Goal: Task Accomplishment & Management: Manage account settings

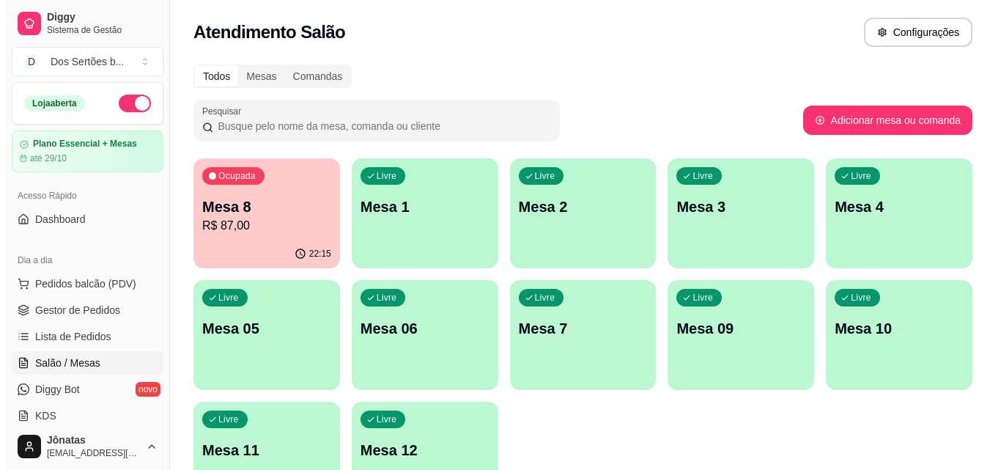
scroll to position [63, 0]
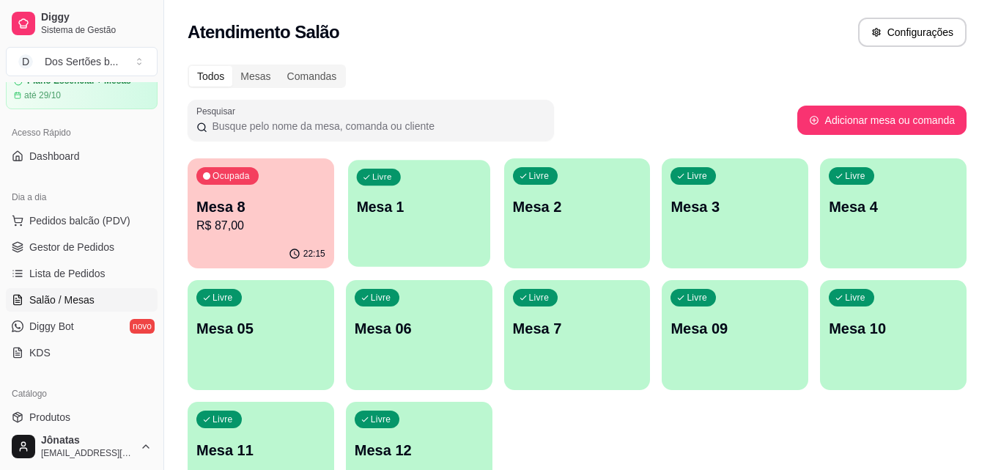
click at [457, 199] on p "Mesa 1" at bounding box center [418, 207] width 125 height 20
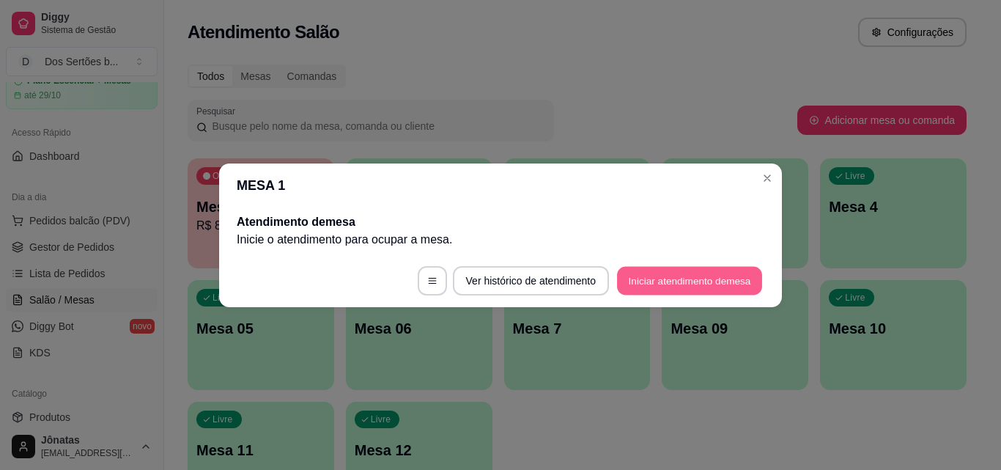
click at [652, 290] on button "Iniciar atendimento de mesa" at bounding box center [689, 280] width 145 height 29
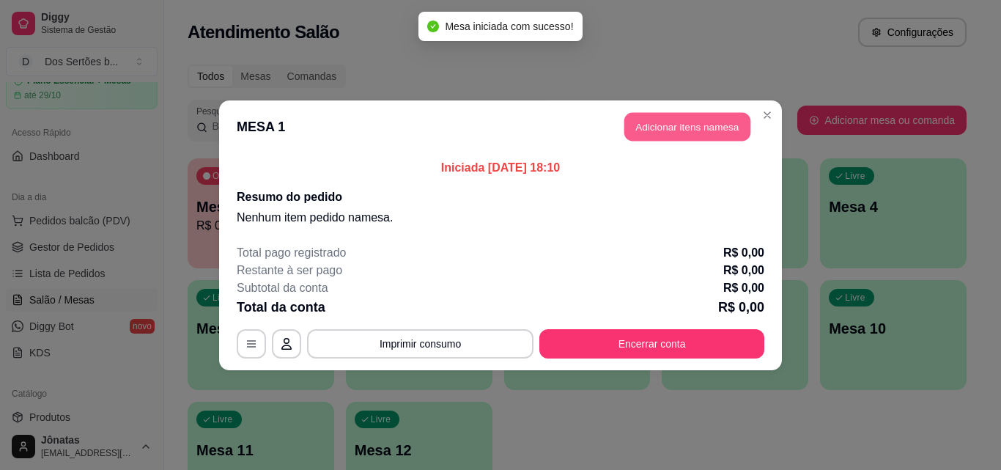
click at [649, 134] on button "Adicionar itens na mesa" at bounding box center [687, 126] width 126 height 29
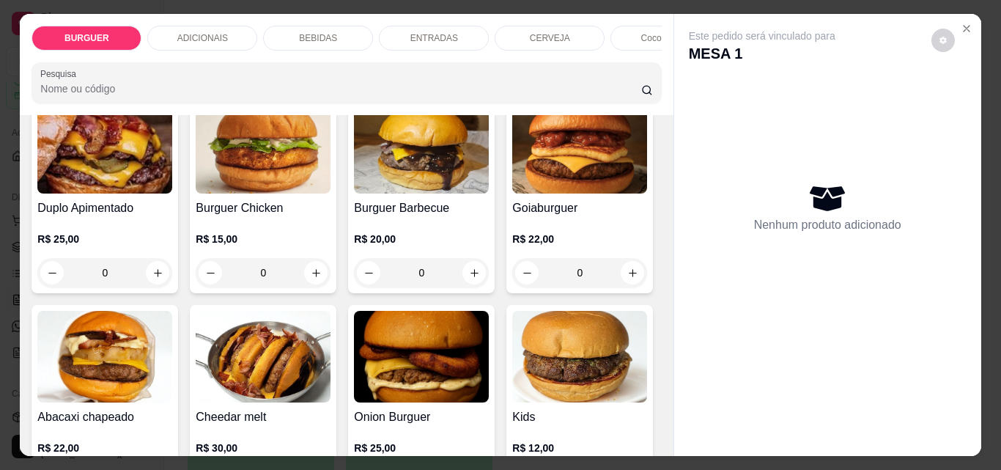
scroll to position [504, 0]
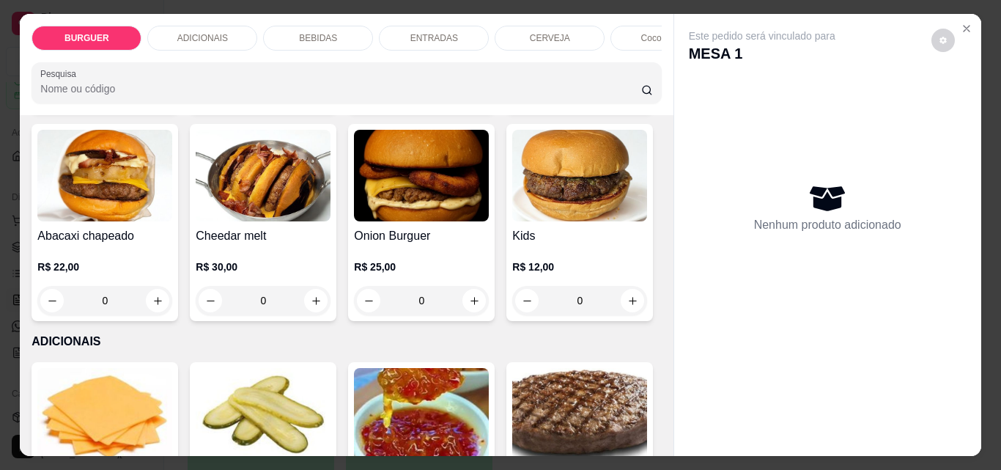
click at [469, 97] on icon "increase-product-quantity" at bounding box center [474, 91] width 11 height 11
type input "1"
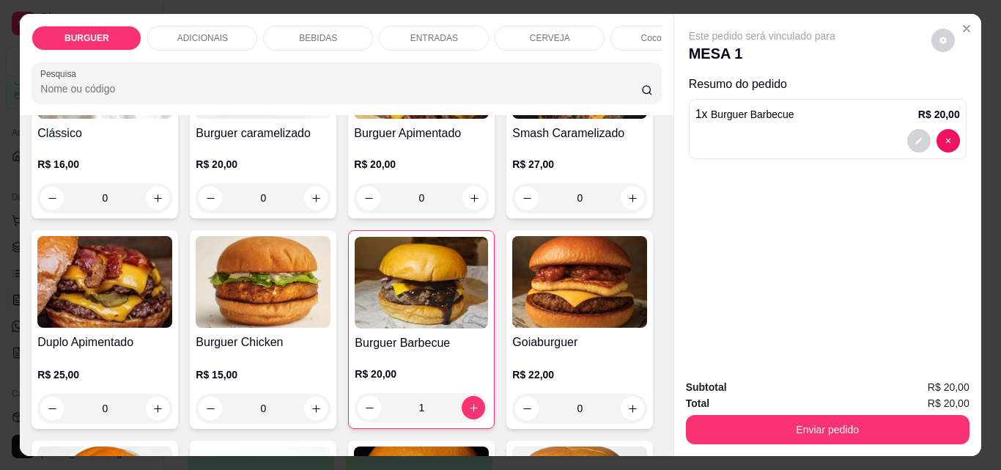
scroll to position [0, 0]
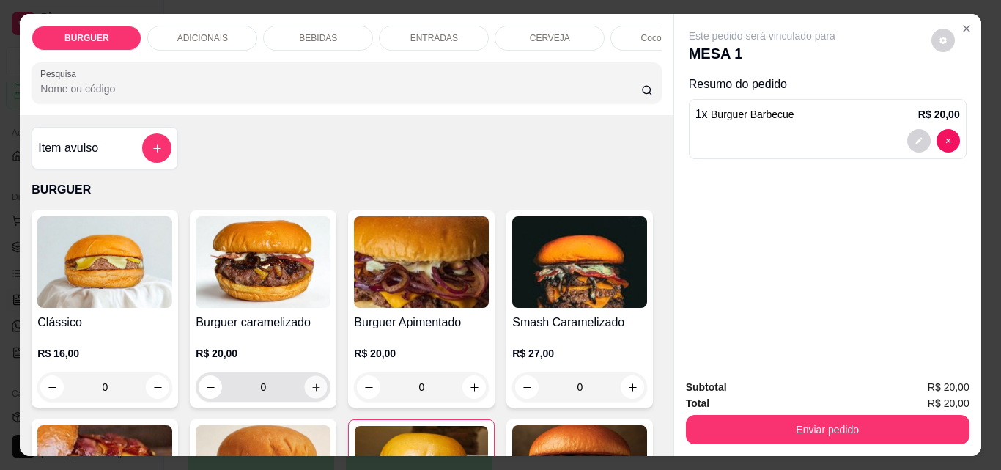
click at [311, 393] on icon "increase-product-quantity" at bounding box center [316, 387] width 11 height 11
type input "1"
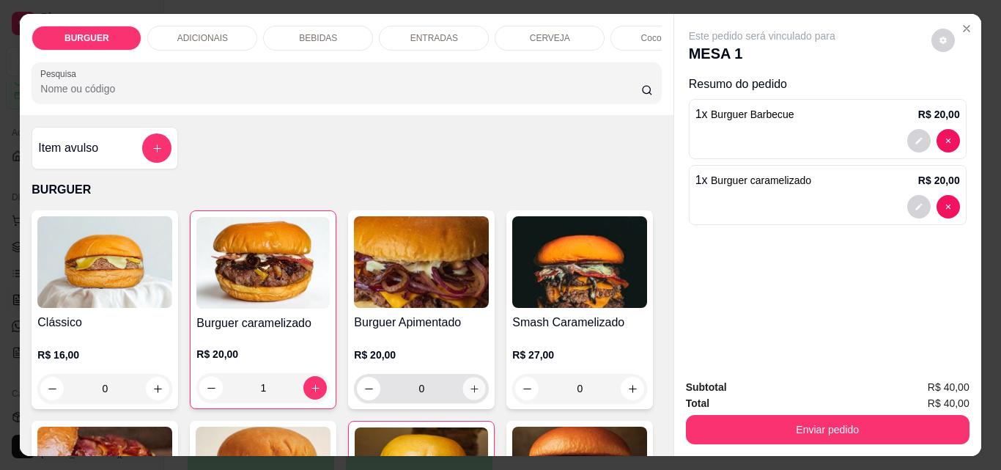
click at [469, 389] on icon "increase-product-quantity" at bounding box center [474, 388] width 11 height 11
type input "1"
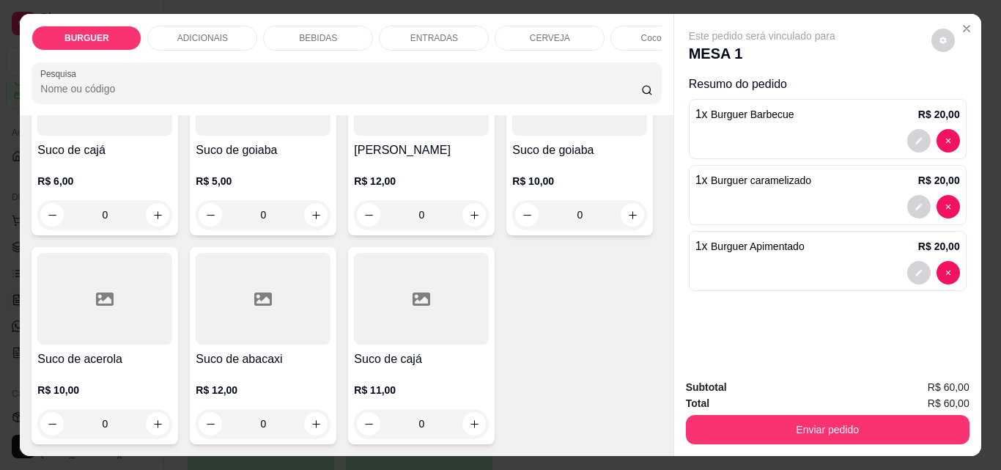
scroll to position [4639, 0]
click at [469, 210] on icon "increase-product-quantity" at bounding box center [474, 215] width 11 height 11
type input "1"
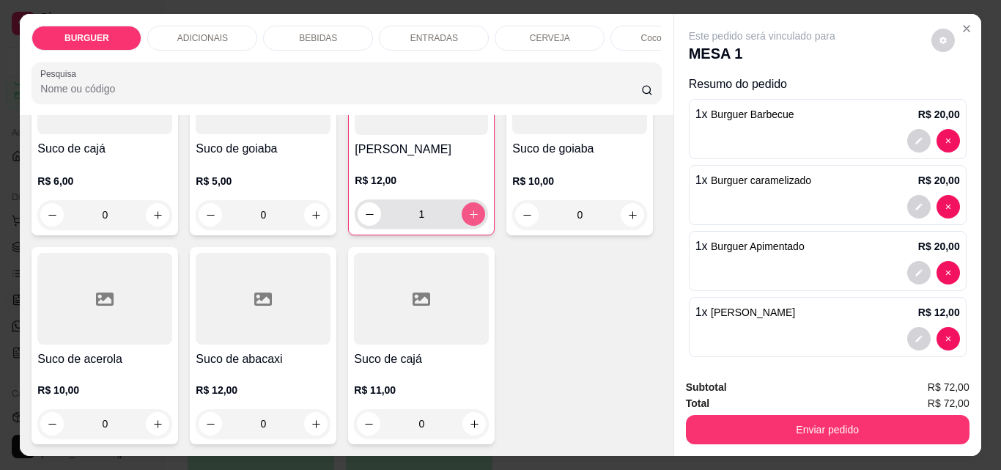
scroll to position [4640, 0]
click at [907, 328] on button "decrease-product-quantity" at bounding box center [918, 339] width 23 height 23
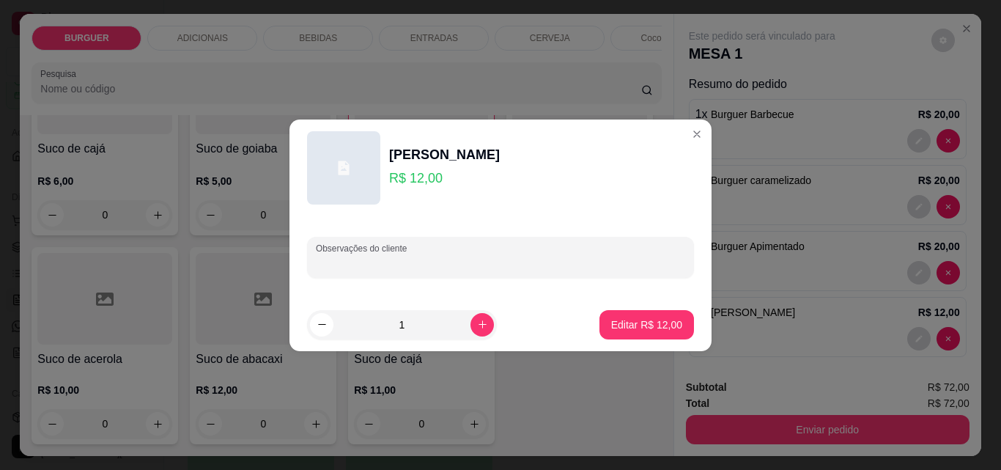
click at [390, 258] on input "Observações do cliente" at bounding box center [500, 263] width 369 height 15
type input "j"
type input "JARRA, SEM AÇUCAR"
click at [624, 316] on button "Editar R$ 12,00" at bounding box center [647, 324] width 92 height 29
type input "0"
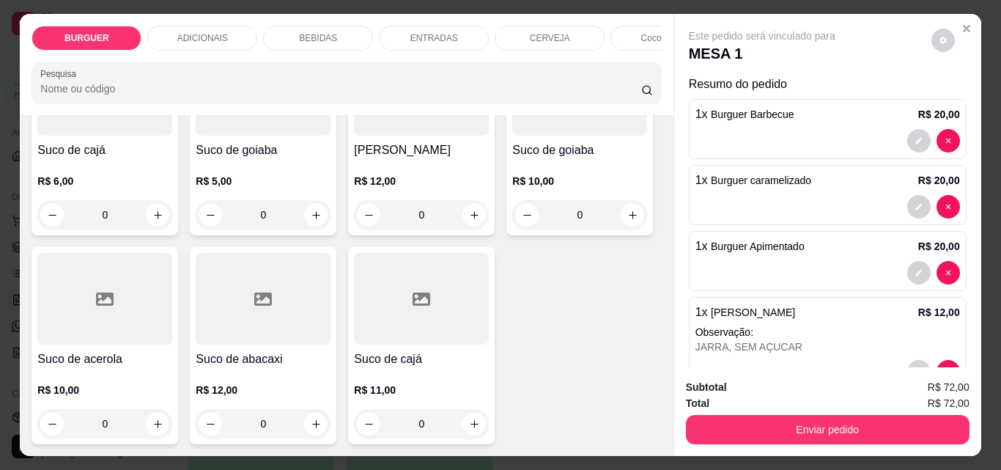
scroll to position [4639, 0]
click at [907, 130] on button "decrease-product-quantity" at bounding box center [918, 141] width 23 height 23
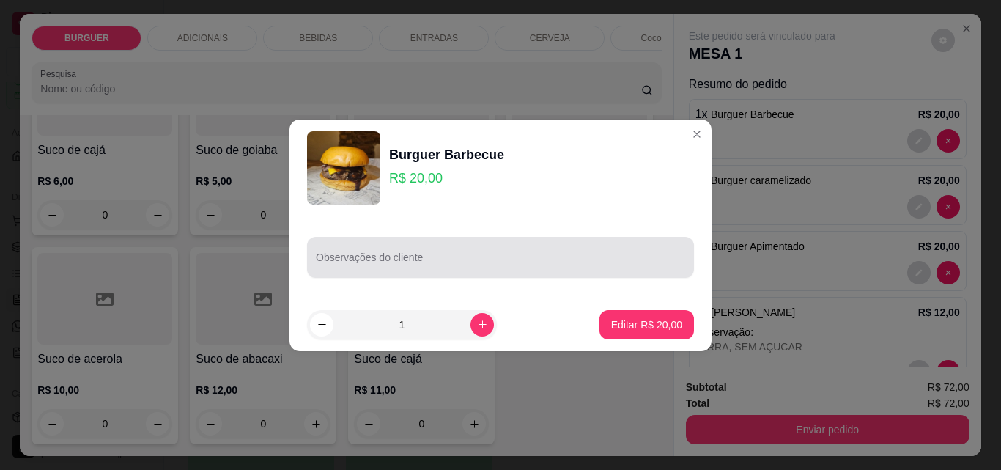
click at [357, 251] on div at bounding box center [500, 257] width 369 height 29
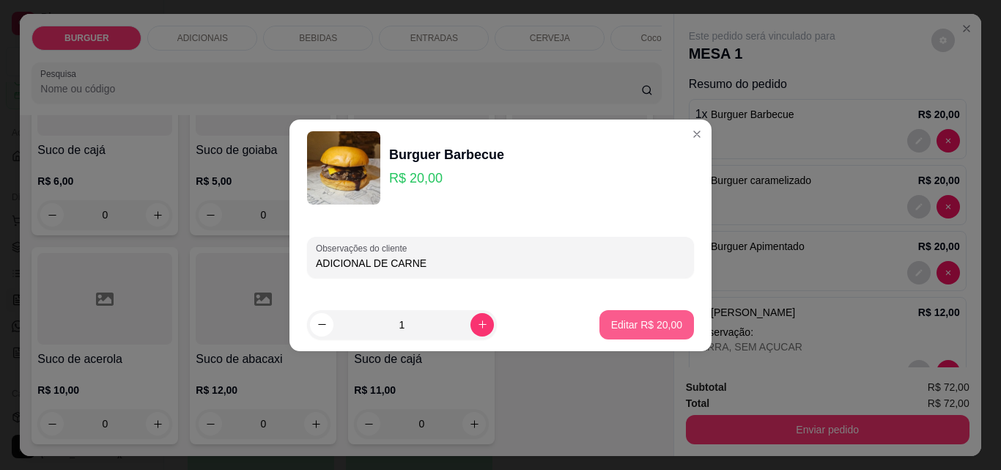
type input "ADICIONAL DE CARNE"
click at [632, 314] on button "Editar R$ 20,00" at bounding box center [647, 324] width 92 height 29
type input "0"
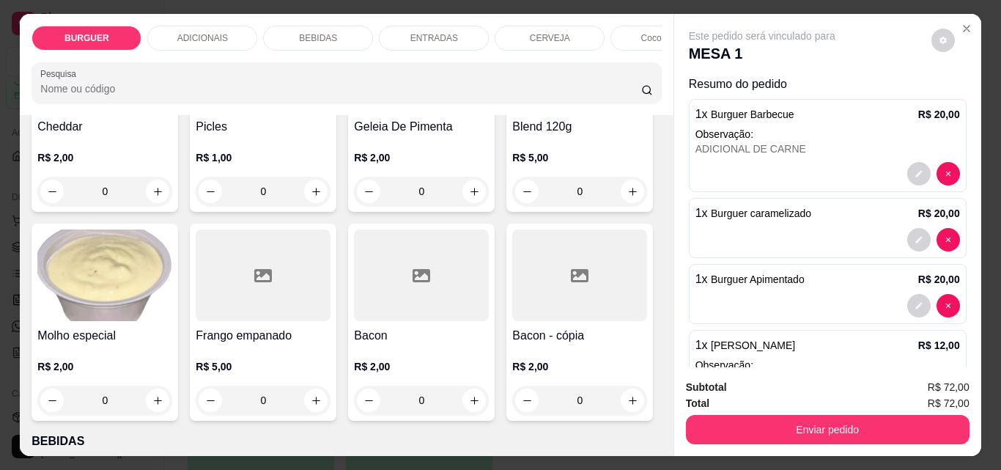
scroll to position [1076, 0]
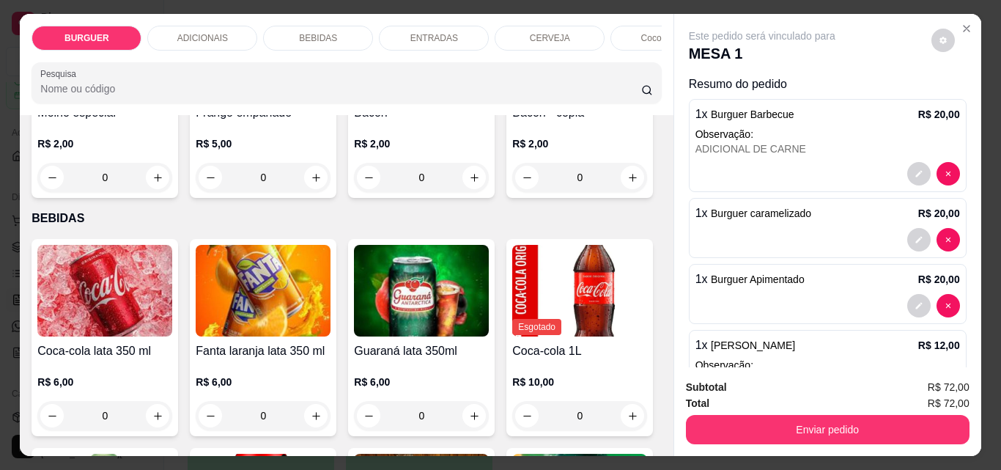
type input "1"
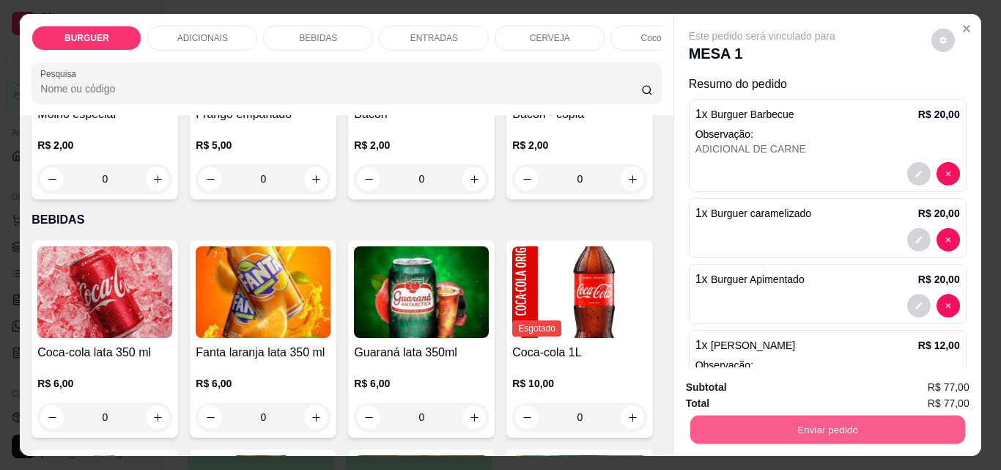
click at [750, 431] on button "Enviar pedido" at bounding box center [827, 429] width 275 height 29
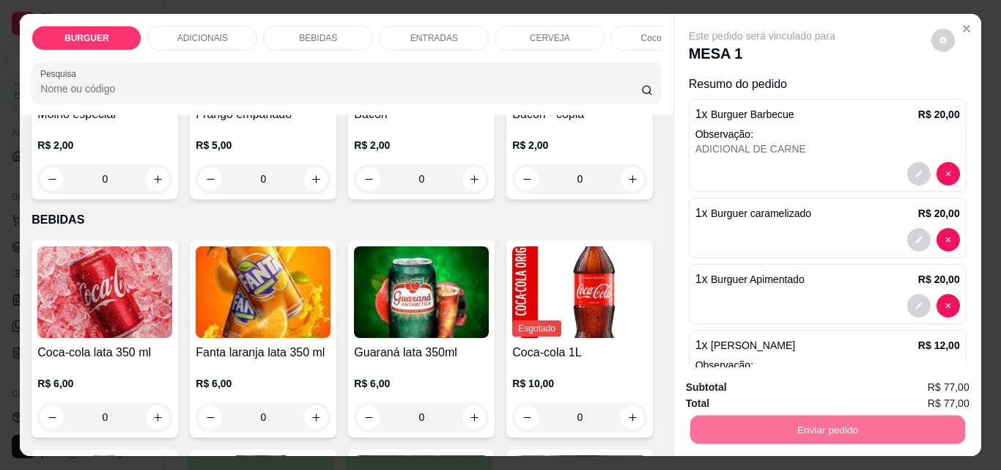
click at [915, 381] on button "Enviar pedido" at bounding box center [931, 387] width 81 height 27
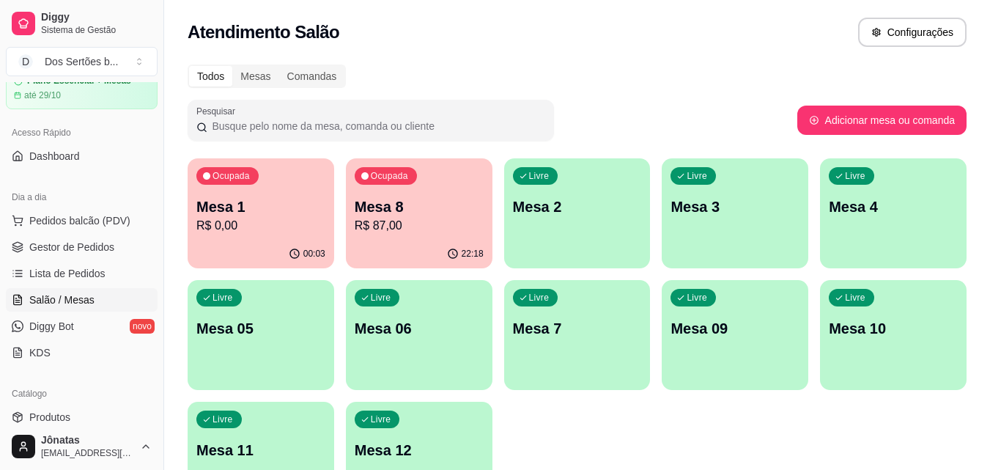
click at [860, 344] on div "Livre Mesa 10" at bounding box center [893, 326] width 147 height 92
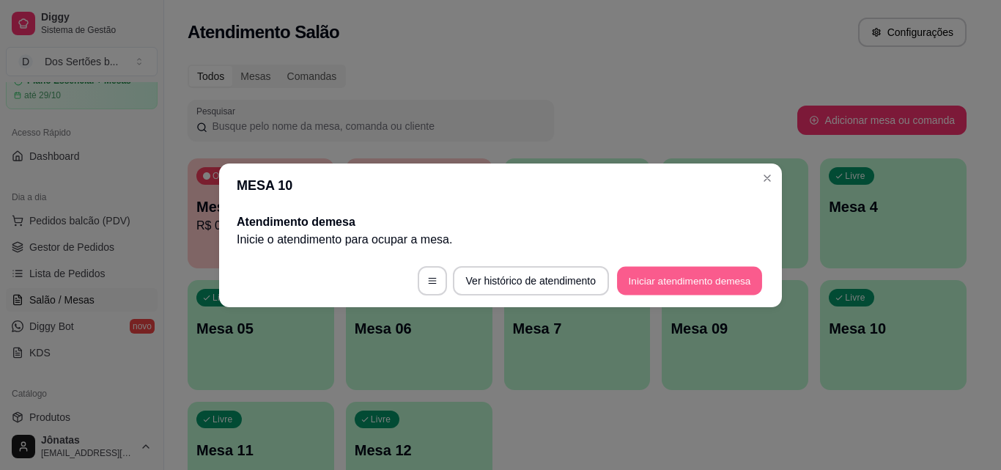
click at [705, 281] on button "Iniciar atendimento de mesa" at bounding box center [689, 280] width 145 height 29
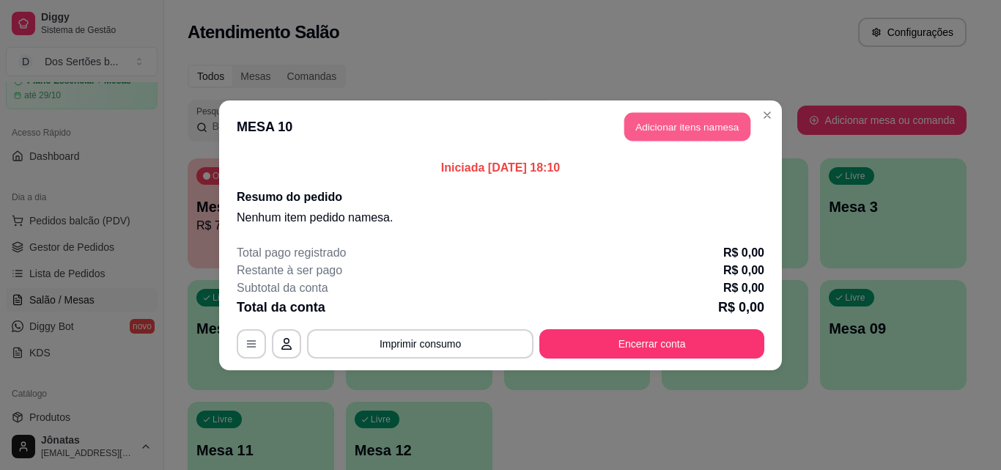
click at [654, 129] on button "Adicionar itens na mesa" at bounding box center [687, 126] width 126 height 29
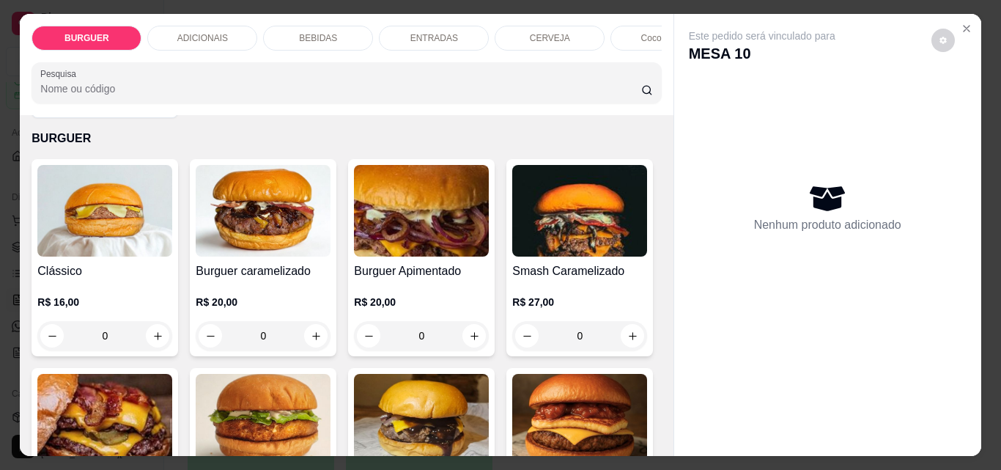
scroll to position [146, 0]
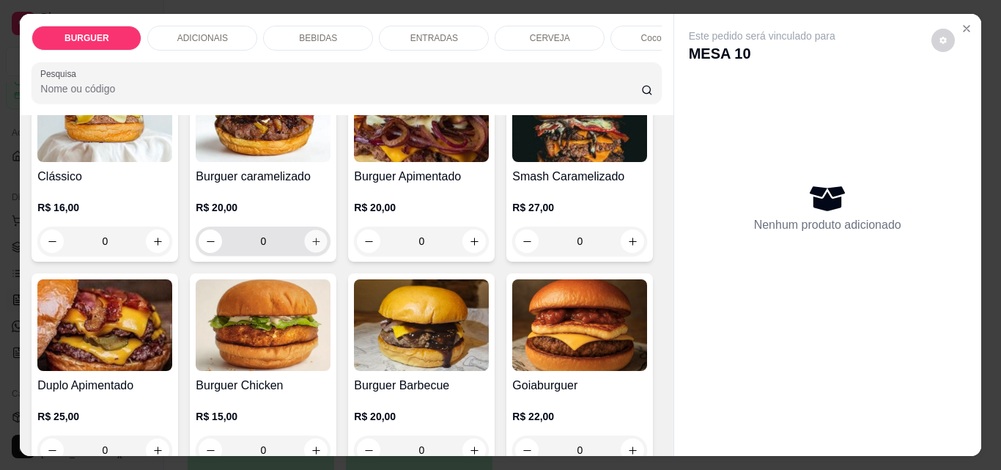
click at [311, 247] on icon "increase-product-quantity" at bounding box center [316, 241] width 11 height 11
type input "1"
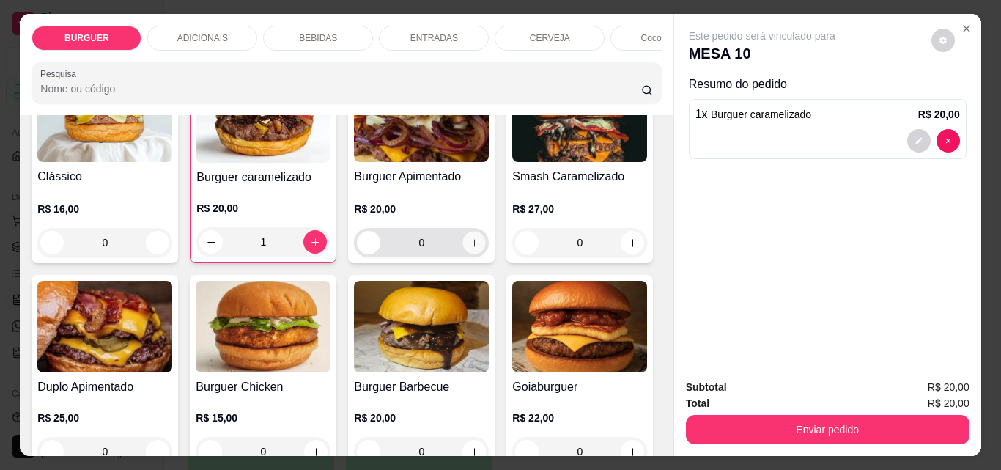
click at [470, 248] on icon "increase-product-quantity" at bounding box center [474, 242] width 11 height 11
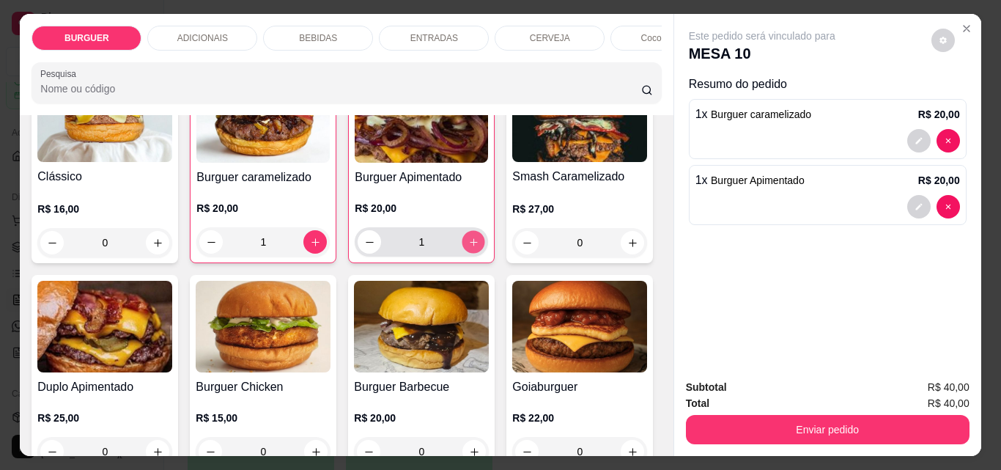
click at [470, 248] on icon "increase-product-quantity" at bounding box center [473, 242] width 11 height 11
type input "2"
click at [907, 198] on button "decrease-product-quantity" at bounding box center [918, 207] width 23 height 23
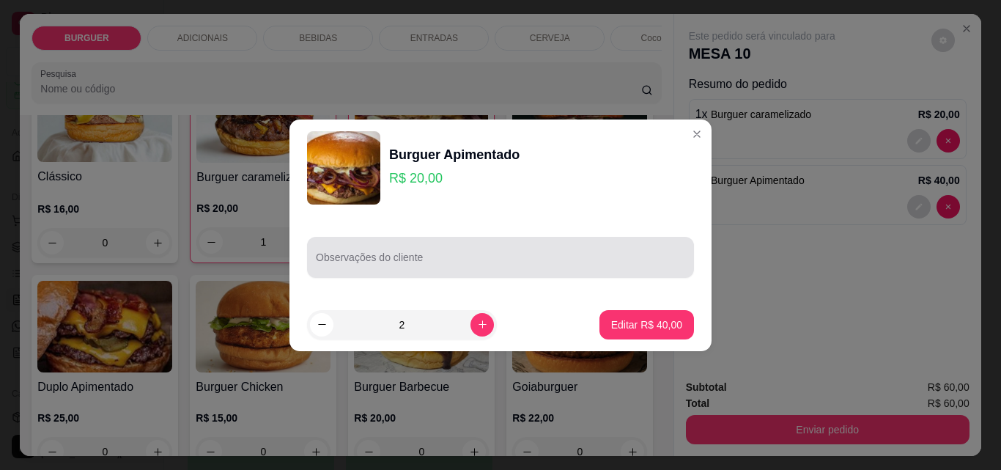
click at [339, 250] on div at bounding box center [500, 257] width 369 height 29
click at [339, 250] on div "Observações do cliente" at bounding box center [500, 257] width 387 height 41
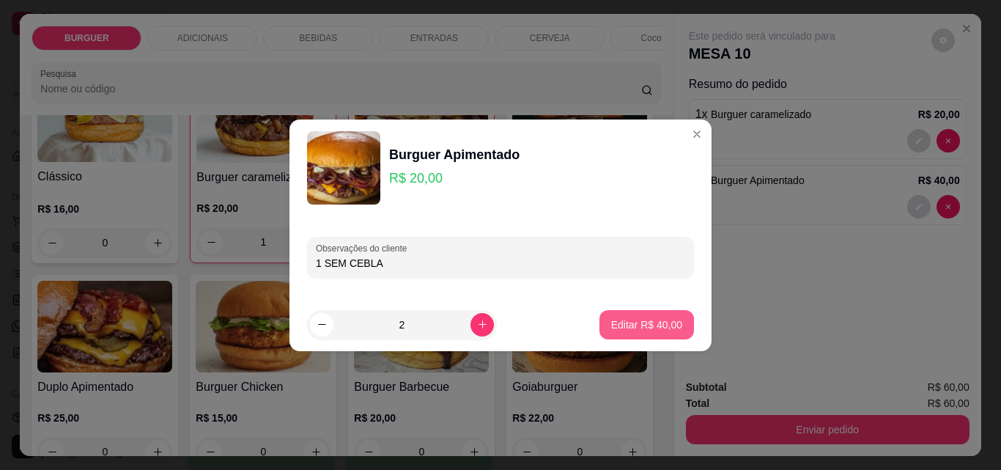
type input "1 SEM CEBLA"
click at [617, 322] on p "Editar R$ 40,00" at bounding box center [646, 324] width 69 height 14
type input "0"
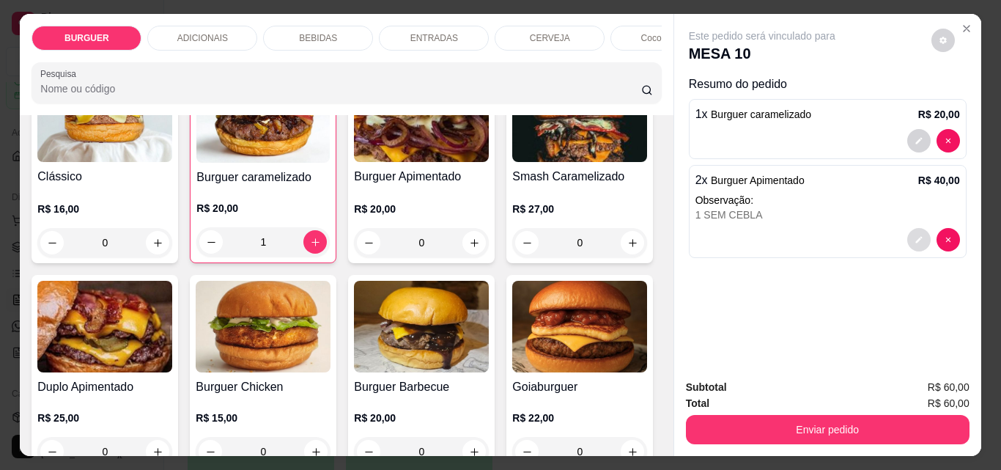
click at [917, 229] on button "decrease-product-quantity" at bounding box center [918, 239] width 23 height 23
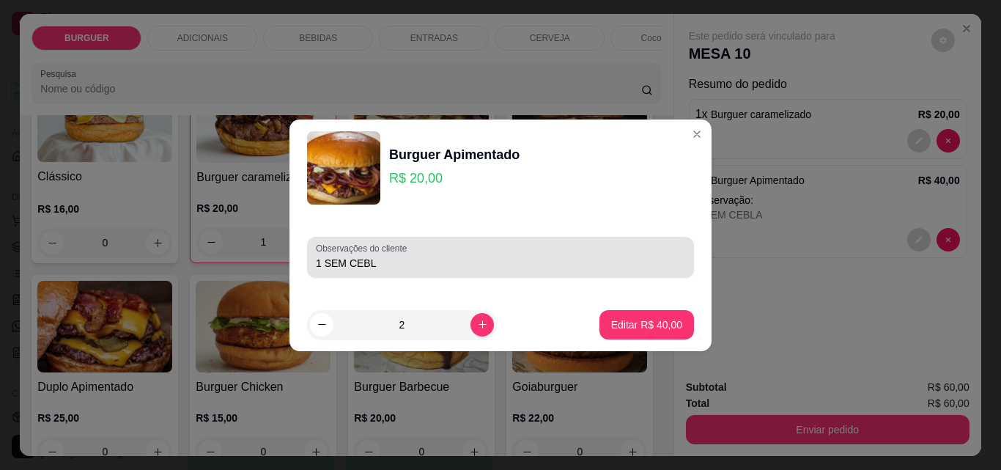
click at [384, 265] on input "1 SEM CEBL" at bounding box center [500, 263] width 369 height 15
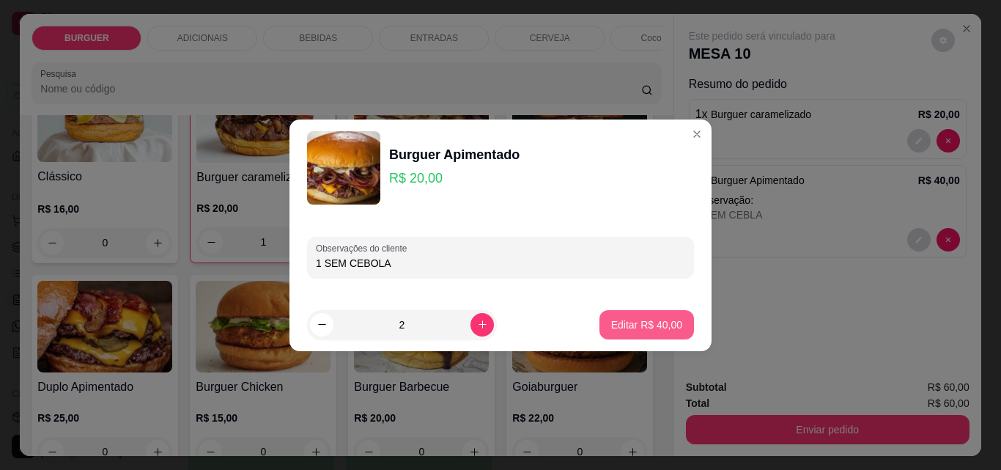
type input "1 SEM CEBOLA"
click at [615, 318] on p "Editar R$ 40,00" at bounding box center [646, 324] width 69 height 14
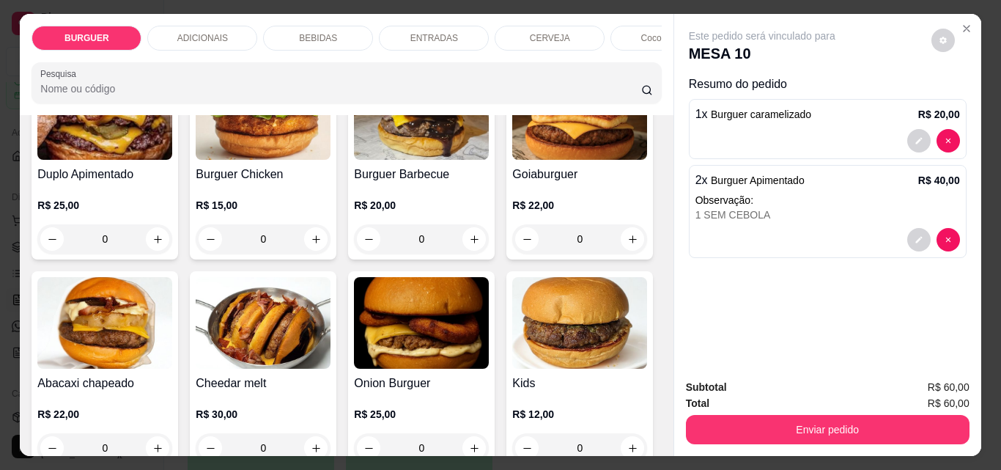
scroll to position [512, 0]
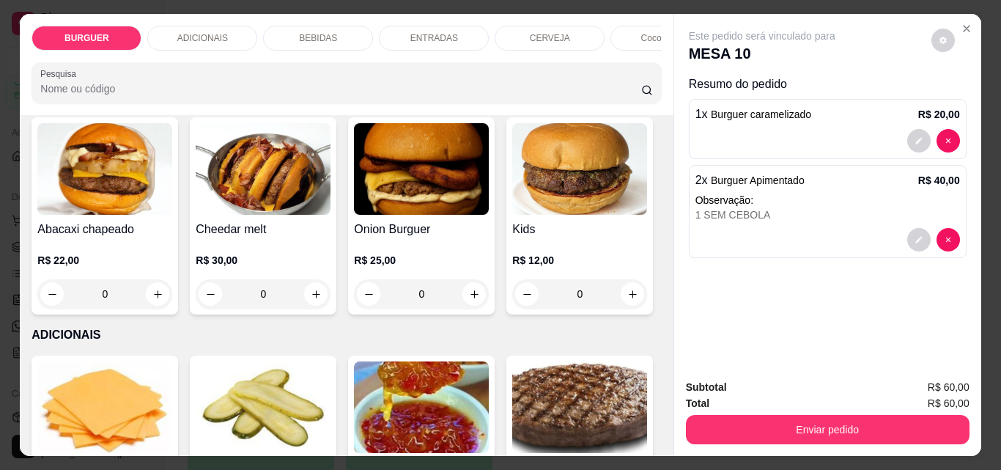
click at [469, 91] on icon "increase-product-quantity" at bounding box center [474, 85] width 11 height 11
type input "1"
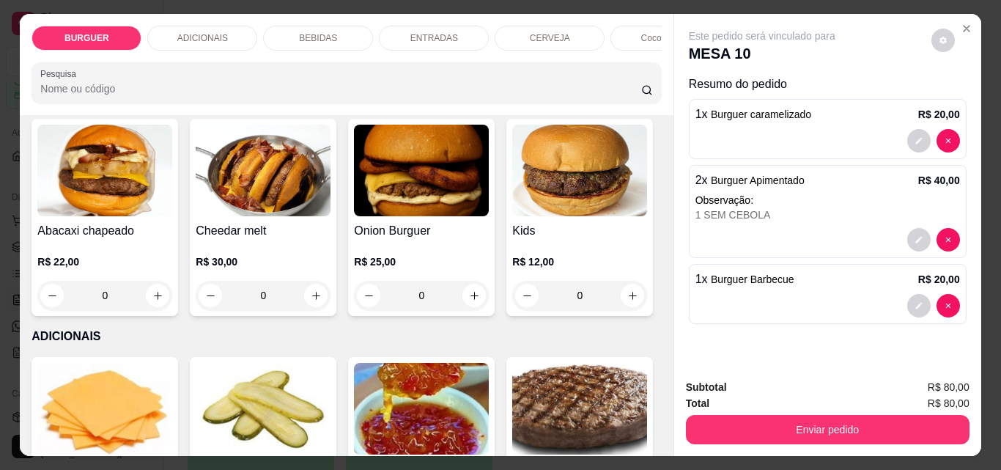
scroll to position [654, 0]
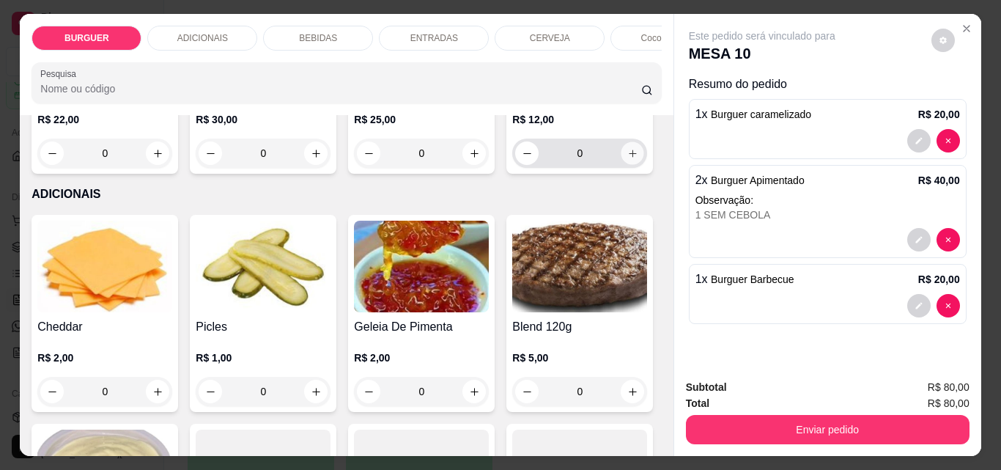
click at [627, 159] on icon "increase-product-quantity" at bounding box center [632, 153] width 11 height 11
type input "1"
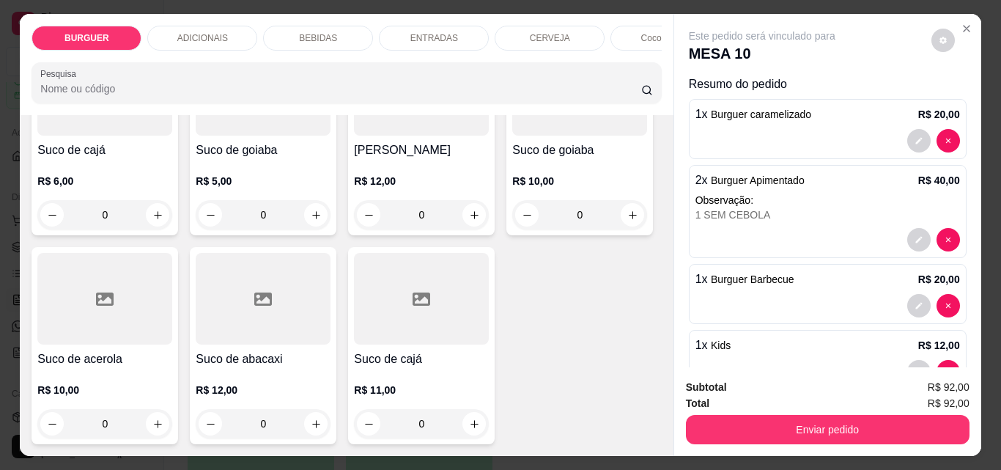
scroll to position [4640, 0]
click at [469, 210] on icon "increase-product-quantity" at bounding box center [474, 215] width 11 height 11
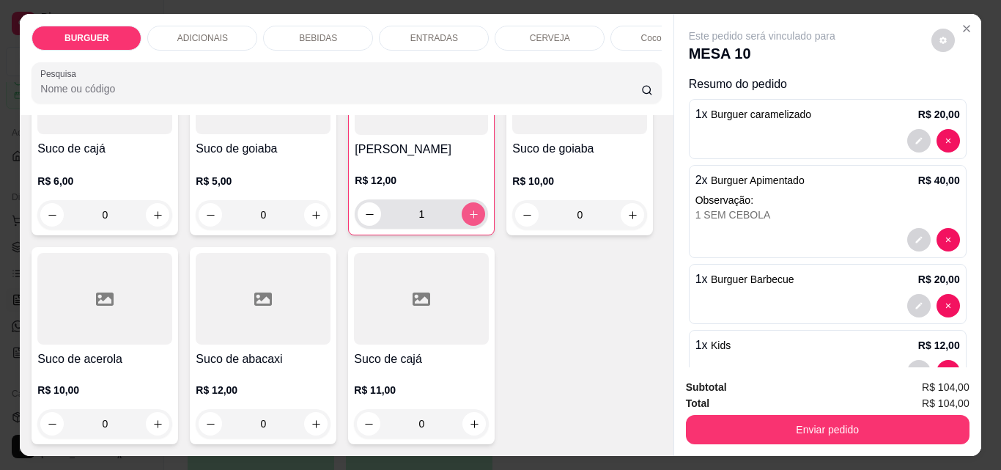
click at [470, 210] on icon "increase-product-quantity" at bounding box center [474, 214] width 8 height 8
type input "2"
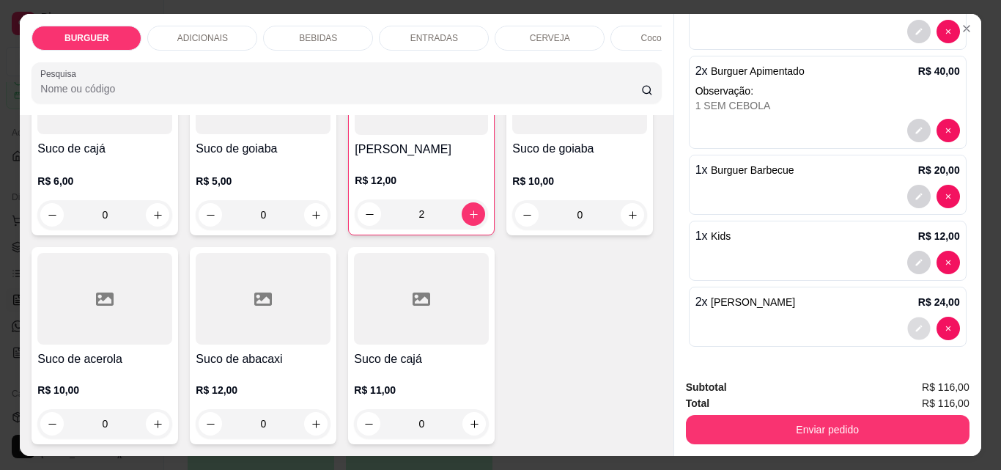
click at [915, 324] on icon "decrease-product-quantity" at bounding box center [919, 328] width 9 height 9
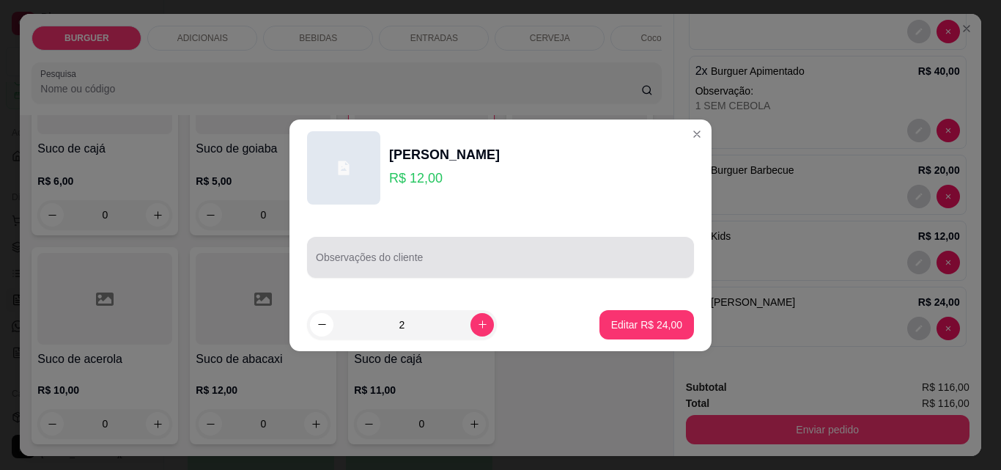
click at [320, 263] on input "Observações do cliente" at bounding box center [500, 263] width 369 height 15
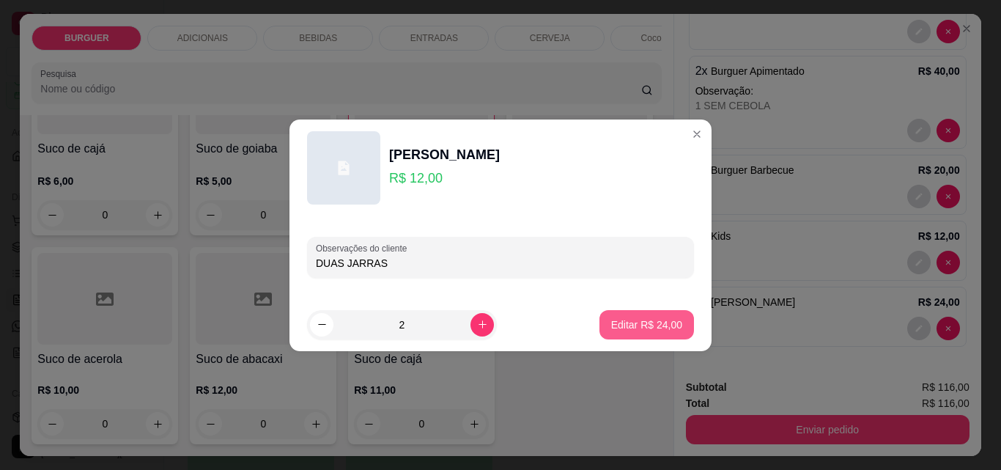
type input "DUAS JARRAS"
click at [615, 320] on p "Editar R$ 24,00" at bounding box center [646, 324] width 69 height 14
type input "0"
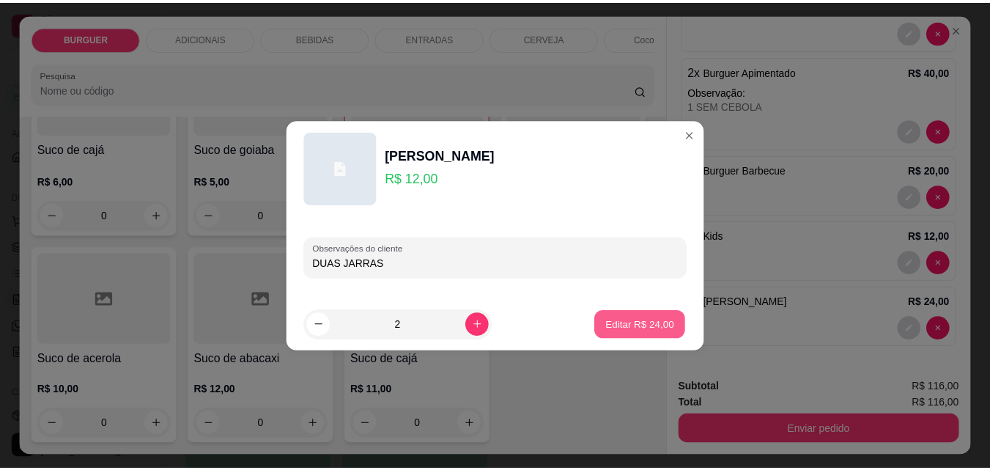
scroll to position [4640, 0]
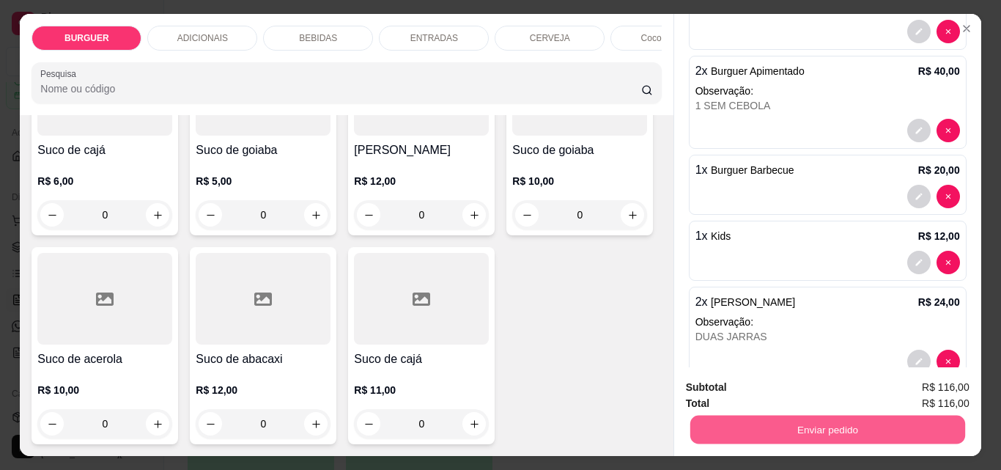
click at [767, 423] on button "Enviar pedido" at bounding box center [827, 429] width 275 height 29
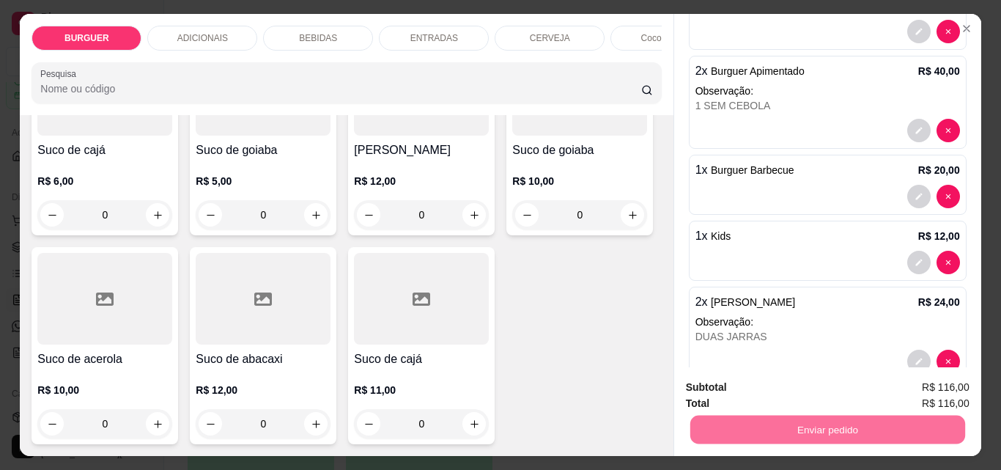
click at [926, 388] on button "Enviar pedido" at bounding box center [931, 388] width 83 height 28
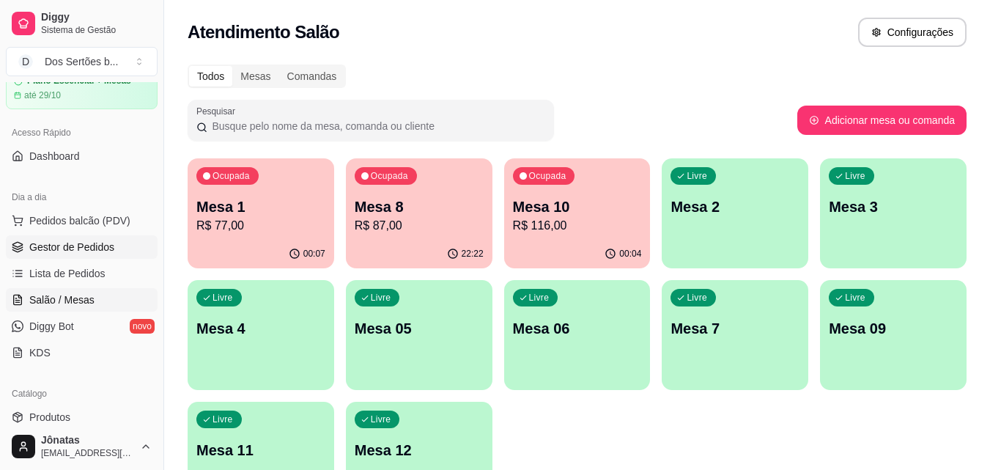
click at [101, 248] on span "Gestor de Pedidos" at bounding box center [71, 247] width 85 height 15
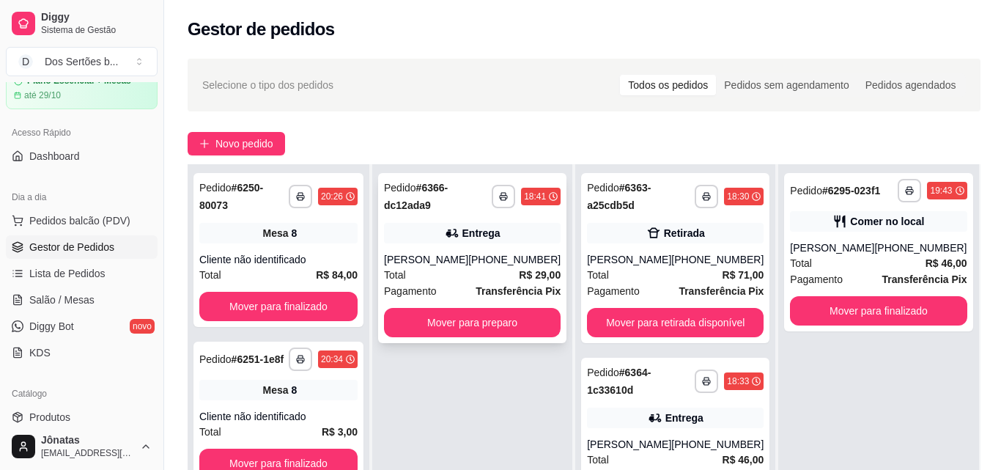
scroll to position [185, 0]
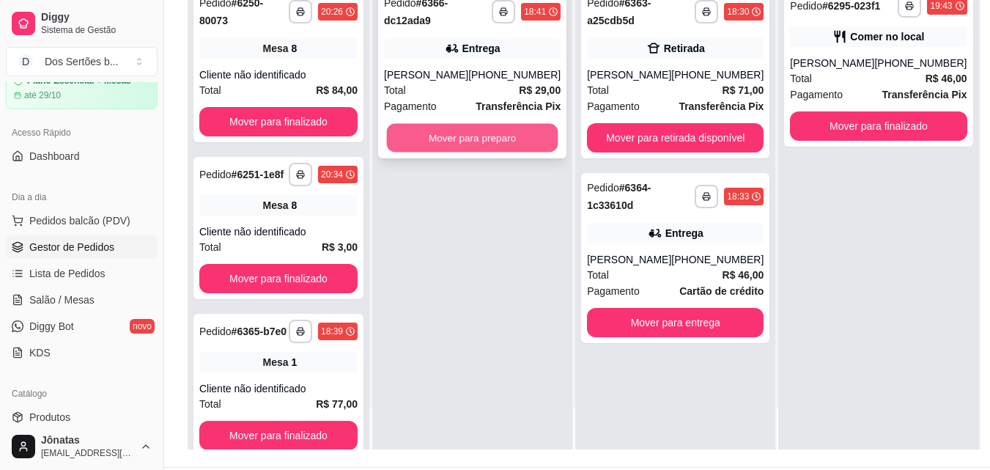
click at [460, 135] on button "Mover para preparo" at bounding box center [472, 138] width 171 height 29
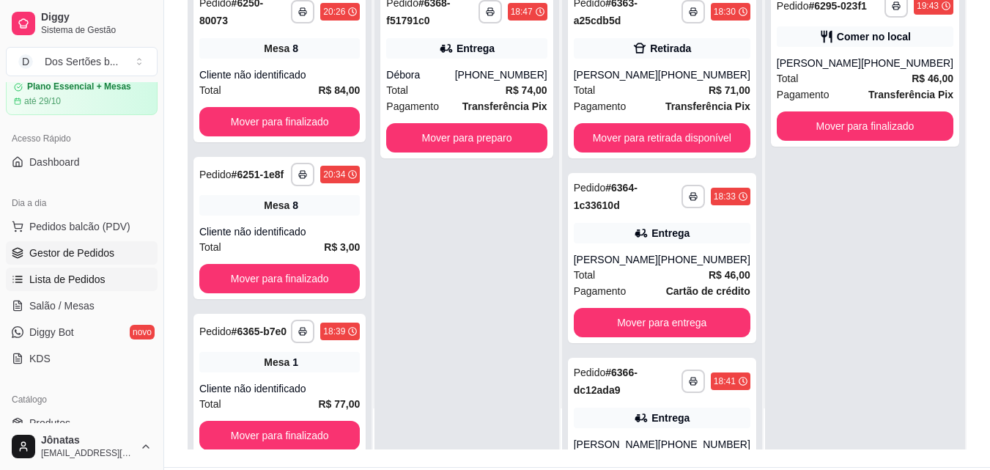
scroll to position [59, 0]
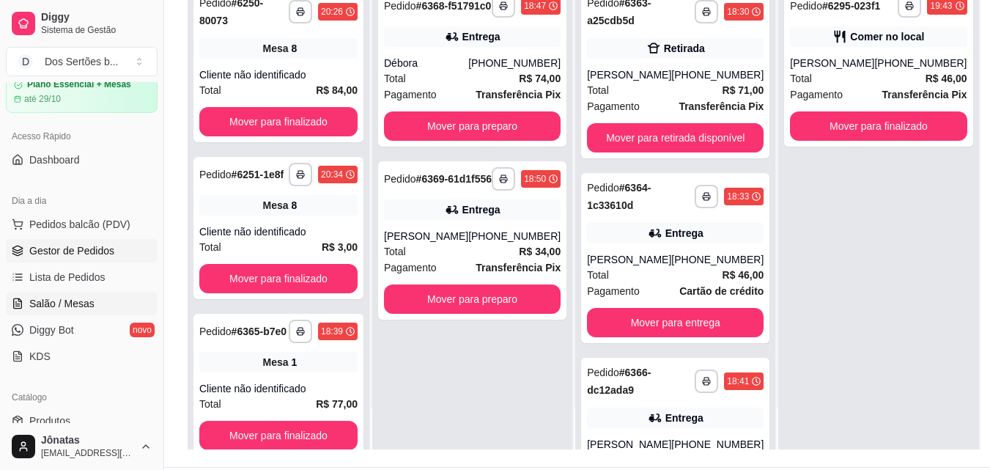
click at [40, 300] on span "Salão / Mesas" at bounding box center [61, 303] width 65 height 15
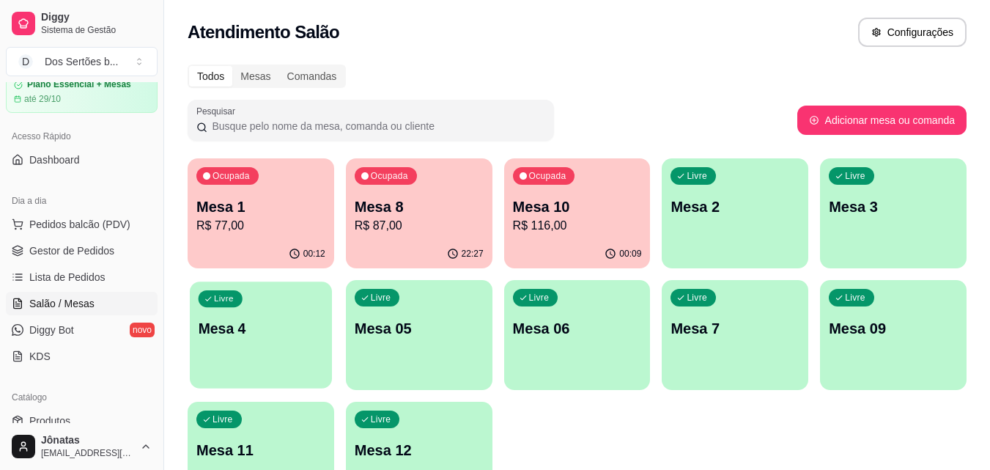
click at [239, 344] on div "Livre Mesa 4" at bounding box center [261, 325] width 142 height 89
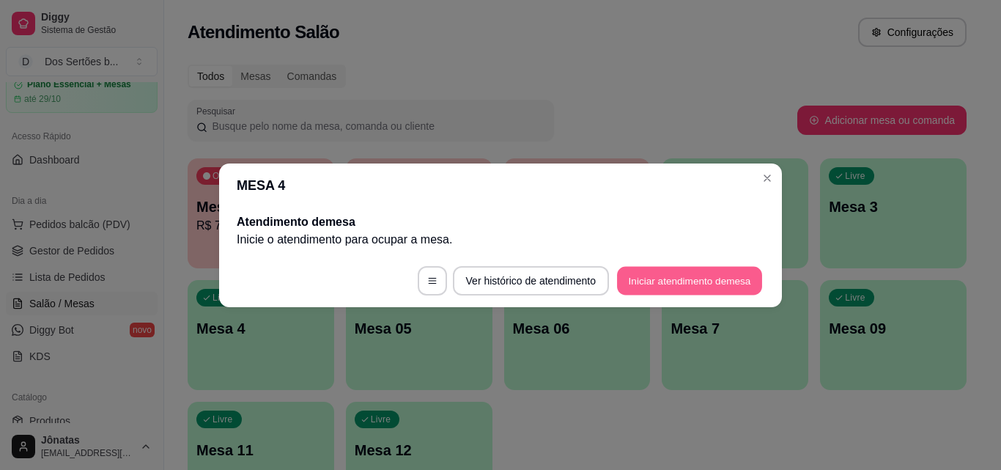
click at [663, 284] on button "Iniciar atendimento de mesa" at bounding box center [689, 280] width 145 height 29
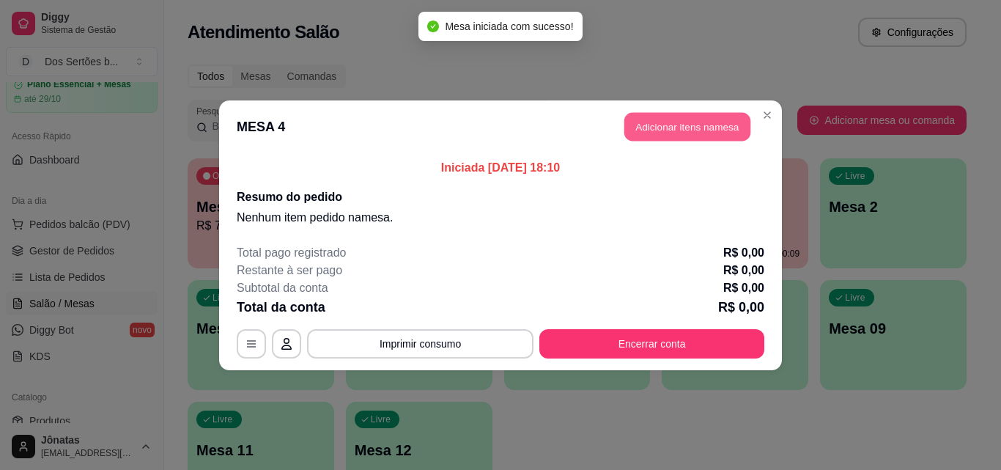
click at [658, 126] on button "Adicionar itens na mesa" at bounding box center [687, 126] width 126 height 29
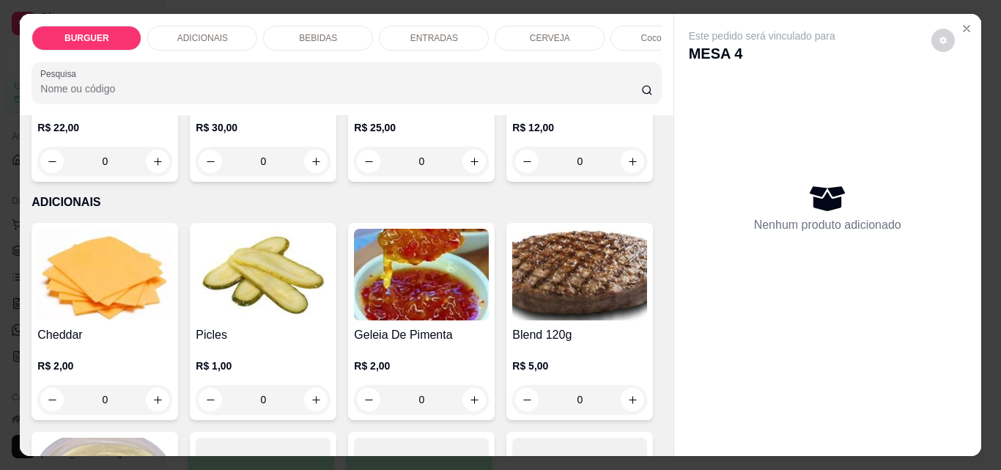
scroll to position [531, 0]
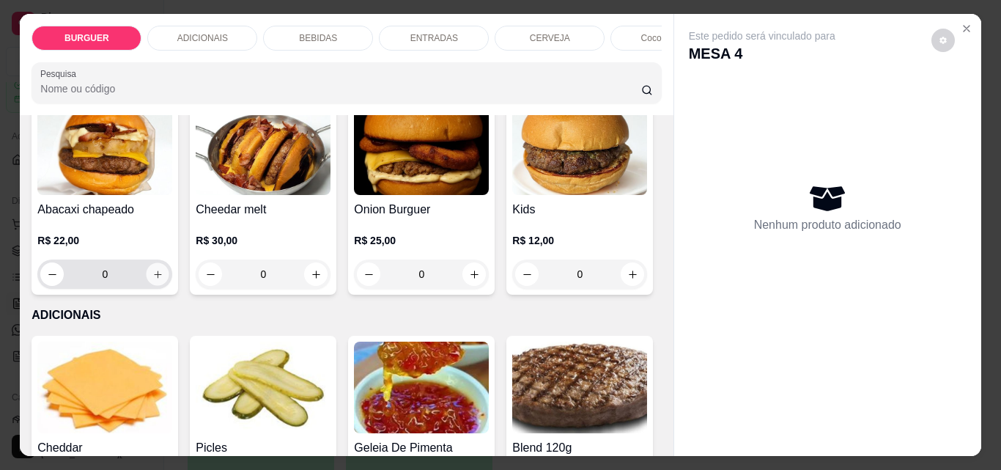
click at [163, 274] on icon "increase-product-quantity" at bounding box center [157, 274] width 11 height 11
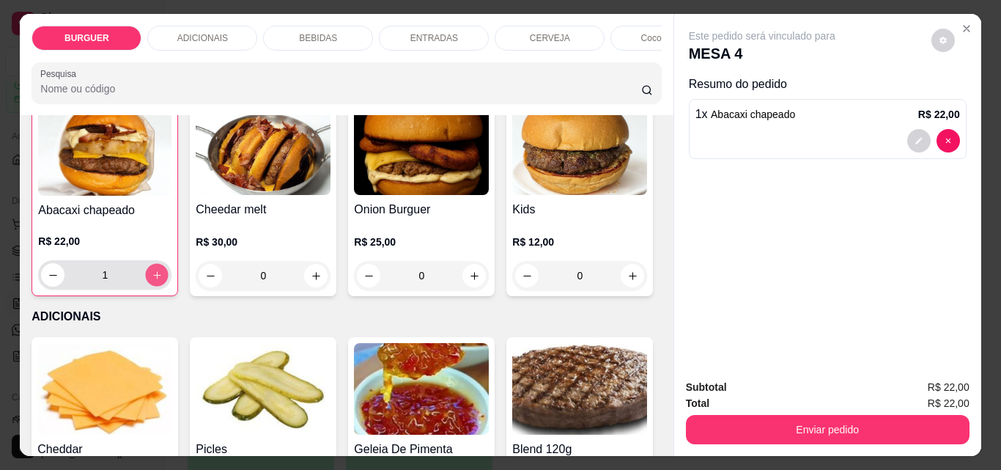
click at [169, 274] on button "increase-product-quantity" at bounding box center [157, 275] width 23 height 23
type input "3"
click at [940, 229] on div "Este pedido será vinculado para MESA 4 Resumo do pedido 3 x Abacaxi chapeado R$…" at bounding box center [827, 190] width 307 height 353
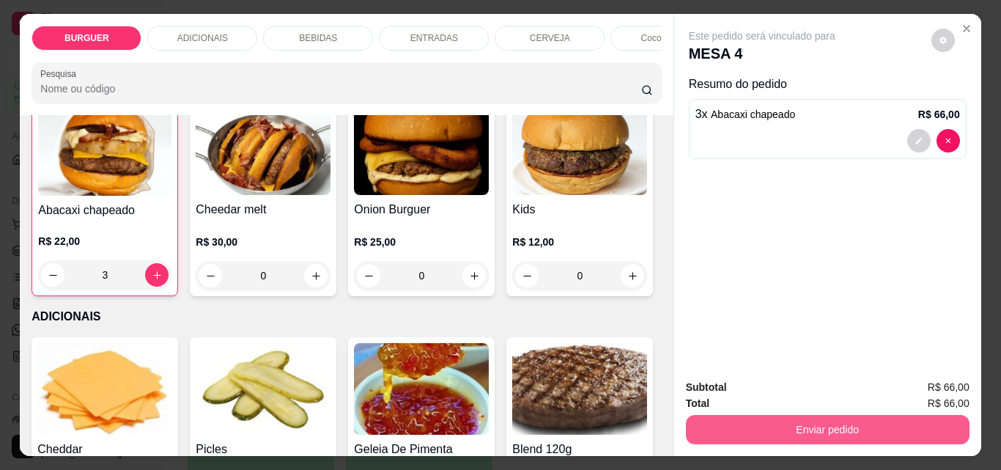
click at [868, 416] on button "Enviar pedido" at bounding box center [828, 429] width 284 height 29
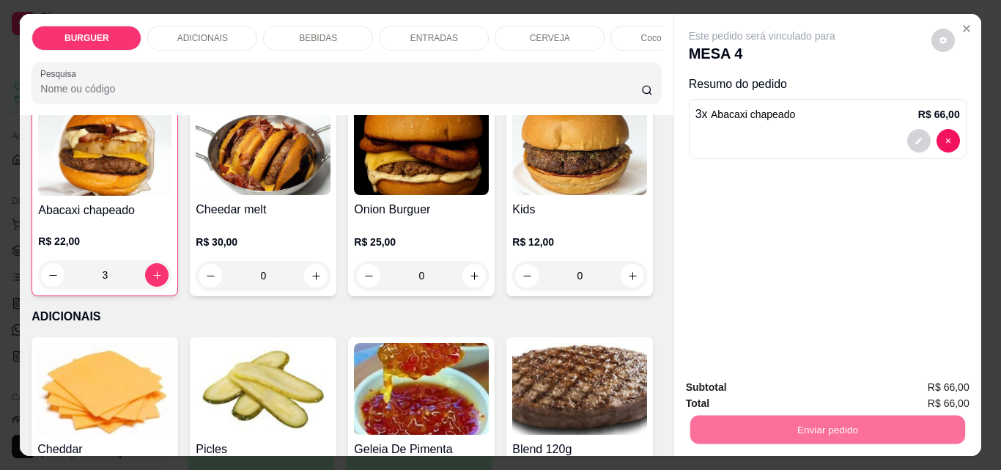
click at [918, 379] on button "Enviar pedido" at bounding box center [931, 387] width 81 height 27
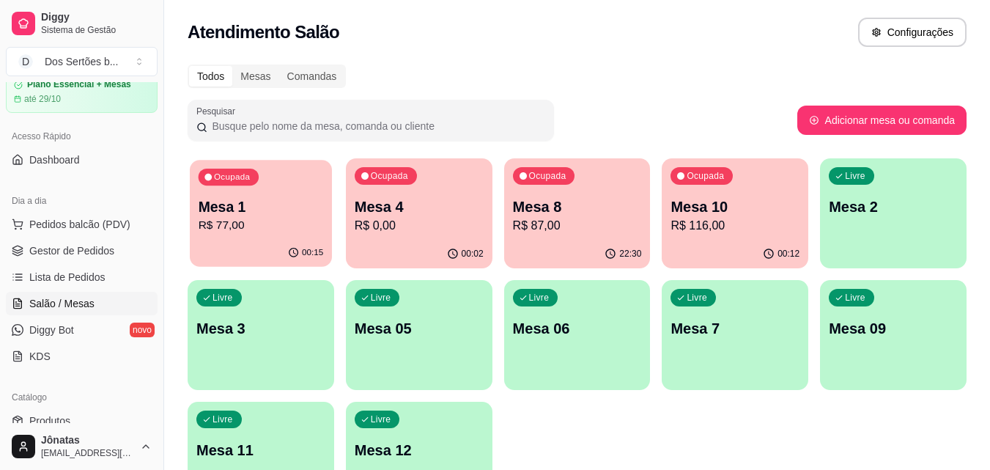
click at [294, 236] on div "Ocupada Mesa 1 R$ 77,00" at bounding box center [261, 199] width 142 height 79
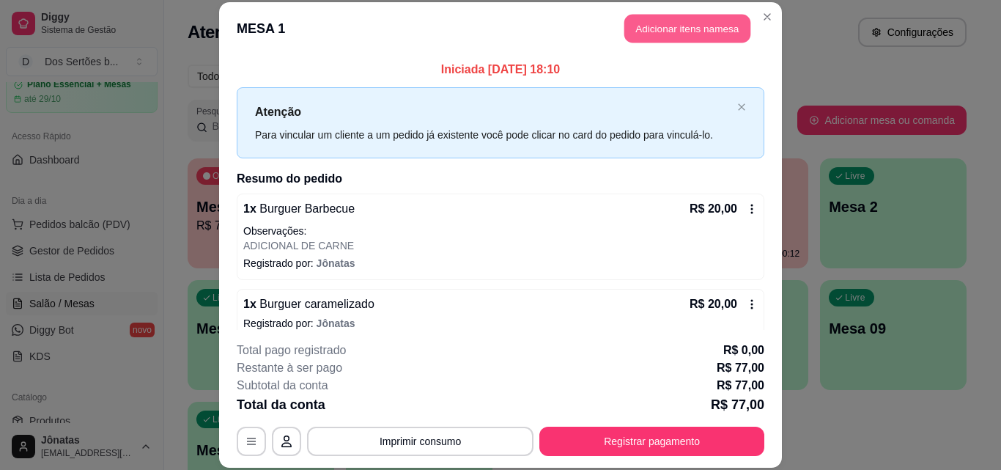
click at [657, 30] on button "Adicionar itens na mesa" at bounding box center [687, 29] width 126 height 29
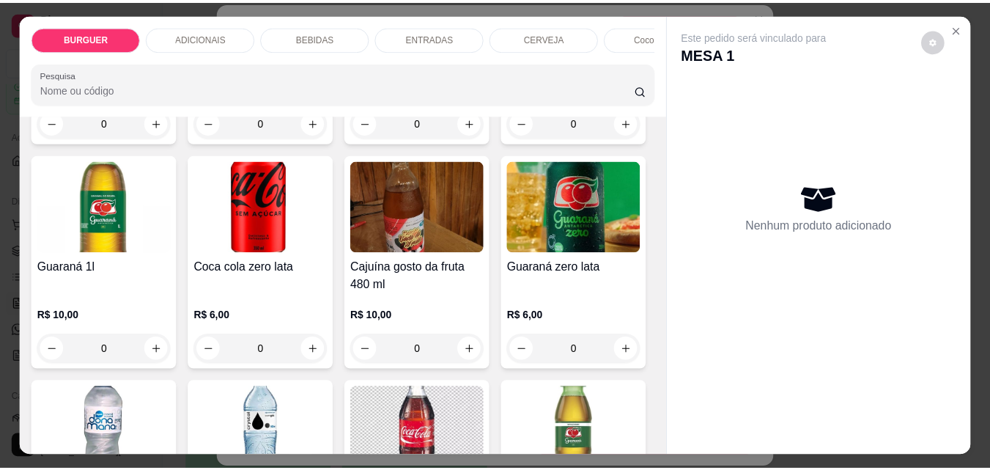
scroll to position [1766, 0]
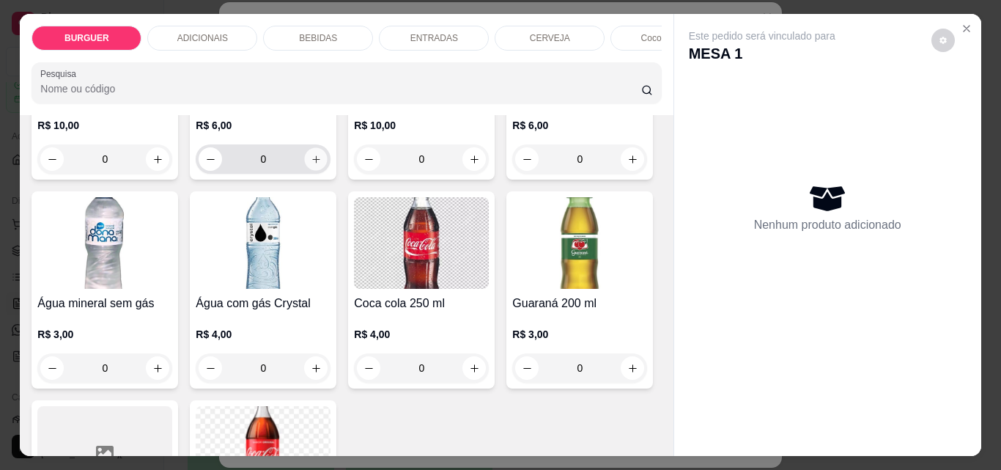
click at [322, 165] on icon "increase-product-quantity" at bounding box center [316, 159] width 11 height 11
type input "1"
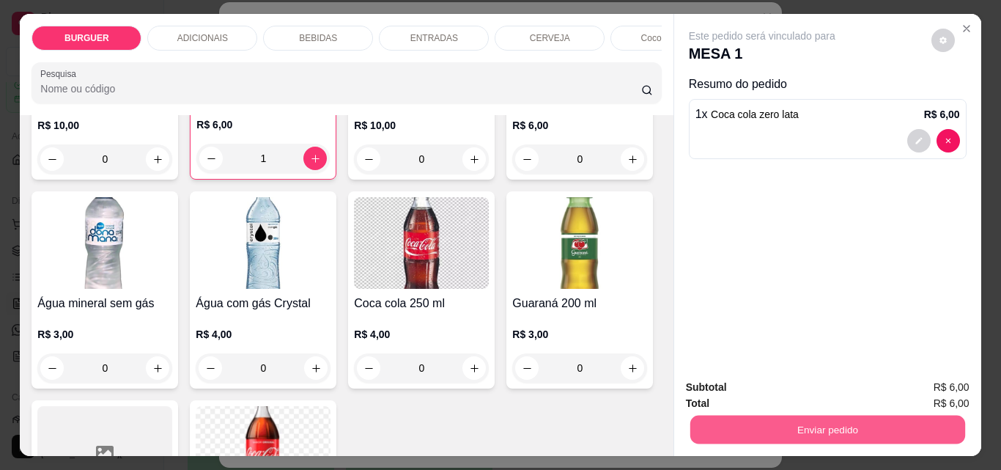
click at [821, 427] on button "Enviar pedido" at bounding box center [827, 429] width 275 height 29
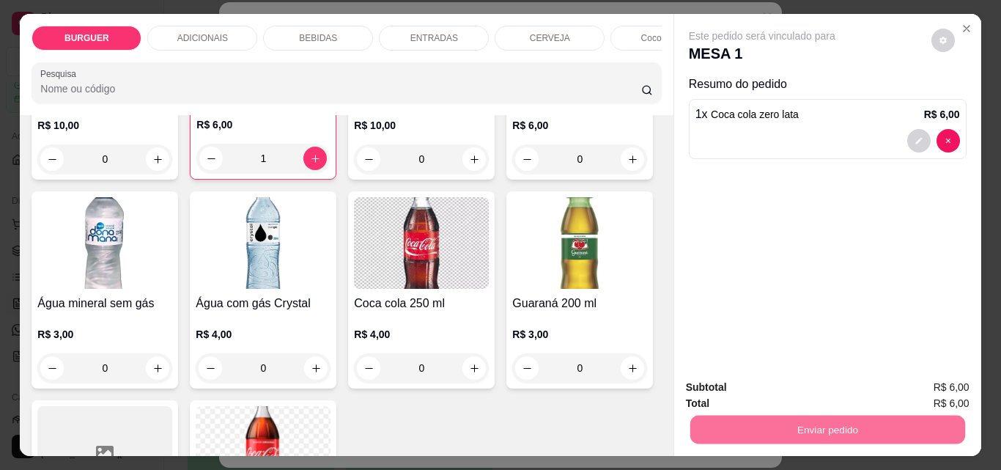
click at [907, 389] on button "Enviar pedido" at bounding box center [931, 388] width 83 height 28
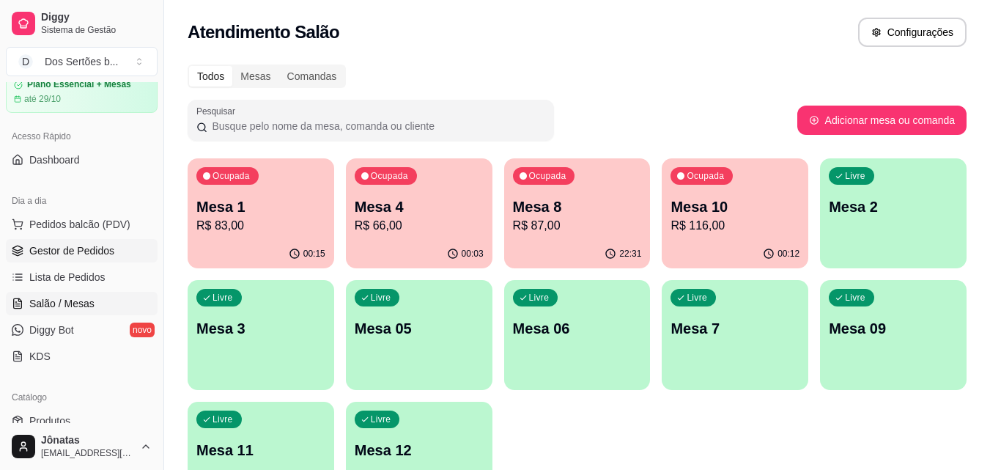
click at [56, 247] on span "Gestor de Pedidos" at bounding box center [71, 250] width 85 height 15
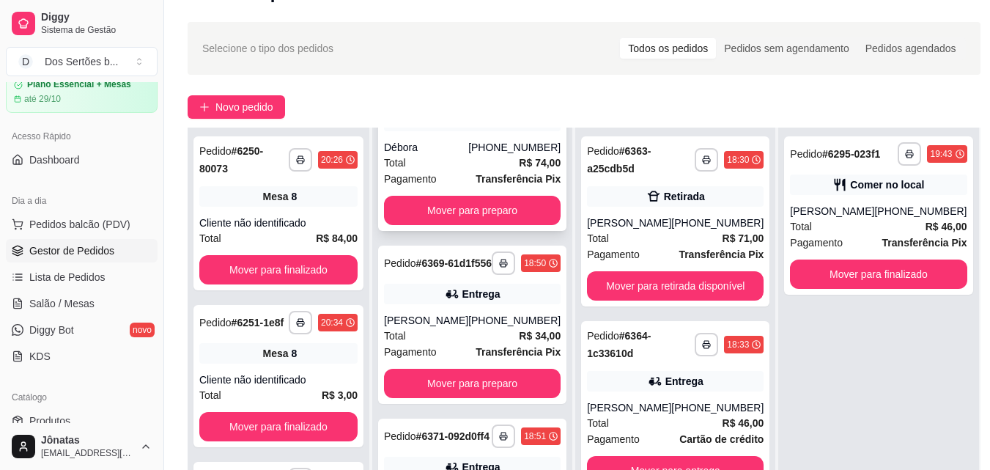
scroll to position [3, 0]
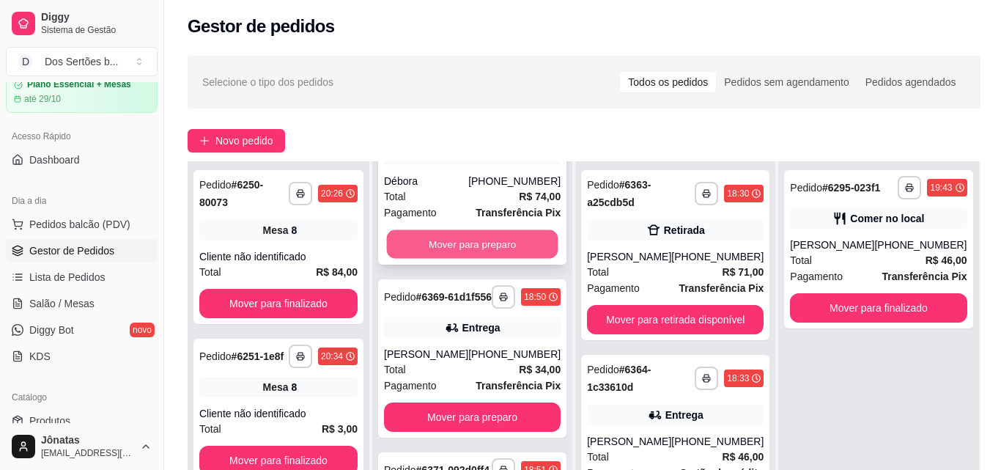
click at [456, 230] on button "Mover para preparo" at bounding box center [472, 244] width 171 height 29
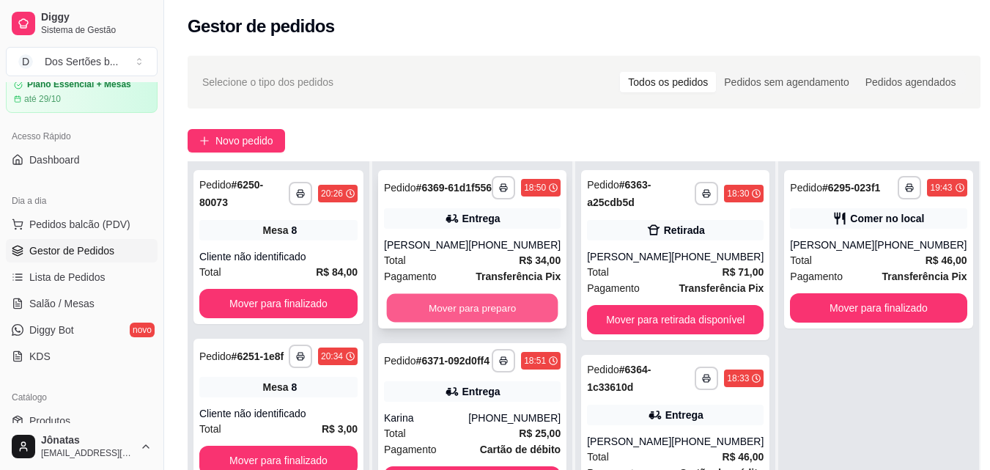
click at [453, 322] on button "Mover para preparo" at bounding box center [472, 308] width 171 height 29
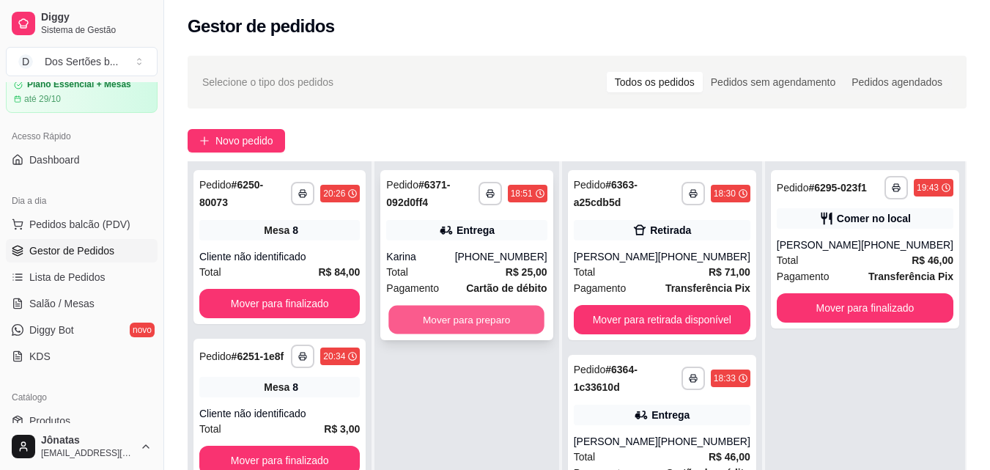
click at [474, 319] on button "Mover para preparo" at bounding box center [467, 320] width 156 height 29
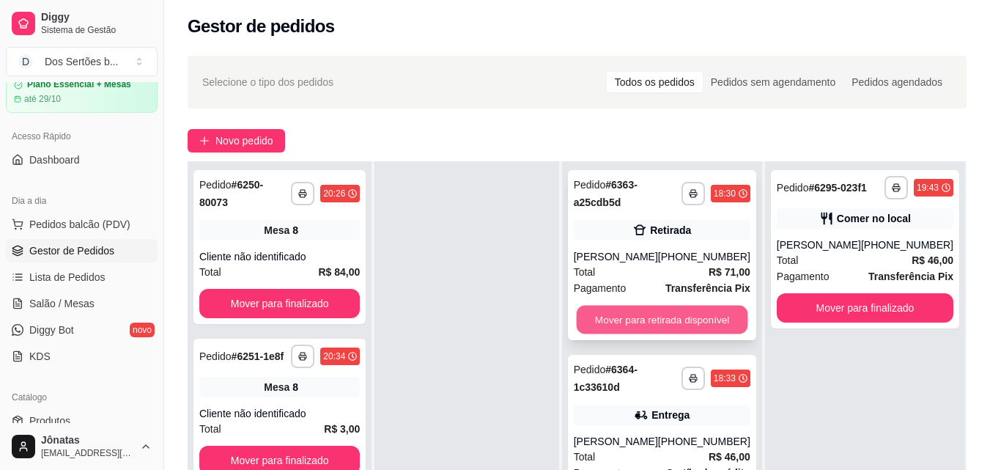
click at [614, 315] on button "Mover para retirada disponível" at bounding box center [661, 320] width 171 height 29
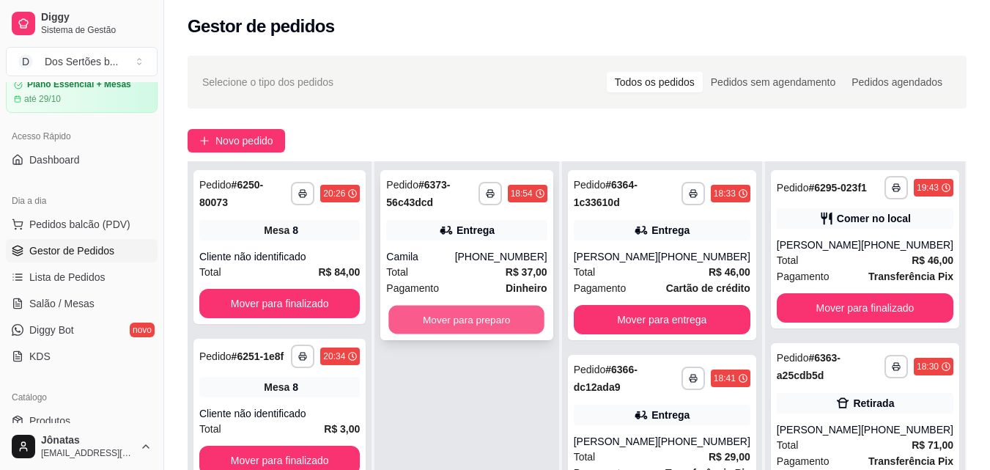
click at [468, 318] on button "Mover para preparo" at bounding box center [467, 320] width 156 height 29
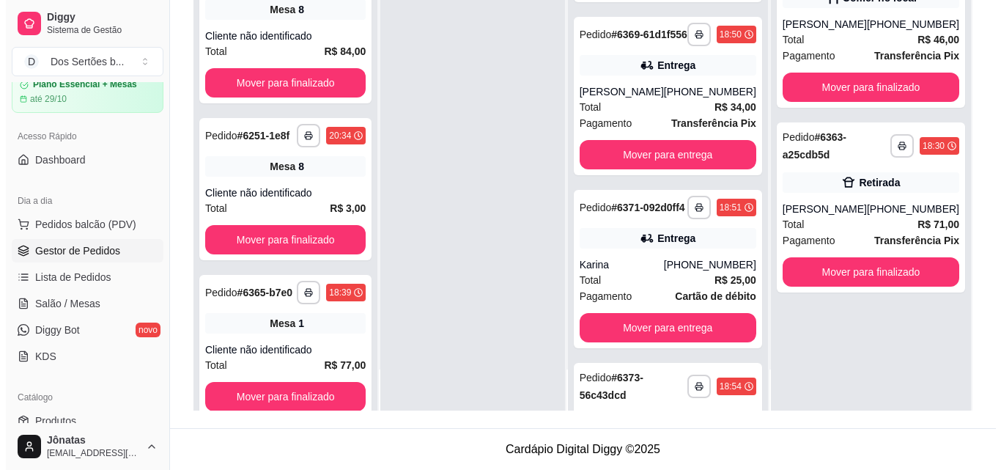
scroll to position [653, 0]
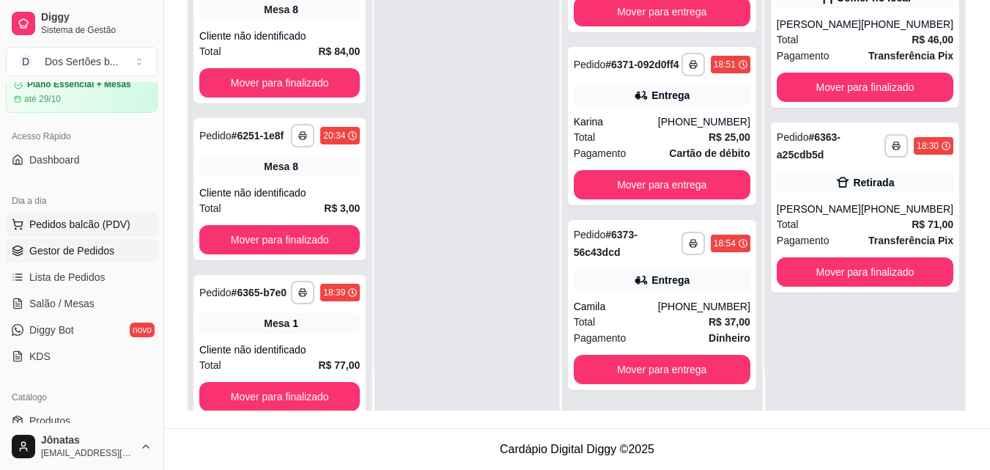
click at [36, 221] on span "Pedidos balcão (PDV)" at bounding box center [79, 224] width 101 height 15
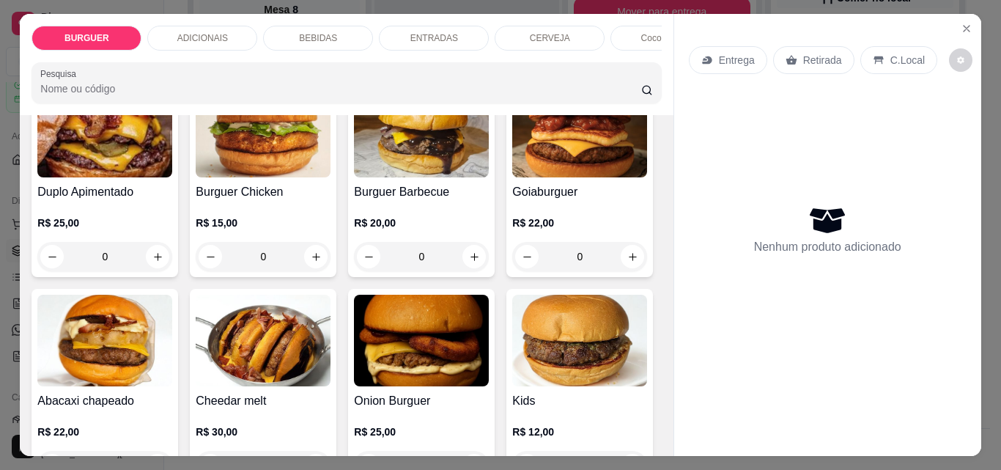
scroll to position [346, 0]
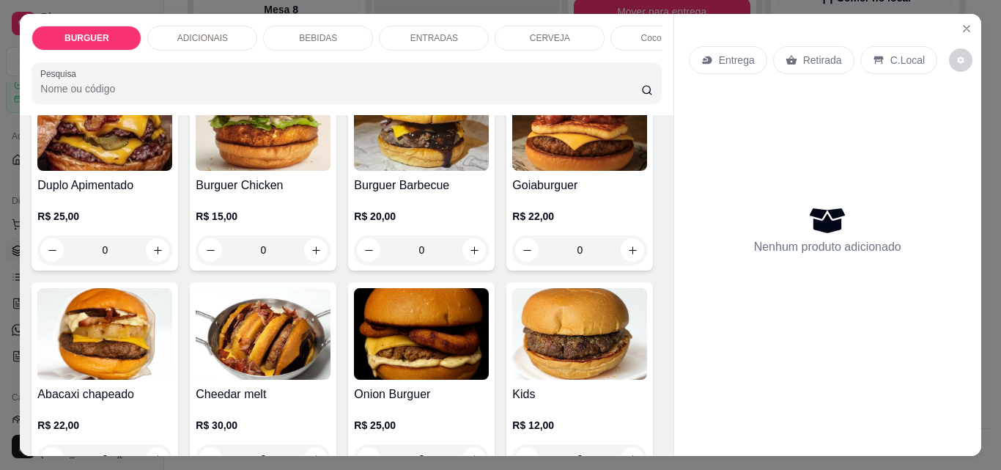
click at [627, 47] on icon "increase-product-quantity" at bounding box center [632, 41] width 11 height 11
type input "1"
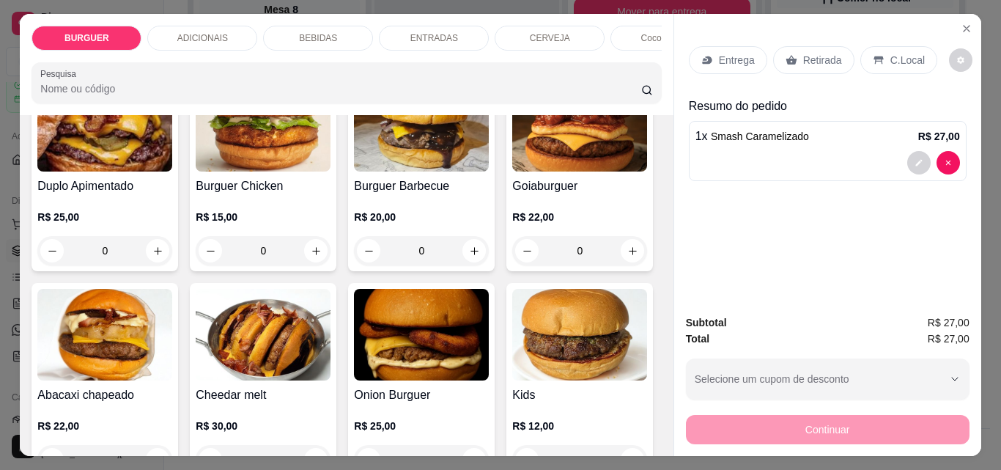
scroll to position [532, 0]
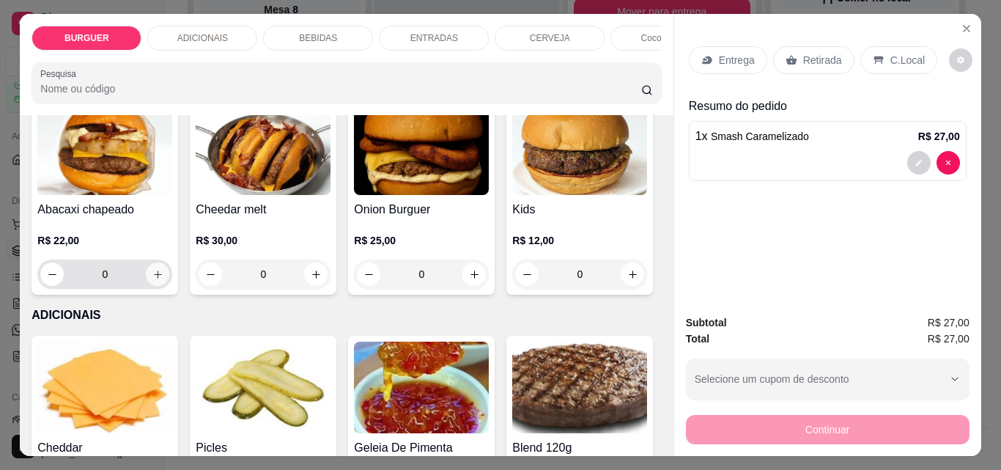
click at [163, 280] on icon "increase-product-quantity" at bounding box center [157, 274] width 11 height 11
type input "1"
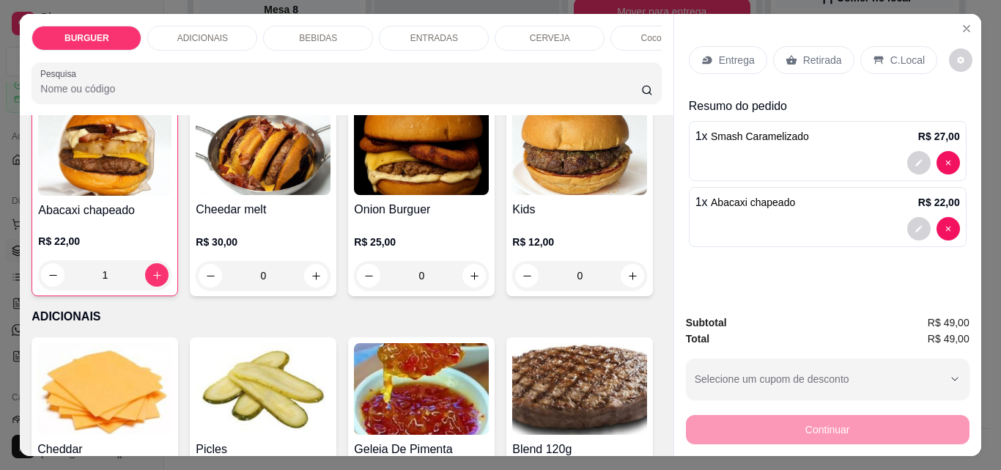
click at [709, 60] on div "Entrega" at bounding box center [728, 60] width 78 height 28
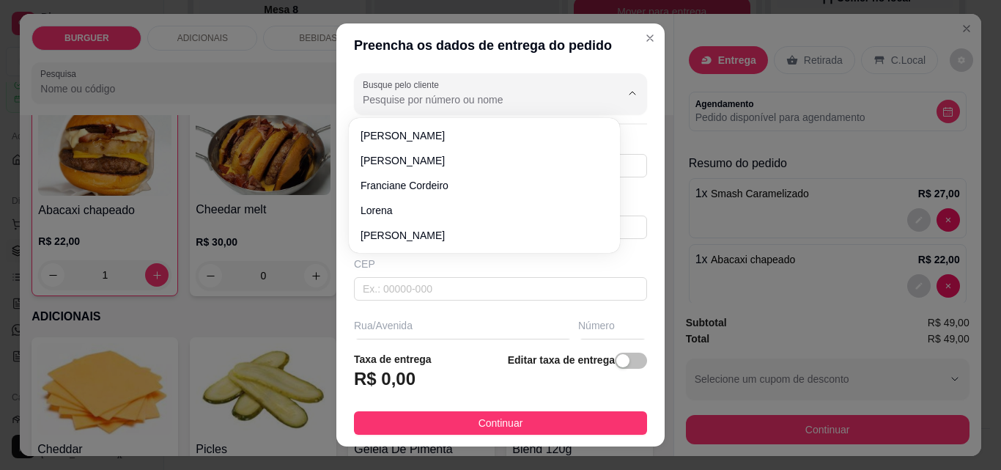
click at [377, 102] on input "Busque pelo cliente" at bounding box center [480, 99] width 235 height 15
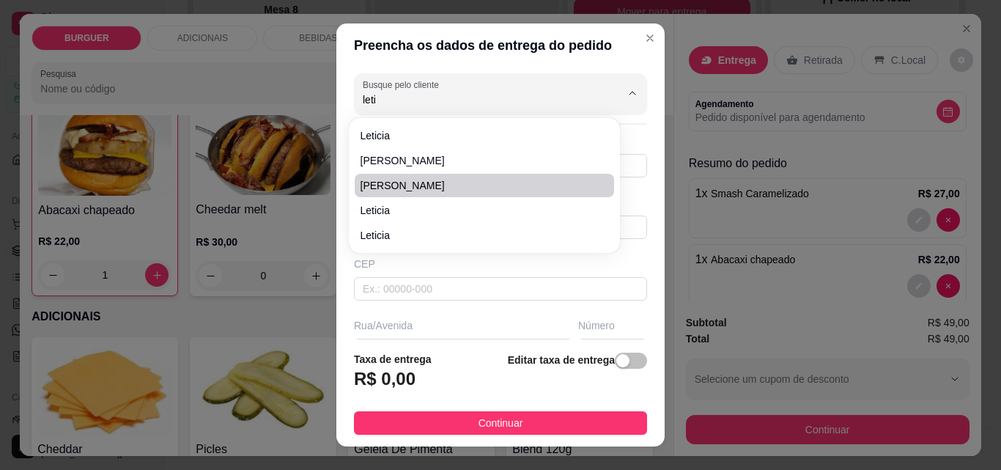
click at [380, 182] on span "[PERSON_NAME]" at bounding box center [477, 185] width 233 height 15
type input "[PERSON_NAME]"
type input "8694819106"
type input "[PERSON_NAME]"
type input "Rua [PERSON_NAME]"
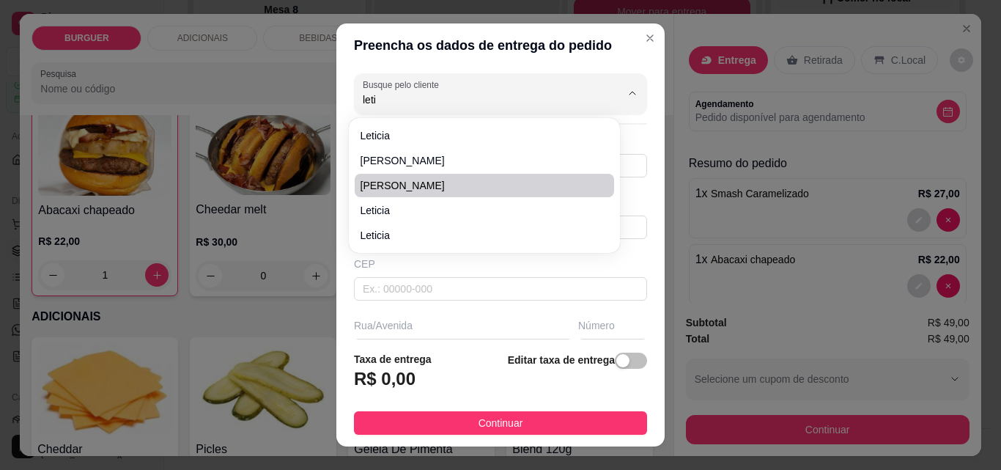
type input "666"
type input "Esperantina"
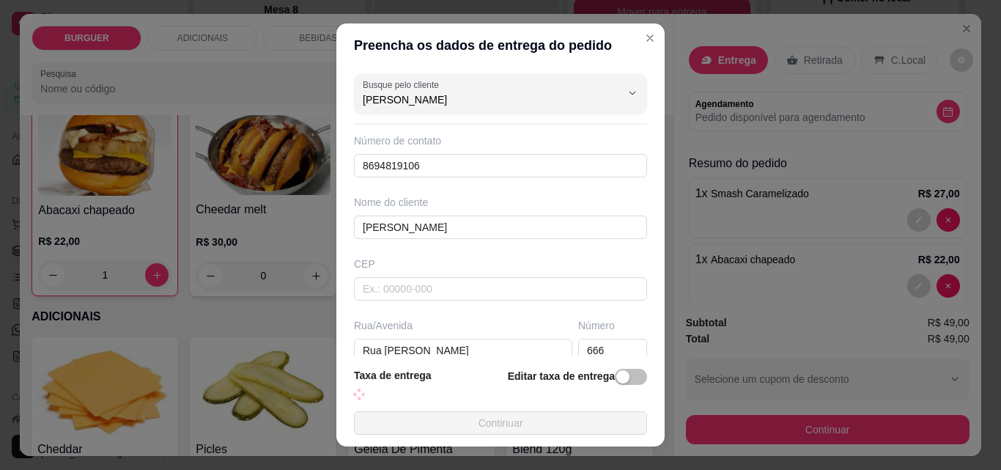
type input "[PERSON_NAME]"
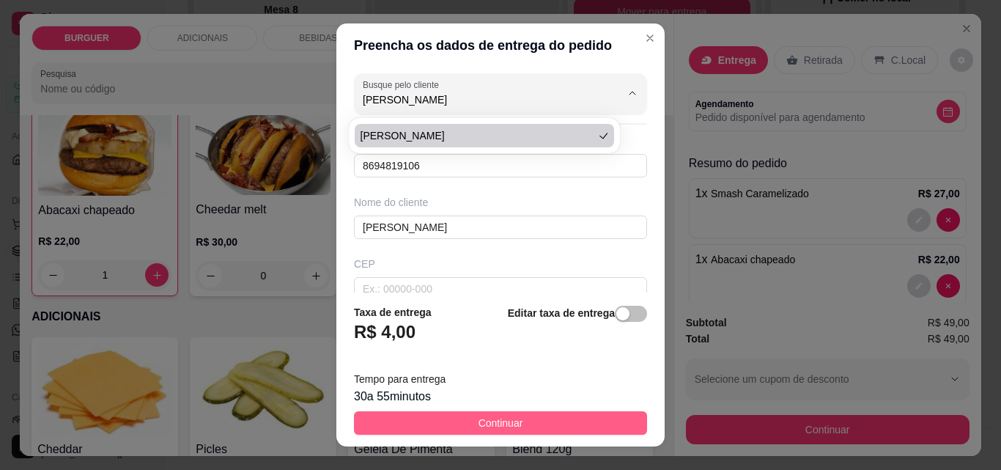
click at [511, 420] on span "Continuar" at bounding box center [501, 423] width 45 height 16
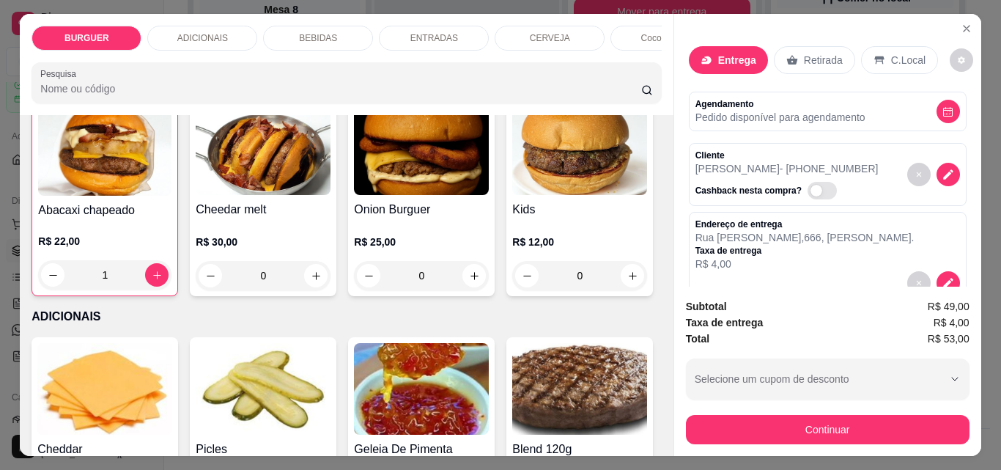
scroll to position [196, 0]
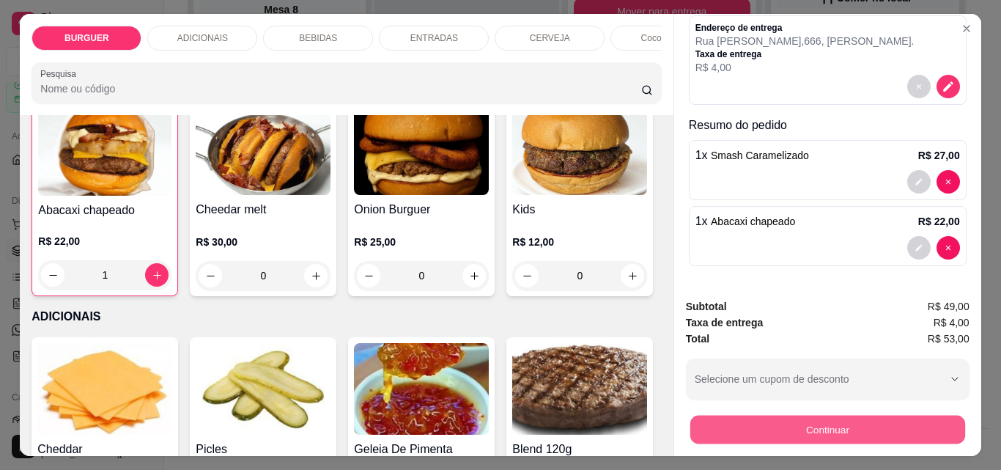
click at [723, 415] on button "Continuar" at bounding box center [827, 429] width 275 height 29
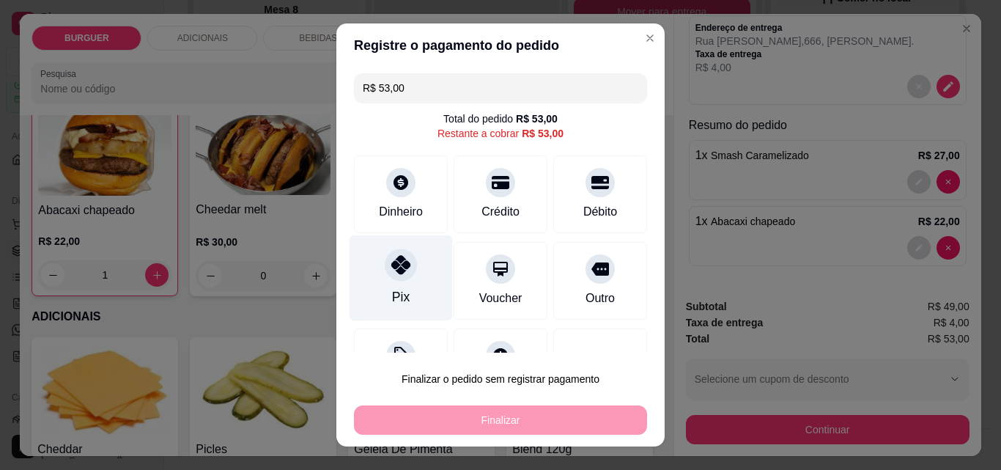
click at [396, 289] on div "Pix" at bounding box center [401, 296] width 18 height 19
type input "R$ 0,00"
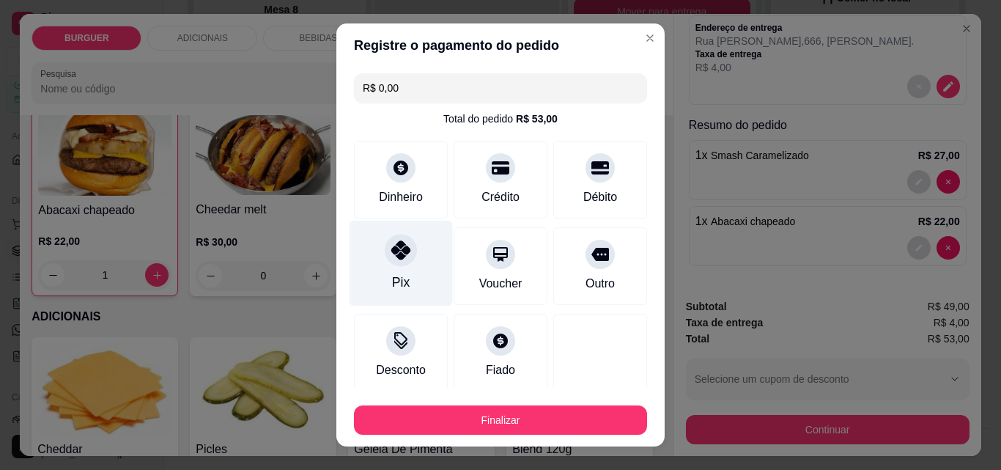
scroll to position [86, 0]
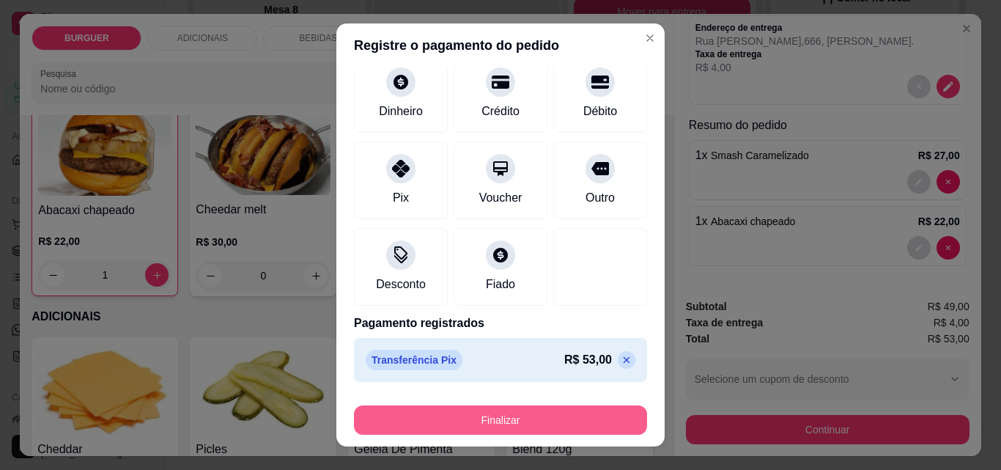
click at [443, 414] on button "Finalizar" at bounding box center [500, 419] width 293 height 29
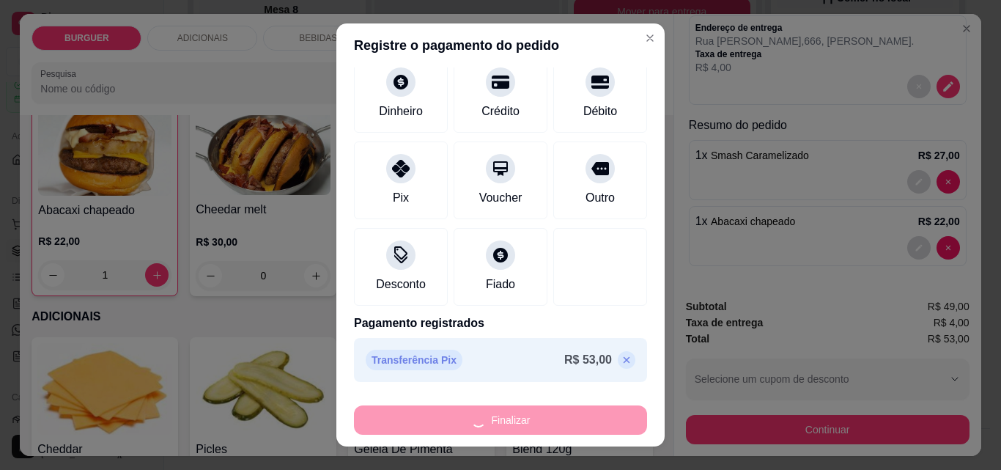
type input "0"
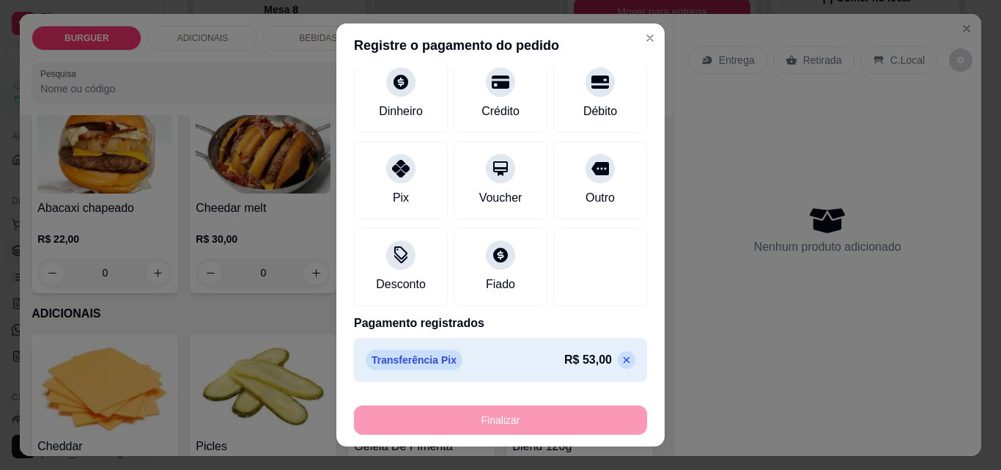
type input "-R$ 53,00"
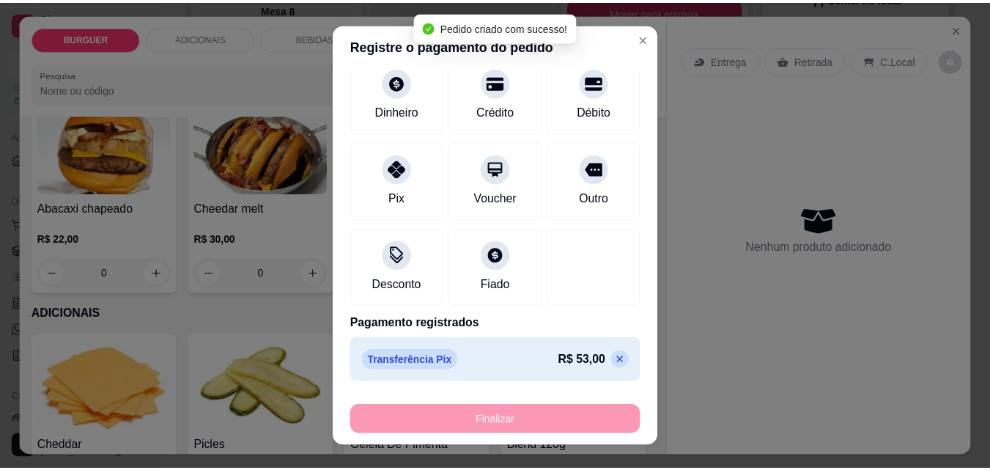
scroll to position [531, 0]
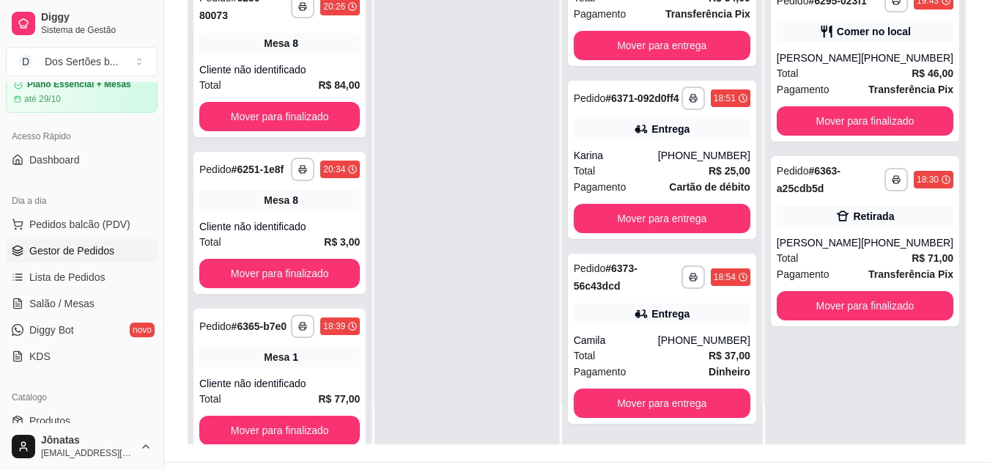
scroll to position [200, 0]
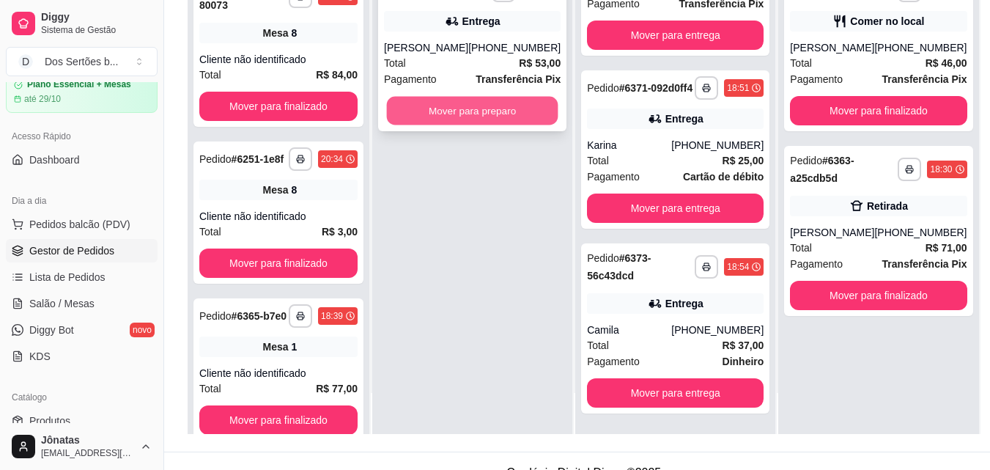
click at [444, 108] on button "Mover para preparo" at bounding box center [472, 111] width 171 height 29
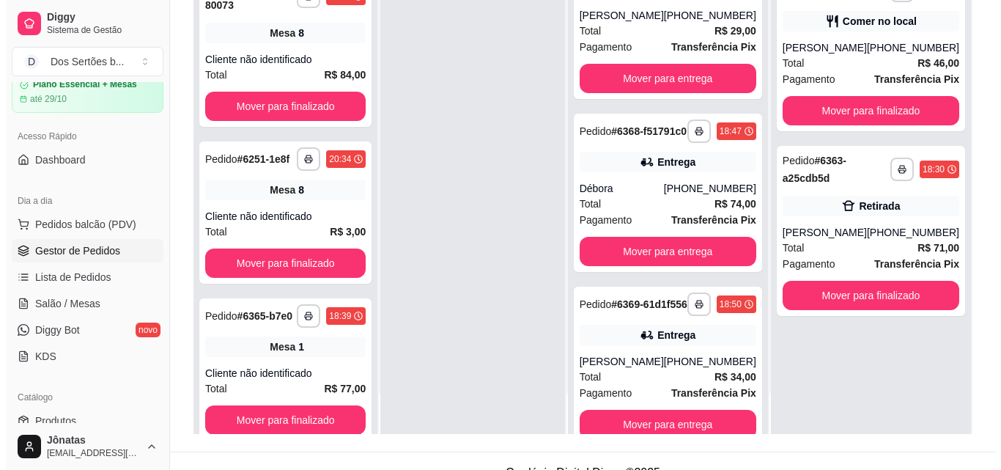
scroll to position [0, 0]
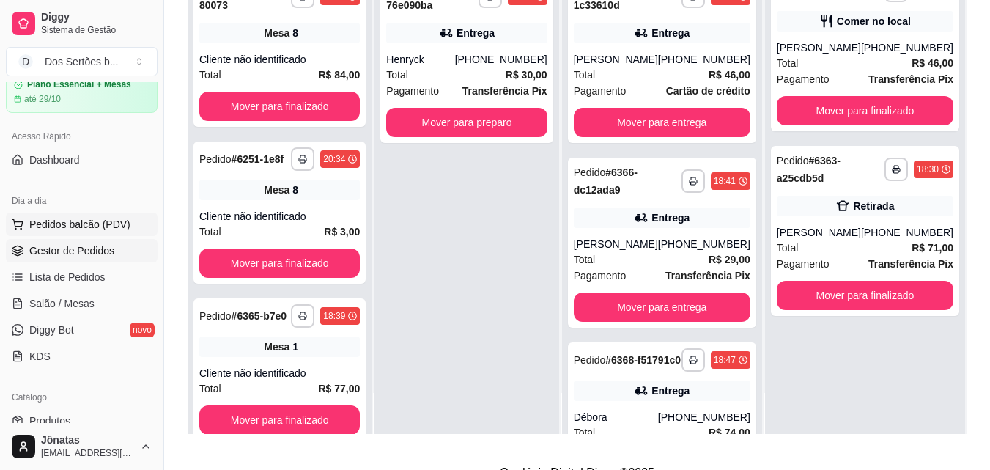
click at [43, 225] on span "Pedidos balcão (PDV)" at bounding box center [79, 224] width 101 height 15
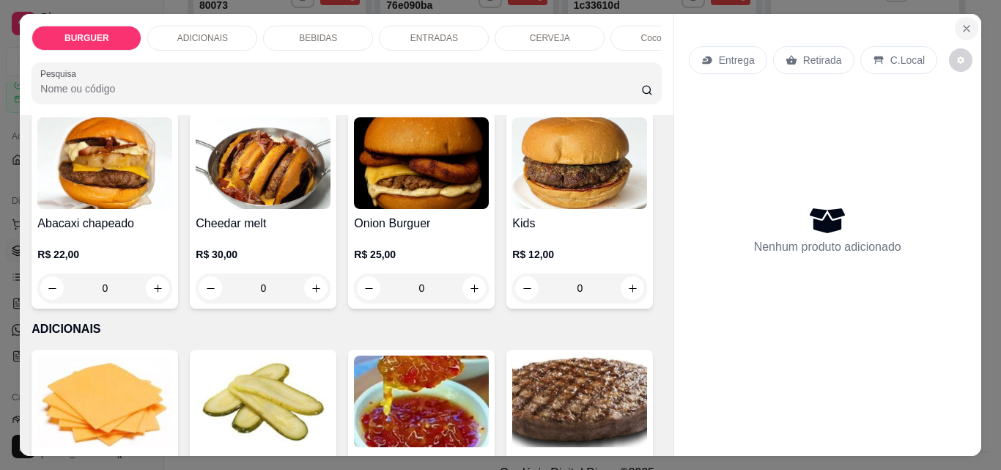
click at [962, 23] on icon "Close" at bounding box center [967, 29] width 12 height 12
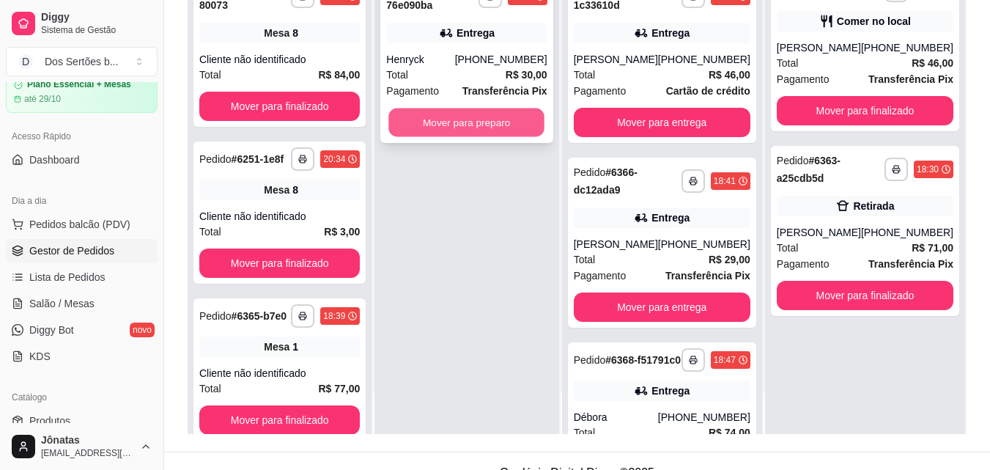
click at [487, 117] on button "Mover para preparo" at bounding box center [467, 122] width 156 height 29
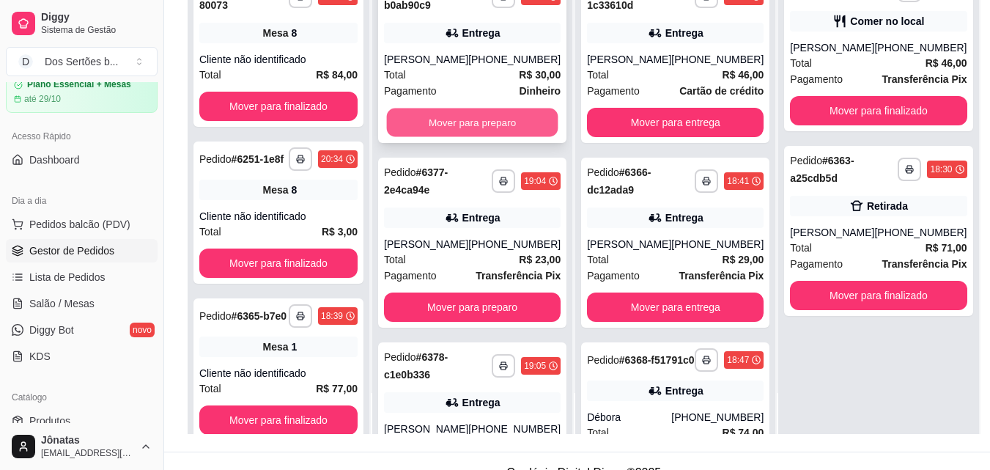
click at [487, 116] on button "Mover para preparo" at bounding box center [472, 122] width 171 height 29
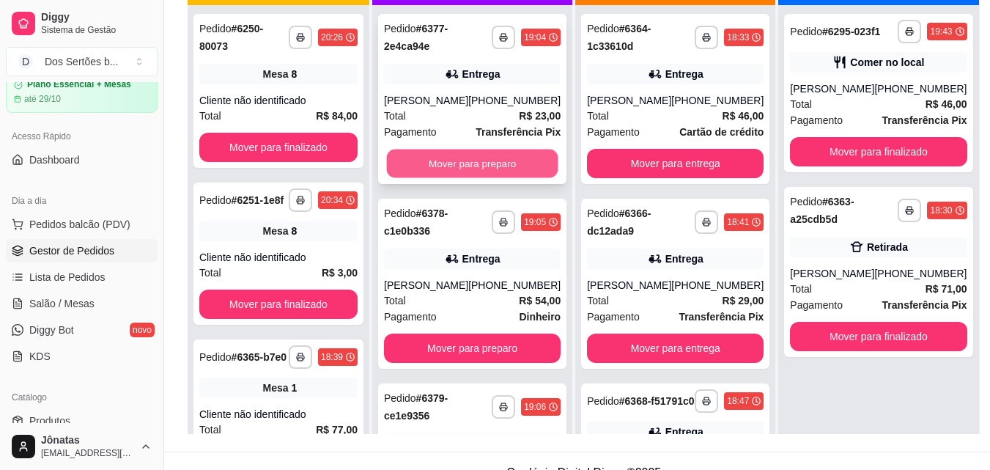
click at [465, 158] on button "Mover para preparo" at bounding box center [472, 164] width 171 height 29
click at [465, 158] on button "Mover para preparo" at bounding box center [472, 163] width 177 height 29
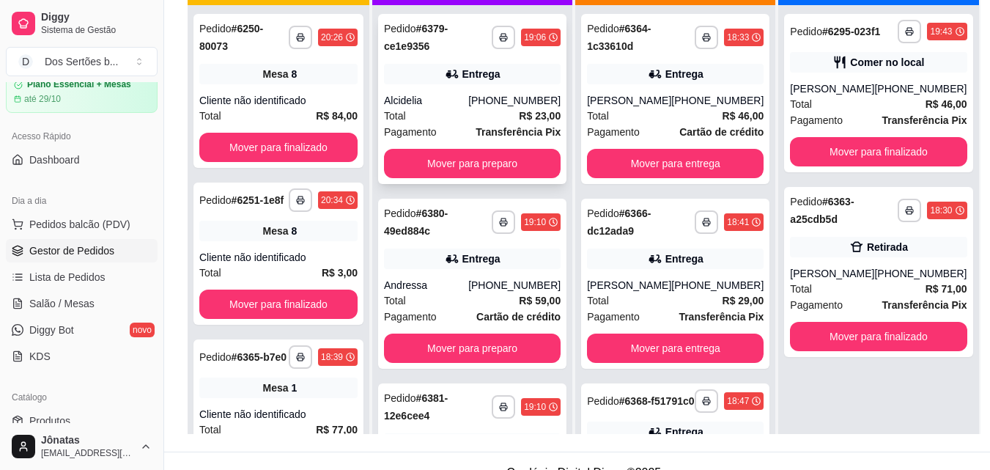
click at [466, 125] on div "Pagamento Transferência Pix" at bounding box center [472, 132] width 177 height 16
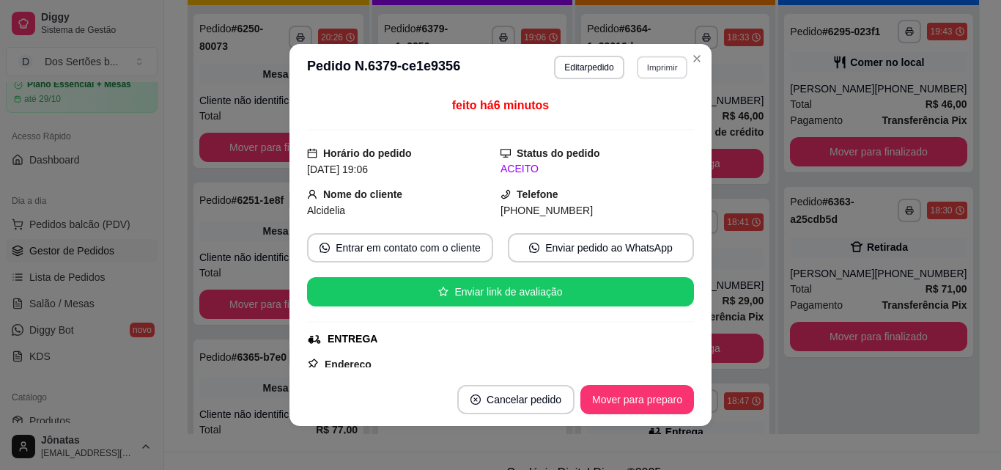
click at [660, 74] on button "Imprimir" at bounding box center [662, 67] width 51 height 23
click at [640, 117] on button "IMPRESSORA" at bounding box center [630, 118] width 106 height 23
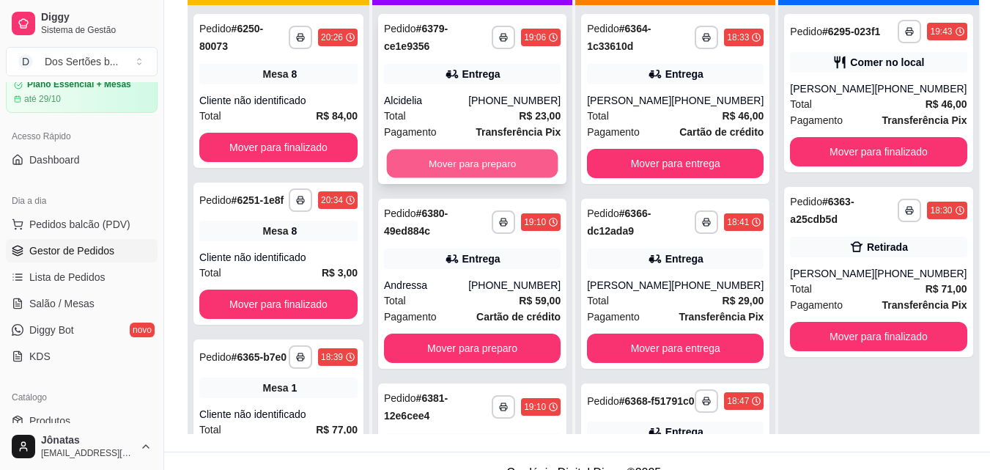
click at [468, 152] on button "Mover para preparo" at bounding box center [472, 164] width 171 height 29
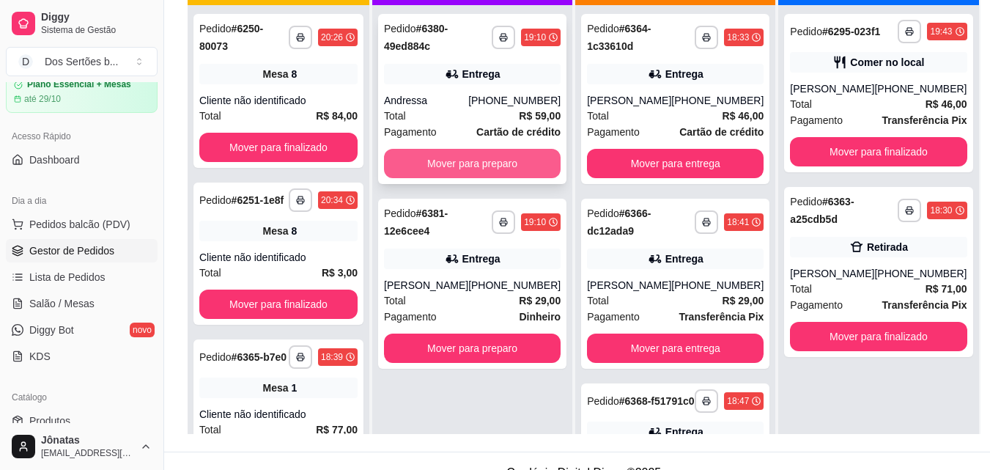
click at [512, 159] on button "Mover para preparo" at bounding box center [472, 163] width 177 height 29
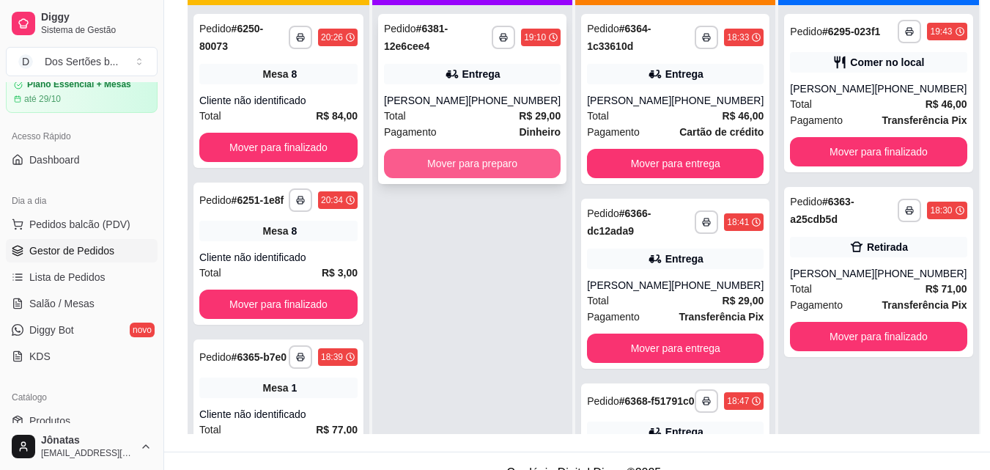
click at [481, 162] on button "Mover para preparo" at bounding box center [472, 163] width 177 height 29
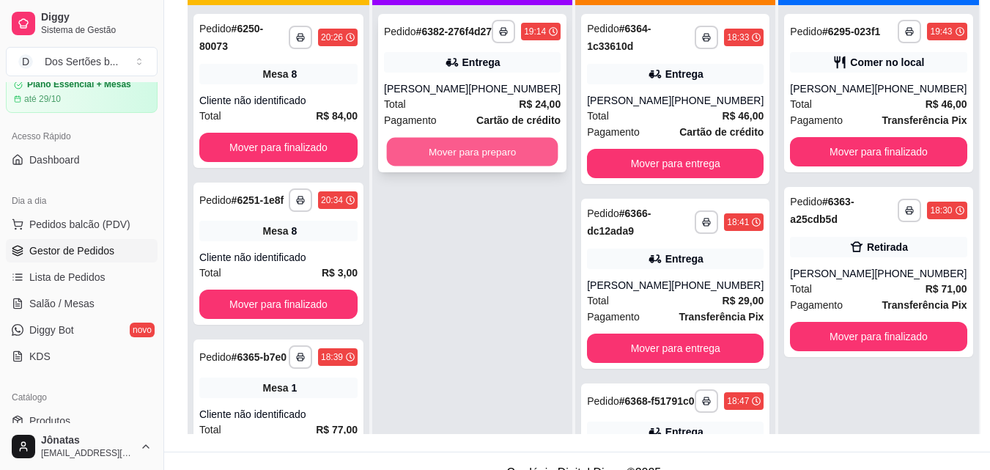
click at [472, 166] on button "Mover para preparo" at bounding box center [472, 152] width 171 height 29
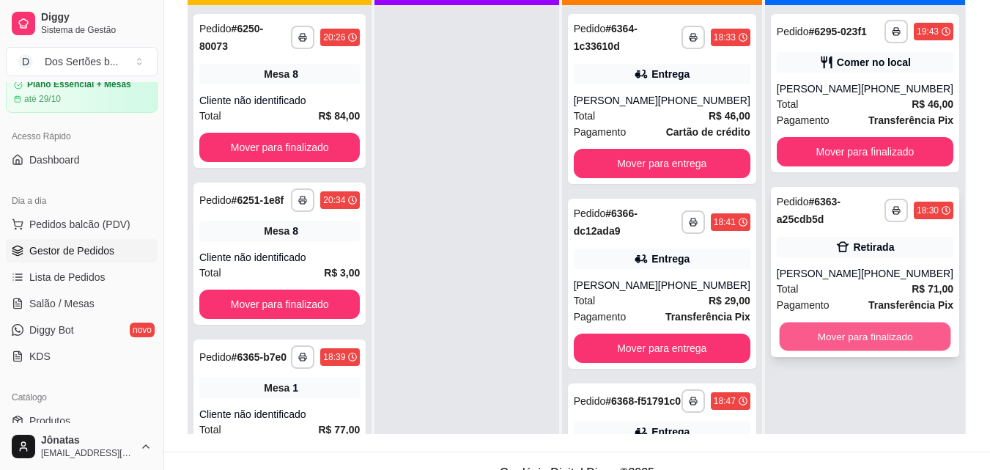
click at [826, 331] on button "Mover para finalizado" at bounding box center [864, 336] width 171 height 29
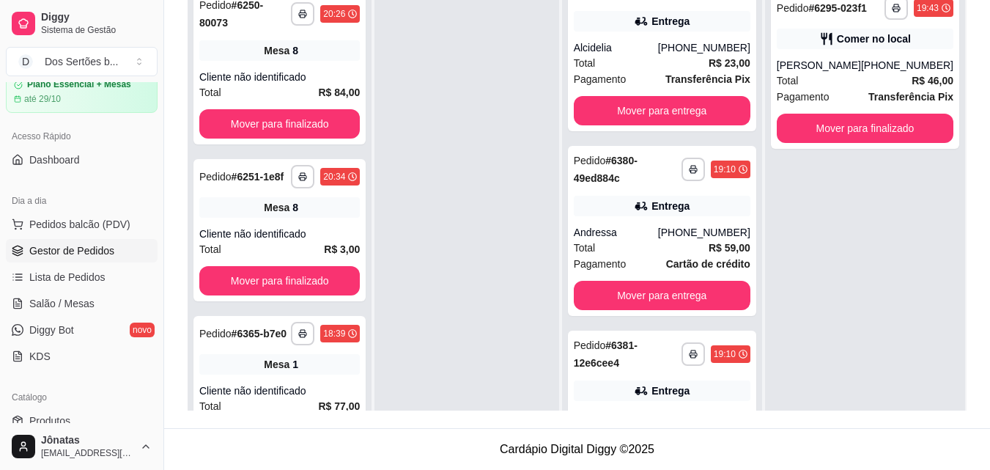
scroll to position [2315, 0]
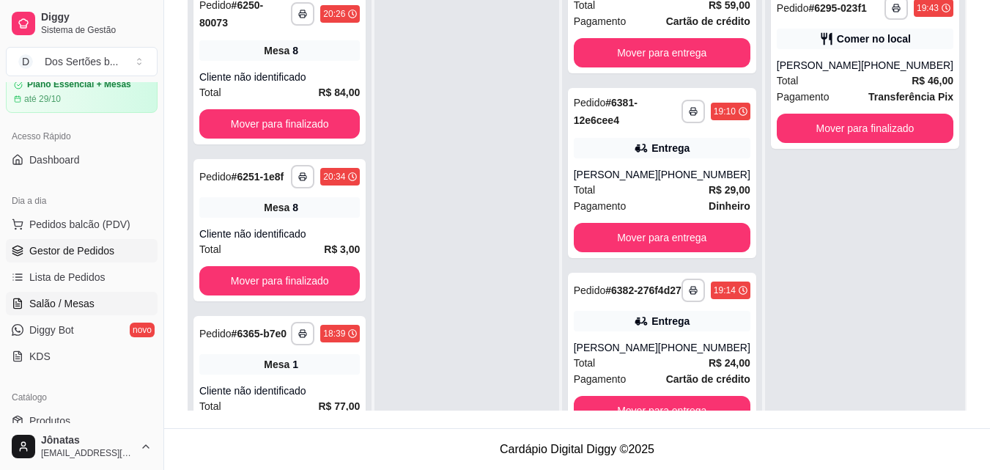
click at [56, 308] on span "Salão / Mesas" at bounding box center [61, 303] width 65 height 15
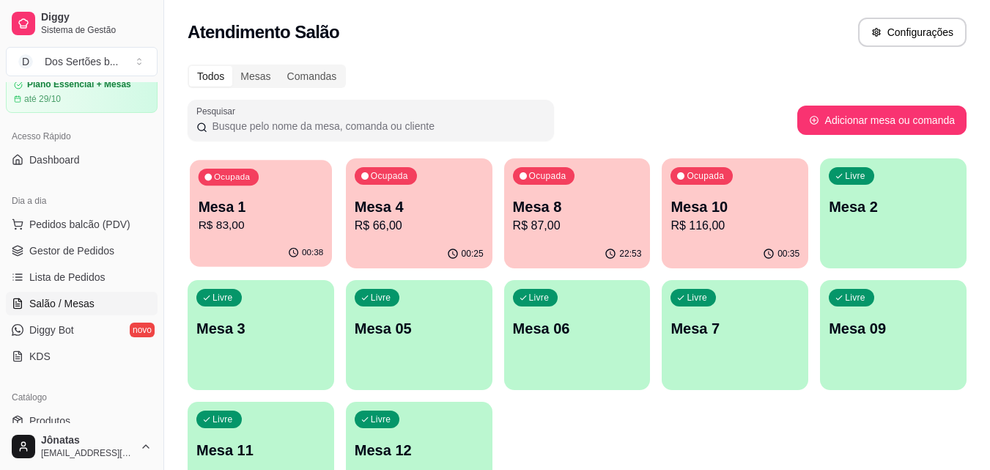
click at [287, 227] on p "R$ 83,00" at bounding box center [261, 225] width 125 height 17
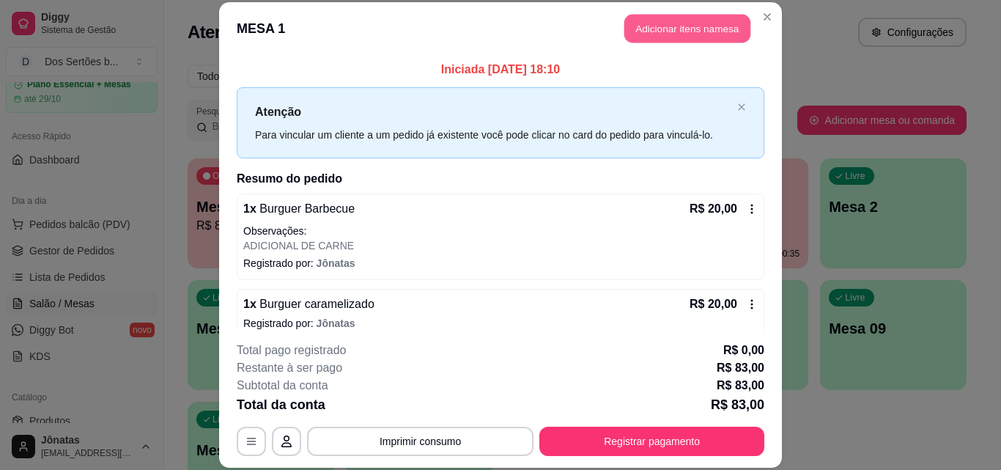
click at [626, 25] on button "Adicionar itens na mesa" at bounding box center [687, 29] width 126 height 29
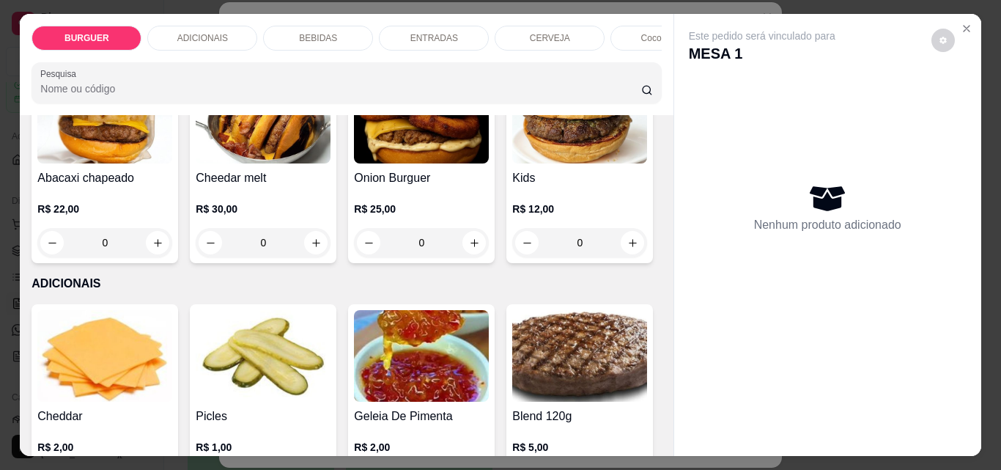
scroll to position [563, 0]
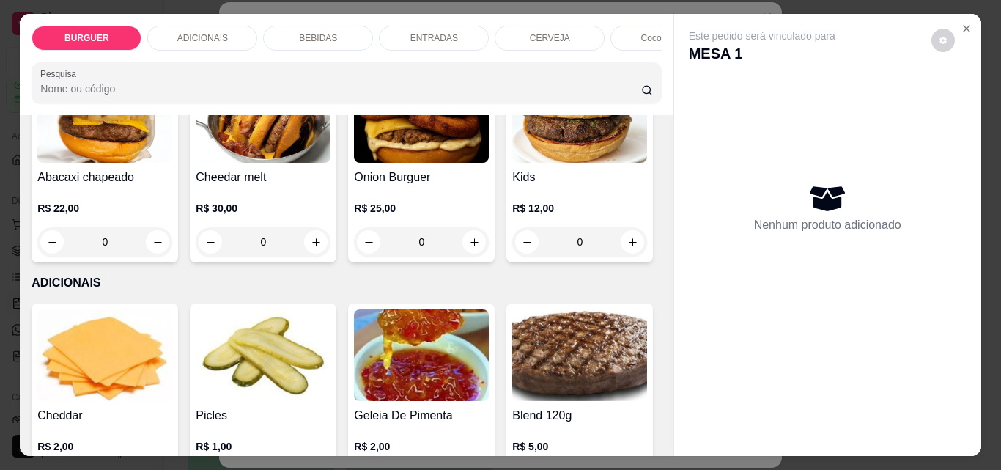
click at [469, 39] on icon "increase-product-quantity" at bounding box center [474, 33] width 11 height 11
type input "1"
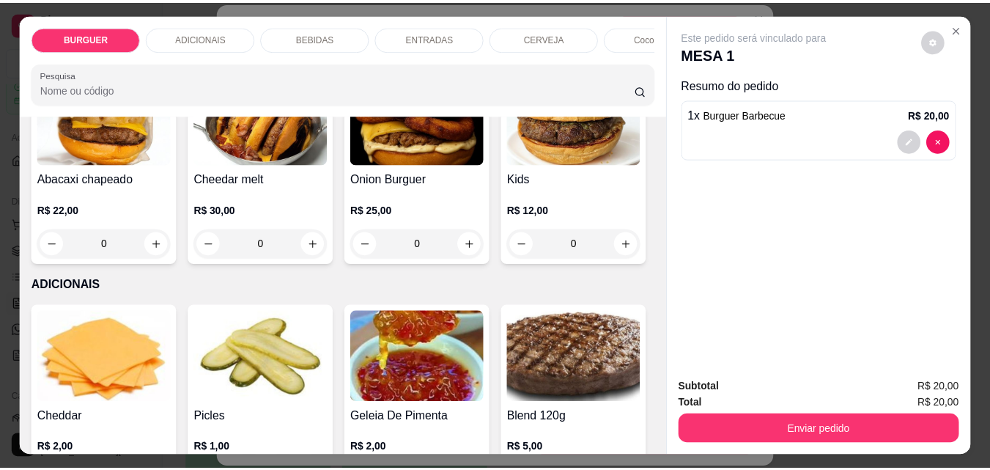
scroll to position [564, 0]
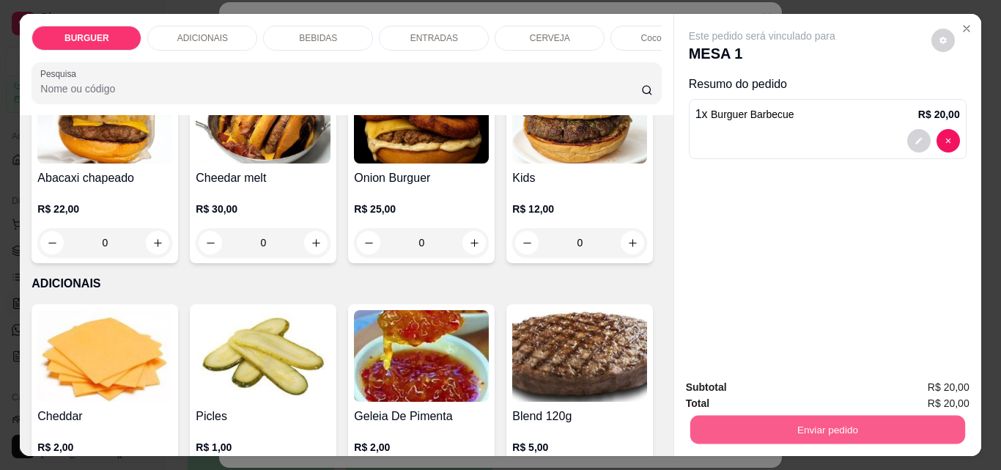
click at [828, 422] on button "Enviar pedido" at bounding box center [827, 429] width 275 height 29
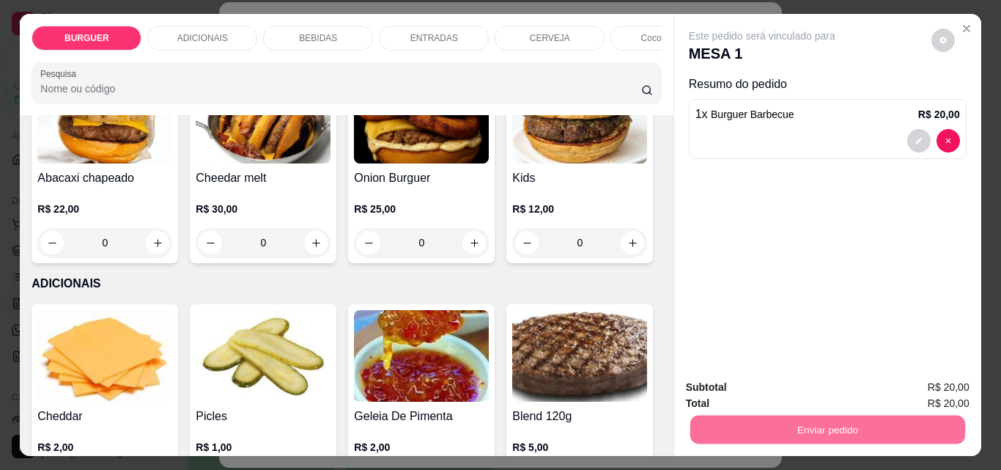
click at [927, 390] on button "Enviar pedido" at bounding box center [931, 387] width 81 height 27
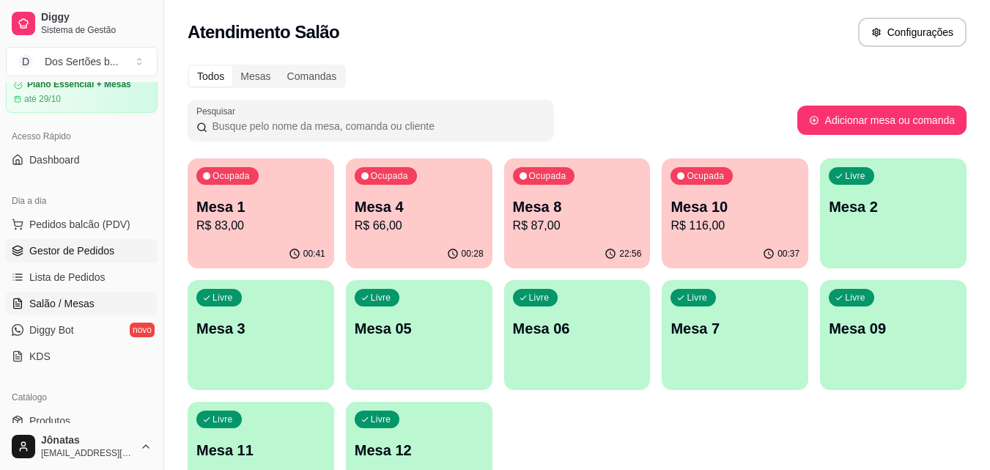
click at [48, 257] on span "Gestor de Pedidos" at bounding box center [71, 250] width 85 height 15
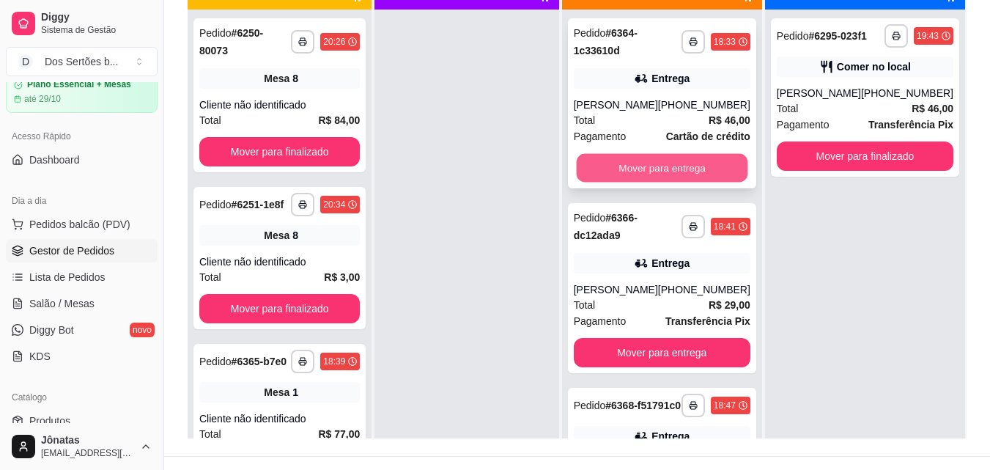
click at [638, 170] on button "Mover para entrega" at bounding box center [661, 168] width 171 height 29
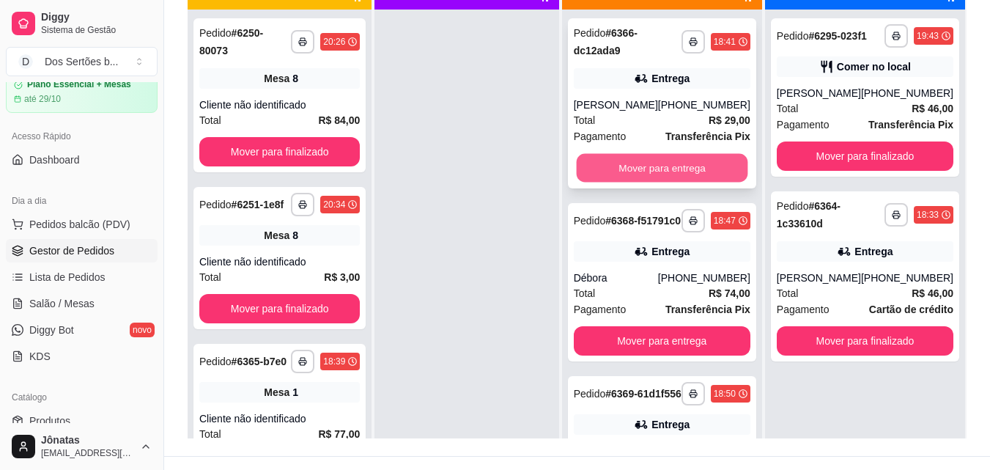
click at [612, 166] on button "Mover para entrega" at bounding box center [661, 168] width 171 height 29
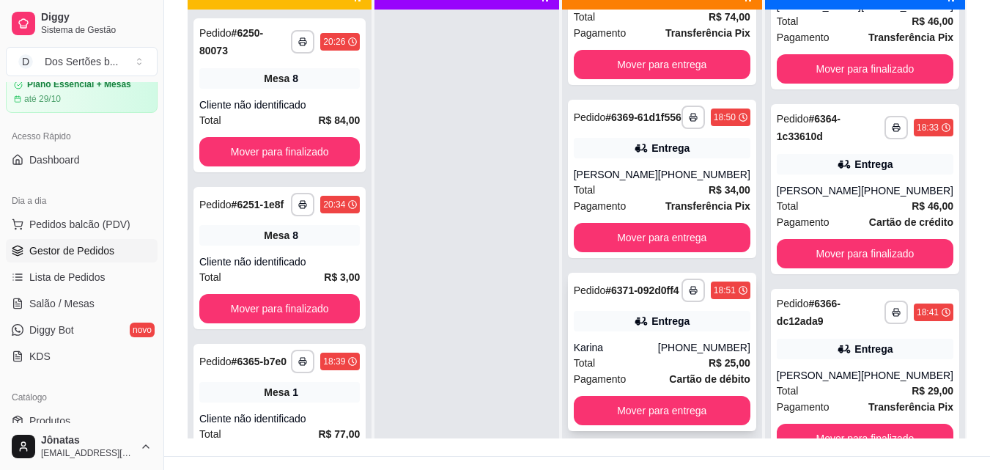
scroll to position [89, 0]
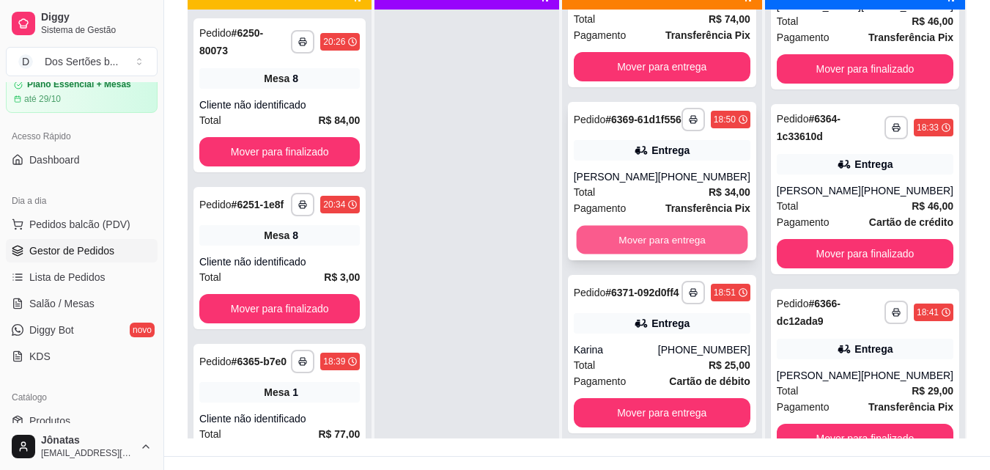
click at [627, 254] on button "Mover para entrega" at bounding box center [661, 240] width 171 height 29
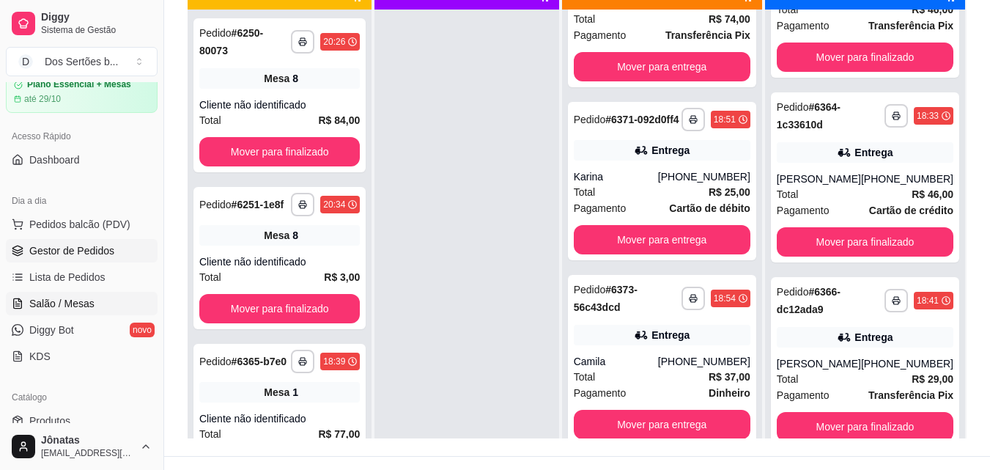
click at [87, 303] on span "Salão / Mesas" at bounding box center [61, 303] width 65 height 15
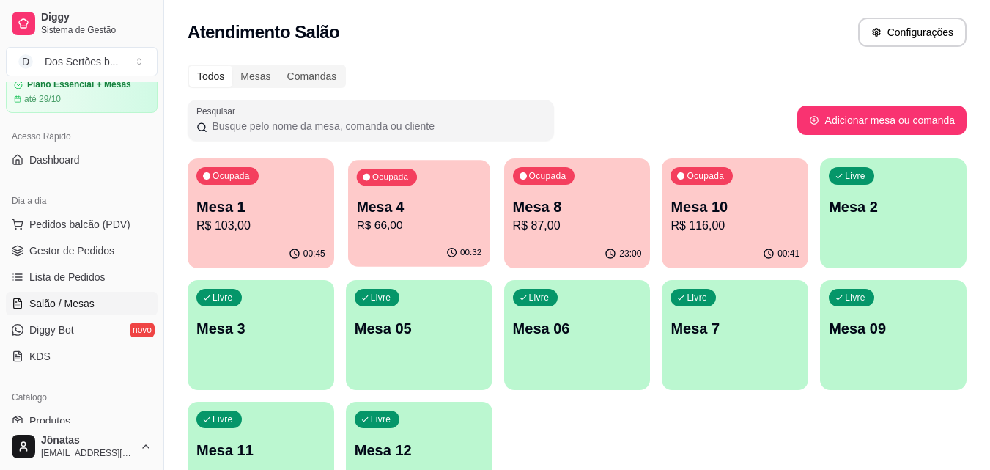
click at [409, 213] on p "Mesa 4" at bounding box center [418, 207] width 125 height 20
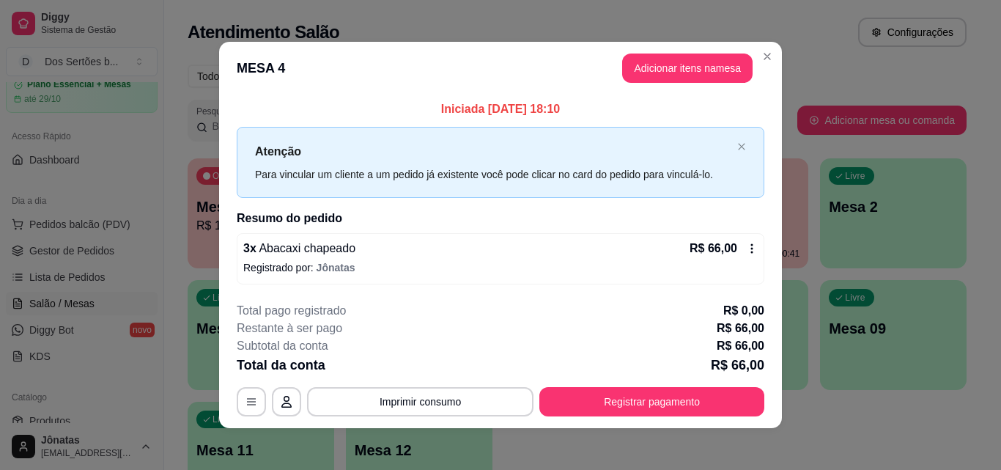
scroll to position [5, 0]
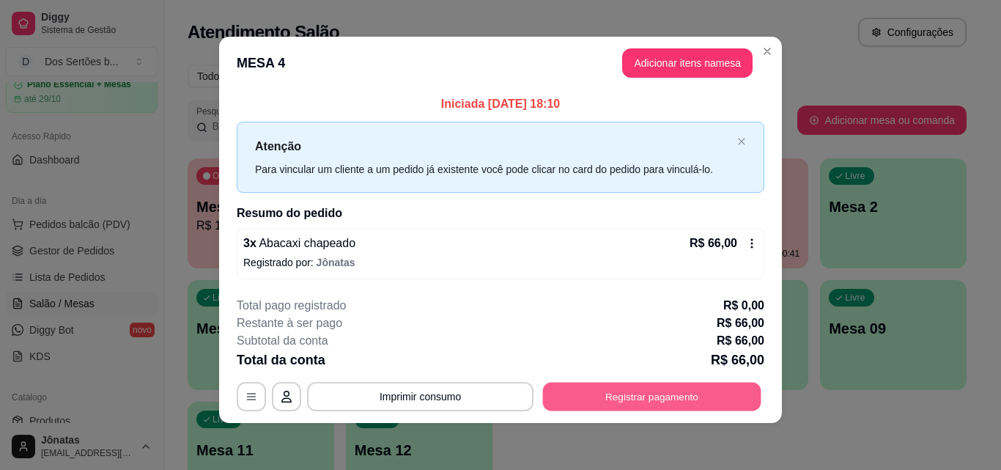
click at [613, 396] on button "Registrar pagamento" at bounding box center [652, 397] width 218 height 29
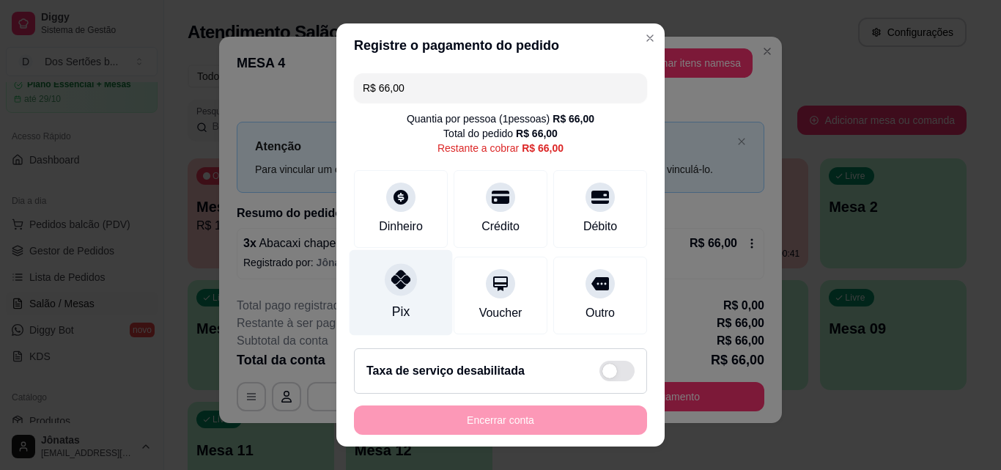
scroll to position [108, 0]
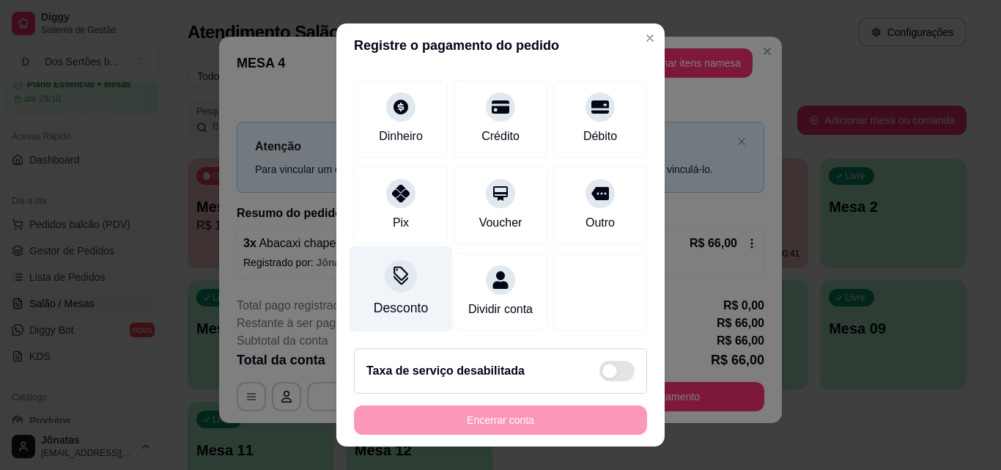
click at [378, 298] on div "Desconto" at bounding box center [401, 307] width 54 height 19
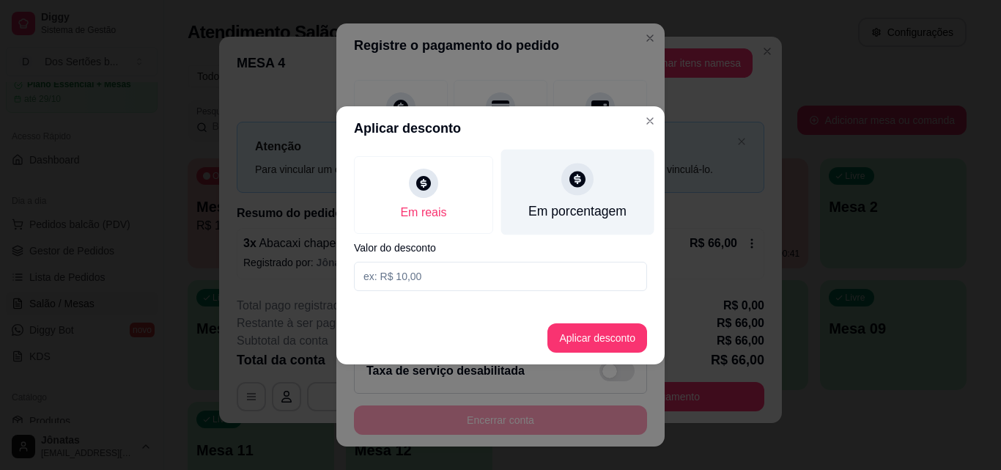
click at [535, 210] on div "Em porcentagem" at bounding box center [577, 211] width 98 height 19
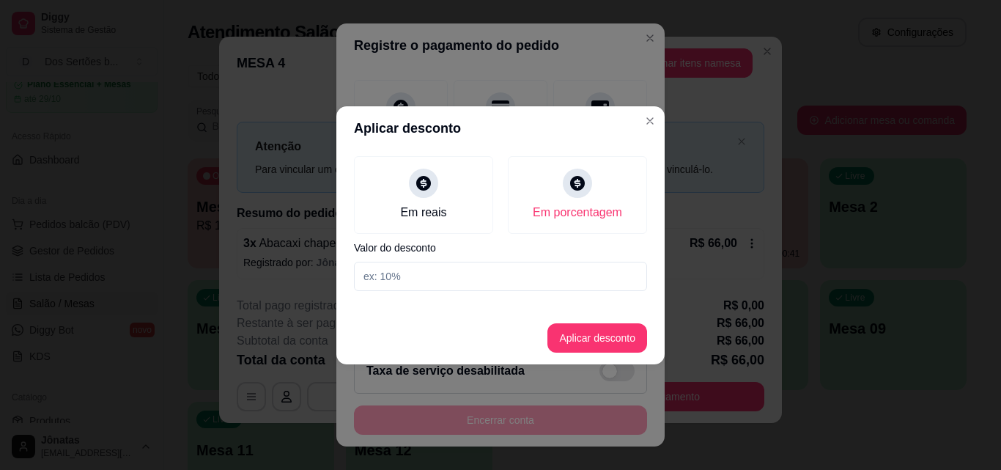
click at [420, 284] on input at bounding box center [500, 276] width 293 height 29
type input "20"
click at [586, 333] on button "Aplicar desconto" at bounding box center [598, 337] width 96 height 29
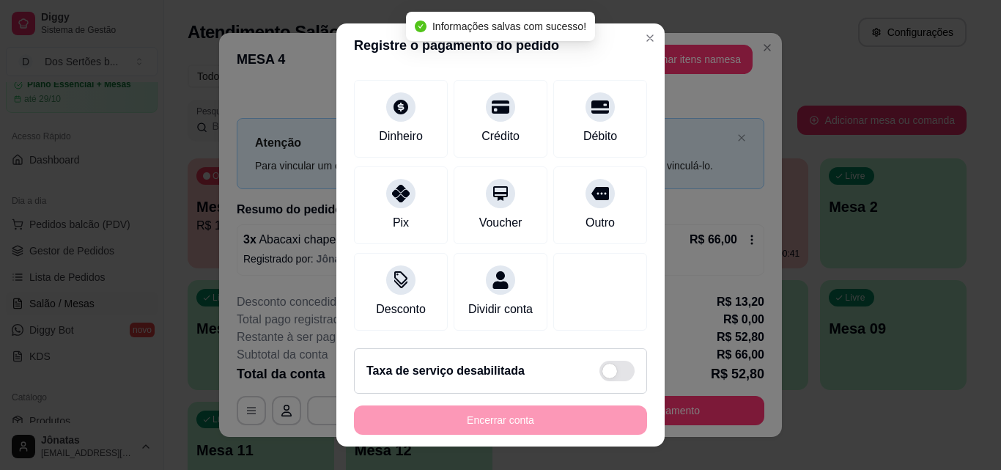
scroll to position [23, 0]
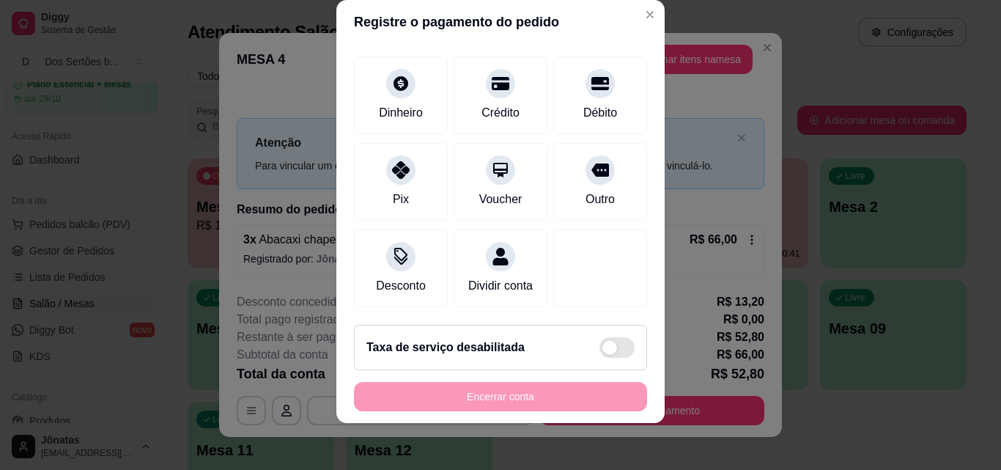
click at [642, 225] on div "R$ 52,80 Quantia por pessoa ( 1 pessoas) R$ 52,80 Total do pedido R$ 52,80 Rest…" at bounding box center [500, 178] width 328 height 269
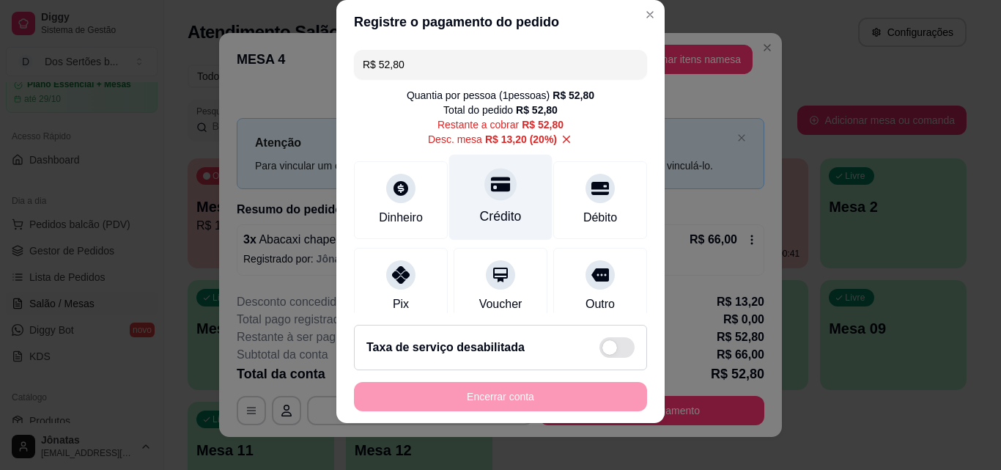
click at [511, 197] on div "Crédito" at bounding box center [500, 198] width 103 height 86
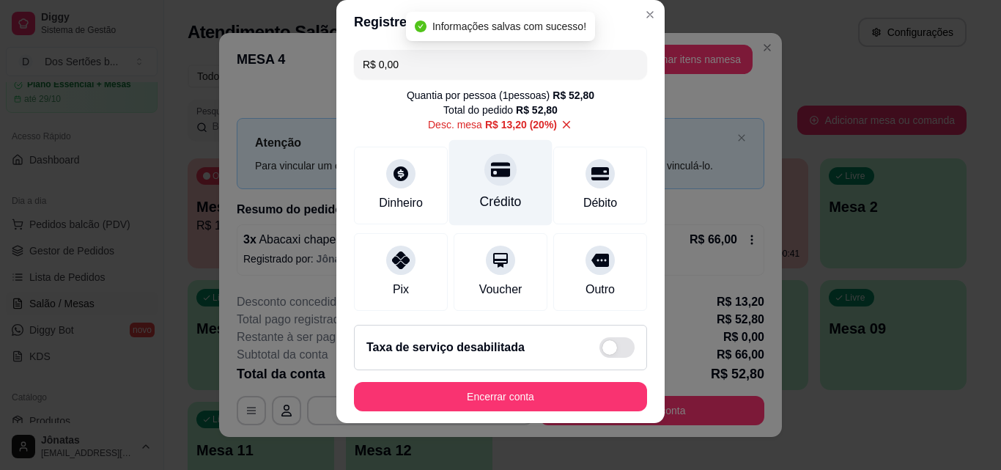
scroll to position [184, 0]
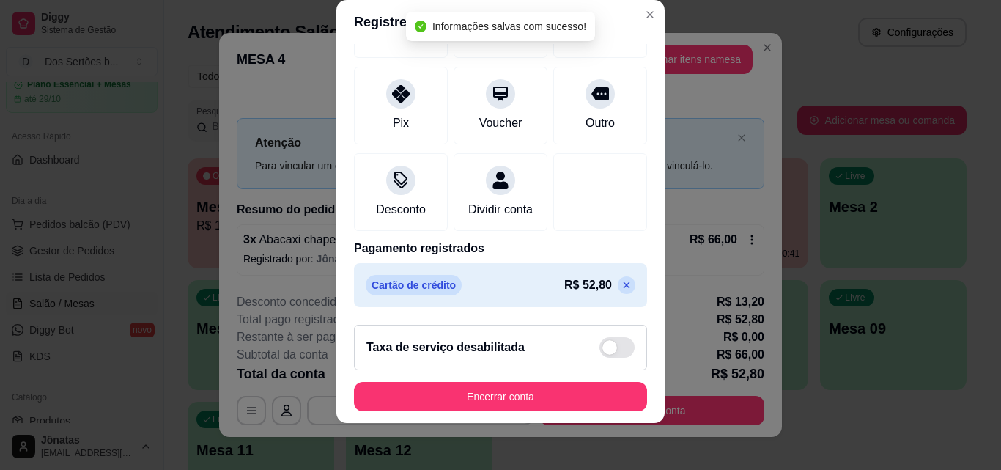
click at [621, 288] on icon at bounding box center [627, 285] width 12 height 12
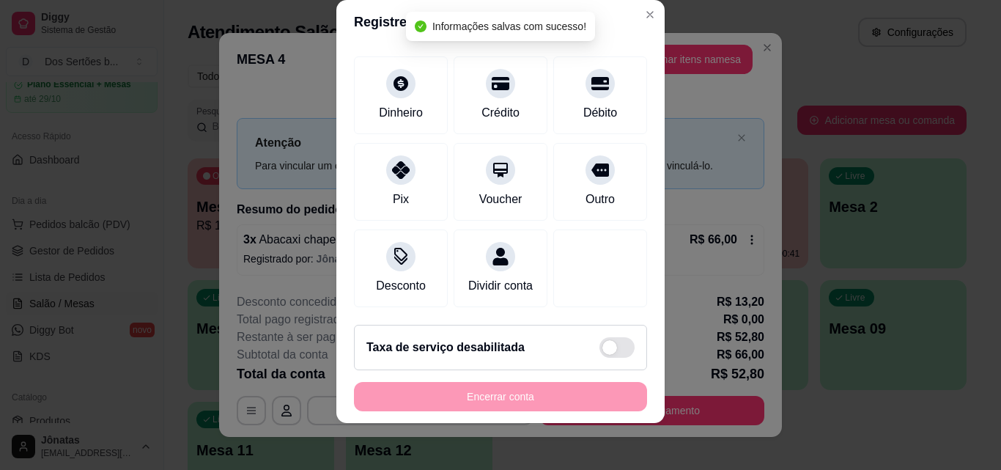
scroll to position [0, 0]
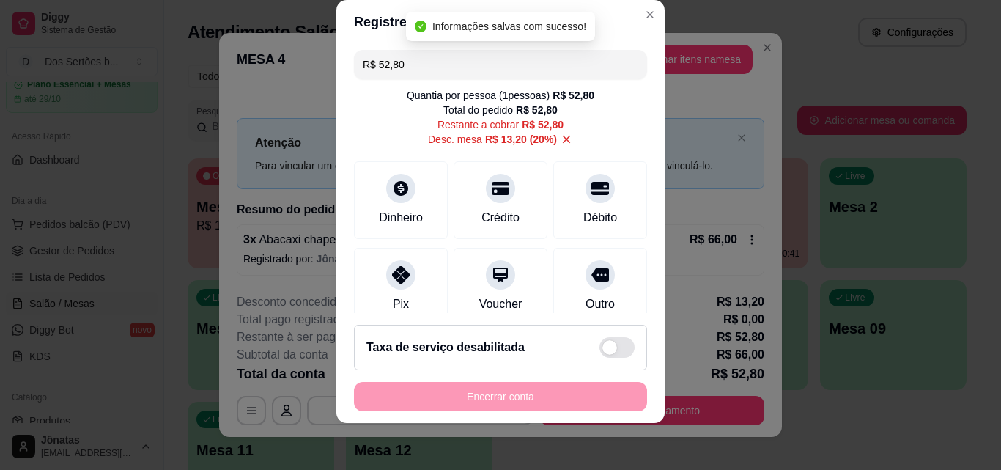
click at [415, 70] on input "R$ 52,80" at bounding box center [501, 64] width 276 height 29
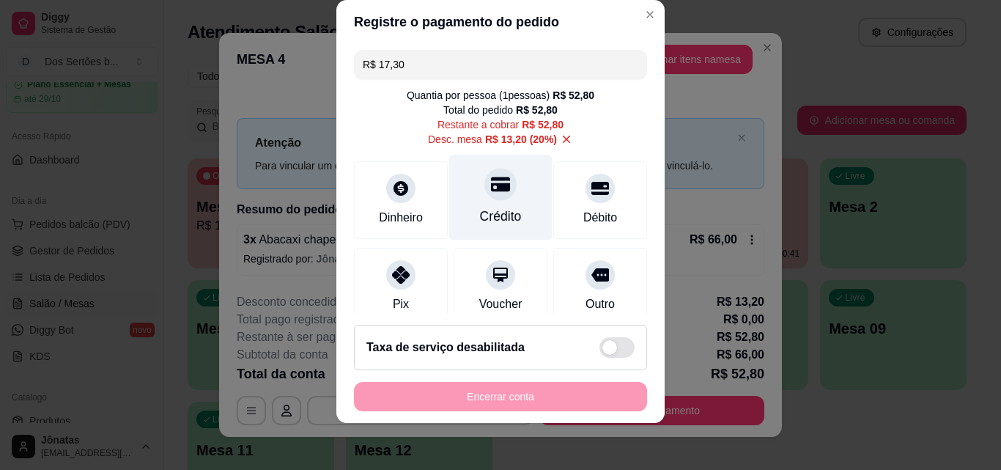
click at [501, 196] on div "Crédito" at bounding box center [500, 198] width 103 height 86
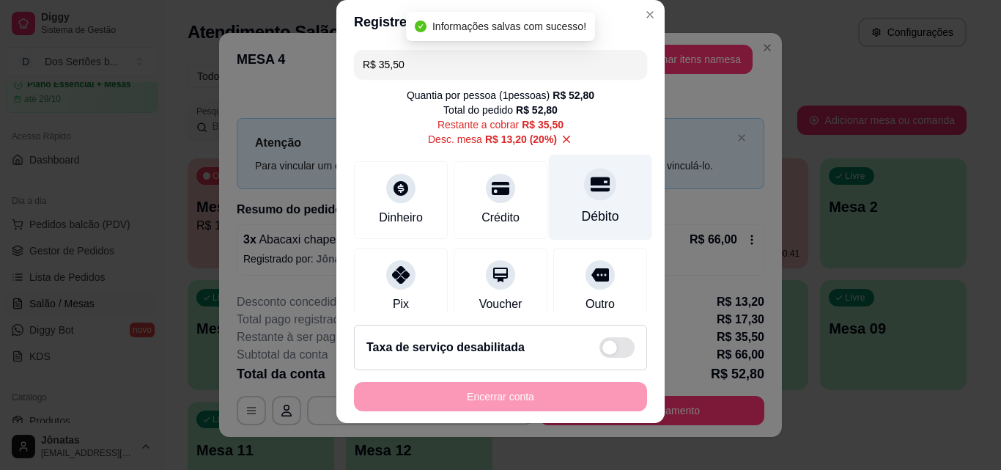
click at [582, 207] on div "Débito" at bounding box center [600, 216] width 37 height 19
type input "R$ 0,00"
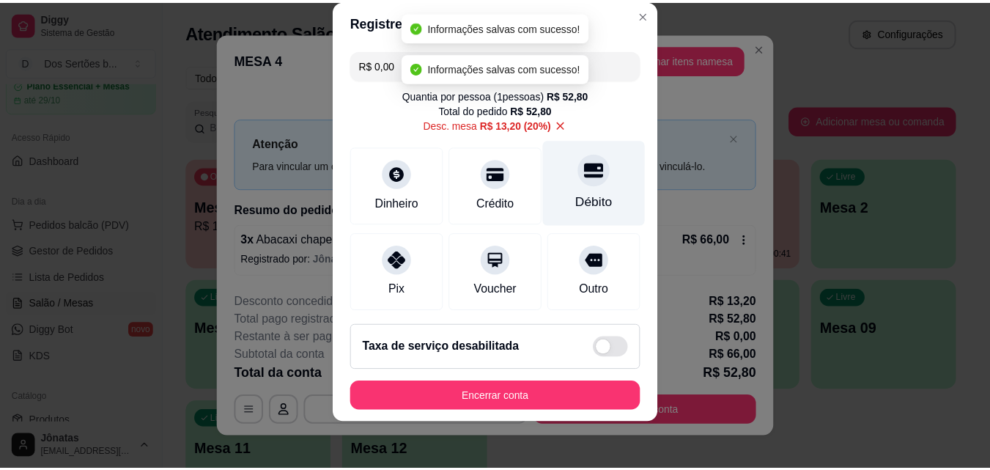
scroll to position [240, 0]
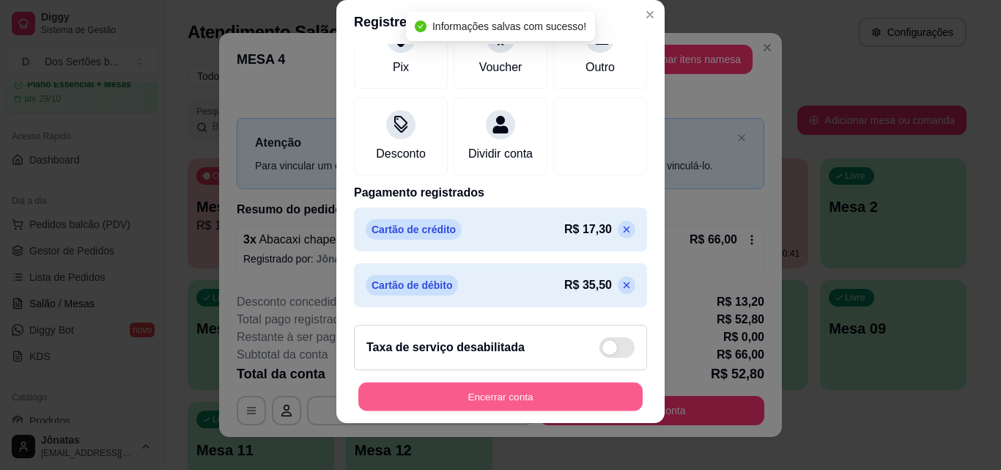
click at [531, 397] on button "Encerrar conta" at bounding box center [500, 397] width 284 height 29
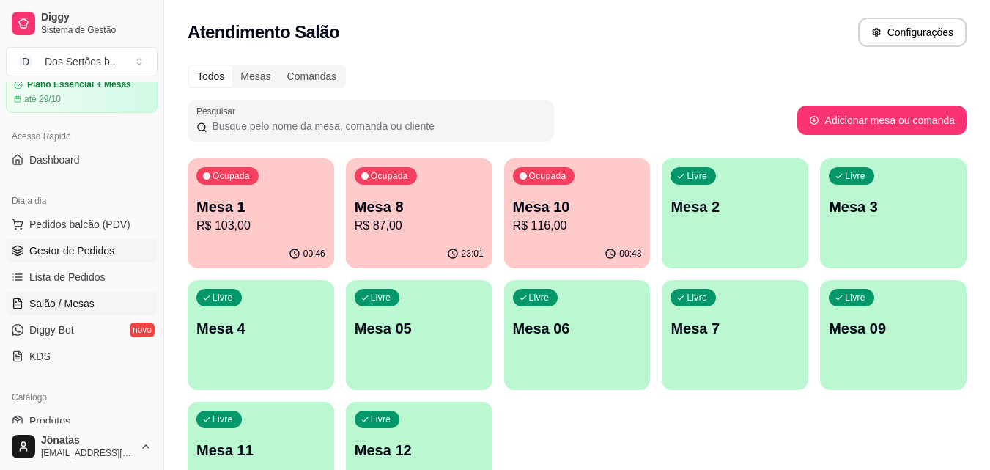
click at [56, 253] on span "Gestor de Pedidos" at bounding box center [71, 250] width 85 height 15
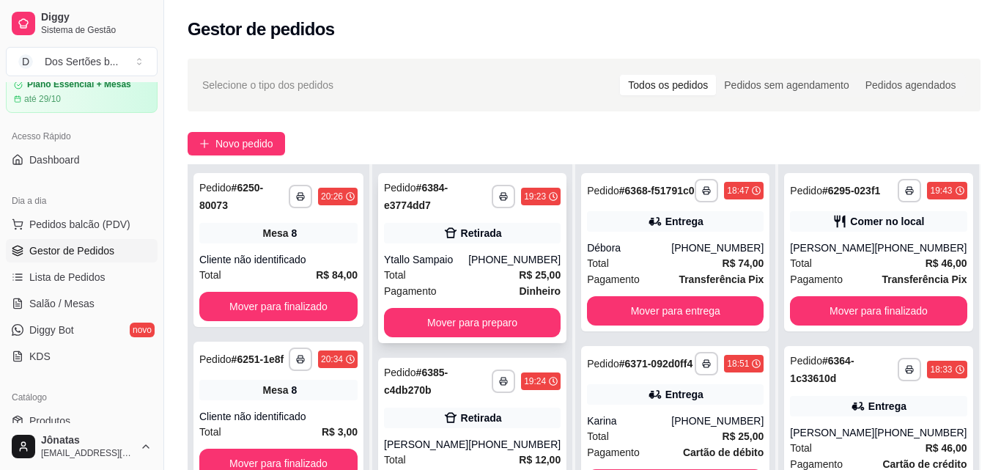
scroll to position [193, 0]
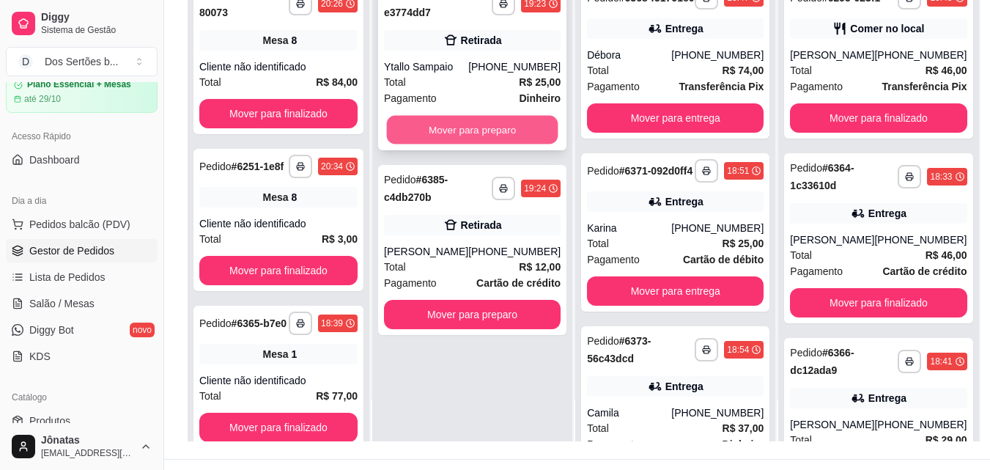
click at [429, 136] on button "Mover para preparo" at bounding box center [472, 130] width 171 height 29
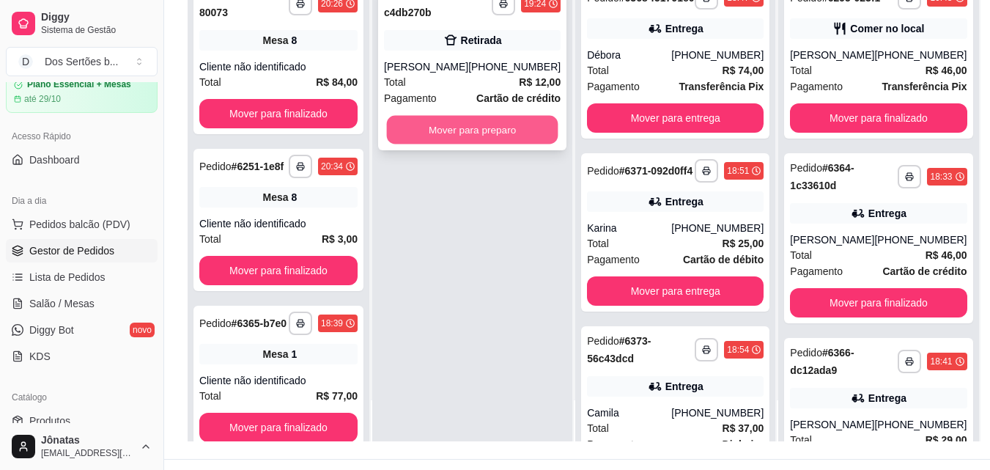
click at [457, 125] on button "Mover para preparo" at bounding box center [472, 130] width 171 height 29
click at [429, 124] on button "Mover para preparo" at bounding box center [472, 129] width 177 height 29
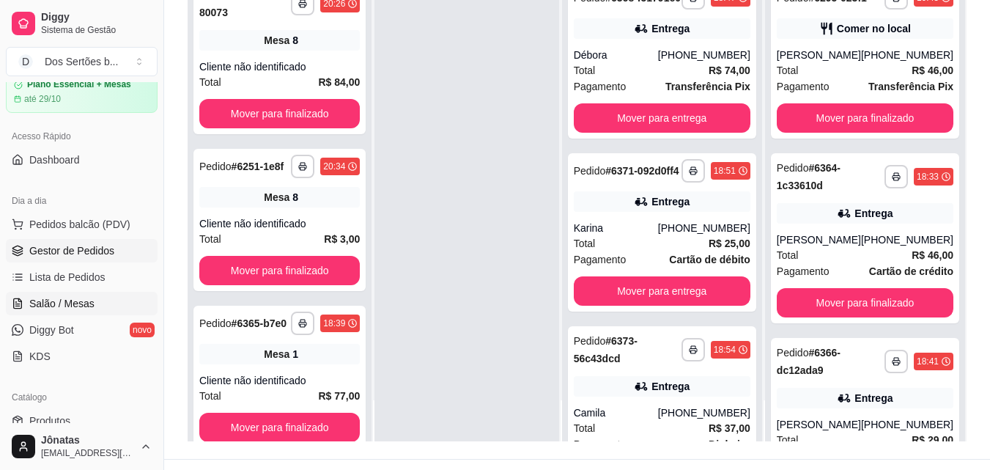
click at [37, 292] on link "Salão / Mesas" at bounding box center [82, 303] width 152 height 23
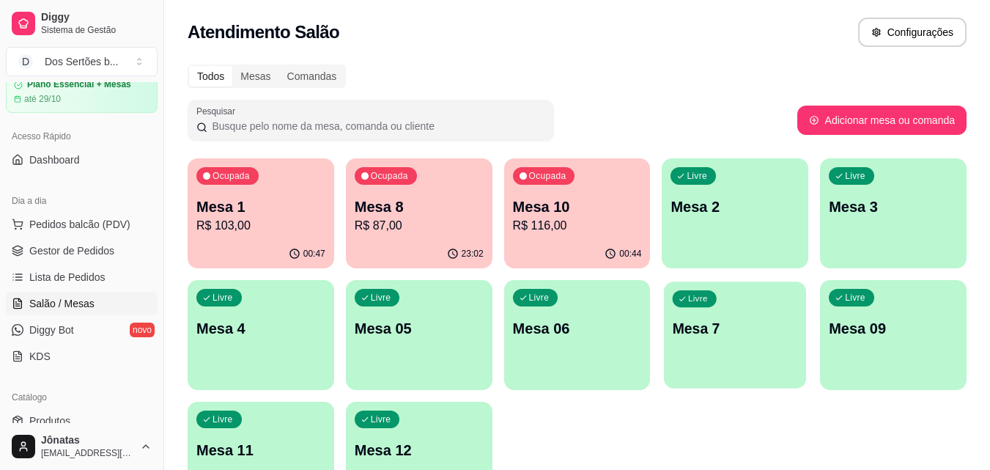
click at [718, 317] on div "Livre Mesa 7" at bounding box center [735, 325] width 142 height 89
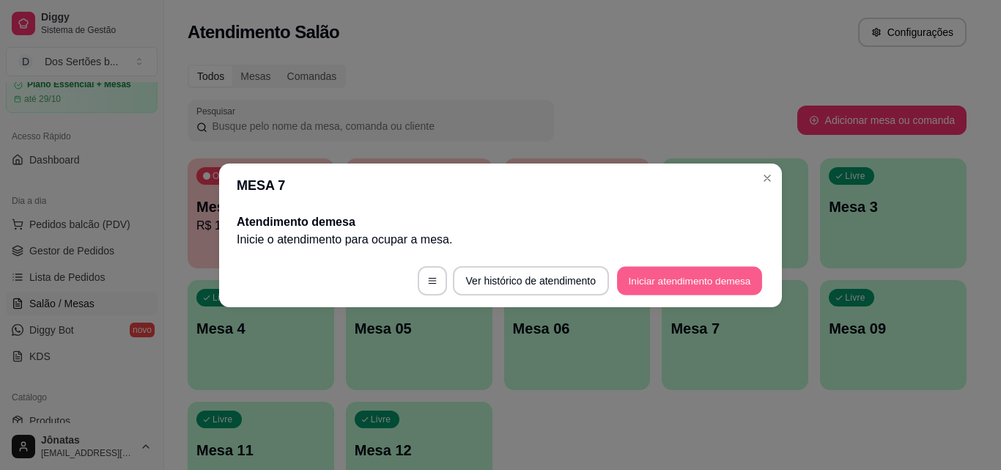
click at [638, 283] on button "Iniciar atendimento de mesa" at bounding box center [689, 280] width 145 height 29
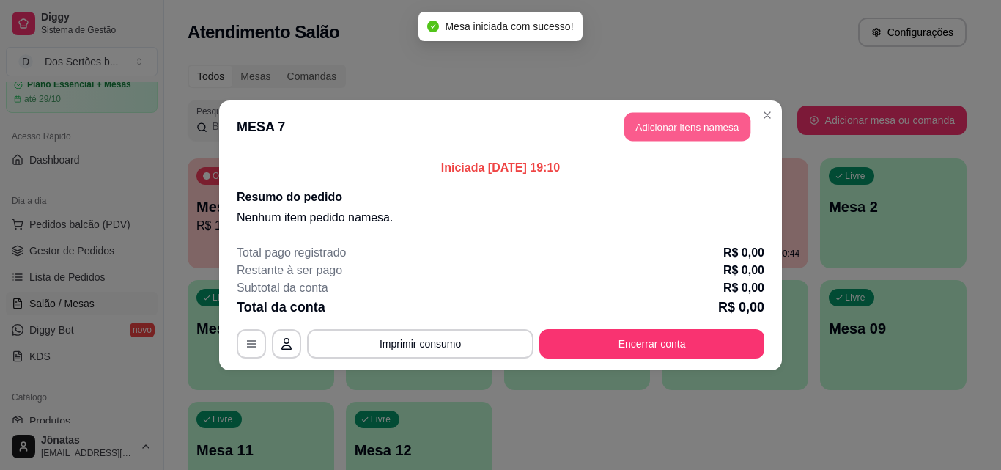
click at [652, 120] on button "Adicionar itens na mesa" at bounding box center [687, 126] width 126 height 29
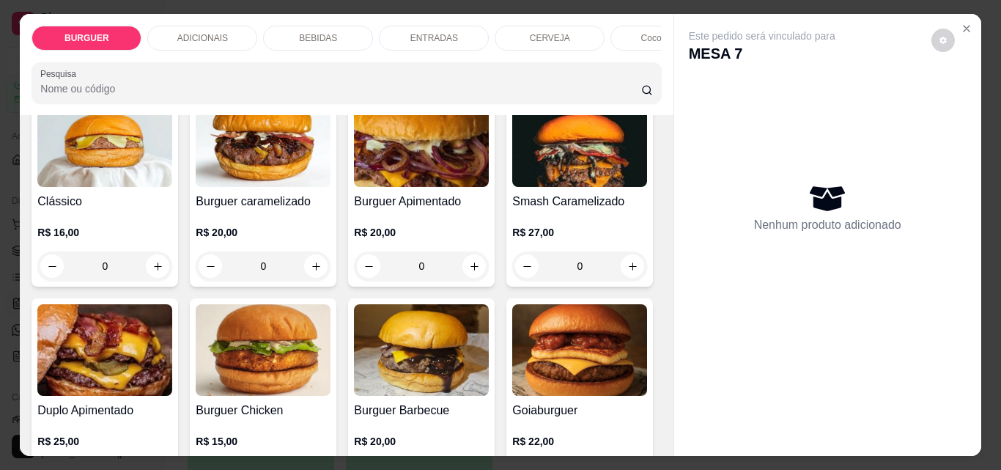
scroll to position [258, 0]
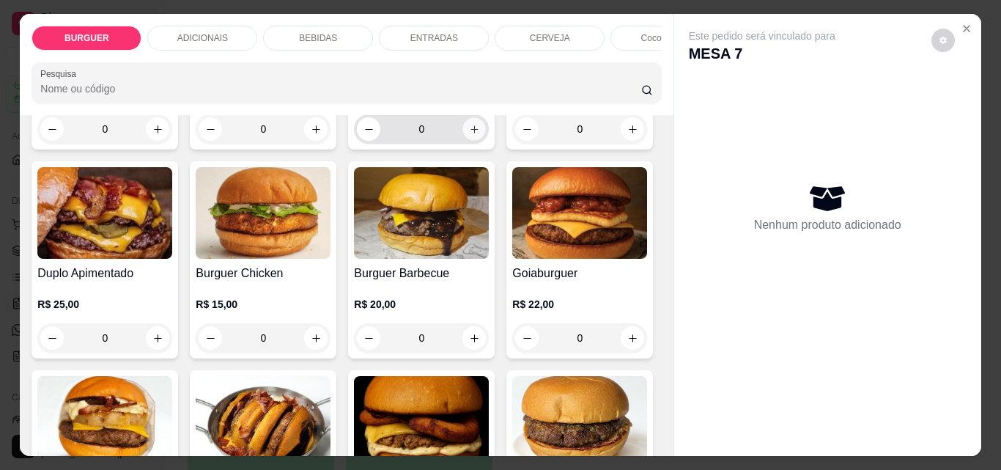
click at [473, 135] on icon "increase-product-quantity" at bounding box center [474, 129] width 11 height 11
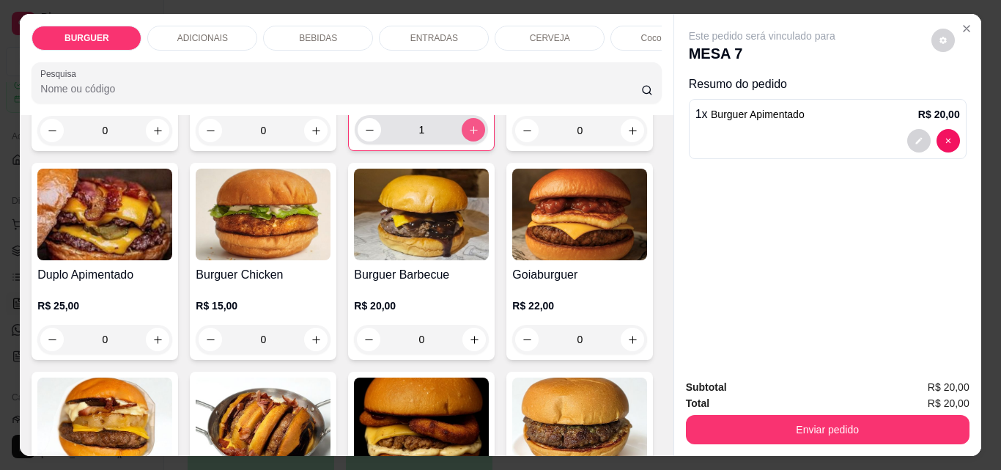
scroll to position [259, 0]
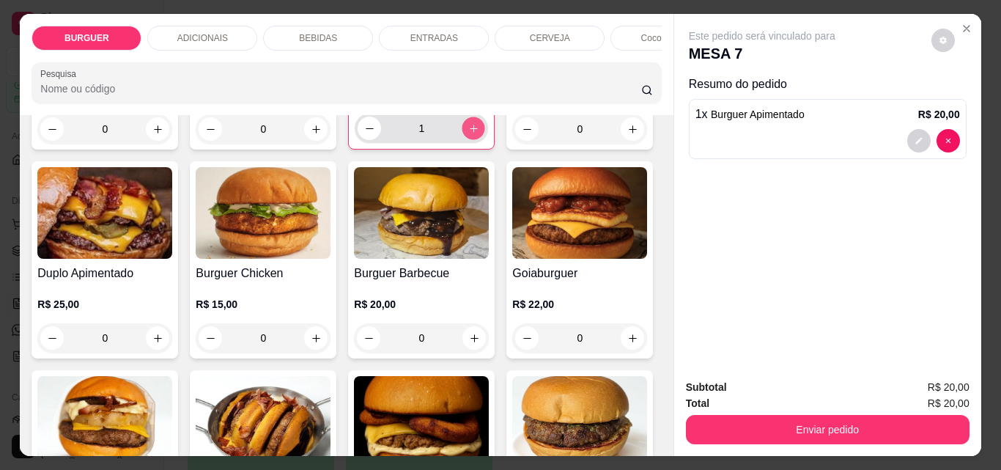
click at [473, 134] on icon "increase-product-quantity" at bounding box center [473, 128] width 11 height 11
type input "2"
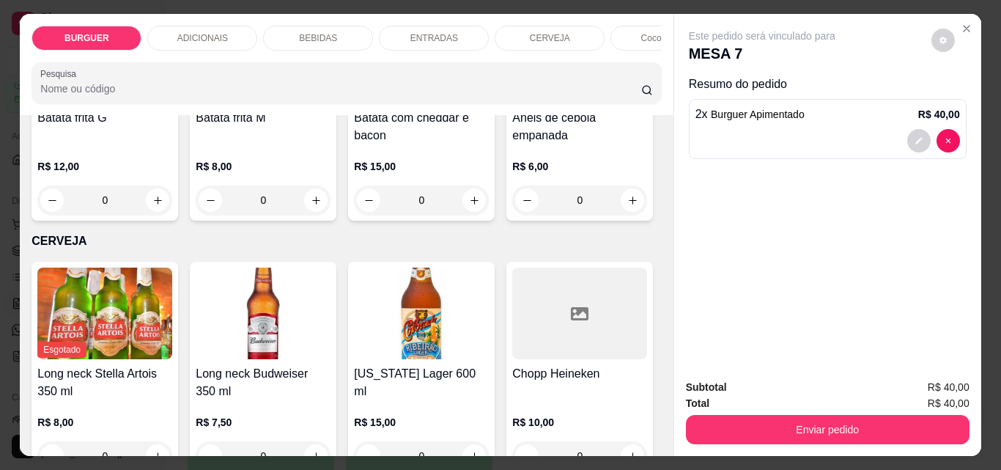
scroll to position [2724, 0]
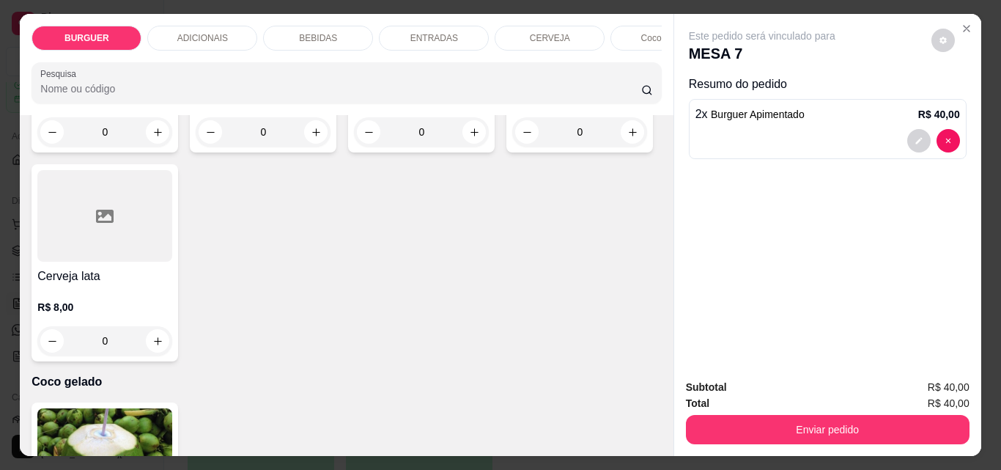
type input "1"
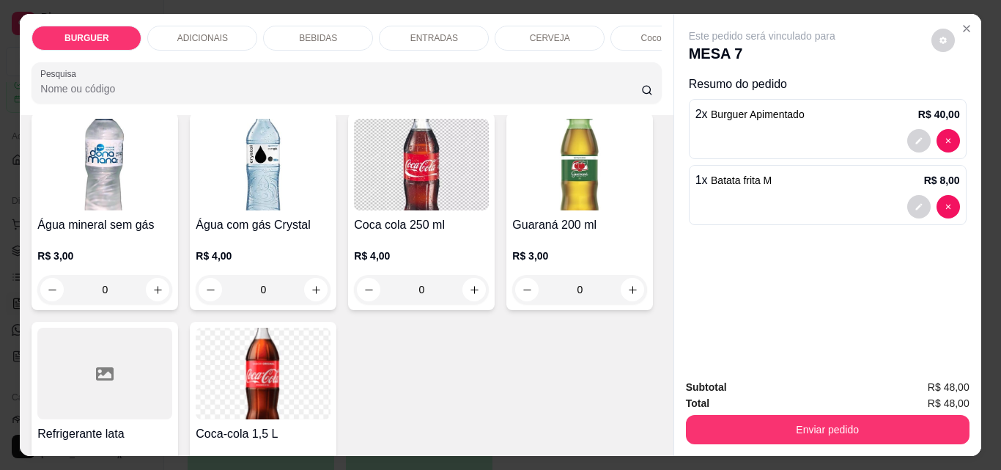
scroll to position [1794, 0]
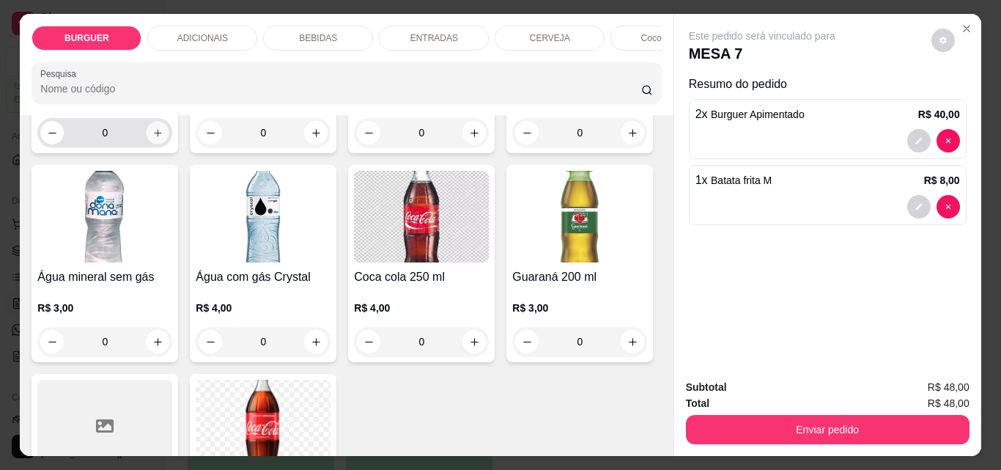
click at [163, 139] on icon "increase-product-quantity" at bounding box center [157, 133] width 11 height 11
type input "1"
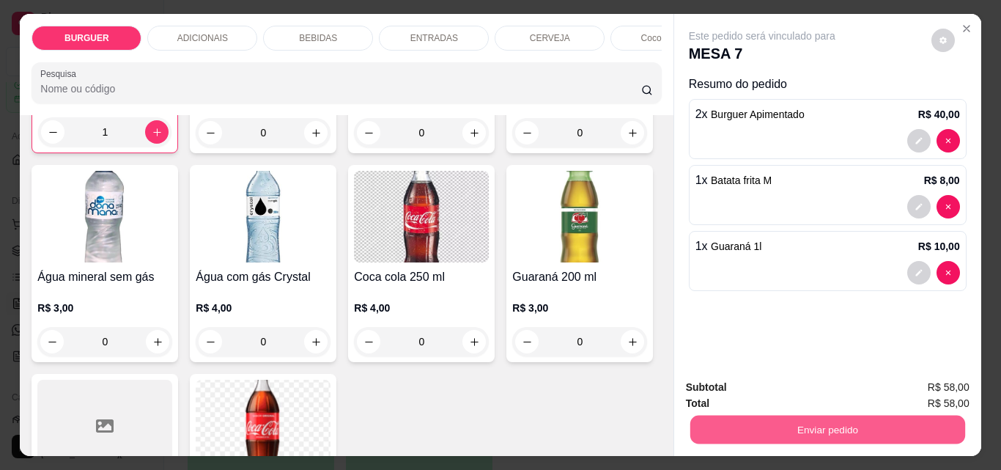
click at [818, 415] on button "Enviar pedido" at bounding box center [827, 429] width 275 height 29
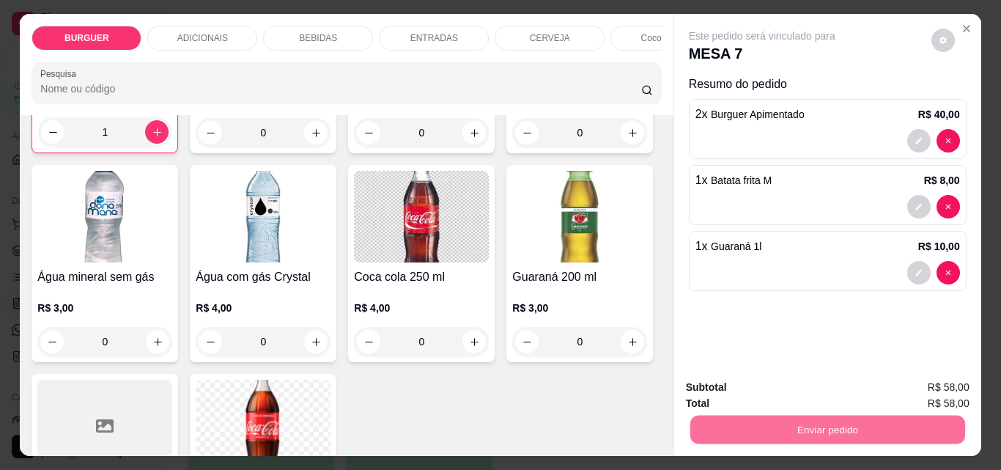
click at [929, 384] on button "Enviar pedido" at bounding box center [931, 388] width 83 height 28
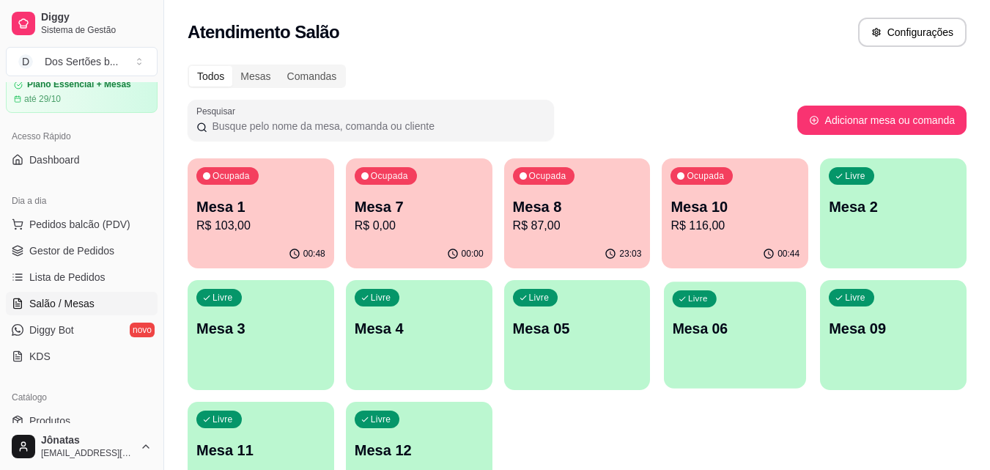
click at [681, 327] on p "Mesa 06" at bounding box center [735, 329] width 125 height 20
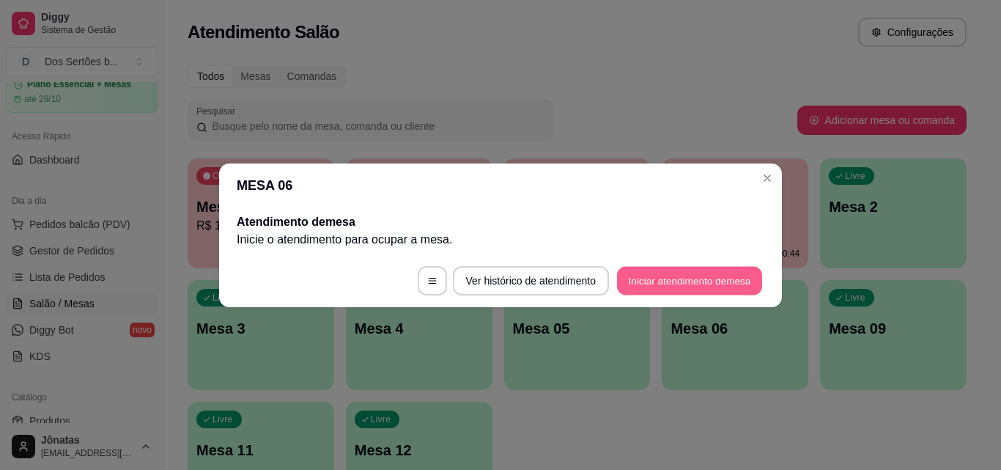
click at [693, 275] on button "Iniciar atendimento de mesa" at bounding box center [689, 280] width 145 height 29
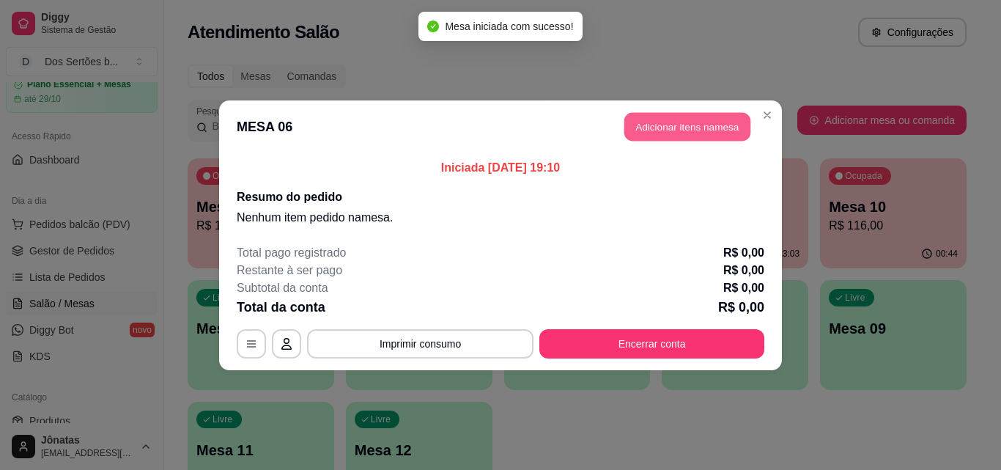
click at [659, 120] on button "Adicionar itens na mesa" at bounding box center [687, 126] width 126 height 29
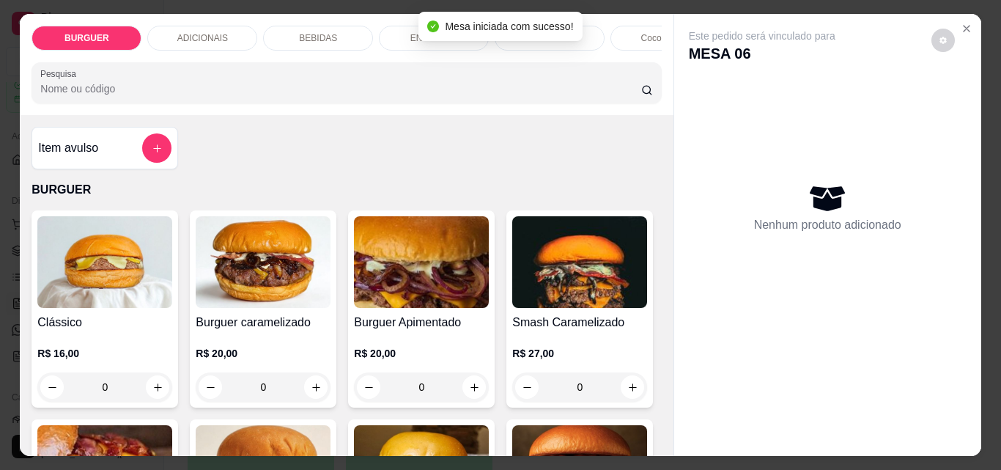
scroll to position [97, 0]
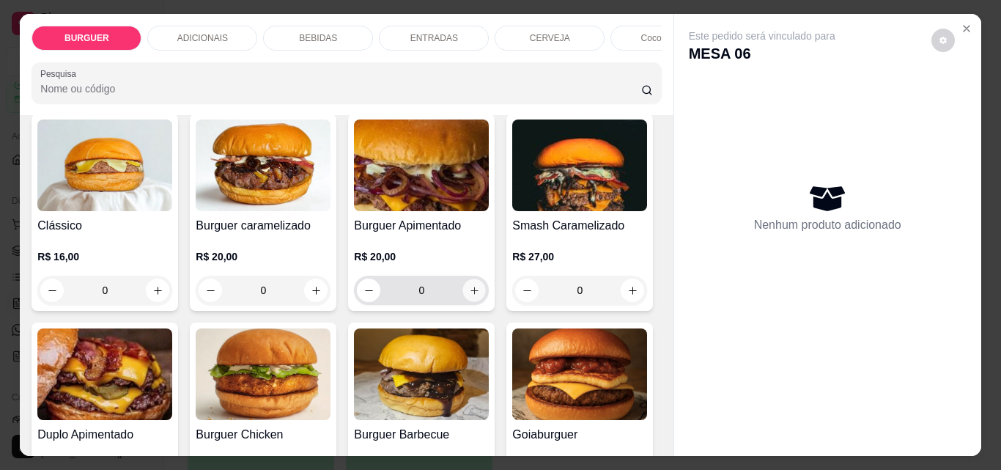
click at [474, 293] on icon "increase-product-quantity" at bounding box center [474, 290] width 11 height 11
type input "1"
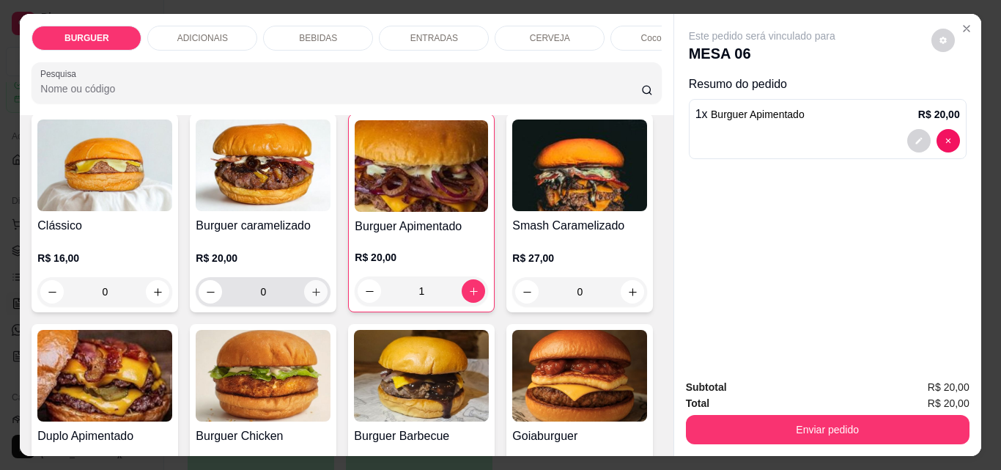
scroll to position [278, 0]
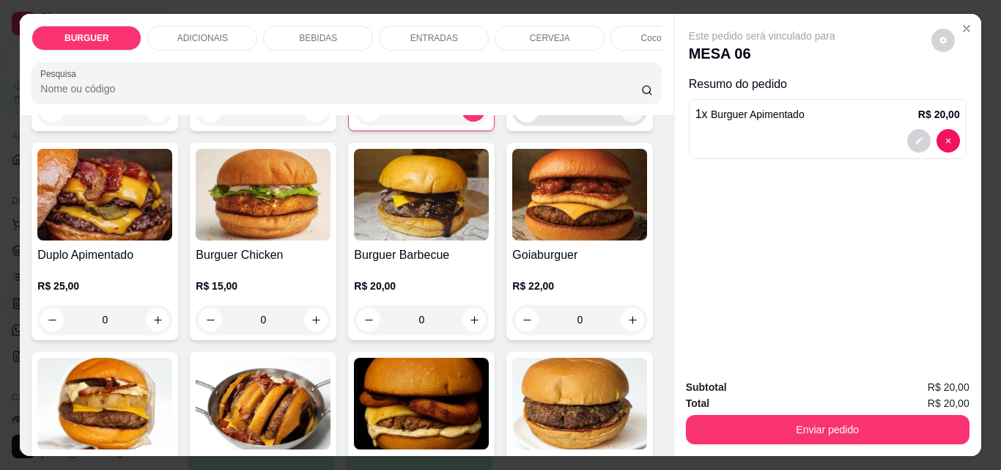
click at [627, 117] on icon "increase-product-quantity" at bounding box center [632, 111] width 11 height 11
type input "1"
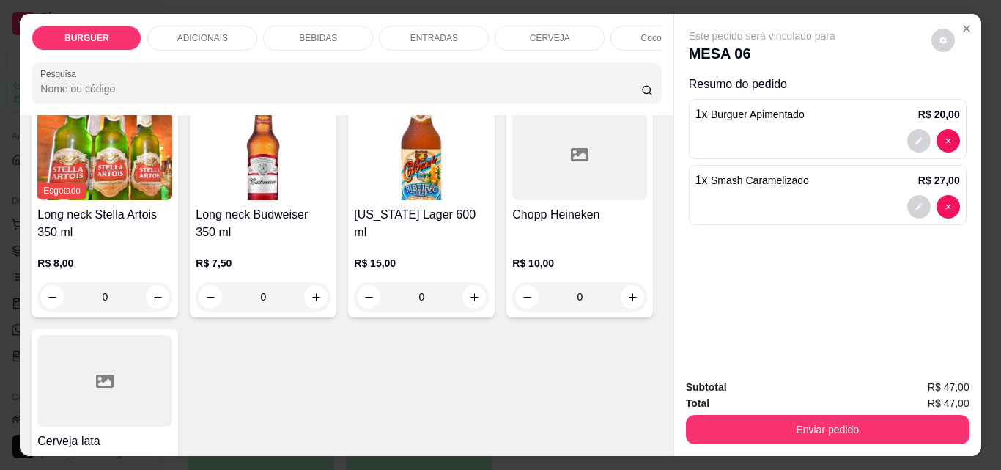
scroll to position [2736, 0]
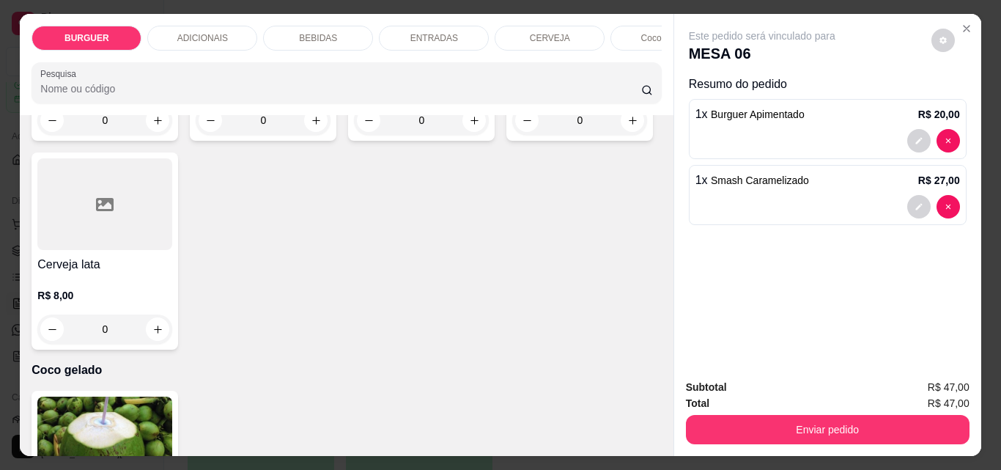
type input "1"
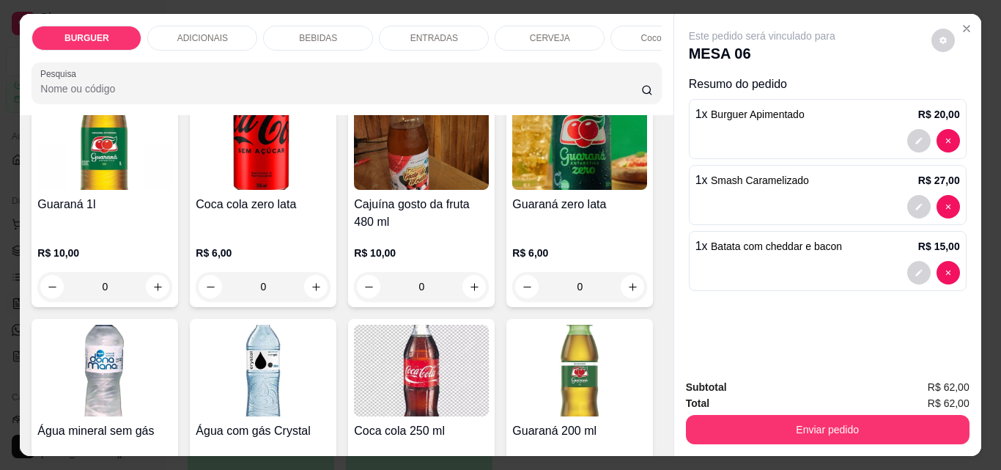
scroll to position [1643, 0]
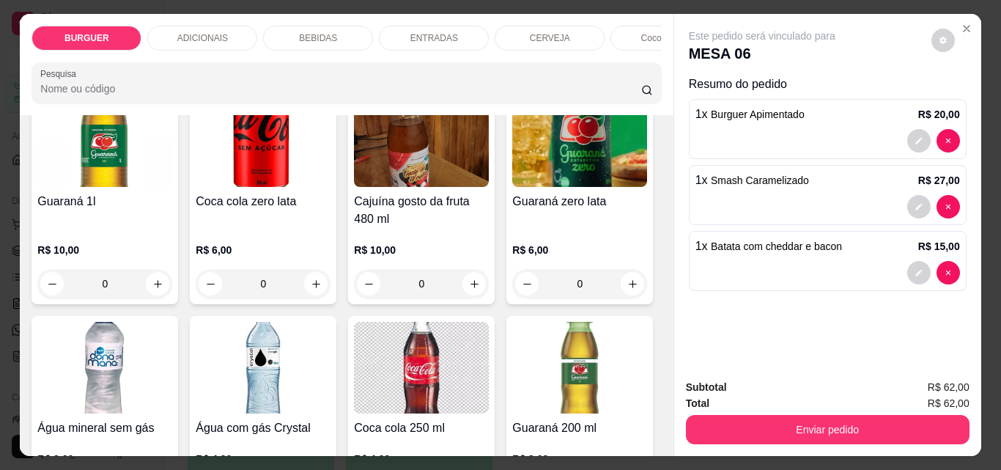
click at [313, 63] on icon "increase-product-quantity" at bounding box center [316, 57] width 11 height 11
type input "1"
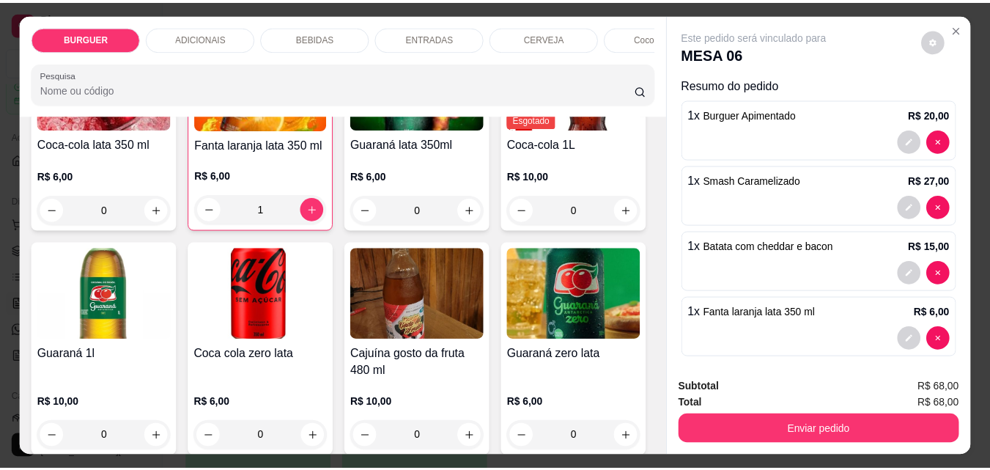
scroll to position [1589, 0]
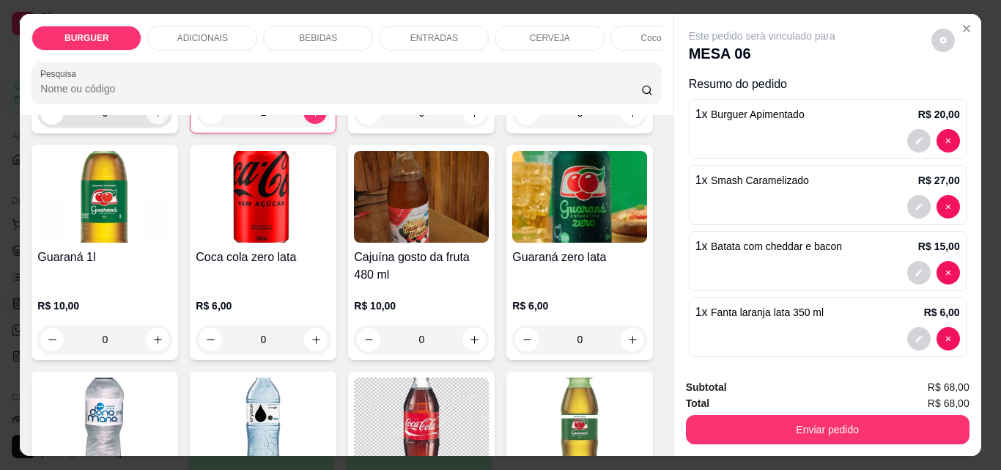
click at [150, 125] on button "increase-product-quantity" at bounding box center [158, 113] width 23 height 23
type input "1"
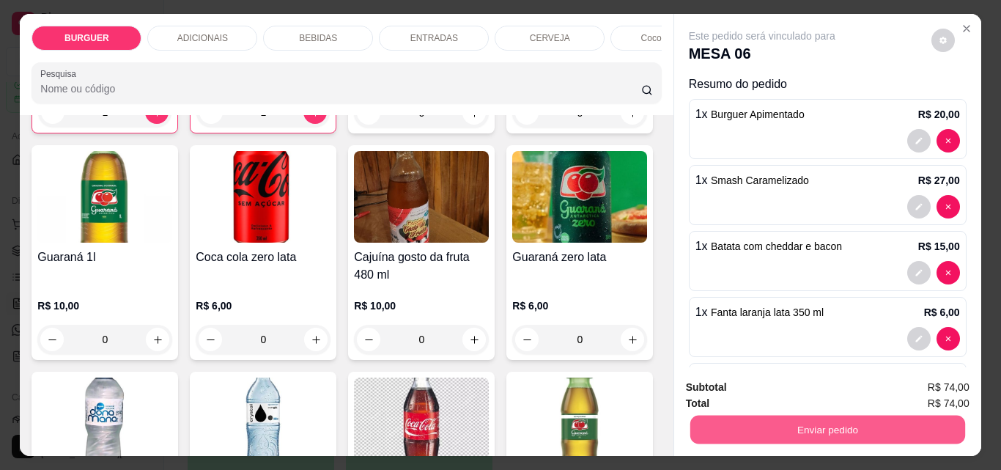
click at [753, 415] on button "Enviar pedido" at bounding box center [827, 429] width 275 height 29
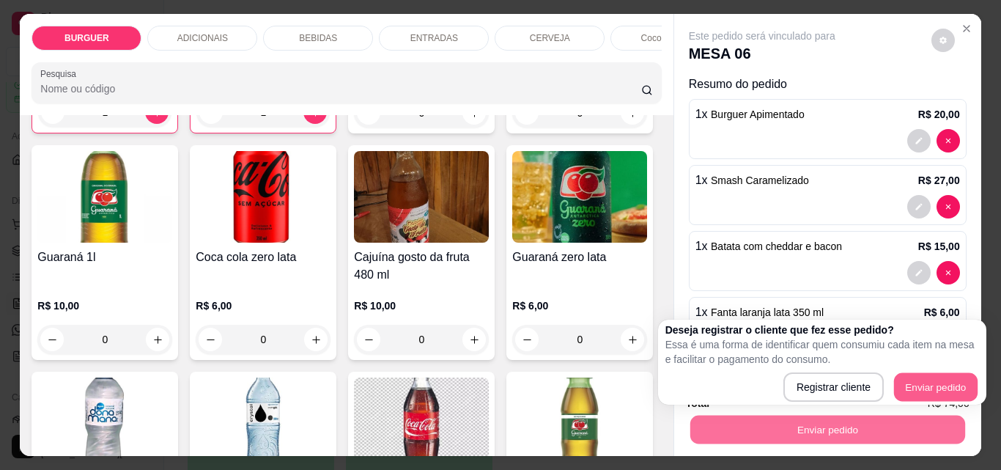
click at [939, 373] on button "Enviar pedido" at bounding box center [936, 387] width 84 height 29
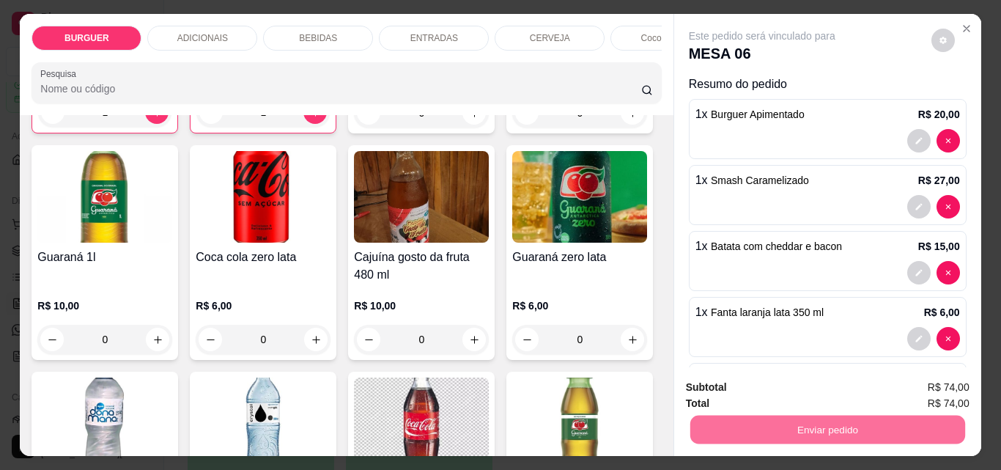
click at [936, 392] on button "Enviar pedido" at bounding box center [931, 387] width 81 height 27
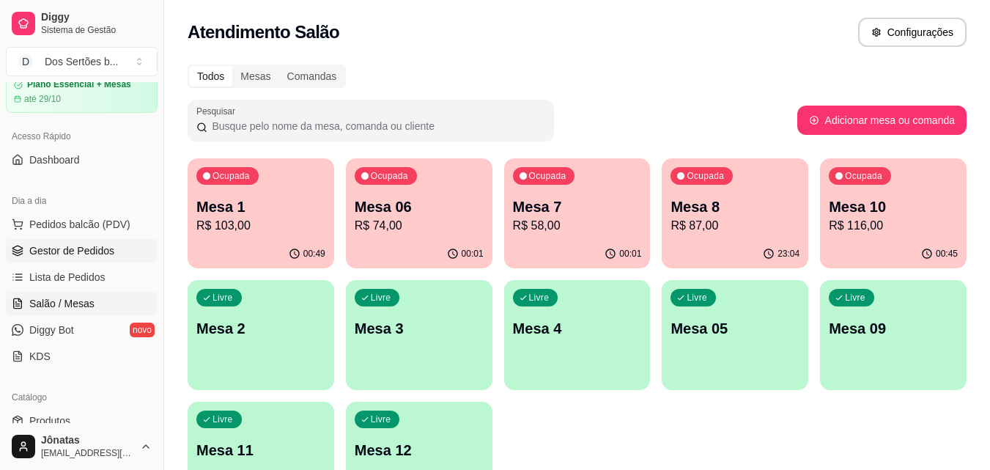
click at [22, 245] on icon at bounding box center [18, 251] width 12 height 12
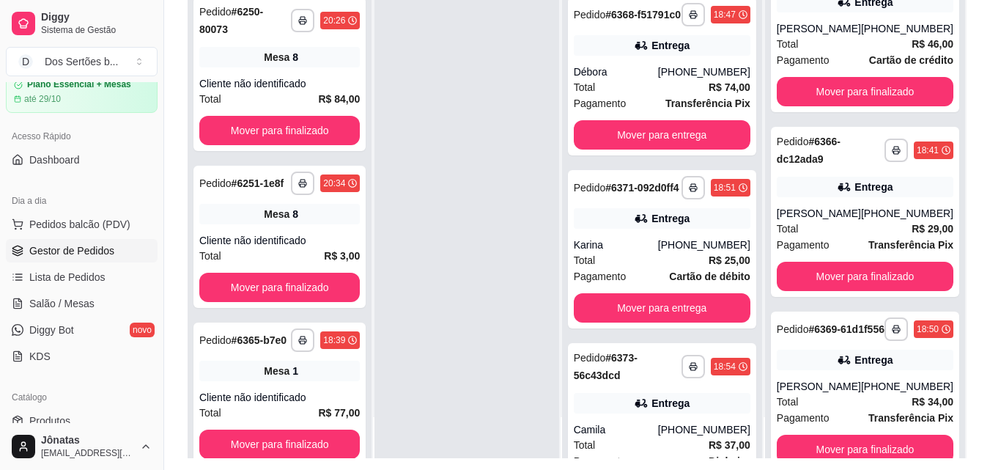
scroll to position [284, 0]
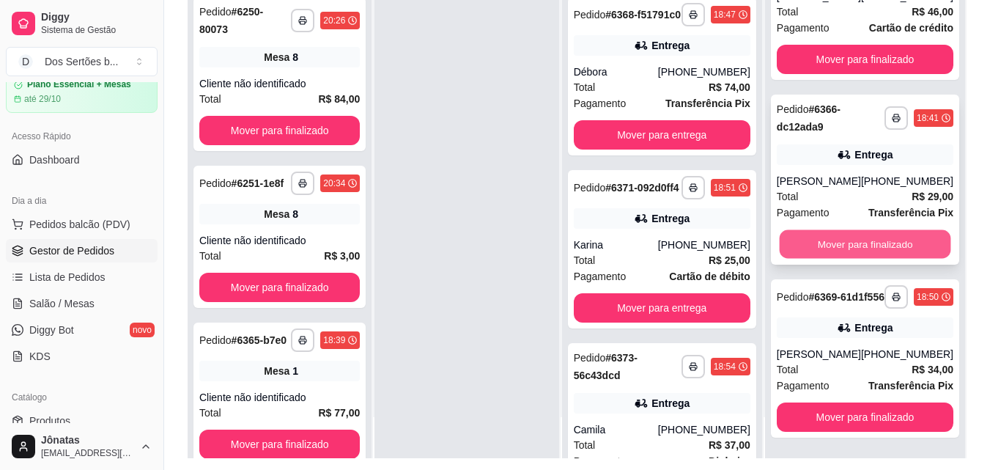
click at [843, 230] on button "Mover para finalizado" at bounding box center [864, 244] width 171 height 29
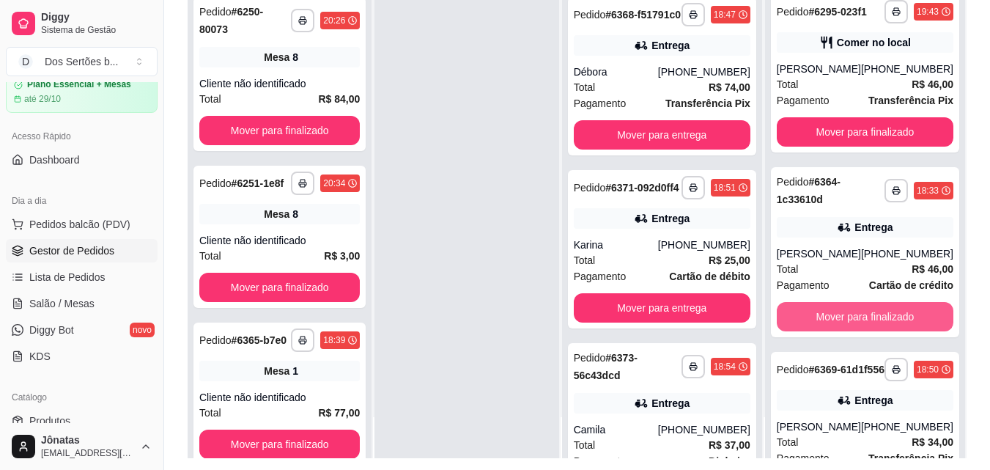
scroll to position [99, 0]
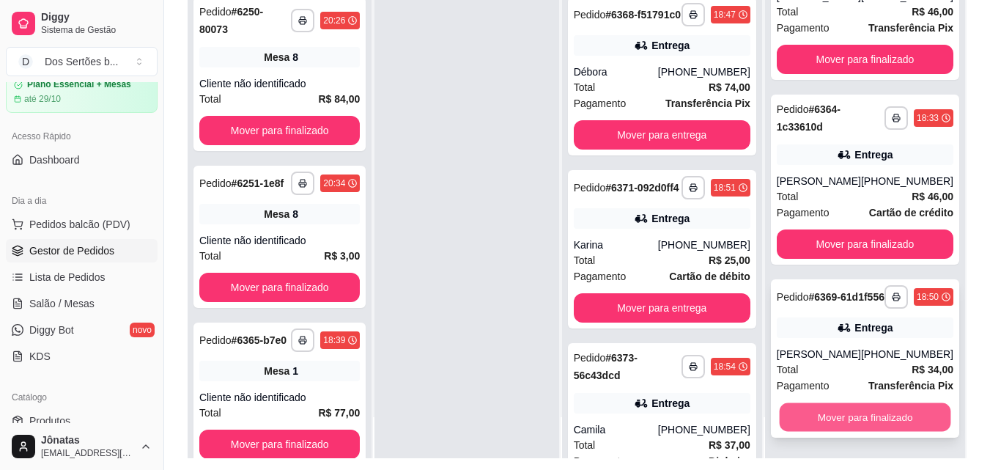
click at [838, 418] on button "Mover para finalizado" at bounding box center [864, 417] width 171 height 29
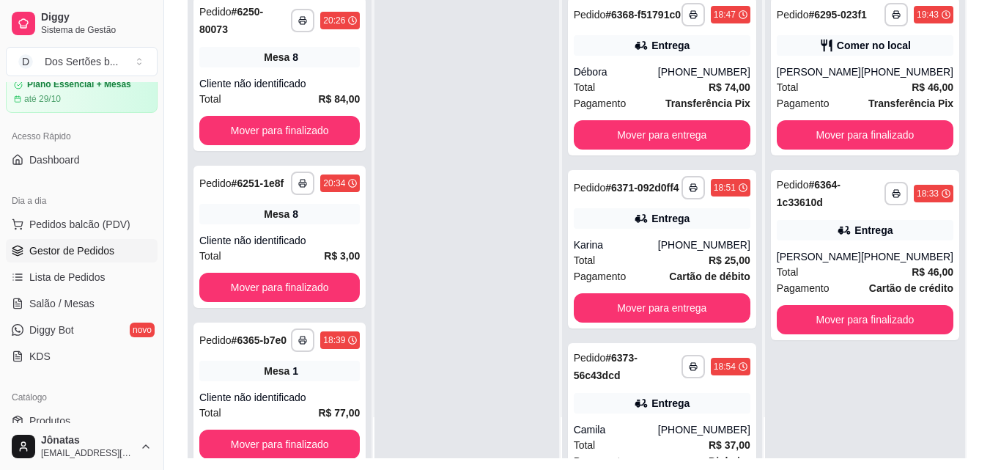
scroll to position [0, 0]
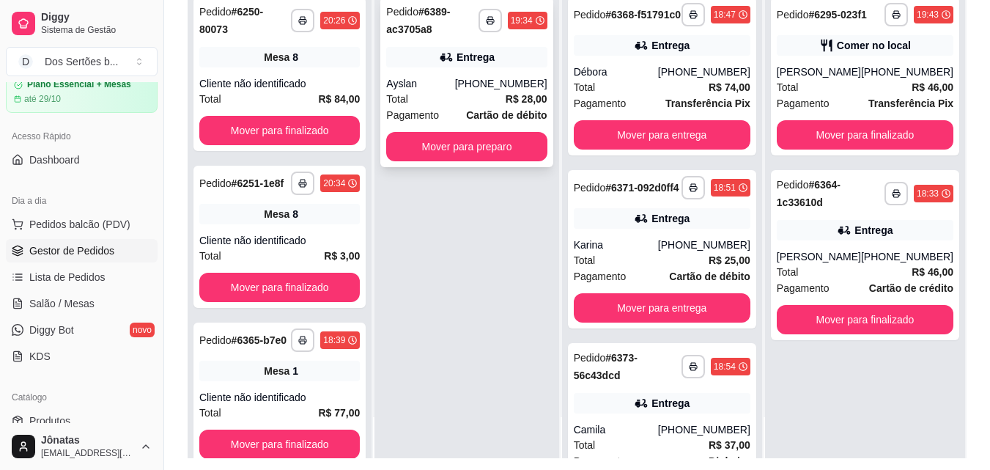
click at [445, 82] on div "Ayslan" at bounding box center [420, 83] width 68 height 15
click at [437, 143] on button "Mover para preparo" at bounding box center [467, 147] width 156 height 29
click at [84, 302] on span "Salão / Mesas" at bounding box center [61, 303] width 65 height 15
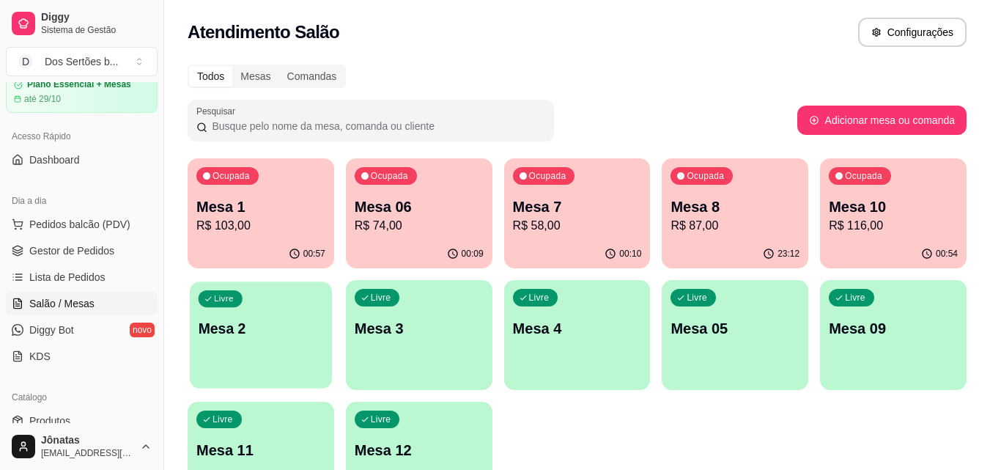
click at [274, 328] on p "Mesa 2" at bounding box center [261, 329] width 125 height 20
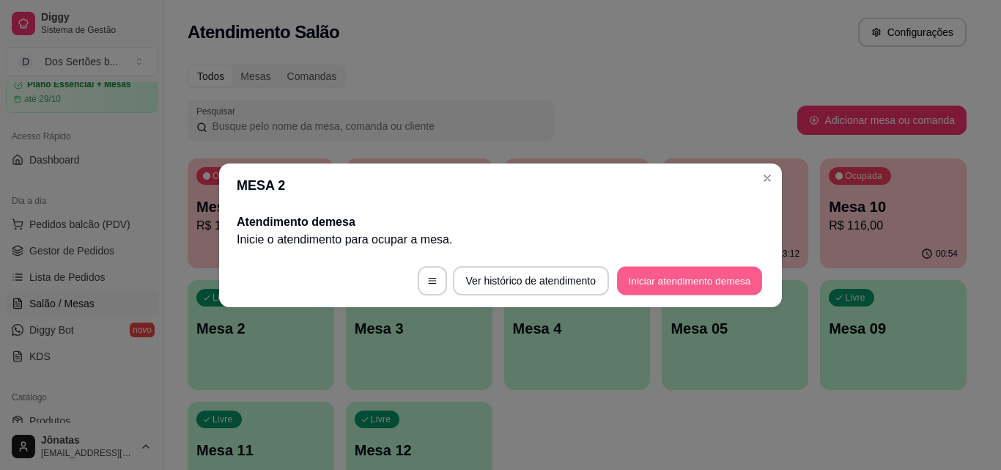
click at [661, 281] on button "Iniciar atendimento de mesa" at bounding box center [689, 280] width 145 height 29
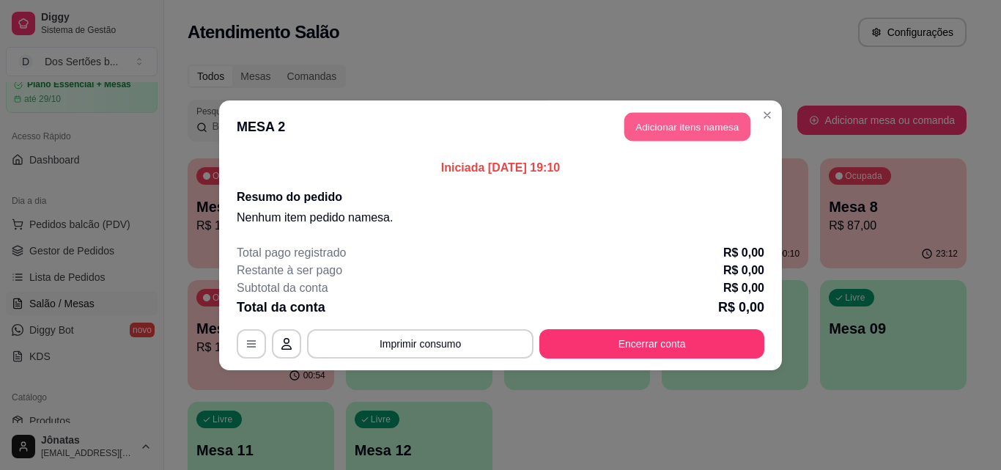
click at [657, 117] on button "Adicionar itens na mesa" at bounding box center [687, 126] width 126 height 29
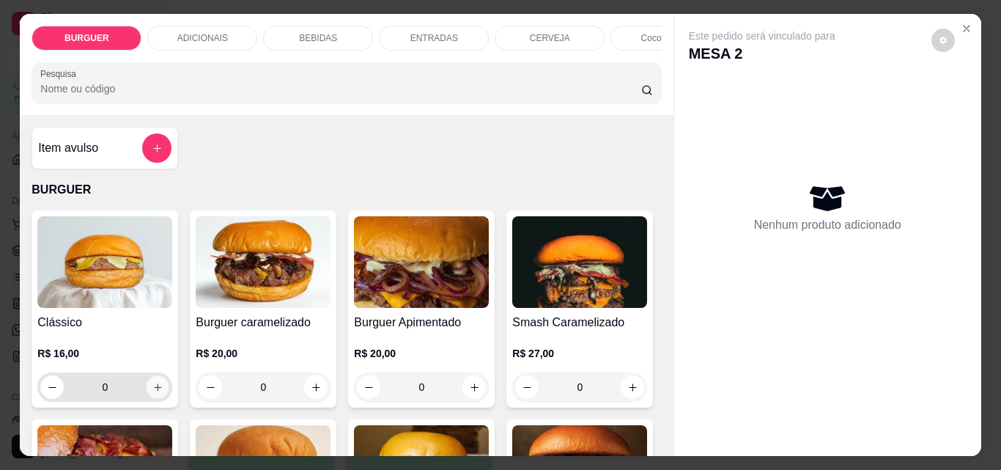
click at [152, 393] on icon "increase-product-quantity" at bounding box center [157, 387] width 11 height 11
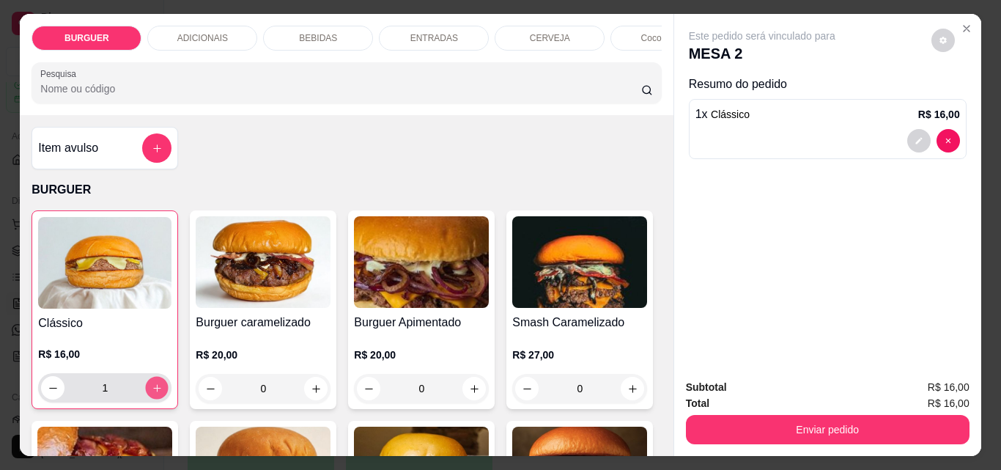
click at [152, 394] on icon "increase-product-quantity" at bounding box center [157, 388] width 11 height 11
type input "3"
click at [917, 130] on button "decrease-product-quantity" at bounding box center [918, 141] width 23 height 23
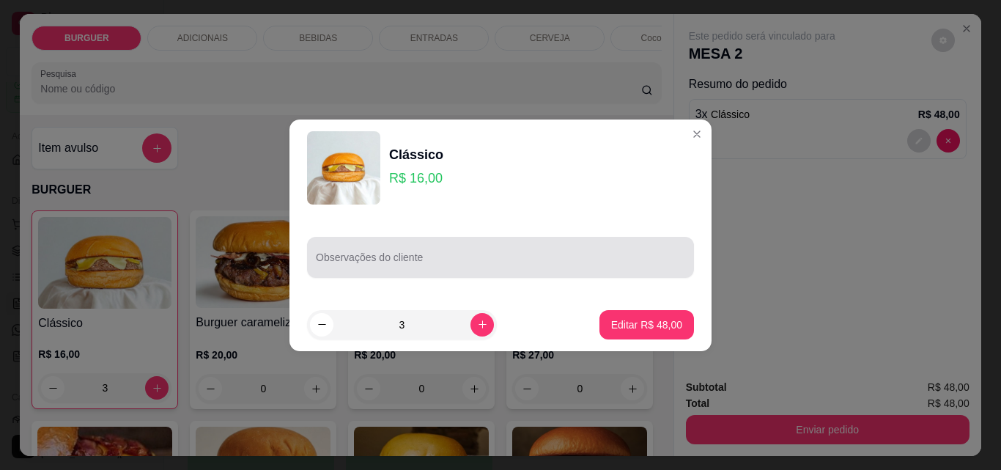
click at [394, 253] on div at bounding box center [500, 257] width 369 height 29
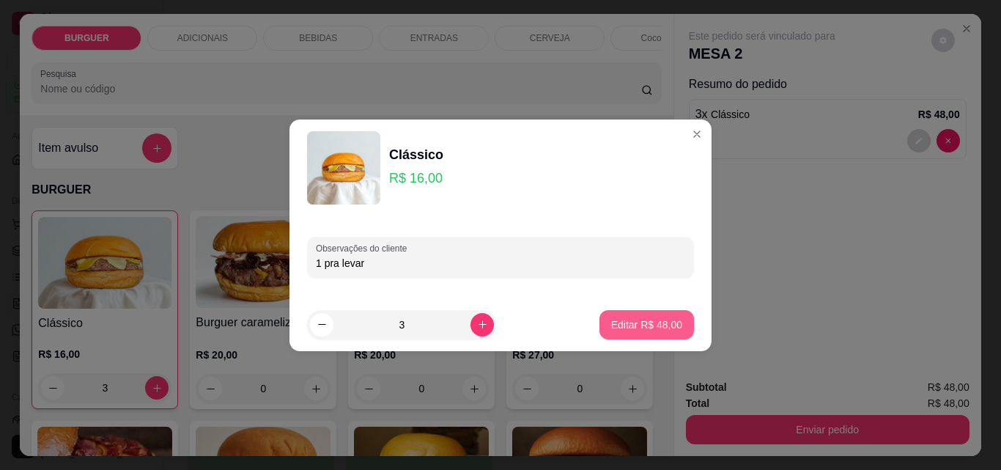
type input "1 pra levar"
click at [628, 322] on p "Editar R$ 48,00" at bounding box center [646, 324] width 69 height 14
type input "0"
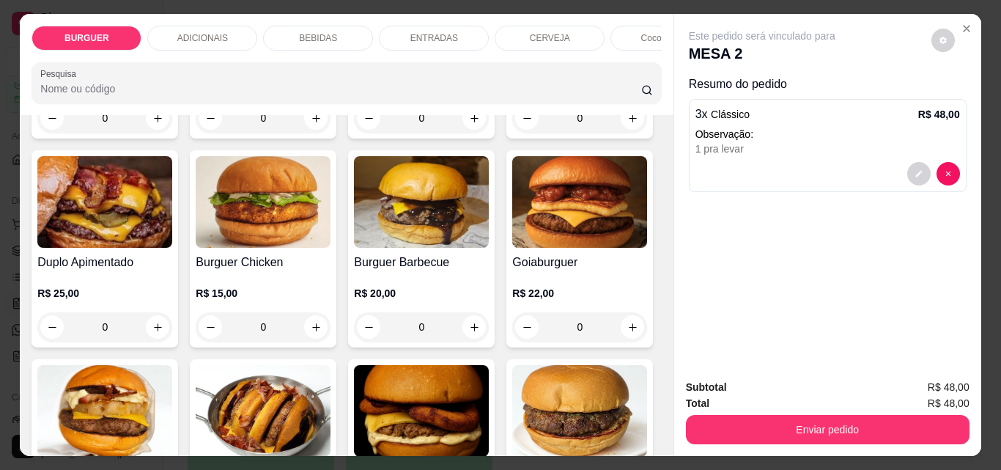
scroll to position [336, 0]
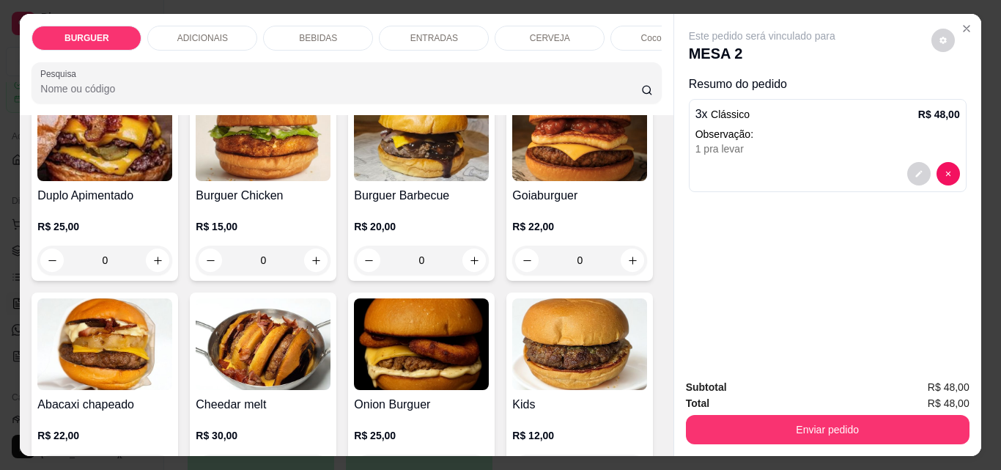
click at [627, 57] on icon "increase-product-quantity" at bounding box center [632, 51] width 11 height 11
type input "1"
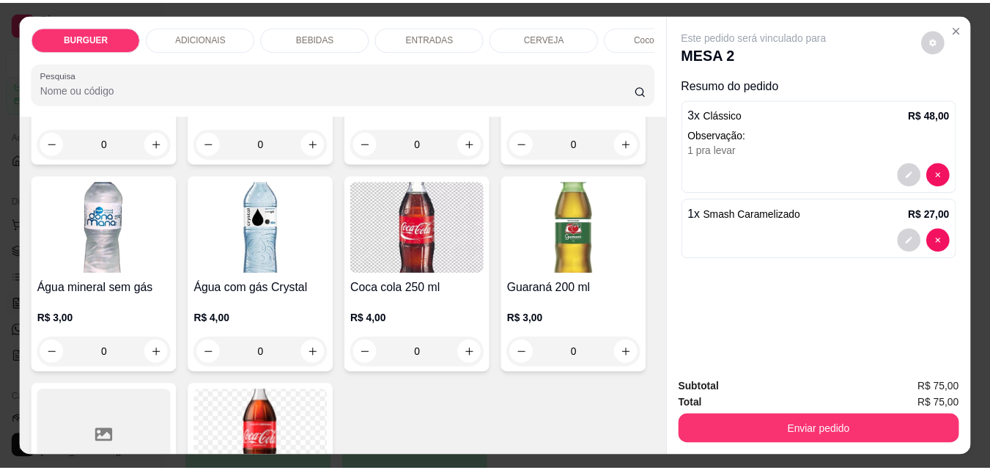
scroll to position [1823, 0]
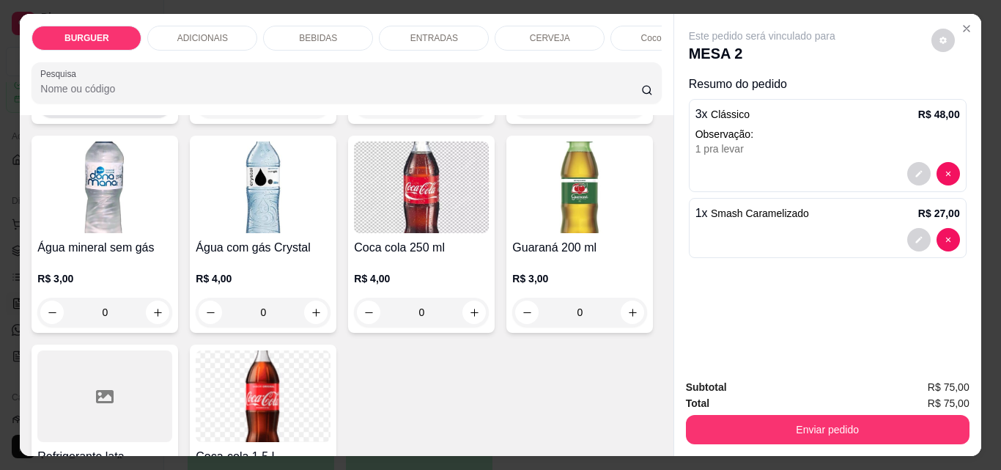
click at [169, 115] on button "increase-product-quantity" at bounding box center [158, 103] width 23 height 23
type input "1"
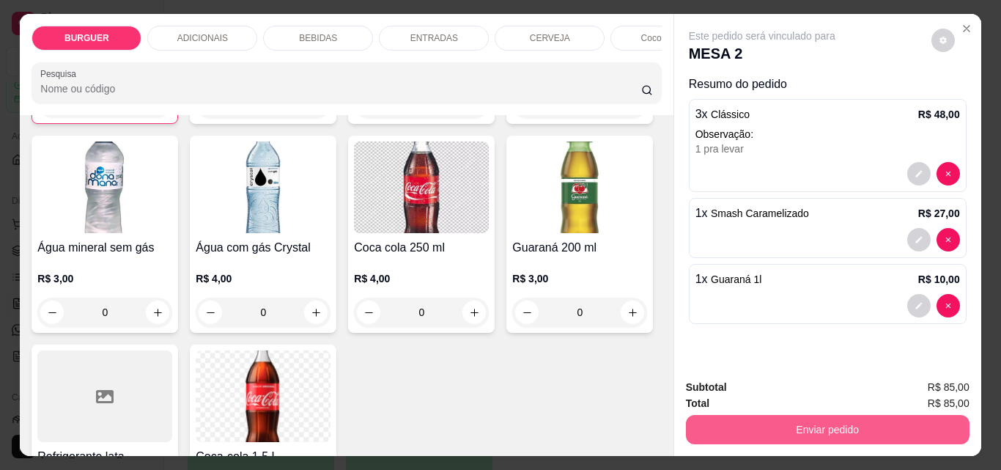
click at [758, 427] on button "Enviar pedido" at bounding box center [828, 429] width 284 height 29
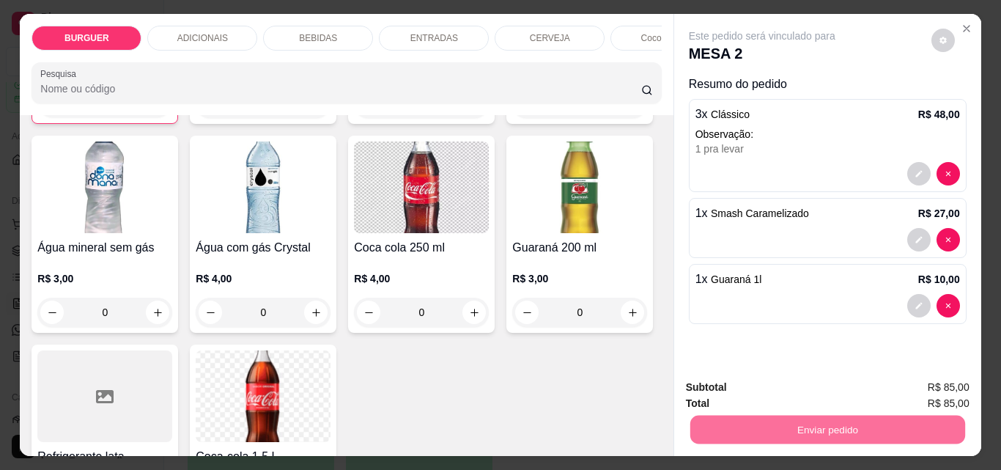
click at [922, 374] on button "Enviar pedido" at bounding box center [931, 388] width 83 height 28
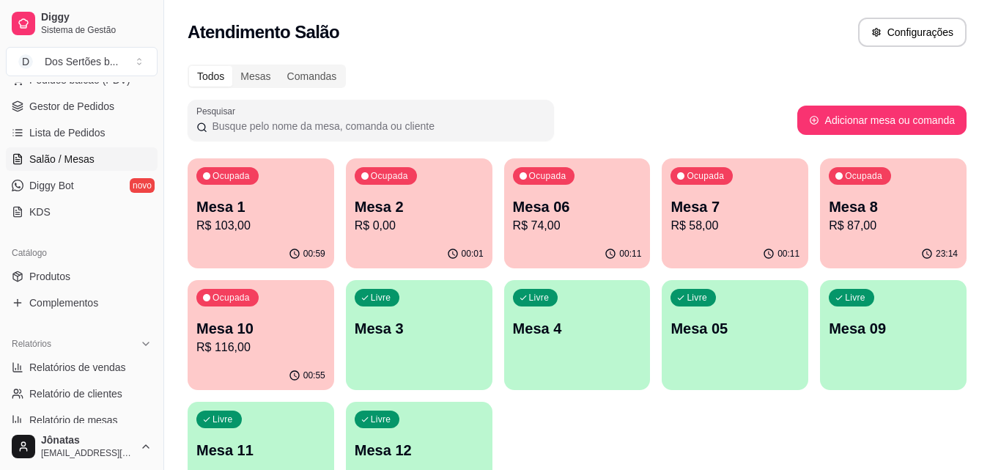
scroll to position [0, 0]
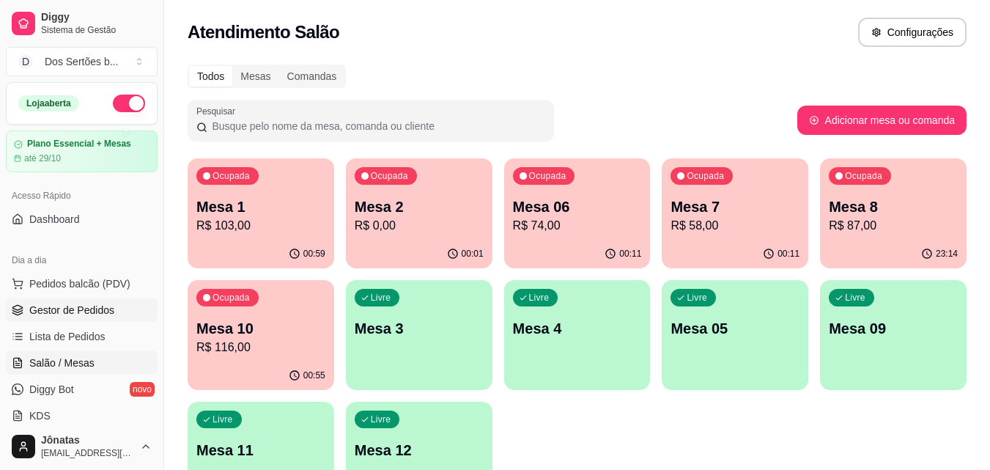
click at [101, 311] on span "Gestor de Pedidos" at bounding box center [71, 310] width 85 height 15
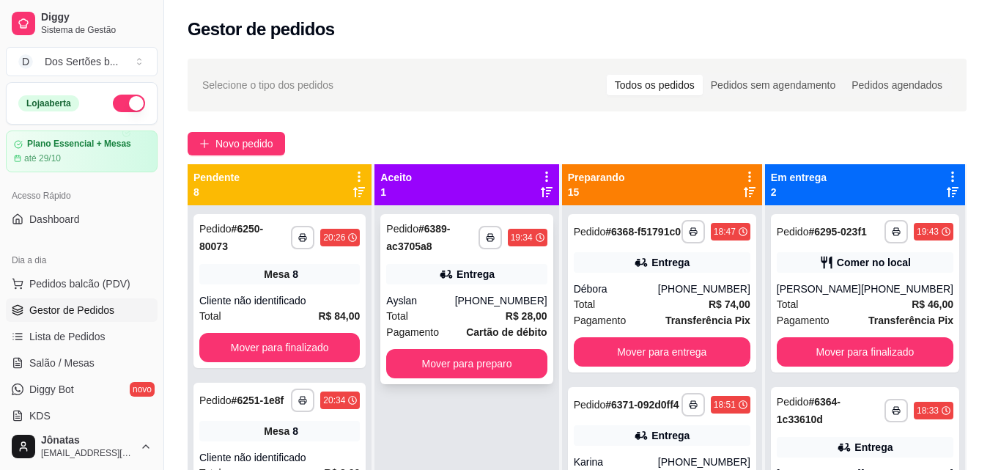
scroll to position [41, 0]
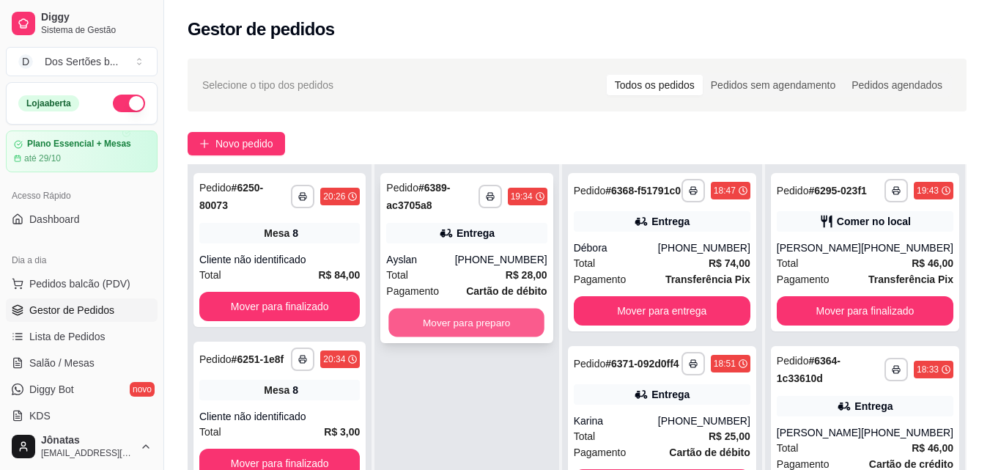
click at [460, 313] on button "Mover para preparo" at bounding box center [467, 323] width 156 height 29
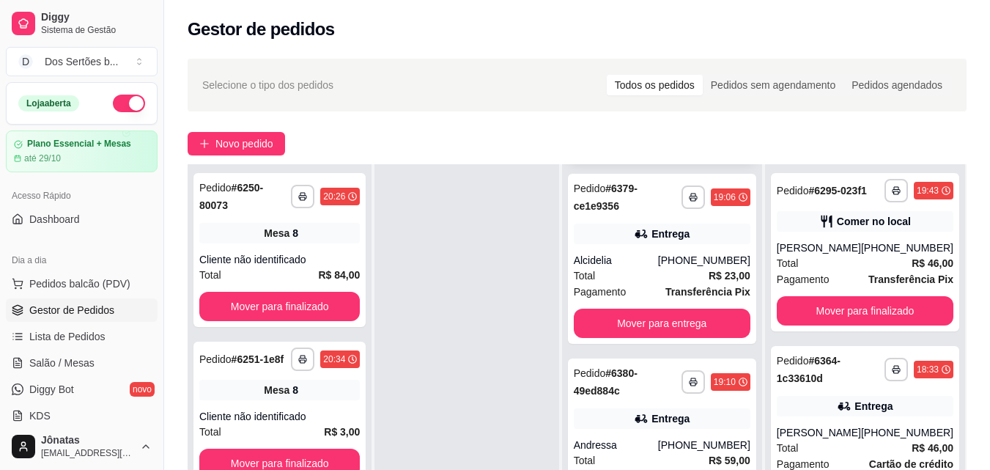
scroll to position [1510, 0]
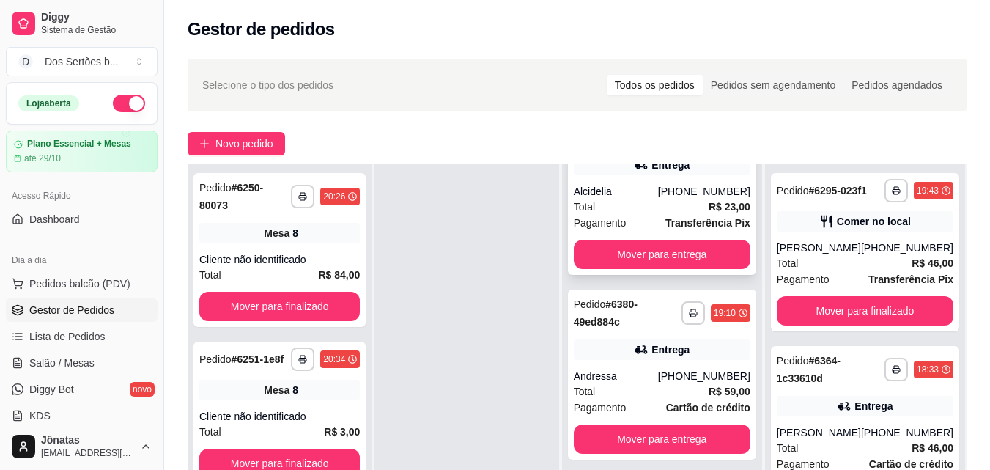
click at [607, 215] on div "Total R$ 23,00" at bounding box center [662, 207] width 177 height 16
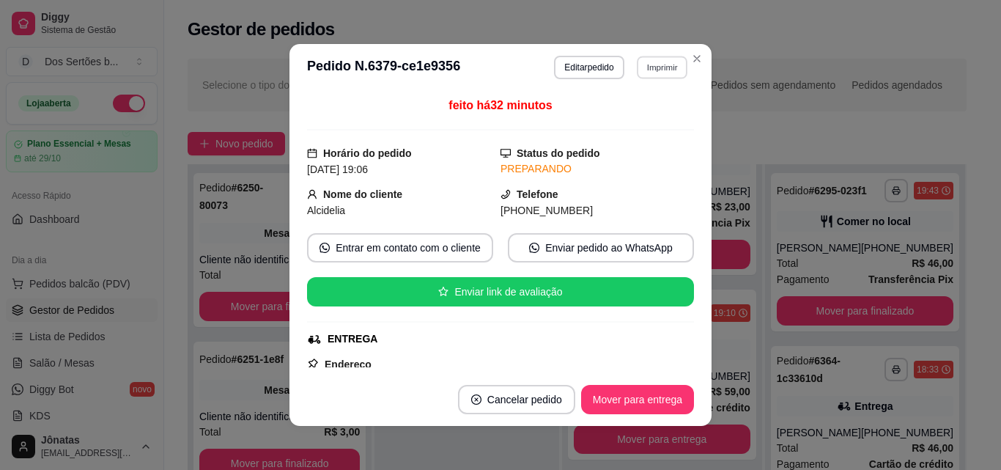
click at [656, 71] on button "Imprimir" at bounding box center [662, 67] width 51 height 23
click at [619, 129] on button "IMPRESSORA" at bounding box center [630, 118] width 103 height 23
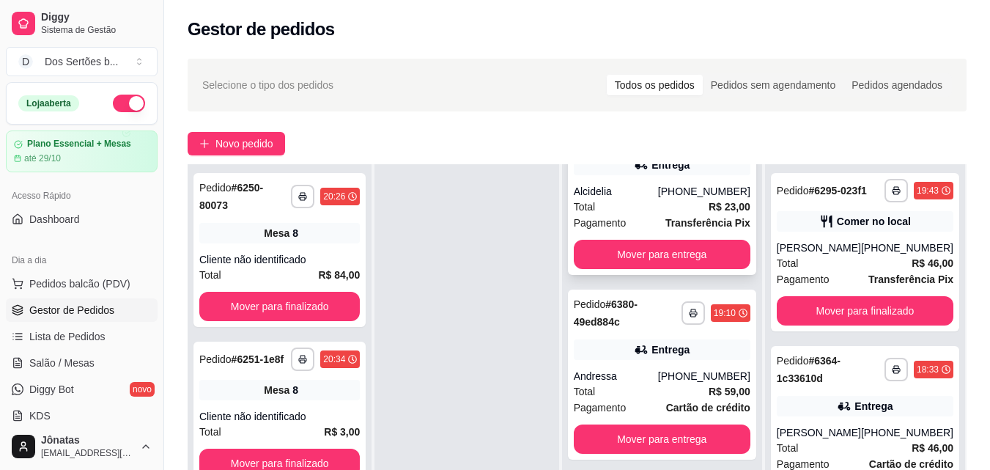
scroll to position [1637, 0]
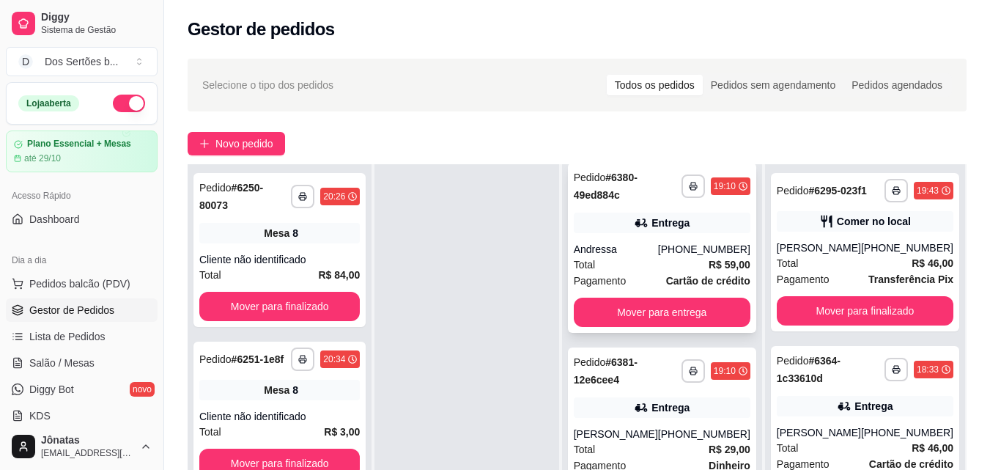
click at [644, 233] on div "Entrega" at bounding box center [662, 223] width 177 height 21
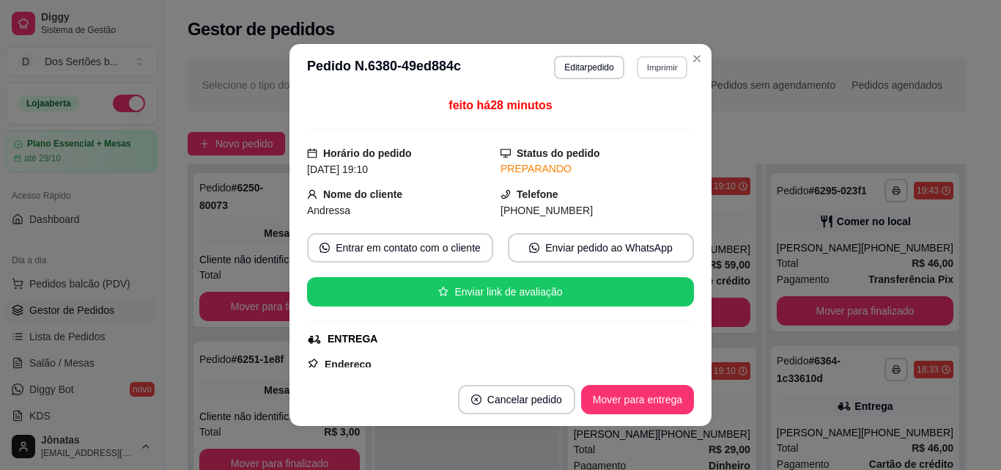
click at [659, 66] on button "Imprimir" at bounding box center [662, 67] width 51 height 23
click at [600, 121] on button "IMPRESSORA" at bounding box center [630, 118] width 103 height 23
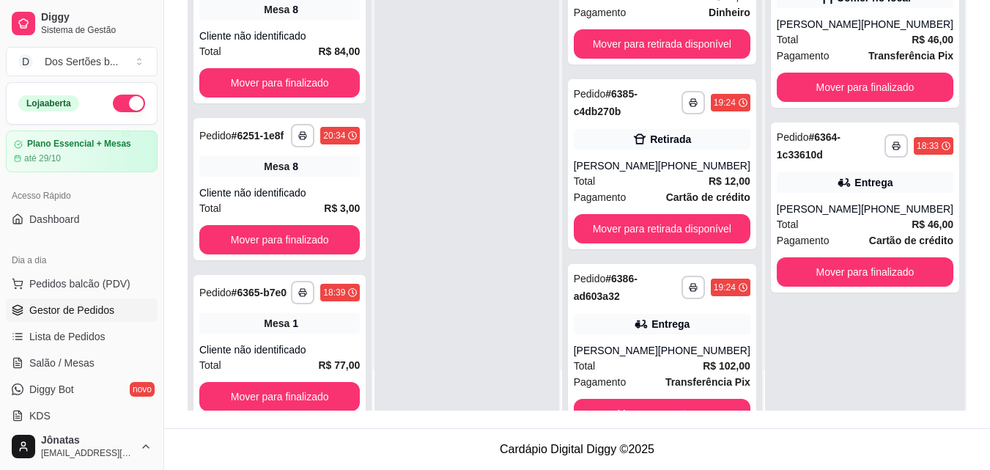
scroll to position [2488, 0]
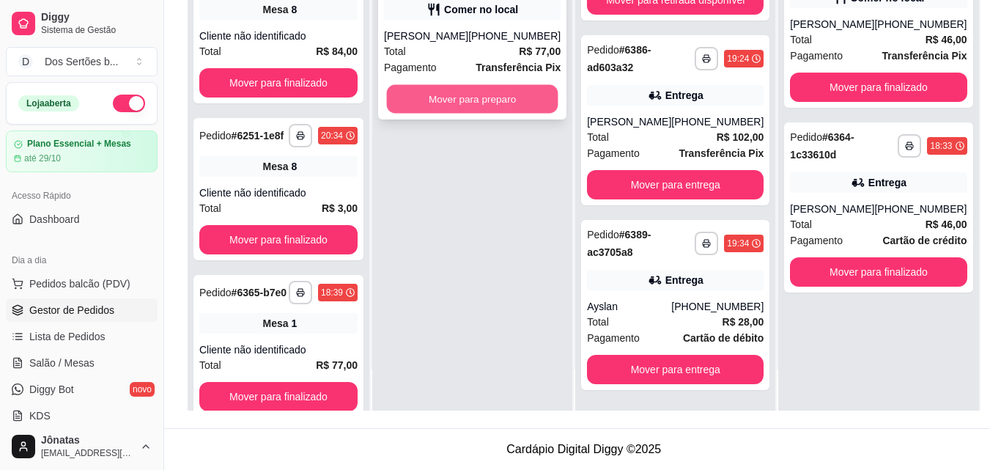
click at [418, 100] on button "Mover para preparo" at bounding box center [472, 99] width 171 height 29
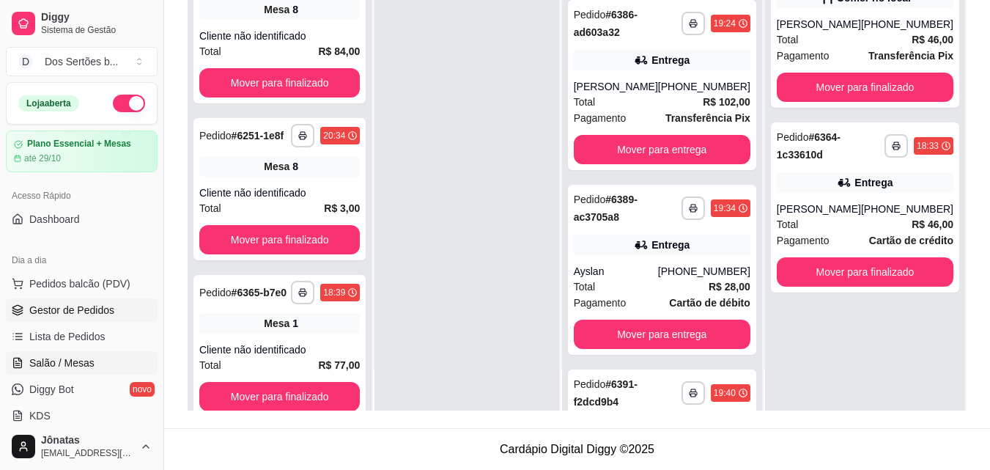
click at [48, 358] on span "Salão / Mesas" at bounding box center [61, 362] width 65 height 15
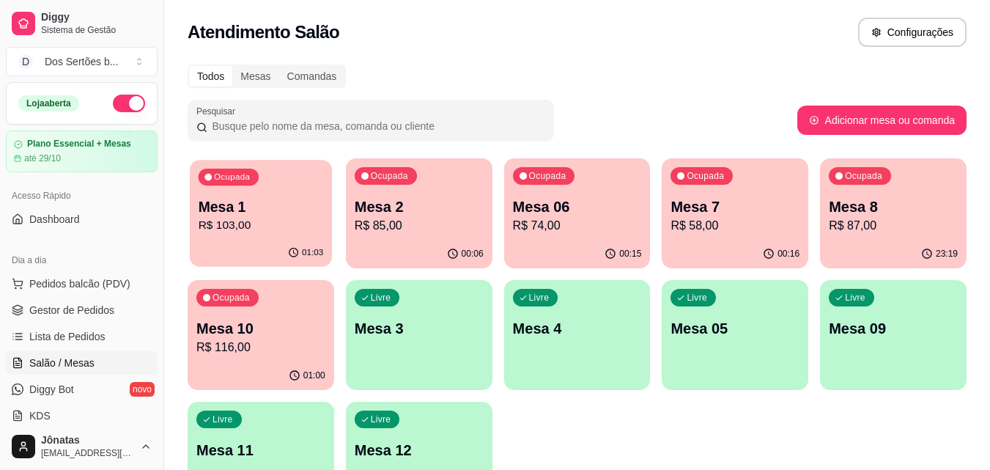
click at [250, 216] on div "Mesa 1 R$ 103,00" at bounding box center [261, 215] width 125 height 37
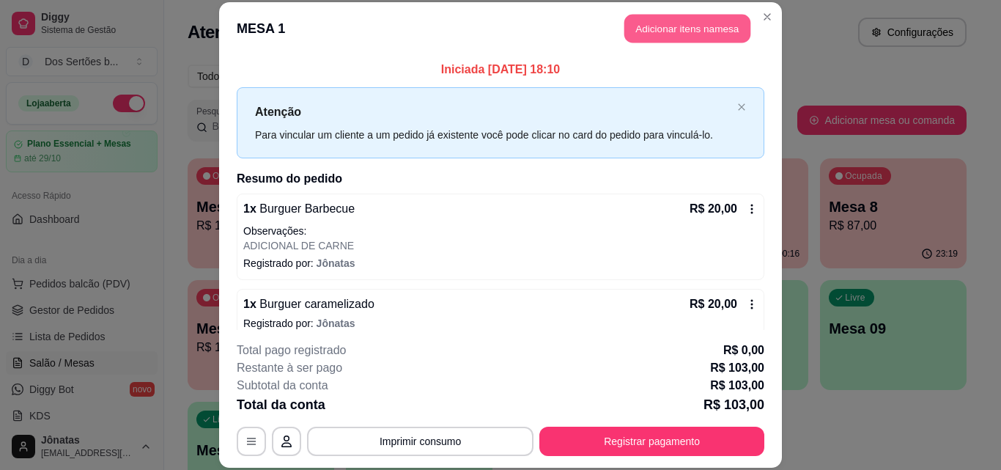
click at [666, 23] on button "Adicionar itens na mesa" at bounding box center [687, 29] width 126 height 29
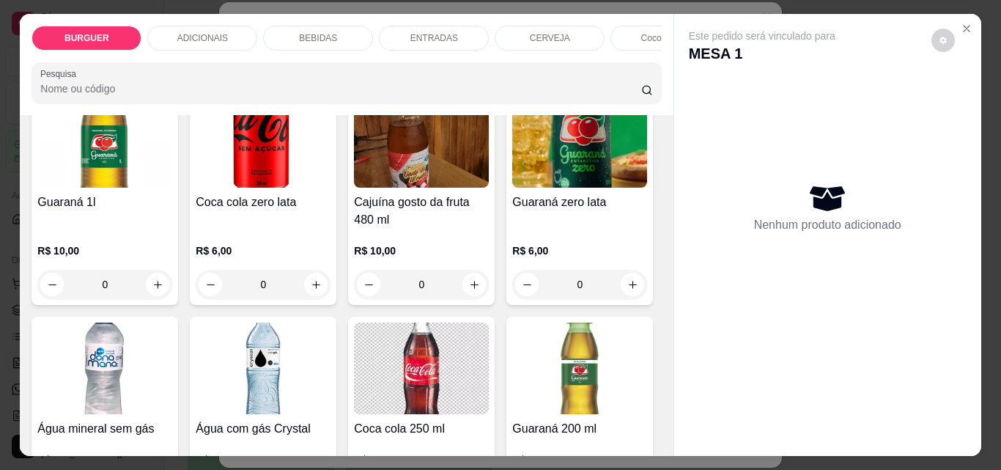
scroll to position [1742, 0]
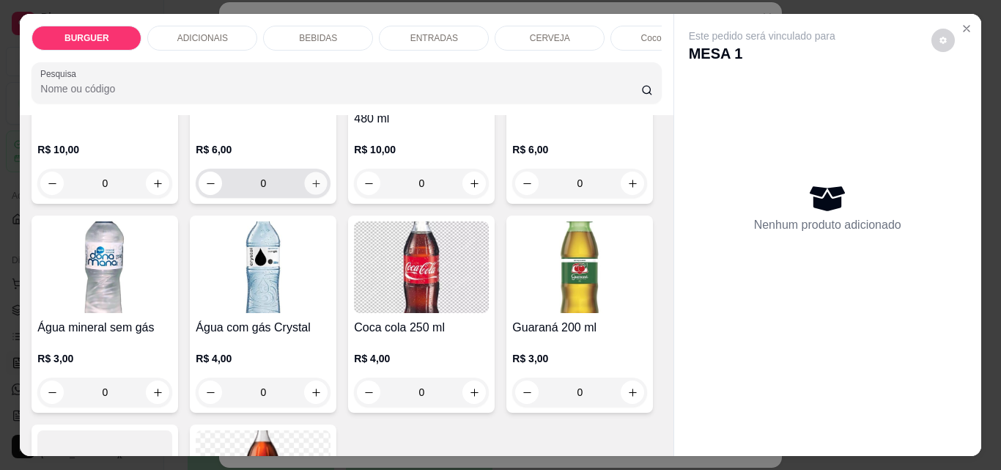
click at [322, 189] on icon "increase-product-quantity" at bounding box center [316, 183] width 11 height 11
type input "1"
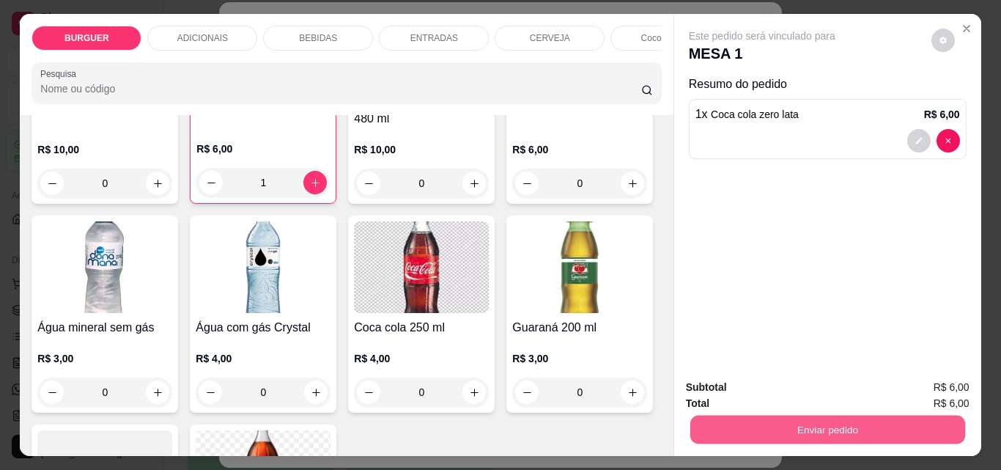
click at [842, 415] on button "Enviar pedido" at bounding box center [827, 429] width 275 height 29
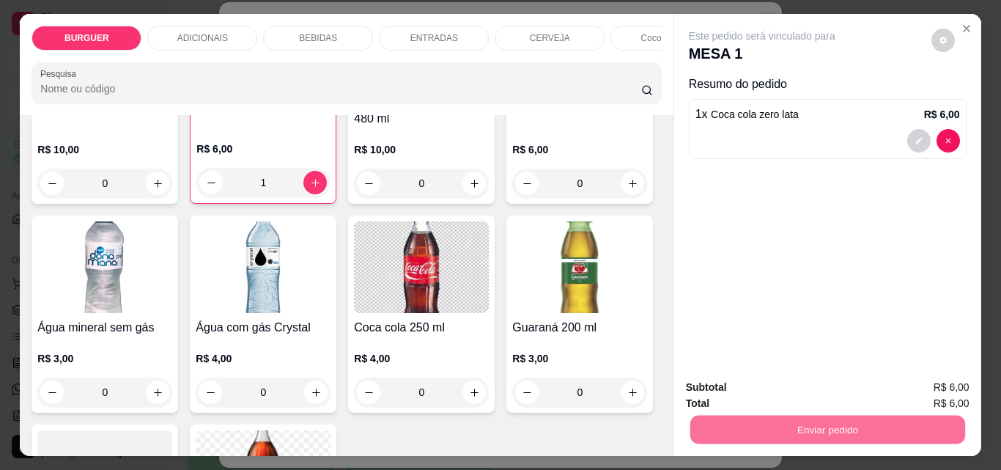
click at [929, 377] on button "Enviar pedido" at bounding box center [931, 387] width 81 height 27
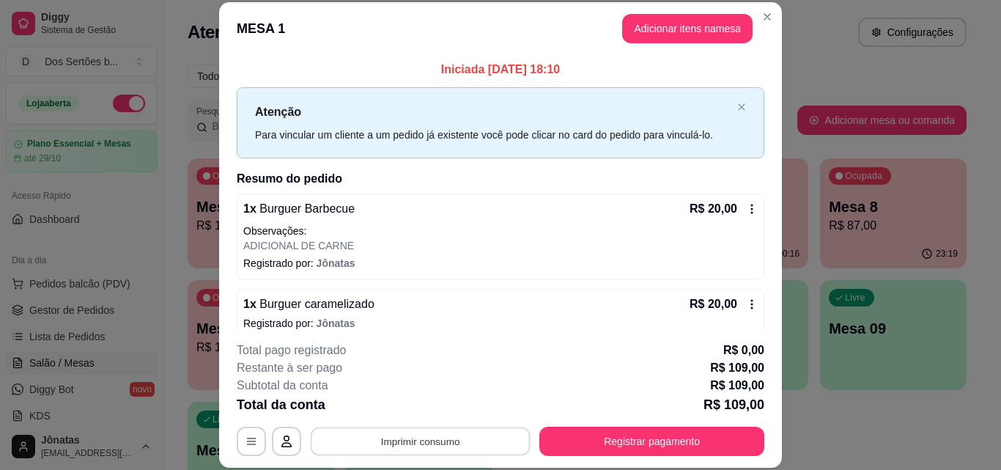
click at [467, 443] on button "Imprimir consumo" at bounding box center [421, 441] width 220 height 29
click at [427, 404] on button "IMPRESSORA" at bounding box center [419, 407] width 103 height 23
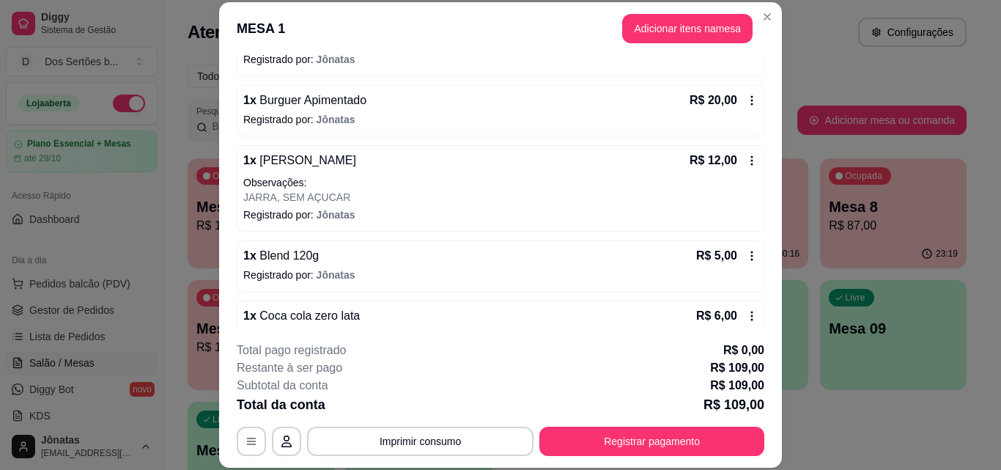
scroll to position [412, 0]
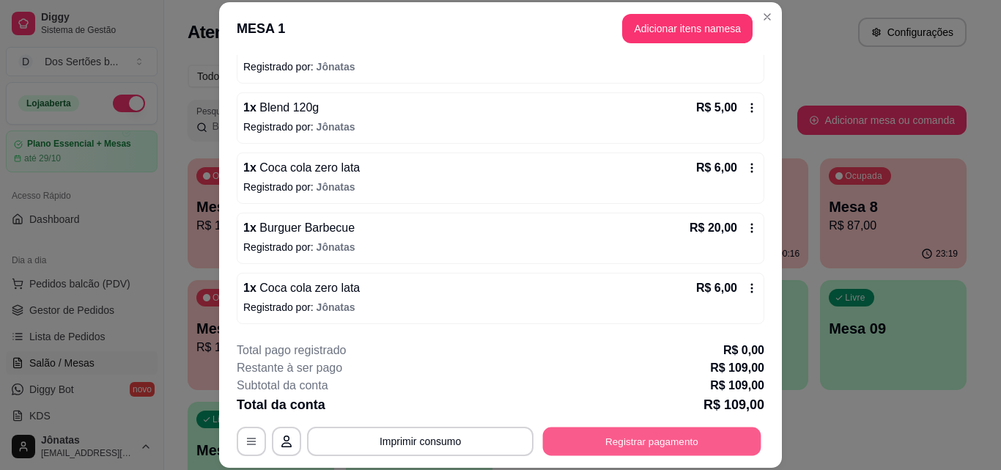
click at [602, 437] on button "Registrar pagamento" at bounding box center [652, 441] width 218 height 29
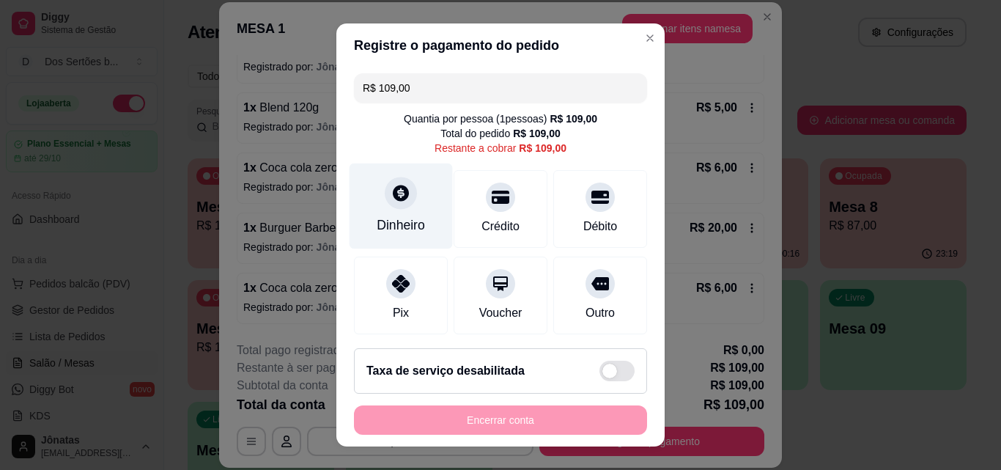
click at [385, 186] on div at bounding box center [401, 193] width 32 height 32
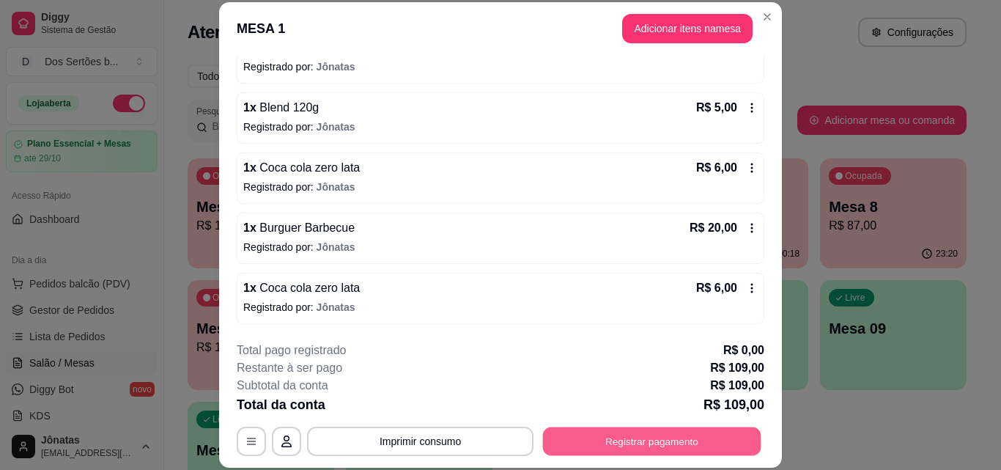
click at [590, 452] on button "Registrar pagamento" at bounding box center [652, 441] width 218 height 29
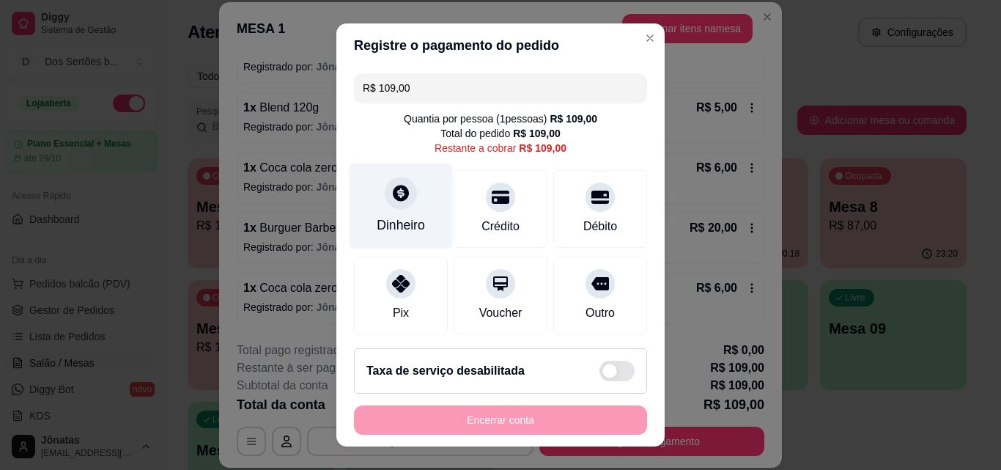
click at [383, 213] on div "Dinheiro" at bounding box center [401, 206] width 103 height 86
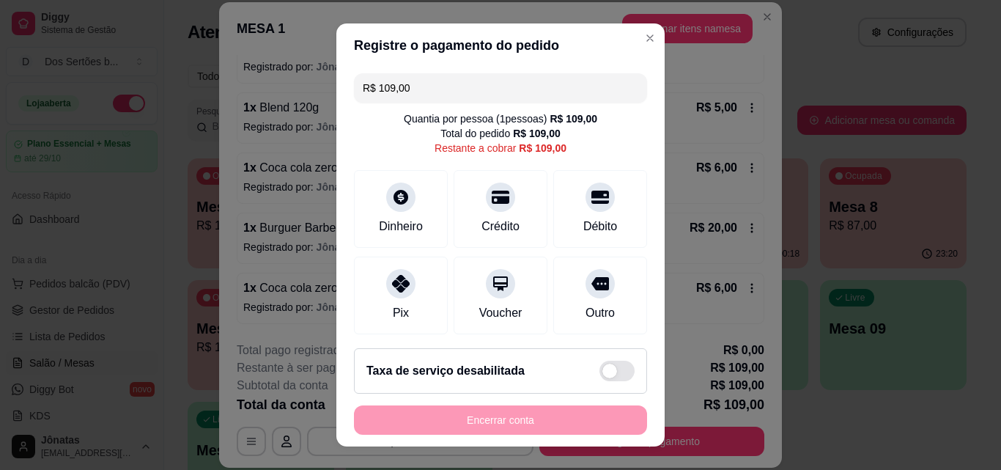
click at [414, 84] on input "R$ 109,00" at bounding box center [501, 87] width 276 height 29
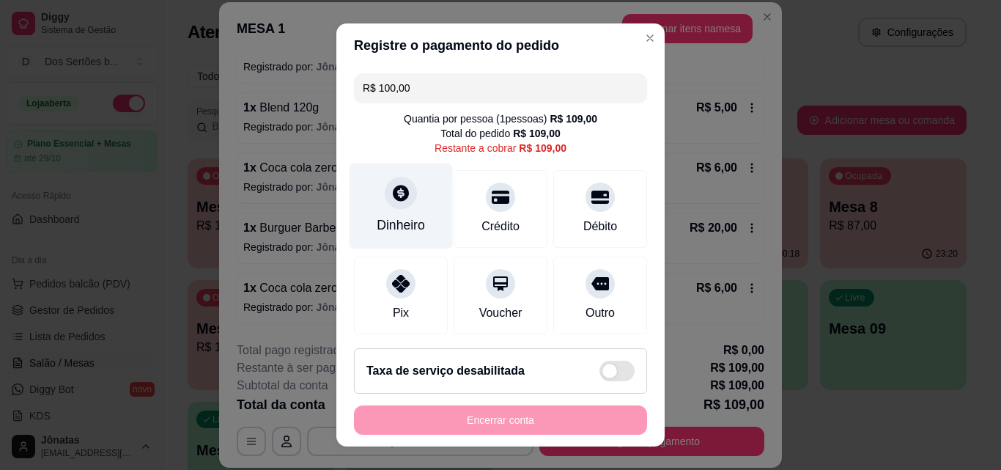
click at [398, 215] on div "Dinheiro" at bounding box center [401, 206] width 103 height 86
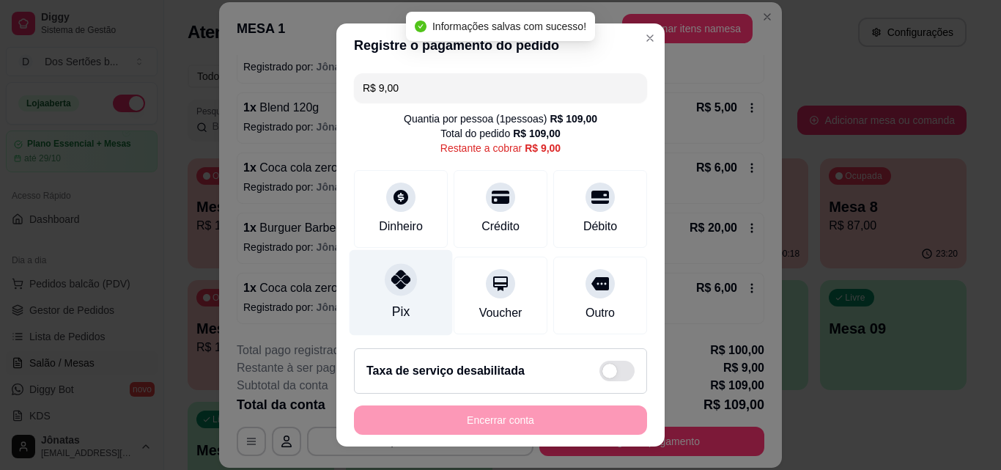
click at [399, 290] on div at bounding box center [401, 279] width 32 height 32
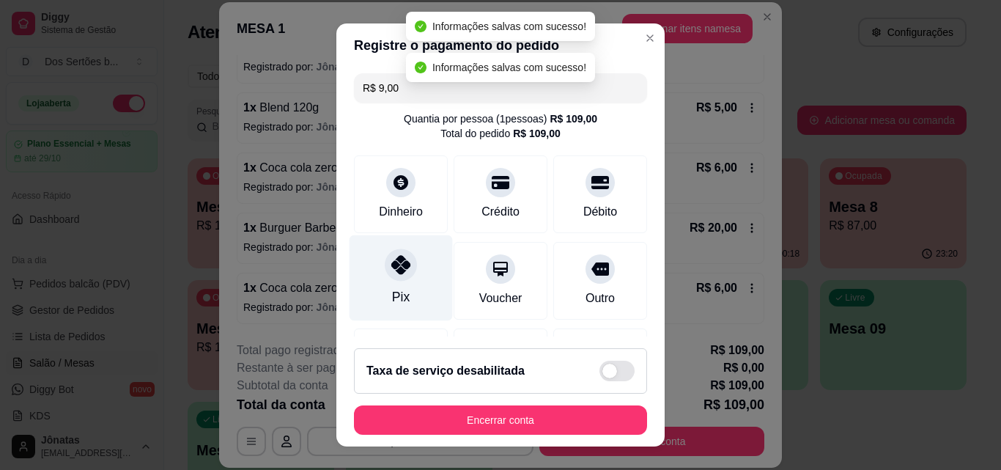
type input "R$ 0,00"
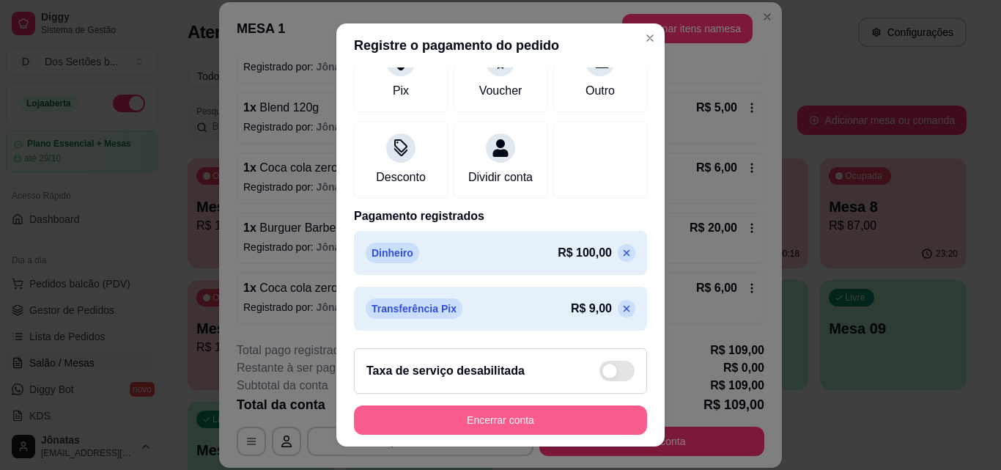
click at [576, 416] on button "Encerrar conta" at bounding box center [500, 419] width 293 height 29
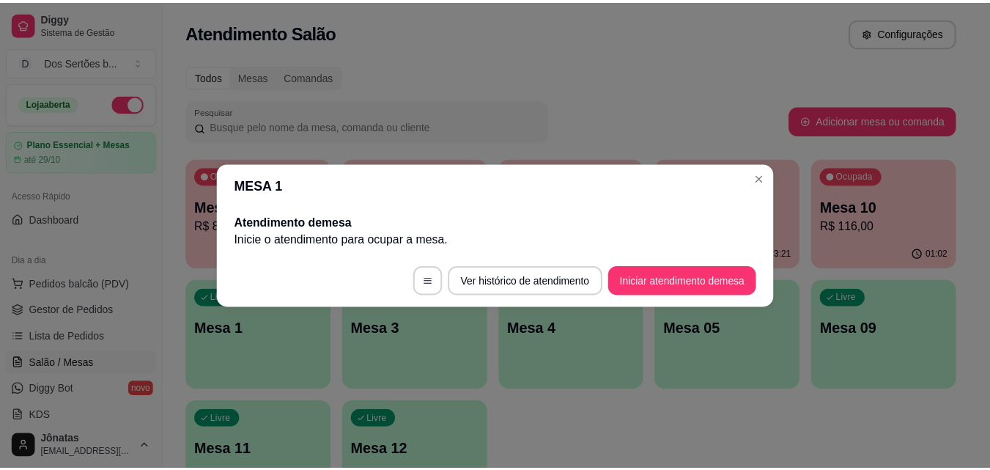
scroll to position [0, 0]
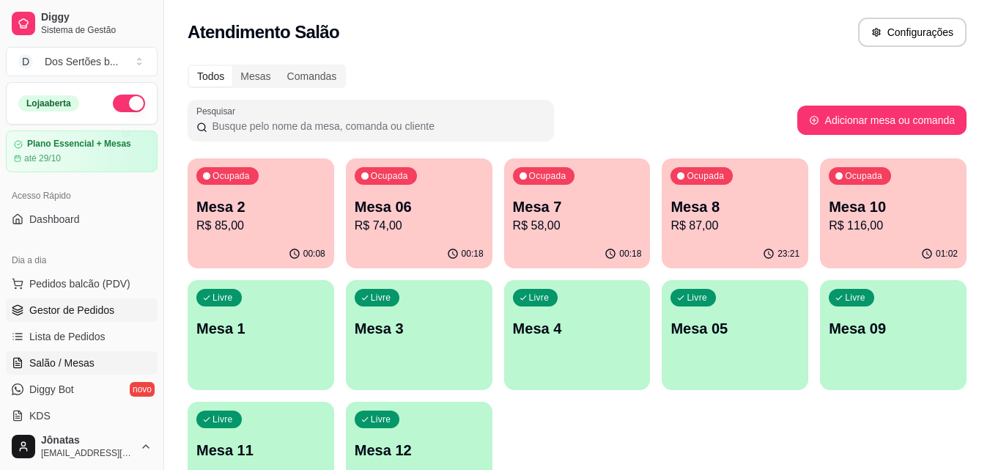
click at [32, 309] on span "Gestor de Pedidos" at bounding box center [71, 310] width 85 height 15
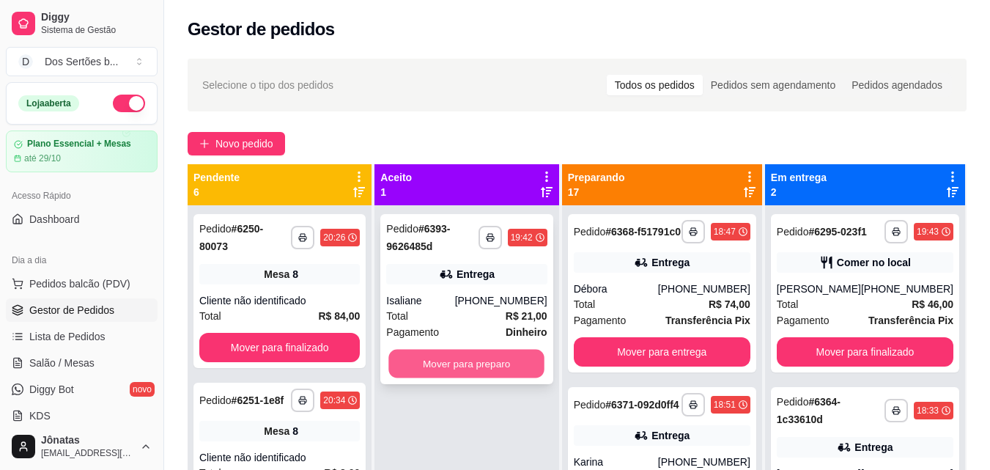
click at [445, 363] on button "Mover para preparo" at bounding box center [467, 364] width 156 height 29
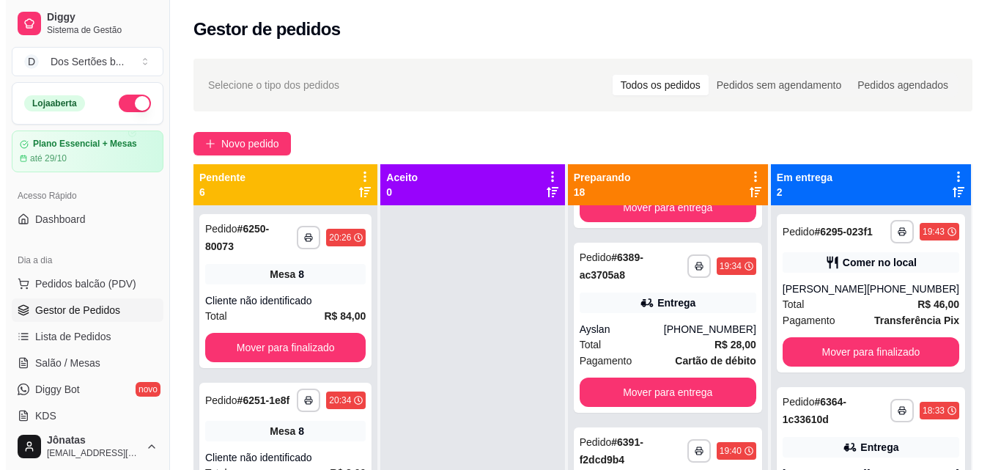
scroll to position [2857, 0]
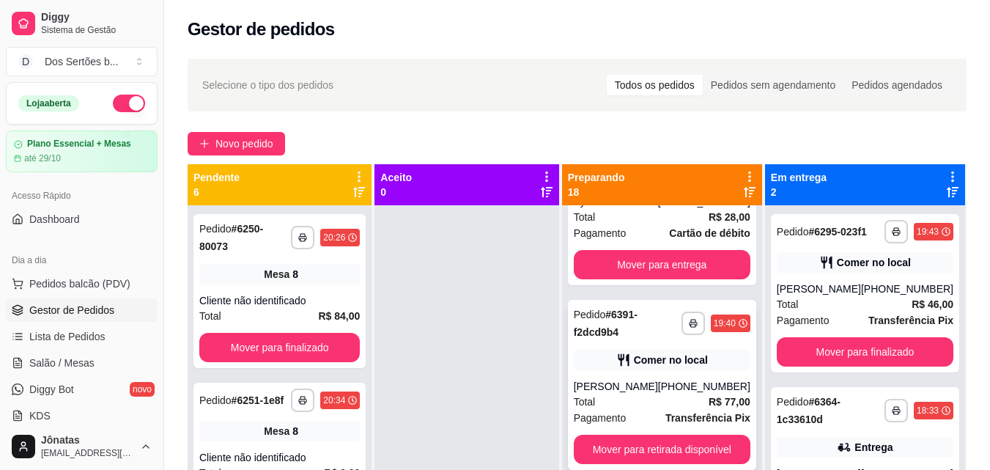
click at [684, 374] on div "**********" at bounding box center [662, 385] width 188 height 170
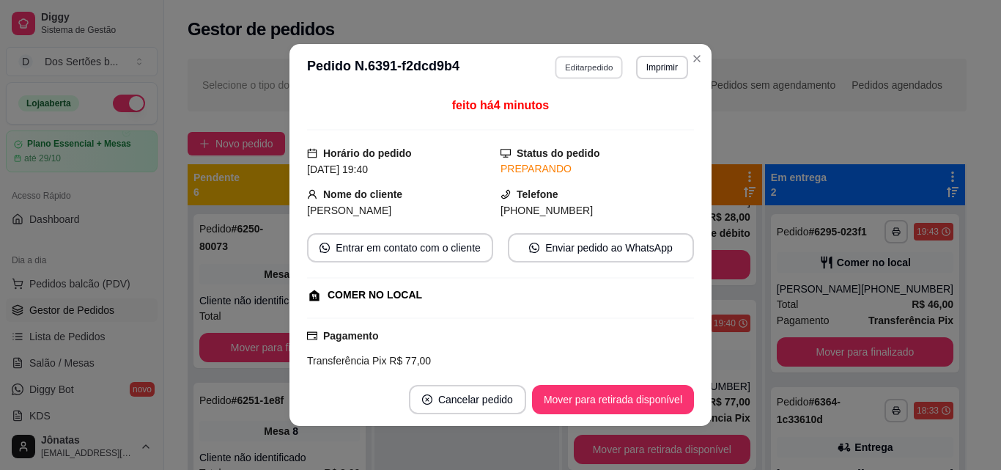
click at [561, 66] on button "Editar pedido" at bounding box center [590, 67] width 68 height 23
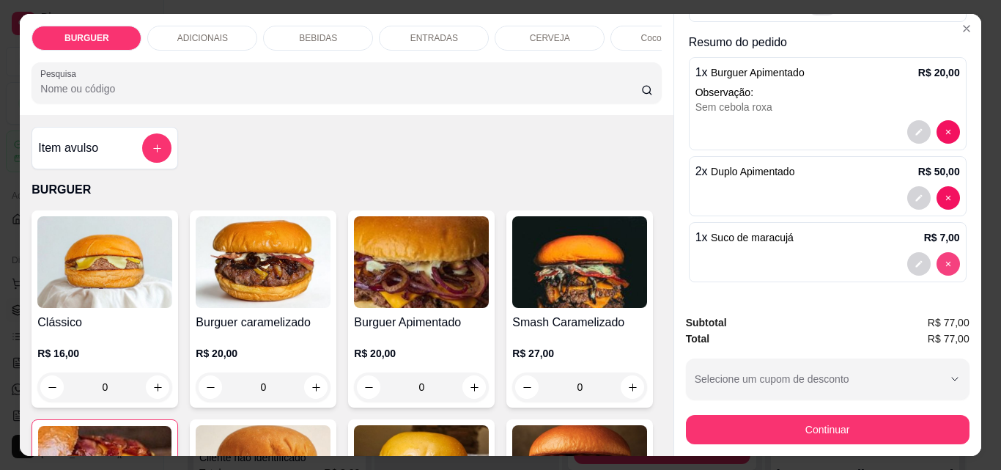
scroll to position [0, 0]
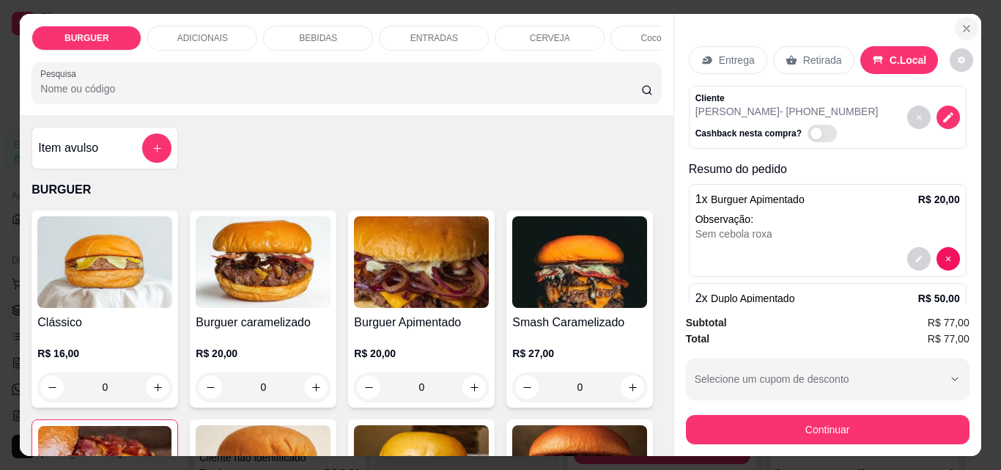
click at [961, 23] on icon "Close" at bounding box center [967, 29] width 12 height 12
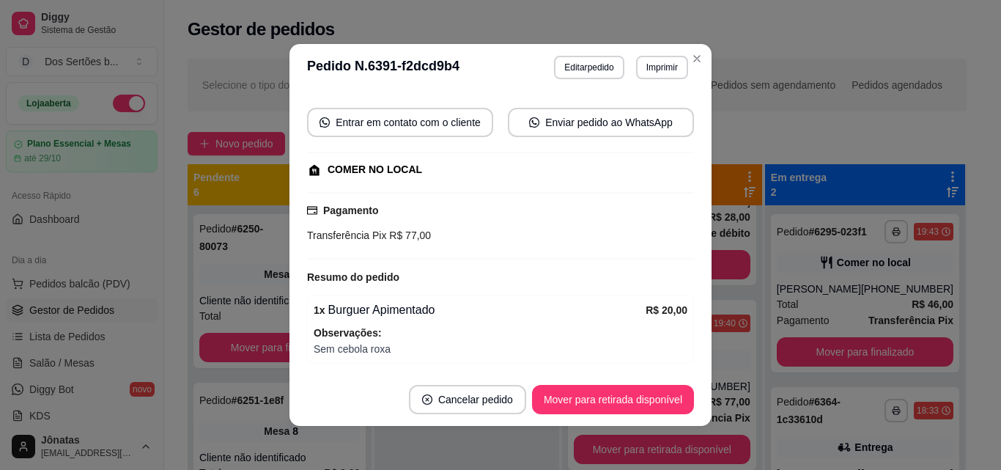
scroll to position [126, 0]
click at [578, 69] on button "Editar pedido" at bounding box center [590, 67] width 68 height 23
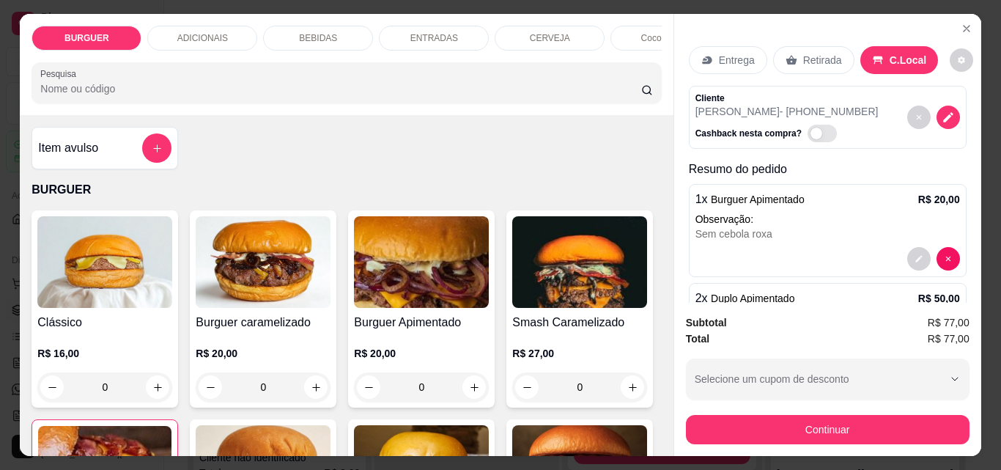
scroll to position [127, 0]
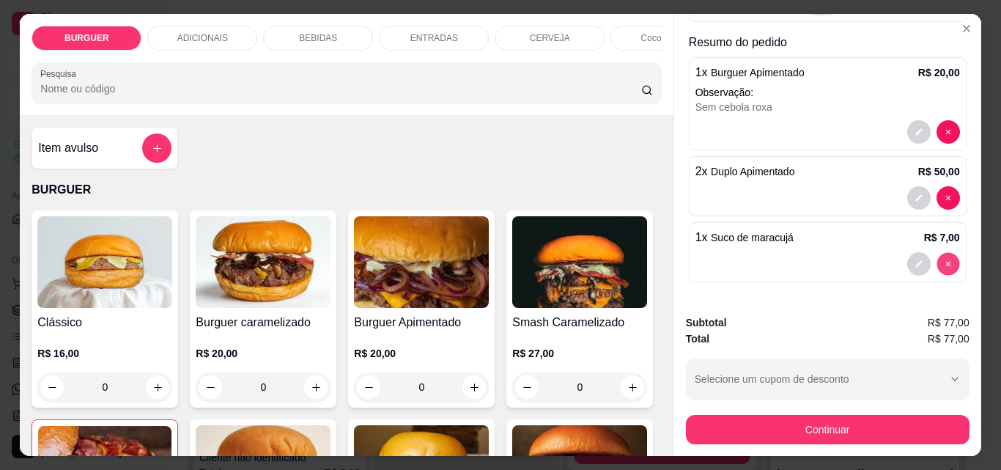
type input "0"
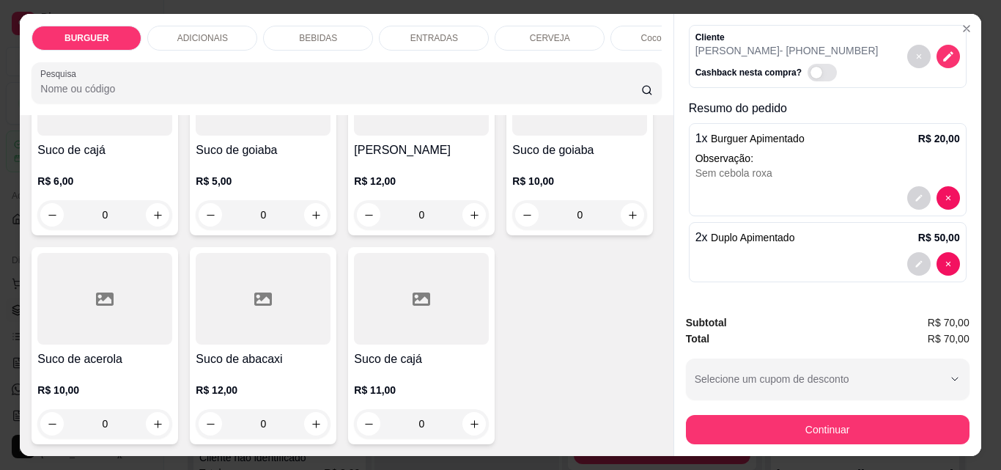
scroll to position [4265, 0]
click at [163, 221] on icon "increase-product-quantity" at bounding box center [157, 215] width 11 height 11
type input "1"
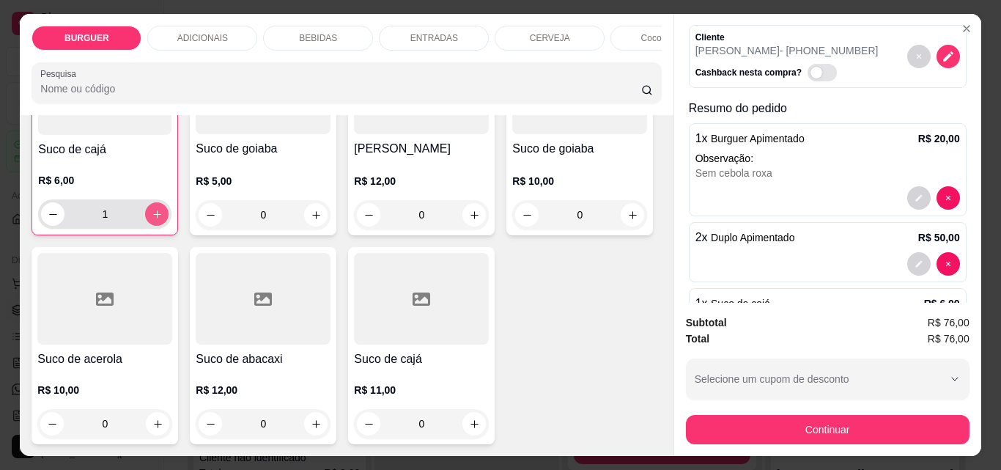
scroll to position [127, 0]
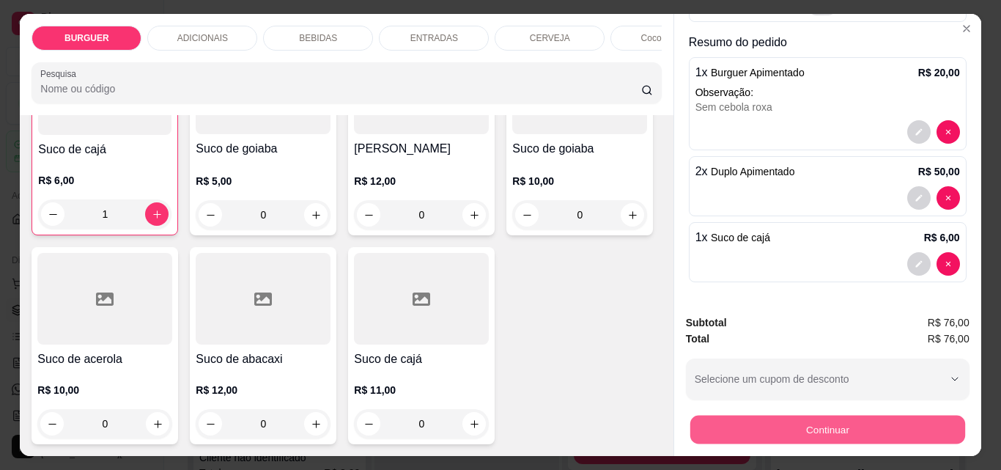
click at [738, 422] on button "Continuar" at bounding box center [827, 429] width 275 height 29
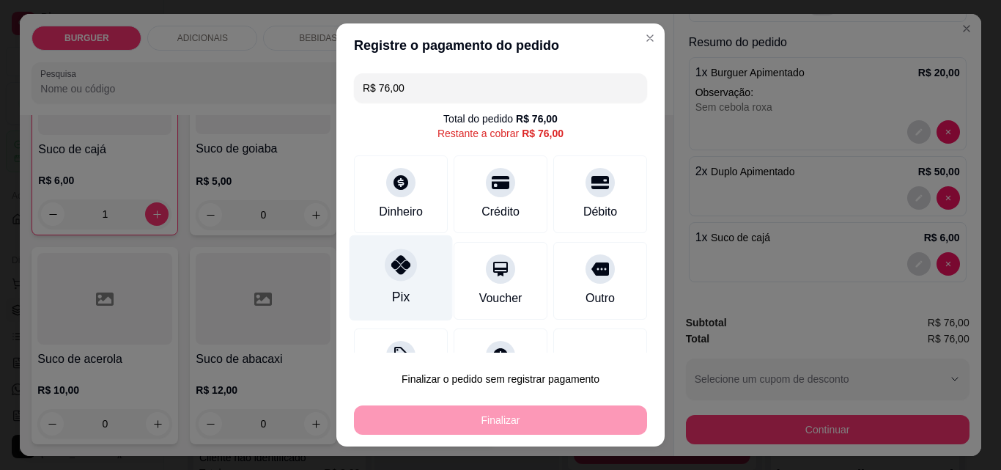
click at [396, 271] on icon at bounding box center [400, 264] width 19 height 19
type input "R$ 0,00"
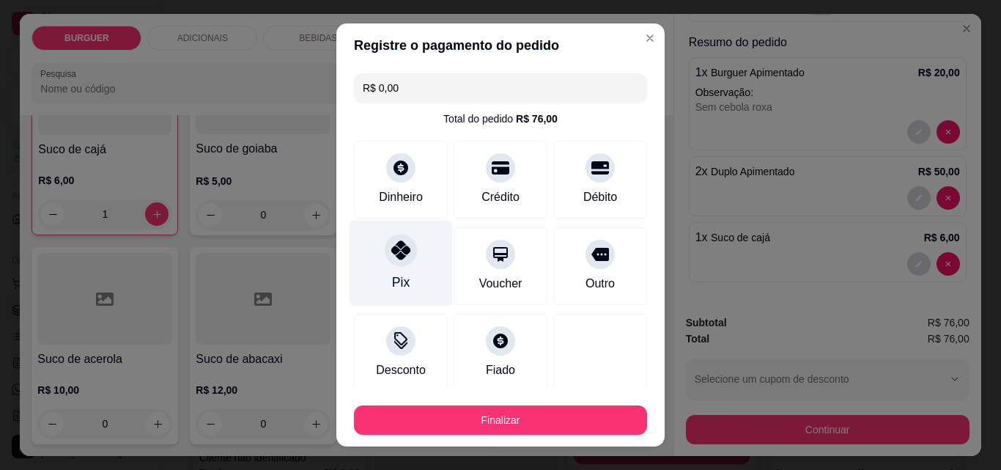
scroll to position [86, 0]
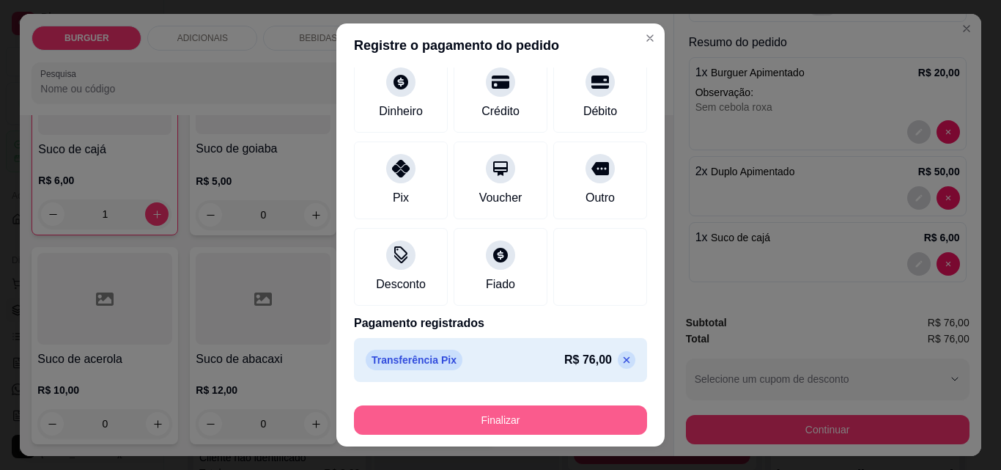
click at [498, 422] on button "Finalizar" at bounding box center [500, 419] width 293 height 29
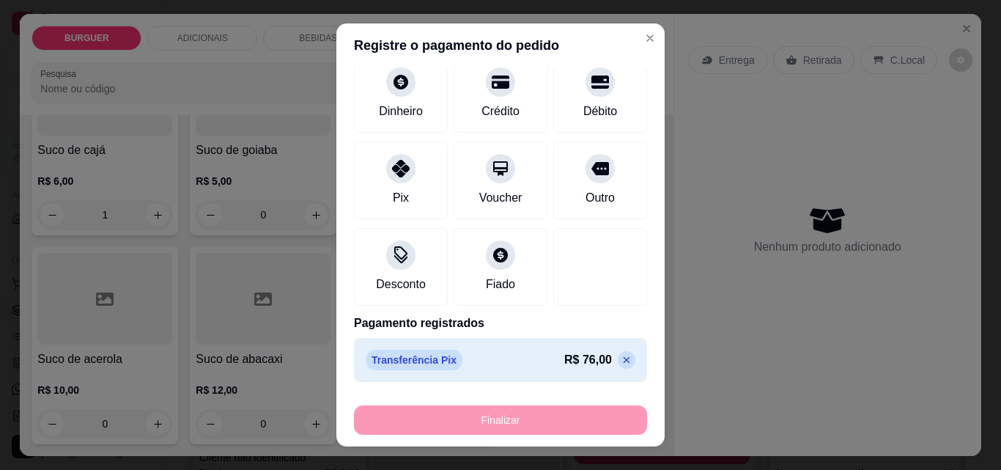
type input "0"
type input "-R$ 76,00"
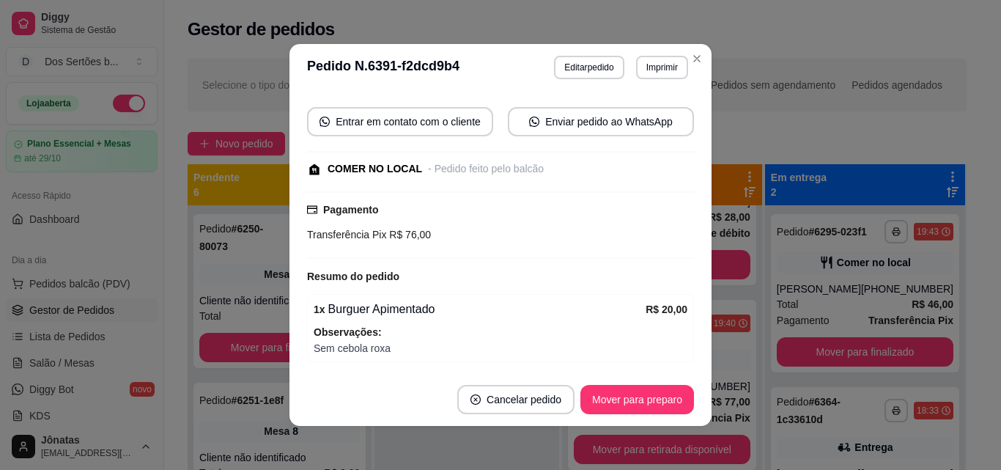
scroll to position [2673, 0]
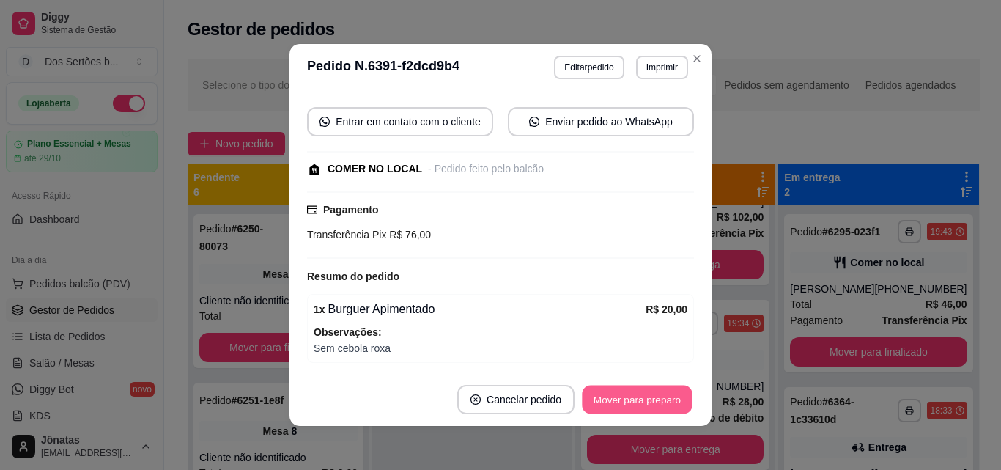
click at [644, 394] on button "Mover para preparo" at bounding box center [637, 399] width 110 height 29
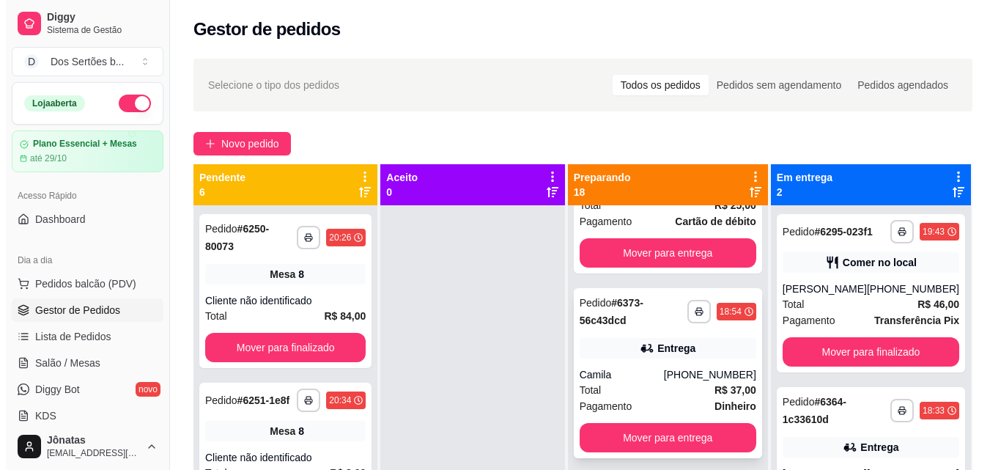
scroll to position [269, 0]
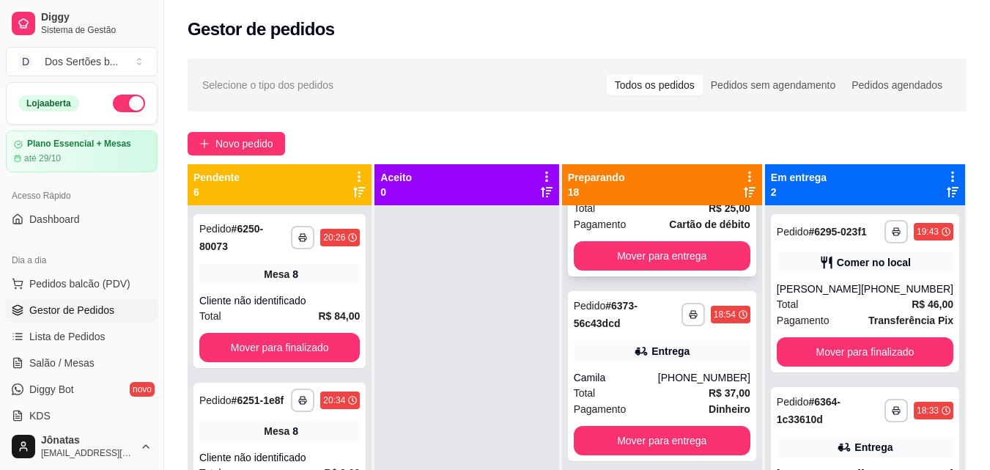
click at [627, 232] on span "Pagamento" at bounding box center [600, 224] width 53 height 16
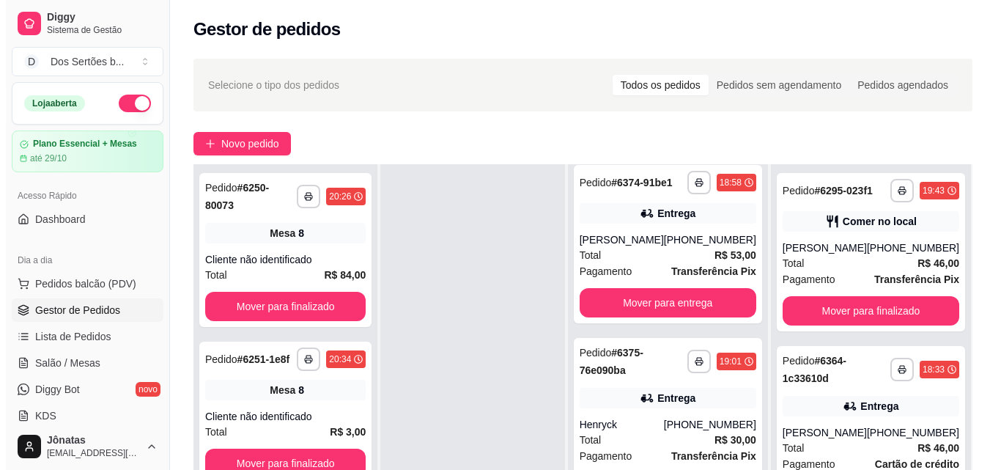
scroll to position [224, 0]
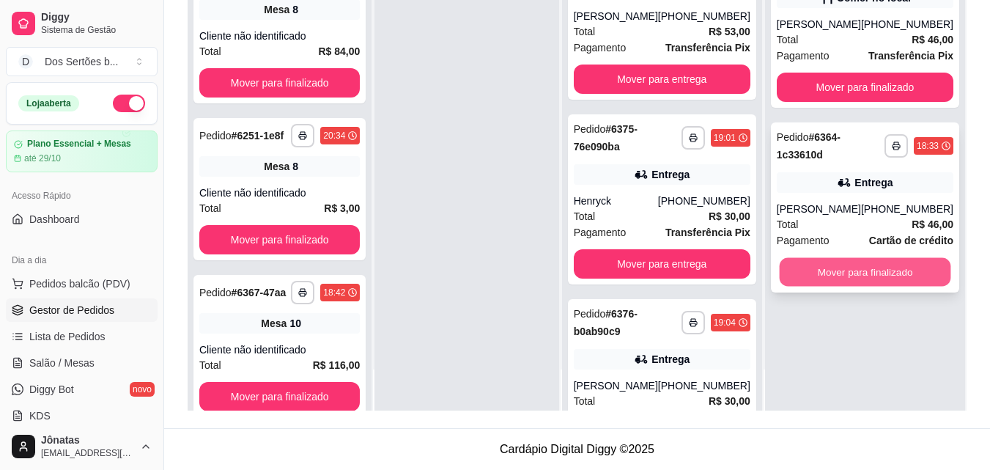
click at [850, 268] on button "Mover para finalizado" at bounding box center [864, 272] width 171 height 29
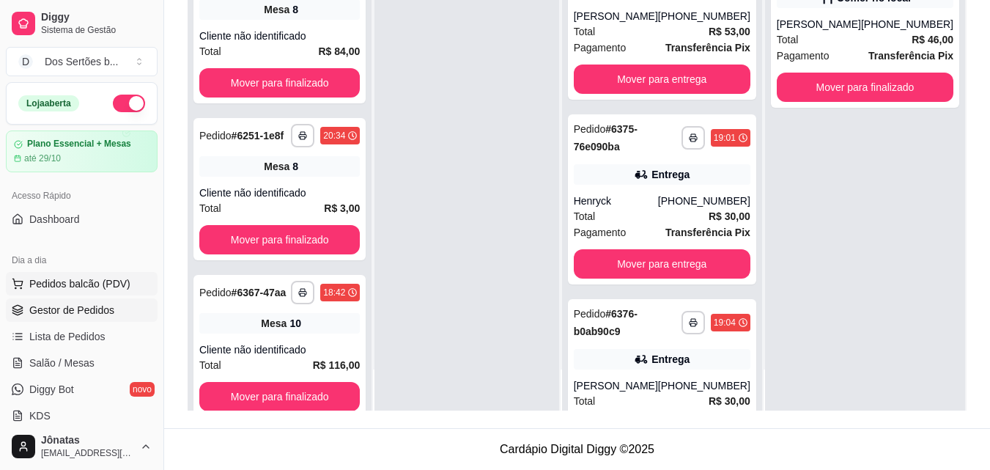
click at [29, 293] on button "Pedidos balcão (PDV)" at bounding box center [82, 283] width 152 height 23
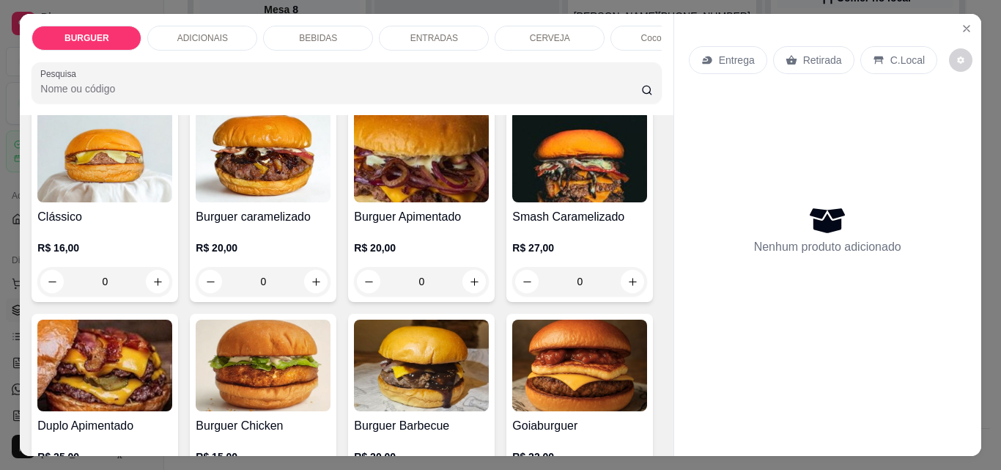
scroll to position [125, 0]
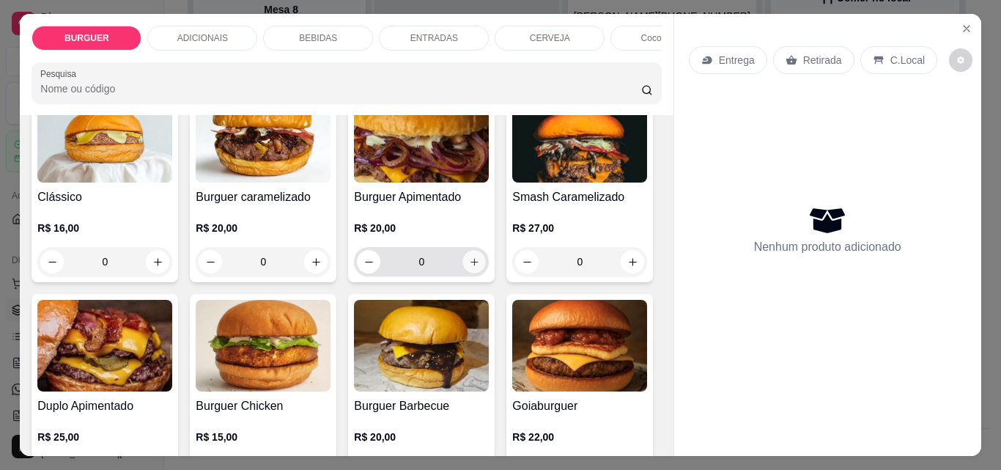
click at [470, 267] on icon "increase-product-quantity" at bounding box center [474, 262] width 11 height 11
type input "1"
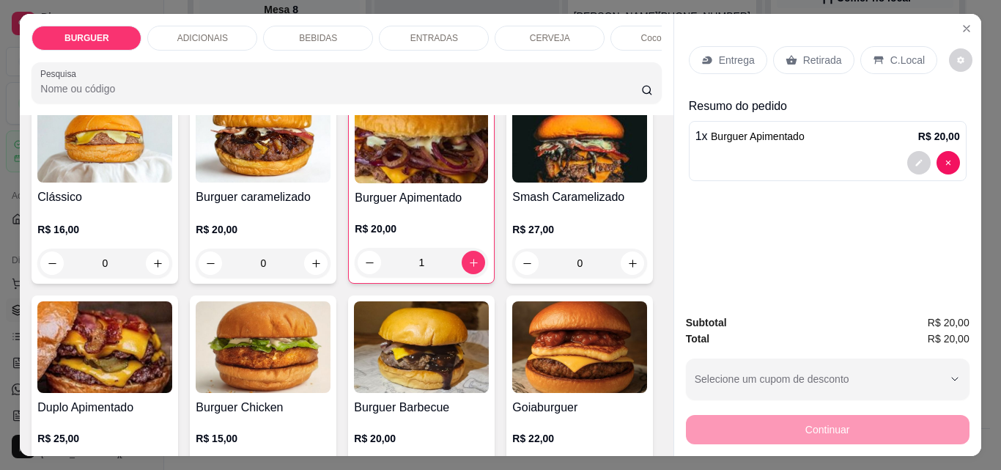
click at [803, 53] on p "Retirada" at bounding box center [822, 60] width 39 height 15
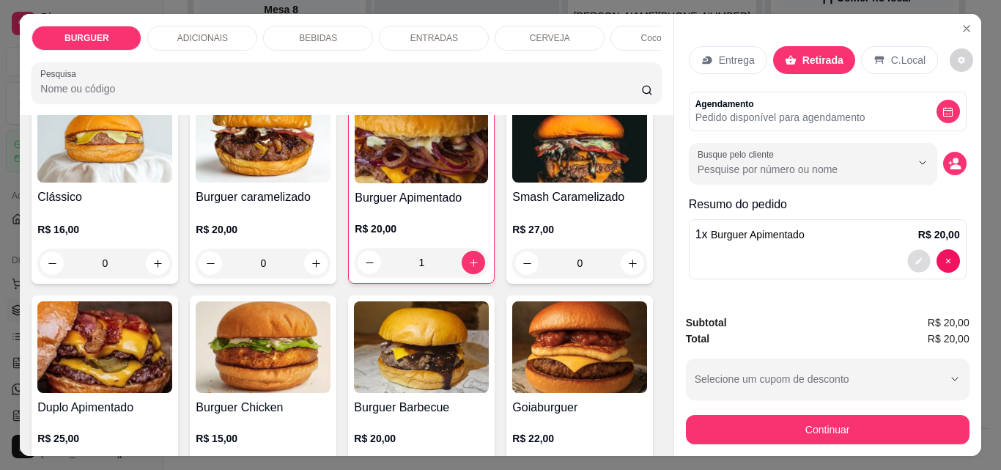
click at [915, 259] on icon "decrease-product-quantity" at bounding box center [919, 261] width 9 height 9
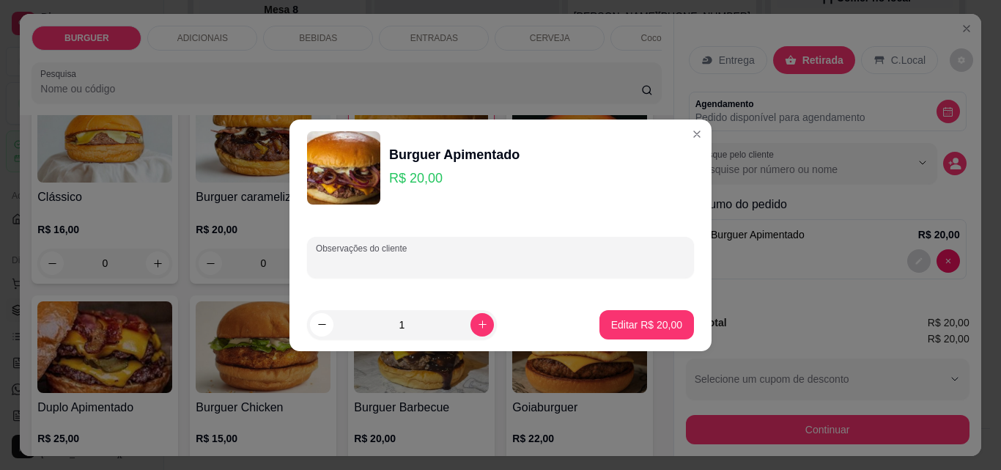
click at [434, 259] on input "Observações do cliente" at bounding box center [500, 263] width 369 height 15
type input "sem geleia e sem cebola"
click at [612, 325] on p "Editar R$ 20,00" at bounding box center [646, 324] width 69 height 14
type input "0"
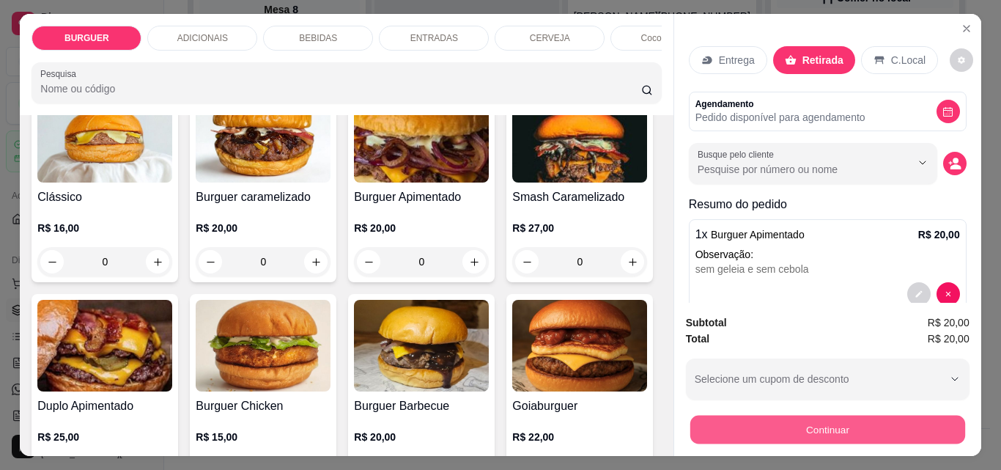
click at [794, 416] on button "Continuar" at bounding box center [827, 429] width 275 height 29
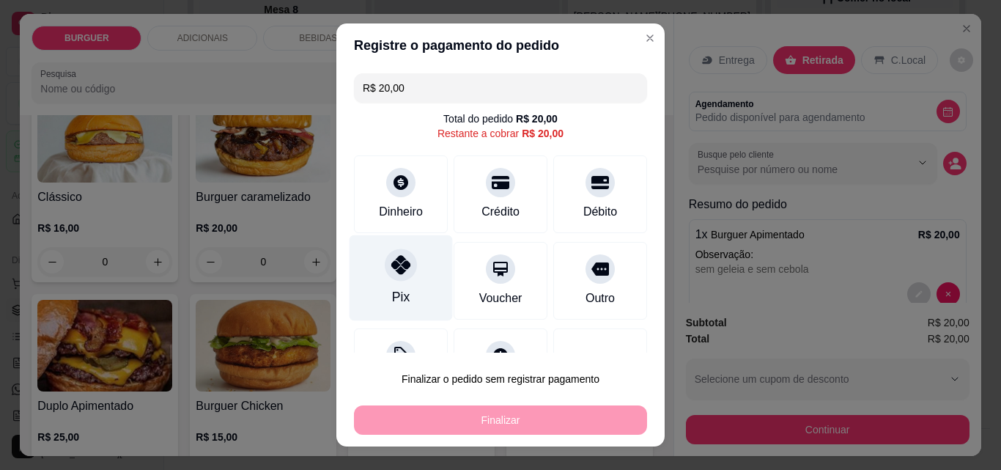
click at [391, 271] on icon at bounding box center [400, 264] width 19 height 19
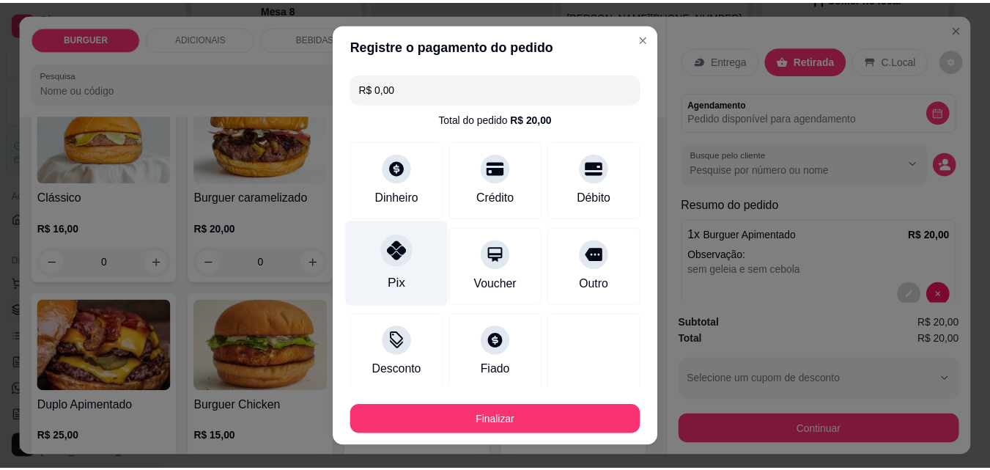
scroll to position [86, 0]
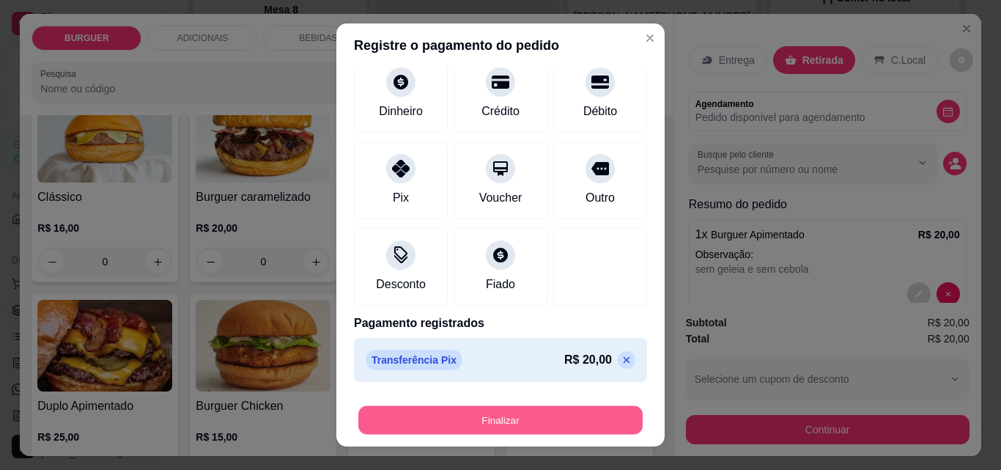
click at [496, 416] on button "Finalizar" at bounding box center [500, 420] width 284 height 29
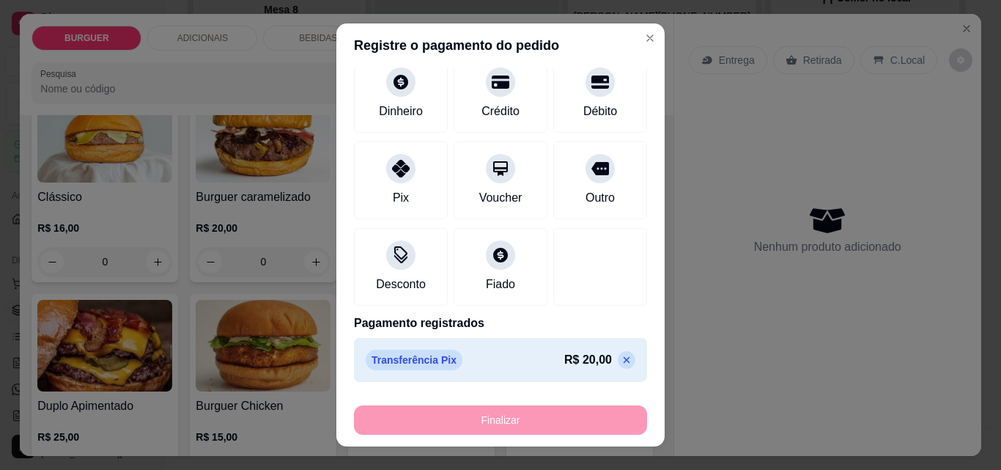
type input "-R$ 20,00"
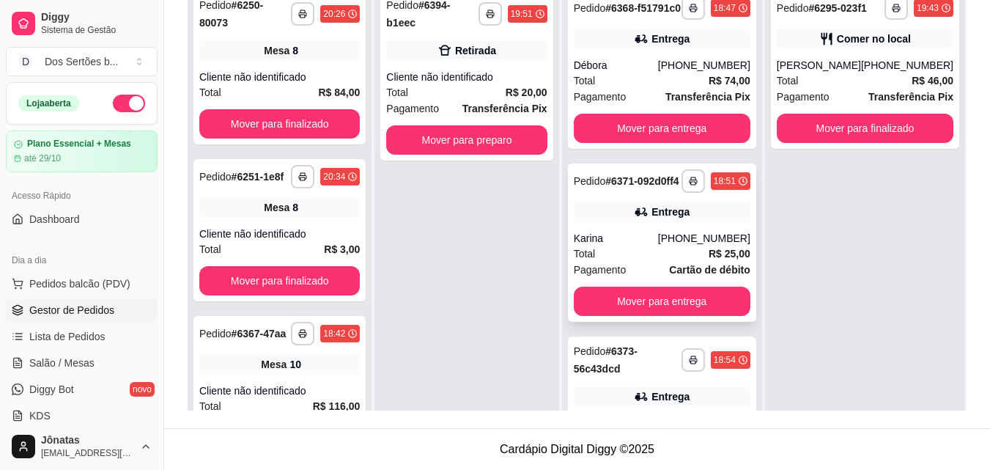
scroll to position [1, 0]
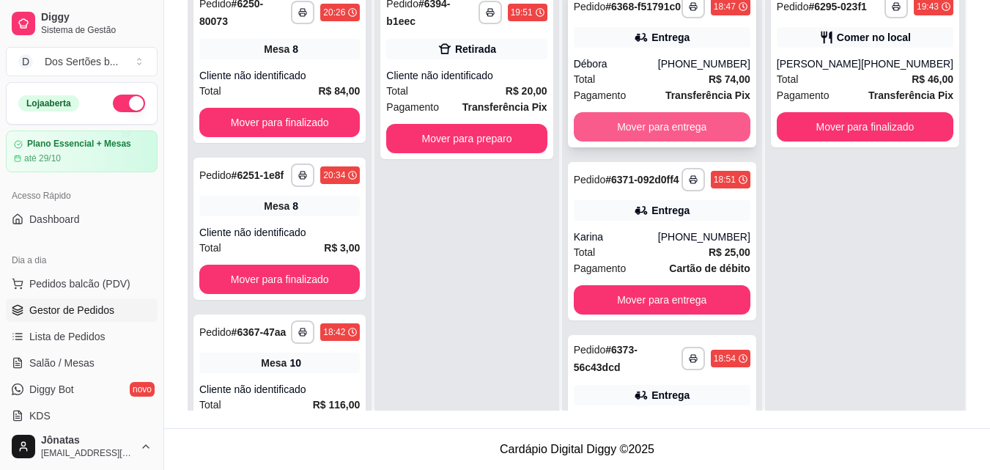
click at [617, 129] on button "Mover para entrega" at bounding box center [662, 126] width 177 height 29
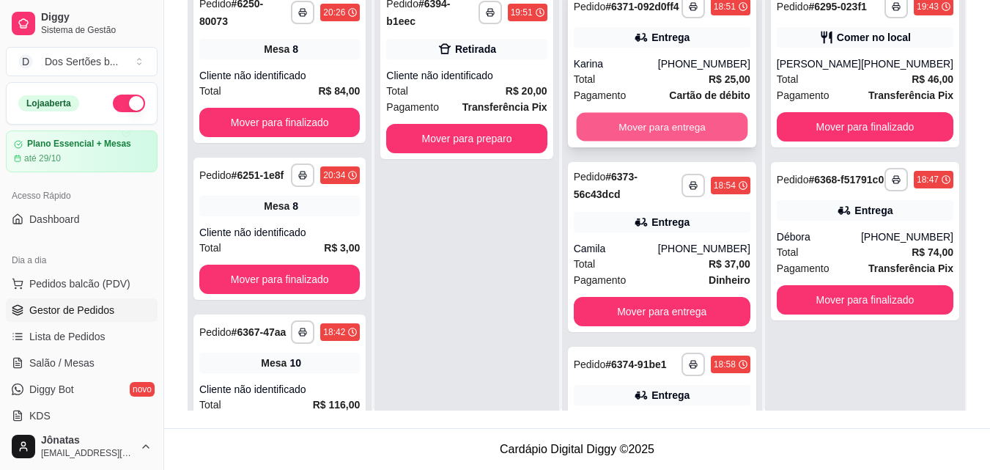
click at [658, 135] on button "Mover para entrega" at bounding box center [661, 127] width 171 height 29
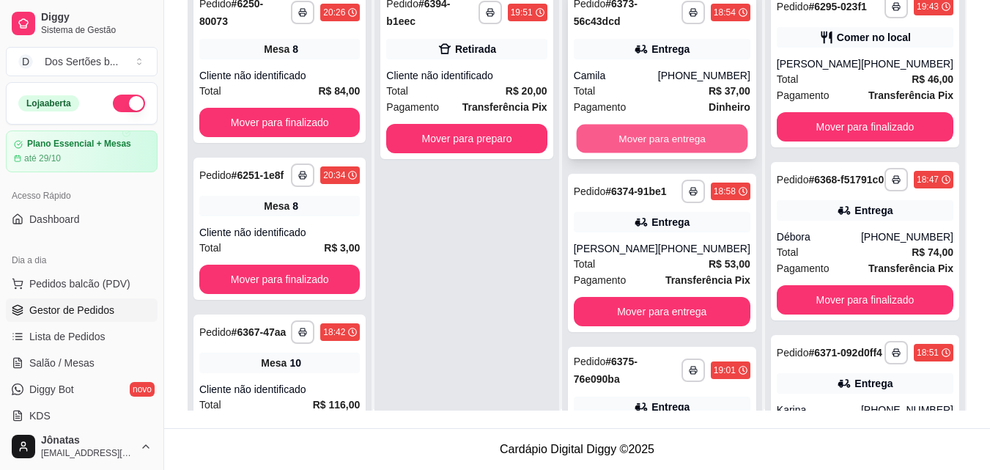
click at [680, 136] on button "Mover para entrega" at bounding box center [661, 139] width 171 height 29
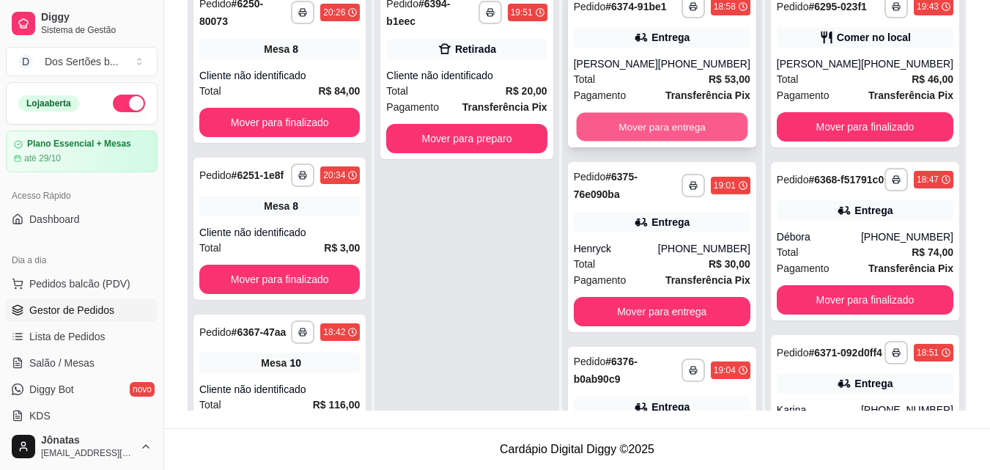
click at [647, 128] on button "Mover para entrega" at bounding box center [661, 127] width 171 height 29
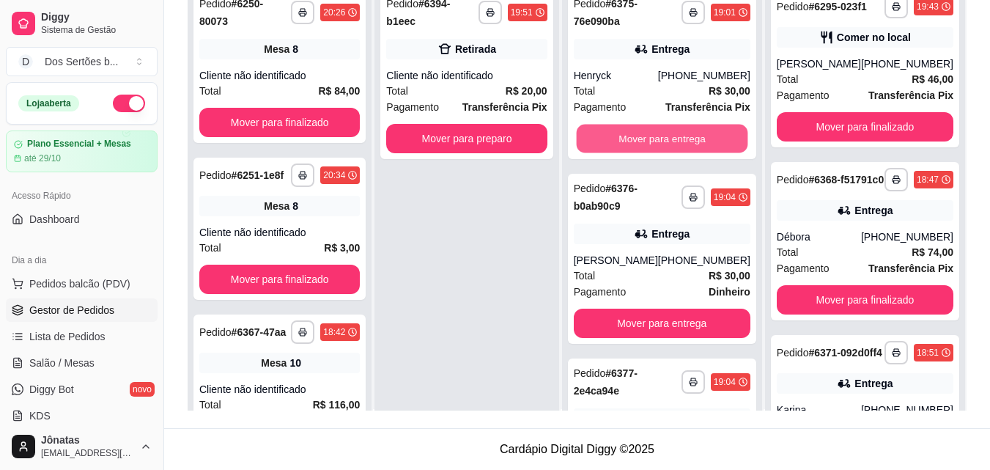
click at [647, 128] on button "Mover para entrega" at bounding box center [661, 139] width 171 height 29
click at [670, 131] on button "Mover para entrega" at bounding box center [661, 139] width 171 height 29
click at [664, 137] on button "Mover para entrega" at bounding box center [661, 139] width 171 height 29
click at [662, 138] on button "Mover para entrega" at bounding box center [662, 138] width 177 height 29
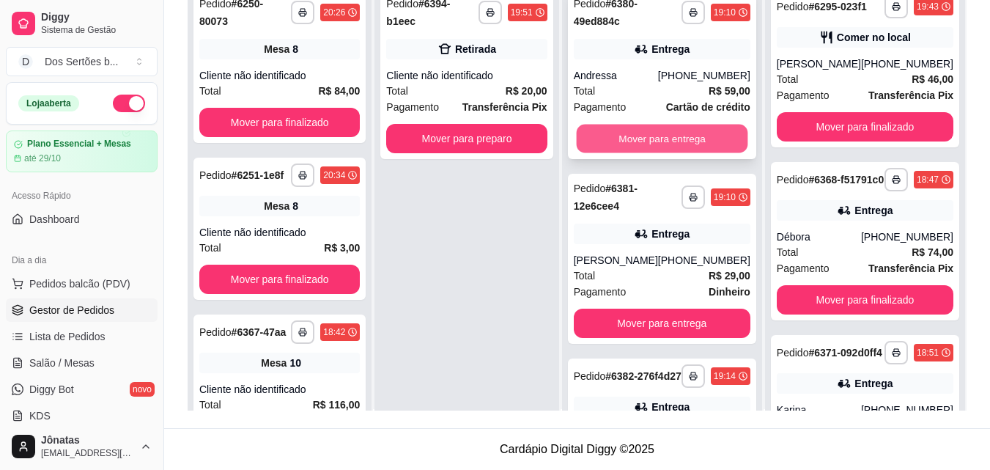
click at [672, 139] on button "Mover para entrega" at bounding box center [661, 139] width 171 height 29
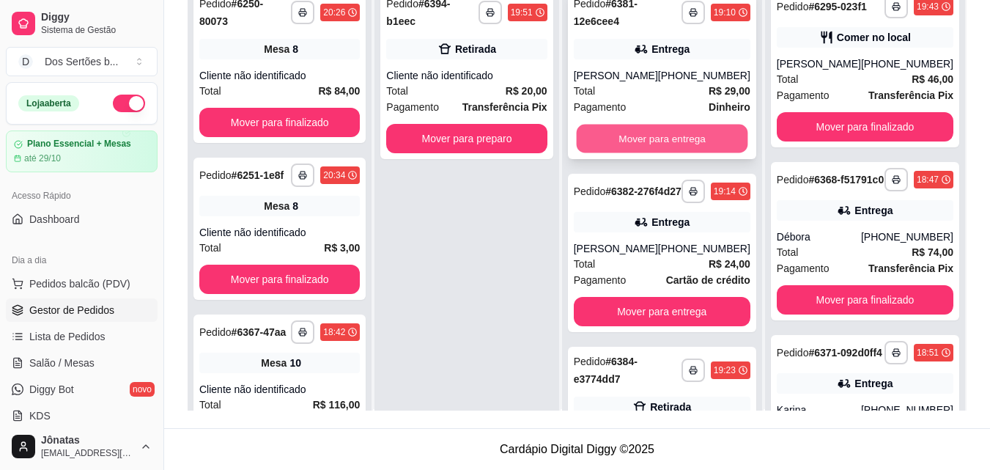
click at [671, 139] on button "Mover para entrega" at bounding box center [661, 139] width 171 height 29
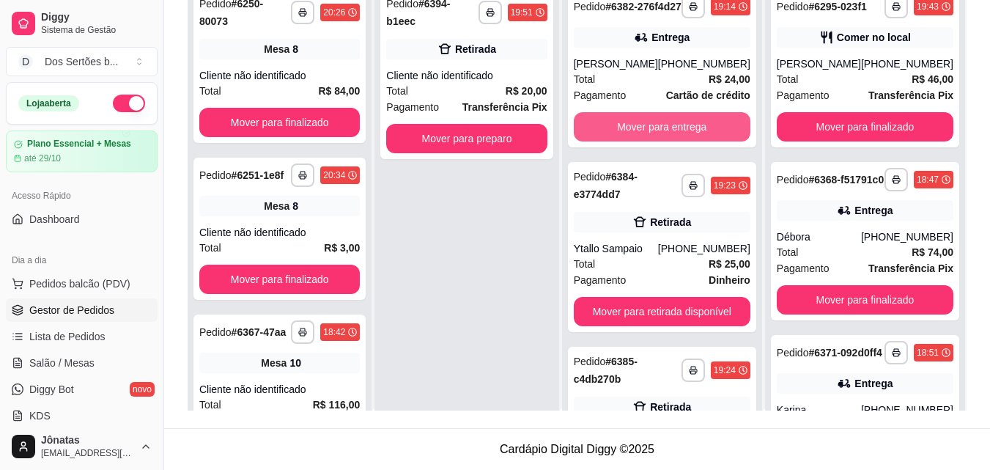
click at [671, 139] on button "Mover para entrega" at bounding box center [662, 126] width 177 height 29
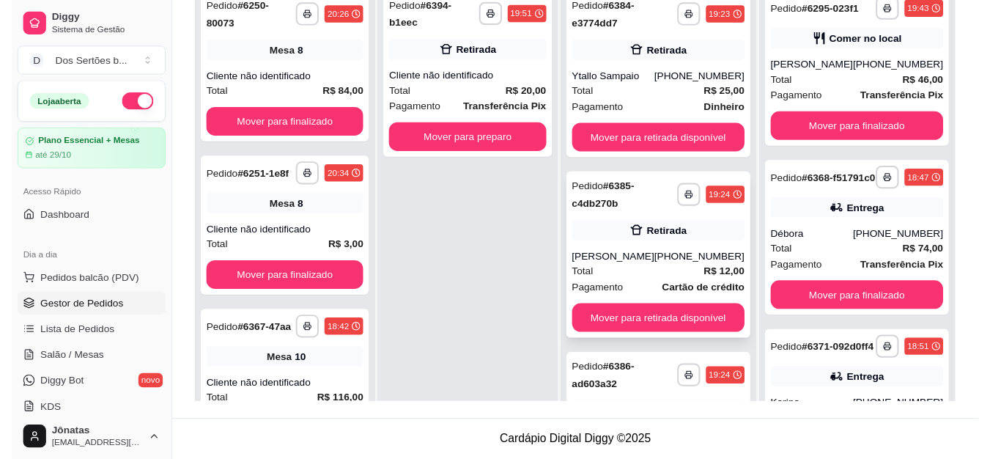
scroll to position [106, 0]
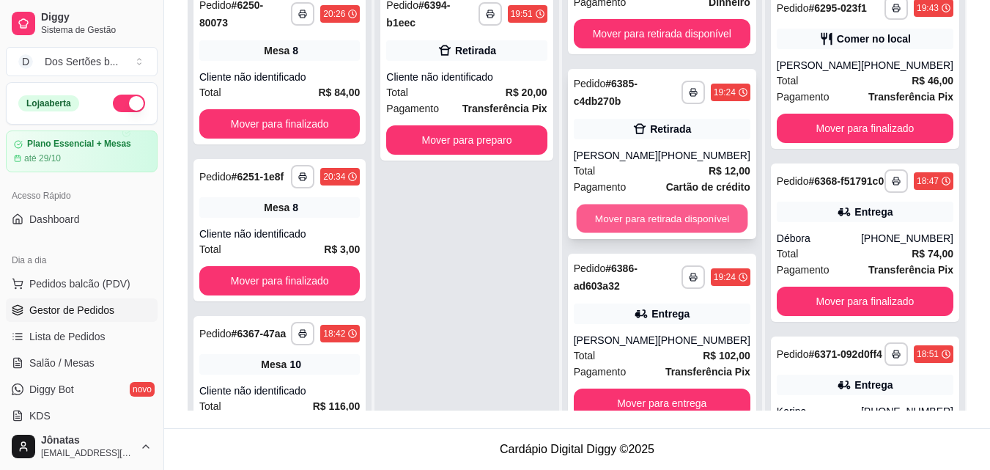
click at [662, 220] on button "Mover para retirada disponível" at bounding box center [661, 218] width 171 height 29
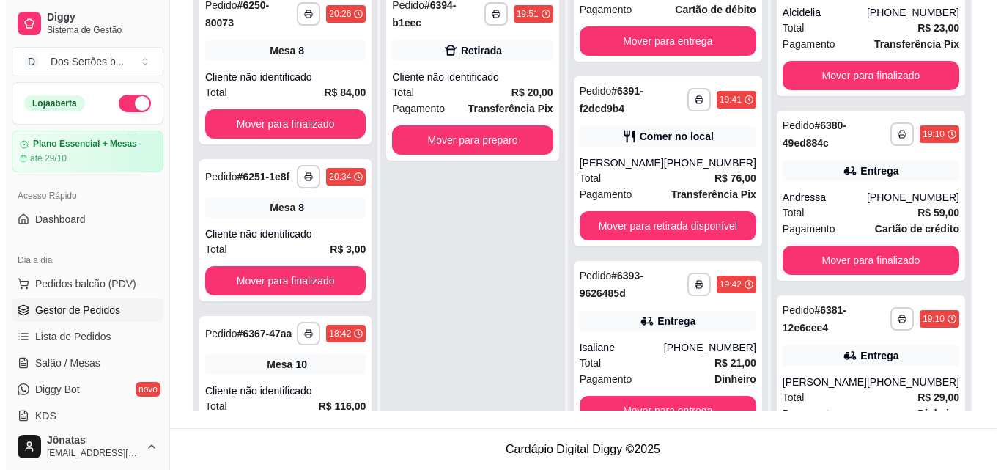
scroll to position [1735, 0]
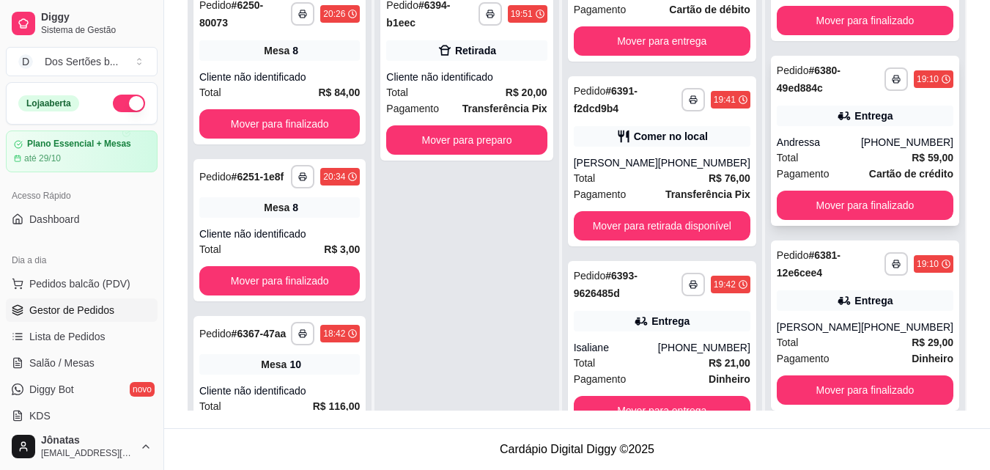
click at [839, 182] on div "Pagamento Cartão de crédito" at bounding box center [865, 174] width 177 height 16
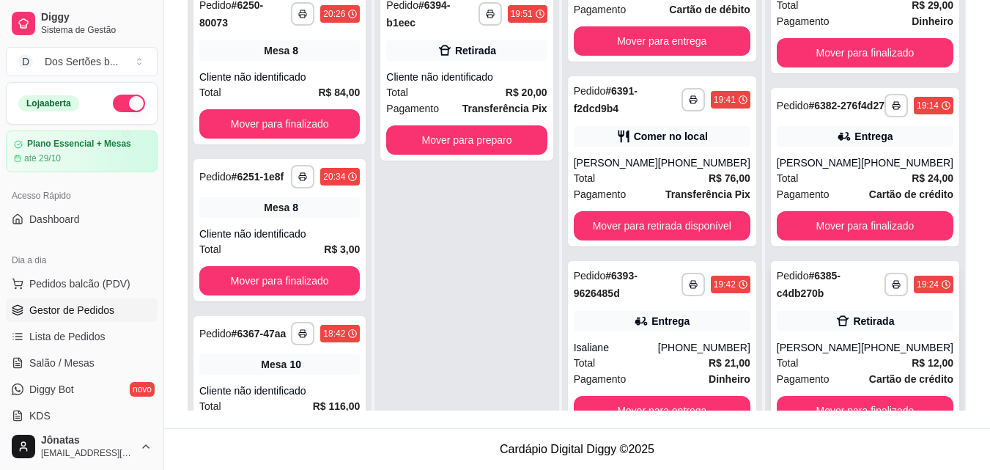
scroll to position [41, 0]
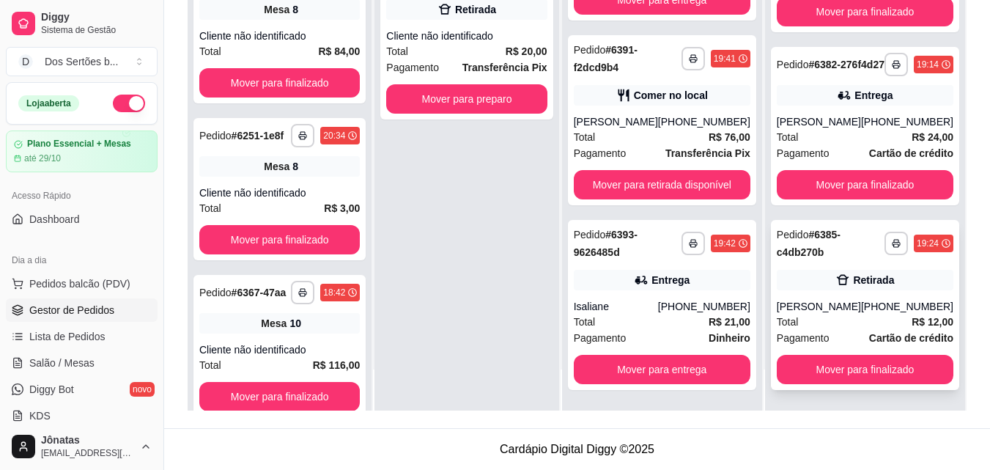
click at [812, 284] on div "Retirada" at bounding box center [865, 280] width 177 height 21
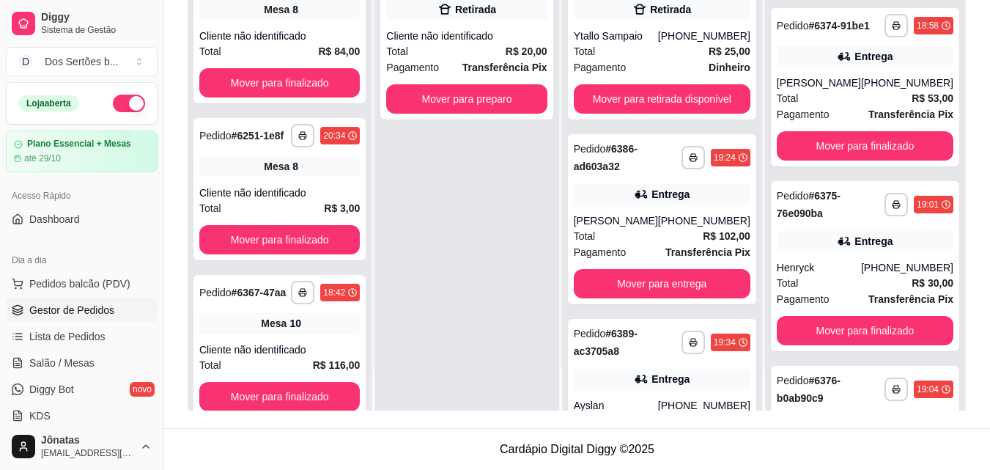
scroll to position [643, 0]
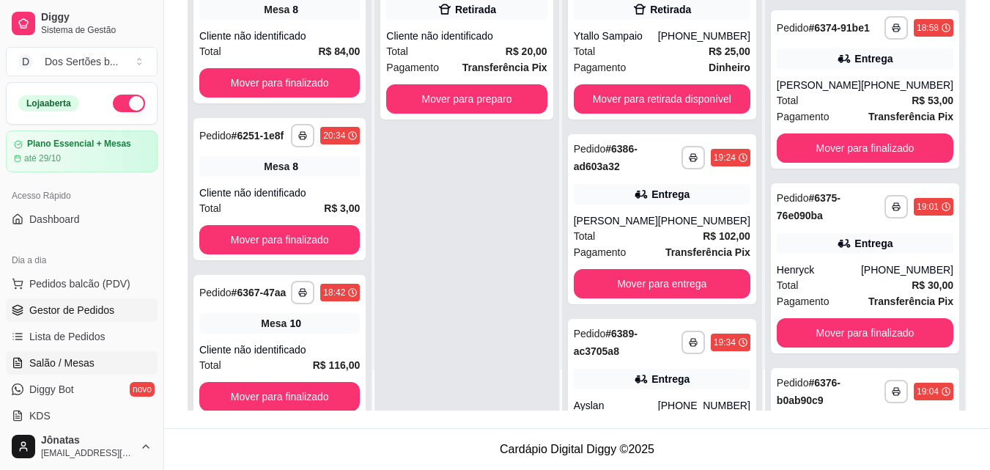
click at [33, 367] on span "Salão / Mesas" at bounding box center [61, 362] width 65 height 15
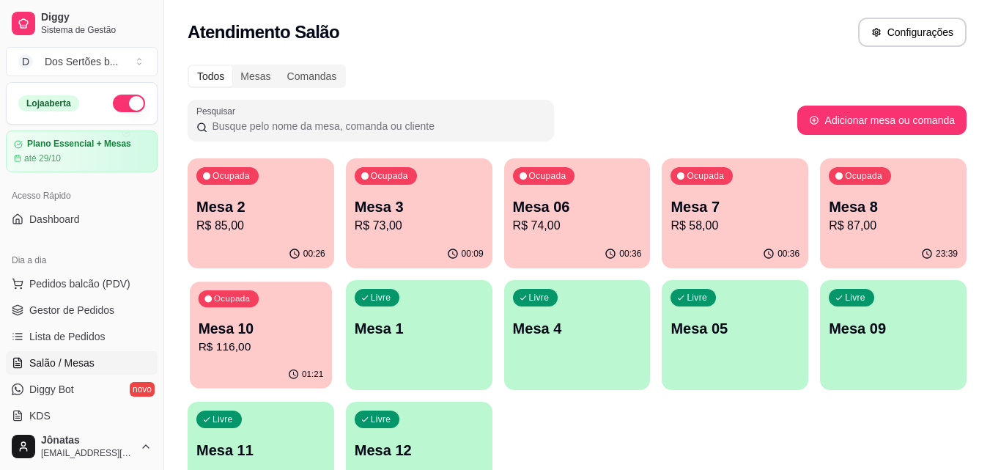
click at [241, 344] on p "R$ 116,00" at bounding box center [261, 347] width 125 height 17
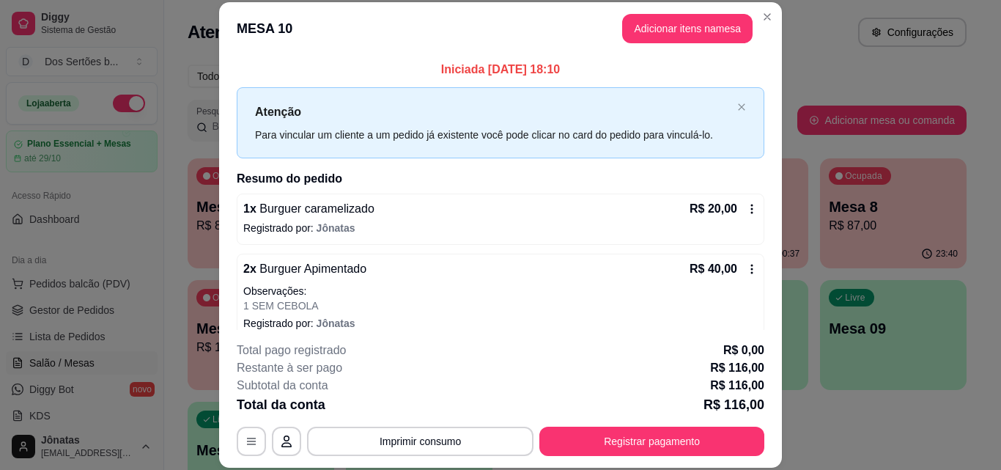
scroll to position [45, 0]
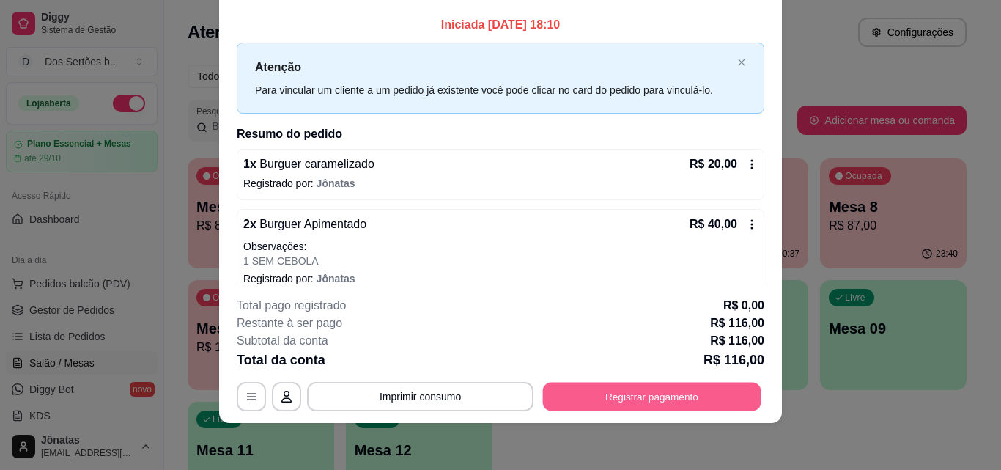
click at [612, 386] on button "Registrar pagamento" at bounding box center [652, 396] width 218 height 29
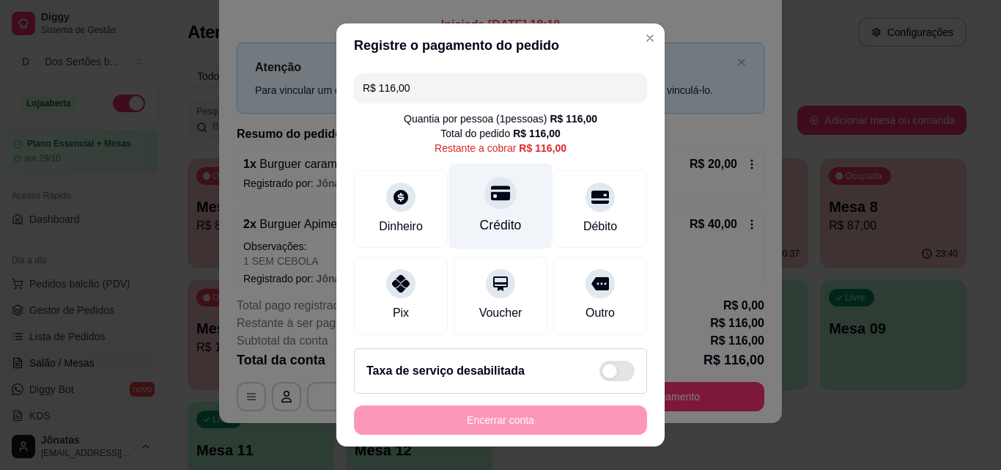
click at [494, 204] on div at bounding box center [500, 193] width 32 height 32
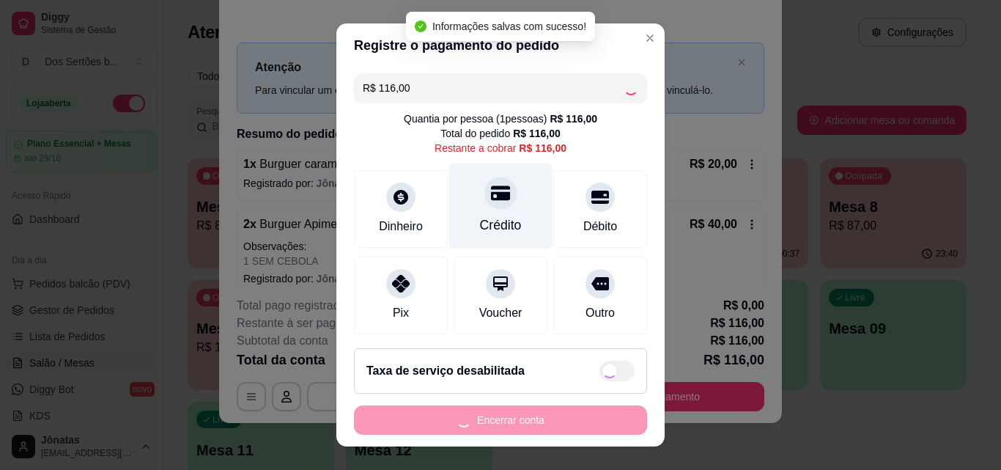
type input "R$ 0,00"
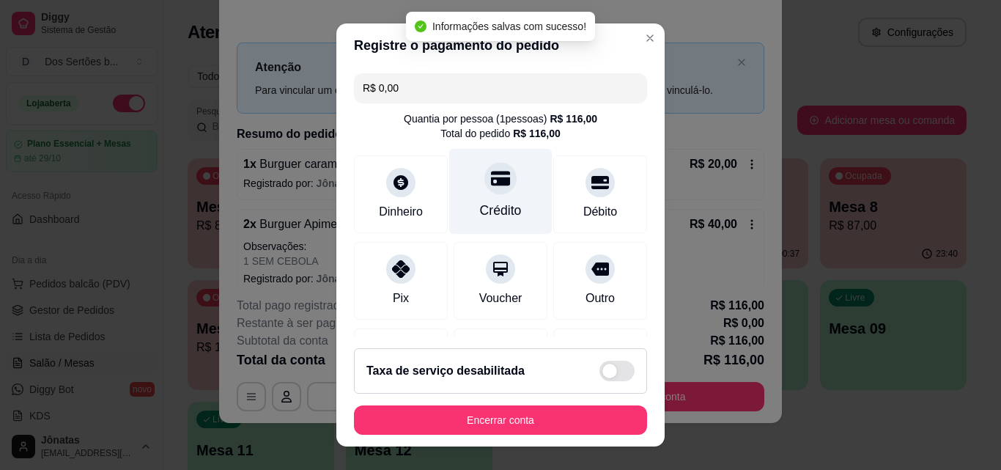
scroll to position [169, 0]
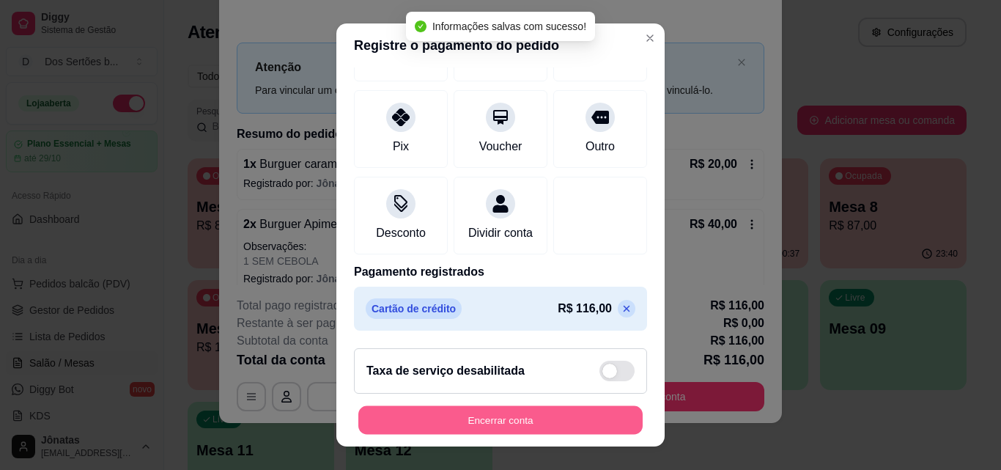
click at [480, 423] on button "Encerrar conta" at bounding box center [500, 420] width 284 height 29
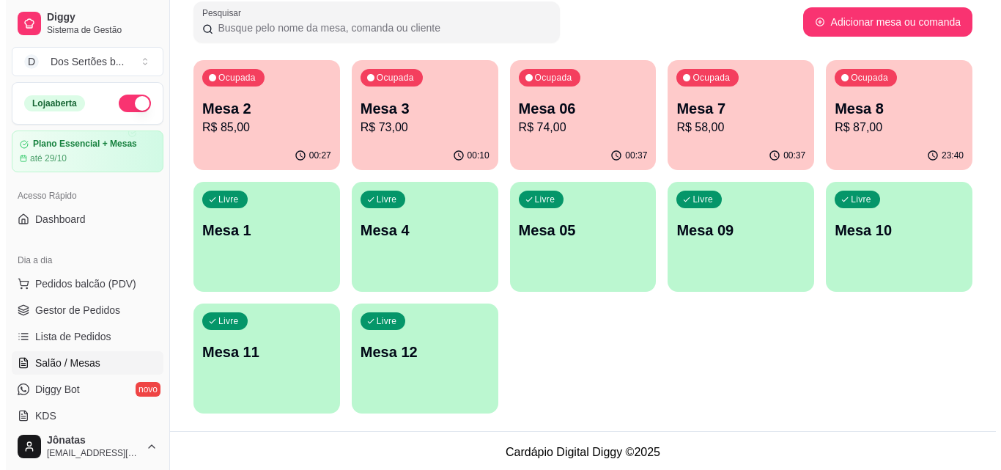
scroll to position [100, 0]
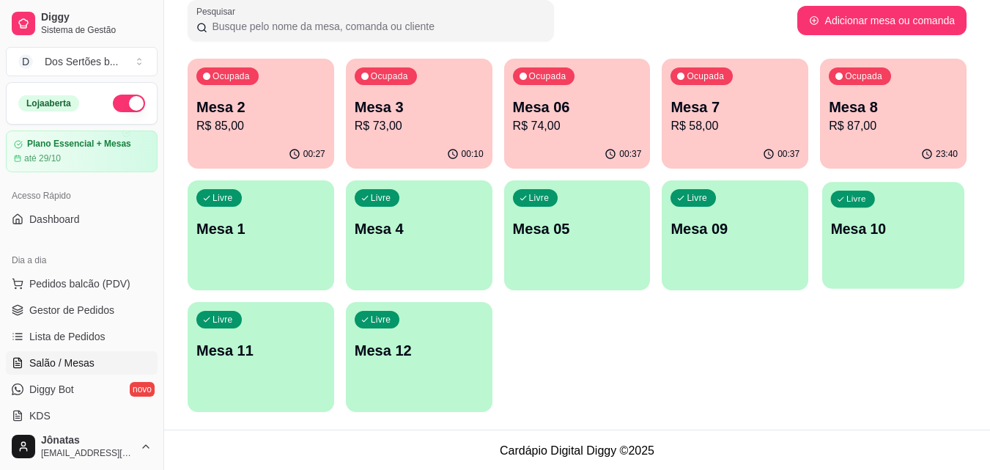
click at [857, 232] on p "Mesa 10" at bounding box center [893, 229] width 125 height 20
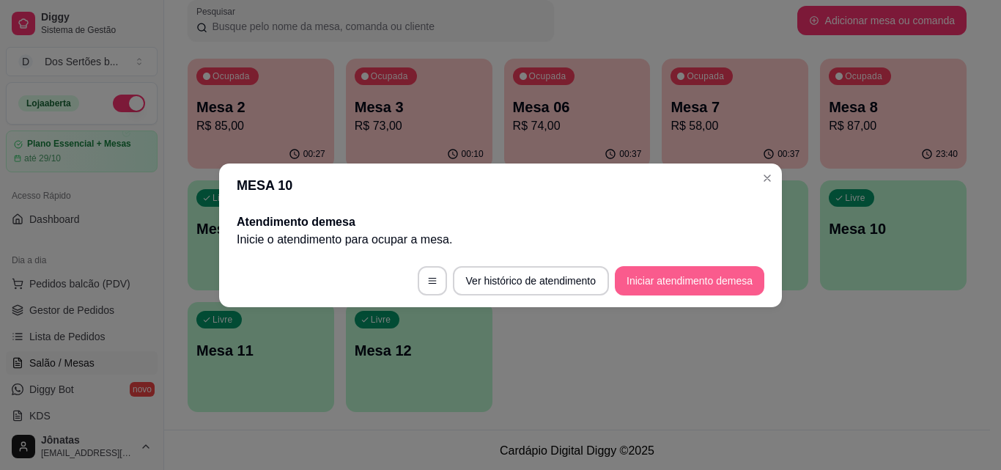
click at [693, 276] on button "Iniciar atendimento de mesa" at bounding box center [690, 280] width 150 height 29
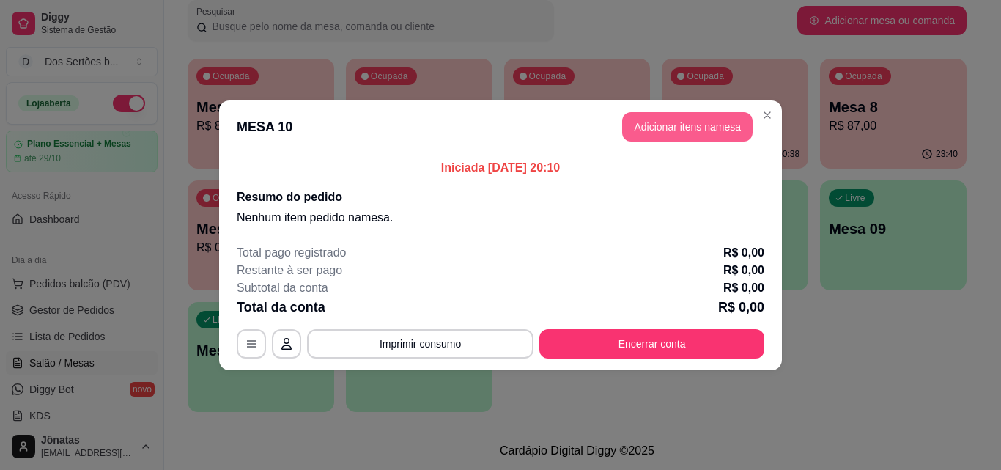
click at [647, 135] on button "Adicionar itens na mesa" at bounding box center [687, 126] width 130 height 29
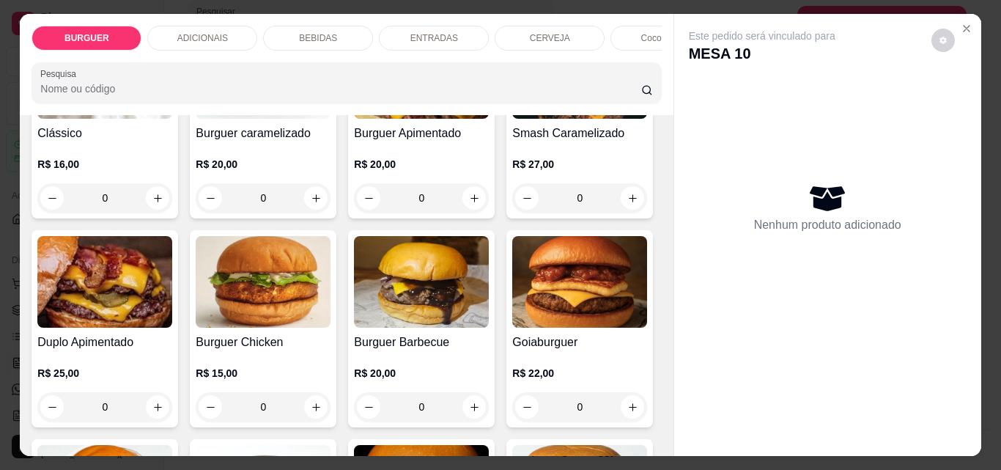
scroll to position [408, 0]
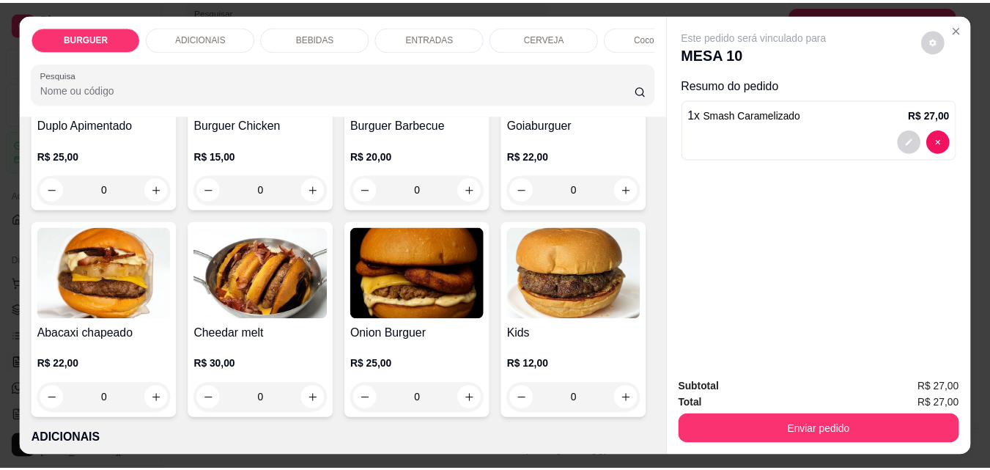
scroll to position [409, 0]
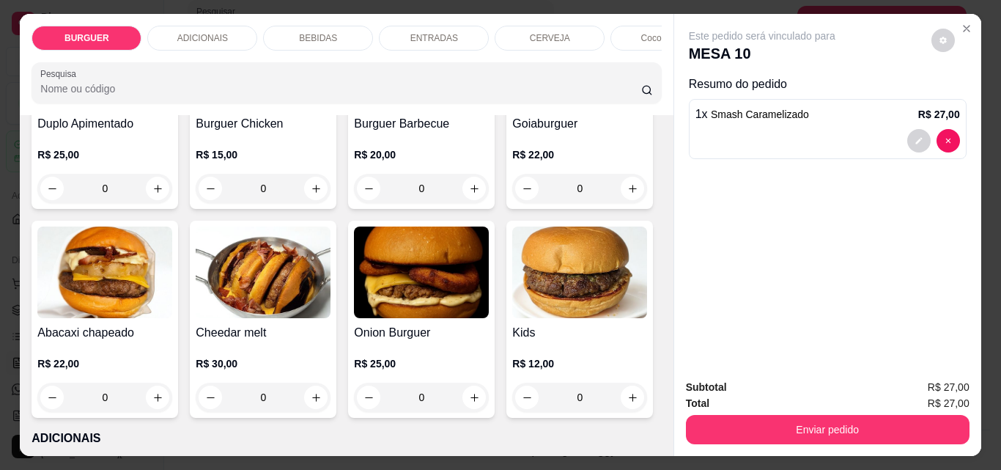
type input "2"
click at [964, 26] on icon "Close" at bounding box center [967, 29] width 6 height 6
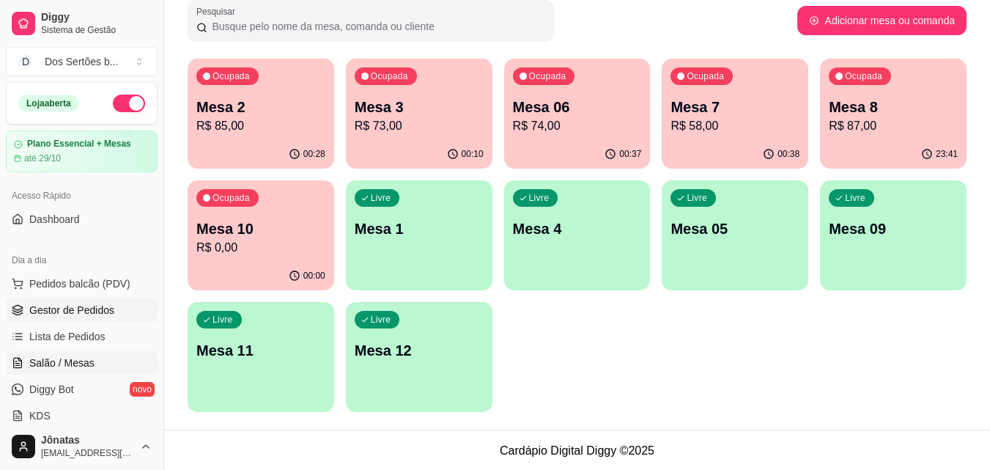
click at [89, 314] on span "Gestor de Pedidos" at bounding box center [71, 310] width 85 height 15
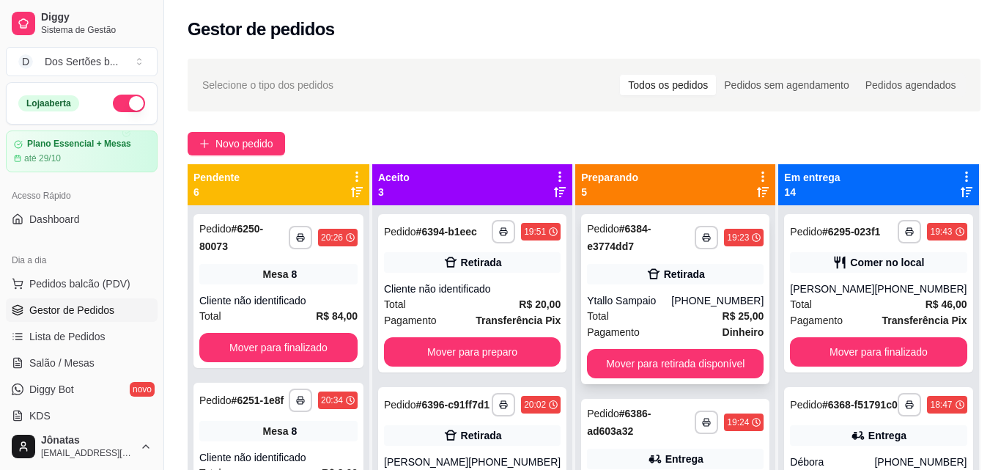
click at [690, 311] on div "Total R$ 25,00" at bounding box center [675, 316] width 177 height 16
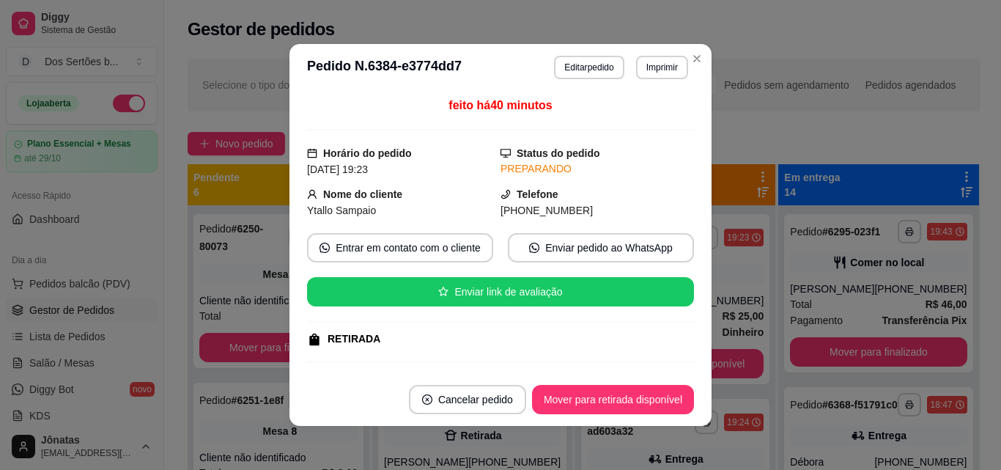
scroll to position [185, 0]
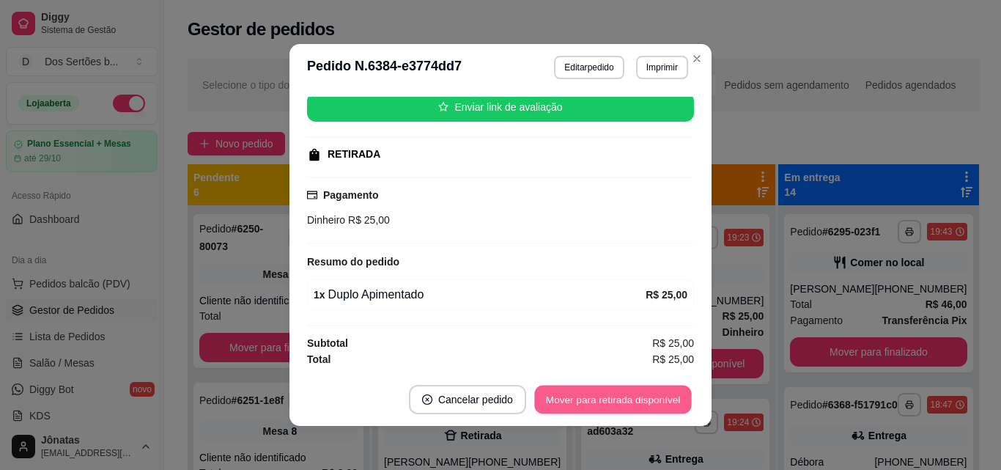
click at [606, 399] on button "Mover para retirada disponível" at bounding box center [612, 399] width 157 height 29
click at [606, 399] on button "Mover para finalizado" at bounding box center [634, 399] width 118 height 29
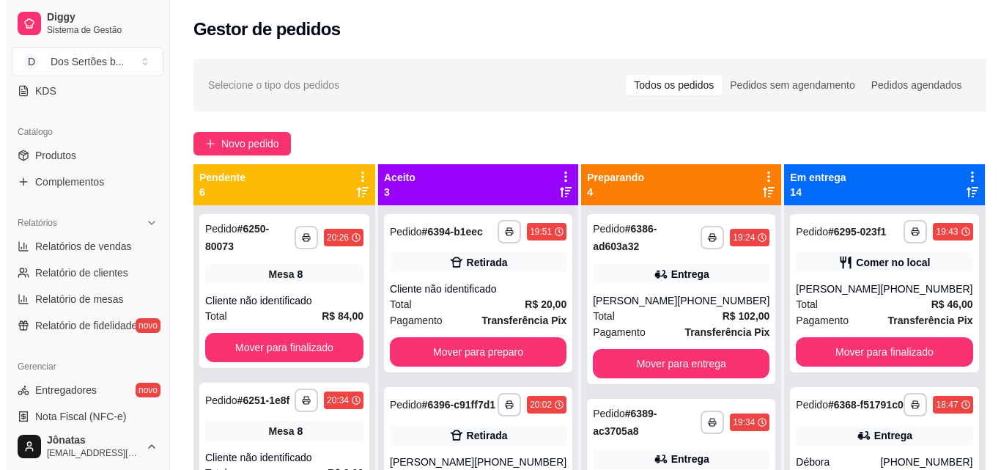
scroll to position [476, 0]
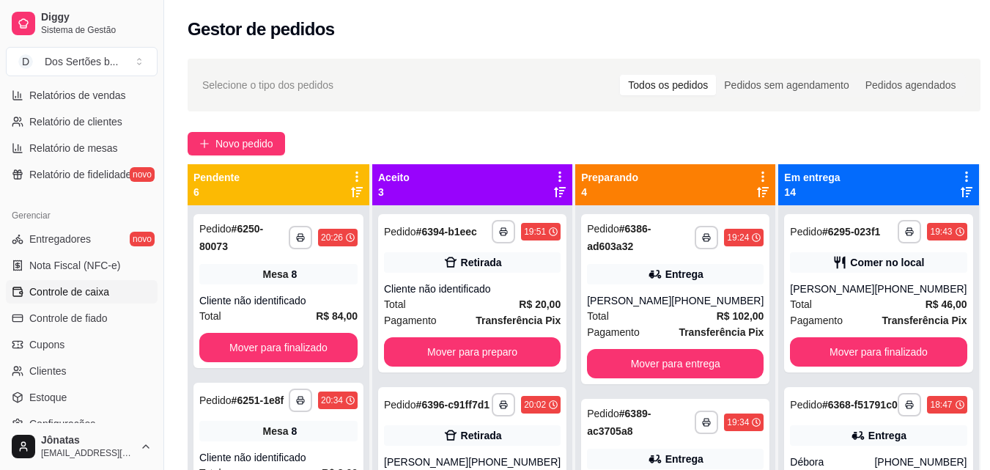
click at [64, 287] on span "Controle de caixa" at bounding box center [69, 291] width 80 height 15
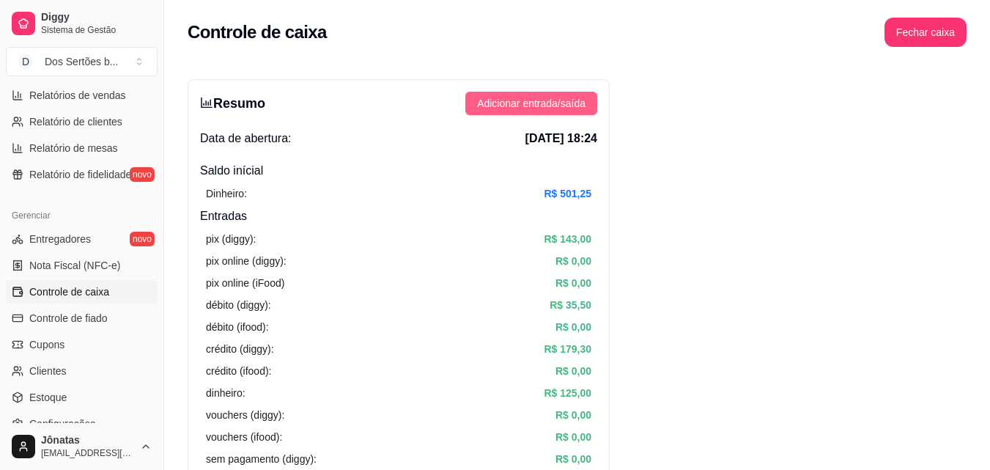
click at [487, 103] on span "Adicionar entrada/saída" at bounding box center [531, 103] width 108 height 16
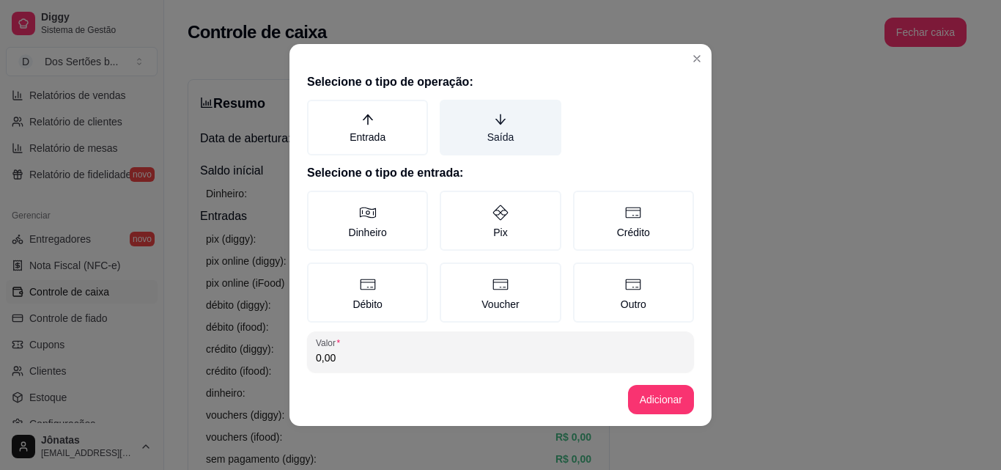
click at [494, 116] on icon "arrow-down" at bounding box center [500, 119] width 13 height 13
click at [451, 111] on button "Saída" at bounding box center [445, 105] width 12 height 12
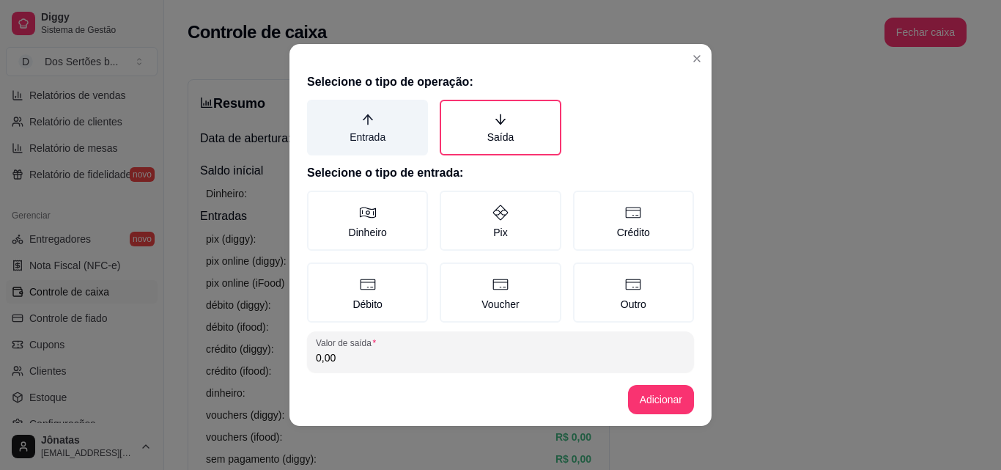
click at [409, 123] on label "Entrada" at bounding box center [367, 128] width 121 height 56
click at [318, 111] on button "Entrada" at bounding box center [312, 105] width 12 height 12
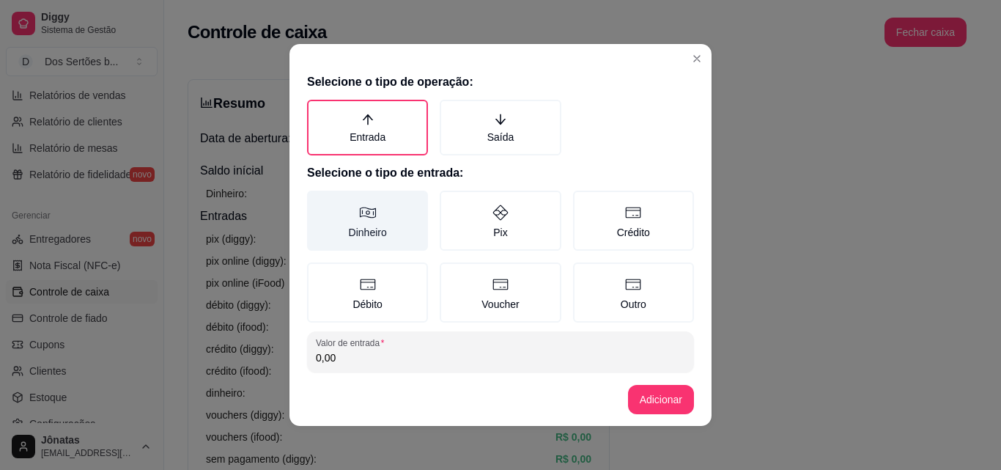
click at [380, 196] on label "Dinheiro" at bounding box center [367, 221] width 121 height 60
click at [318, 196] on button "Dinheiro" at bounding box center [312, 196] width 12 height 12
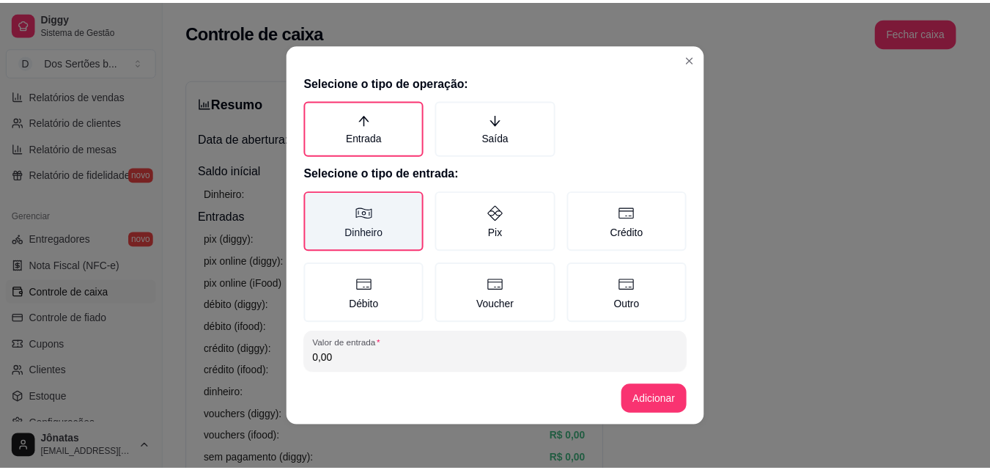
scroll to position [78, 0]
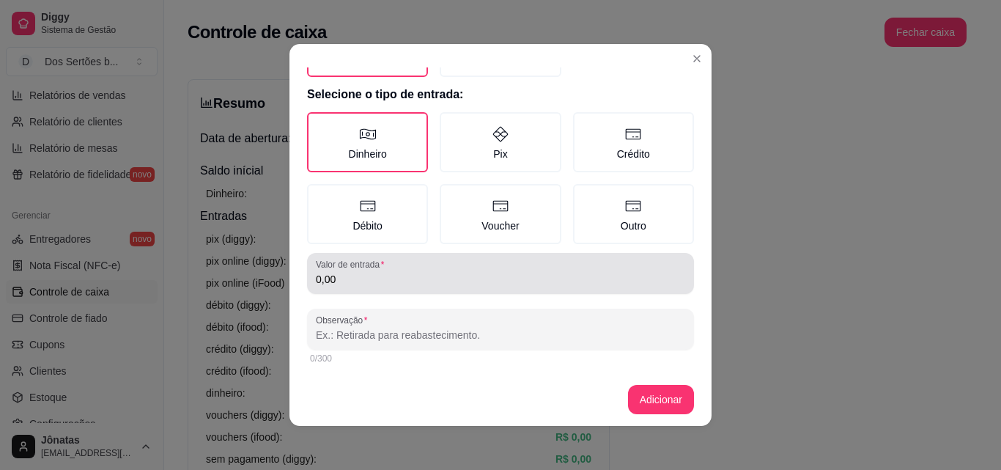
click at [345, 287] on div "0,00" at bounding box center [500, 273] width 369 height 29
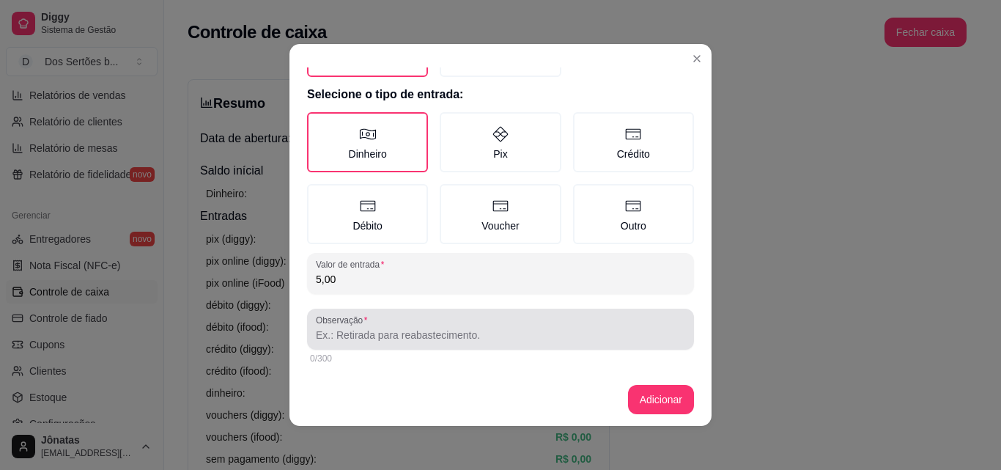
type input "5,00"
click at [322, 327] on div at bounding box center [500, 328] width 369 height 29
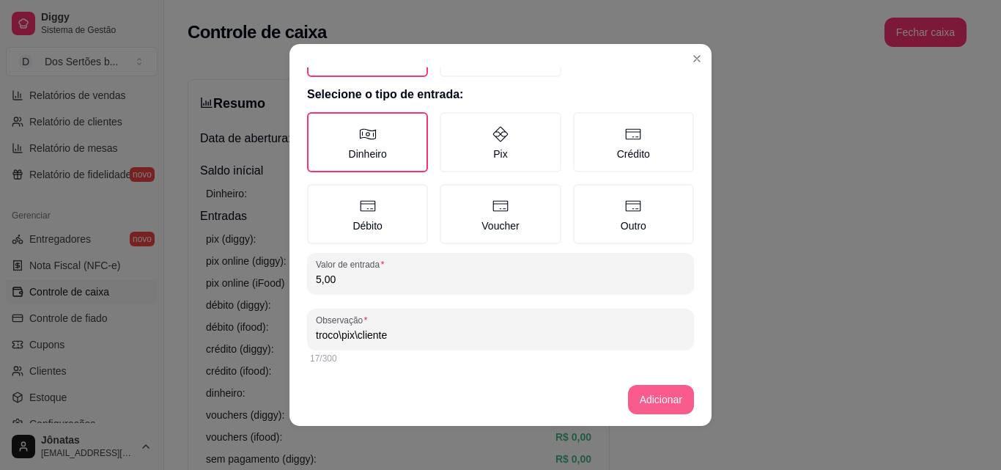
type input "troco\pix\cliente"
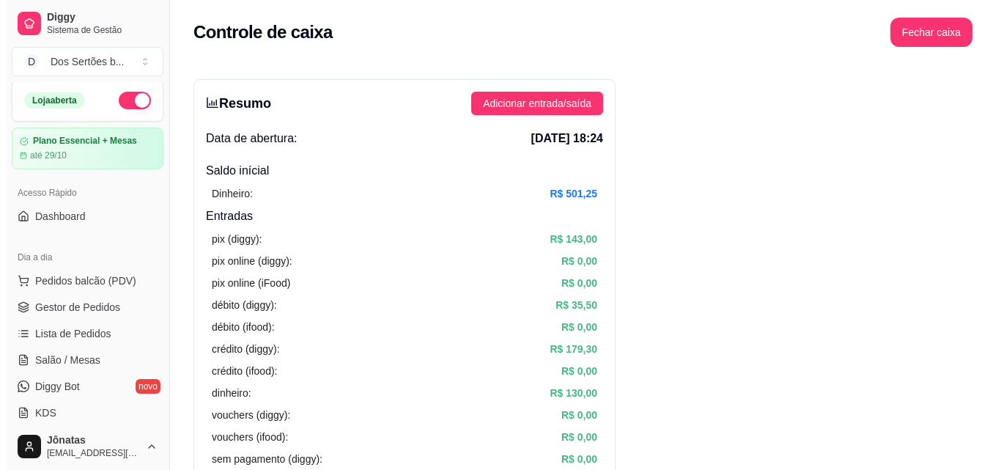
scroll to position [7, 0]
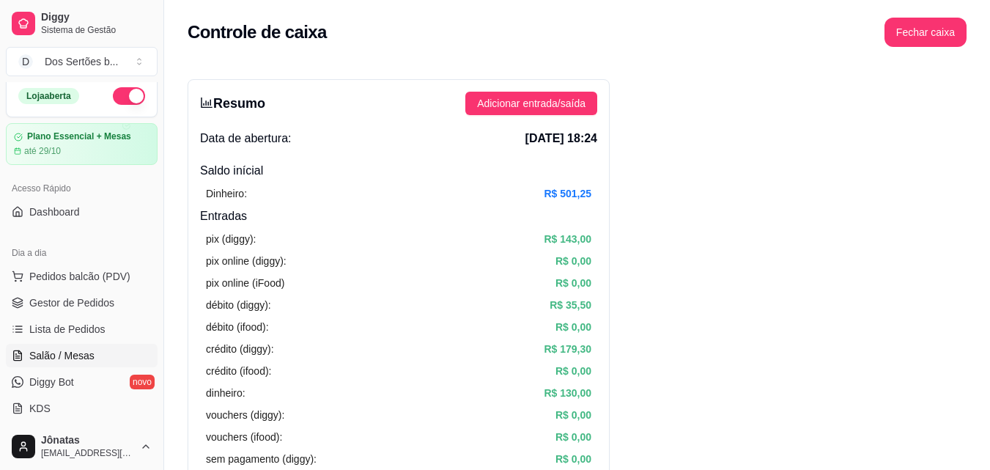
click at [70, 352] on span "Salão / Mesas" at bounding box center [61, 355] width 65 height 15
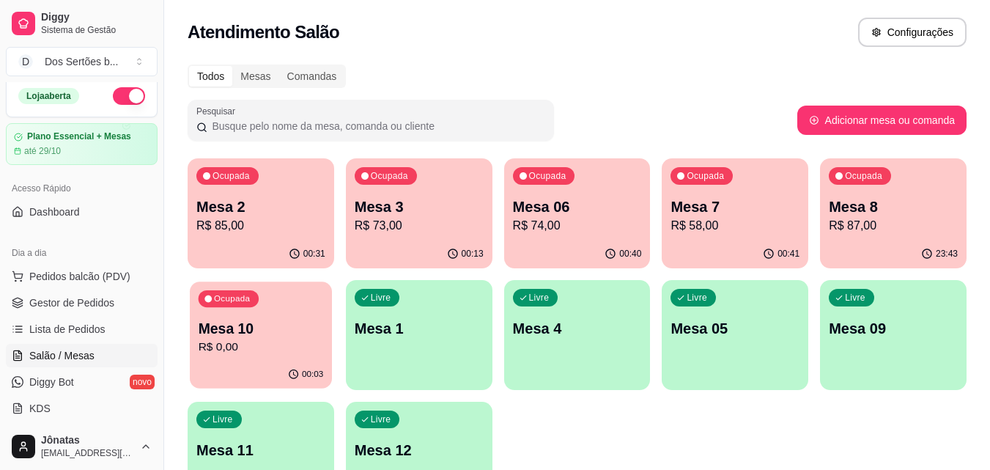
click at [246, 352] on p "R$ 0,00" at bounding box center [261, 347] width 125 height 17
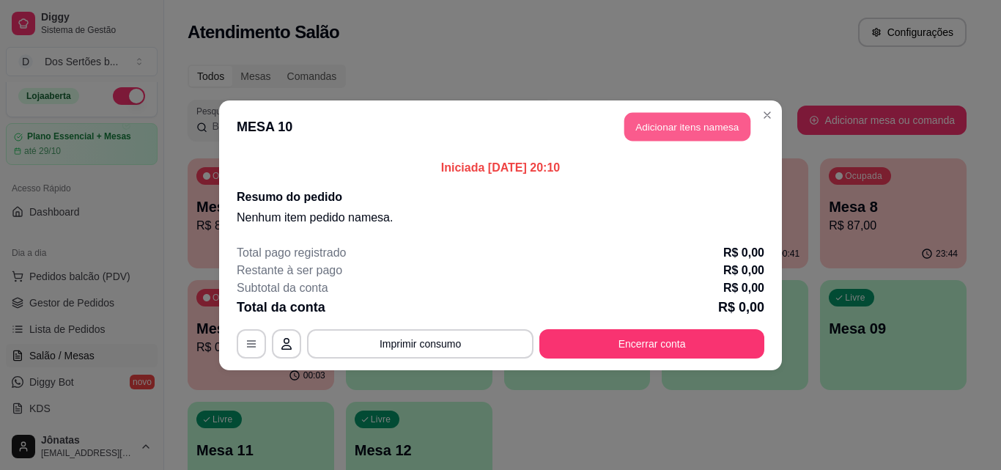
click at [654, 119] on button "Adicionar itens na mesa" at bounding box center [687, 126] width 126 height 29
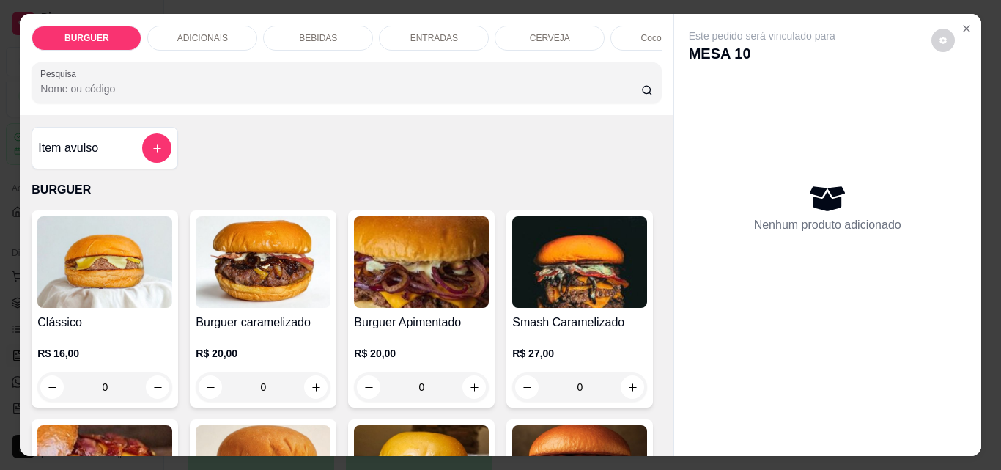
scroll to position [243, 0]
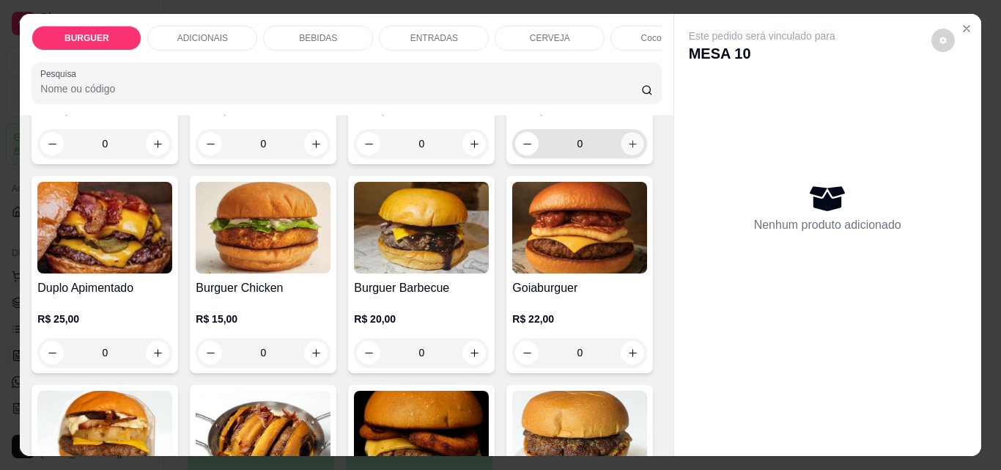
click at [627, 150] on icon "increase-product-quantity" at bounding box center [632, 144] width 11 height 11
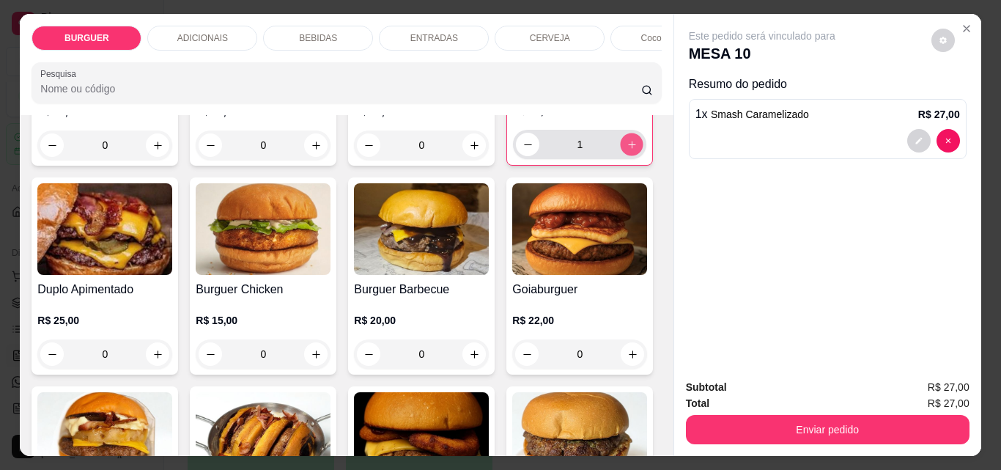
click at [627, 150] on icon "increase-product-quantity" at bounding box center [632, 144] width 11 height 11
type input "2"
click at [162, 356] on icon "increase-product-quantity" at bounding box center [158, 354] width 8 height 8
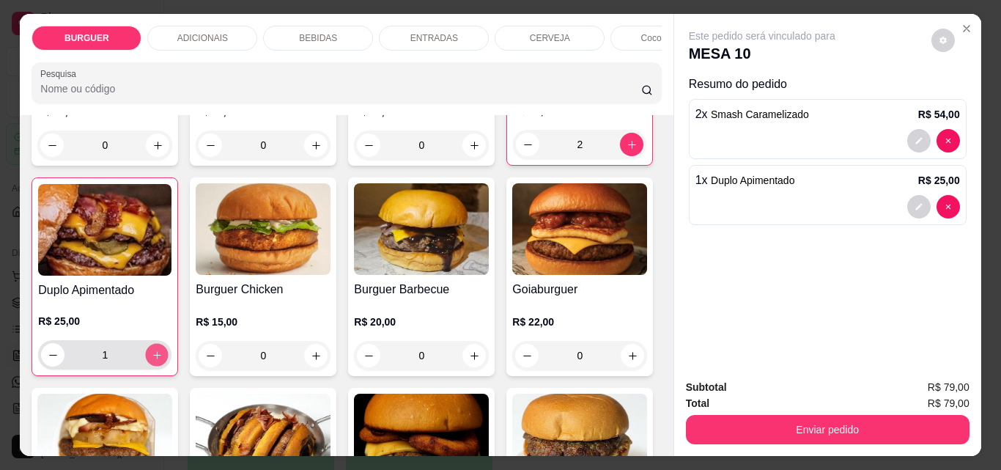
click at [160, 356] on icon "increase-product-quantity" at bounding box center [156, 354] width 7 height 7
type input "2"
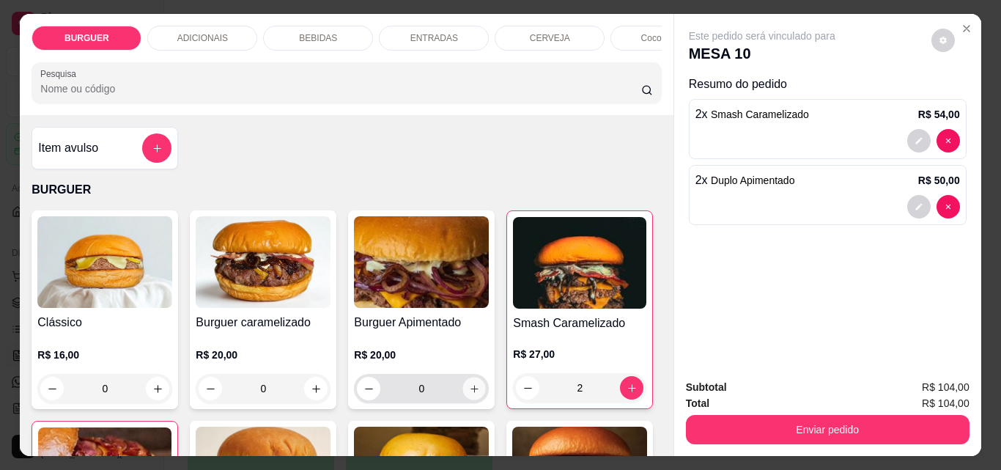
click at [468, 385] on button "increase-product-quantity" at bounding box center [474, 388] width 23 height 23
type input "1"
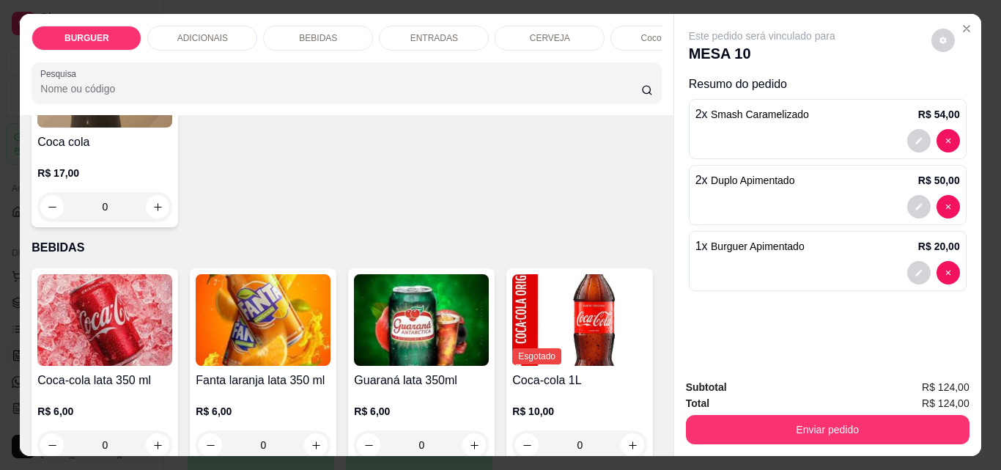
scroll to position [1256, 0]
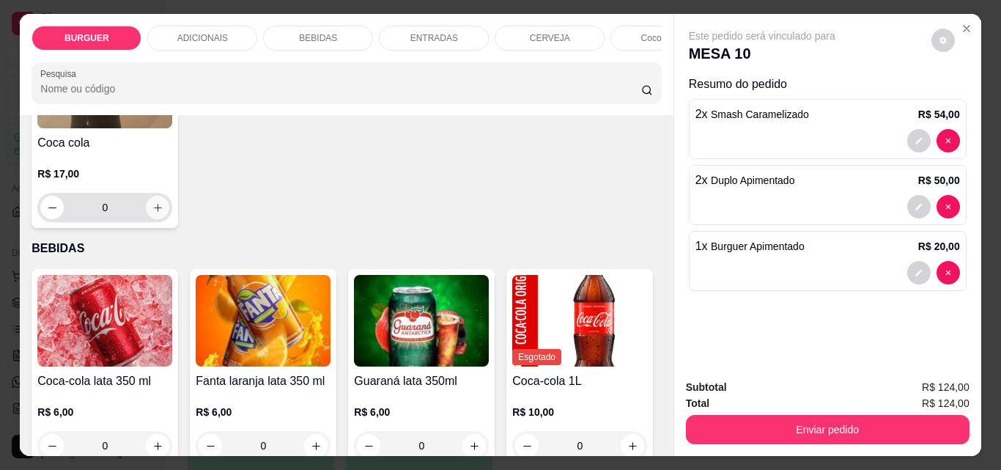
click at [163, 213] on icon "increase-product-quantity" at bounding box center [157, 207] width 11 height 11
type input "1"
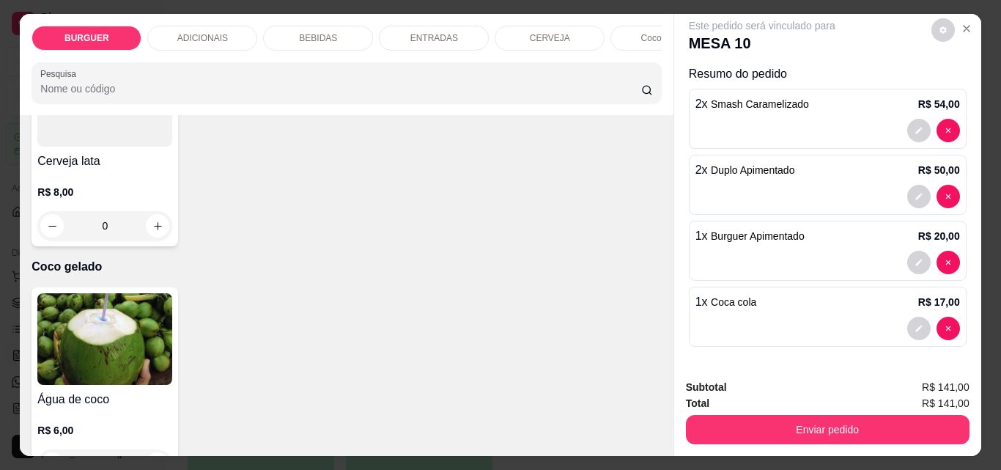
scroll to position [2852, 0]
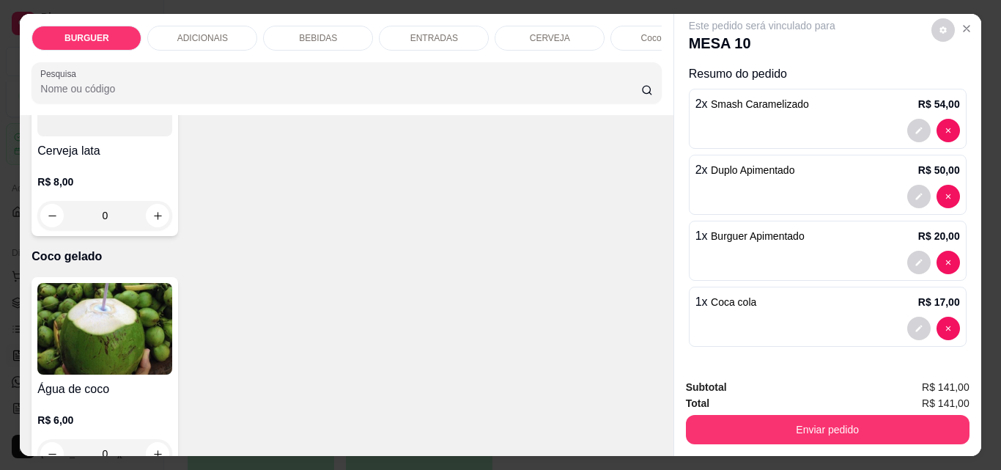
type input "1"
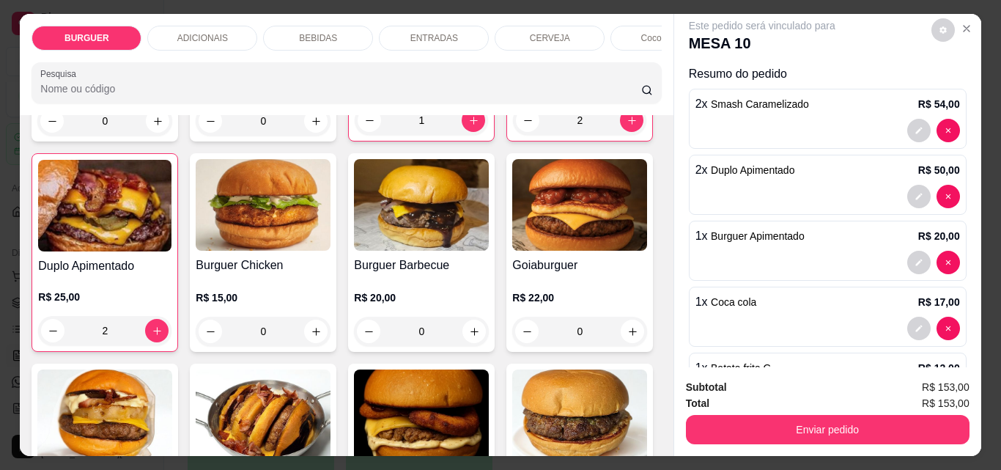
scroll to position [0, 0]
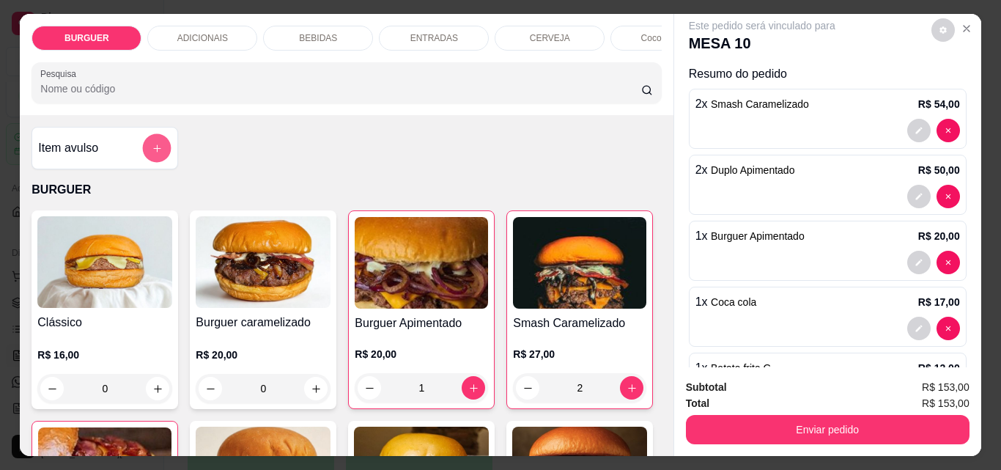
click at [158, 152] on button "add-separate-item" at bounding box center [157, 148] width 29 height 29
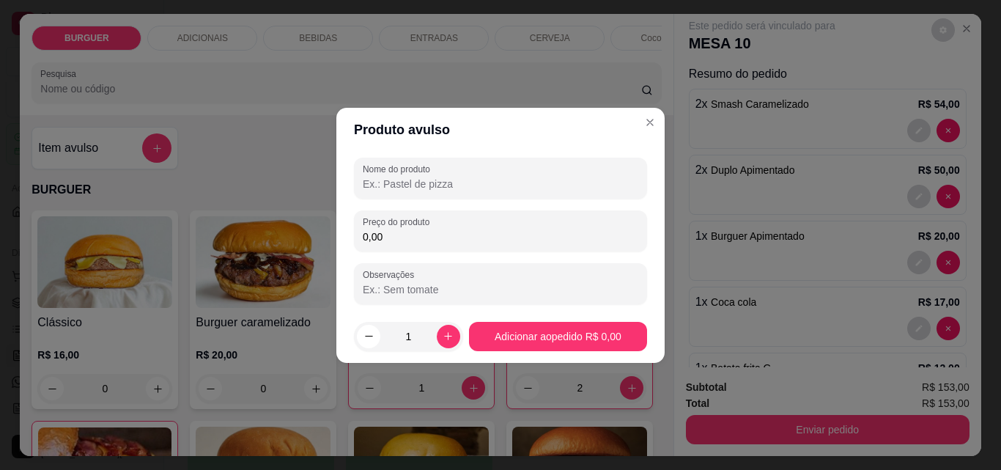
click at [363, 177] on input "Nome do produto" at bounding box center [501, 184] width 276 height 15
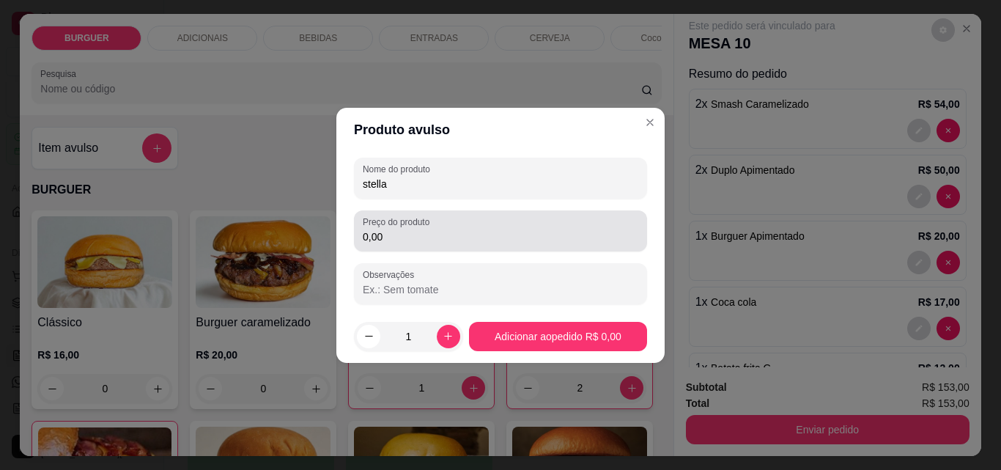
type input "stella"
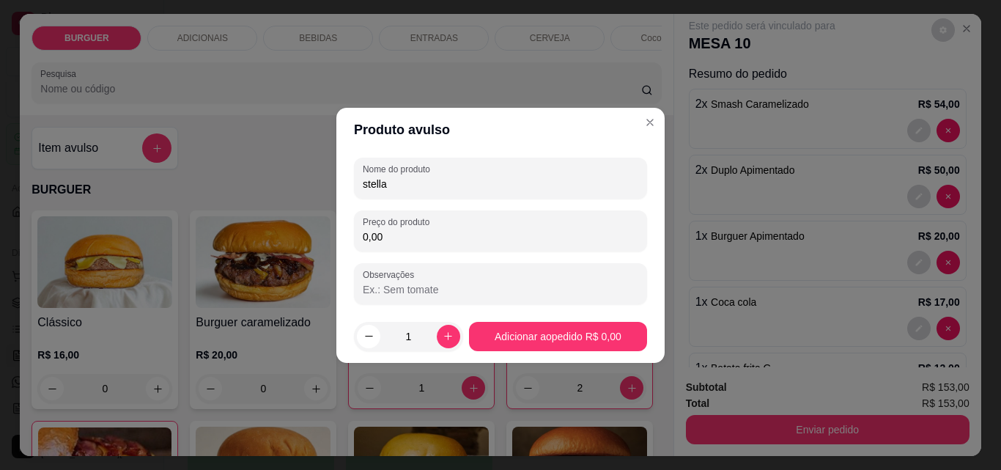
click at [392, 240] on input "0,00" at bounding box center [501, 236] width 276 height 15
type input "8,00"
click at [444, 329] on button "increase-product-quantity" at bounding box center [448, 336] width 23 height 23
type input "2"
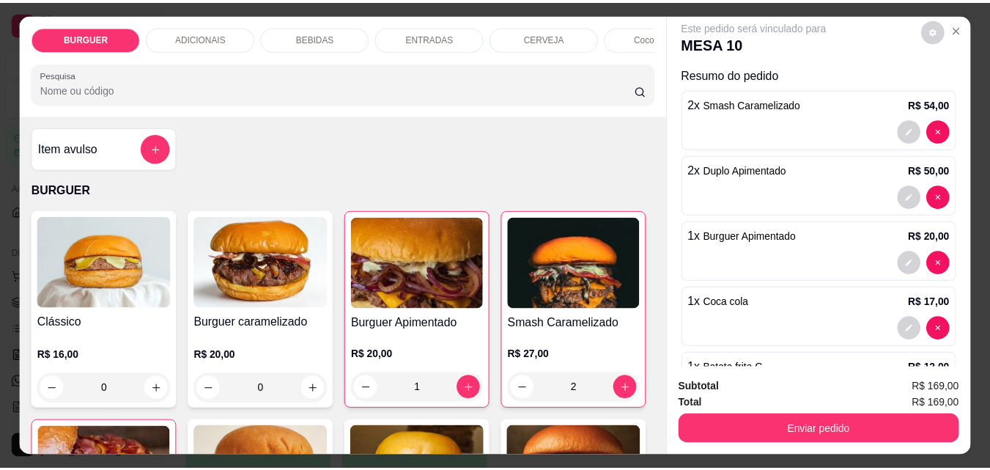
scroll to position [142, 0]
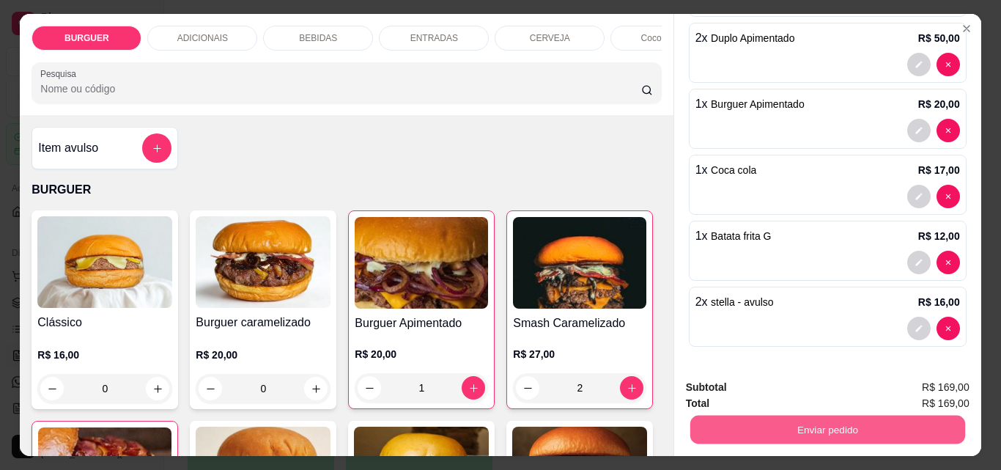
click at [833, 431] on button "Enviar pedido" at bounding box center [827, 429] width 275 height 29
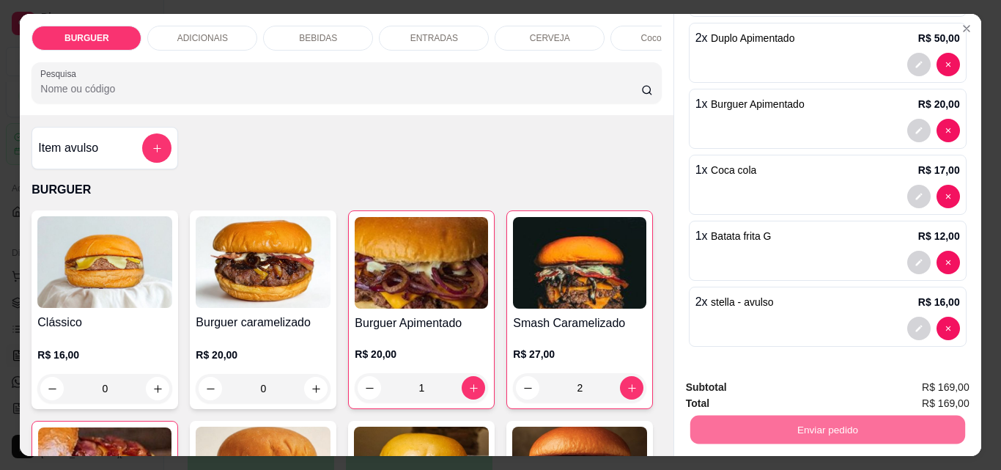
click at [931, 375] on button "Enviar pedido" at bounding box center [931, 387] width 81 height 27
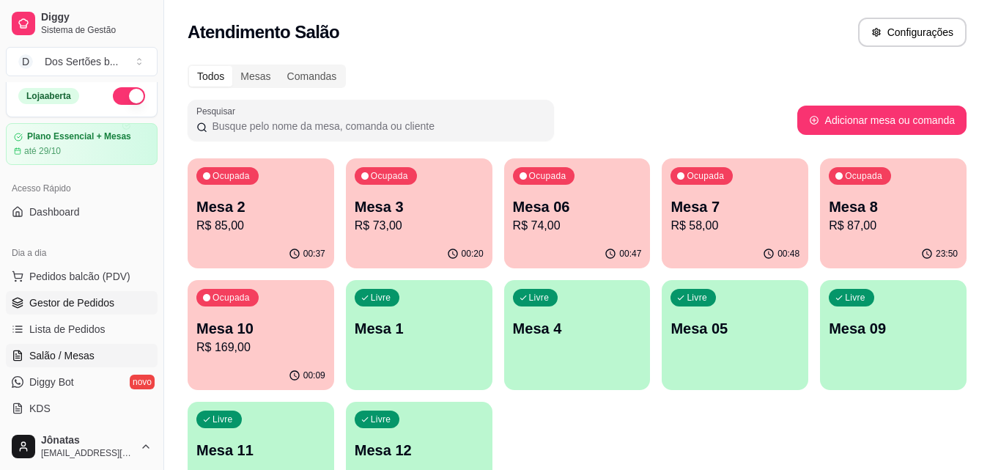
click at [32, 305] on span "Gestor de Pedidos" at bounding box center [71, 302] width 85 height 15
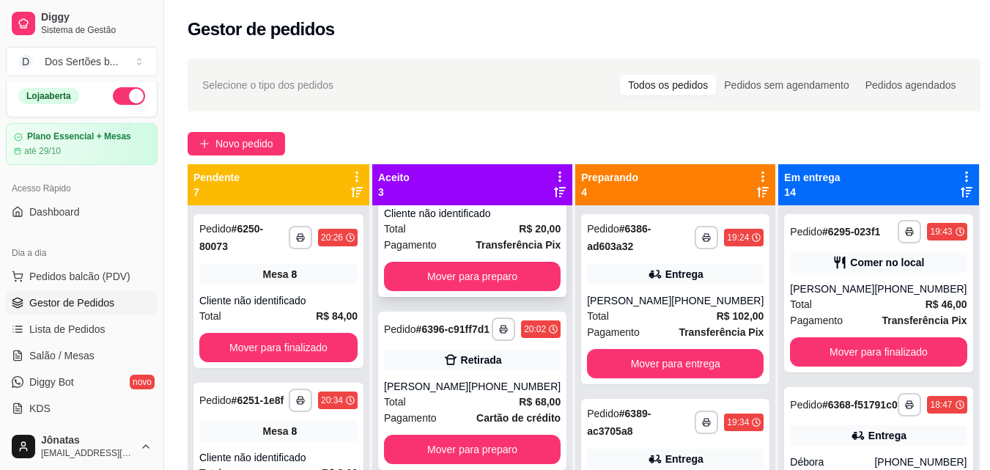
scroll to position [41, 0]
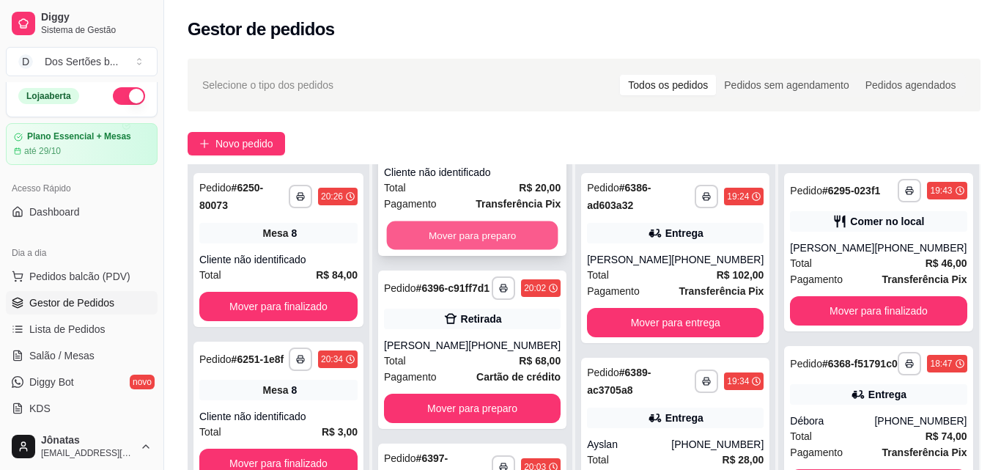
click at [438, 228] on button "Mover para preparo" at bounding box center [472, 235] width 171 height 29
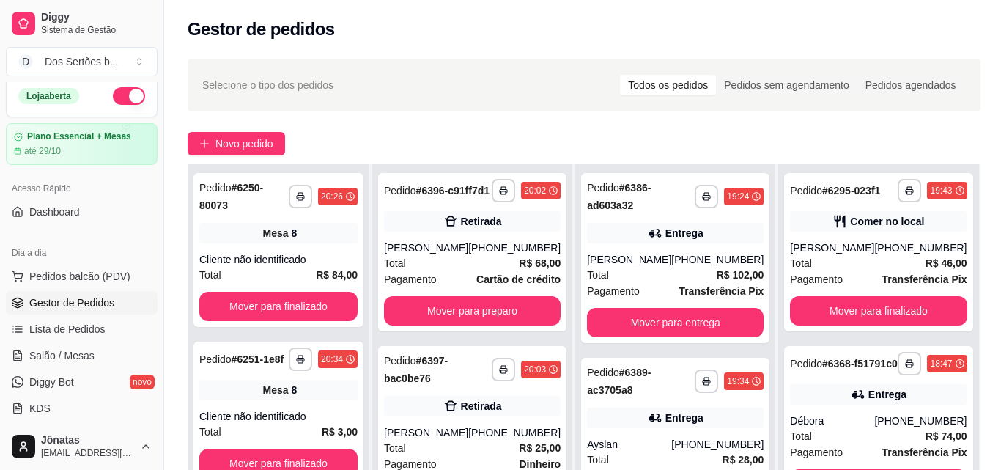
scroll to position [0, 0]
click at [464, 315] on button "Mover para preparo" at bounding box center [472, 311] width 171 height 29
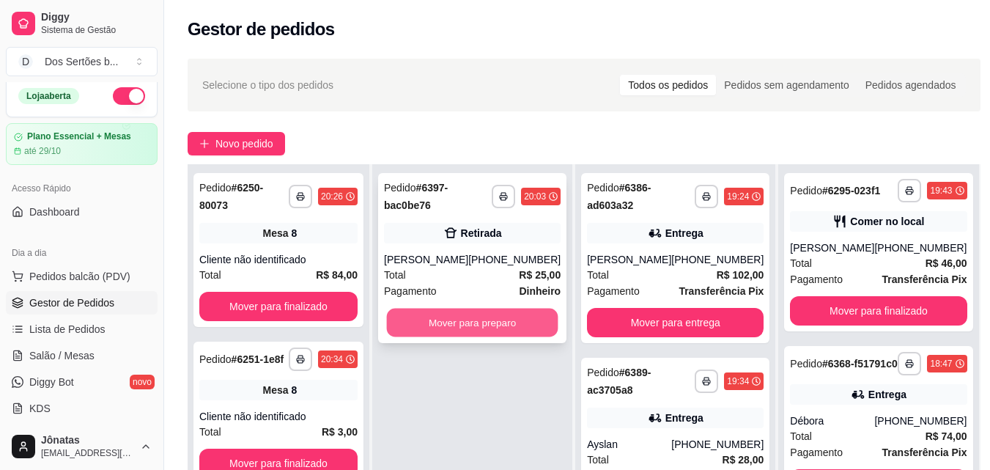
click at [488, 323] on button "Mover para preparo" at bounding box center [472, 323] width 171 height 29
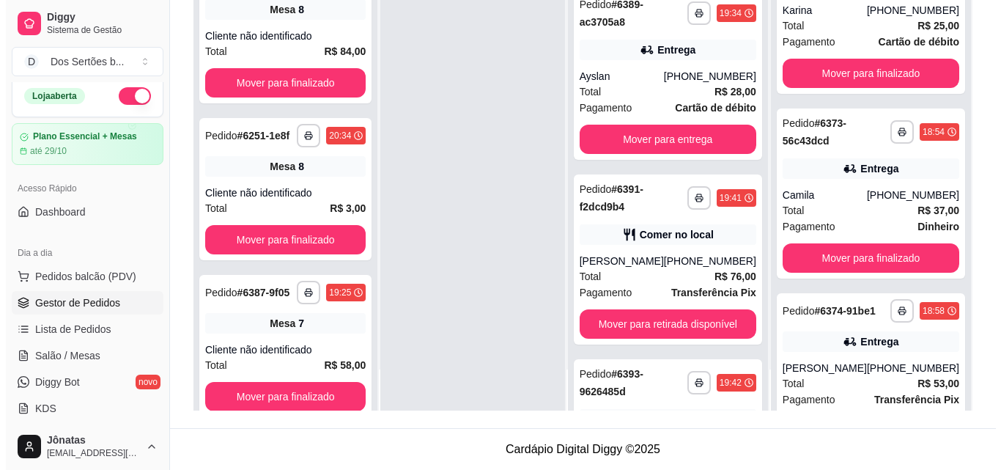
scroll to position [403, 0]
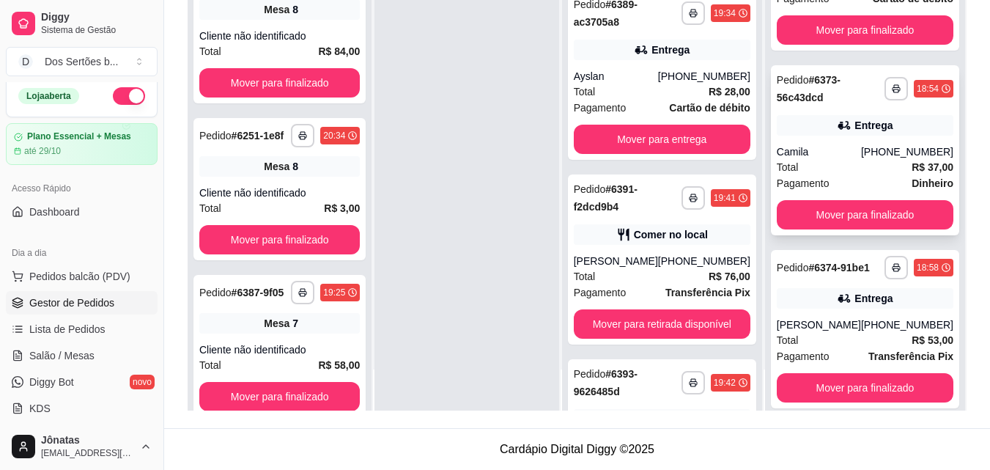
click at [833, 175] on div "Total R$ 37,00" at bounding box center [865, 167] width 177 height 16
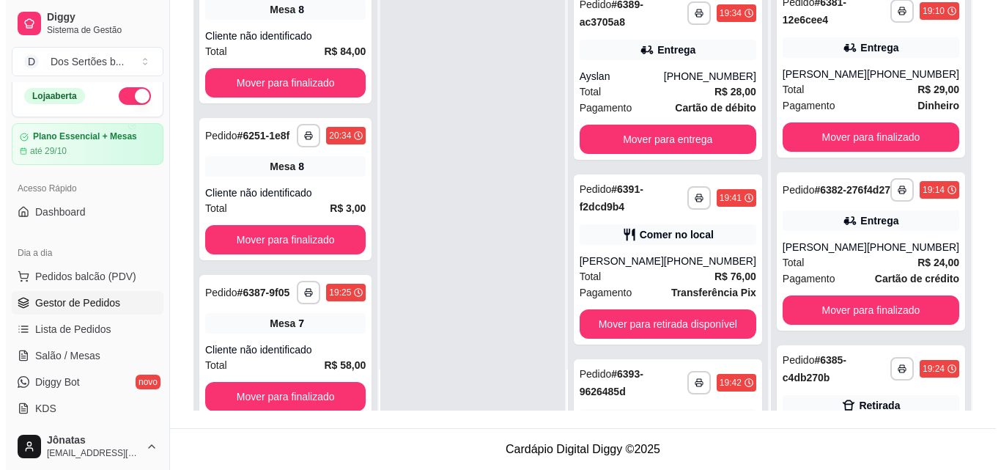
scroll to position [1946, 0]
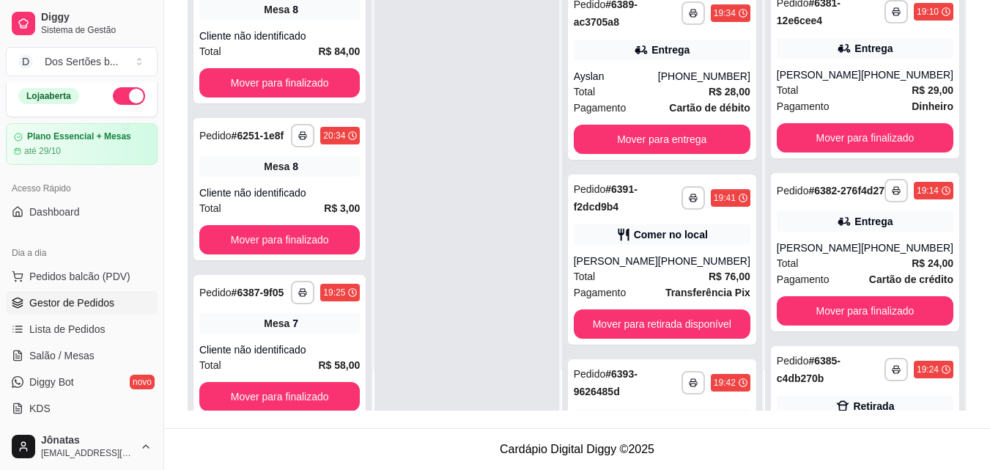
click at [818, 232] on div "Entrega" at bounding box center [865, 221] width 177 height 21
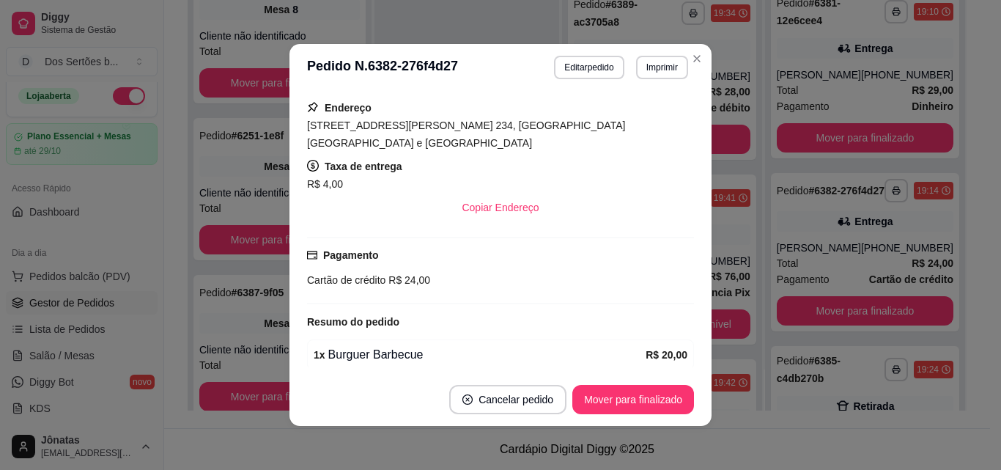
scroll to position [281, 0]
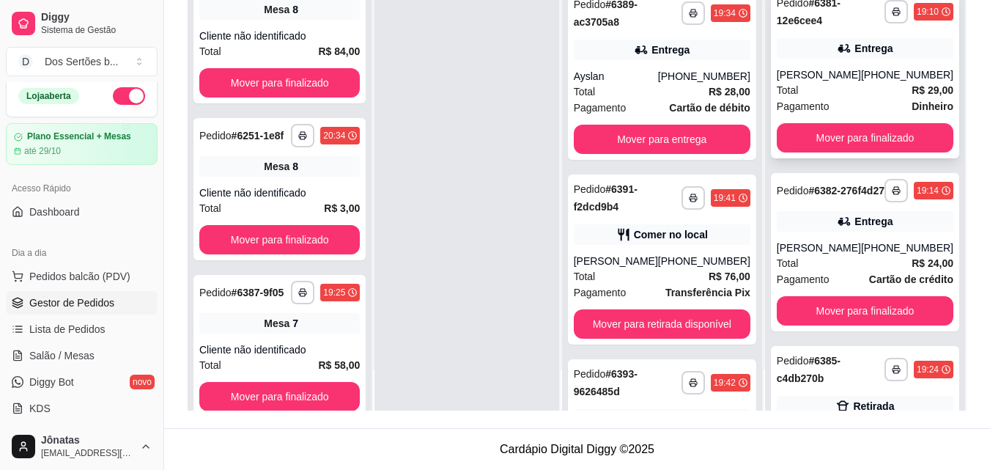
click at [805, 82] on div "[PERSON_NAME]" at bounding box center [819, 74] width 84 height 15
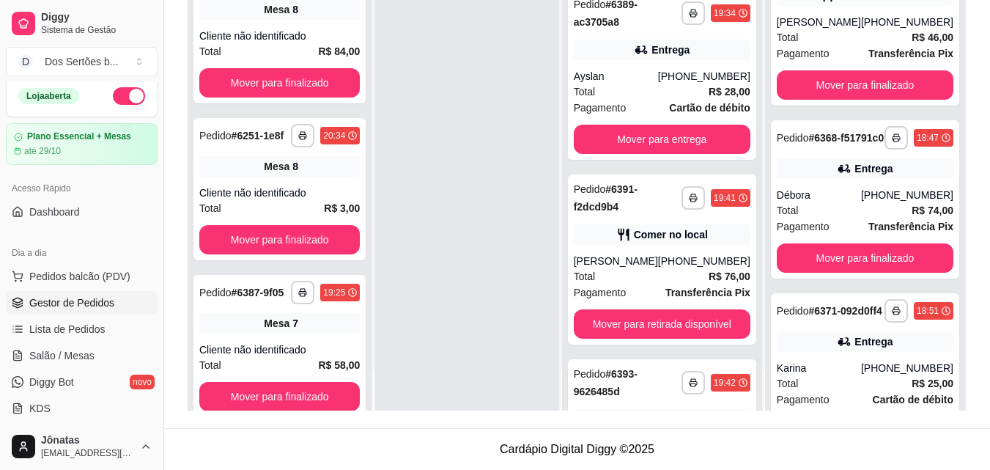
scroll to position [0, 0]
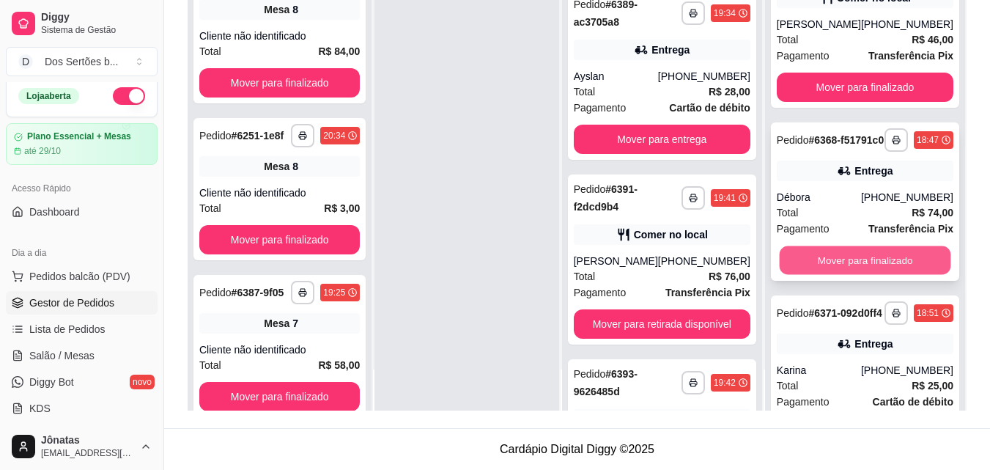
click at [833, 275] on button "Mover para finalizado" at bounding box center [864, 260] width 171 height 29
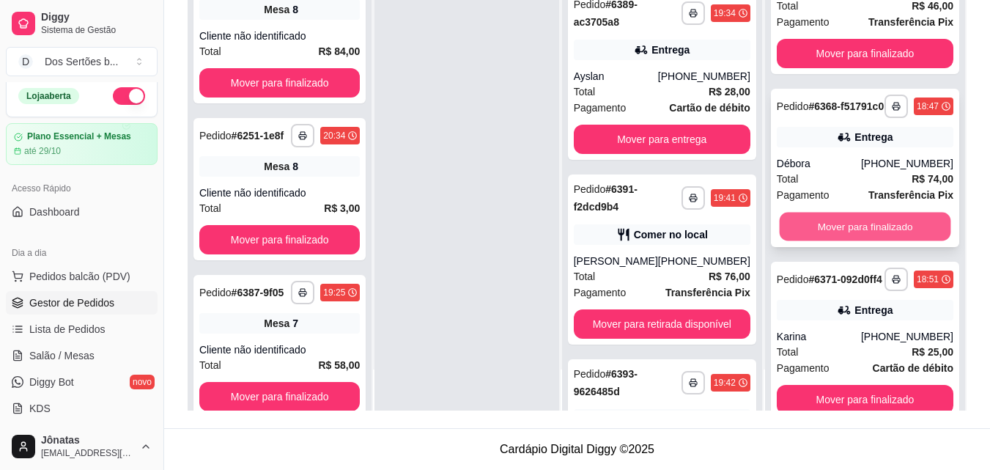
click at [855, 241] on button "Mover para finalizado" at bounding box center [864, 227] width 171 height 29
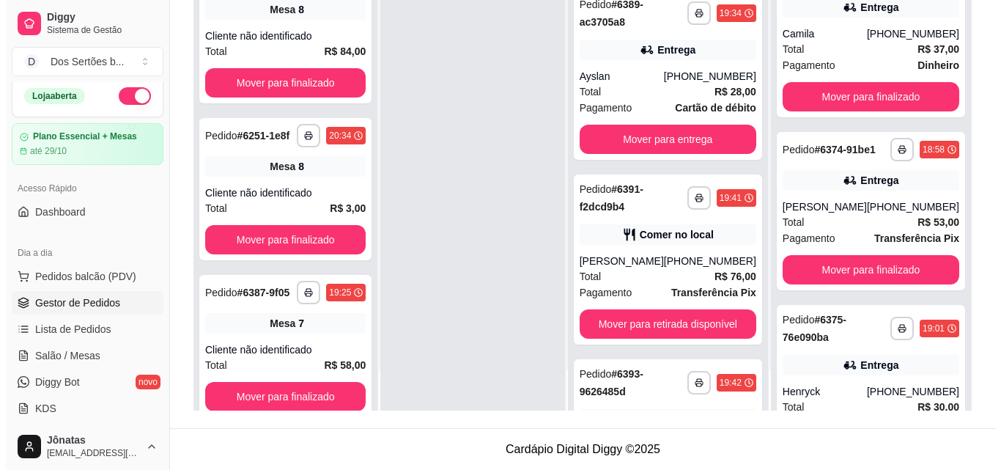
scroll to position [355, 0]
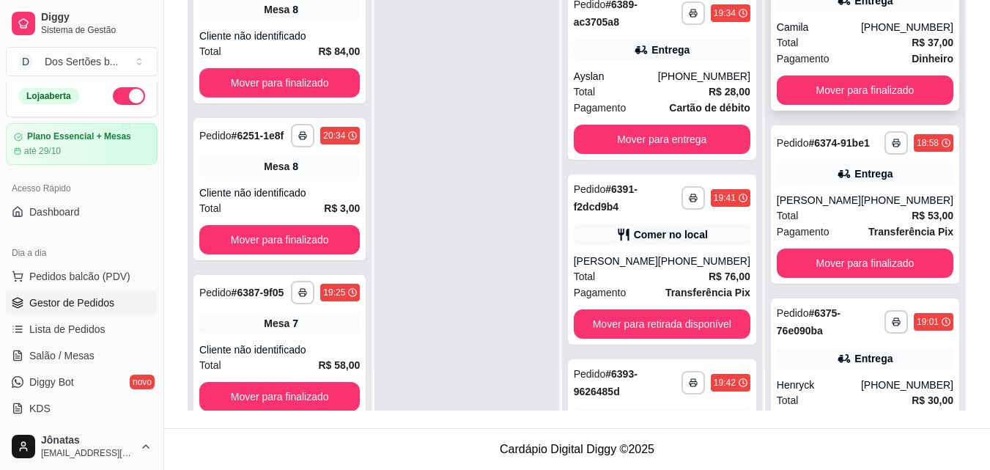
click at [794, 51] on span "Total" at bounding box center [788, 42] width 22 height 16
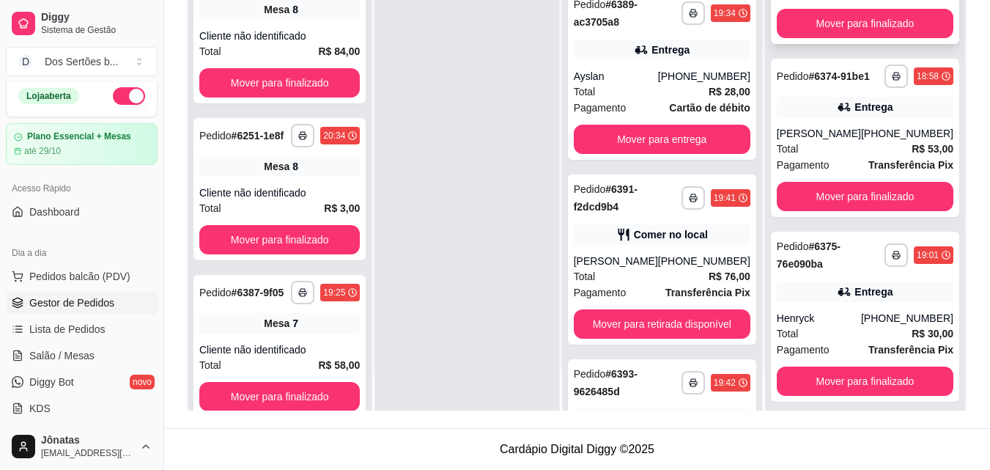
scroll to position [433, 0]
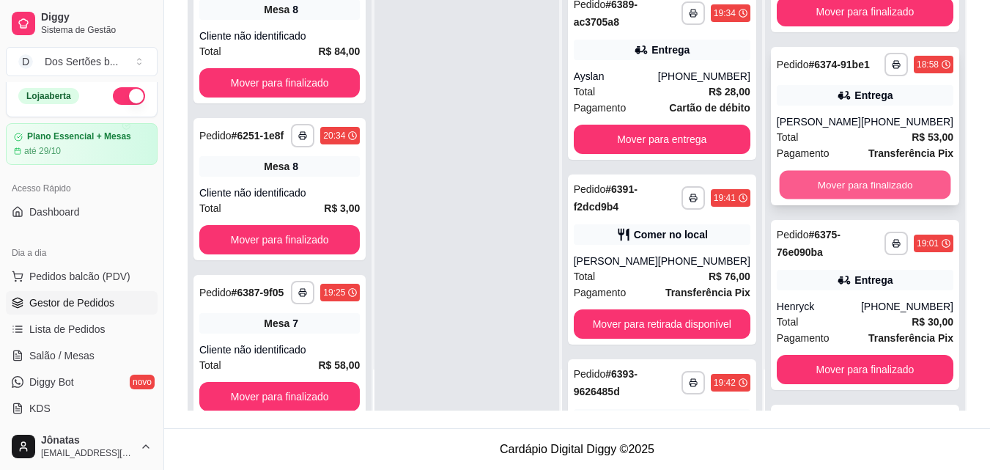
click at [842, 199] on button "Mover para finalizado" at bounding box center [864, 185] width 171 height 29
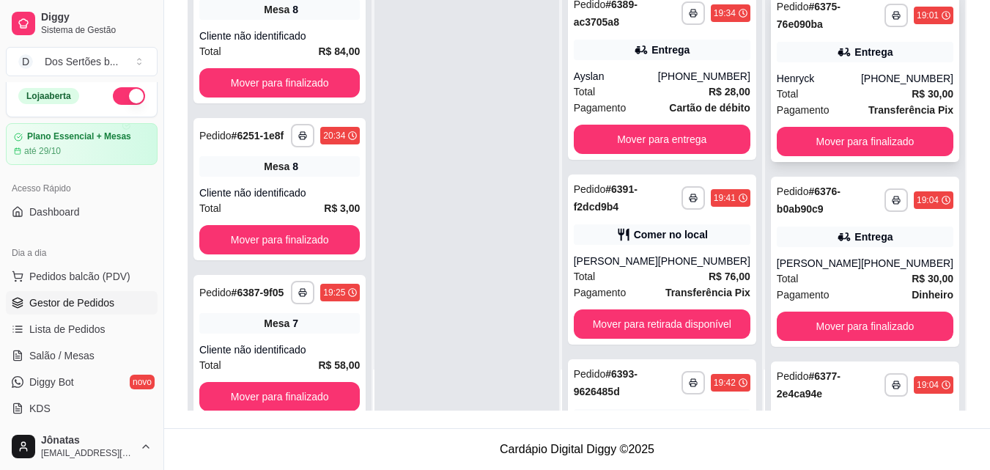
scroll to position [493, 0]
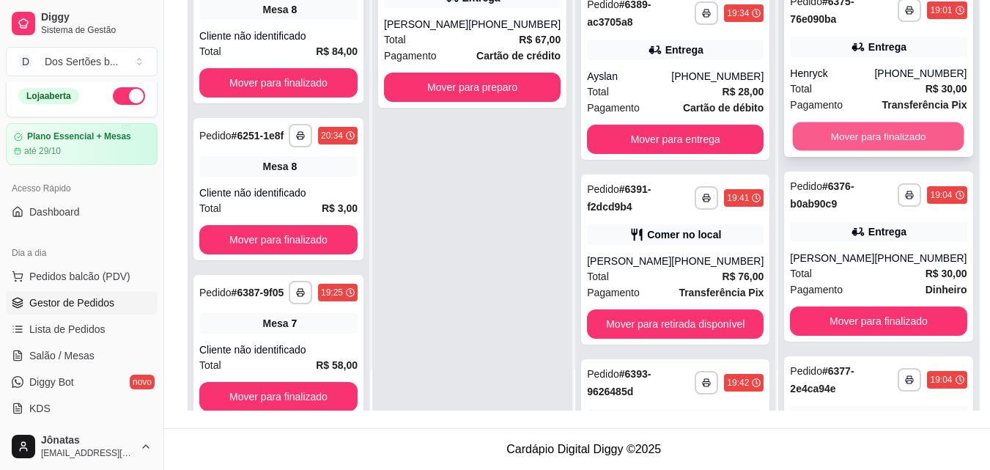
click at [826, 151] on button "Mover para finalizado" at bounding box center [878, 136] width 171 height 29
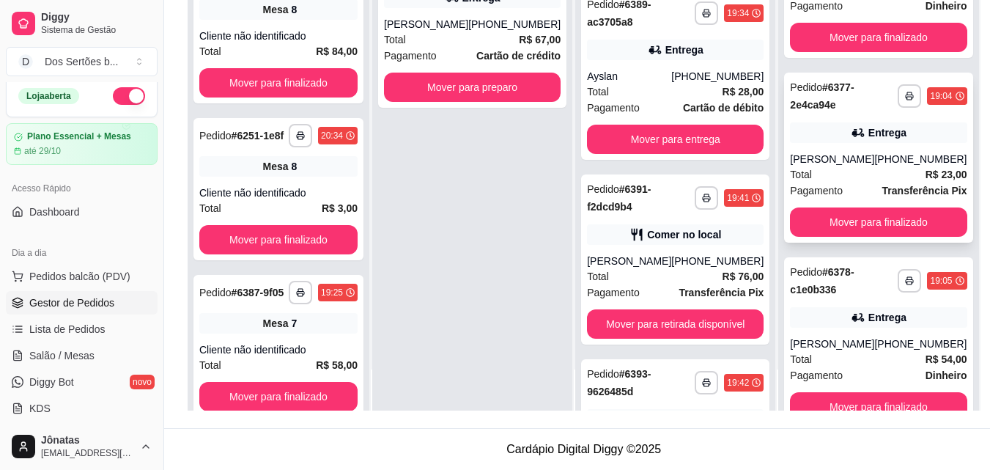
scroll to position [607, 0]
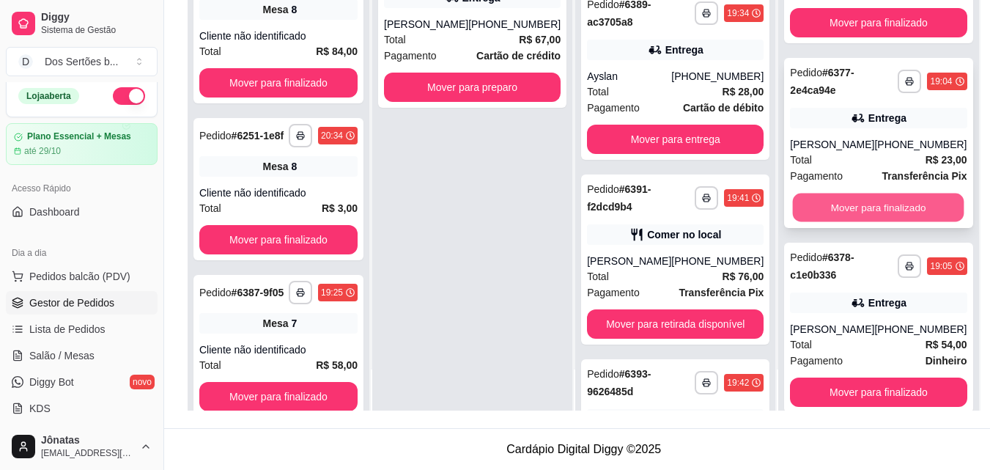
click at [836, 222] on button "Mover para finalizado" at bounding box center [878, 207] width 171 height 29
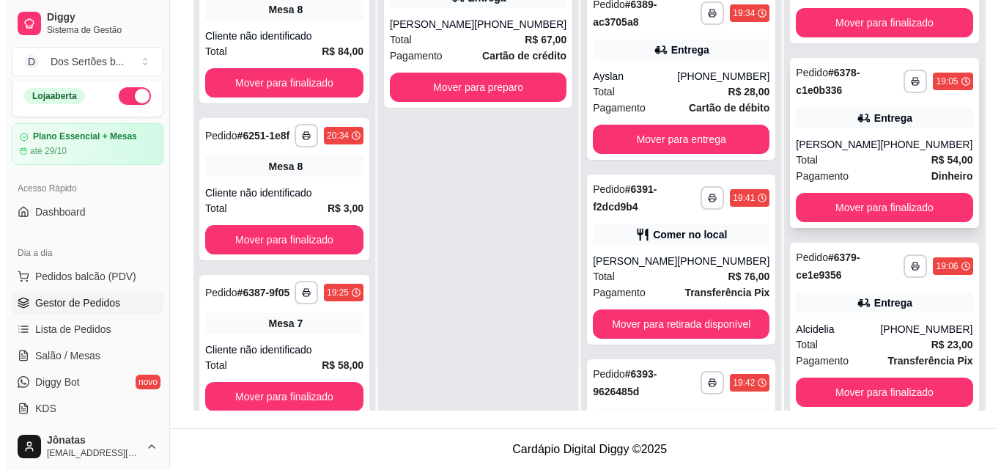
scroll to position [616, 0]
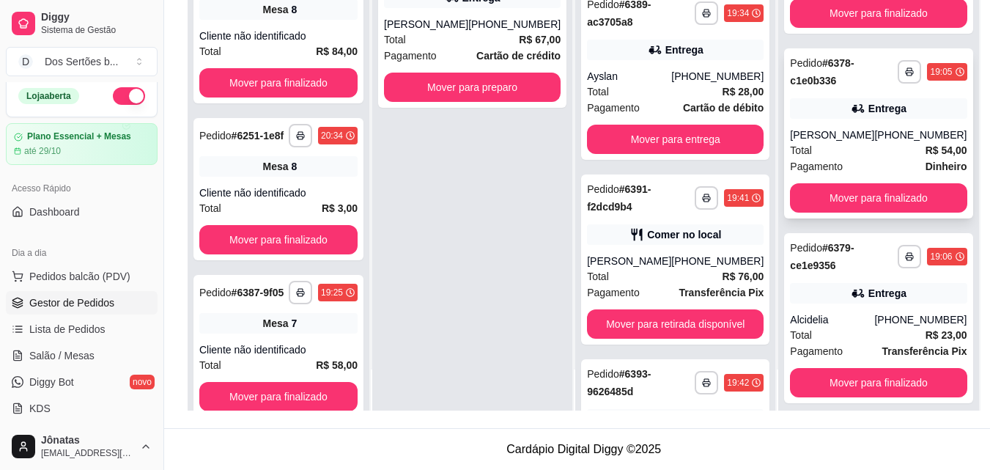
click at [838, 158] on div "Total R$ 54,00" at bounding box center [878, 150] width 177 height 16
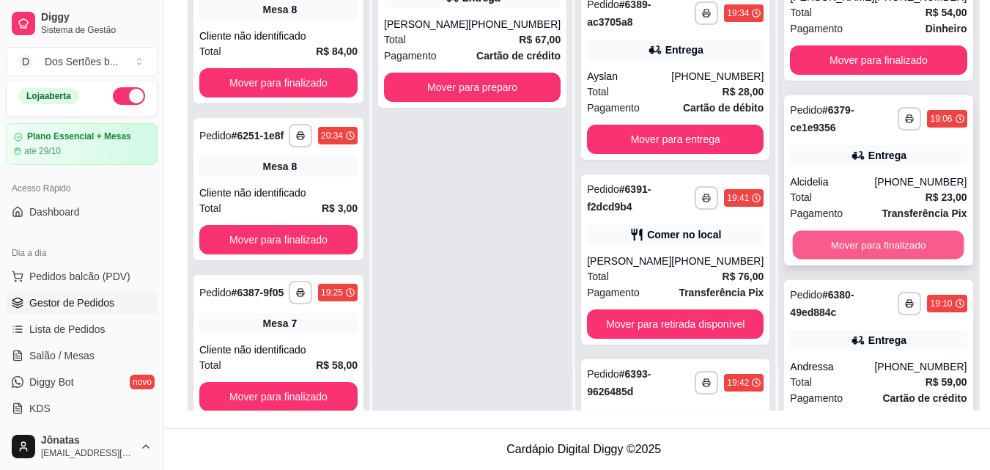
click at [841, 259] on button "Mover para finalizado" at bounding box center [878, 245] width 171 height 29
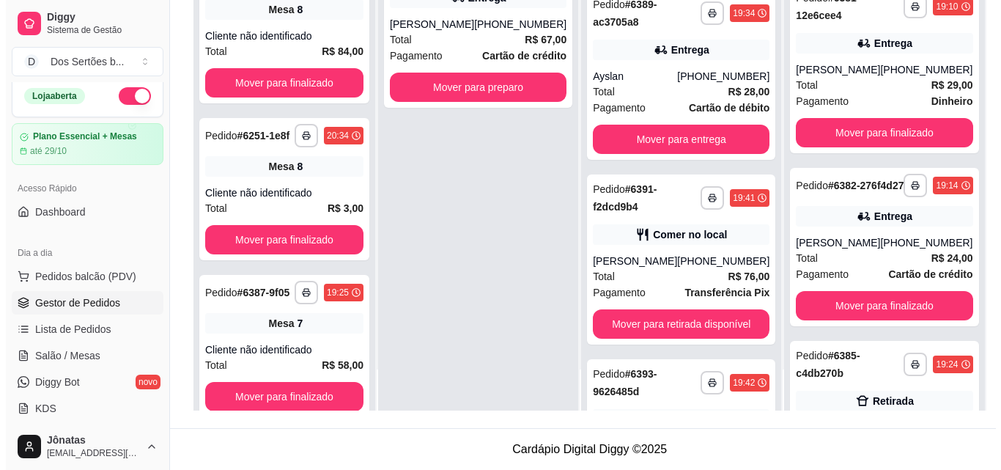
scroll to position [1078, 0]
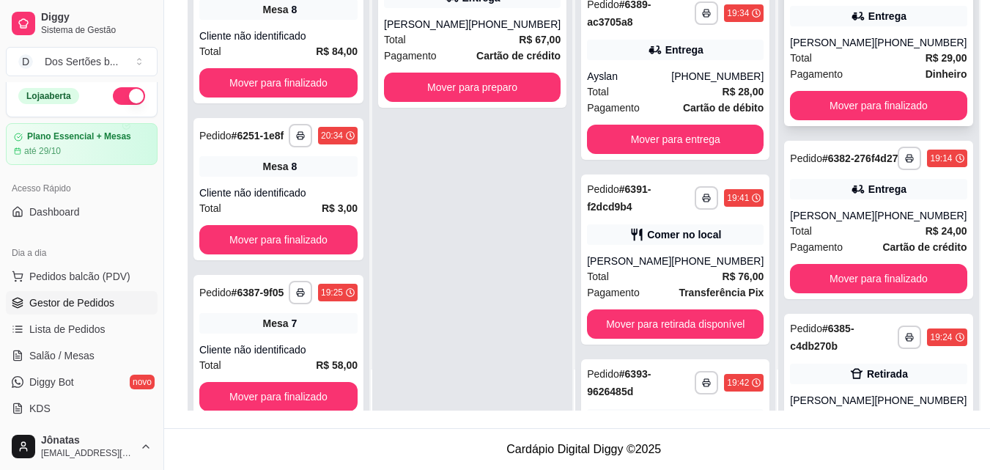
click at [816, 54] on div "**********" at bounding box center [878, 41] width 188 height 170
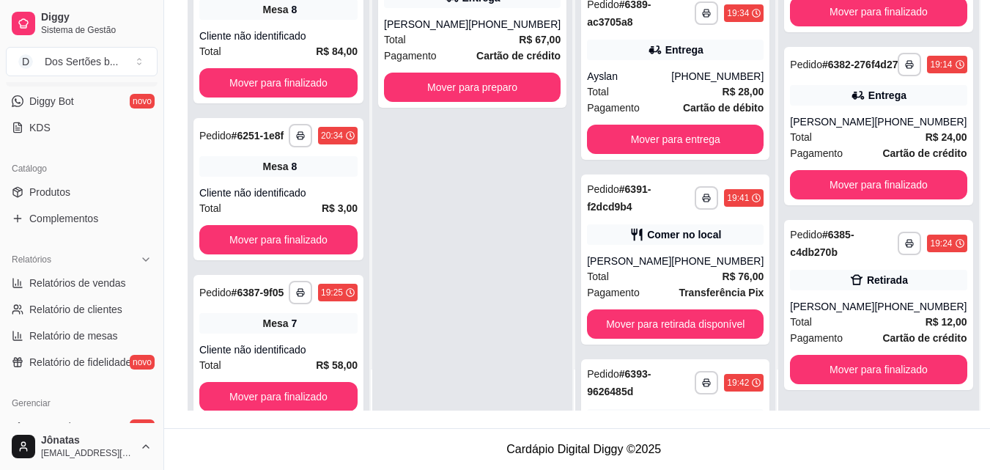
scroll to position [402, 0]
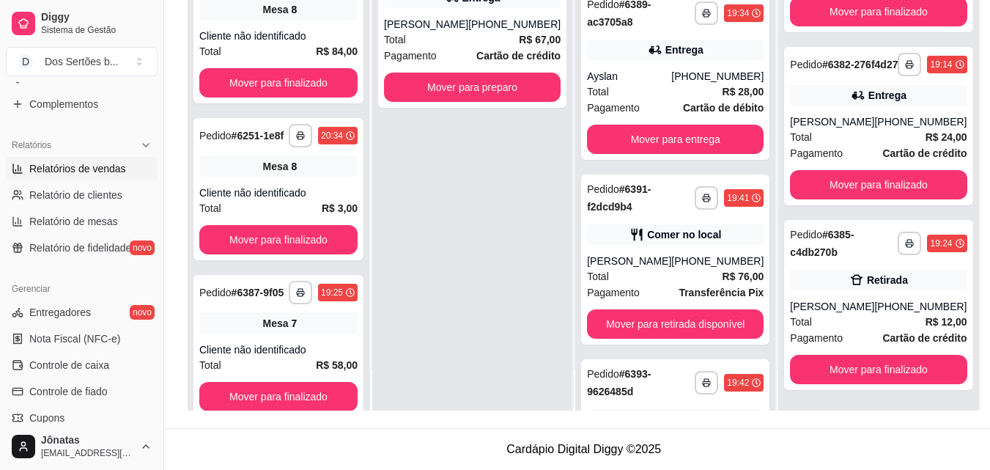
click at [43, 163] on span "Relatórios de vendas" at bounding box center [77, 168] width 97 height 15
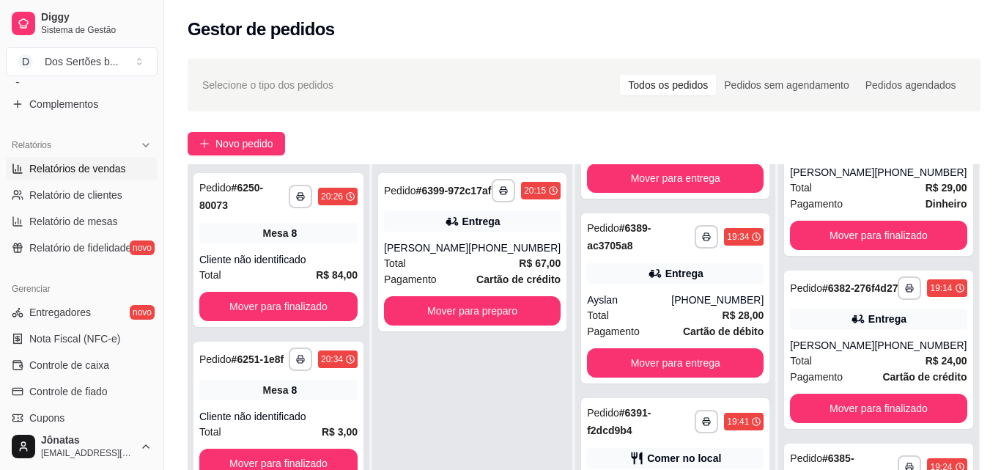
select select "ALL"
select select "0"
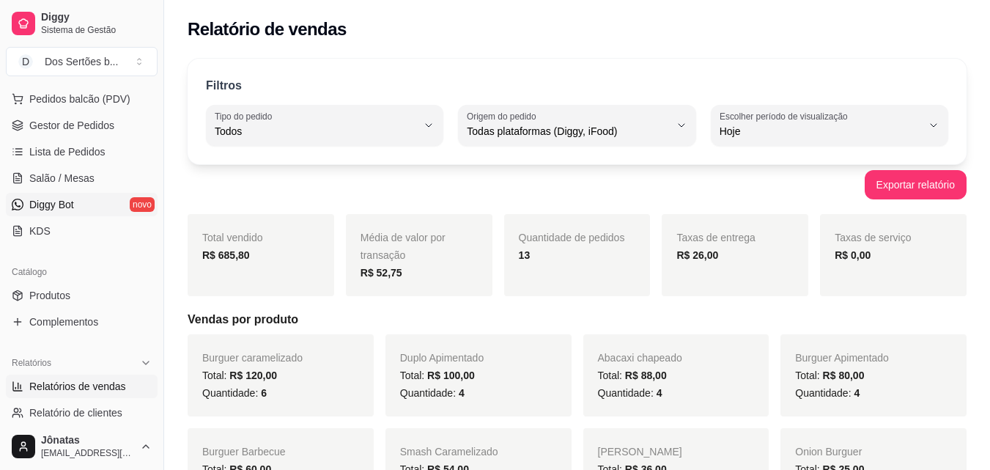
scroll to position [86, 0]
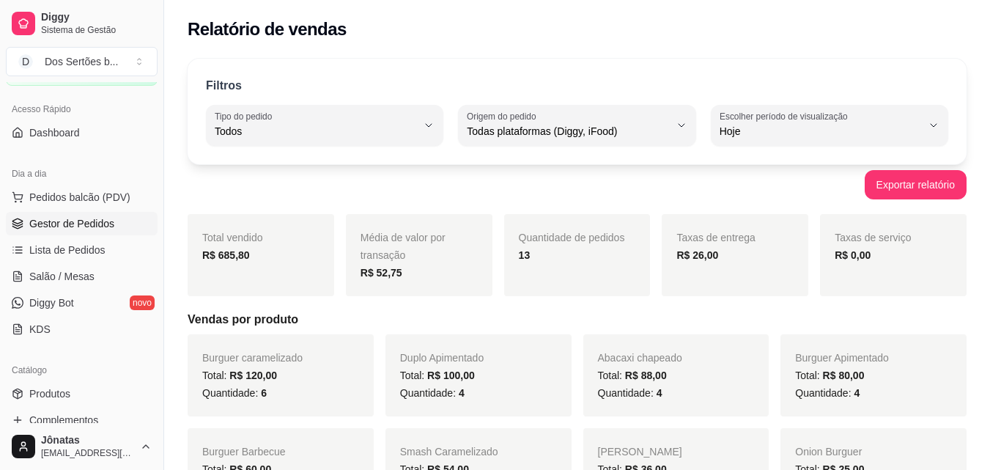
drag, startPoint x: 81, startPoint y: 204, endPoint x: 70, endPoint y: 221, distance: 20.1
click at [70, 221] on ul "Pedidos balcão (PDV) Gestor de Pedidos Lista de Pedidos Salão / Mesas Diggy Bot…" at bounding box center [82, 262] width 152 height 155
click at [70, 221] on span "Gestor de Pedidos" at bounding box center [71, 223] width 85 height 15
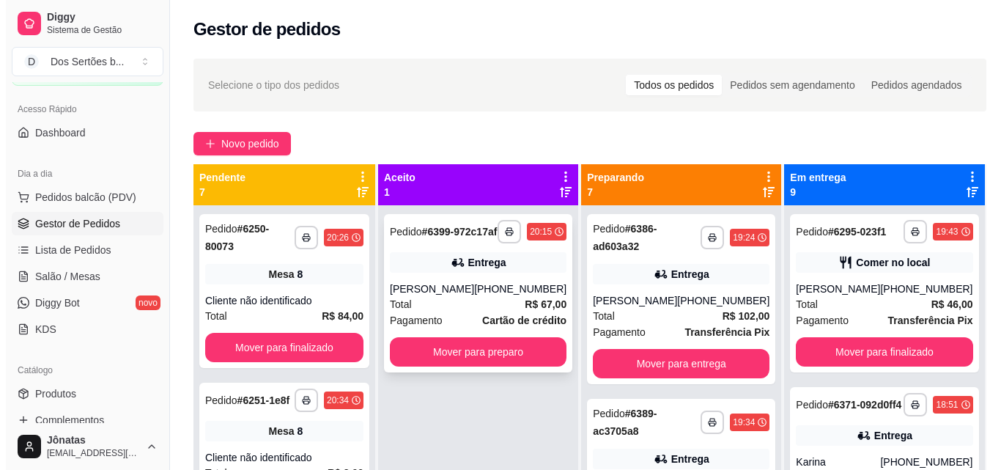
scroll to position [41, 0]
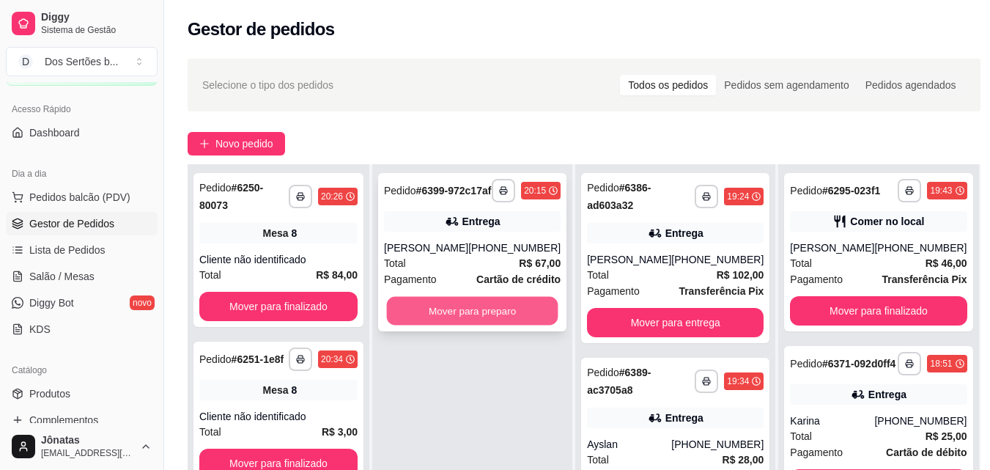
click at [444, 325] on button "Mover para preparo" at bounding box center [472, 311] width 171 height 29
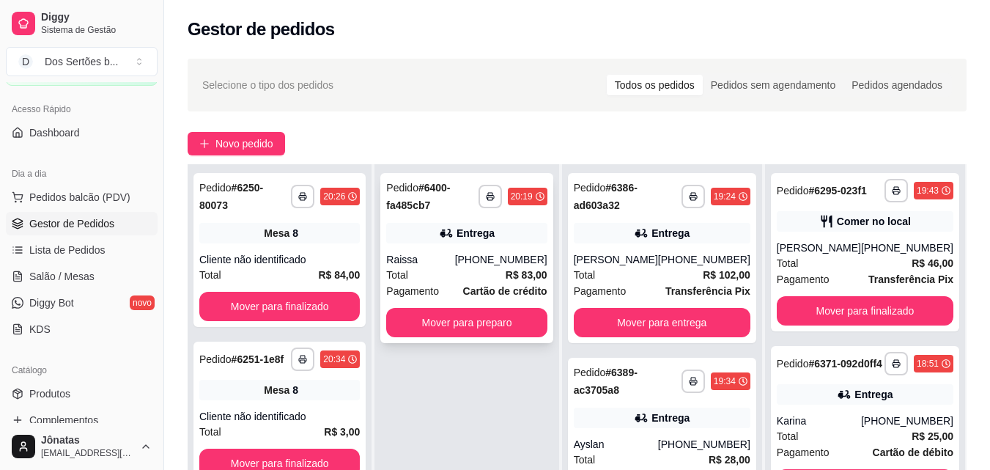
click at [472, 282] on div "Total R$ 83,00" at bounding box center [466, 275] width 160 height 16
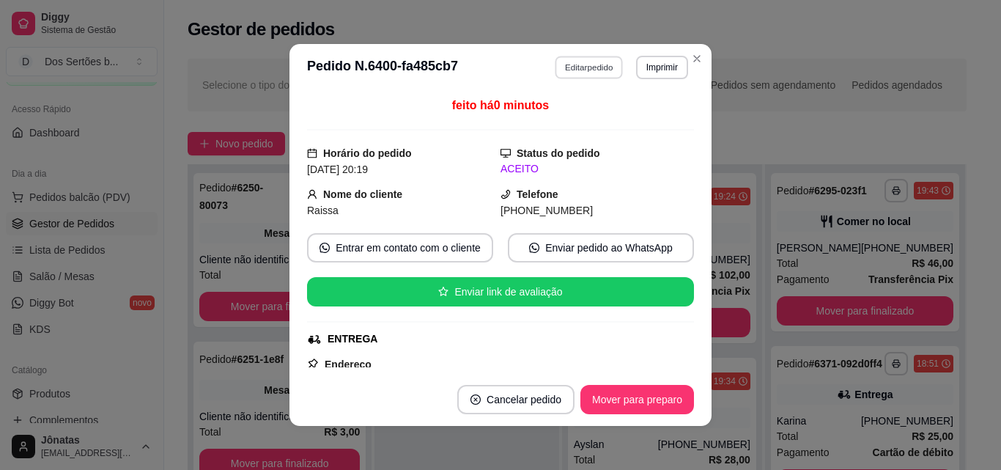
click at [575, 70] on button "Editar pedido" at bounding box center [590, 67] width 68 height 23
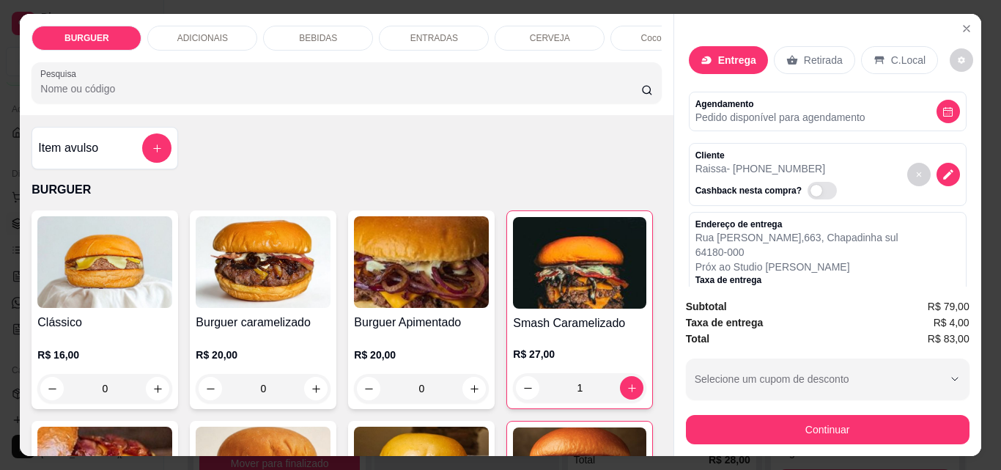
scroll to position [38, 0]
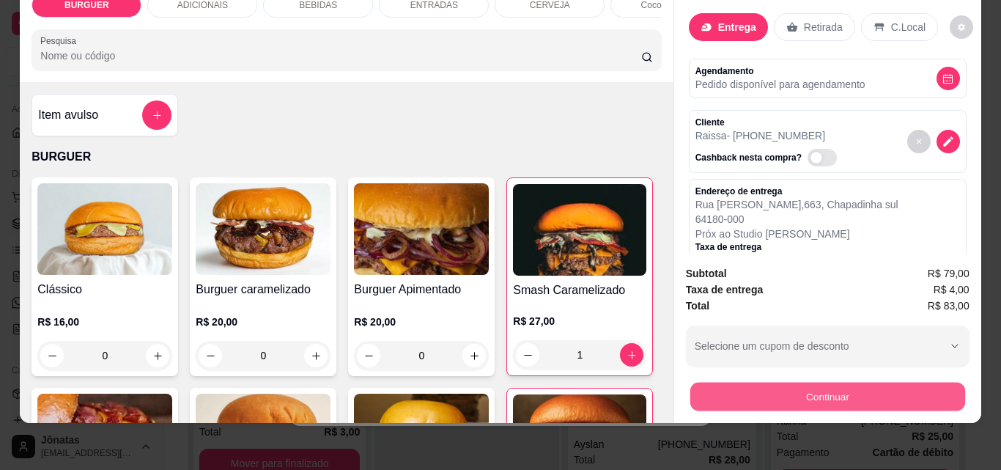
click at [778, 383] on button "Continuar" at bounding box center [827, 396] width 275 height 29
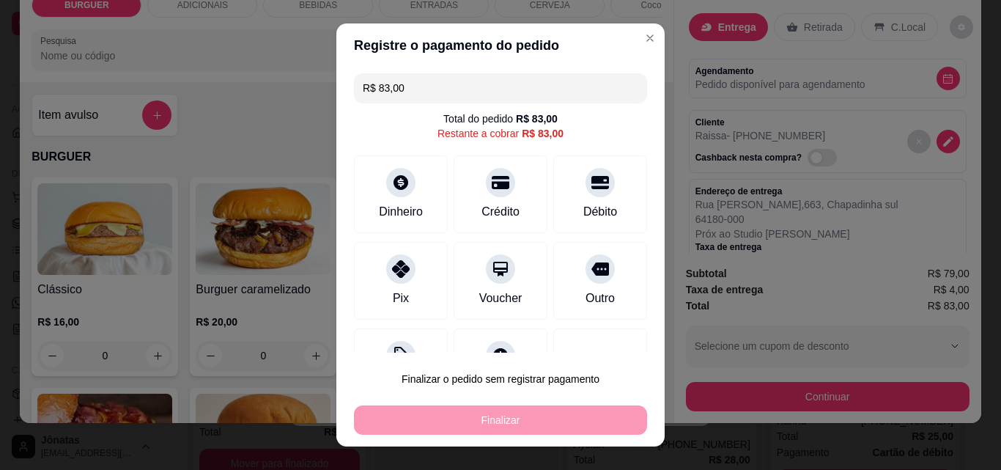
click at [403, 89] on input "R$ 83,00" at bounding box center [501, 87] width 276 height 29
click at [403, 89] on input "R$ 0,83" at bounding box center [501, 87] width 276 height 29
click at [385, 262] on div at bounding box center [401, 264] width 32 height 32
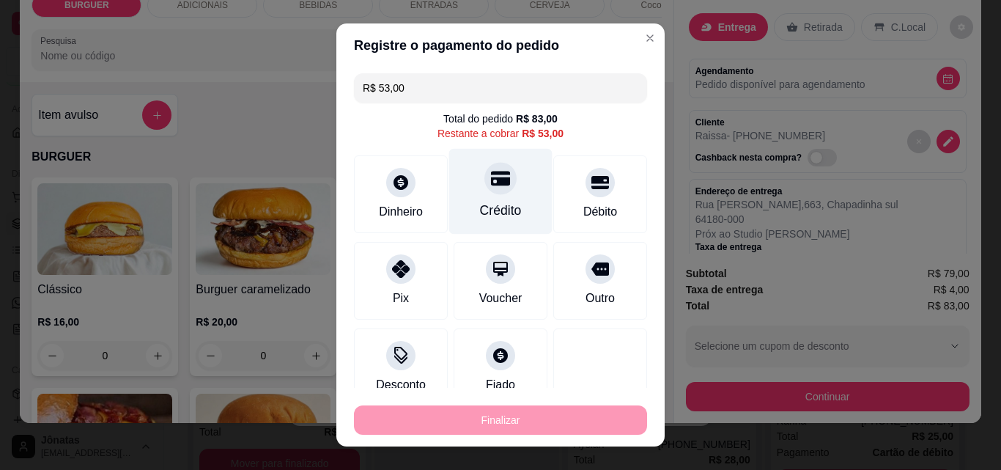
click at [497, 183] on div at bounding box center [500, 178] width 32 height 32
type input "R$ 0,00"
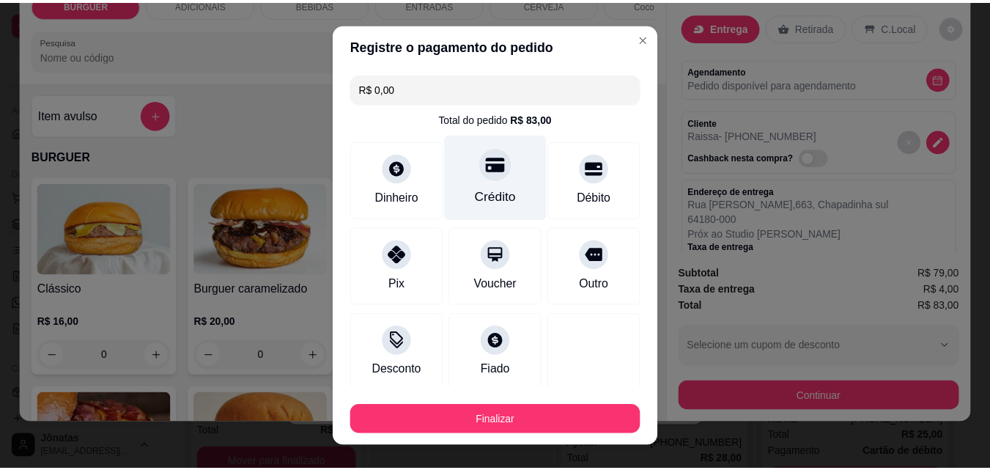
scroll to position [141, 0]
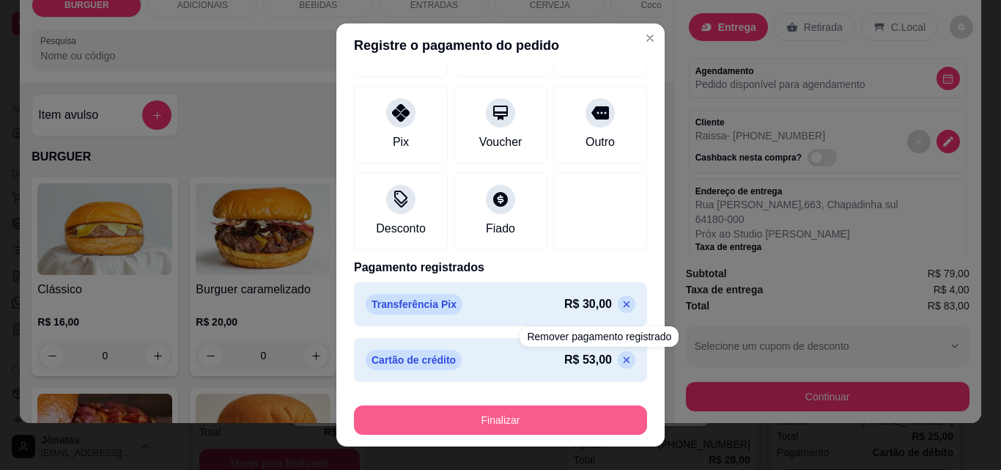
click at [539, 414] on button "Finalizar" at bounding box center [500, 419] width 293 height 29
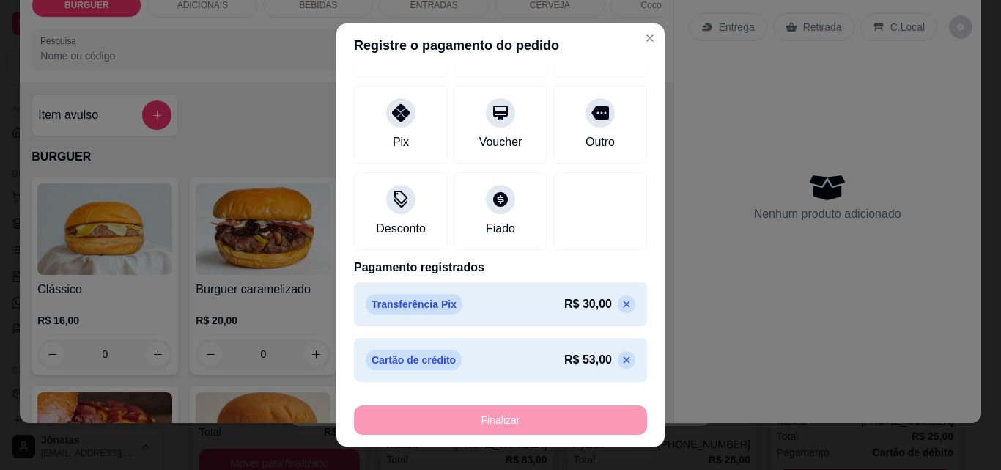
type input "0"
type input "-R$ 83,00"
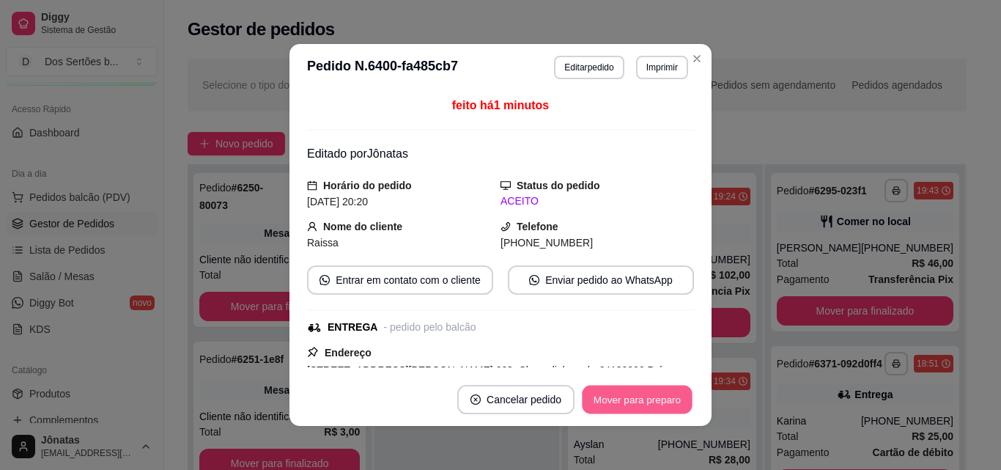
click at [624, 393] on button "Mover para preparo" at bounding box center [637, 399] width 110 height 29
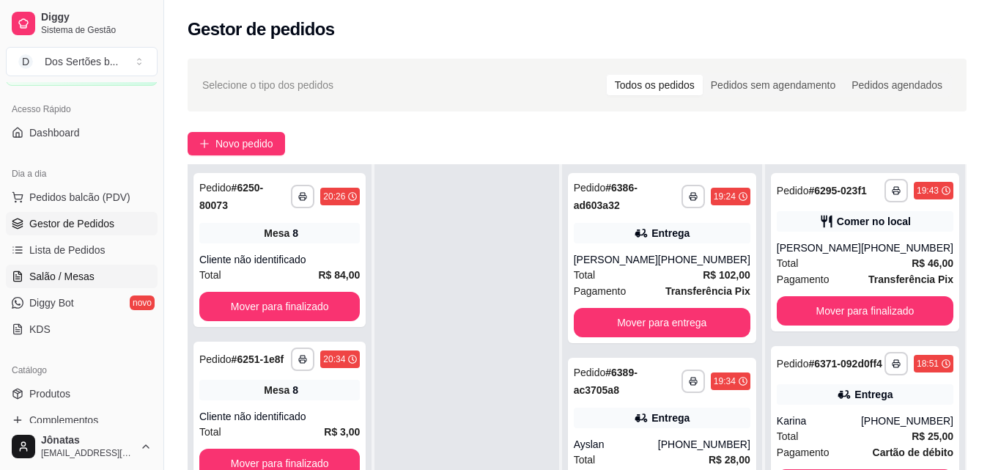
click at [26, 274] on link "Salão / Mesas" at bounding box center [82, 276] width 152 height 23
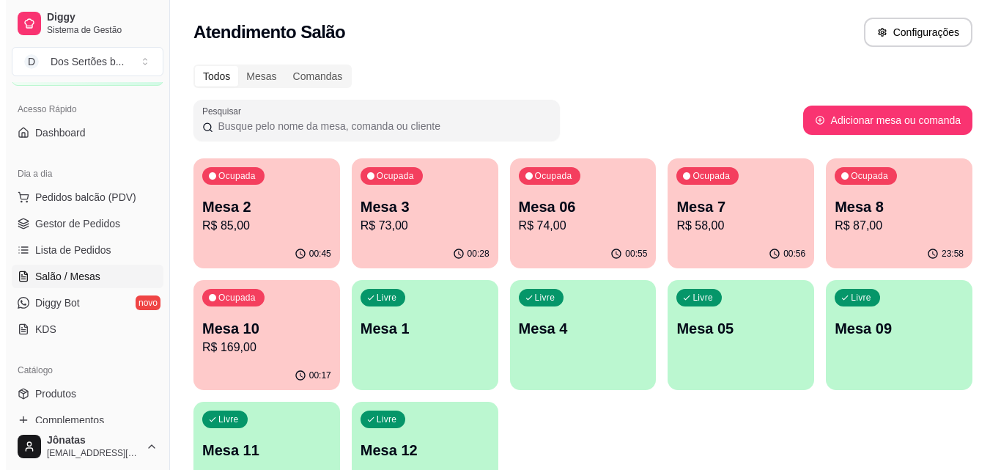
scroll to position [81, 0]
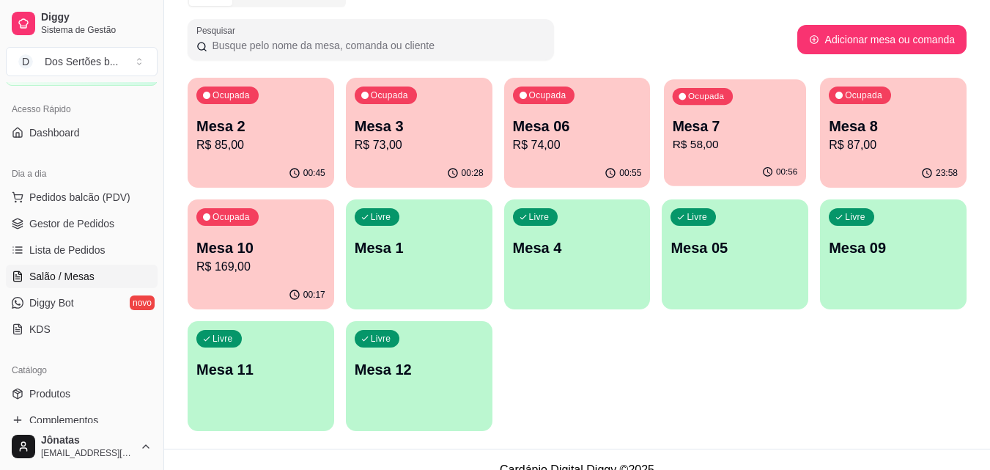
click at [695, 99] on p "Ocupada" at bounding box center [706, 97] width 36 height 12
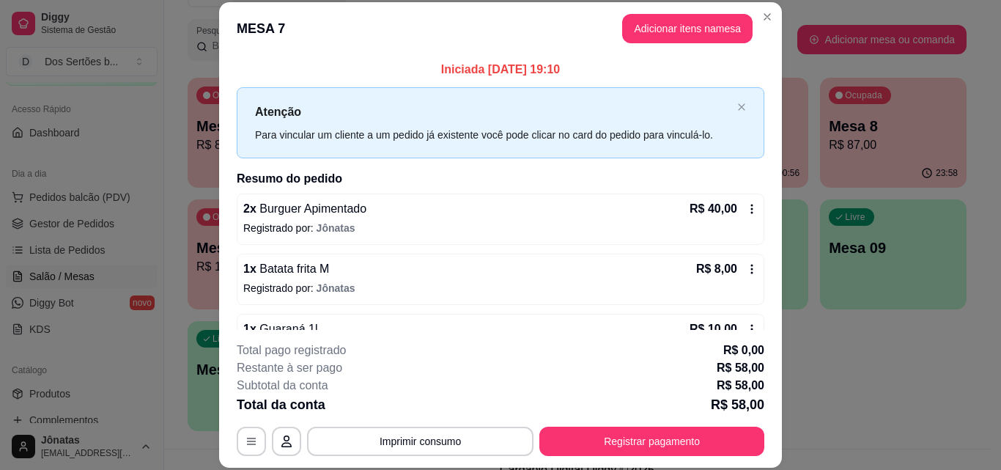
scroll to position [41, 0]
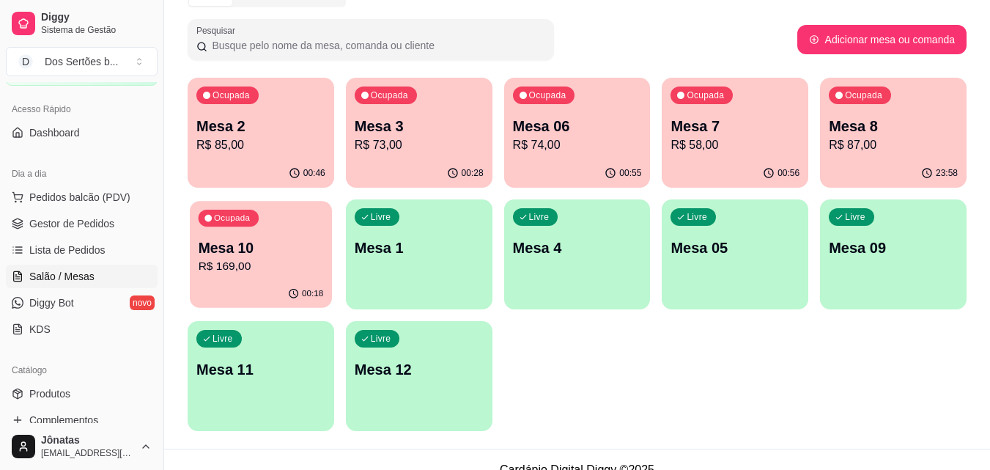
click at [245, 273] on p "R$ 169,00" at bounding box center [261, 266] width 125 height 17
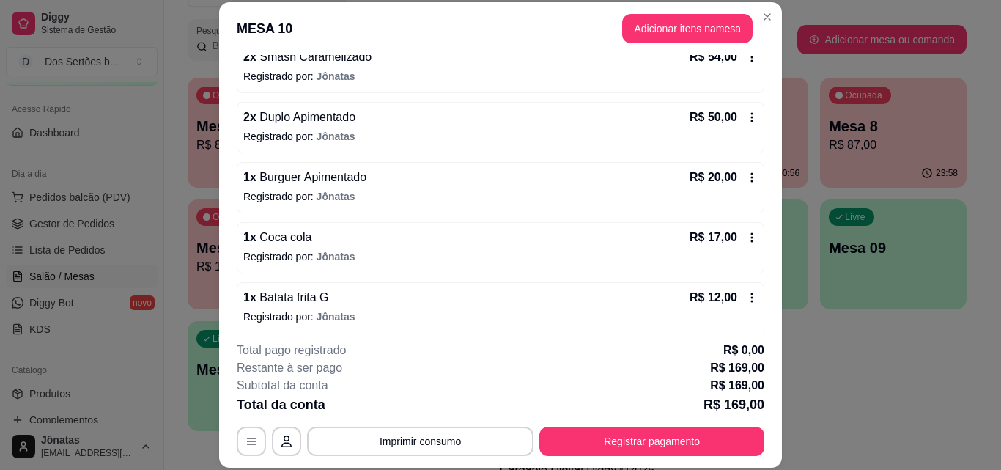
scroll to position [153, 0]
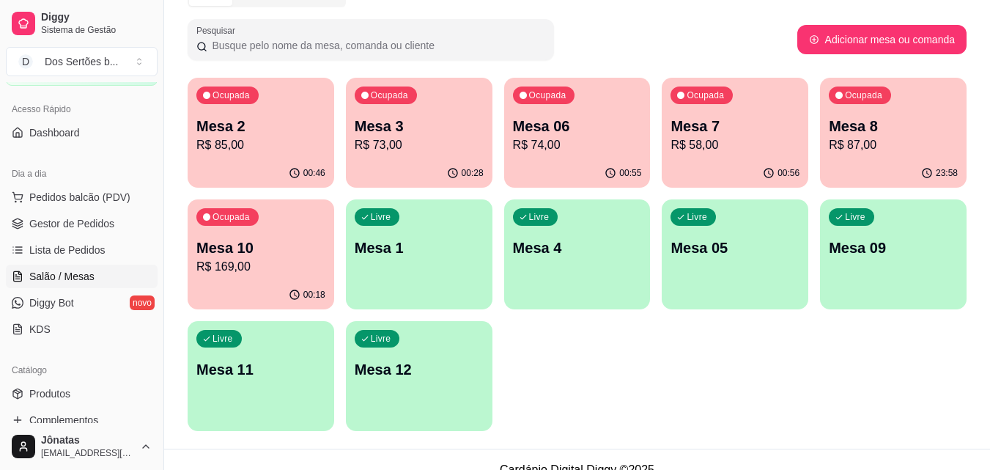
click at [904, 163] on div "23:58" at bounding box center [893, 173] width 147 height 29
click at [448, 137] on p "R$ 73,00" at bounding box center [418, 144] width 125 height 17
click at [298, 148] on p "R$ 85,00" at bounding box center [260, 145] width 129 height 18
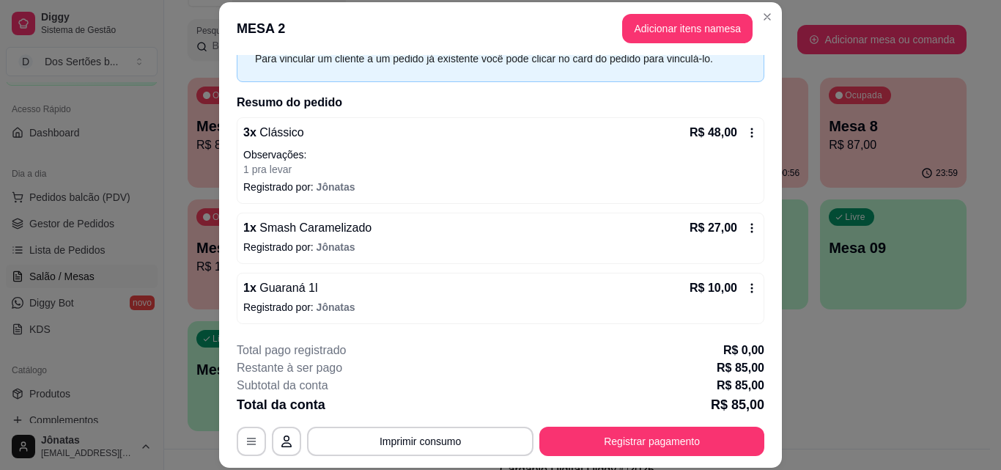
scroll to position [45, 0]
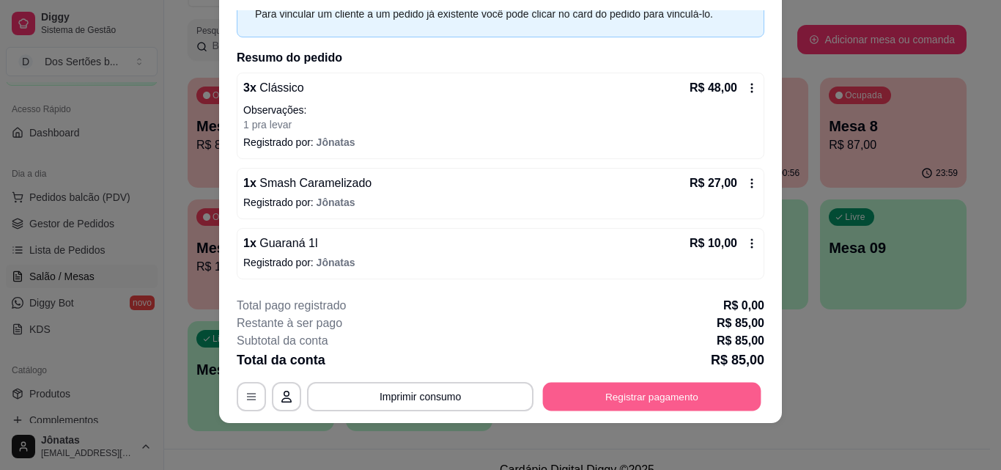
click at [597, 388] on button "Registrar pagamento" at bounding box center [652, 396] width 218 height 29
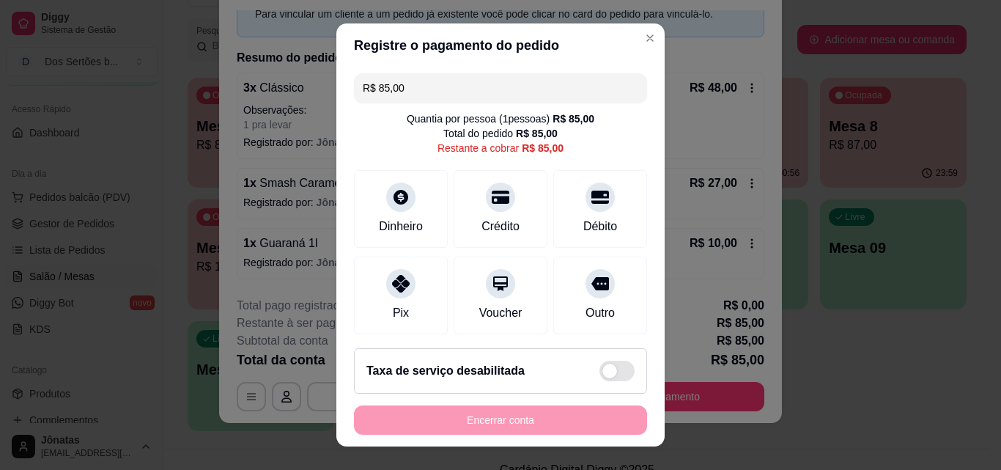
click at [427, 95] on input "R$ 85,00" at bounding box center [501, 87] width 276 height 29
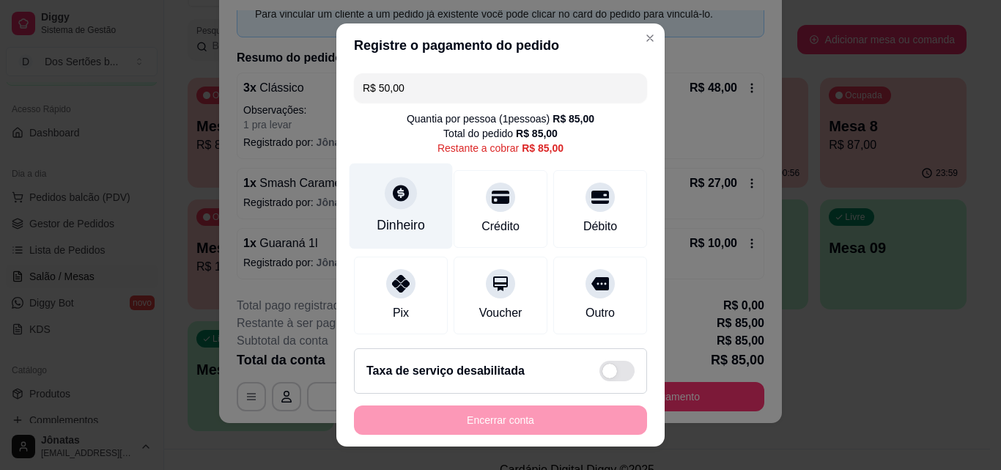
click at [393, 188] on icon at bounding box center [401, 193] width 16 height 16
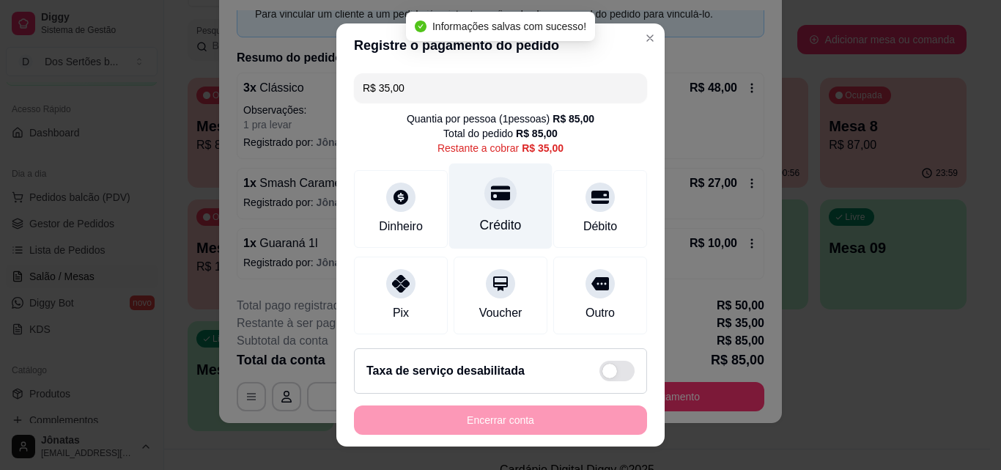
scroll to position [184, 0]
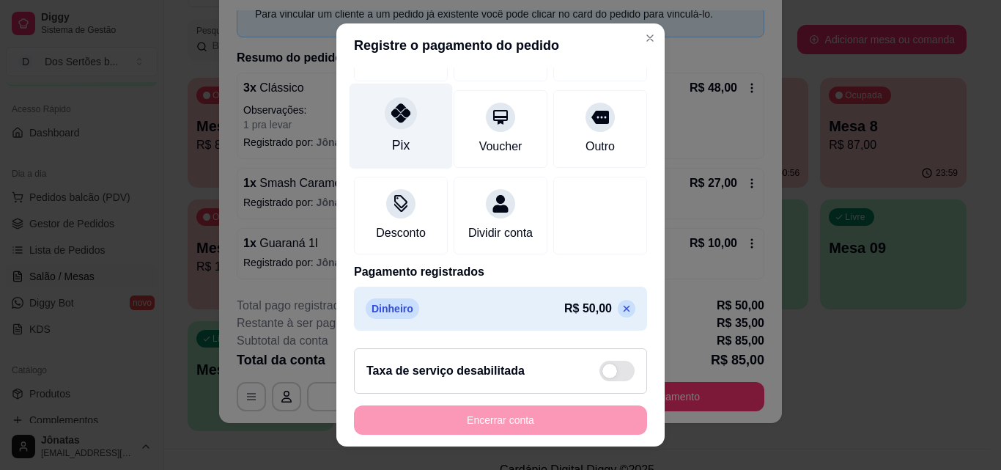
click at [372, 88] on div "Pix" at bounding box center [401, 127] width 103 height 86
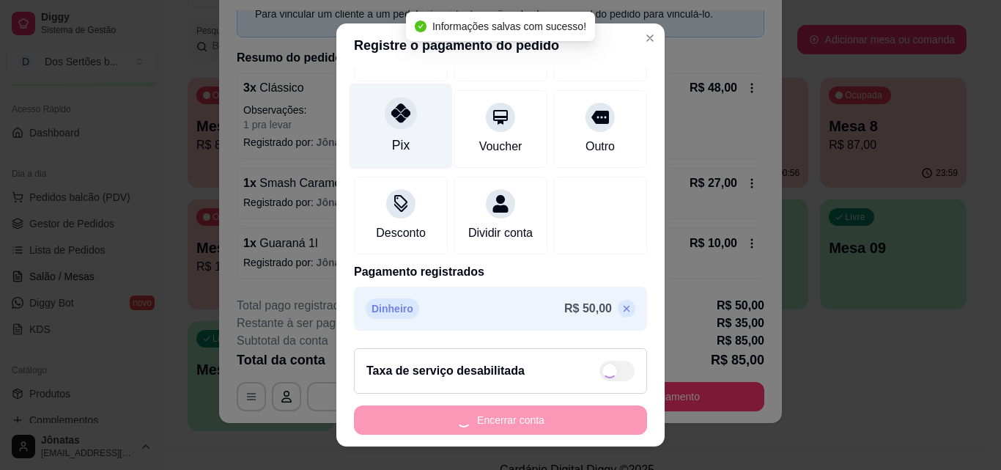
type input "R$ 0,00"
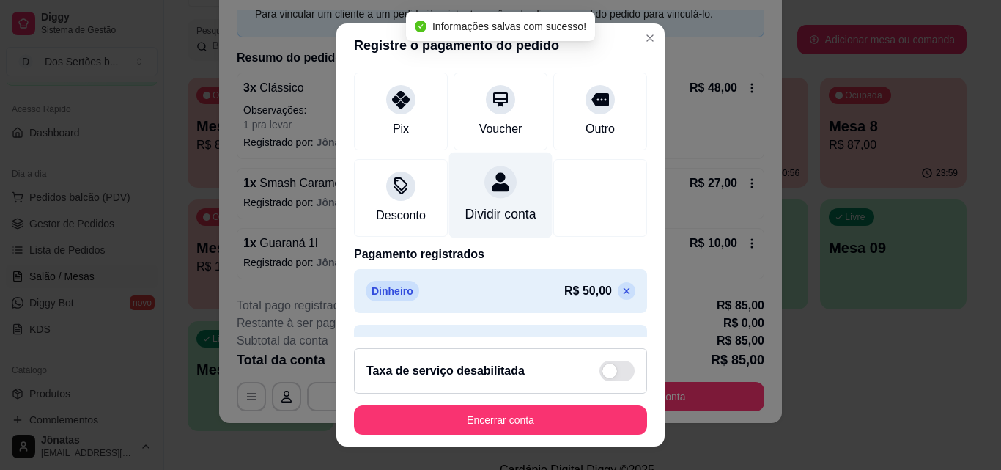
scroll to position [225, 0]
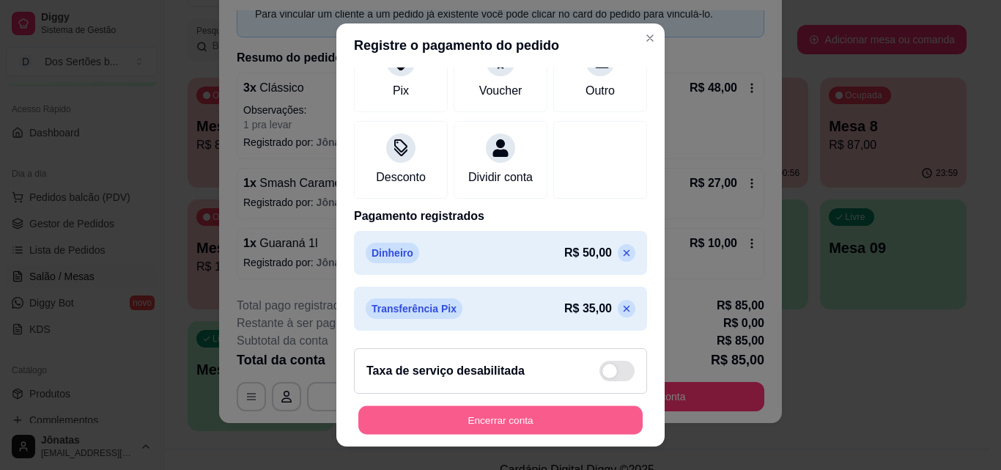
click at [522, 418] on button "Encerrar conta" at bounding box center [500, 420] width 284 height 29
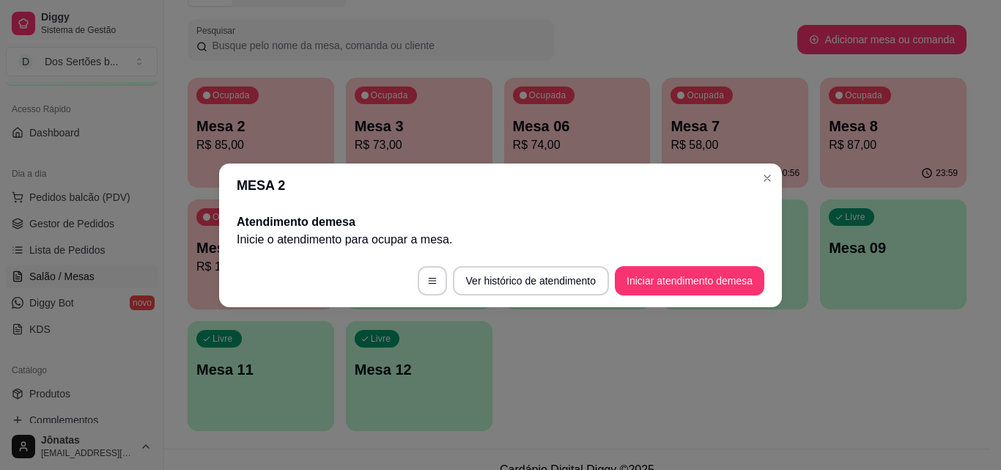
scroll to position [0, 0]
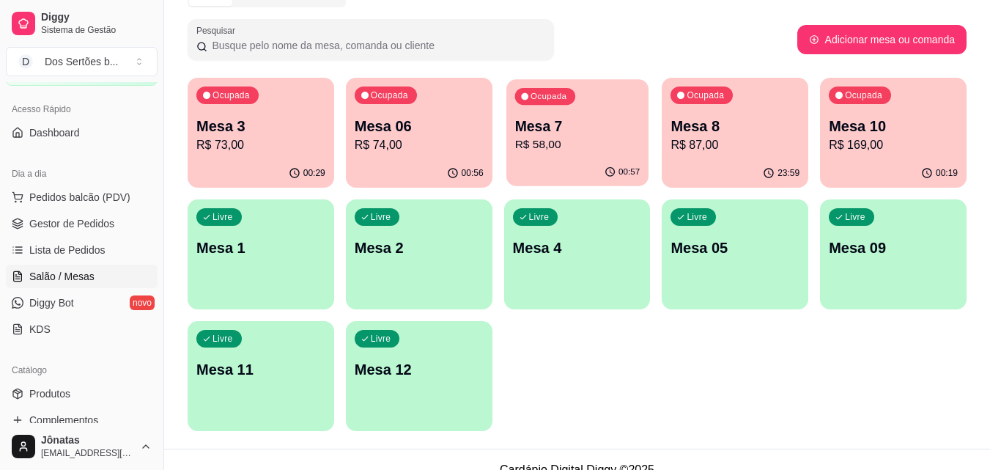
click at [568, 147] on p "R$ 58,00" at bounding box center [576, 144] width 125 height 17
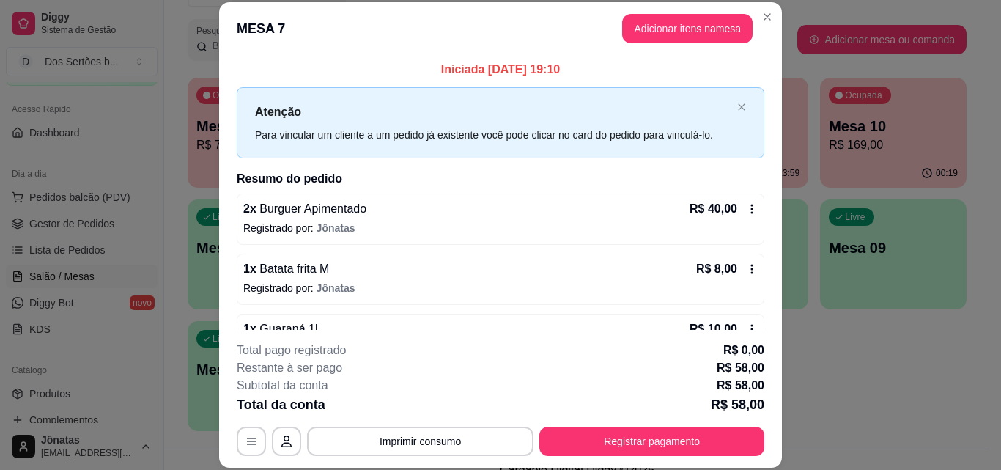
scroll to position [41, 0]
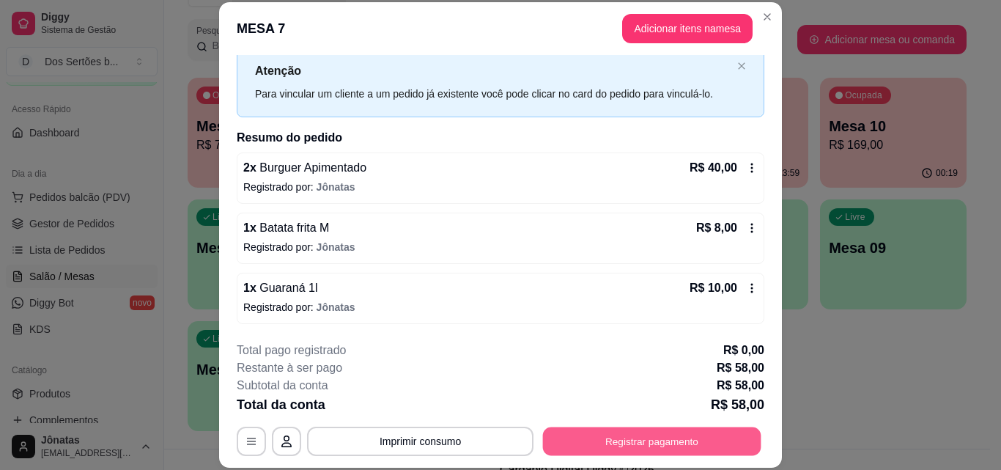
click at [591, 441] on button "Registrar pagamento" at bounding box center [652, 441] width 218 height 29
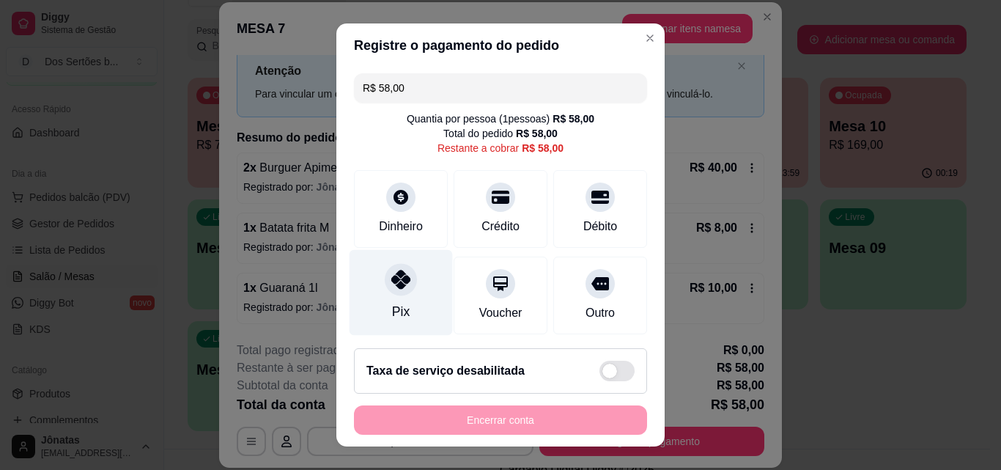
click at [394, 283] on icon at bounding box center [400, 279] width 19 height 19
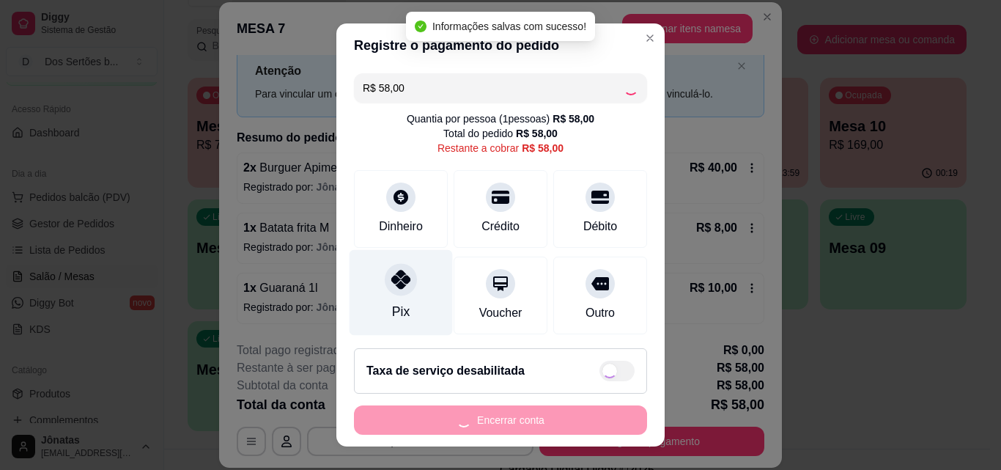
type input "R$ 0,00"
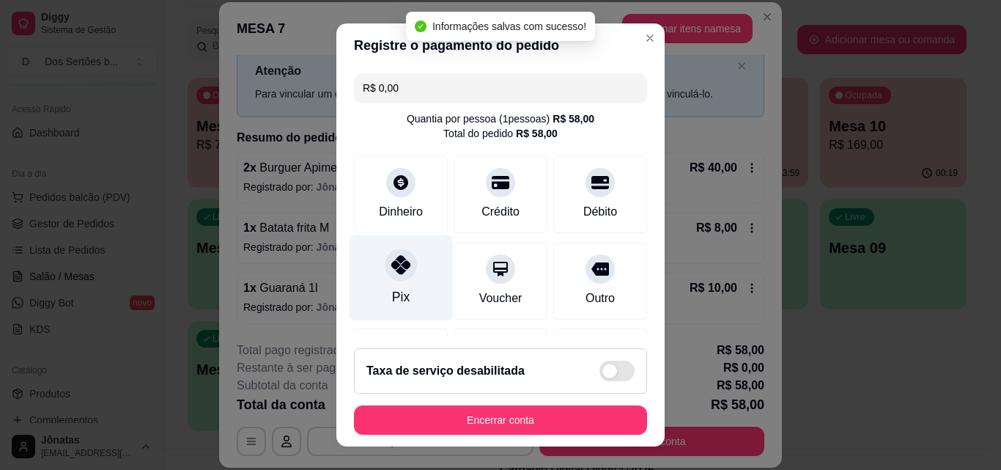
scroll to position [169, 0]
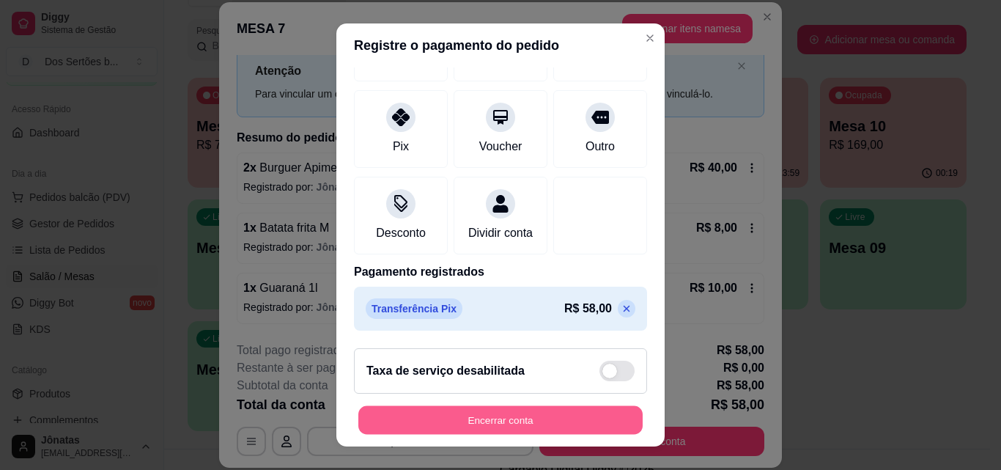
click at [492, 422] on button "Encerrar conta" at bounding box center [500, 420] width 284 height 29
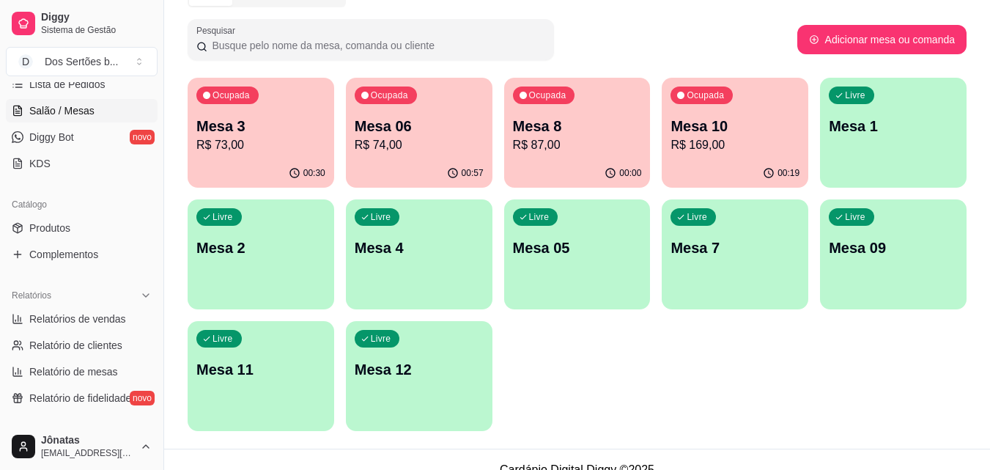
scroll to position [353, 0]
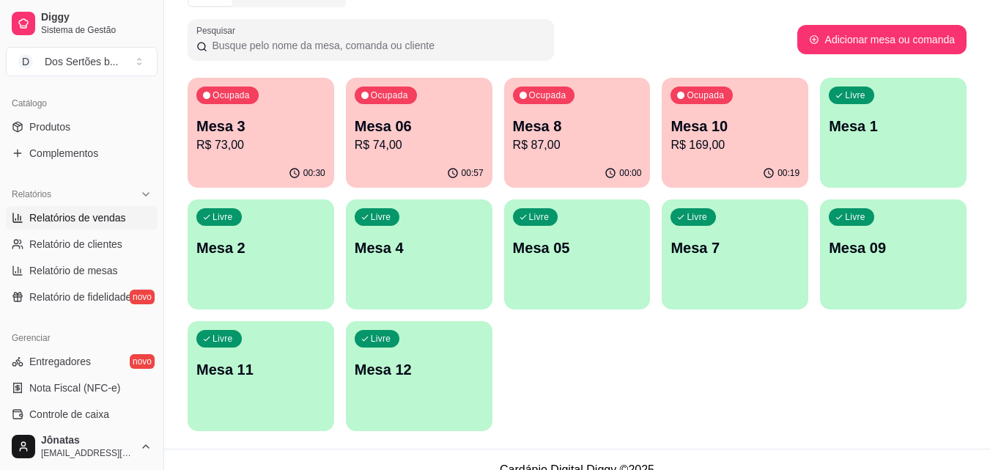
click at [52, 217] on span "Relatórios de vendas" at bounding box center [77, 217] width 97 height 15
select select "ALL"
select select "0"
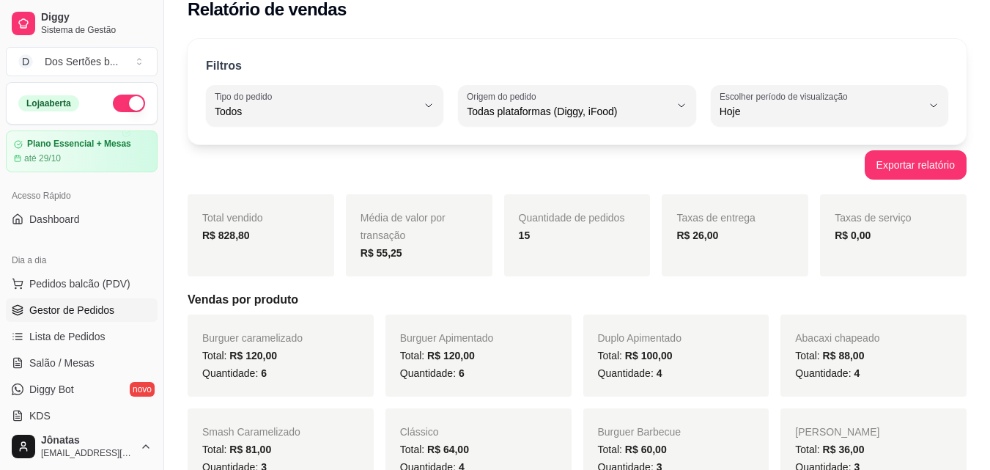
click at [51, 312] on span "Gestor de Pedidos" at bounding box center [71, 310] width 85 height 15
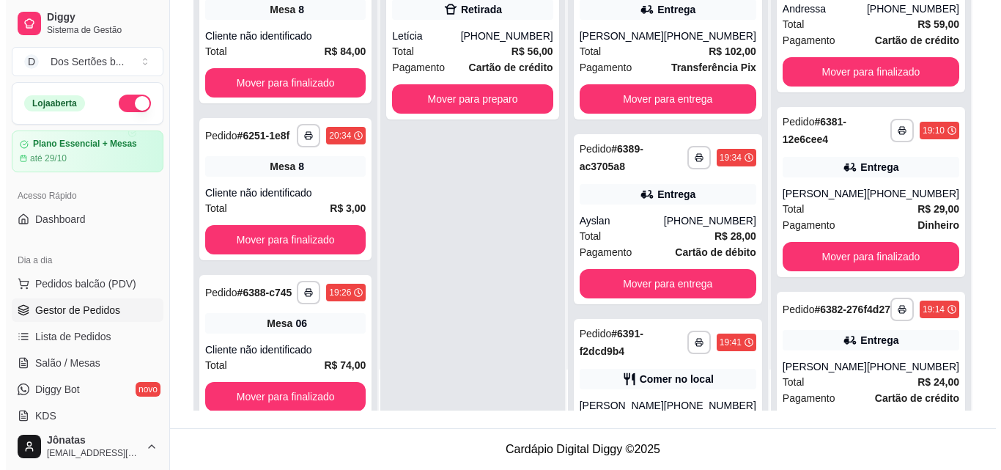
scroll to position [955, 0]
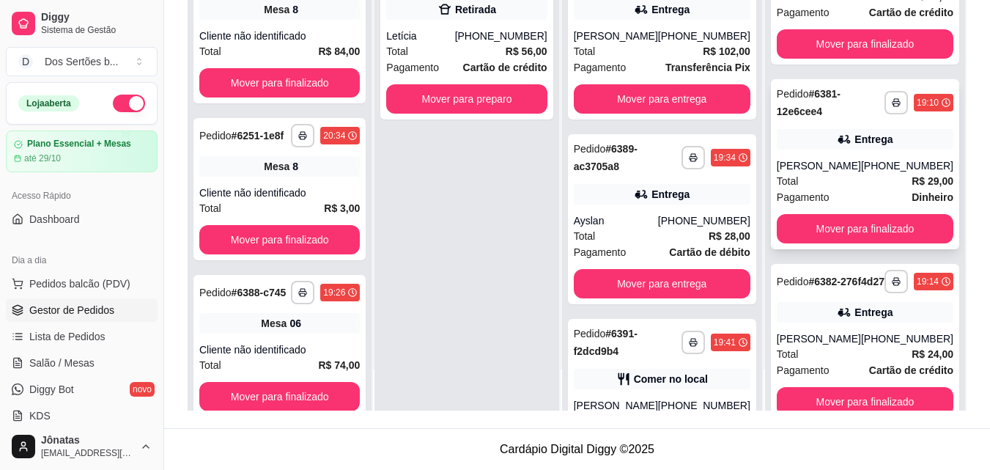
click at [830, 189] on div "Total R$ 29,00" at bounding box center [865, 181] width 177 height 16
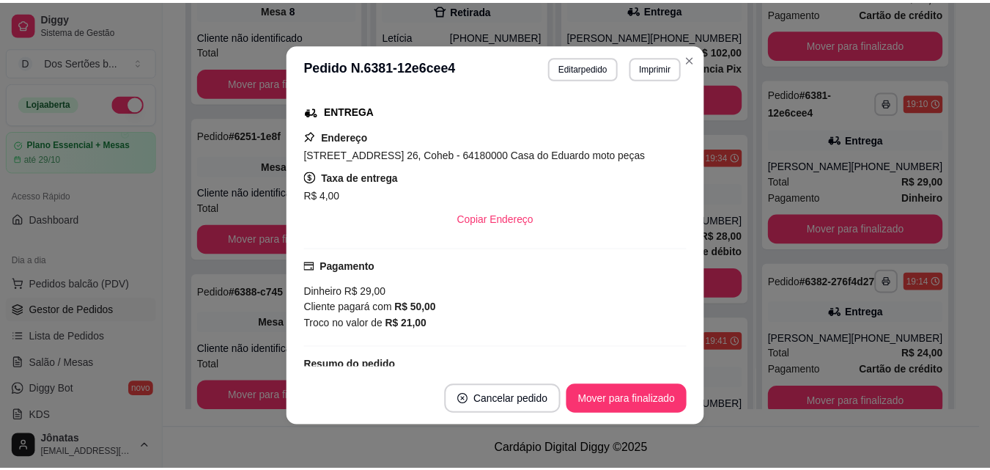
scroll to position [331, 0]
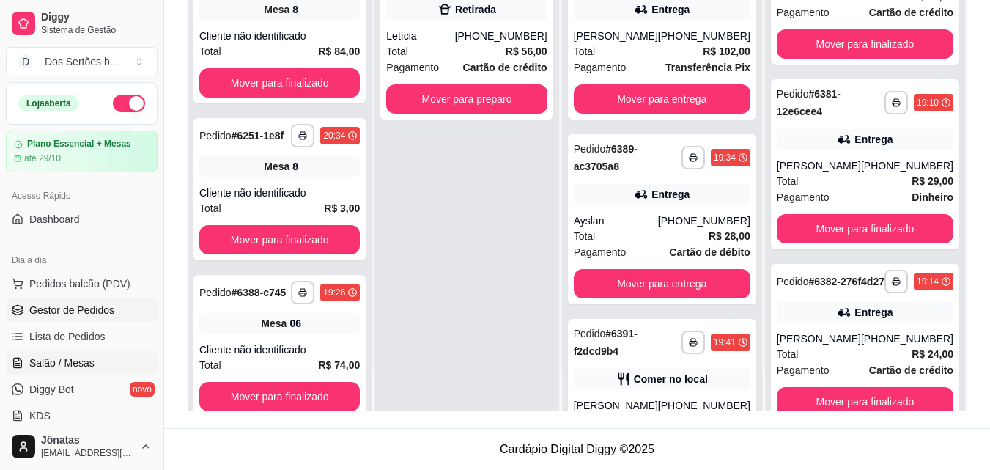
click at [51, 369] on span "Salão / Mesas" at bounding box center [61, 362] width 65 height 15
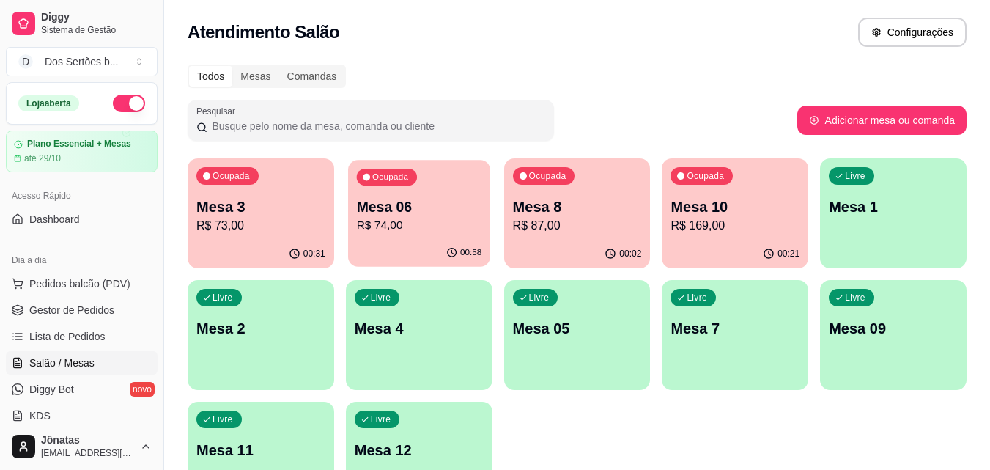
click at [455, 229] on p "R$ 74,00" at bounding box center [418, 225] width 125 height 17
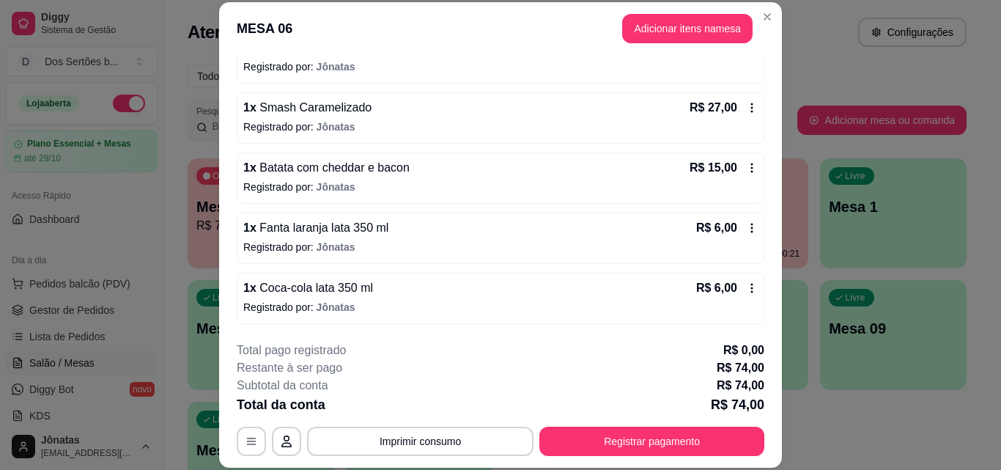
scroll to position [45, 0]
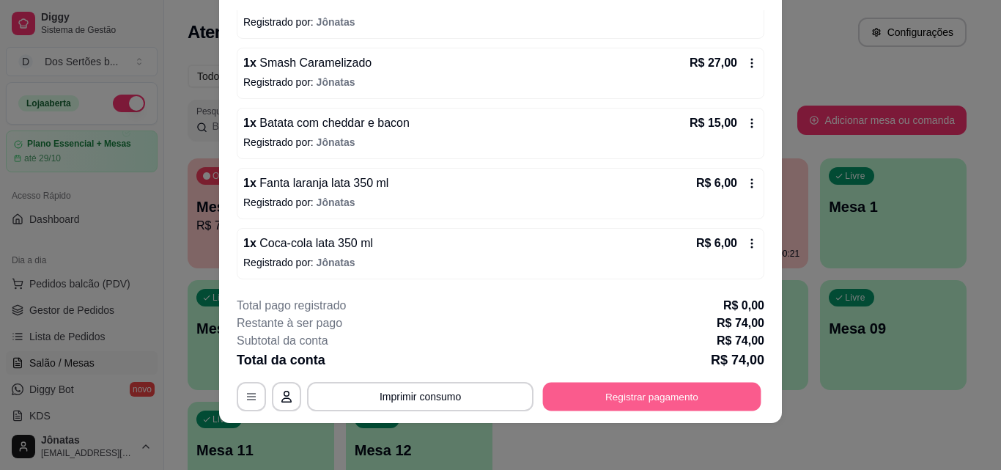
click at [630, 406] on button "Registrar pagamento" at bounding box center [652, 396] width 218 height 29
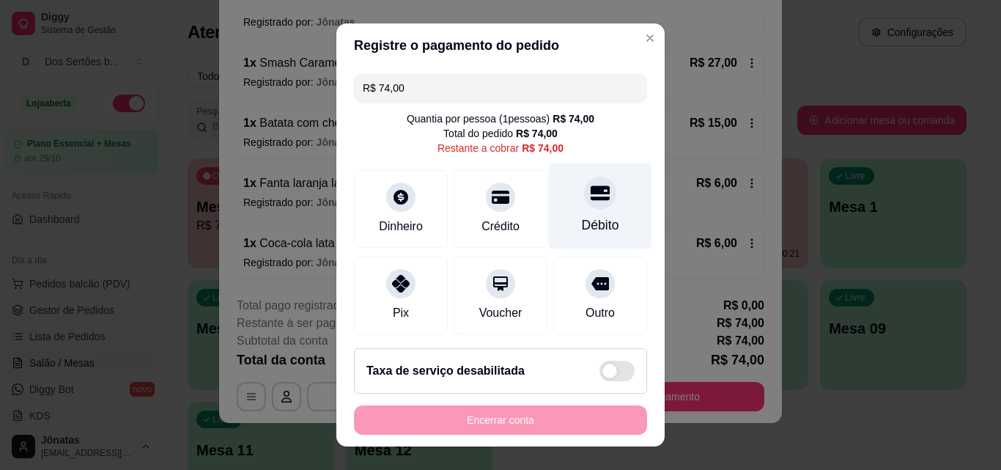
click at [591, 190] on icon at bounding box center [600, 193] width 19 height 15
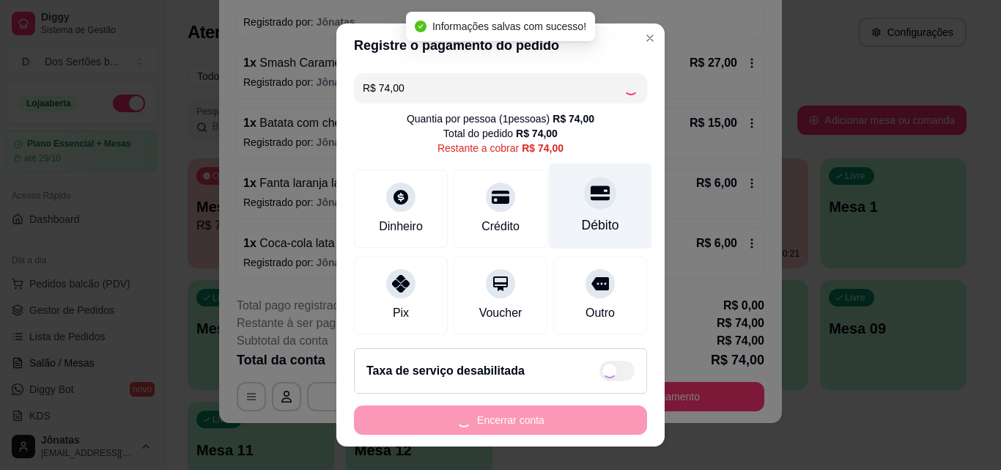
type input "R$ 0,00"
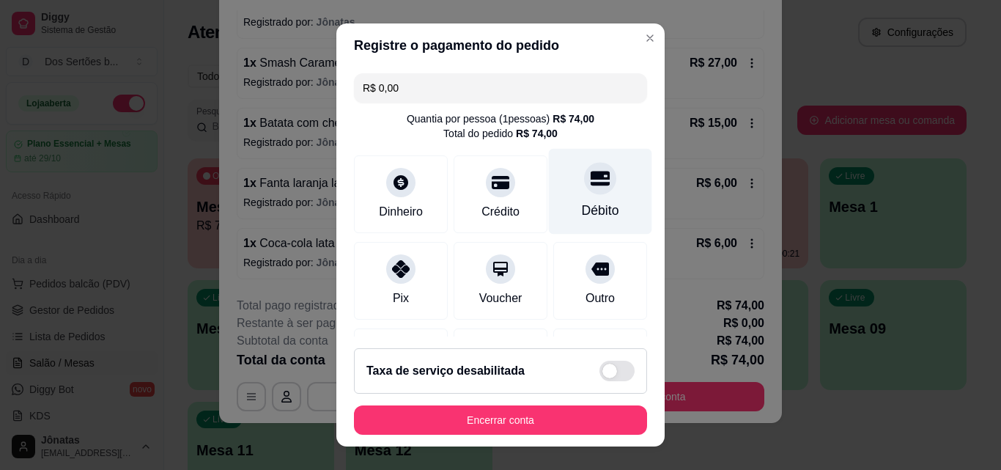
scroll to position [169, 0]
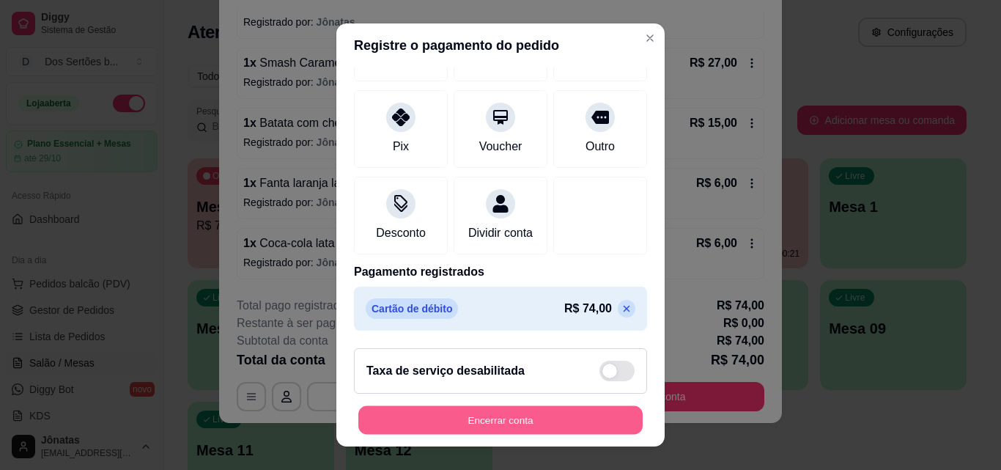
click at [536, 410] on button "Encerrar conta" at bounding box center [500, 420] width 284 height 29
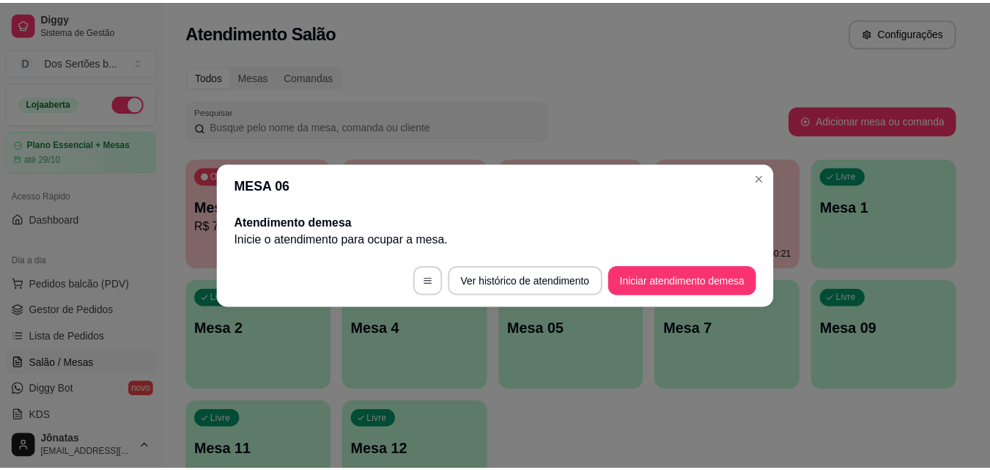
scroll to position [0, 0]
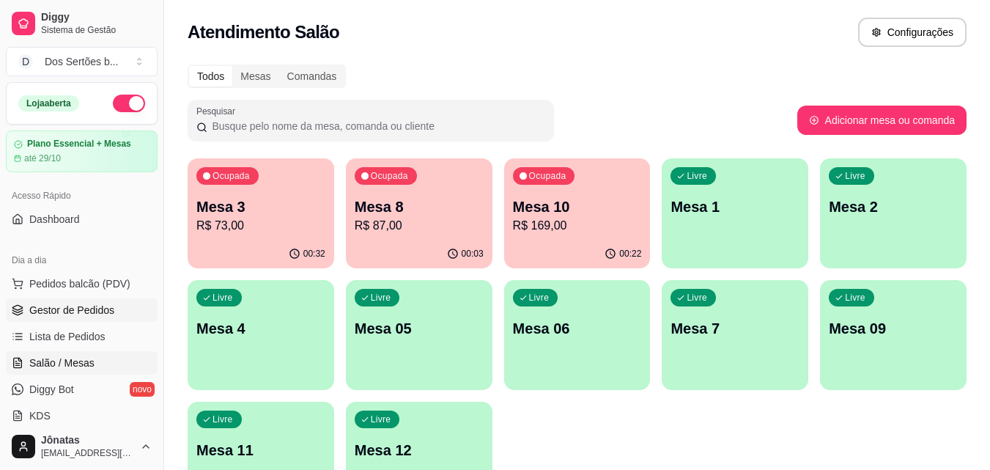
click at [64, 306] on span "Gestor de Pedidos" at bounding box center [71, 310] width 85 height 15
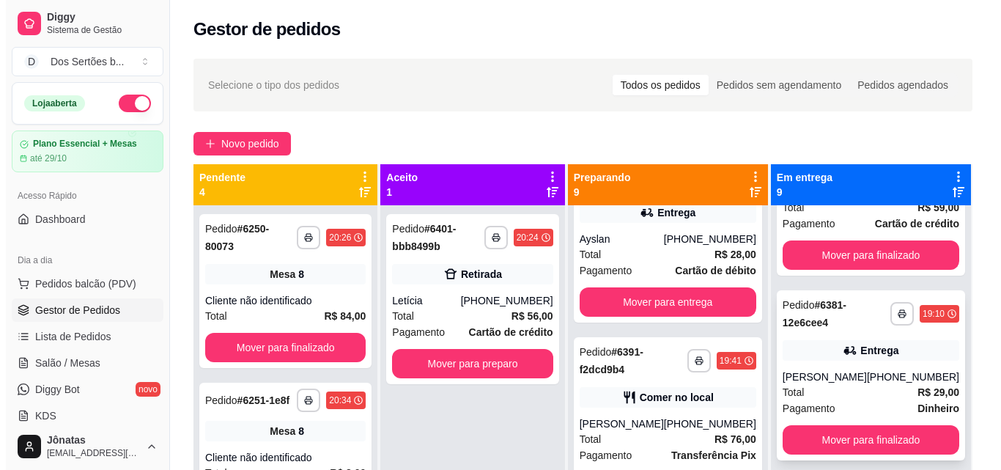
scroll to position [1083, 0]
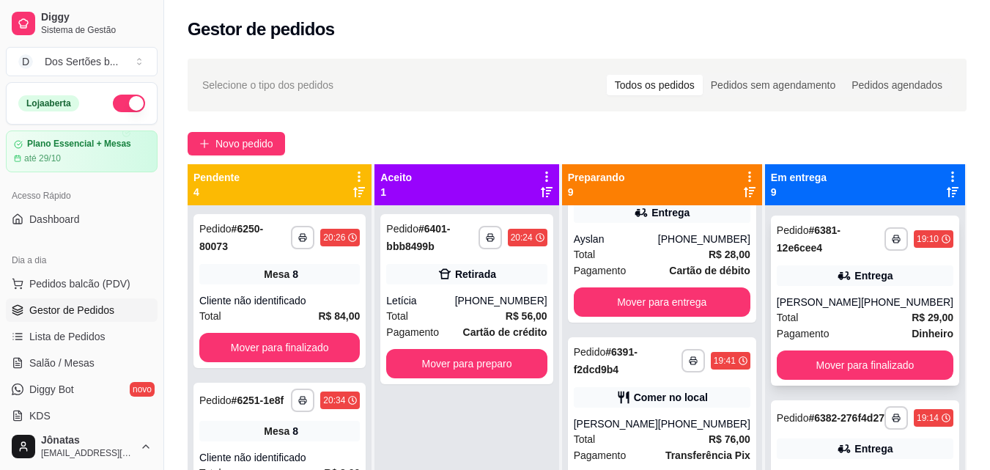
click at [812, 309] on div "[PERSON_NAME]" at bounding box center [819, 302] width 84 height 15
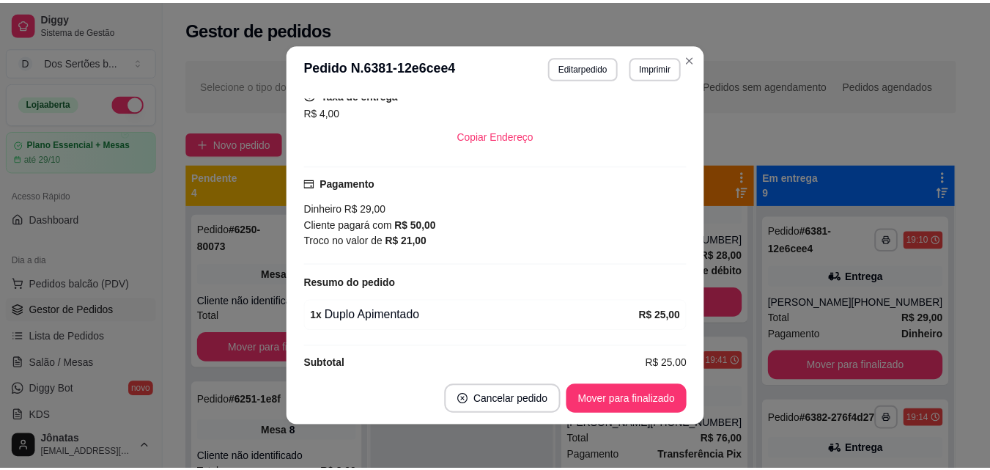
scroll to position [192, 0]
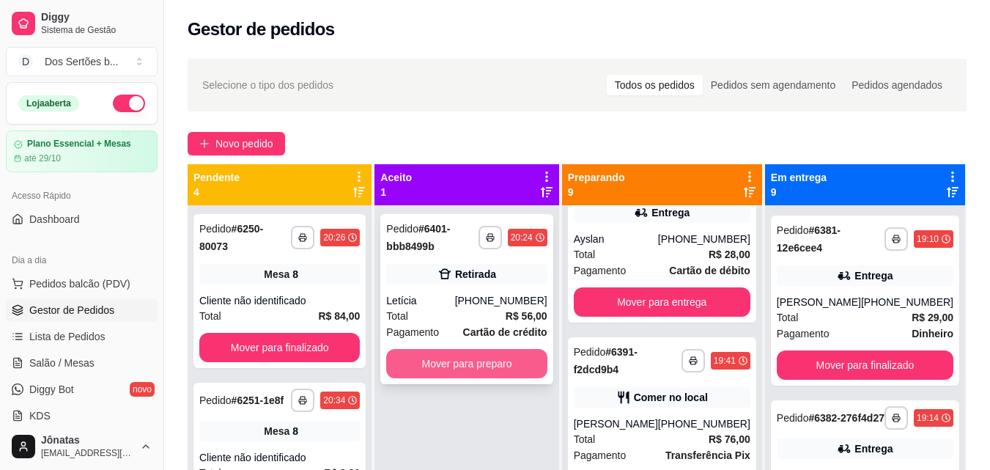
click at [484, 355] on button "Mover para preparo" at bounding box center [466, 363] width 160 height 29
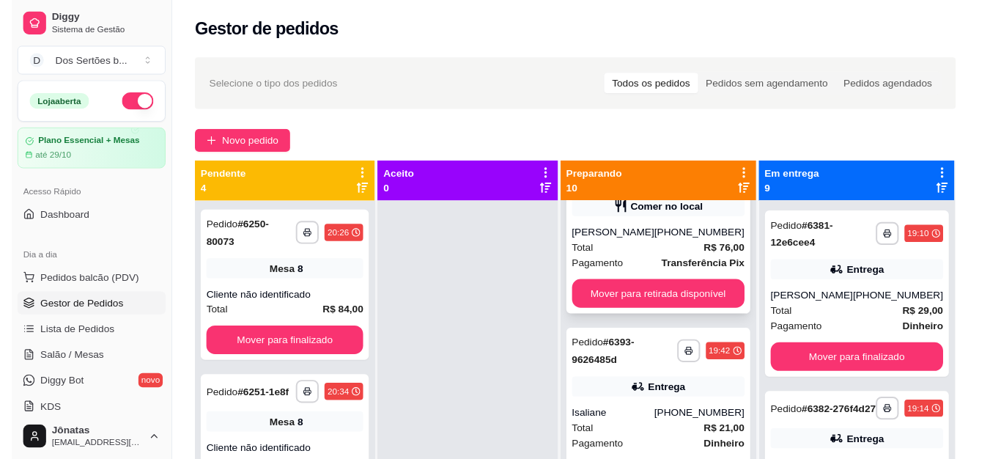
scroll to position [446, 0]
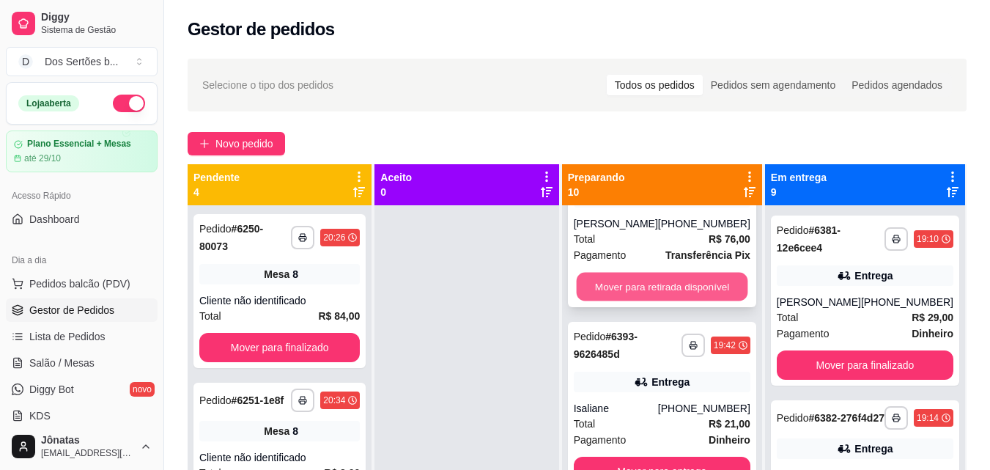
click at [612, 280] on button "Mover para retirada disponível" at bounding box center [661, 287] width 171 height 29
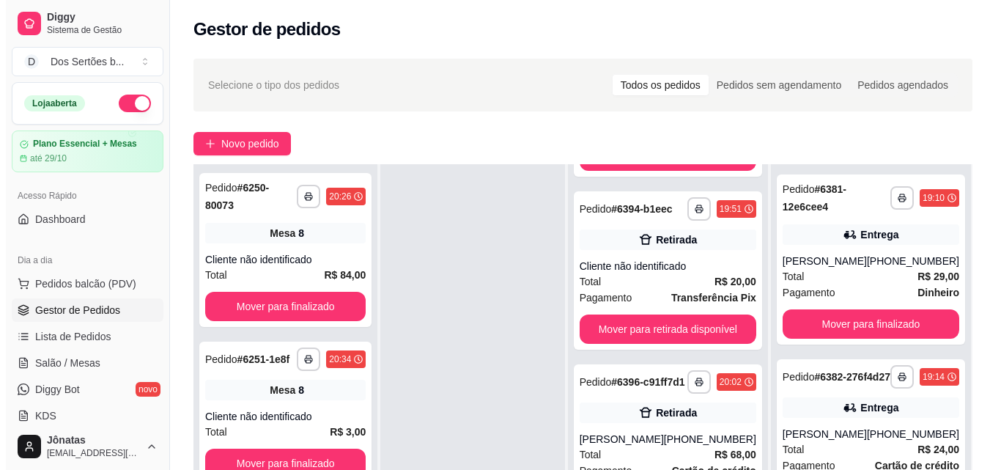
scroll to position [593, 0]
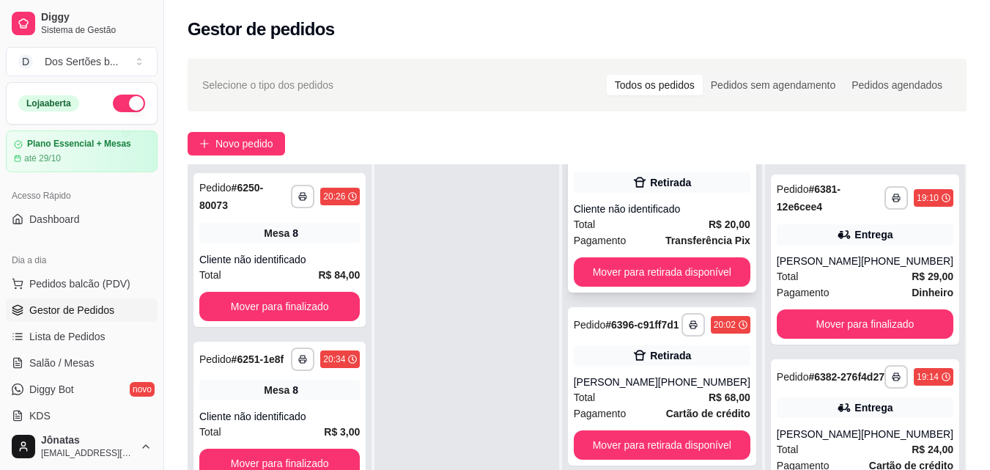
click at [674, 235] on strong "Transferência Pix" at bounding box center [707, 241] width 85 height 12
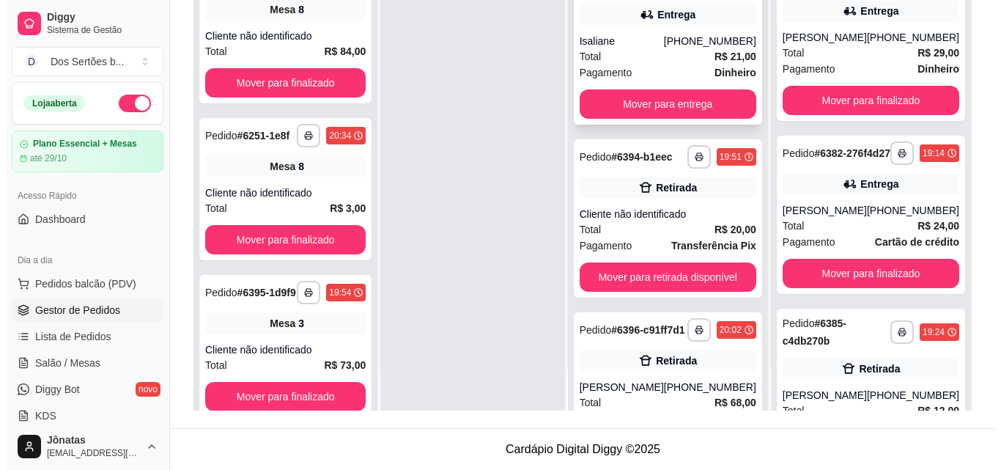
scroll to position [377, 0]
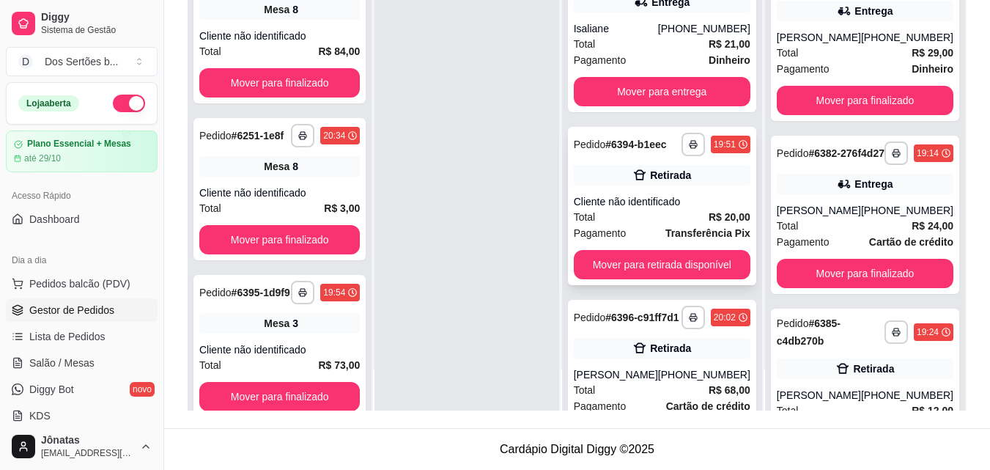
click at [641, 212] on div "Total R$ 20,00" at bounding box center [662, 217] width 177 height 16
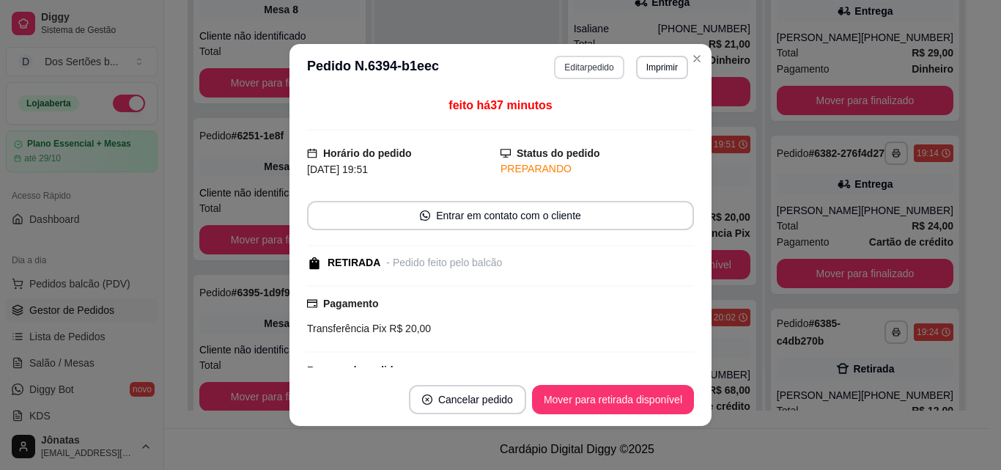
click at [569, 65] on button "Editar pedido" at bounding box center [589, 67] width 70 height 23
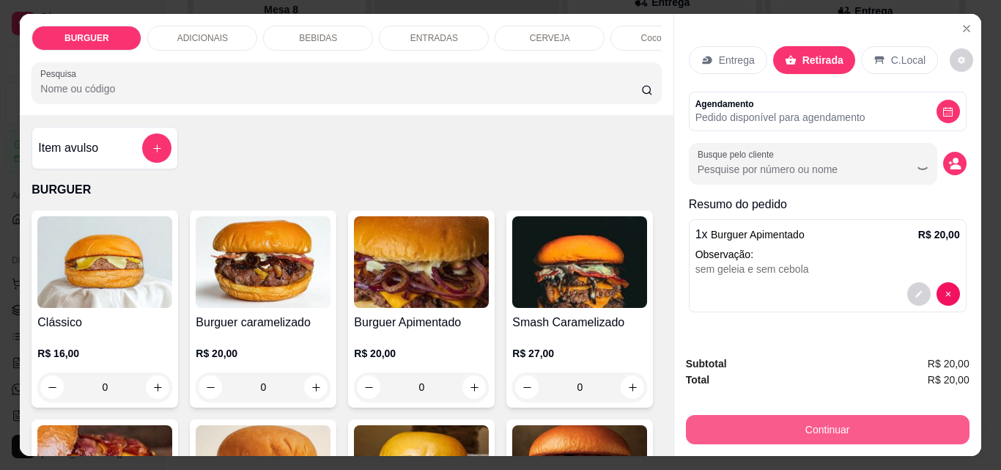
click at [767, 420] on button "Continuar" at bounding box center [828, 429] width 284 height 29
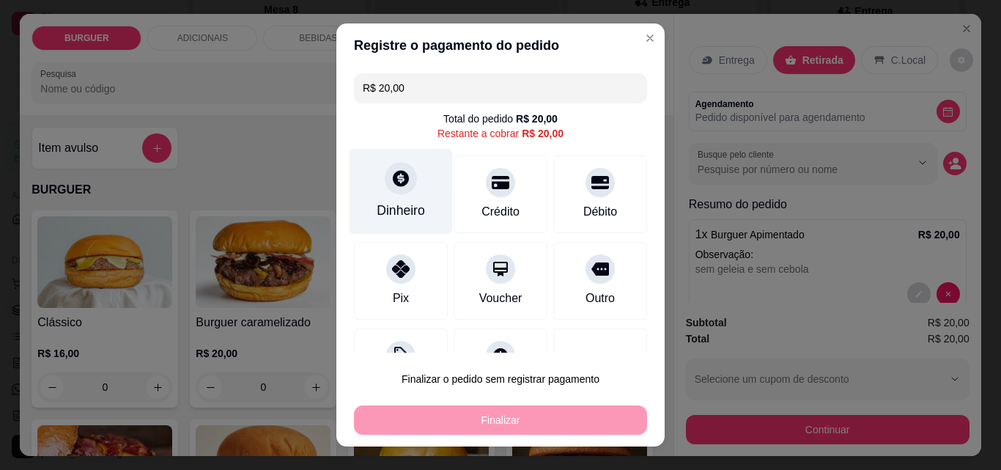
click at [397, 198] on div "Dinheiro" at bounding box center [401, 192] width 103 height 86
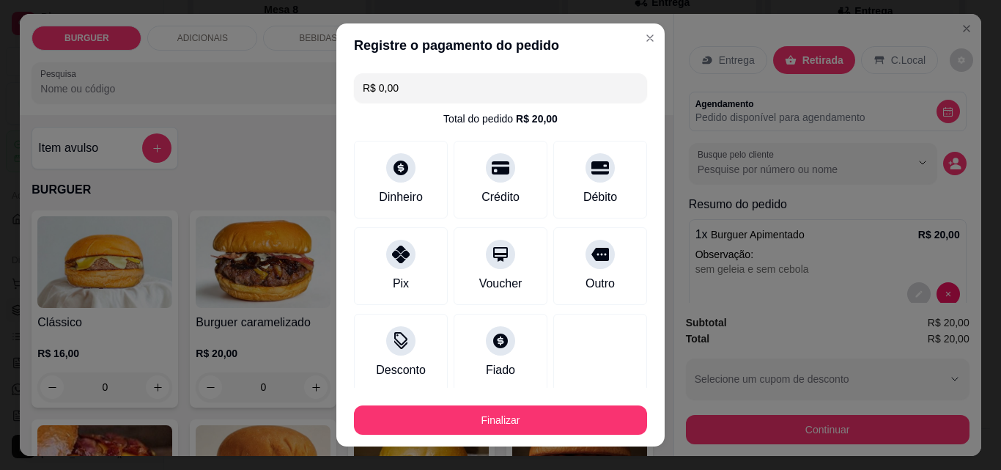
scroll to position [86, 0]
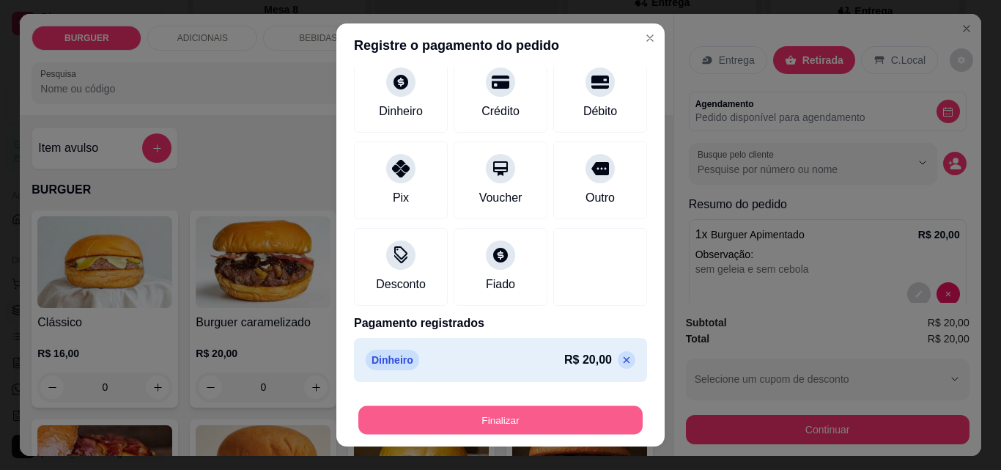
click at [464, 407] on button "Finalizar" at bounding box center [500, 420] width 284 height 29
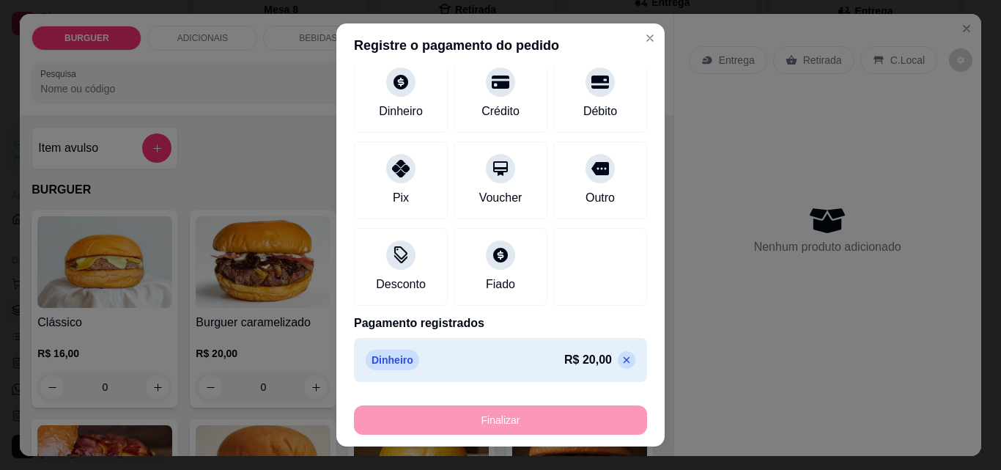
type input "-R$ 20,00"
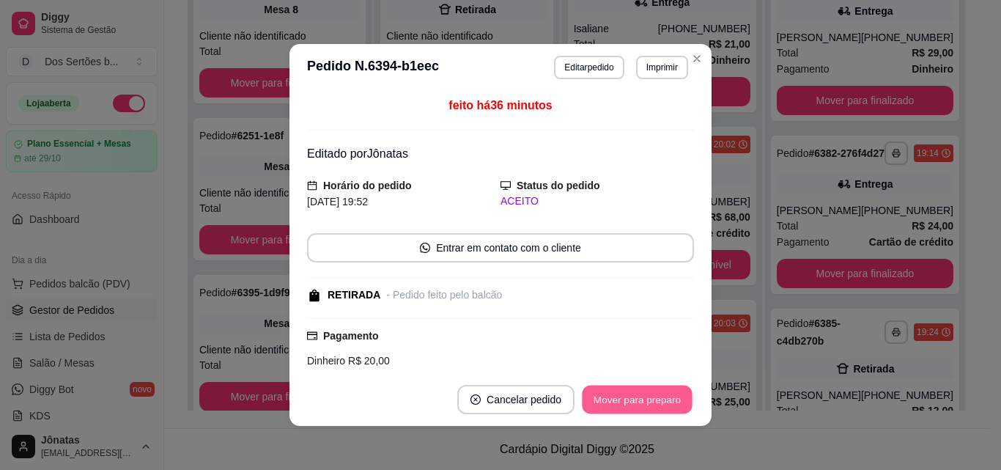
click at [611, 399] on button "Mover para preparo" at bounding box center [637, 399] width 110 height 29
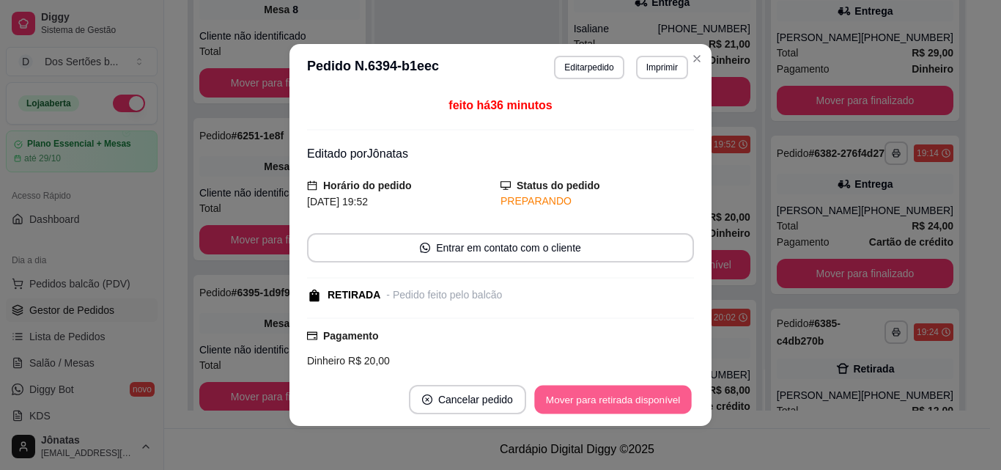
click at [611, 399] on button "Mover para retirada disponível" at bounding box center [612, 399] width 157 height 29
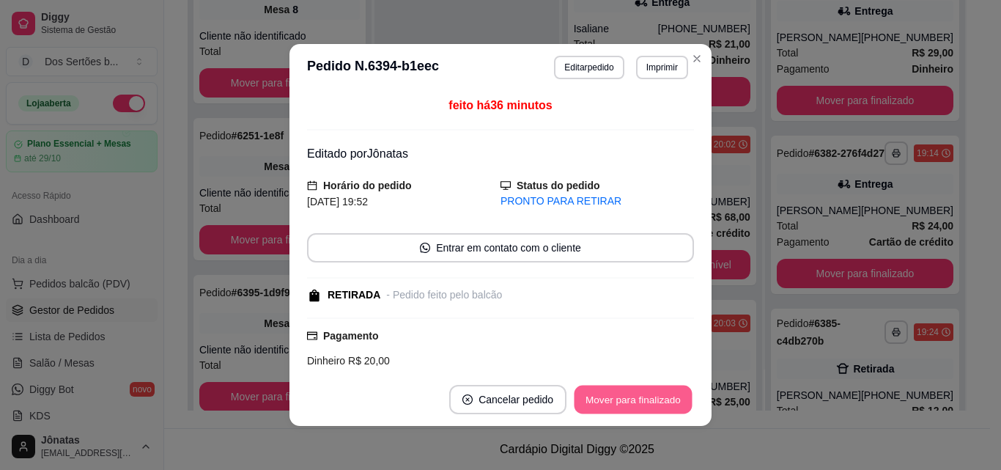
click at [611, 399] on button "Mover para finalizado" at bounding box center [634, 399] width 118 height 29
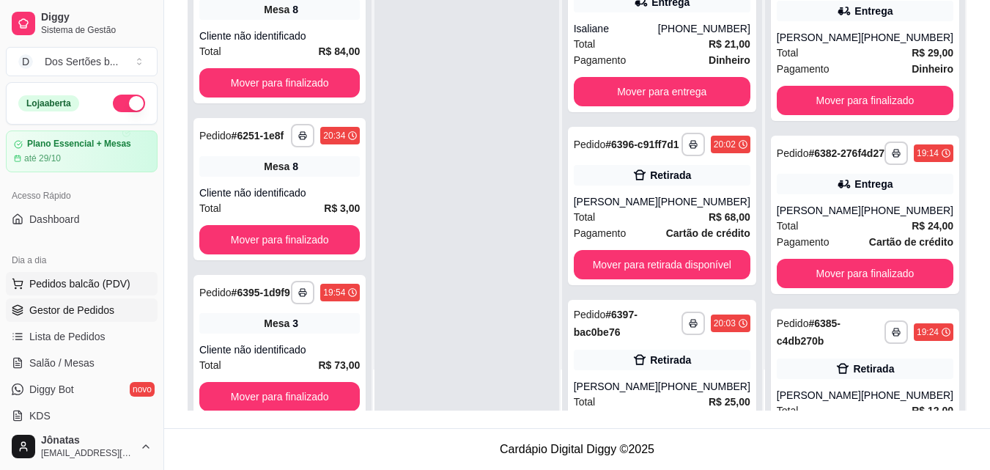
click at [77, 278] on span "Pedidos balcão (PDV)" at bounding box center [79, 283] width 101 height 15
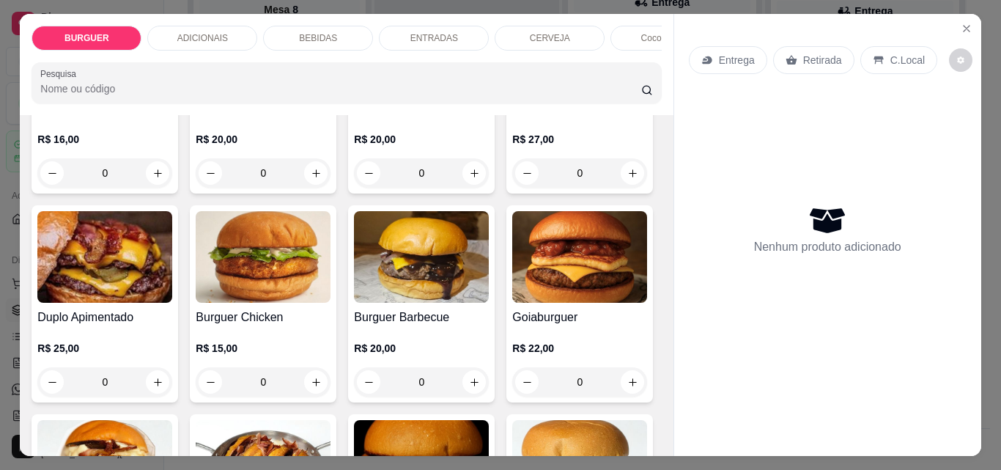
scroll to position [350, 0]
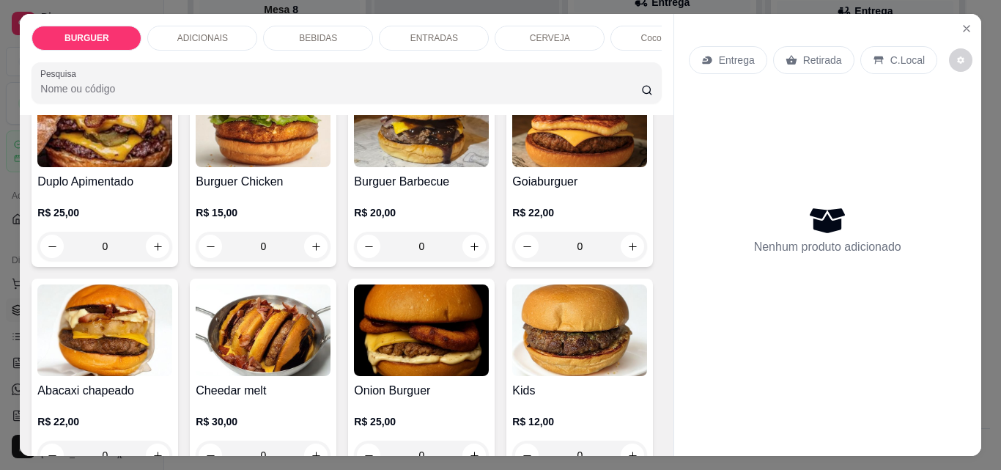
click at [627, 43] on icon "increase-product-quantity" at bounding box center [632, 37] width 11 height 11
type input "1"
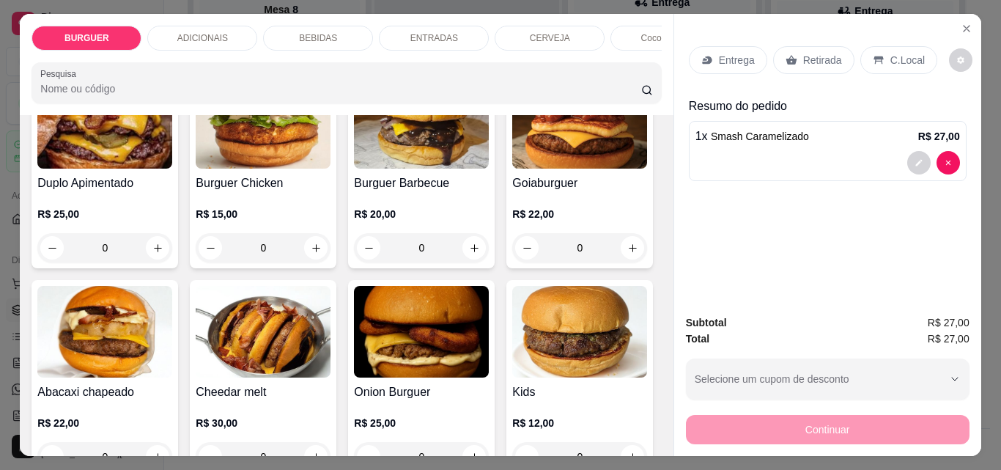
scroll to position [350, 0]
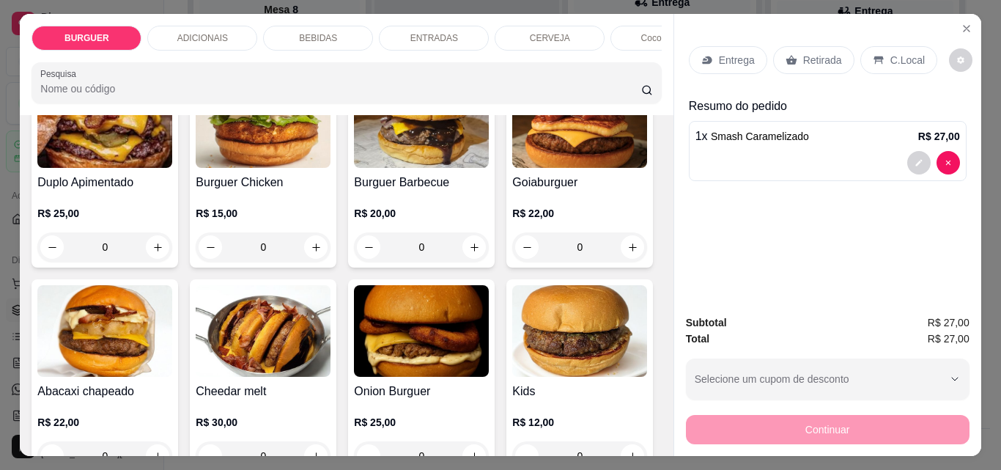
click at [704, 56] on icon at bounding box center [707, 60] width 10 height 8
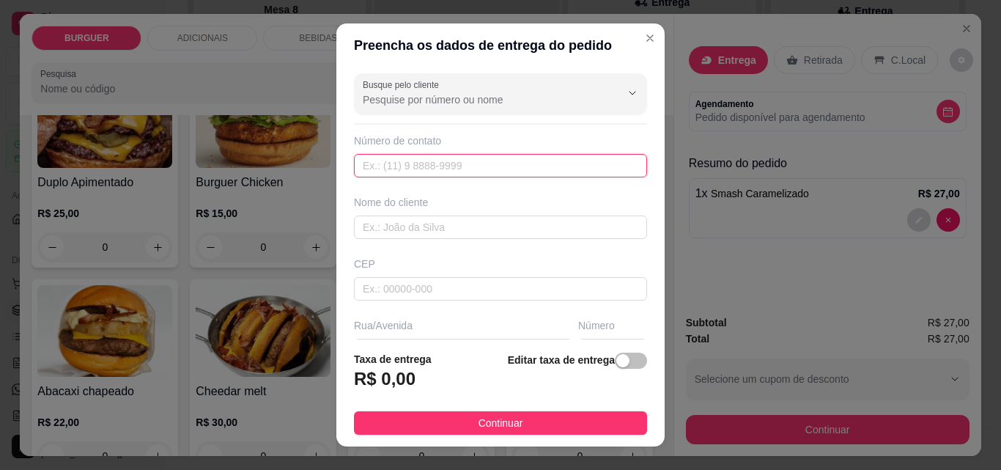
click at [410, 167] on input "text" at bounding box center [500, 165] width 293 height 23
type input "[PHONE_NUMBER]"
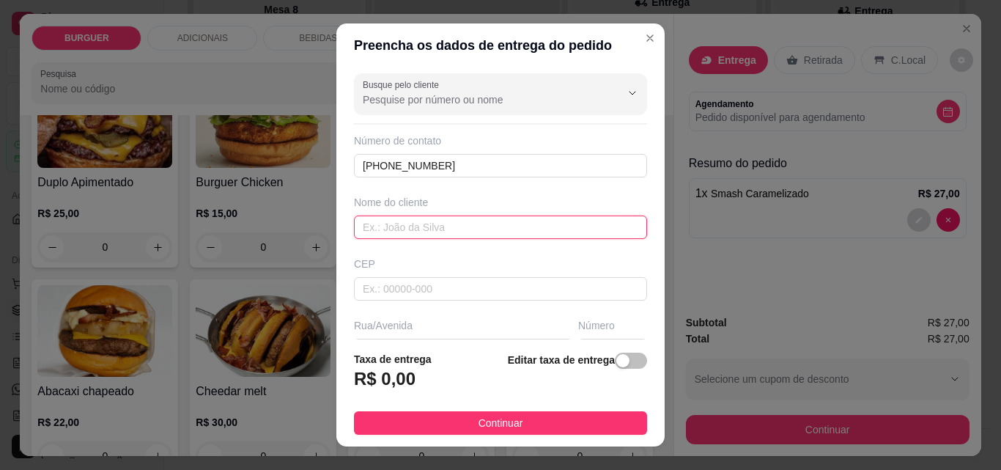
click at [394, 226] on input "text" at bounding box center [500, 226] width 293 height 23
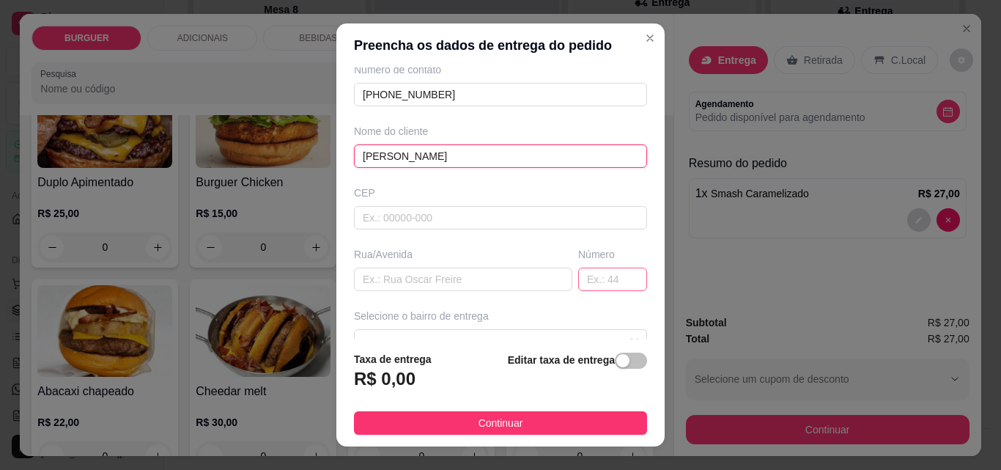
type input "[PERSON_NAME]"
click at [578, 276] on input "text" at bounding box center [612, 278] width 69 height 23
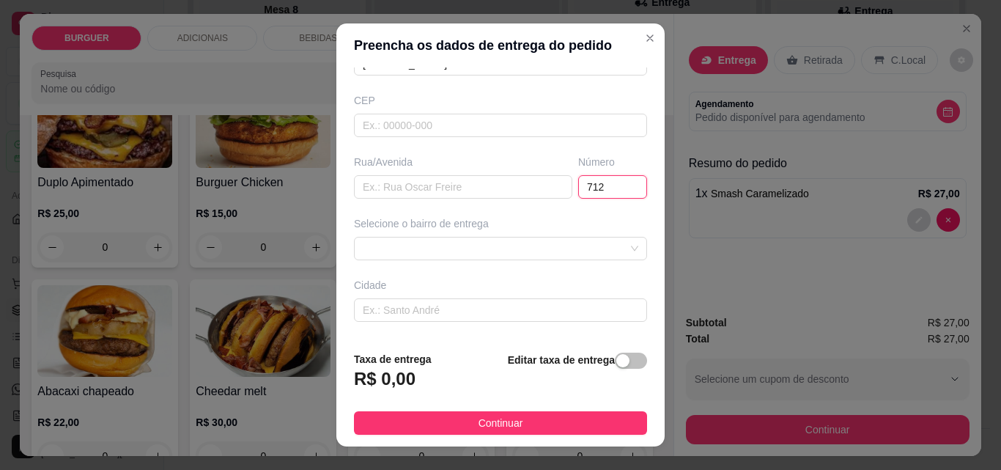
scroll to position [171, 0]
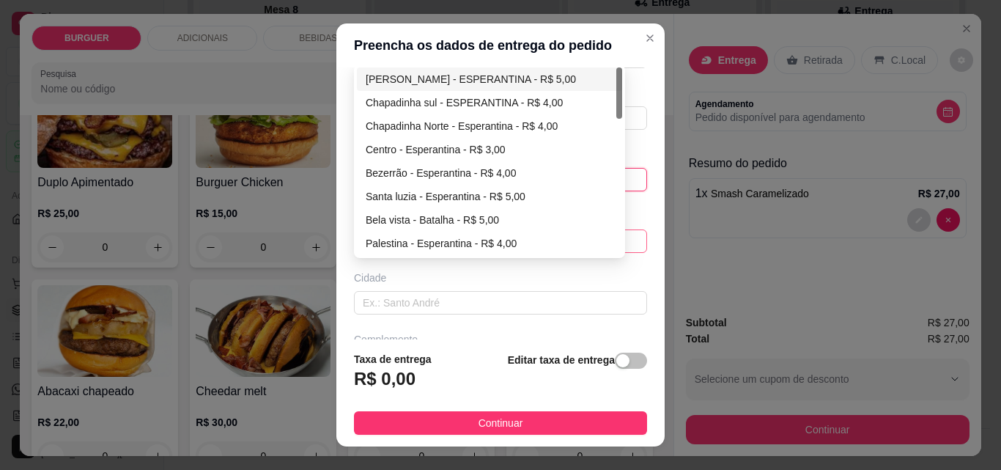
click at [366, 237] on div "67d0a9f2ac621123795caa57 67d0aa4c10a7c36e1d729bd0 [PERSON_NAME] - ESPERANTINA -…" at bounding box center [500, 240] width 293 height 23
type input "712"
click at [421, 101] on div "Chapadinha sul - ESPERANTINA - R$ 4,00" at bounding box center [490, 103] width 248 height 16
type input "ESPERANTINA"
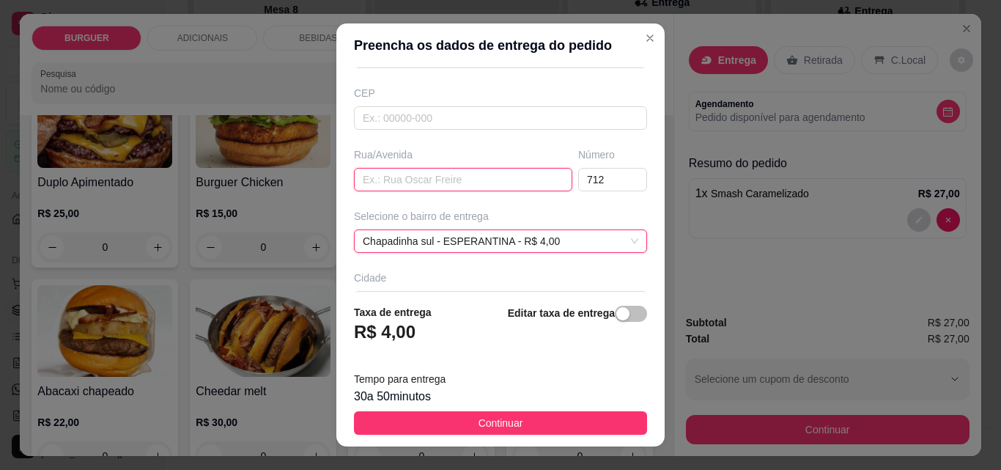
click at [396, 174] on input "text" at bounding box center [463, 179] width 218 height 23
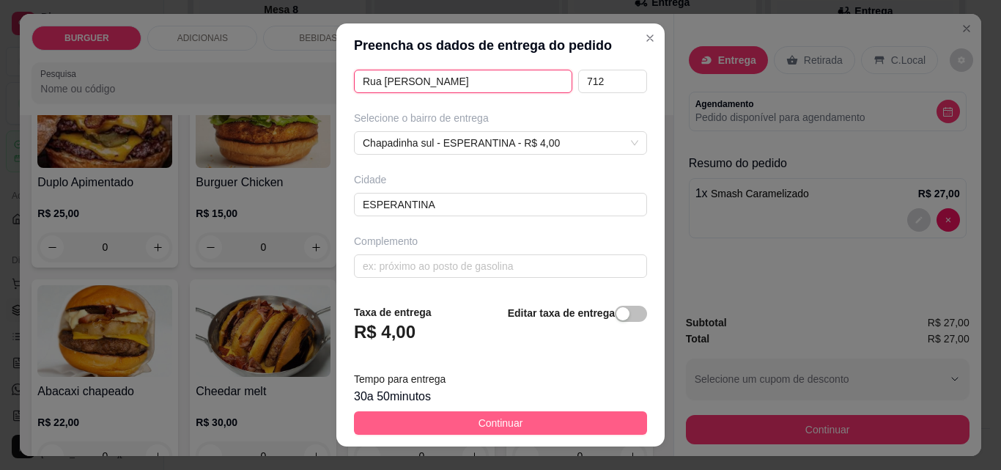
type input "Rua [PERSON_NAME]"
click at [520, 422] on button "Continuar" at bounding box center [500, 422] width 293 height 23
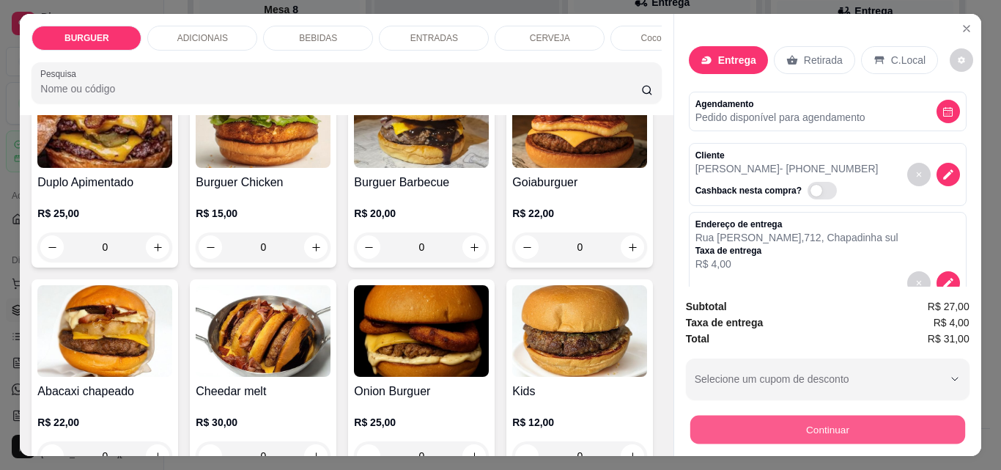
click at [777, 430] on button "Continuar" at bounding box center [827, 429] width 275 height 29
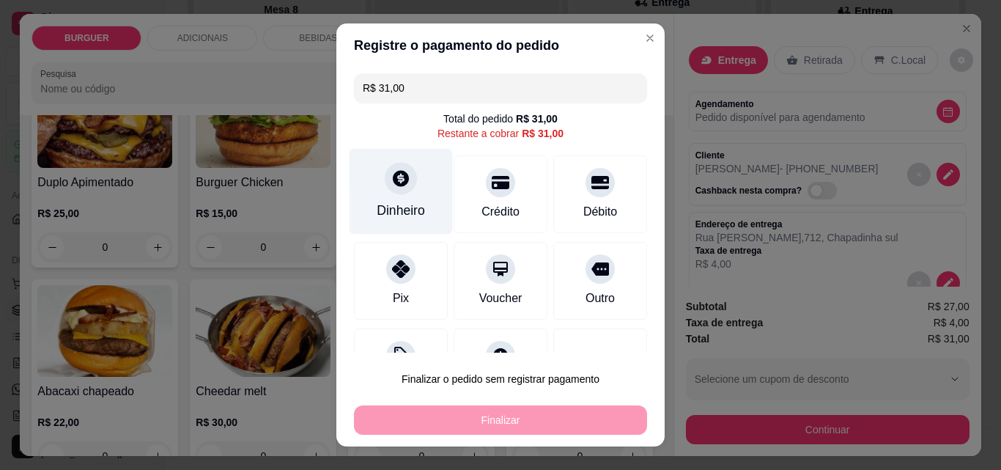
click at [370, 196] on div "Dinheiro" at bounding box center [401, 192] width 103 height 86
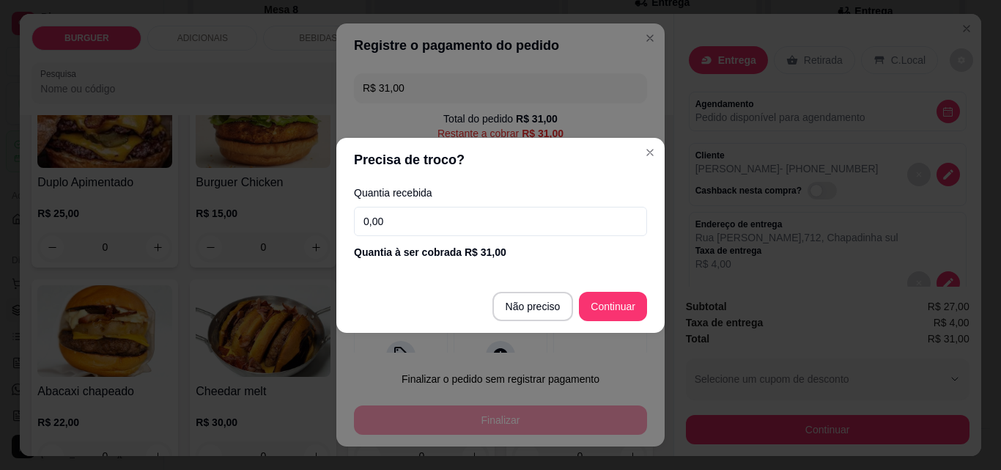
click at [401, 218] on input "0,00" at bounding box center [500, 221] width 293 height 29
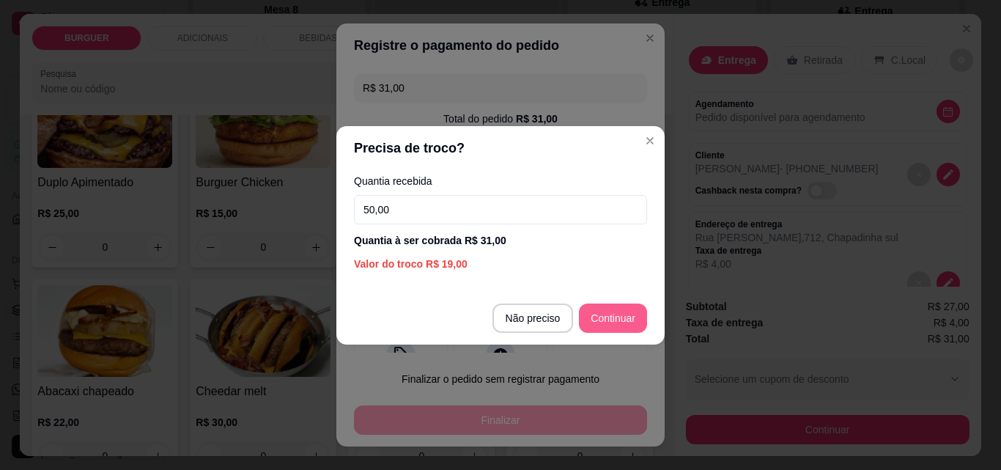
type input "50,00"
type input "R$ 0,00"
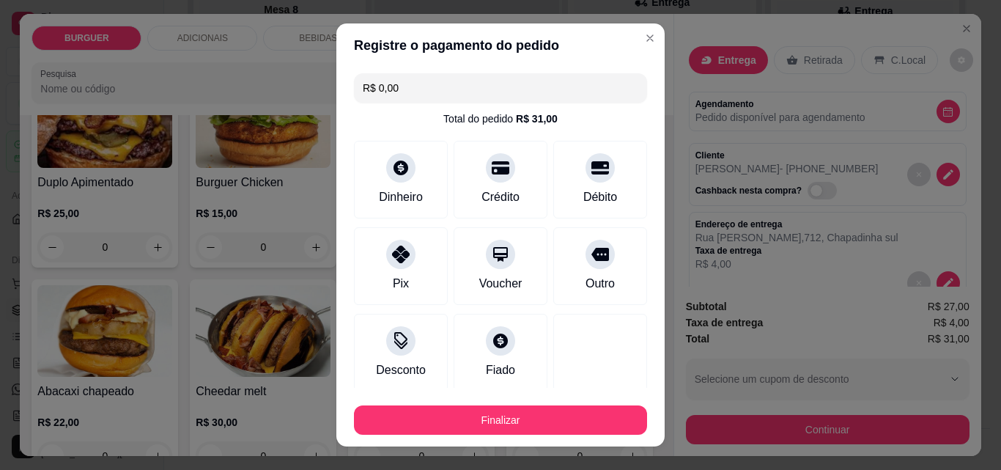
scroll to position [86, 0]
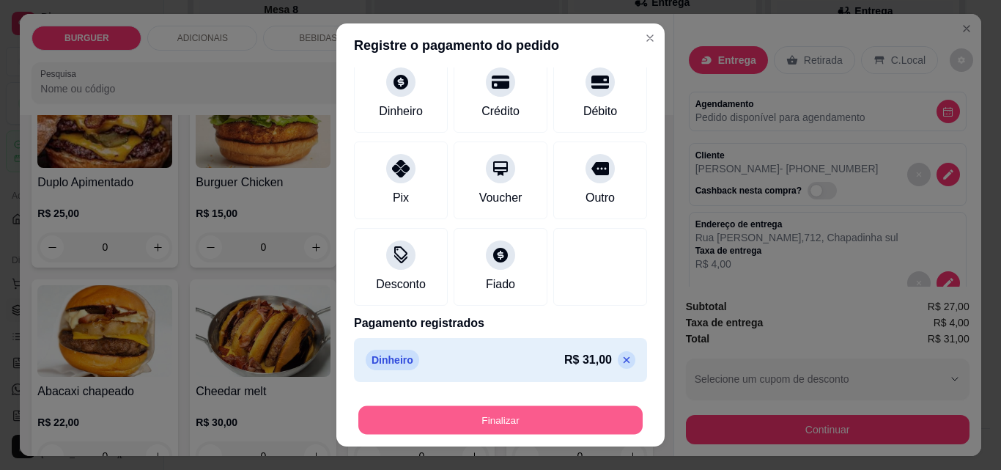
click at [512, 413] on button "Finalizar" at bounding box center [500, 420] width 284 height 29
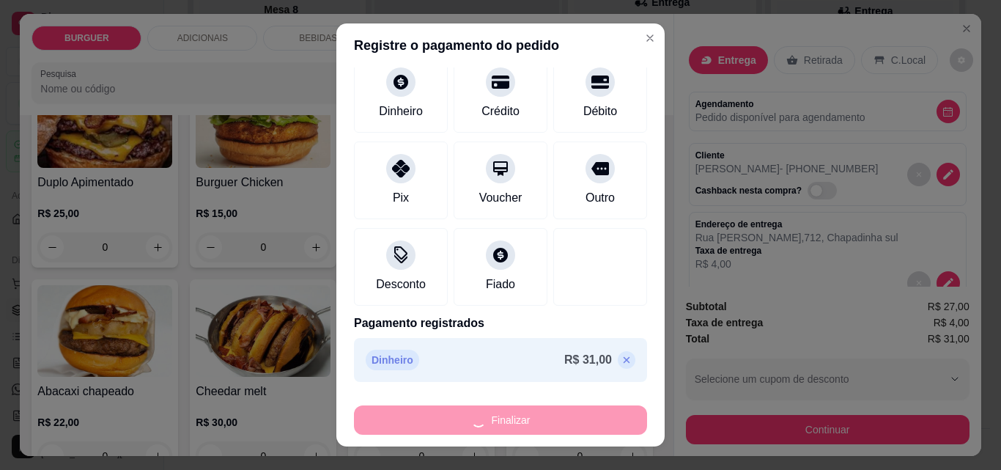
type input "0"
type input "-R$ 31,00"
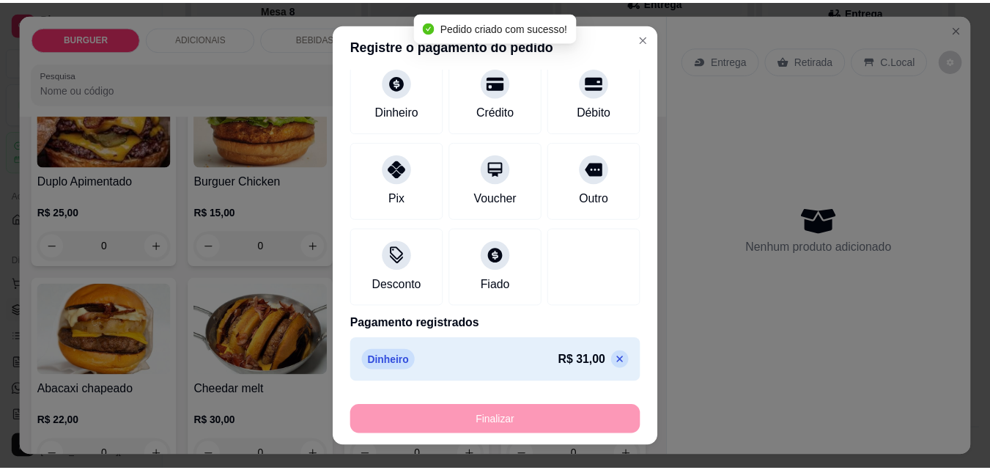
scroll to position [350, 0]
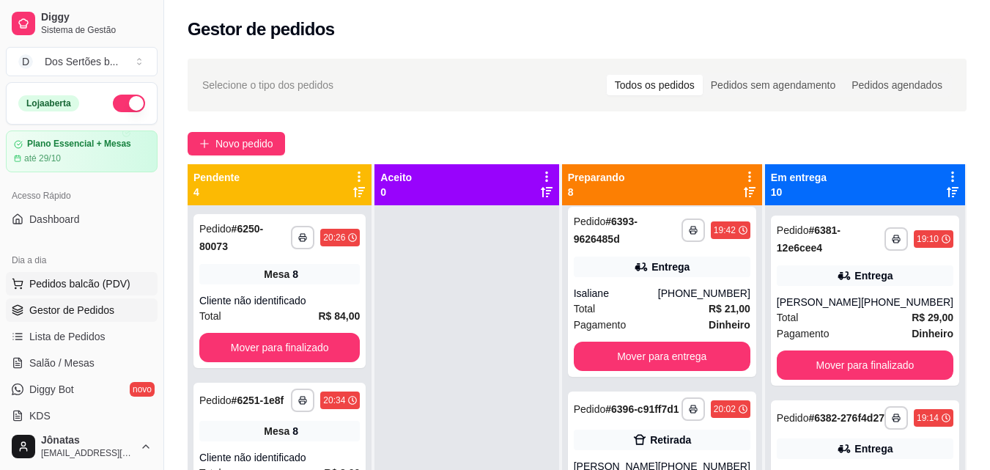
click at [87, 282] on span "Pedidos balcão (PDV)" at bounding box center [79, 283] width 101 height 15
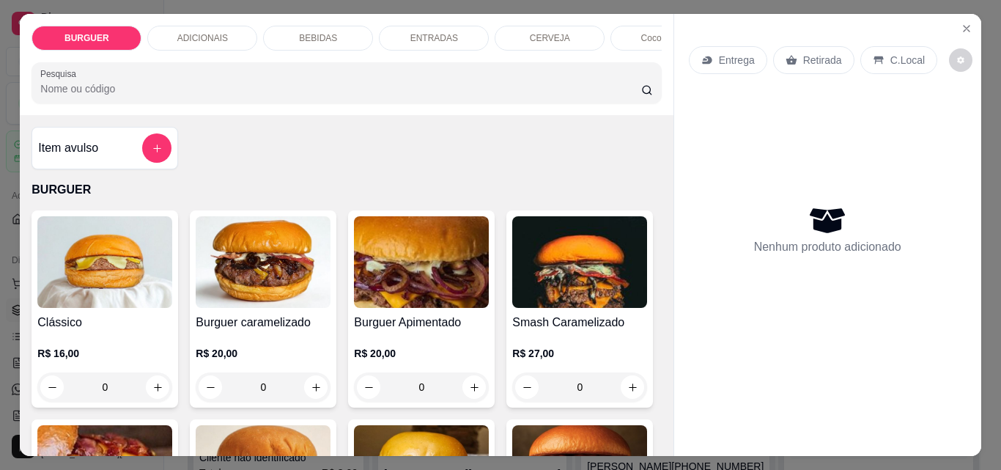
scroll to position [104, 0]
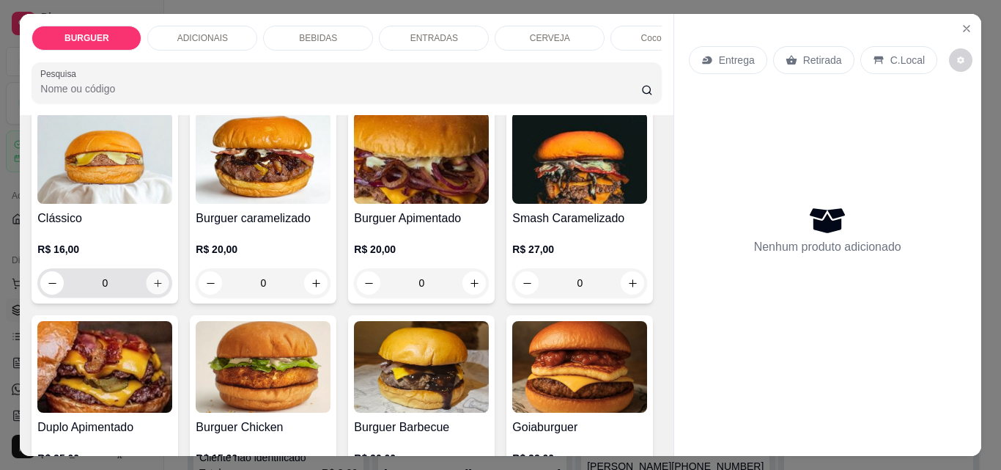
click at [153, 289] on icon "increase-product-quantity" at bounding box center [157, 283] width 11 height 11
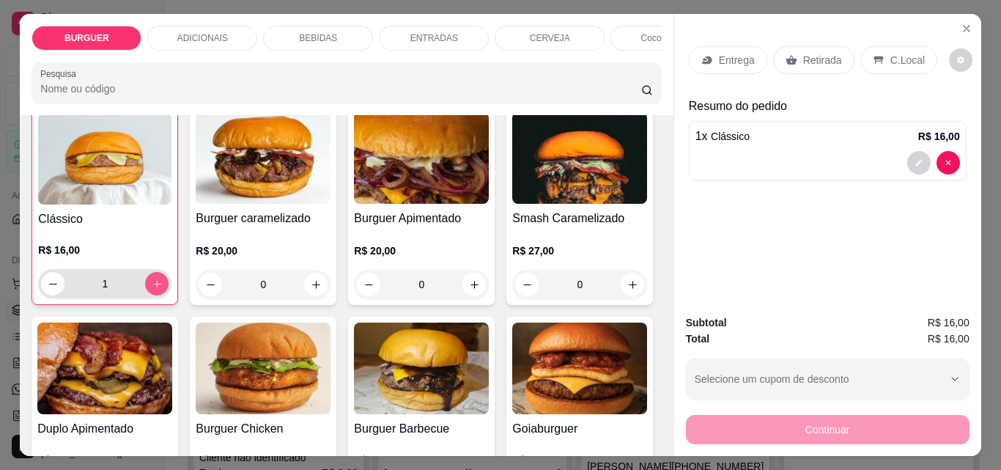
scroll to position [105, 0]
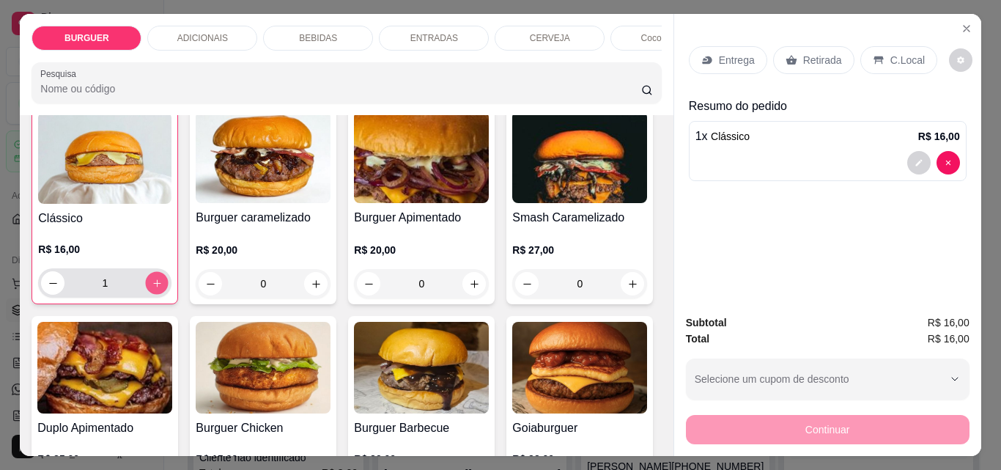
click at [153, 289] on icon "increase-product-quantity" at bounding box center [157, 283] width 11 height 11
type input "2"
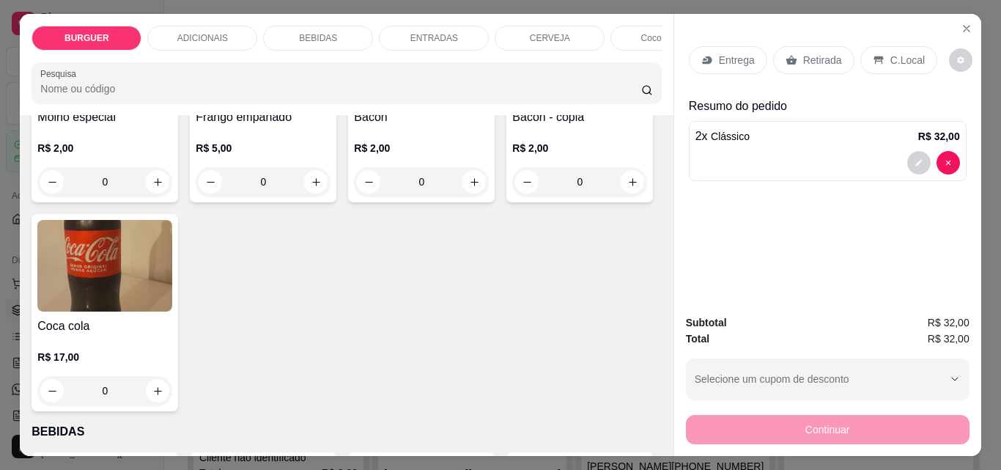
scroll to position [1136, 0]
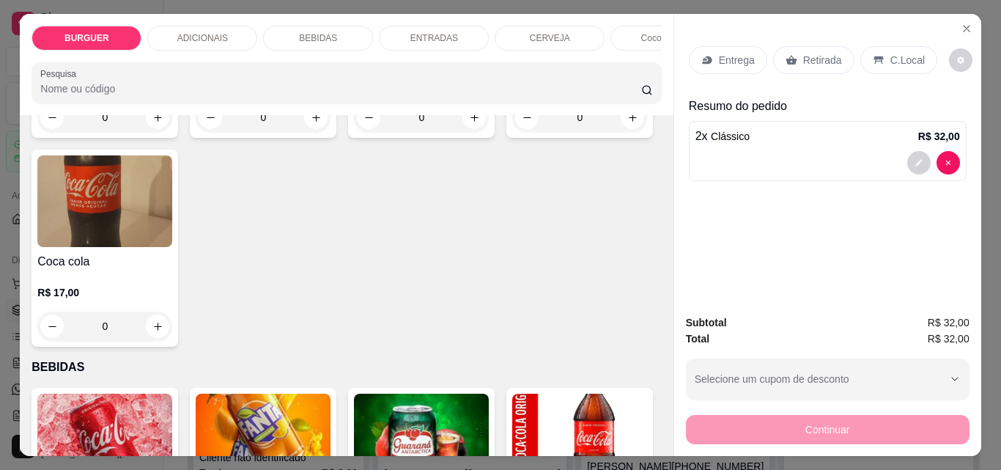
type input "1"
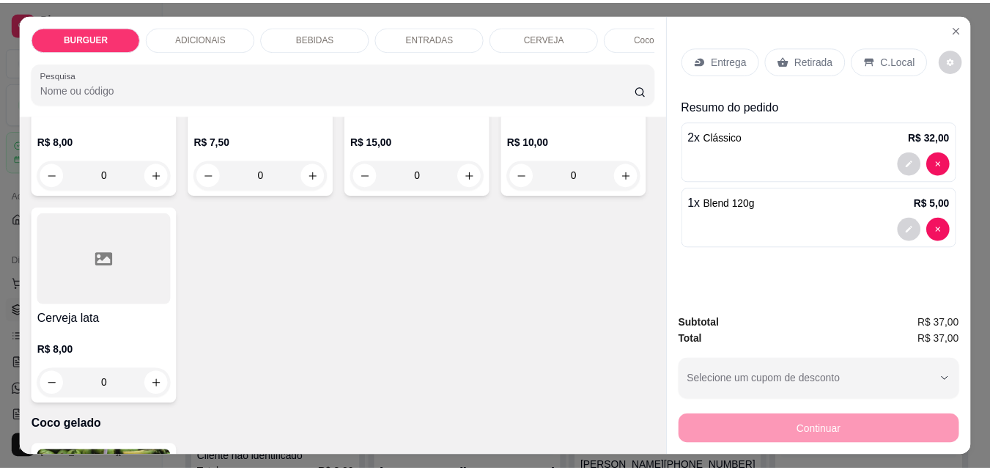
scroll to position [2890, 0]
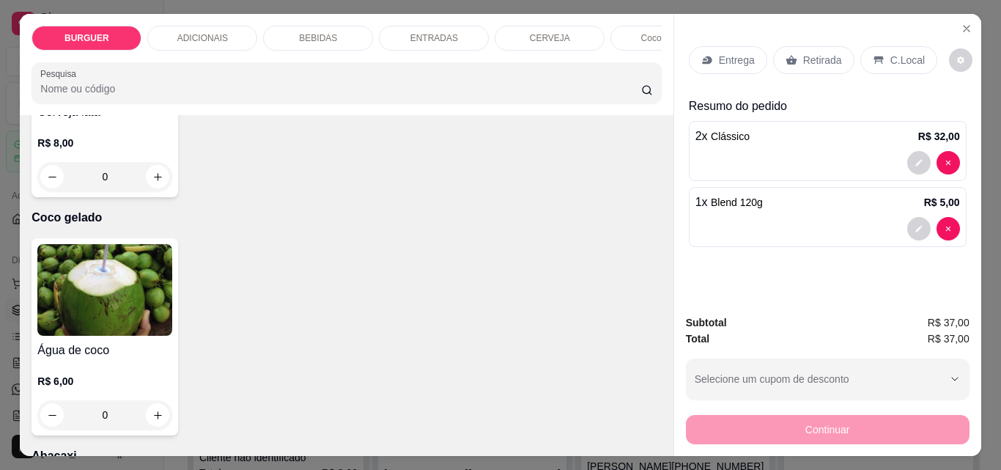
type input "1"
click at [964, 26] on icon "Close" at bounding box center [967, 29] width 6 height 6
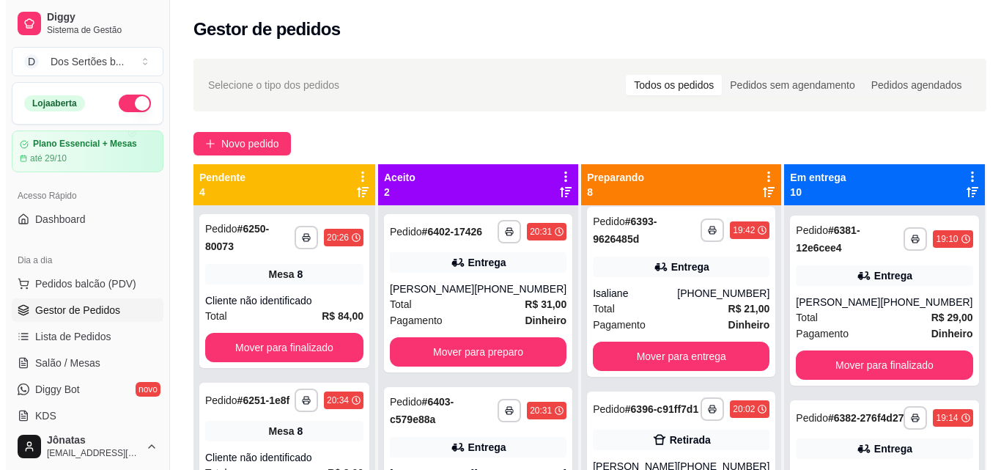
scroll to position [41, 0]
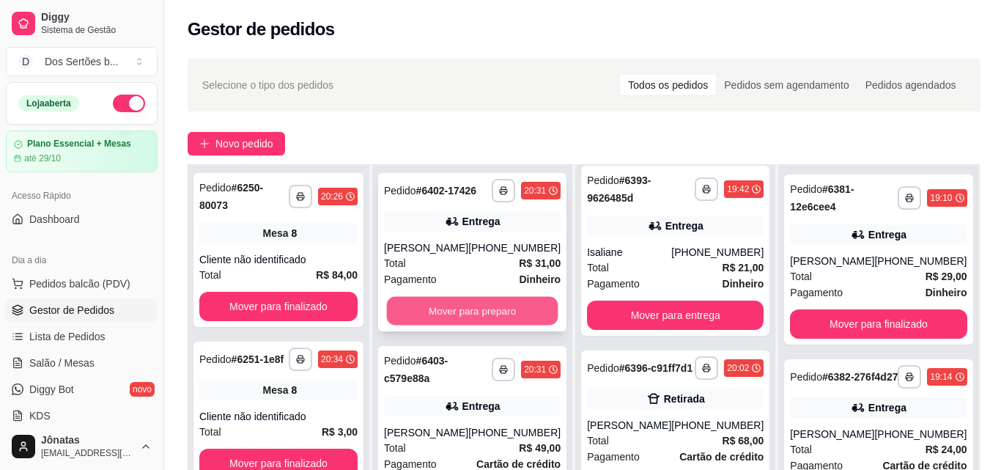
click at [452, 311] on button "Mover para preparo" at bounding box center [472, 311] width 171 height 29
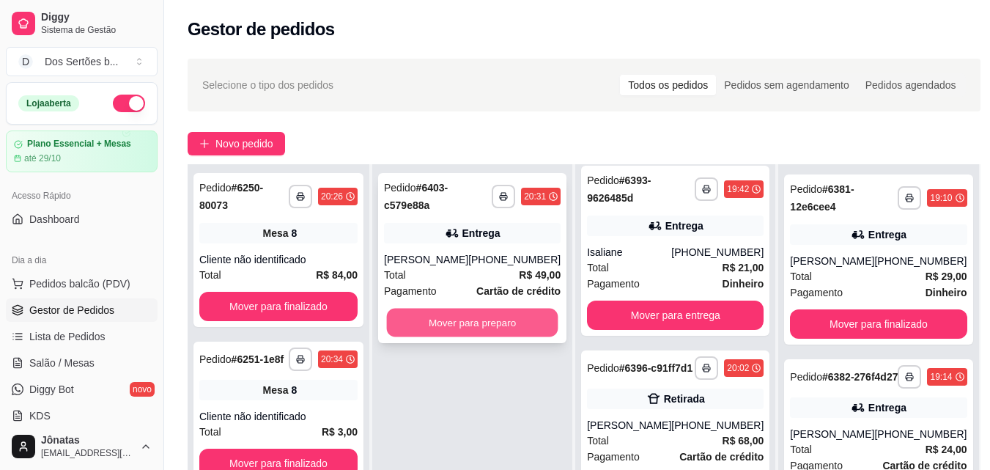
click at [496, 323] on button "Mover para preparo" at bounding box center [472, 323] width 171 height 29
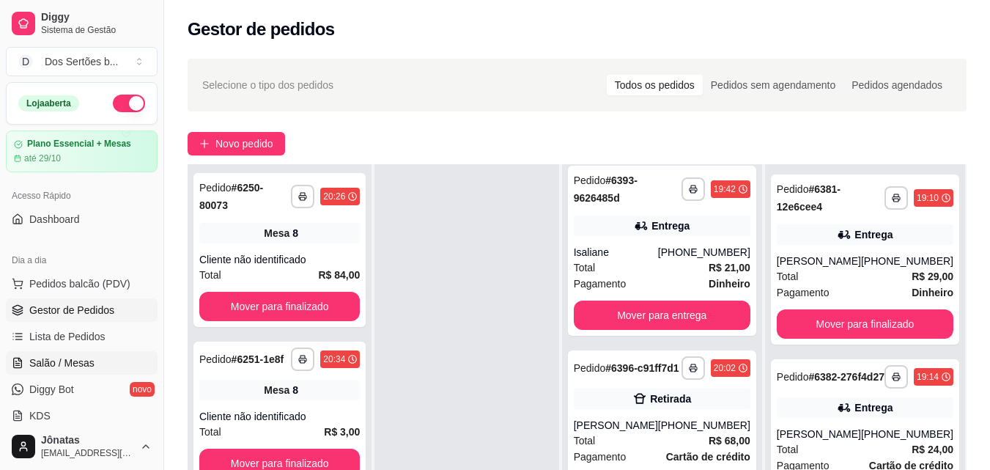
click at [47, 358] on span "Salão / Mesas" at bounding box center [61, 362] width 65 height 15
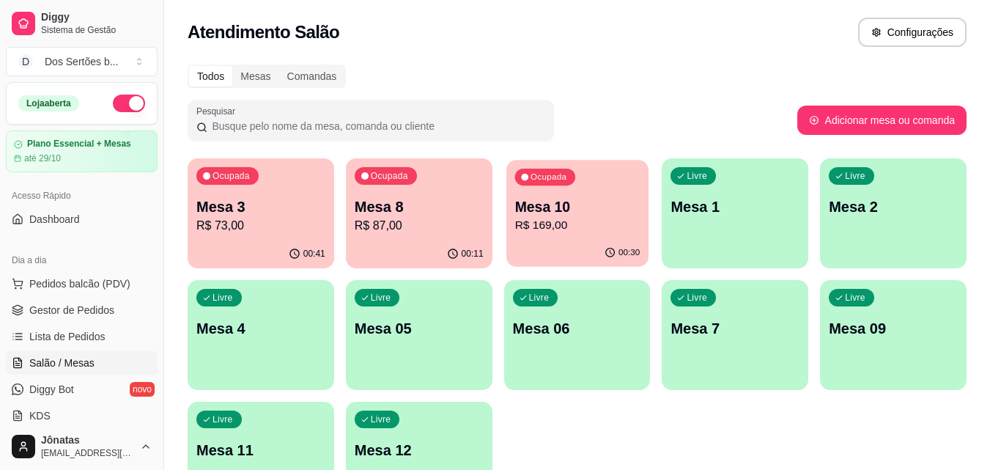
click at [532, 245] on div "00:30" at bounding box center [577, 253] width 142 height 28
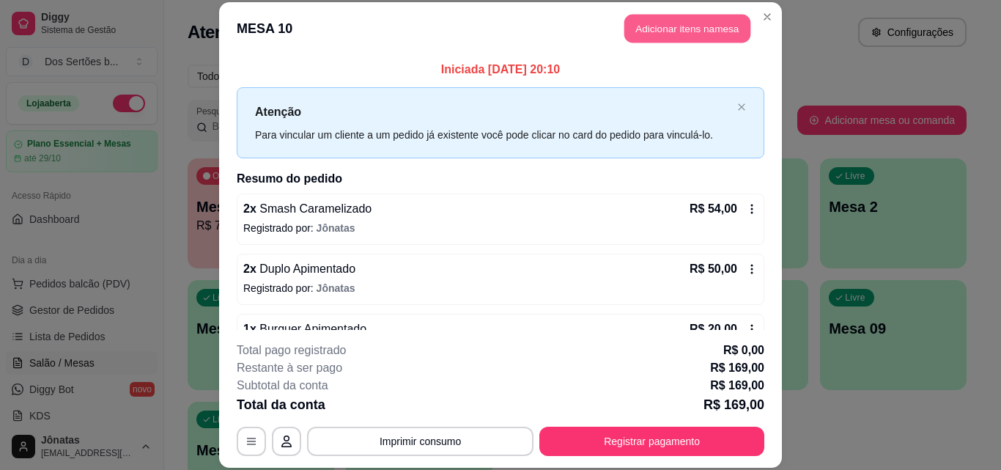
click at [669, 33] on button "Adicionar itens na mesa" at bounding box center [687, 29] width 126 height 29
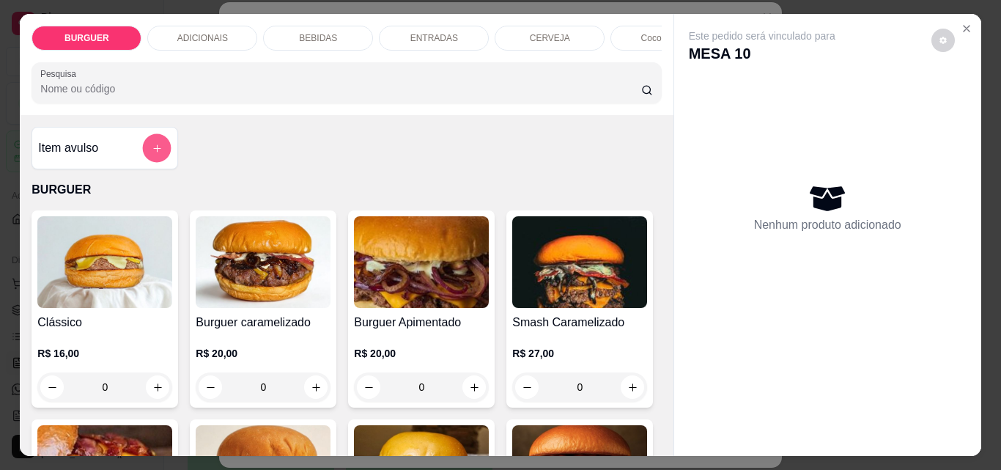
click at [144, 142] on button "add-separate-item" at bounding box center [157, 148] width 29 height 29
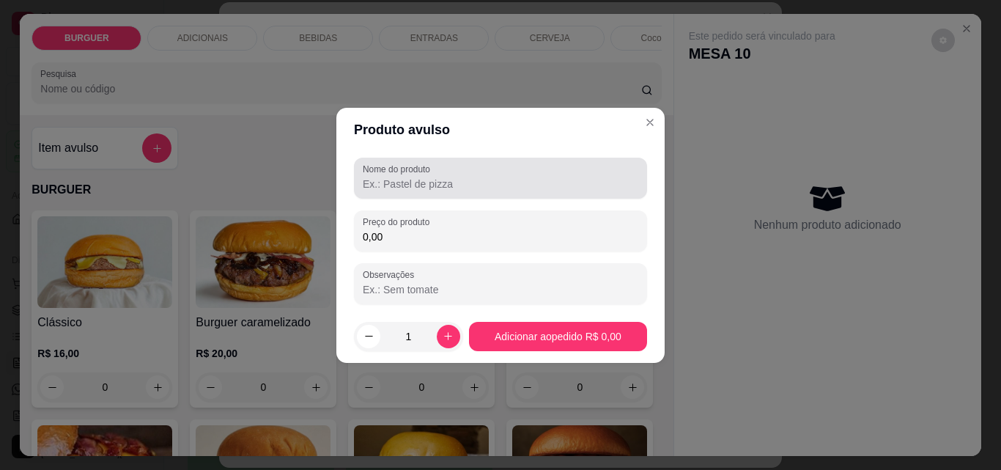
click at [380, 175] on div at bounding box center [501, 177] width 276 height 29
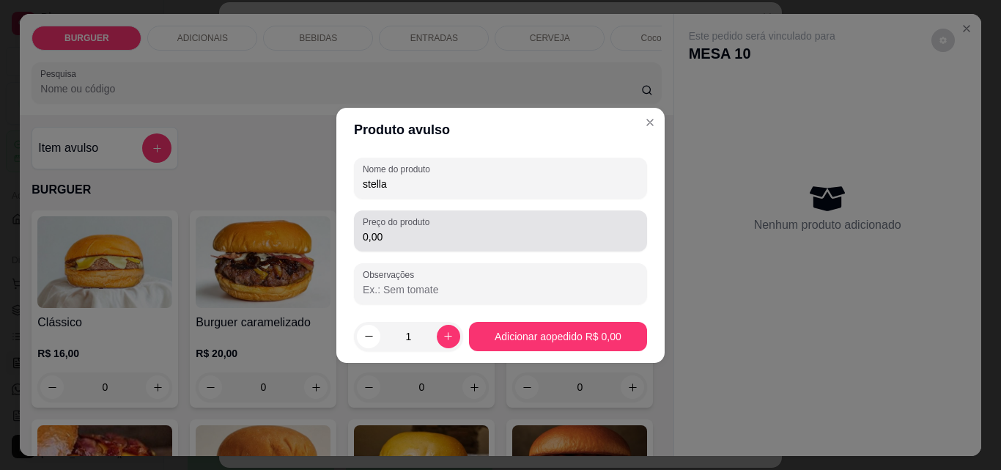
type input "stella"
click at [386, 237] on input "0,00" at bounding box center [501, 236] width 276 height 15
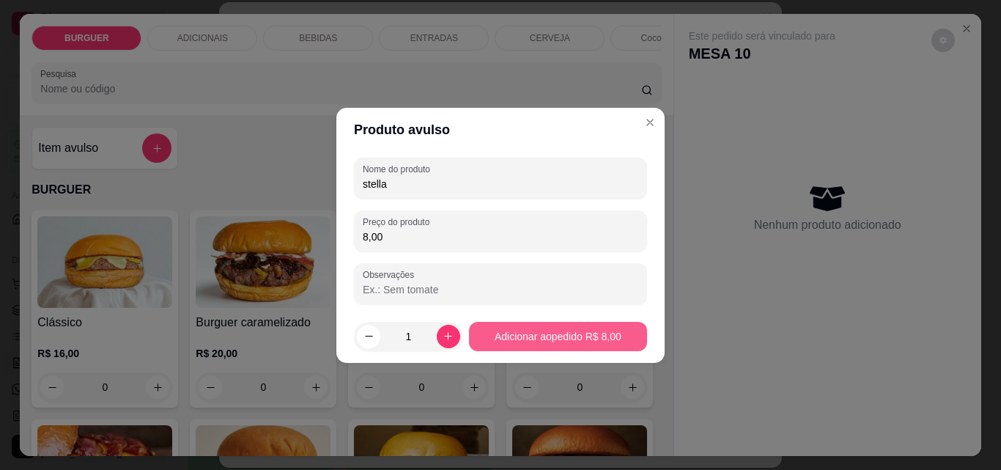
type input "8,00"
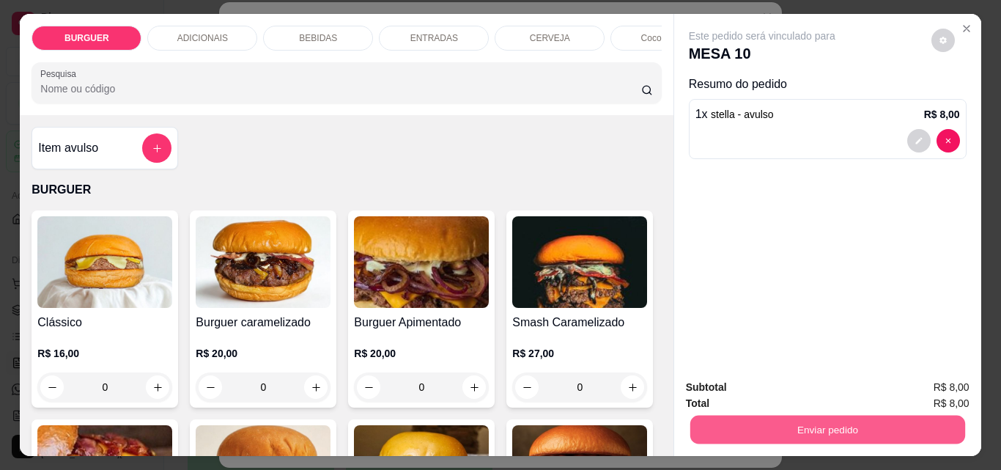
click at [807, 421] on button "Enviar pedido" at bounding box center [827, 429] width 275 height 29
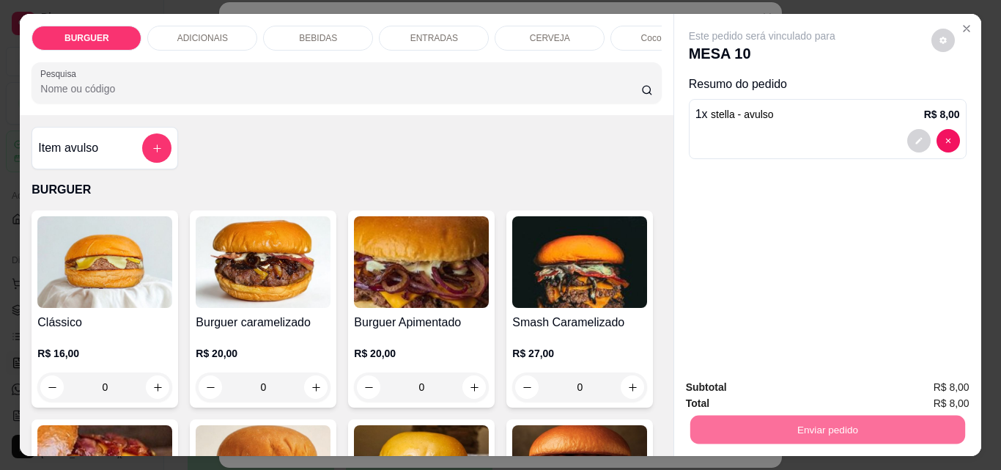
click at [922, 386] on button "Enviar pedido" at bounding box center [931, 387] width 81 height 27
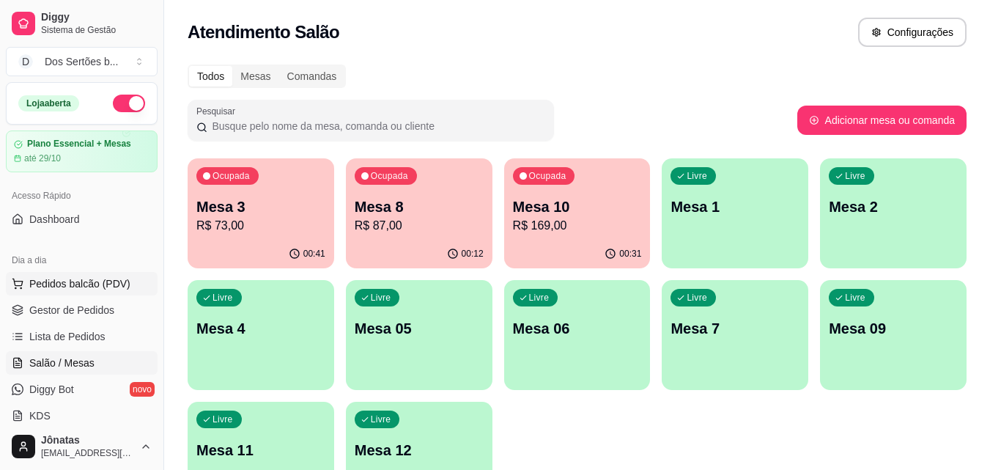
click at [59, 284] on span "Pedidos balcão (PDV)" at bounding box center [79, 283] width 101 height 15
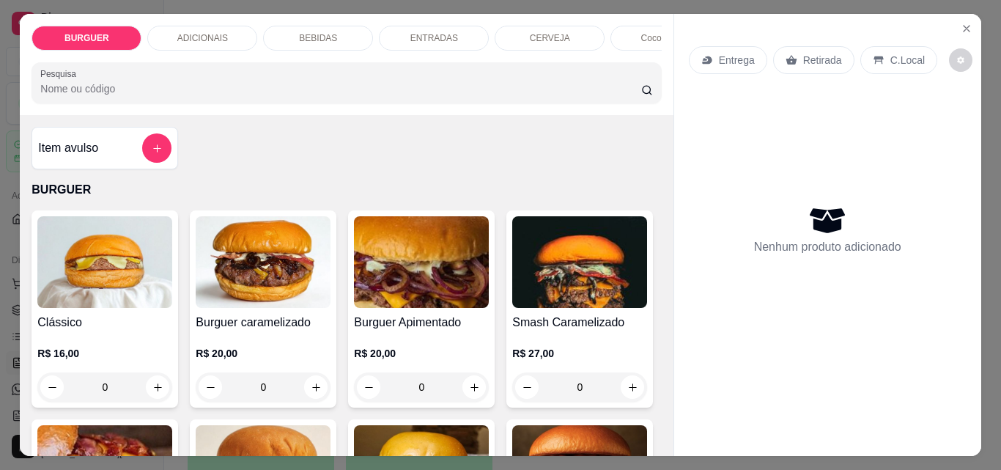
scroll to position [77, 0]
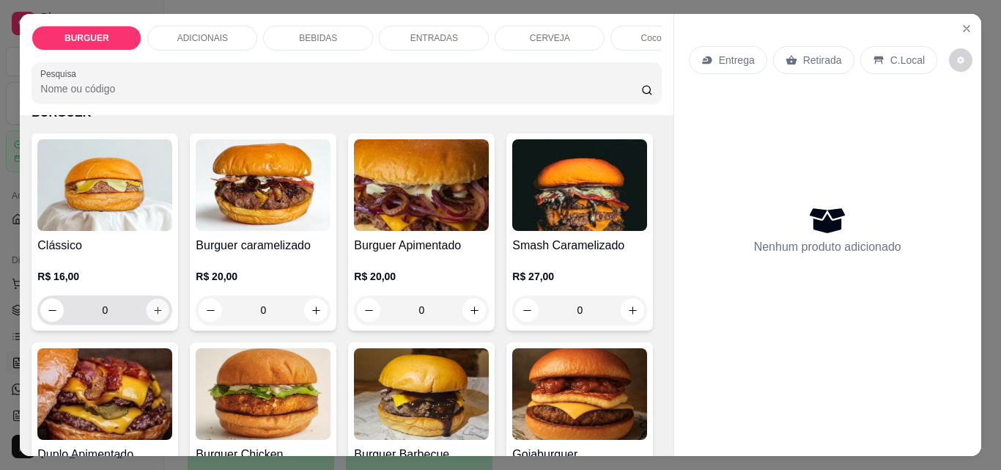
click at [152, 310] on icon "increase-product-quantity" at bounding box center [157, 310] width 11 height 11
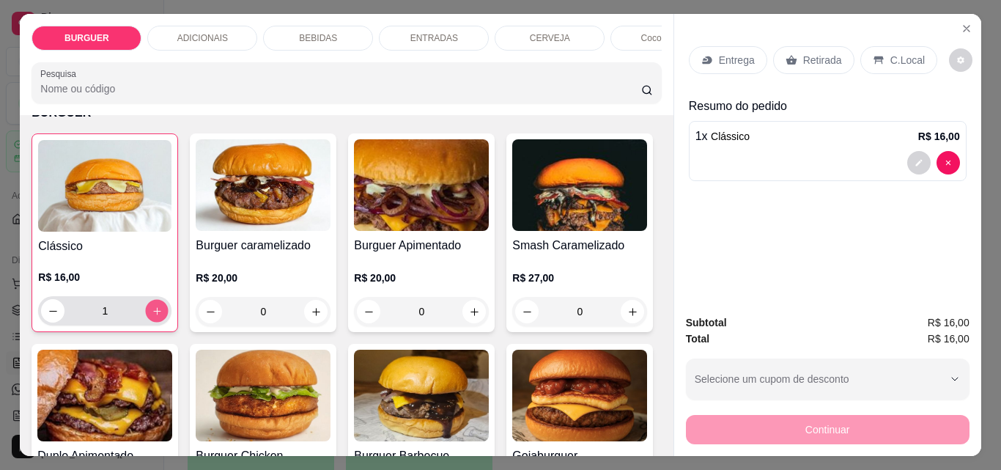
click at [151, 310] on button "increase-product-quantity" at bounding box center [157, 311] width 23 height 23
type input "3"
click at [914, 163] on button "decrease-product-quantity" at bounding box center [918, 163] width 23 height 23
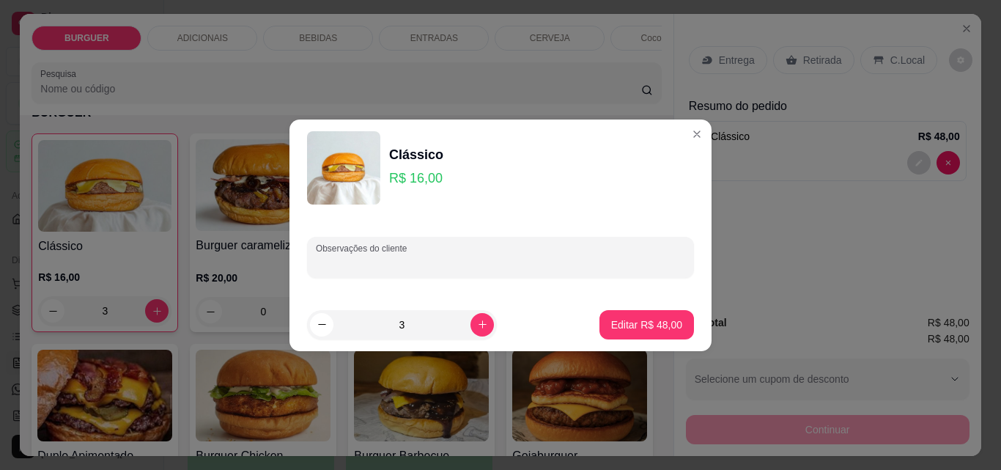
click at [370, 256] on input "Observações do cliente" at bounding box center [500, 263] width 369 height 15
type input "1 adicional de carne"
click at [669, 327] on p "Editar R$ 48,00" at bounding box center [646, 324] width 69 height 14
type input "0"
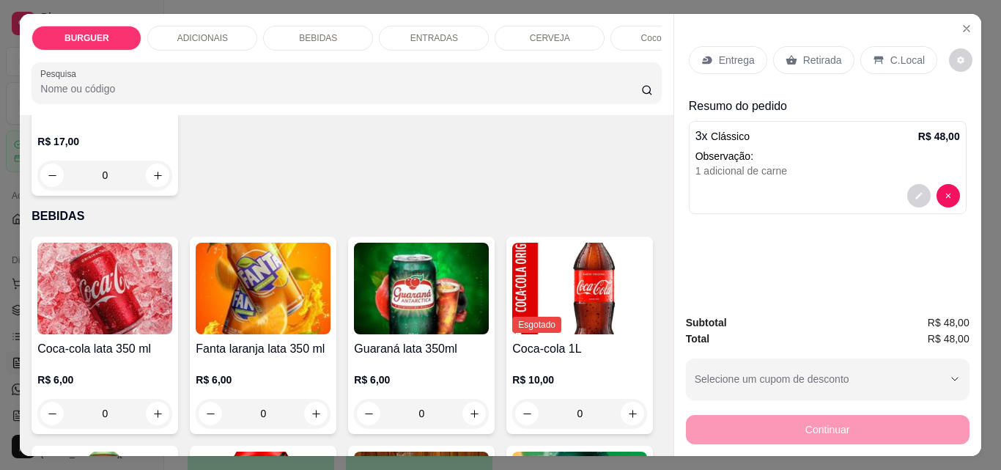
scroll to position [1284, 0]
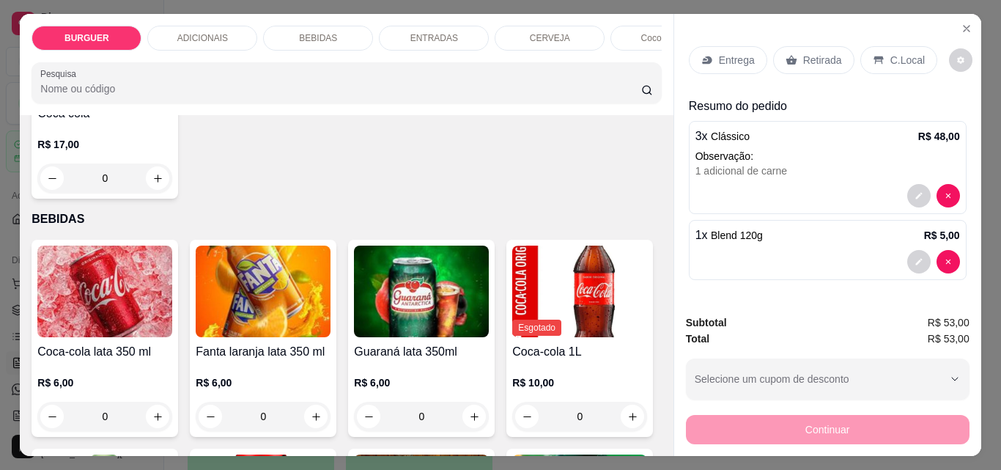
type input "1"
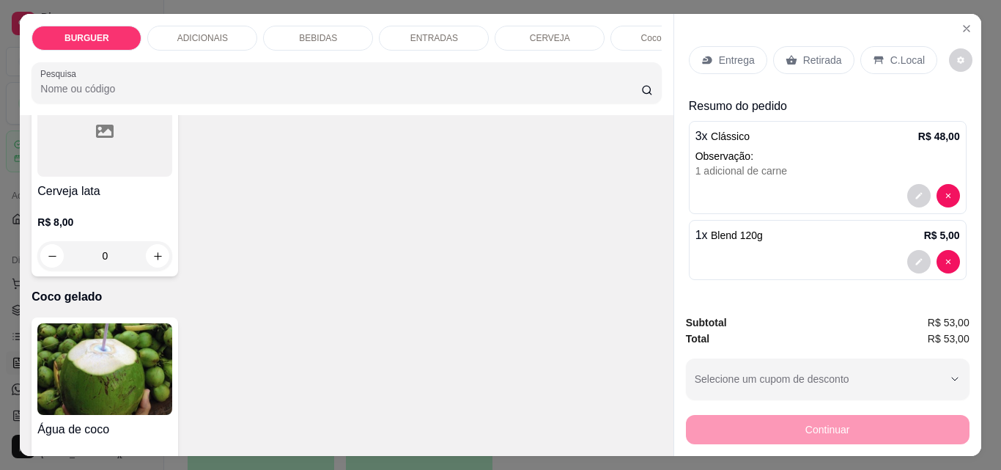
scroll to position [2893, 0]
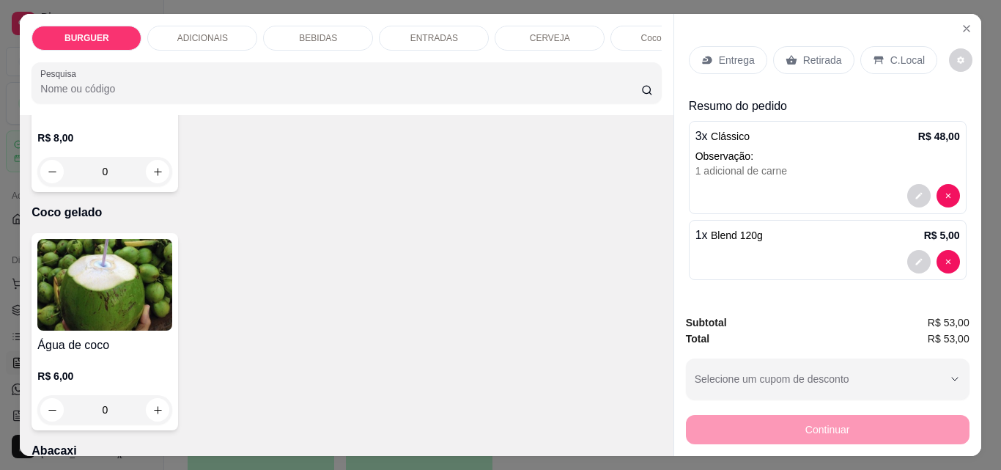
type input "1"
click at [710, 46] on div "Entrega" at bounding box center [728, 60] width 78 height 28
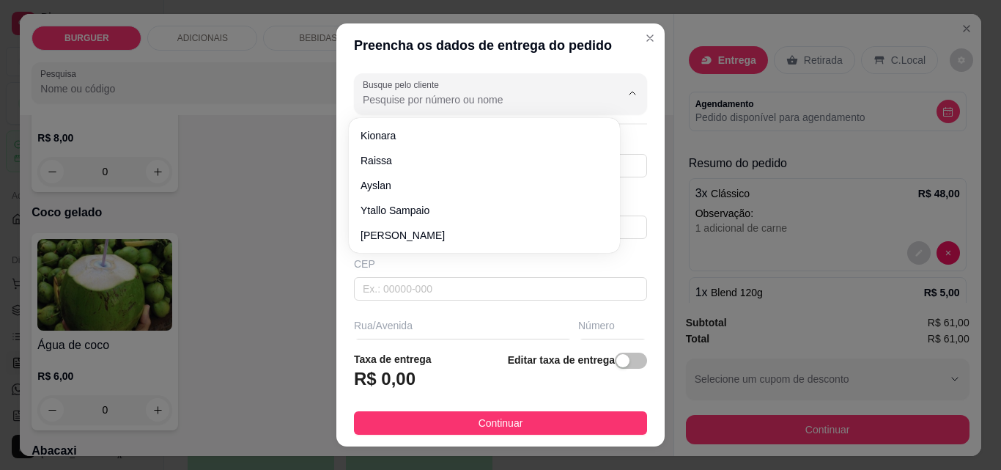
click at [380, 103] on input "Busque pelo cliente" at bounding box center [480, 99] width 235 height 15
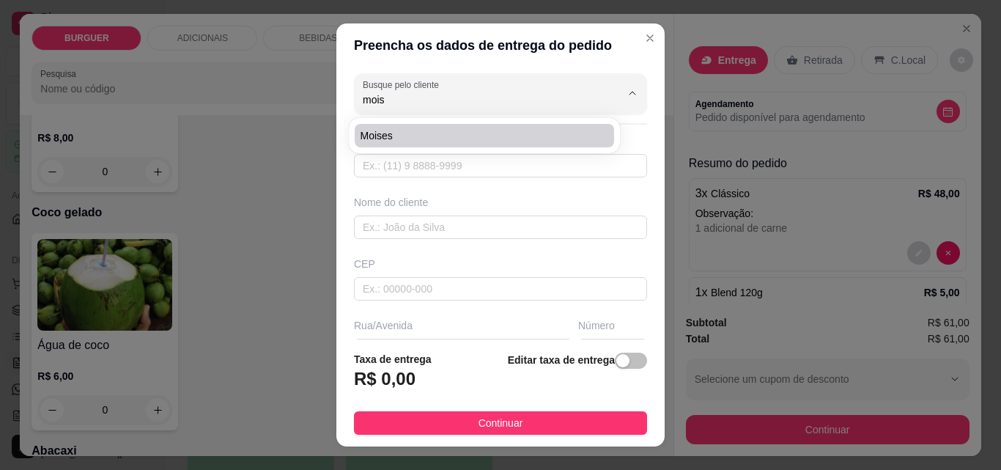
click at [379, 138] on span "Moises" at bounding box center [477, 135] width 233 height 15
type input "Moises"
type input "8698097351"
type input "Moises"
type input "[PERSON_NAME]"
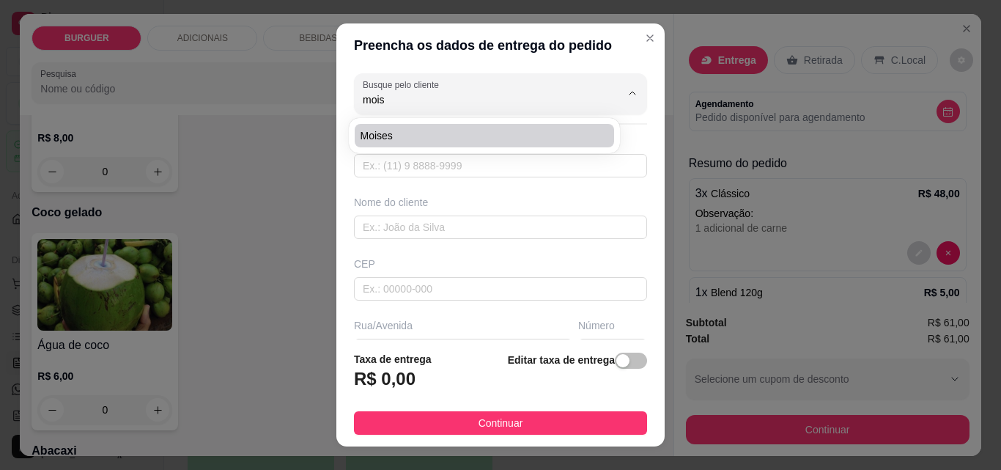
type input "1035"
type input "ESPERANTINA"
type input "No studio Moises tatuador\ atras da academia overall"
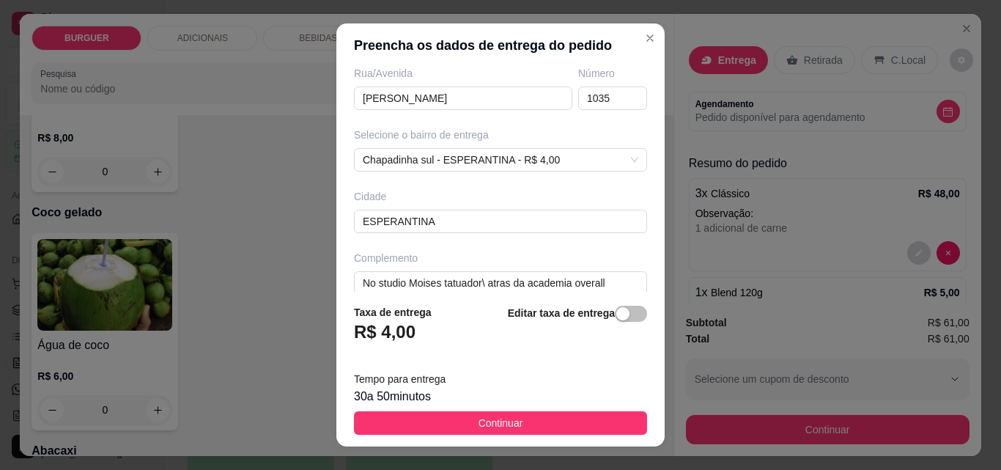
scroll to position [269, 0]
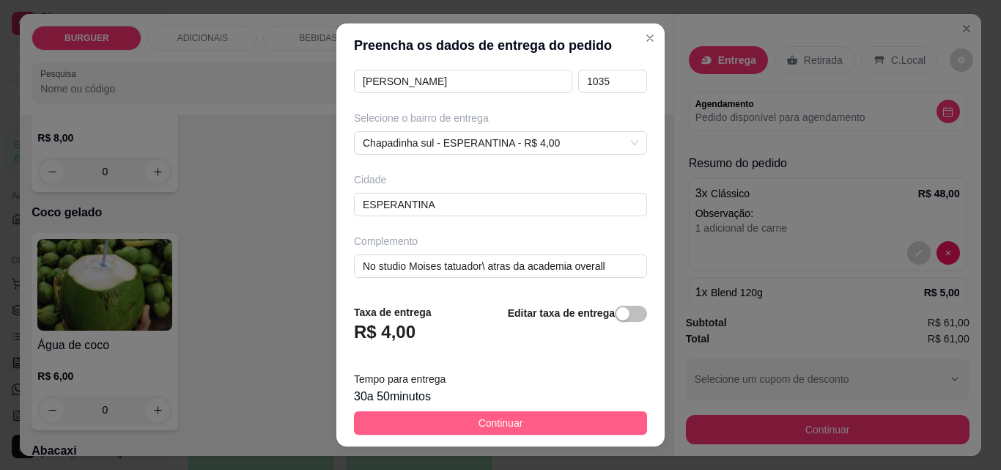
type input "Moises"
click at [577, 424] on button "Continuar" at bounding box center [500, 422] width 293 height 23
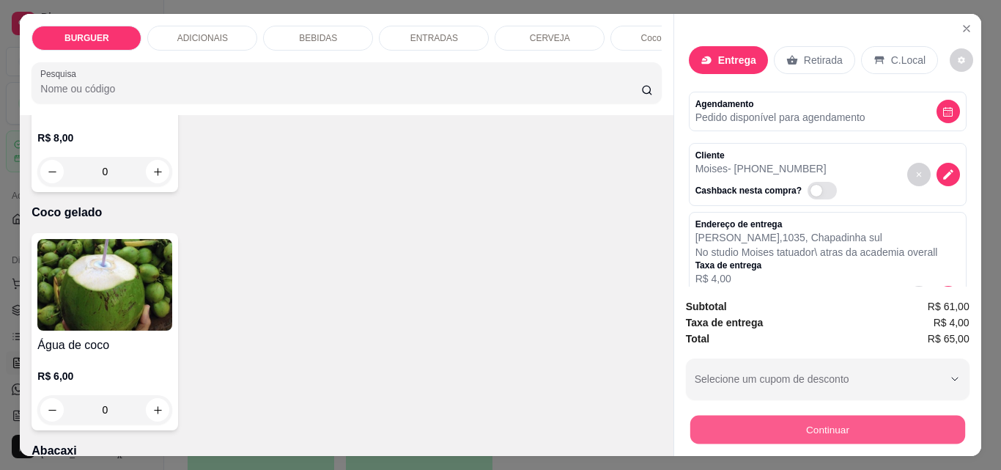
click at [726, 415] on button "Continuar" at bounding box center [827, 429] width 275 height 29
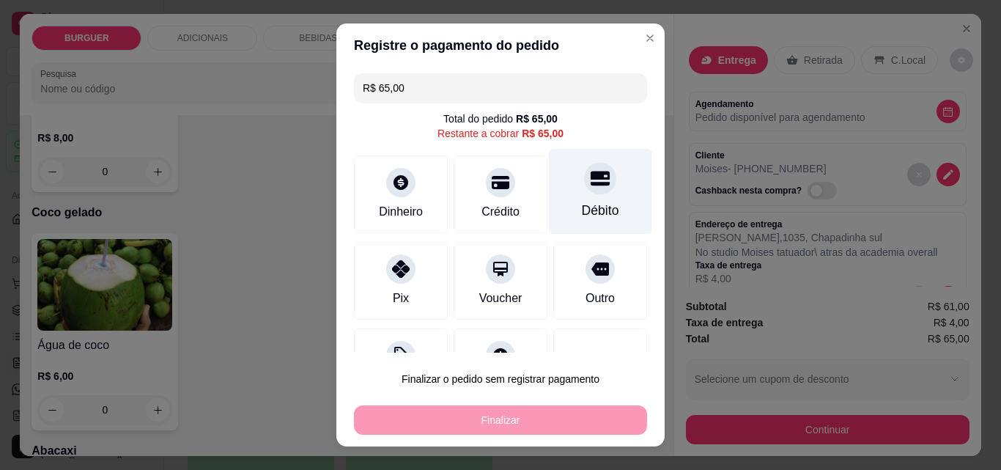
click at [582, 210] on div "Débito" at bounding box center [600, 210] width 37 height 19
type input "R$ 0,00"
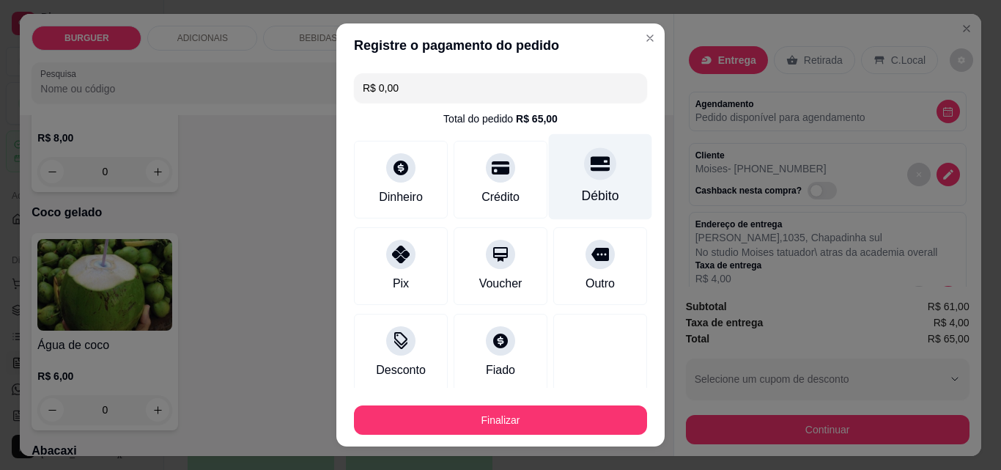
click at [554, 191] on div "Débito" at bounding box center [600, 177] width 103 height 86
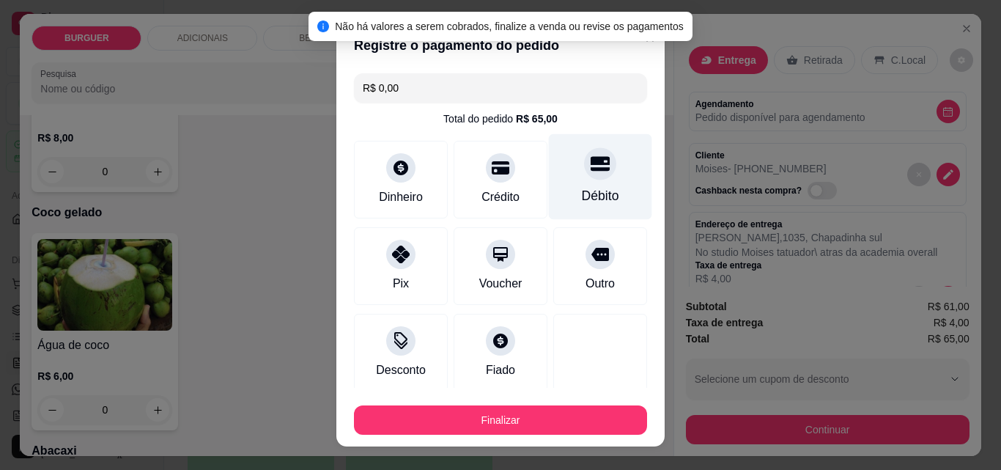
scroll to position [86, 0]
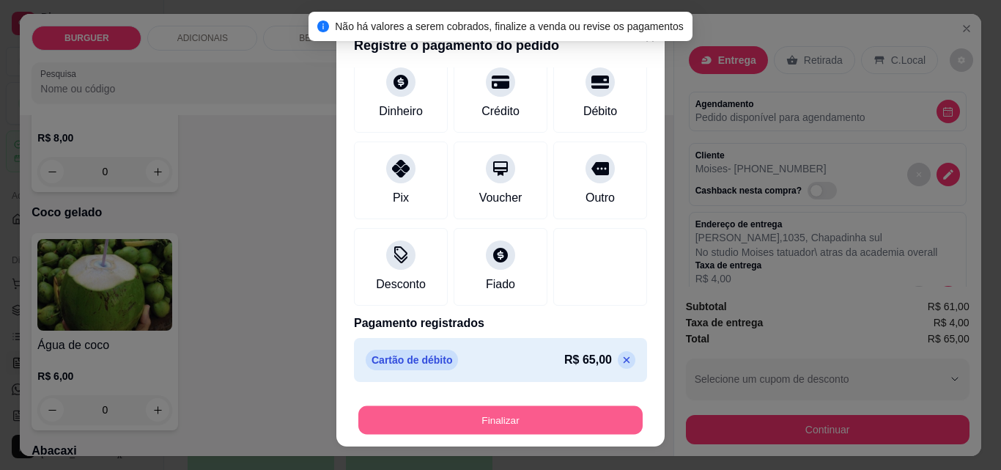
click at [518, 417] on button "Finalizar" at bounding box center [500, 420] width 284 height 29
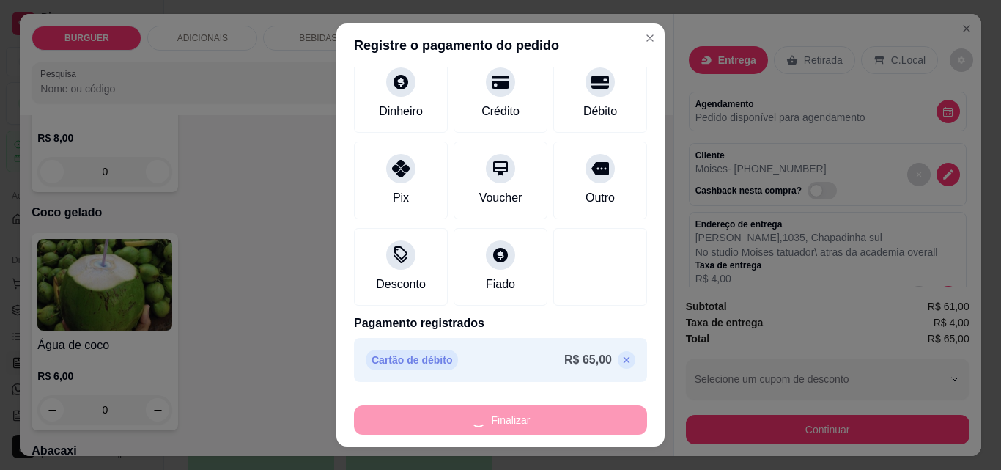
type input "0"
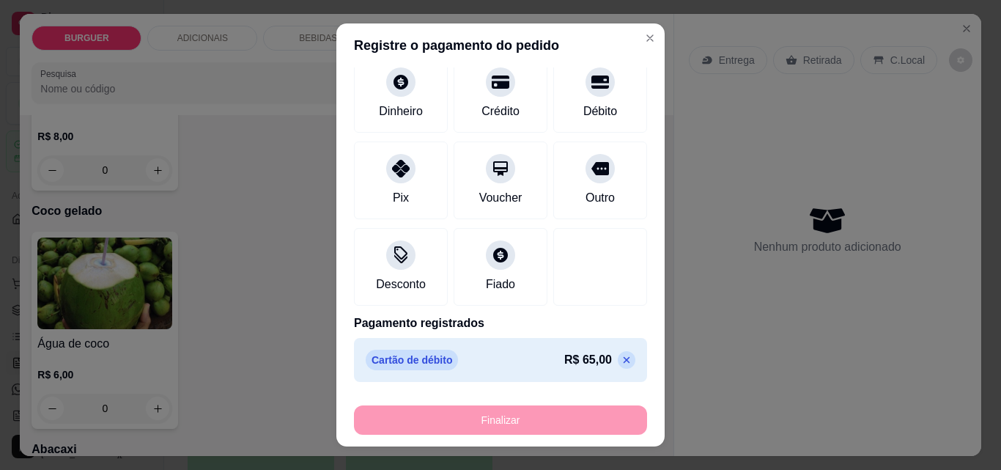
type input "-R$ 65,00"
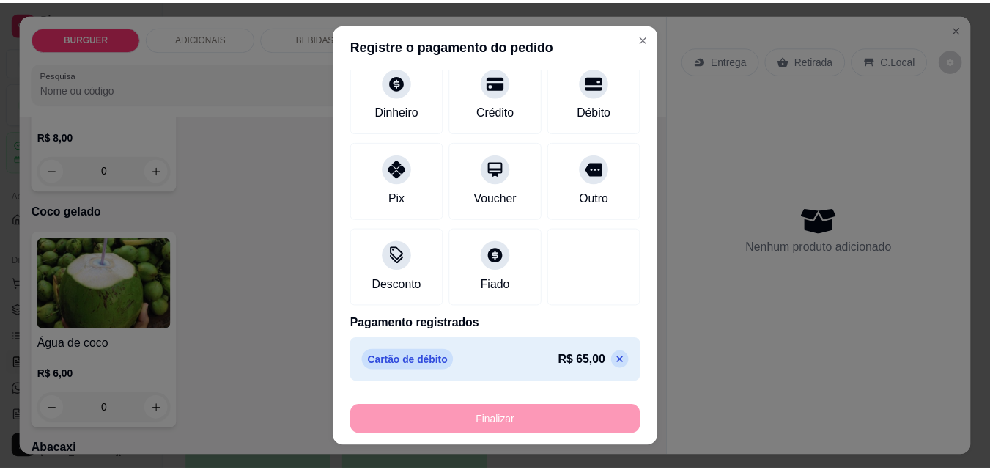
scroll to position [2892, 0]
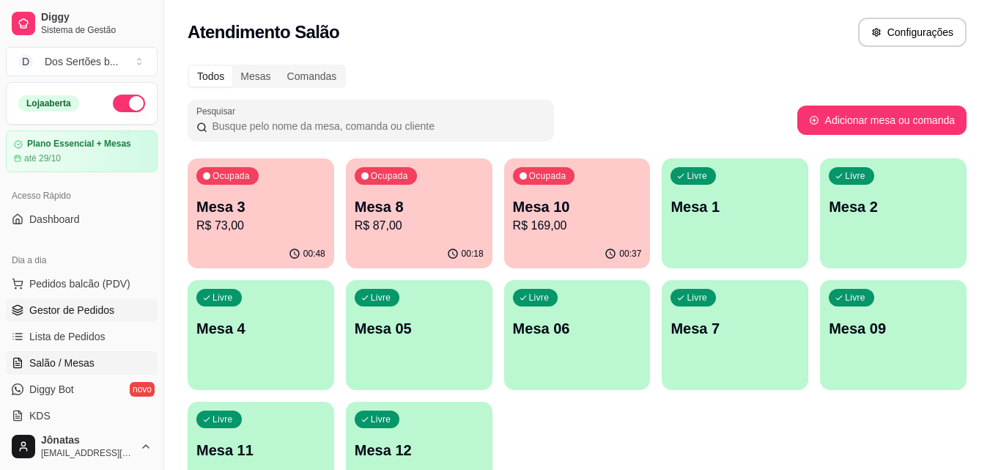
click at [21, 303] on link "Gestor de Pedidos" at bounding box center [82, 309] width 152 height 23
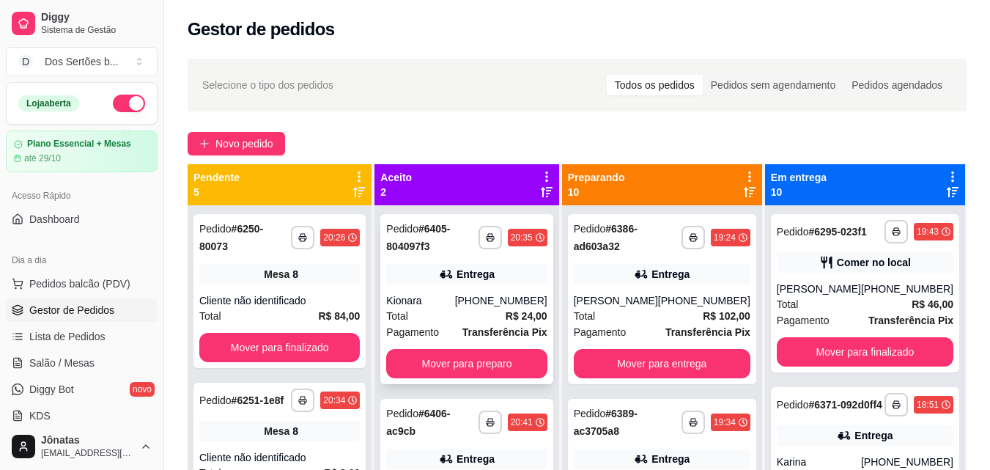
scroll to position [41, 0]
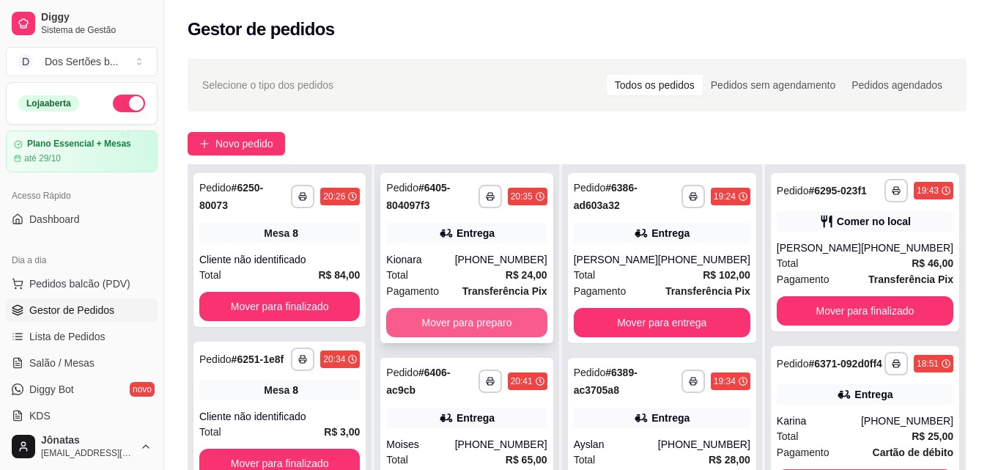
click at [437, 317] on button "Mover para preparo" at bounding box center [466, 322] width 160 height 29
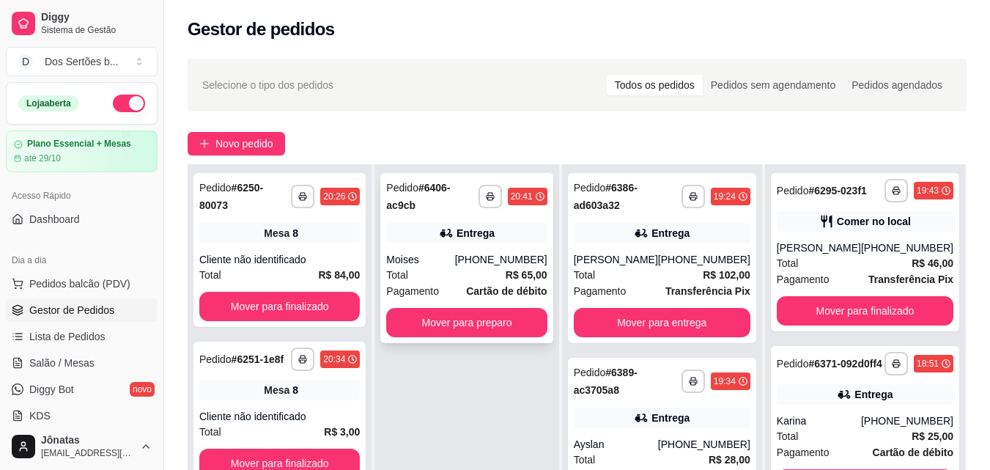
scroll to position [136, 0]
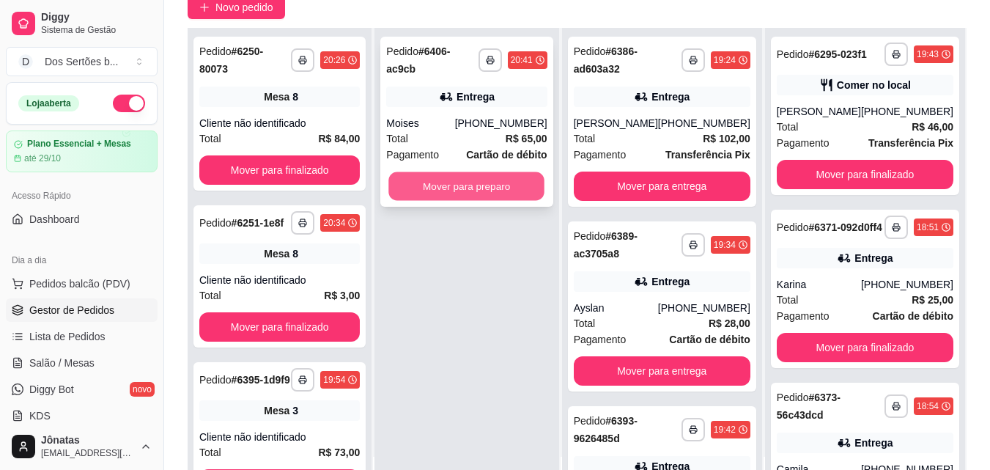
click at [470, 176] on button "Mover para preparo" at bounding box center [467, 186] width 156 height 29
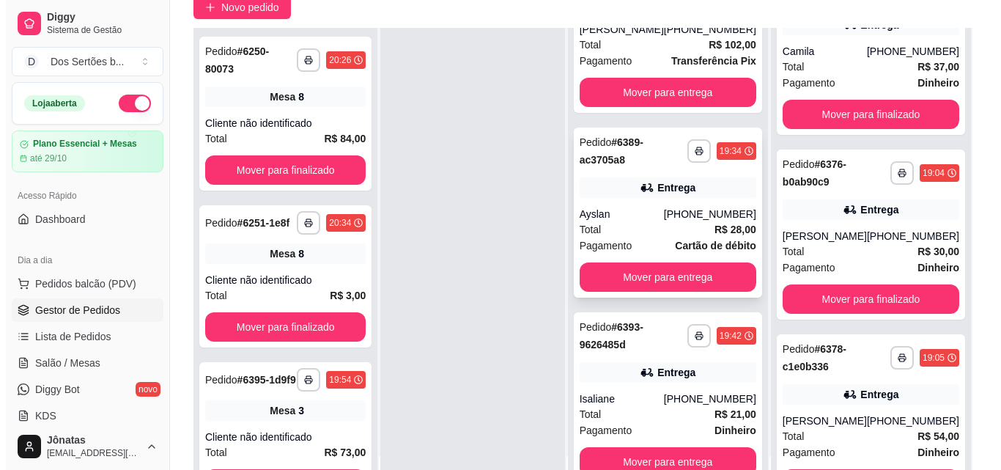
scroll to position [0, 0]
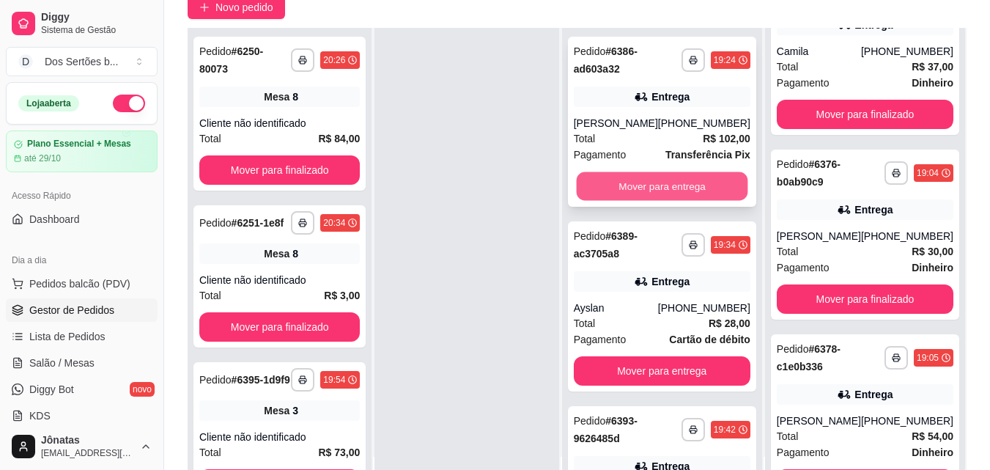
click at [632, 185] on button "Mover para entrega" at bounding box center [661, 186] width 171 height 29
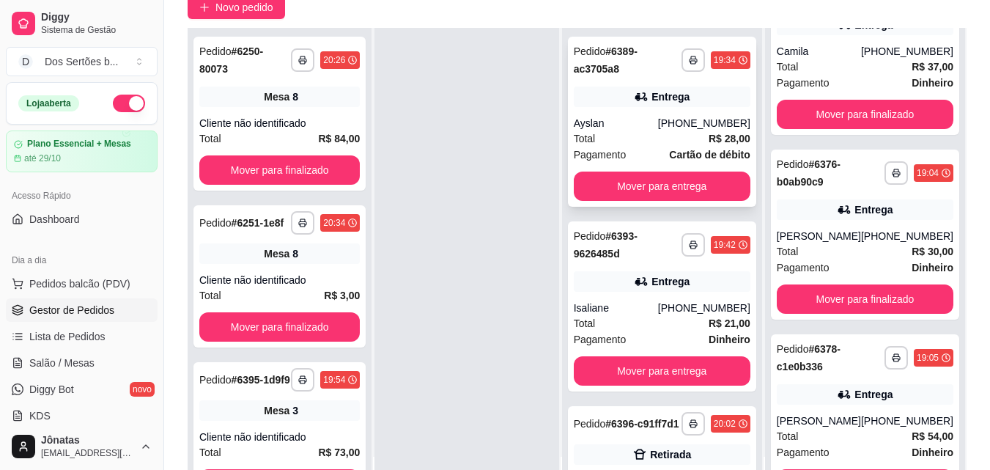
click at [646, 124] on div "Ayslan" at bounding box center [616, 123] width 84 height 15
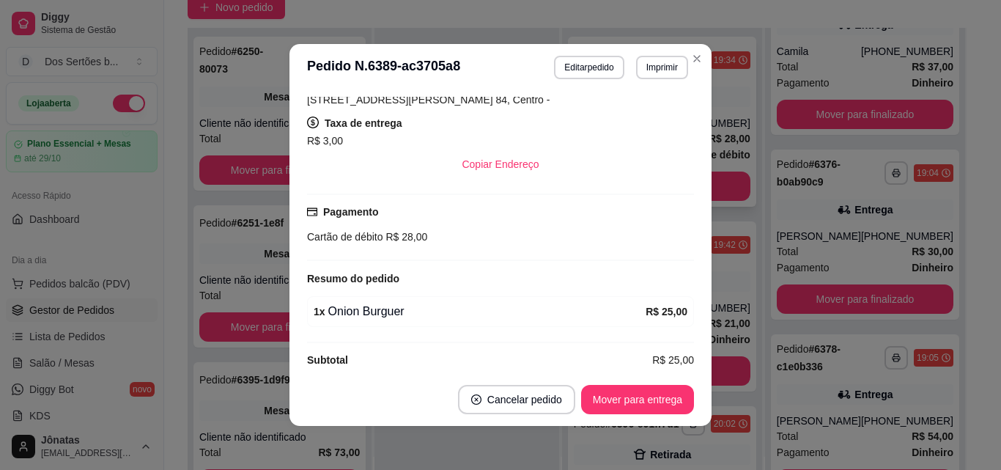
scroll to position [299, 0]
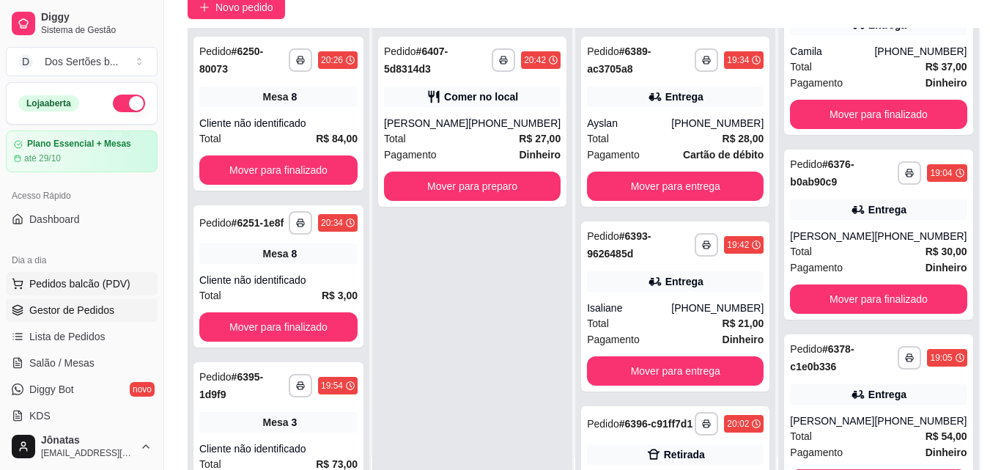
click at [41, 281] on span "Pedidos balcão (PDV)" at bounding box center [79, 283] width 101 height 15
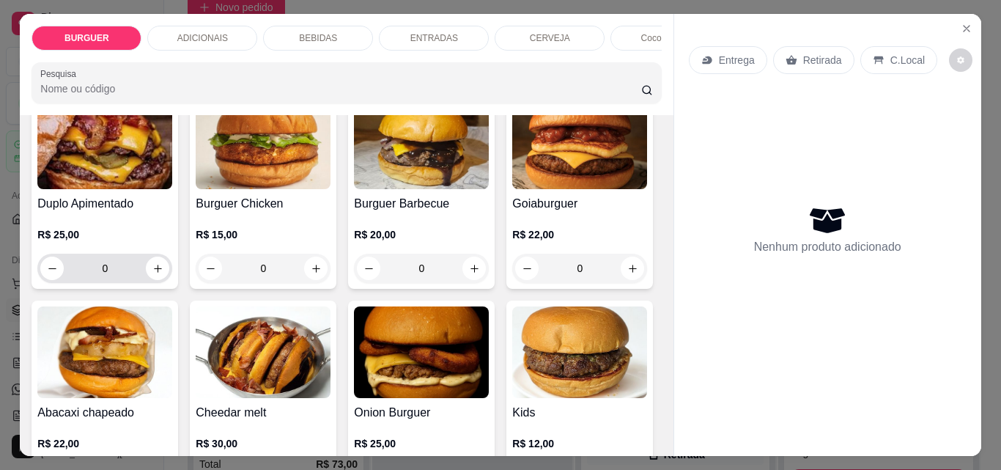
scroll to position [489, 0]
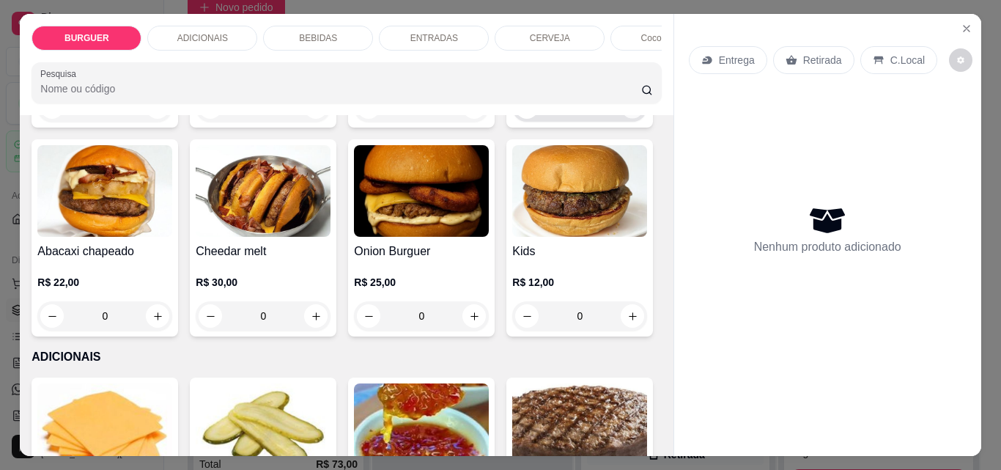
click at [627, 113] on icon "increase-product-quantity" at bounding box center [632, 107] width 11 height 11
type input "1"
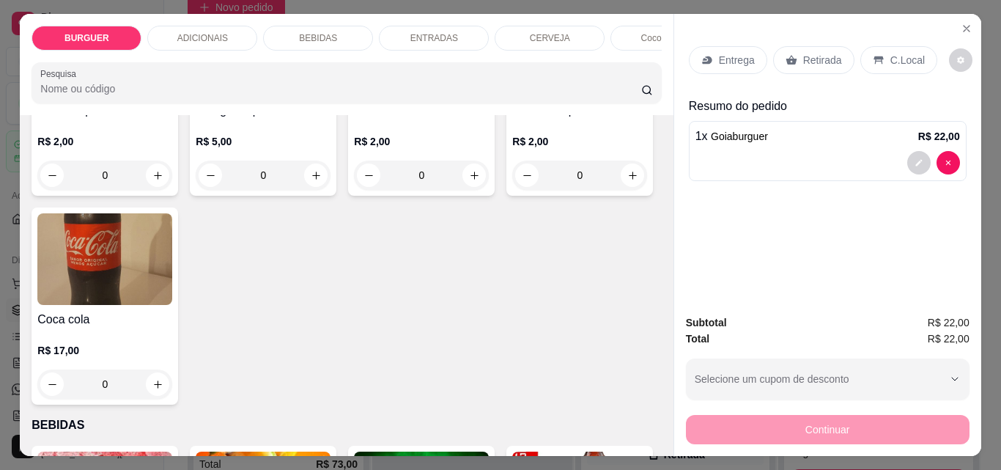
scroll to position [1148, 0]
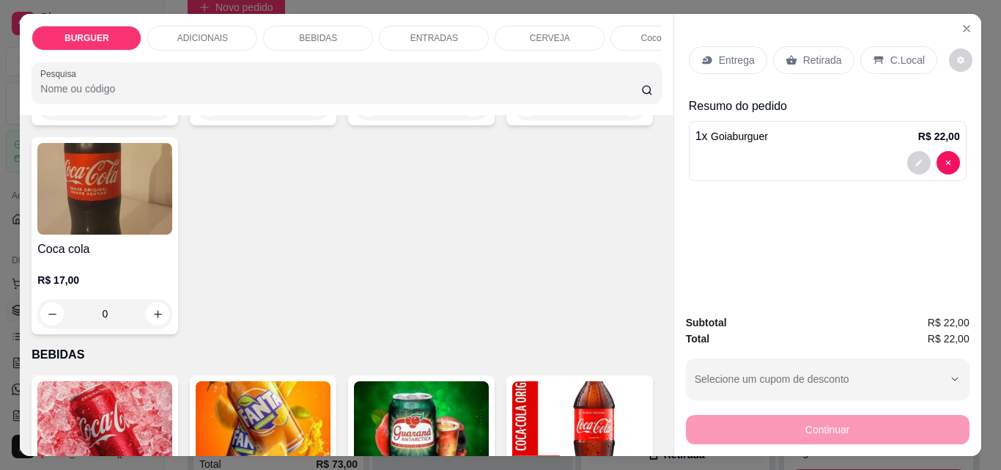
type input "1"
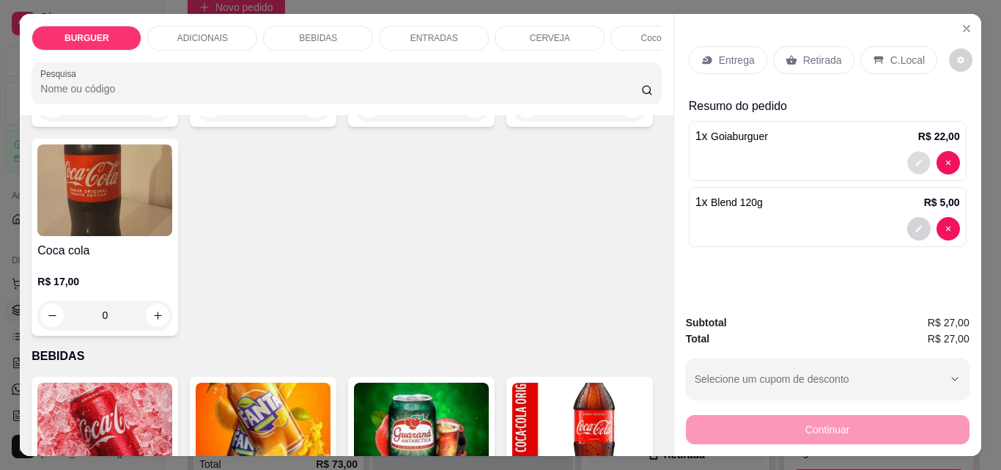
click at [915, 158] on icon "decrease-product-quantity" at bounding box center [919, 162] width 9 height 9
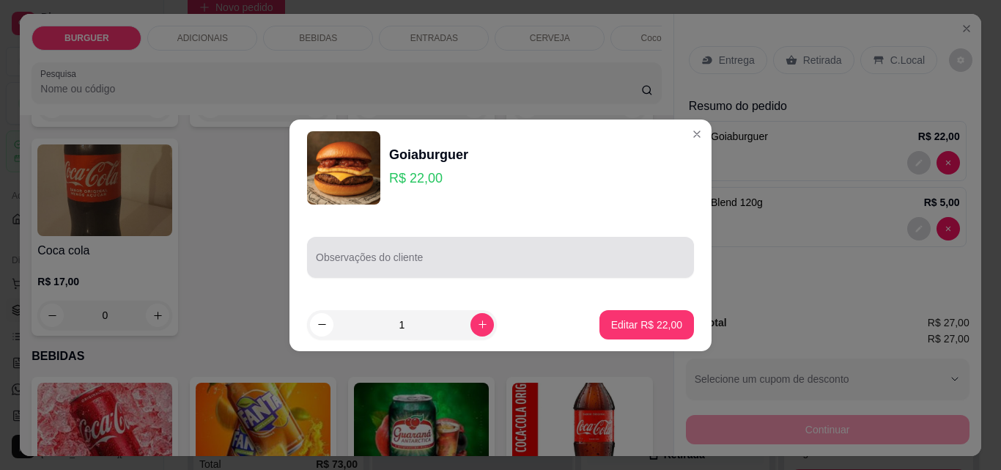
click at [479, 248] on div at bounding box center [500, 257] width 369 height 29
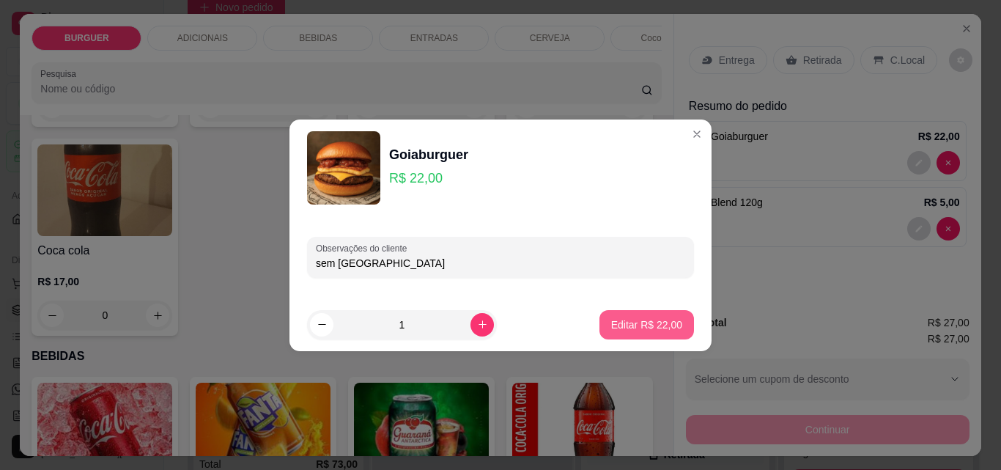
type input "sem [GEOGRAPHIC_DATA]"
click at [644, 317] on p "Editar R$ 22,00" at bounding box center [646, 324] width 69 height 14
type input "0"
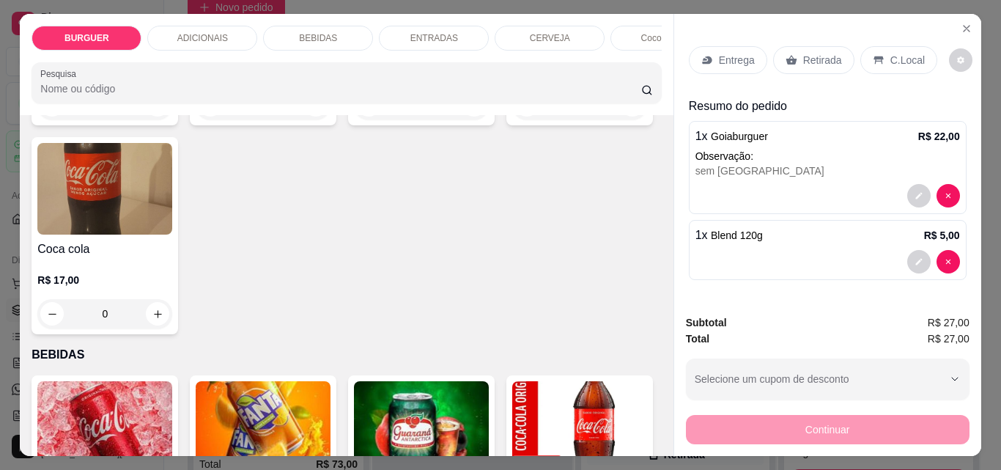
scroll to position [1147, 0]
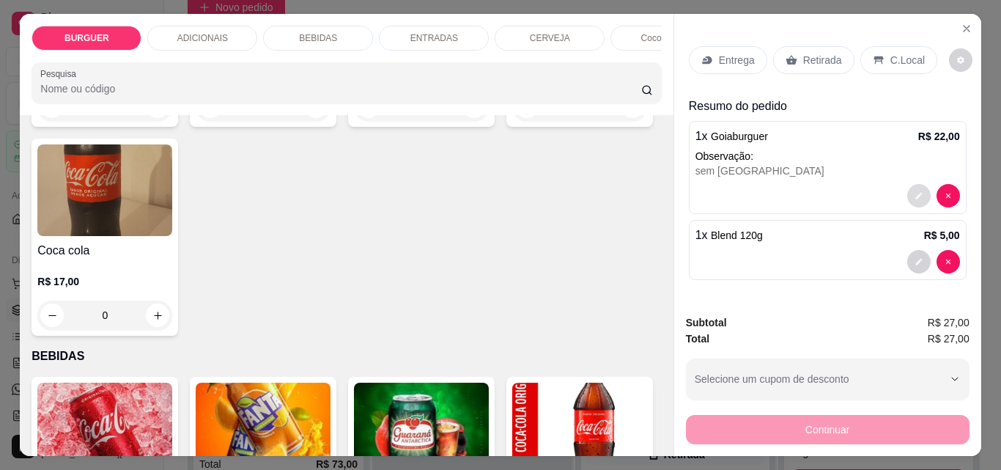
click at [915, 191] on icon "decrease-product-quantity" at bounding box center [919, 195] width 9 height 9
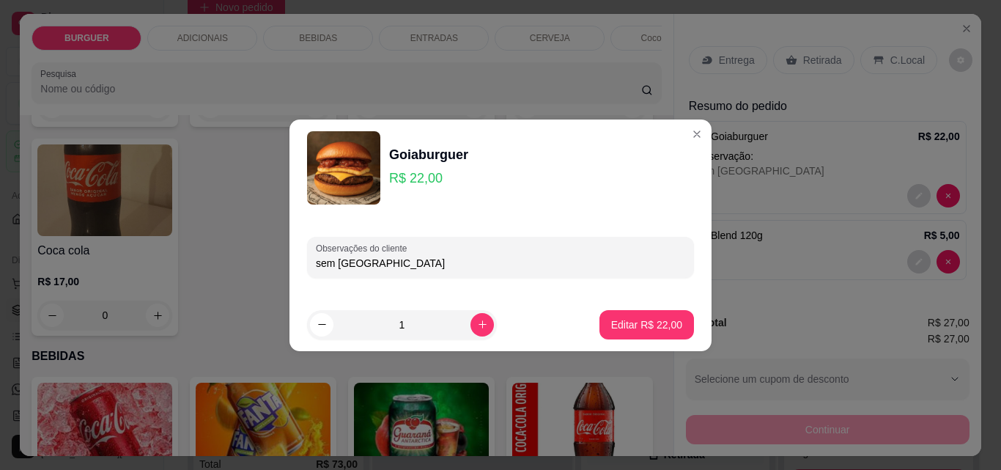
click at [394, 269] on input "sem [GEOGRAPHIC_DATA]" at bounding box center [500, 263] width 369 height 15
type input "sem goiabada,sem creamchease"
click at [632, 323] on p "Editar R$ 22,00" at bounding box center [646, 324] width 69 height 14
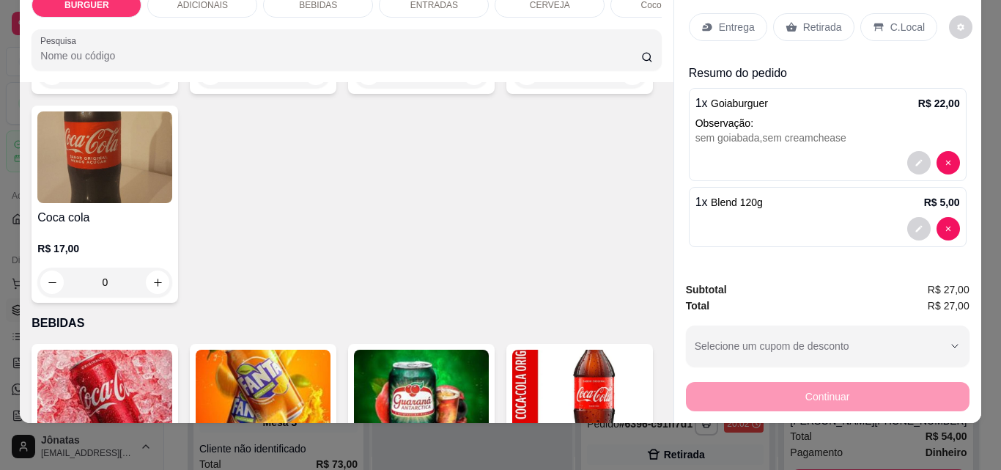
scroll to position [0, 0]
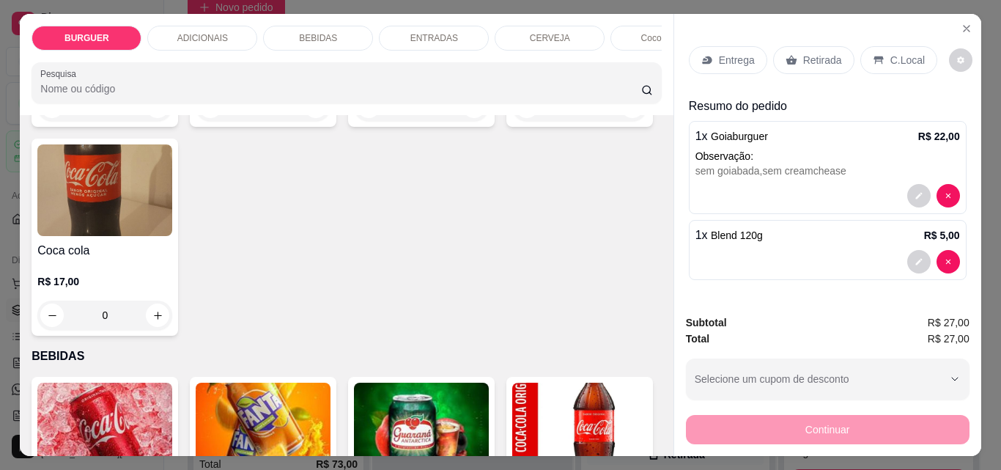
click at [807, 53] on p "Retirada" at bounding box center [822, 60] width 39 height 15
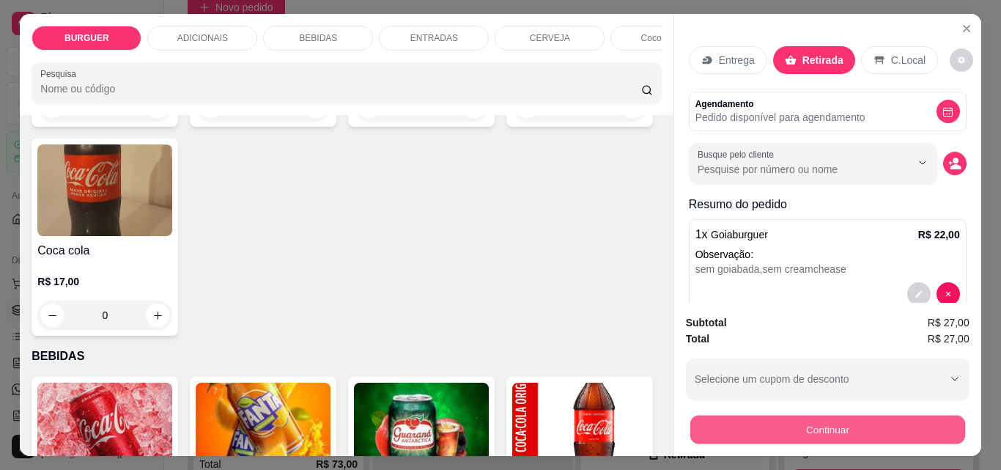
click at [822, 424] on button "Continuar" at bounding box center [827, 429] width 275 height 29
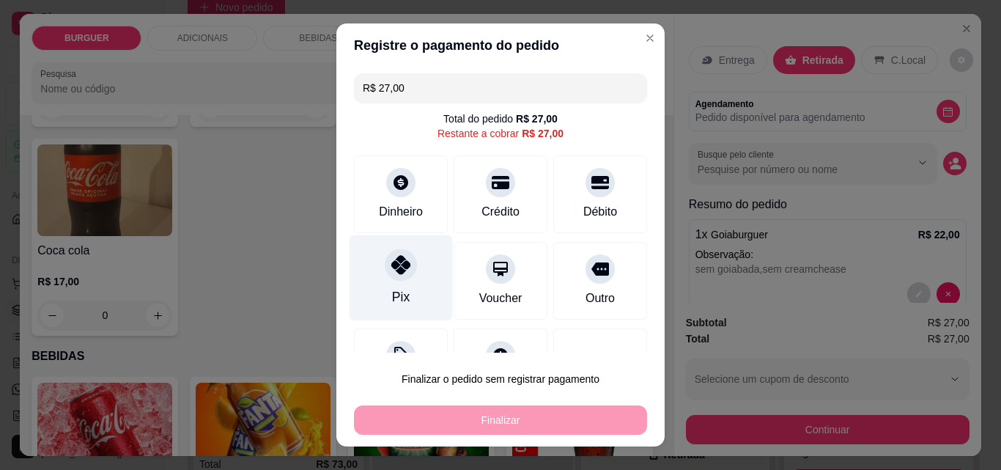
click at [385, 270] on div at bounding box center [401, 264] width 32 height 32
type input "R$ 0,00"
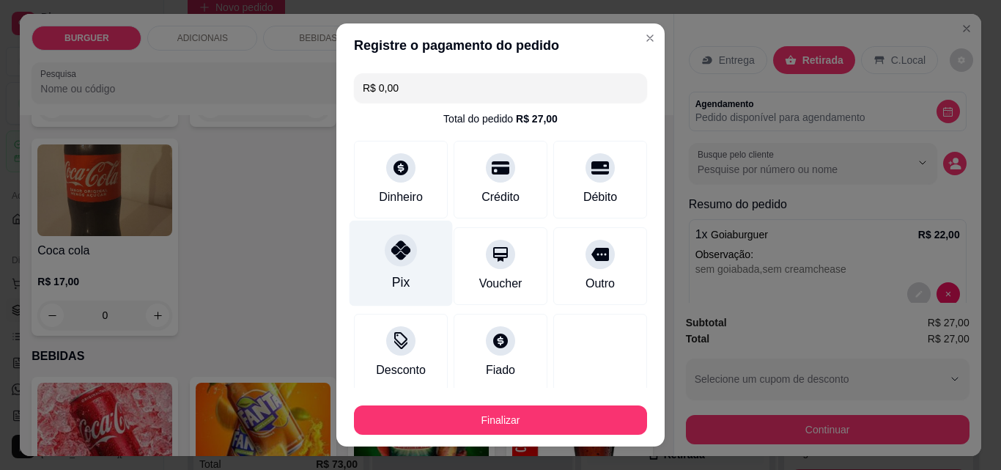
scroll to position [86, 0]
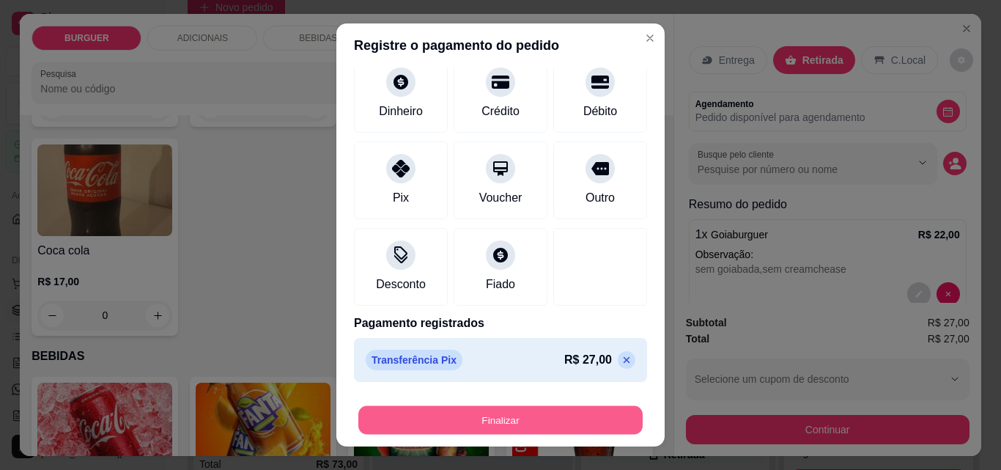
click at [447, 418] on button "Finalizar" at bounding box center [500, 420] width 284 height 29
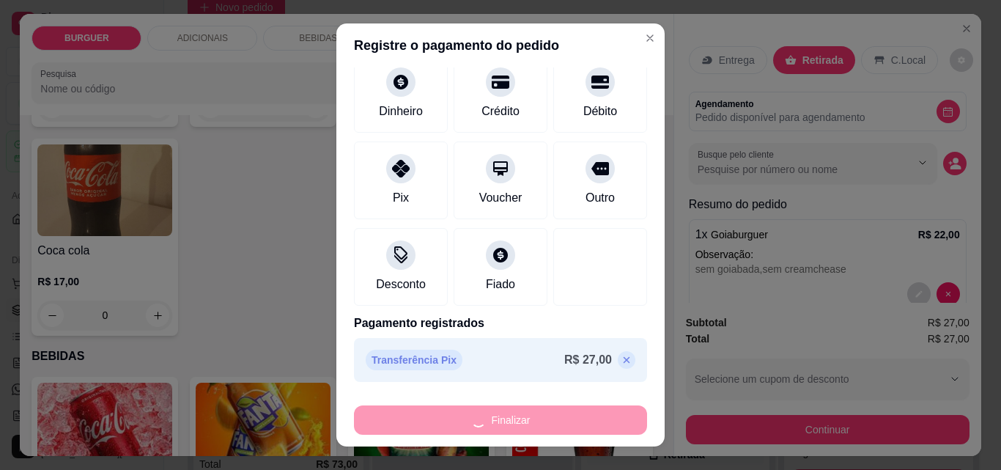
type input "0"
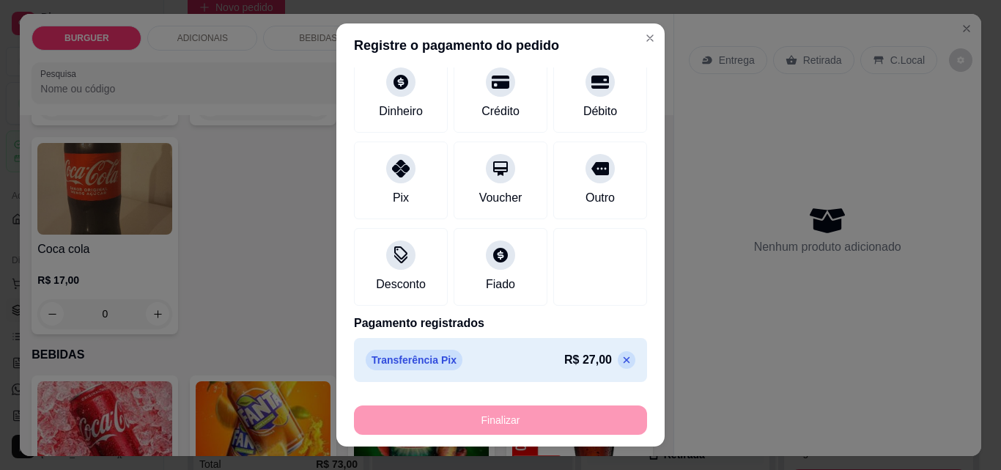
type input "-R$ 27,00"
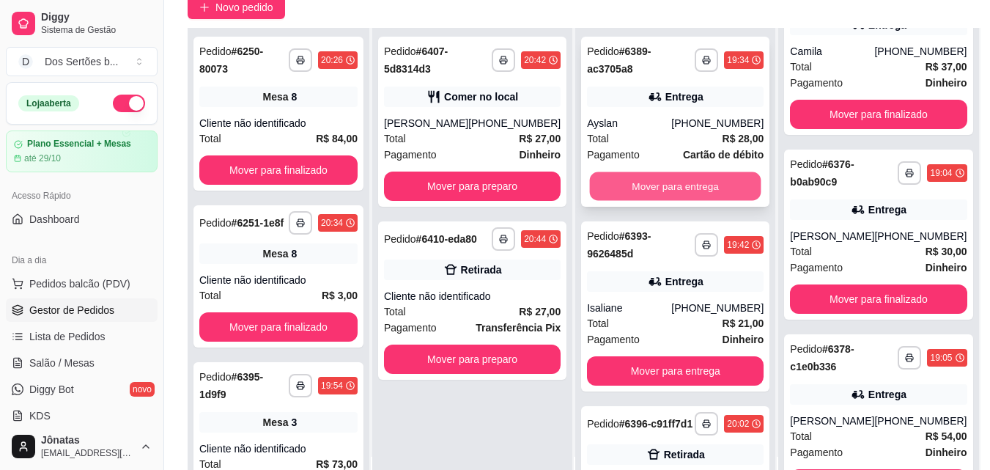
click at [643, 180] on button "Mover para entrega" at bounding box center [675, 186] width 171 height 29
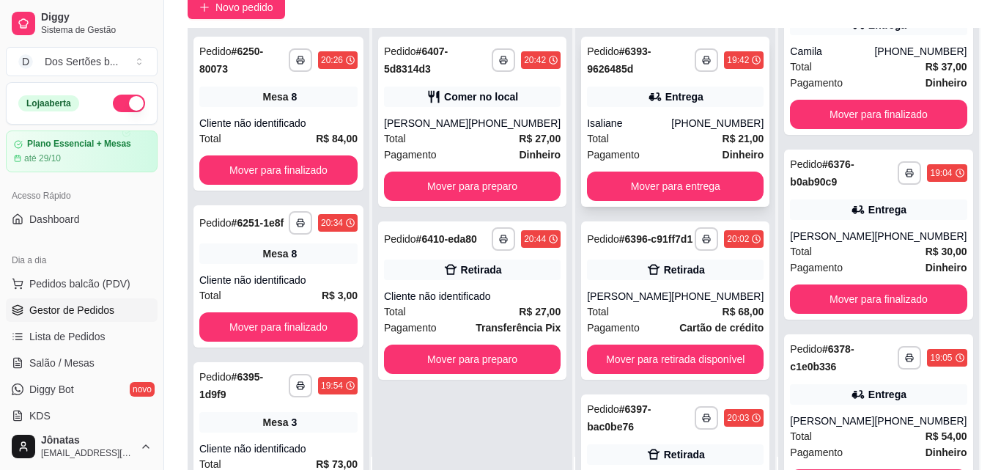
click at [643, 142] on div "Total R$ 21,00" at bounding box center [675, 138] width 177 height 16
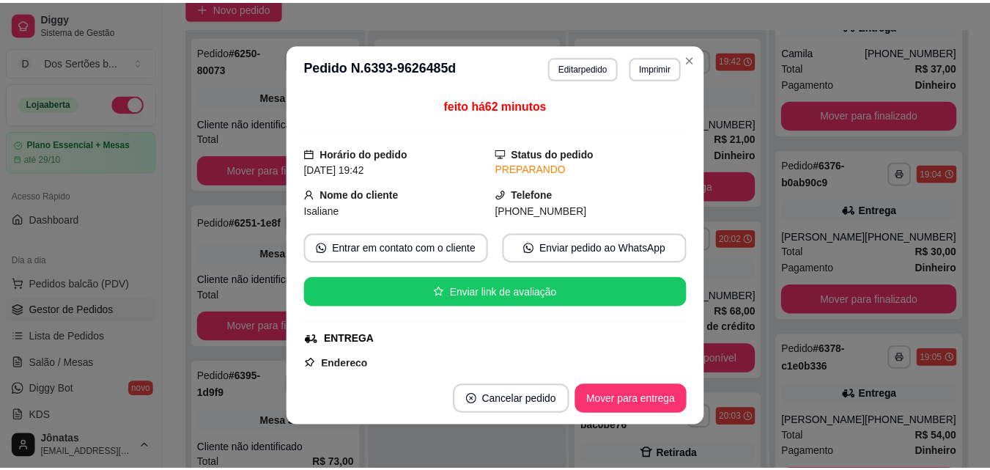
scroll to position [299, 0]
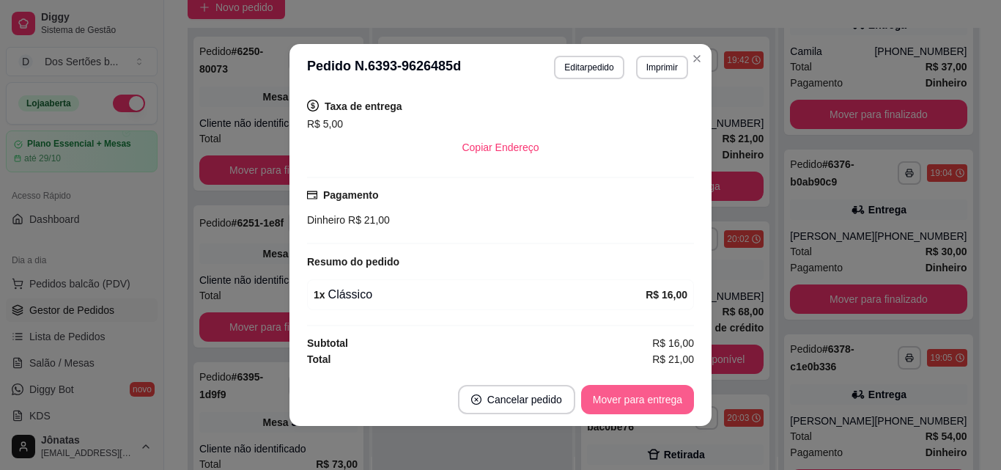
click at [621, 397] on button "Mover para entrega" at bounding box center [637, 399] width 113 height 29
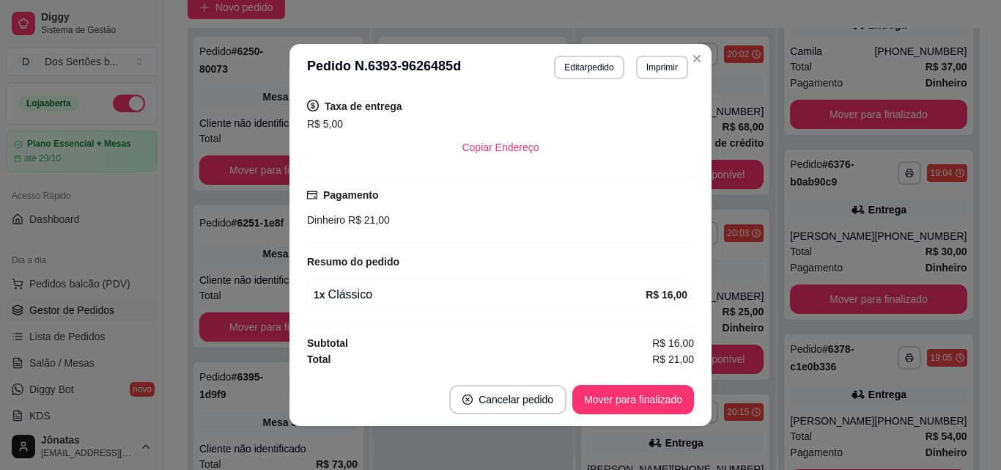
click at [695, 46] on header "**********" at bounding box center [500, 67] width 422 height 47
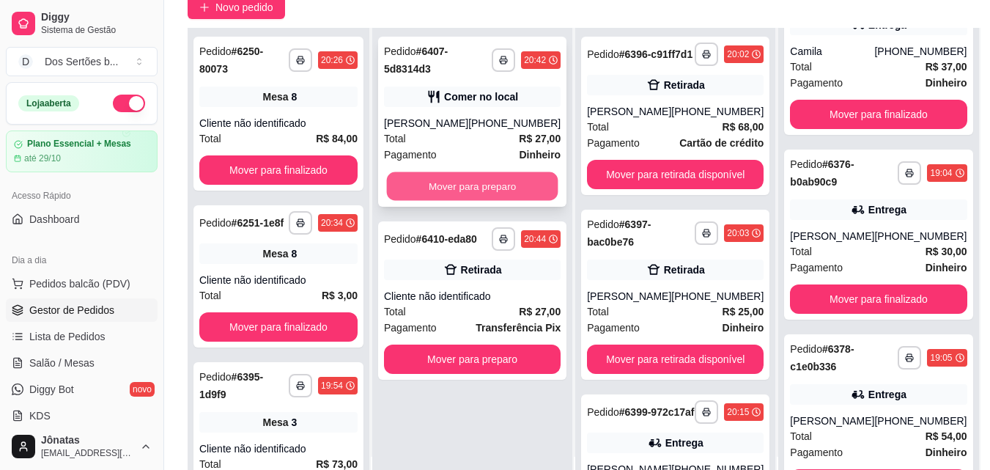
click at [435, 193] on button "Mover para preparo" at bounding box center [472, 186] width 171 height 29
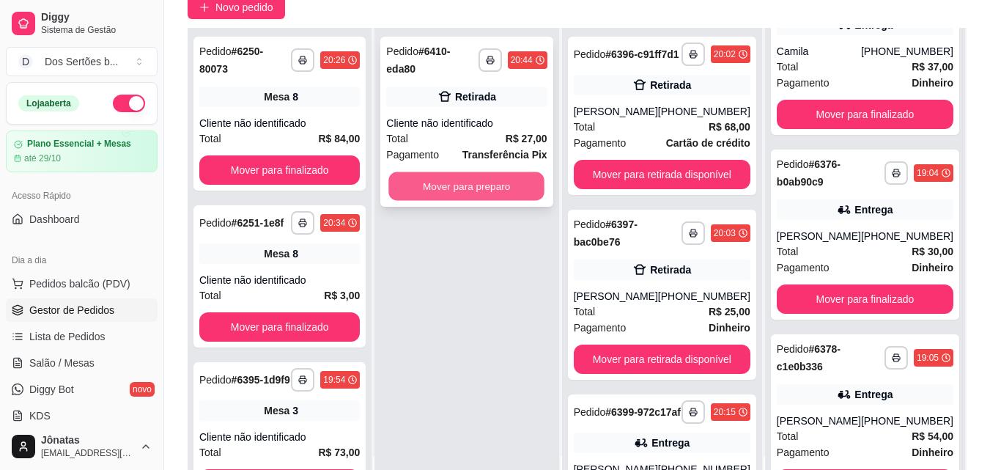
click at [456, 182] on button "Mover para preparo" at bounding box center [467, 186] width 156 height 29
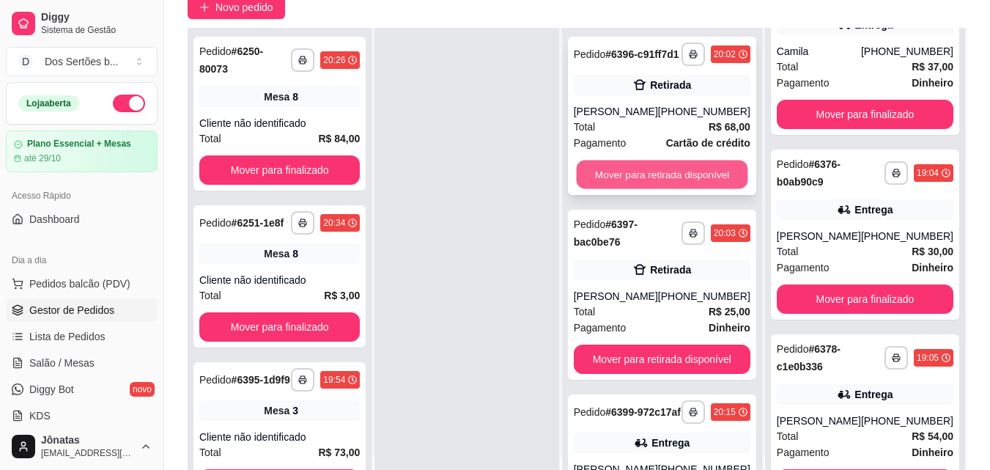
click at [665, 180] on button "Mover para retirada disponível" at bounding box center [661, 174] width 171 height 29
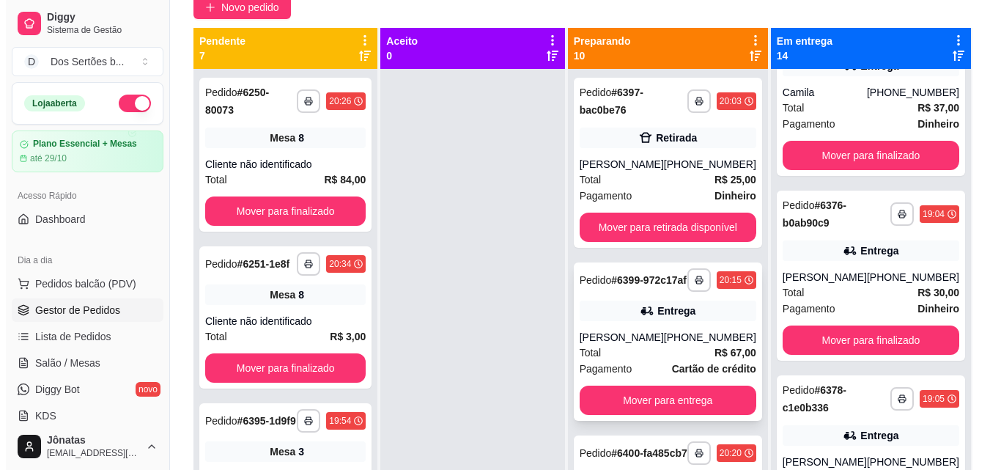
scroll to position [1, 0]
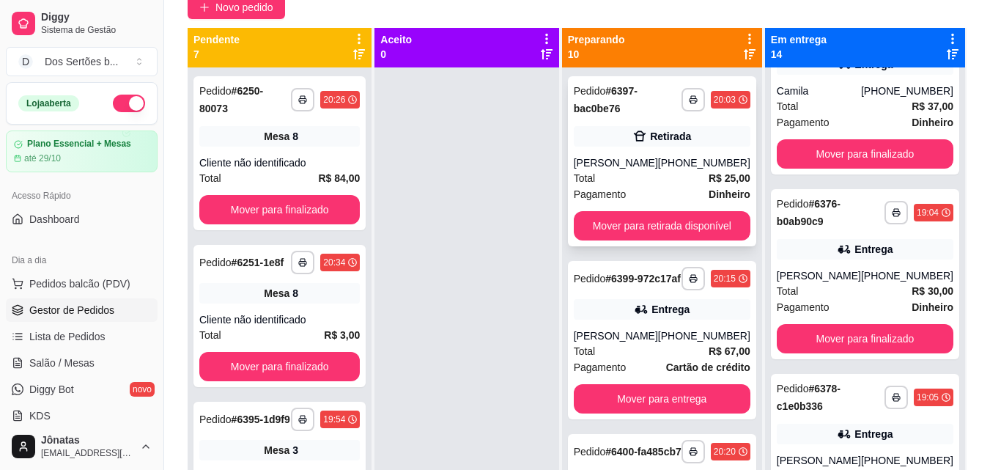
click at [632, 125] on div "**********" at bounding box center [662, 161] width 188 height 170
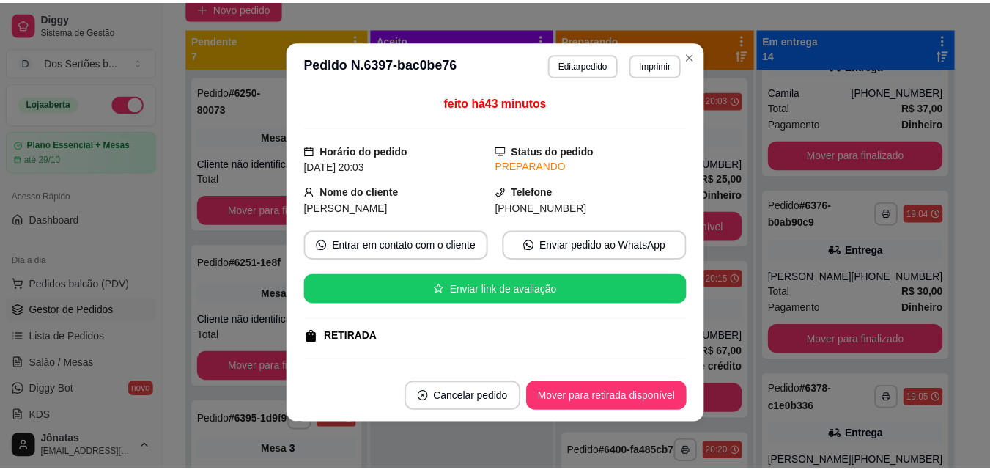
scroll to position [217, 0]
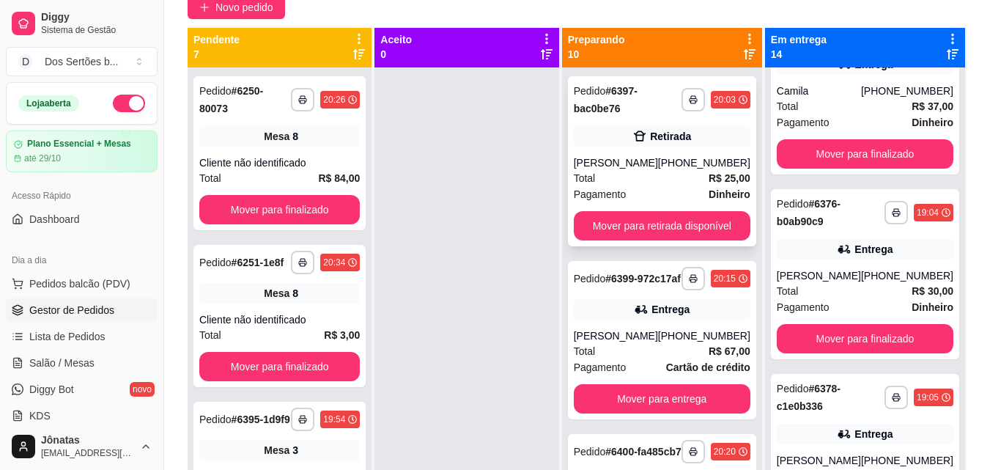
click at [606, 197] on span "Pagamento" at bounding box center [600, 194] width 53 height 16
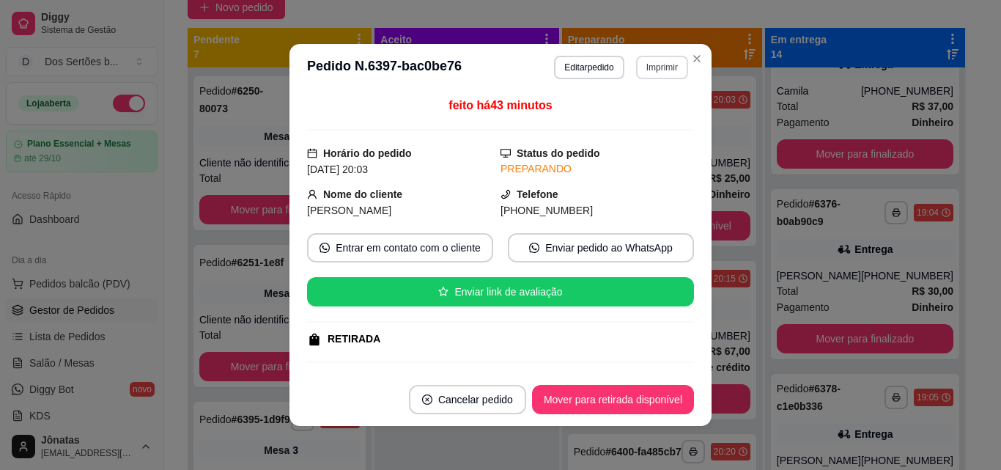
click at [656, 66] on button "Imprimir" at bounding box center [662, 67] width 52 height 23
click at [610, 121] on button "IMPRESSORA" at bounding box center [630, 118] width 103 height 23
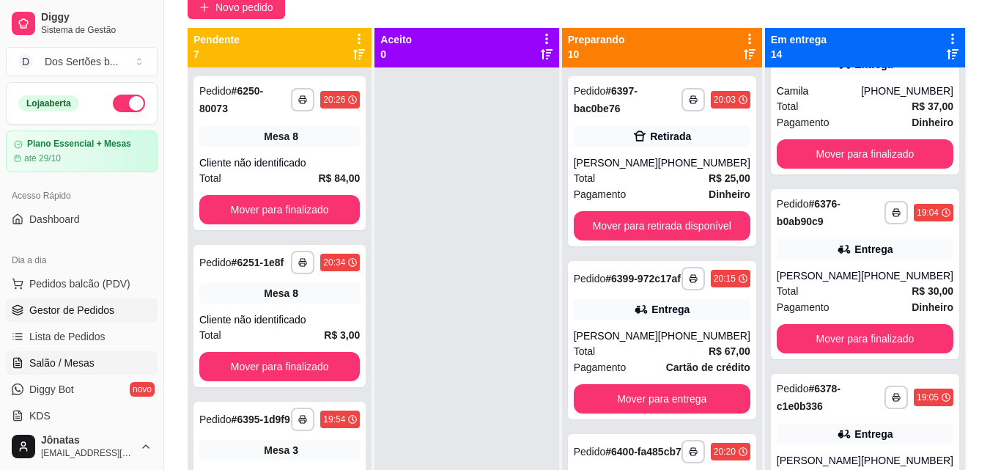
click at [72, 358] on span "Salão / Mesas" at bounding box center [61, 362] width 65 height 15
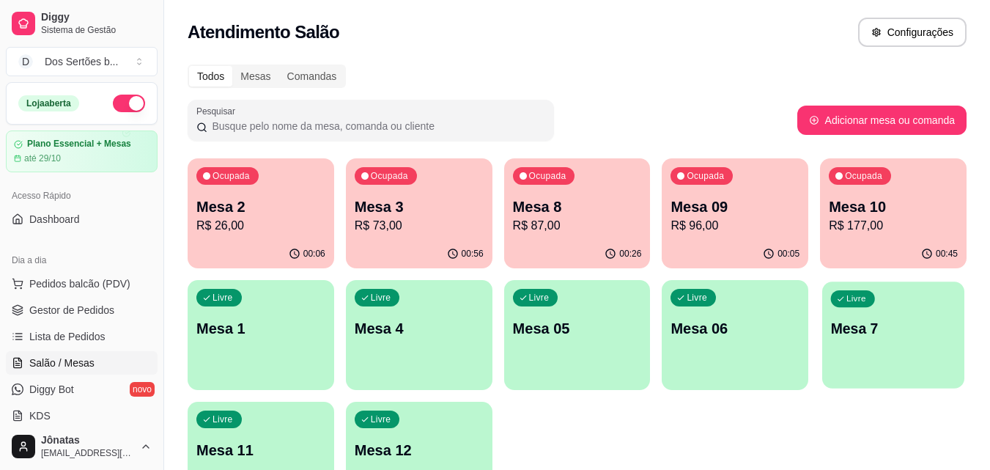
click at [916, 340] on div "Livre Mesa 7" at bounding box center [893, 325] width 142 height 89
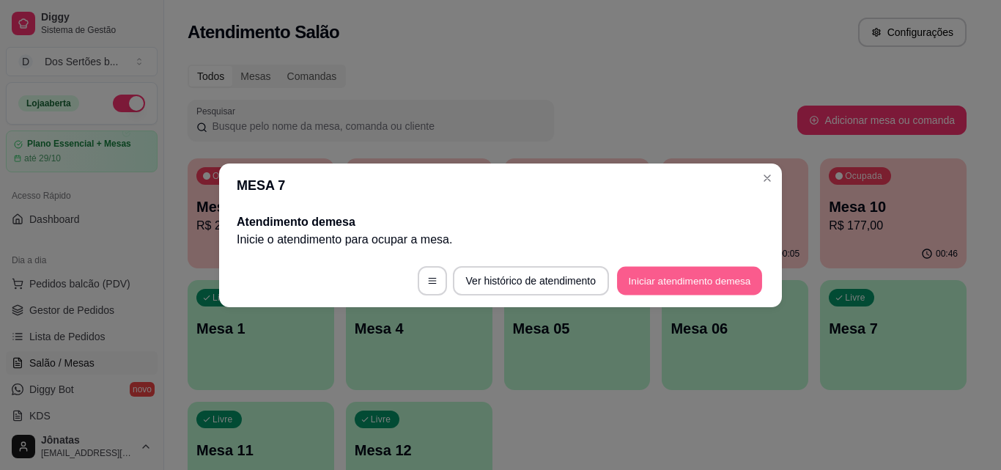
click at [653, 281] on button "Iniciar atendimento de mesa" at bounding box center [689, 280] width 145 height 29
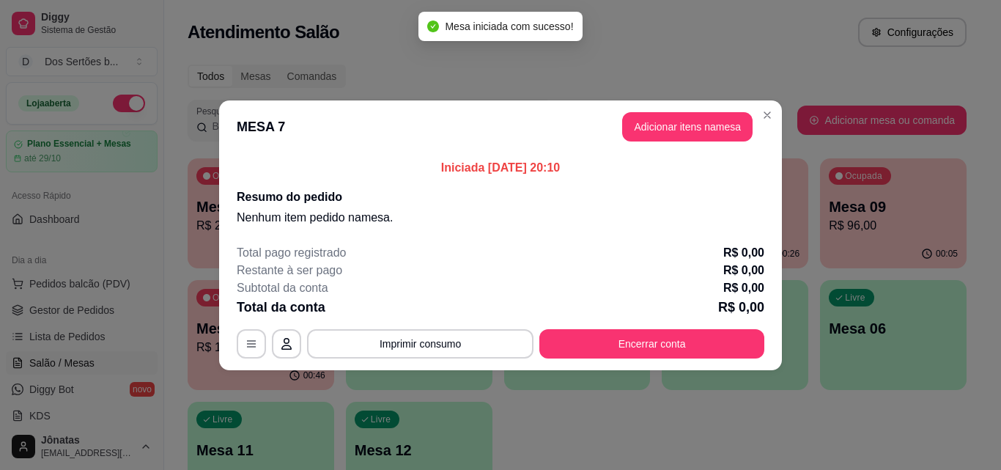
click at [653, 104] on header "MESA 7 Adicionar itens na mesa" at bounding box center [500, 126] width 563 height 53
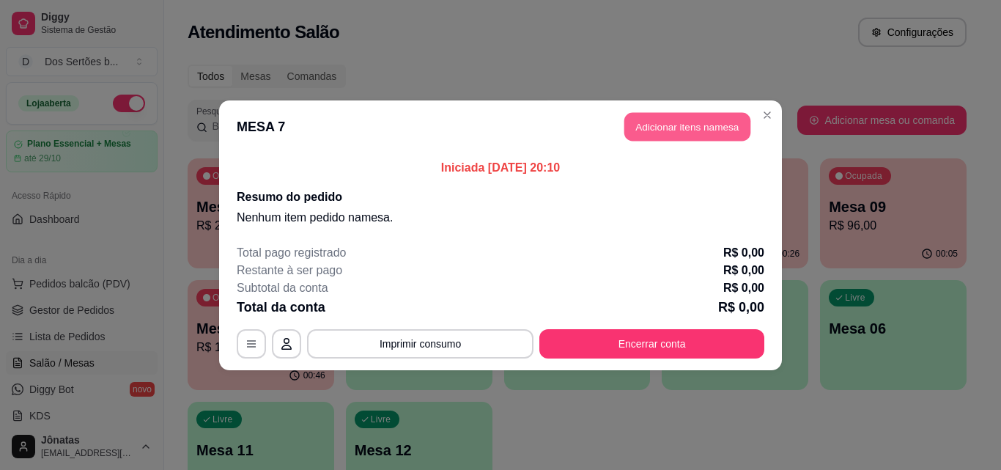
click at [632, 129] on button "Adicionar itens na mesa" at bounding box center [687, 126] width 126 height 29
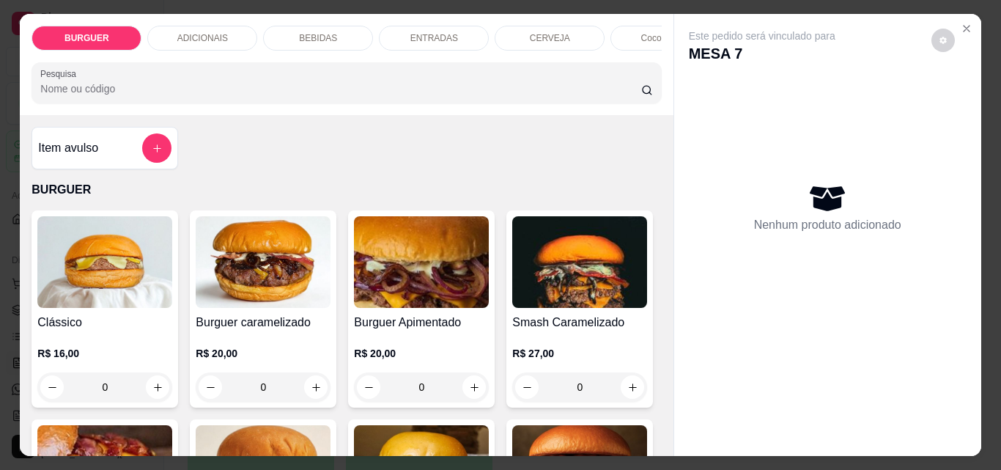
scroll to position [39, 0]
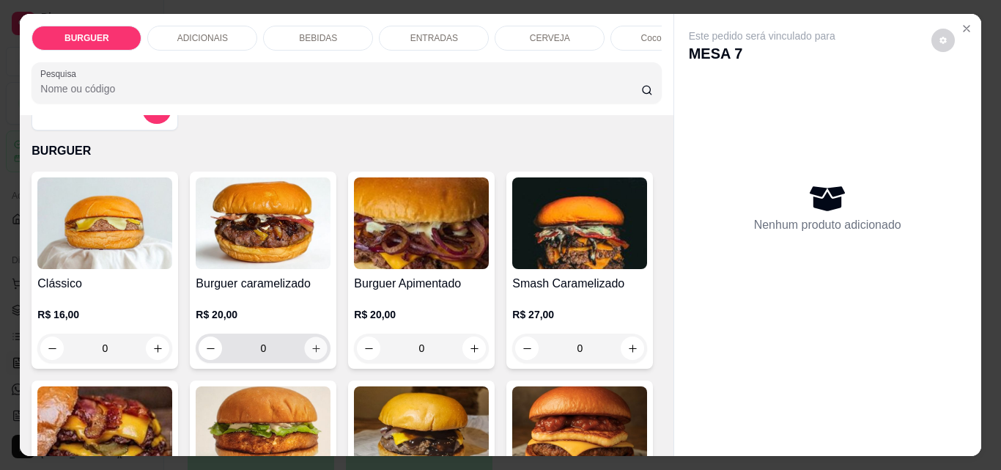
click at [305, 348] on button "increase-product-quantity" at bounding box center [316, 348] width 23 height 23
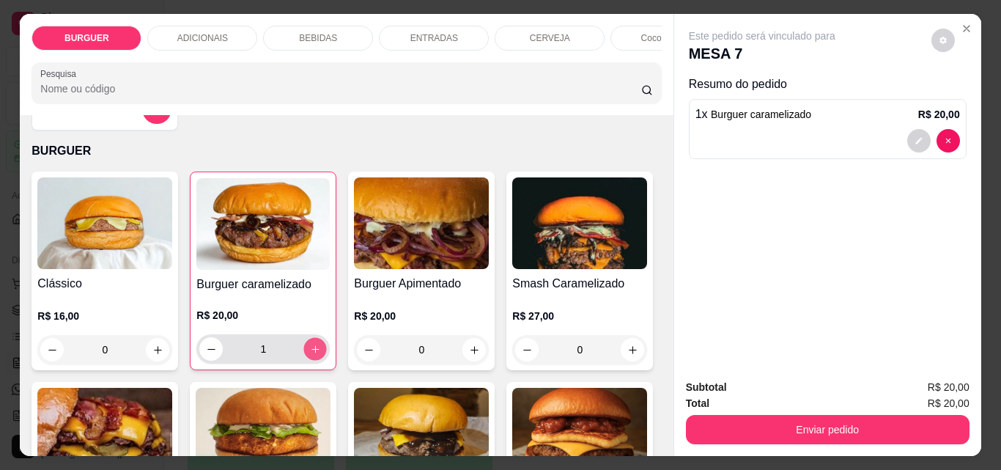
click at [311, 354] on icon "increase-product-quantity" at bounding box center [315, 349] width 11 height 11
type input "2"
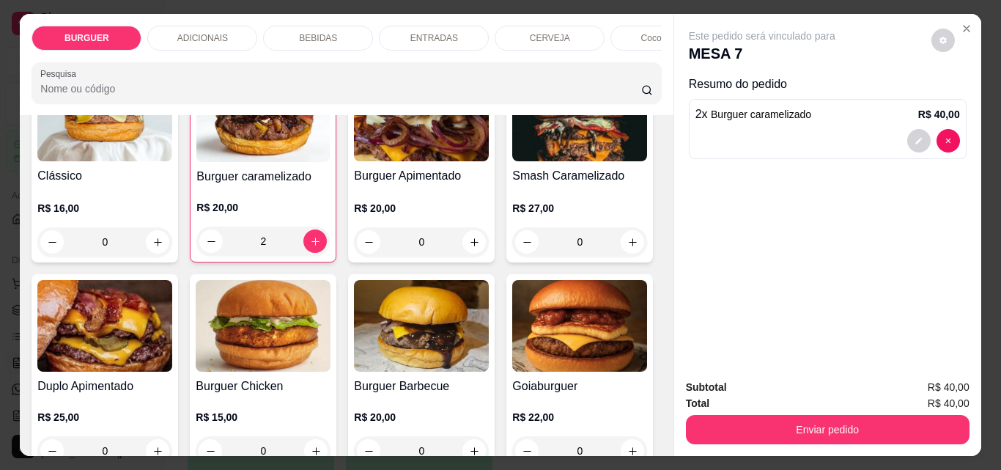
scroll to position [154, 0]
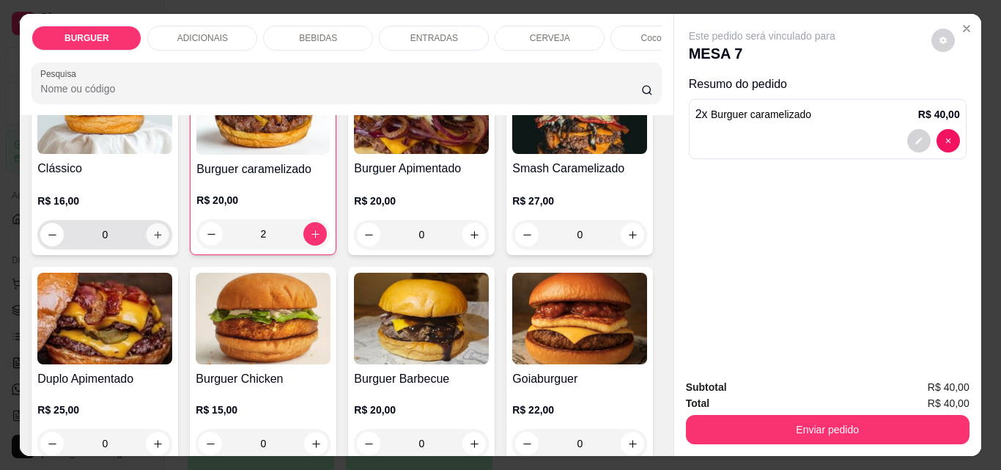
click at [155, 246] on button "increase-product-quantity" at bounding box center [158, 235] width 23 height 23
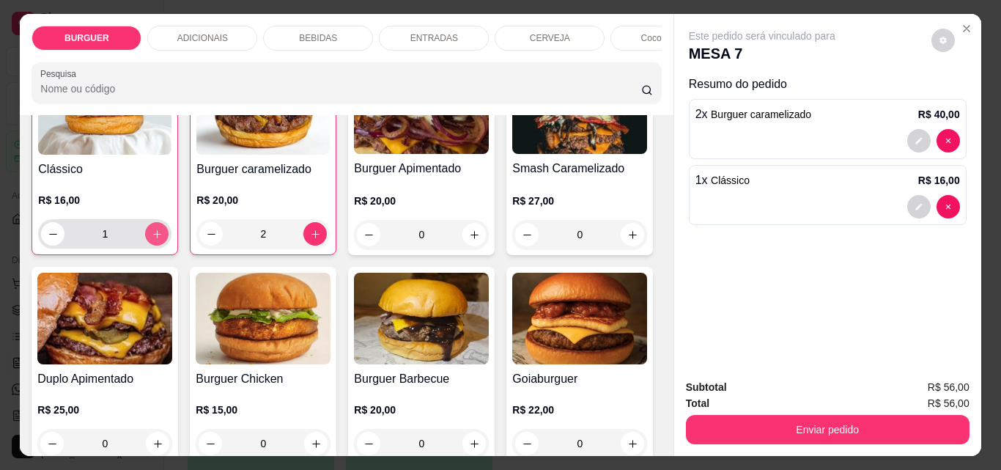
scroll to position [155, 0]
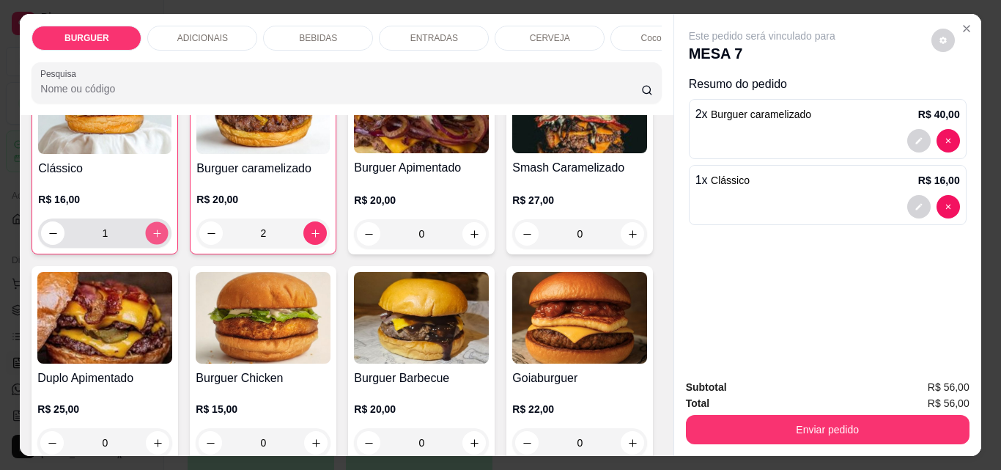
click at [152, 239] on icon "increase-product-quantity" at bounding box center [157, 233] width 11 height 11
type input "2"
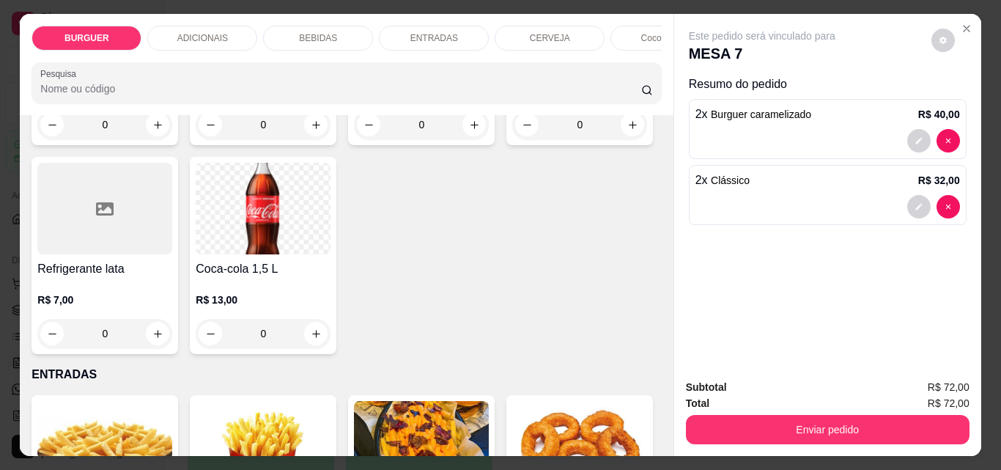
scroll to position [1896, 0]
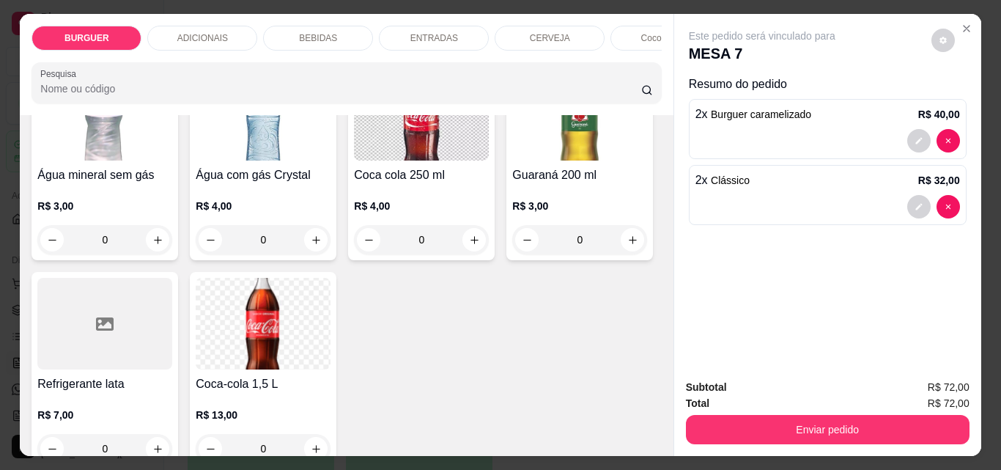
click at [163, 37] on icon "increase-product-quantity" at bounding box center [157, 31] width 11 height 11
type input "1"
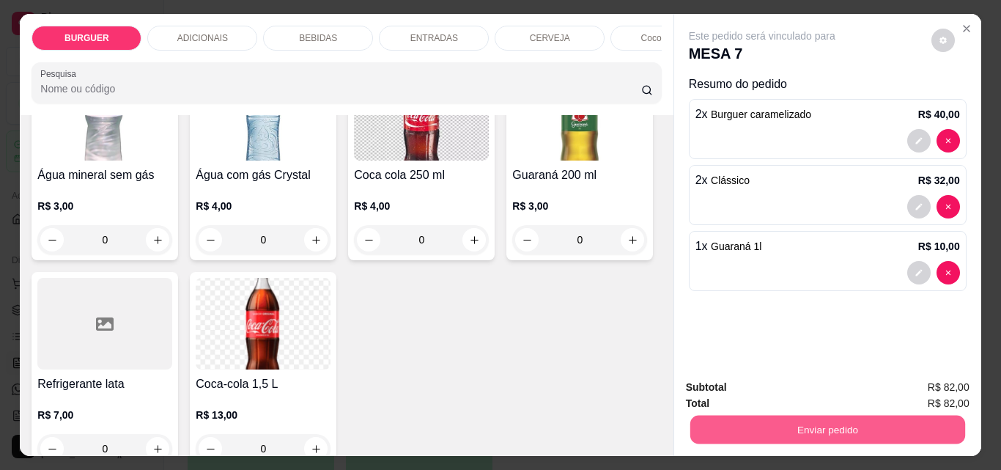
click at [780, 422] on button "Enviar pedido" at bounding box center [827, 429] width 275 height 29
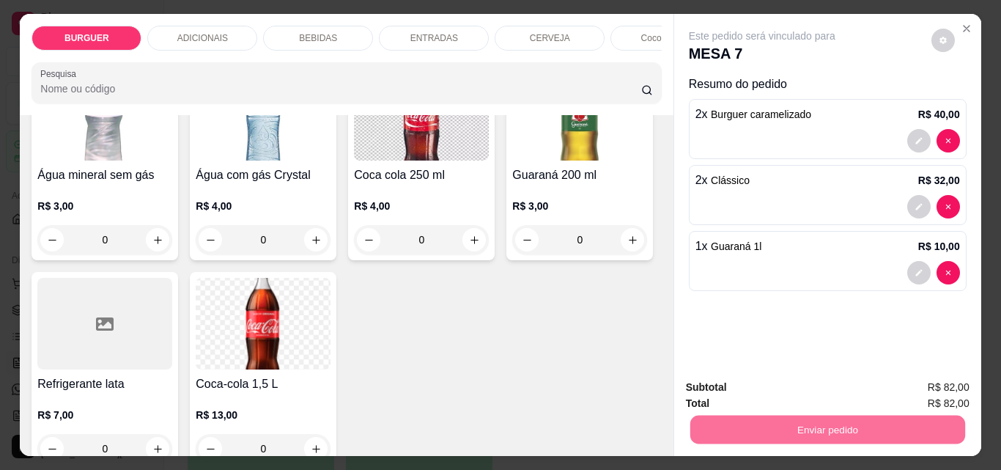
click at [925, 385] on button "Enviar pedido" at bounding box center [931, 387] width 81 height 27
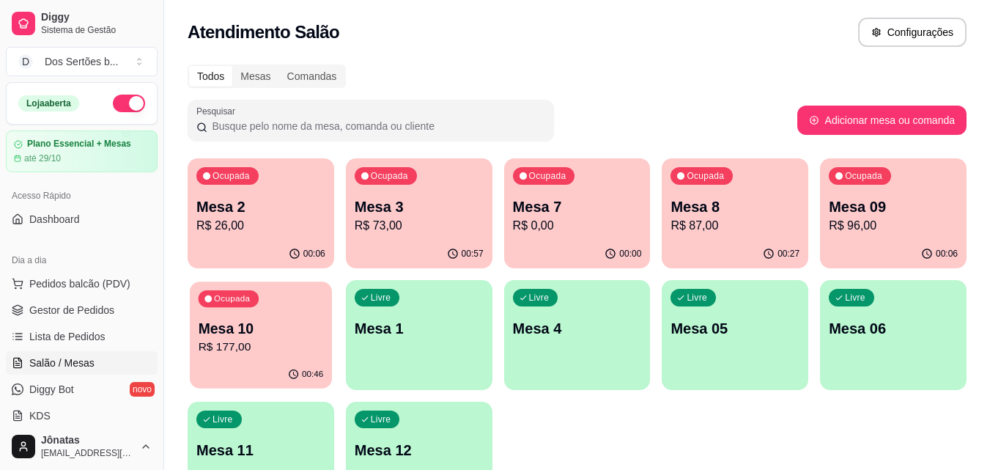
click at [259, 336] on p "Mesa 10" at bounding box center [261, 329] width 125 height 20
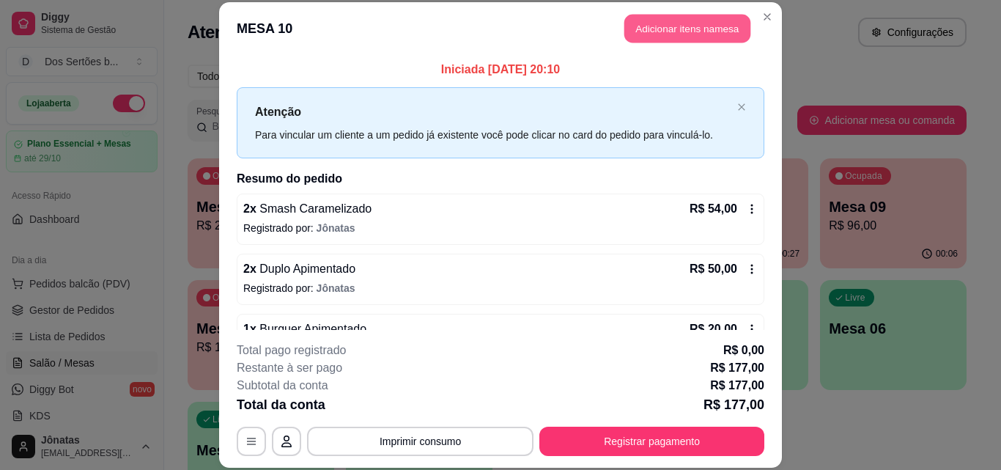
click at [632, 29] on button "Adicionar itens na mesa" at bounding box center [687, 29] width 126 height 29
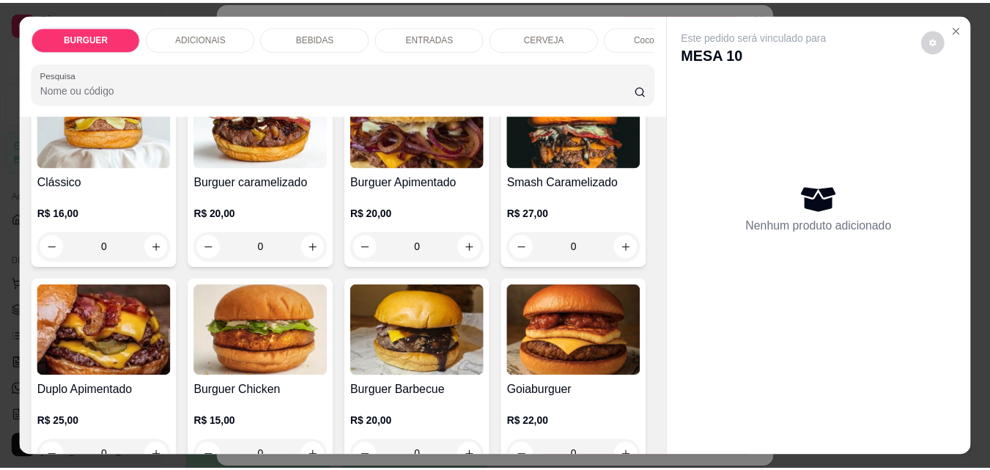
scroll to position [0, 0]
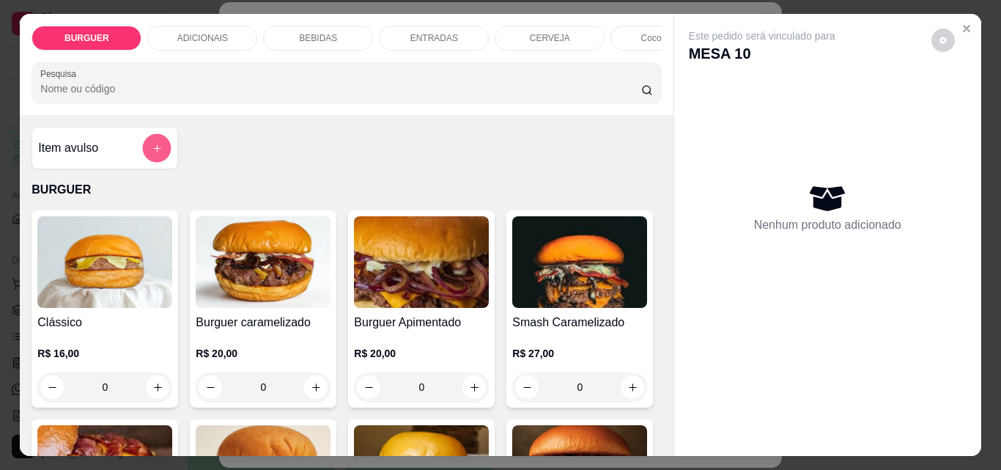
click at [152, 154] on icon "add-separate-item" at bounding box center [157, 148] width 11 height 11
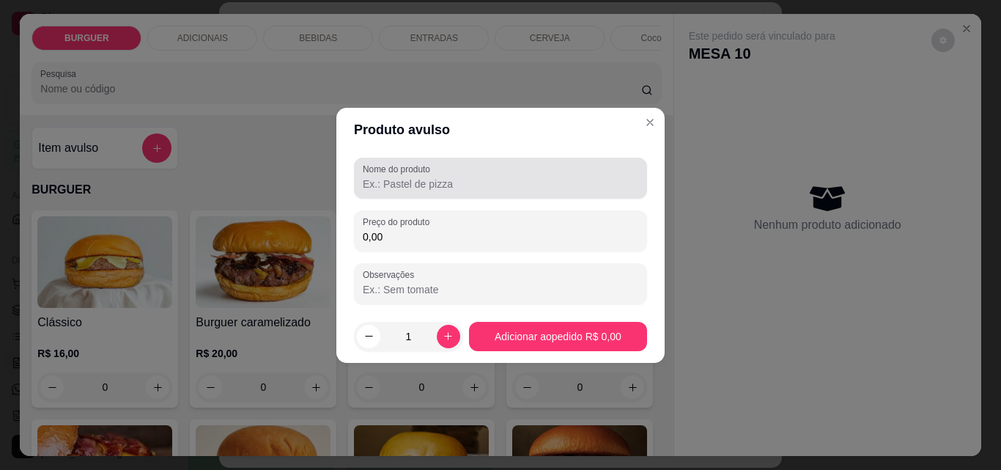
click at [377, 187] on input "Nome do produto" at bounding box center [501, 184] width 276 height 15
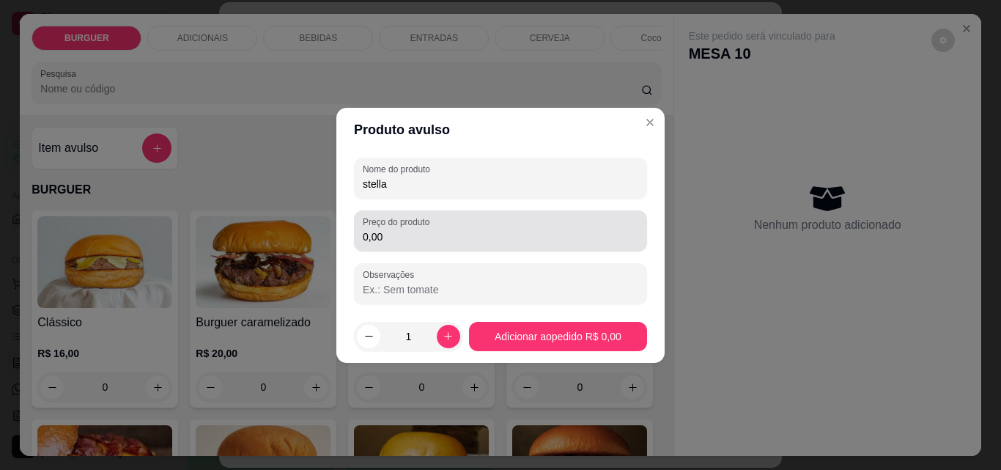
type input "stella"
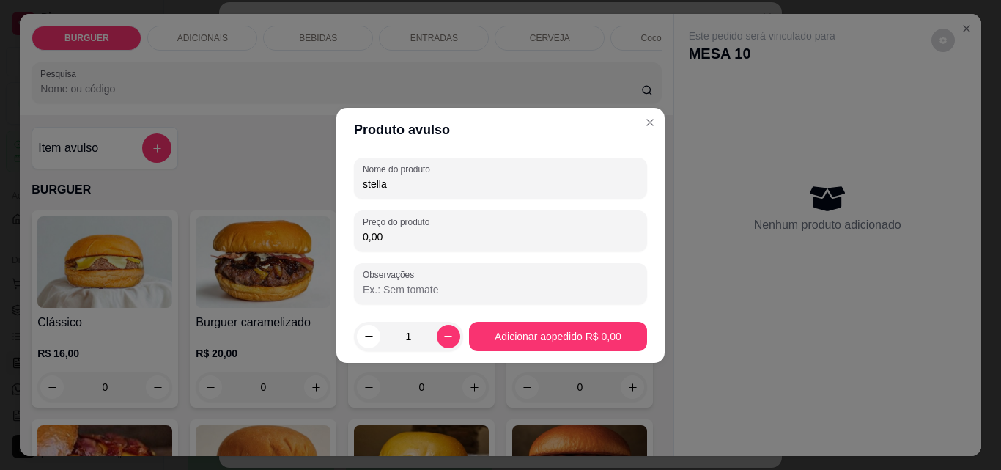
click at [400, 237] on input "0,00" at bounding box center [501, 236] width 276 height 15
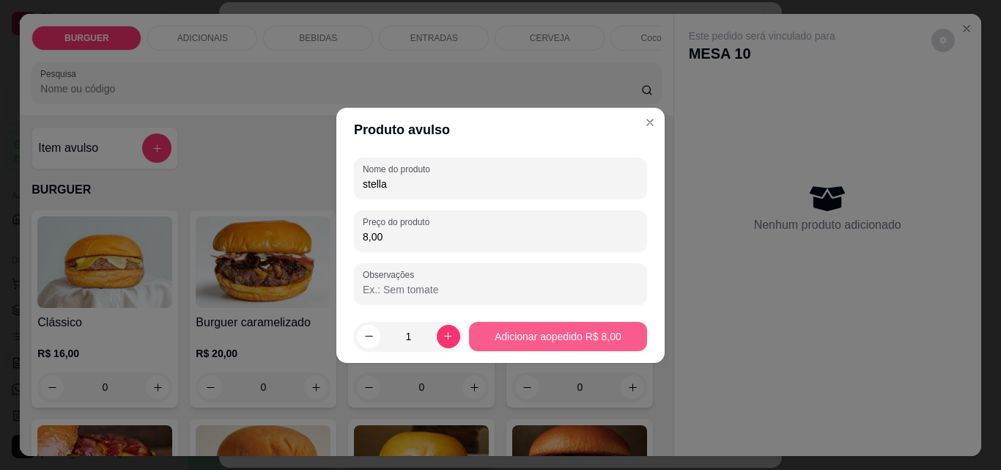
type input "8,00"
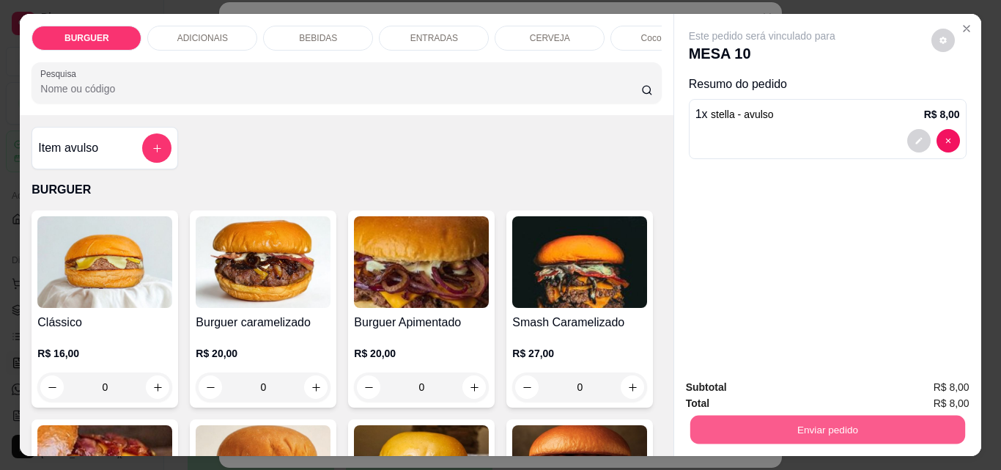
click at [757, 415] on button "Enviar pedido" at bounding box center [827, 429] width 275 height 29
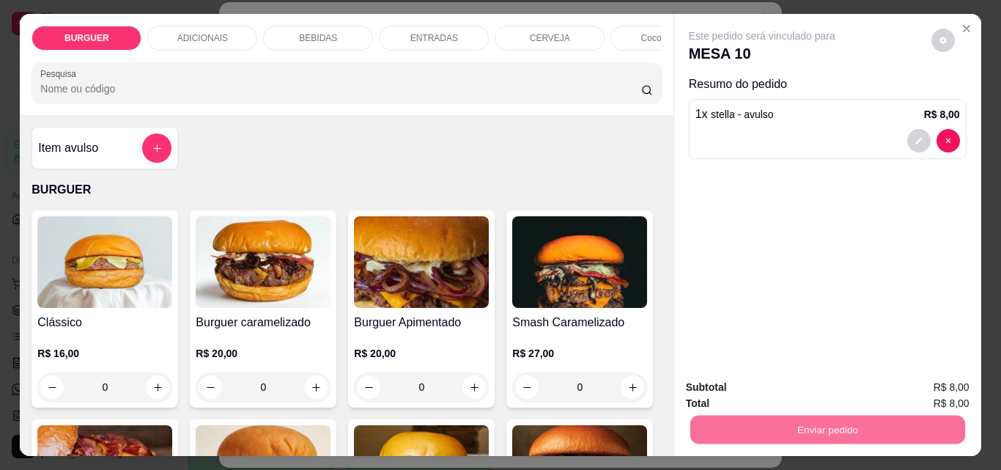
click at [923, 376] on button "Enviar pedido" at bounding box center [931, 387] width 81 height 27
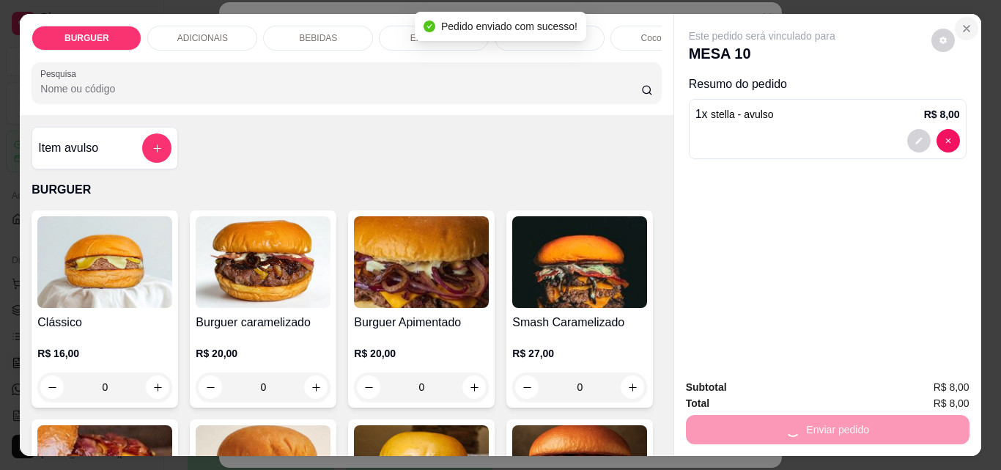
click at [961, 23] on icon "Close" at bounding box center [967, 29] width 12 height 12
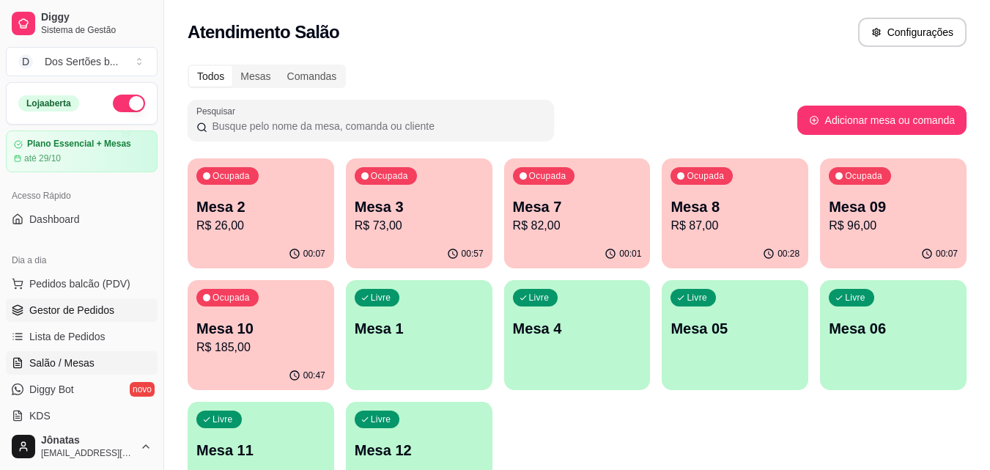
click at [89, 306] on span "Gestor de Pedidos" at bounding box center [71, 310] width 85 height 15
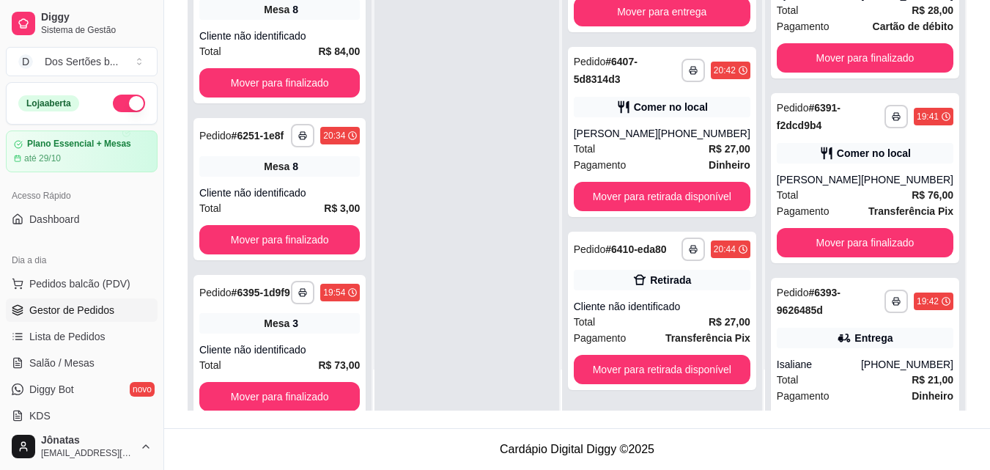
scroll to position [1872, 0]
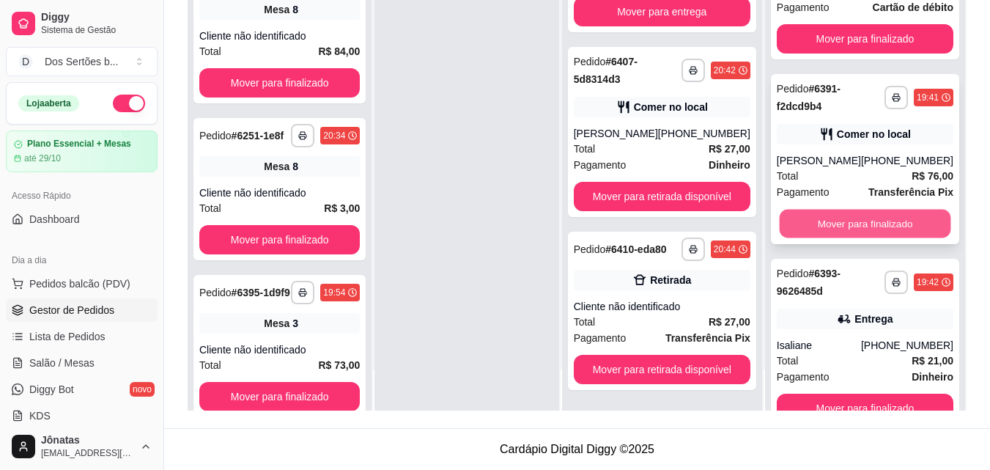
click at [838, 238] on button "Mover para finalizado" at bounding box center [864, 224] width 171 height 29
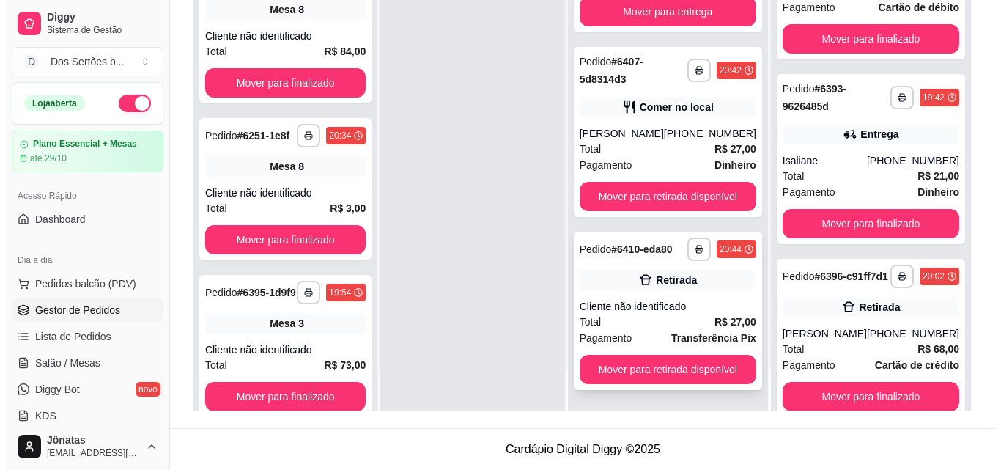
scroll to position [1390, 0]
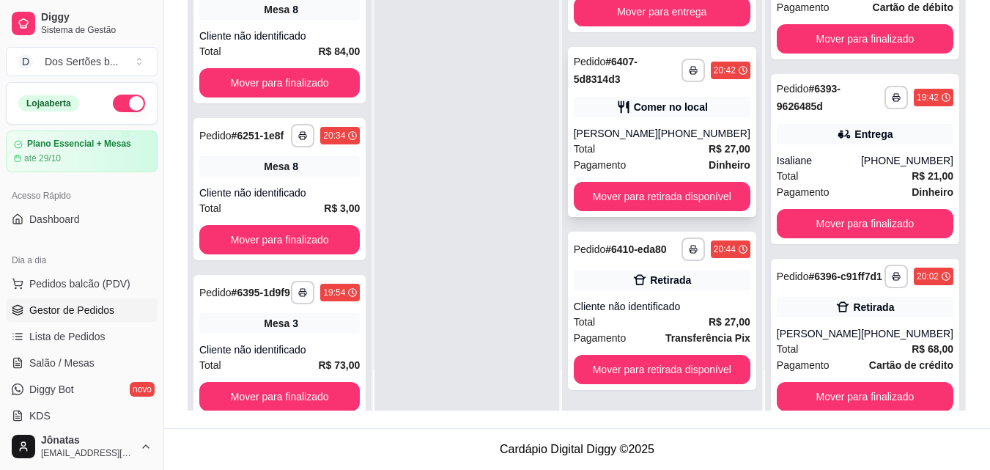
click at [621, 141] on div "[PERSON_NAME]" at bounding box center [616, 133] width 84 height 15
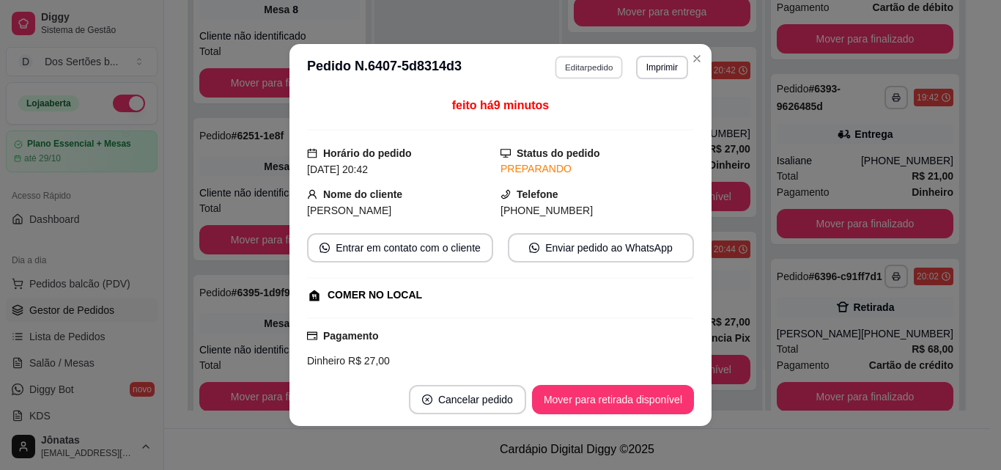
click at [583, 64] on button "Editar pedido" at bounding box center [590, 67] width 68 height 23
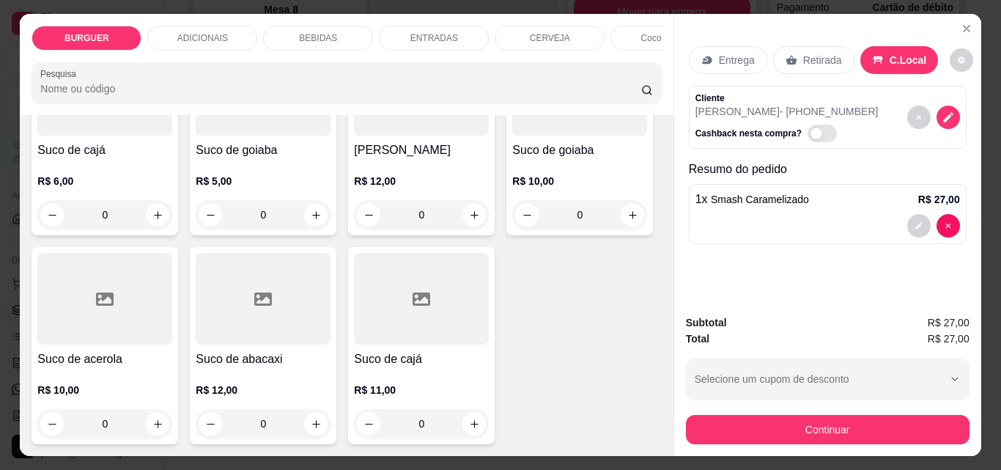
scroll to position [4476, 0]
click at [163, 210] on icon "increase-product-quantity" at bounding box center [157, 215] width 11 height 11
type input "1"
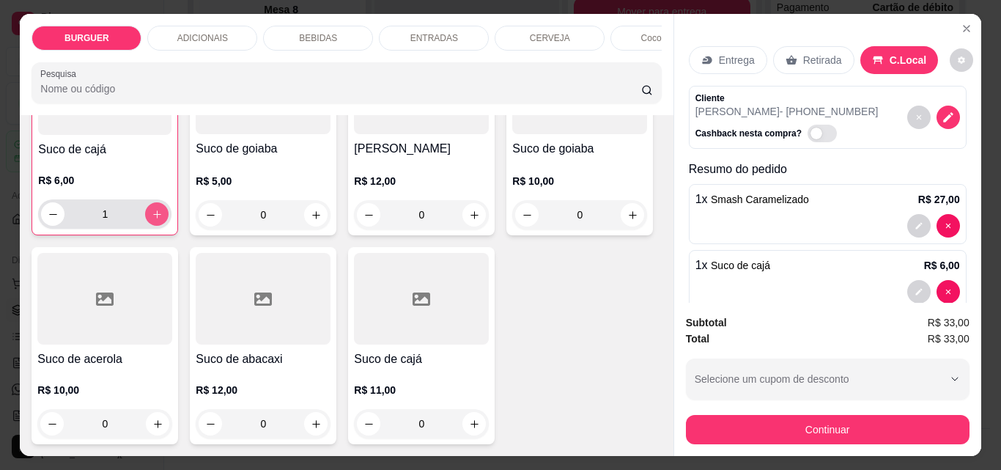
scroll to position [4477, 0]
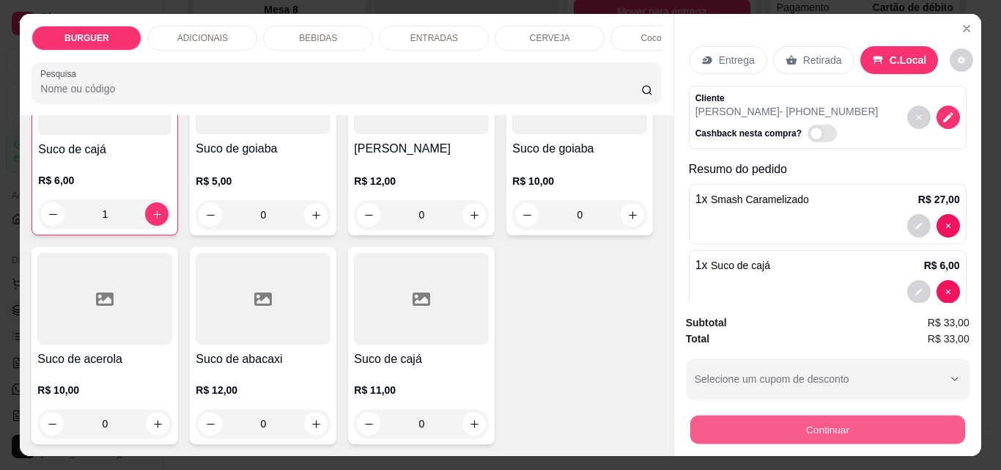
click at [791, 424] on button "Continuar" at bounding box center [827, 429] width 275 height 29
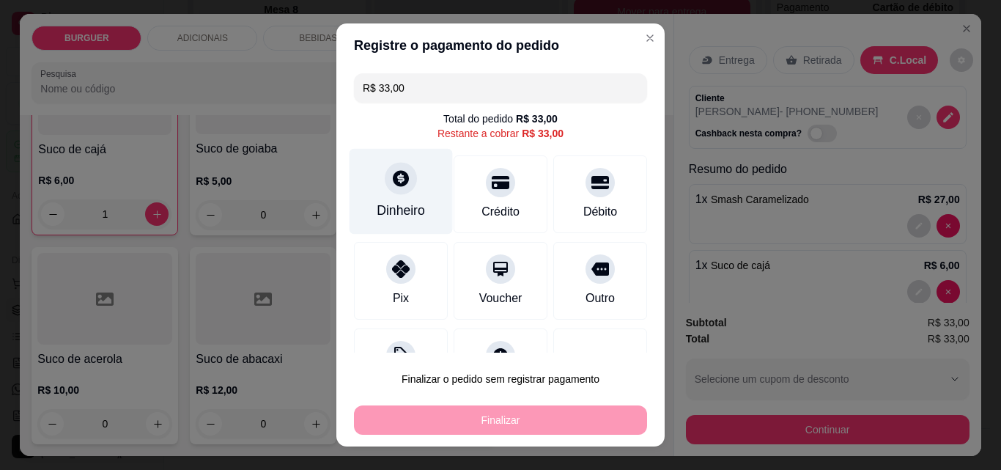
click at [393, 173] on icon at bounding box center [401, 178] width 16 height 16
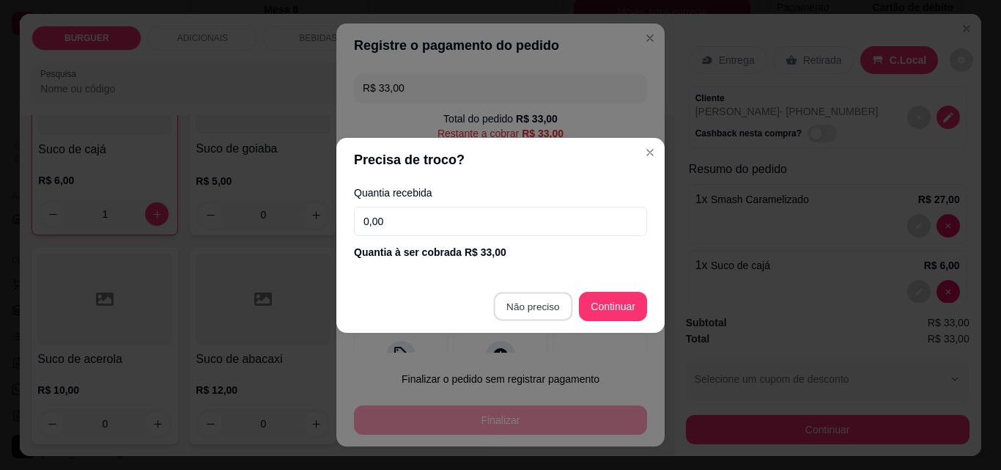
type input "R$ 0,00"
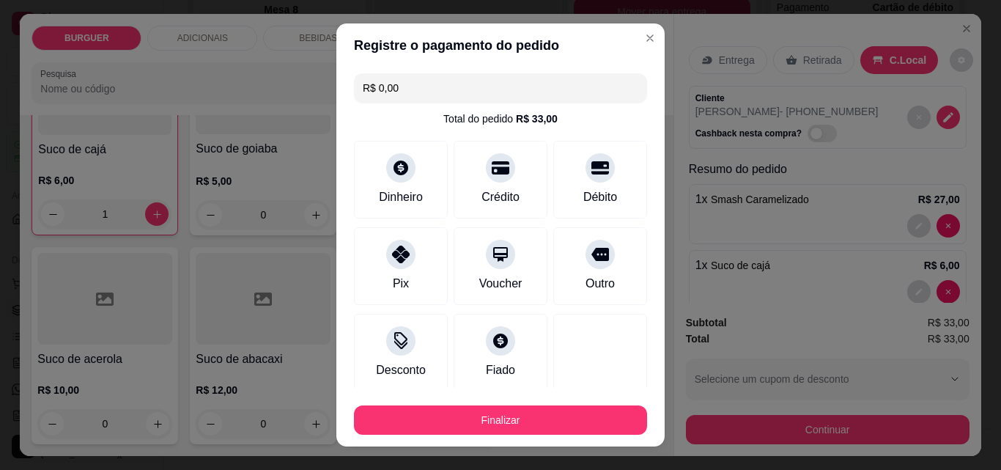
scroll to position [86, 0]
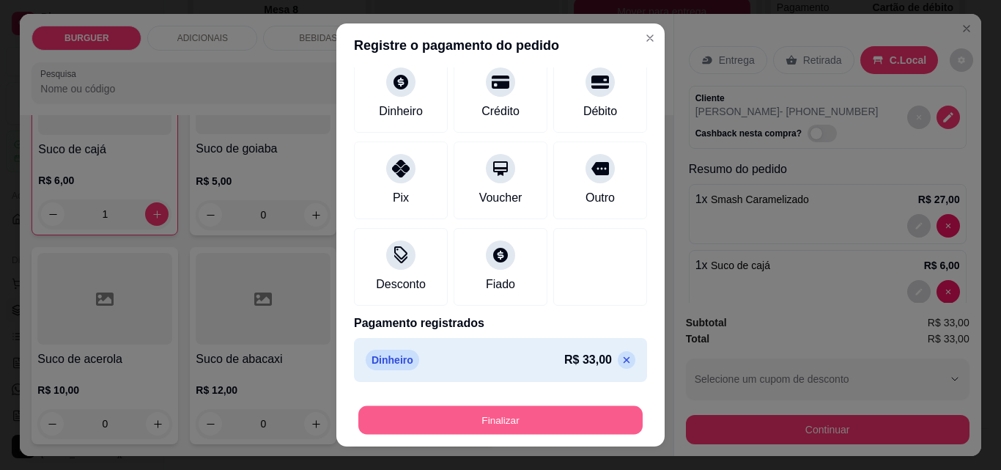
click at [590, 424] on button "Finalizar" at bounding box center [500, 420] width 284 height 29
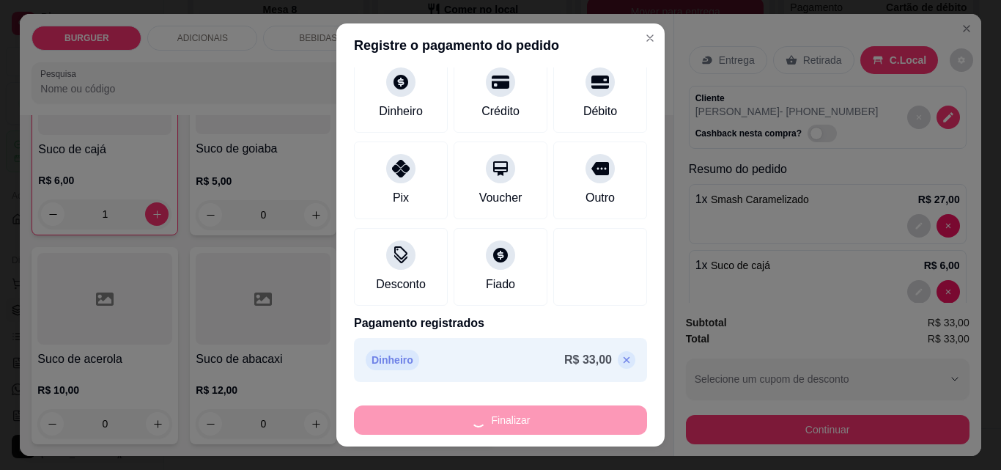
type input "0"
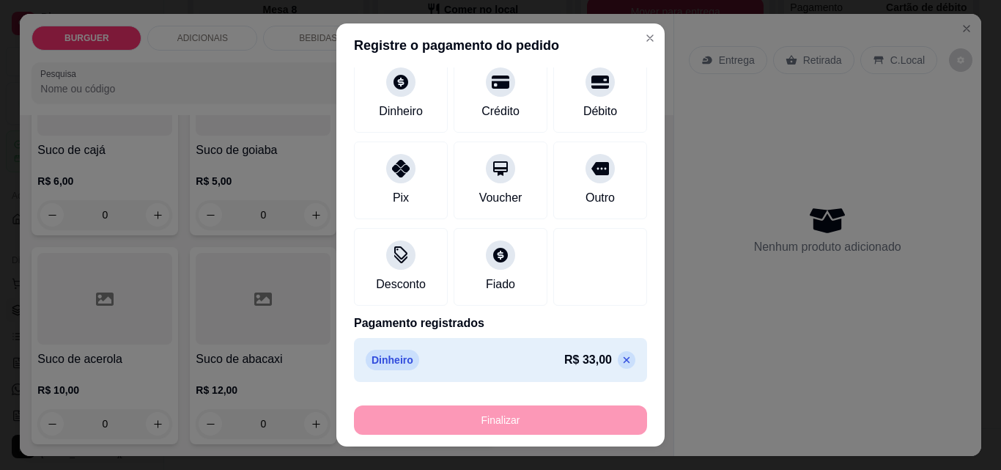
type input "-R$ 33,00"
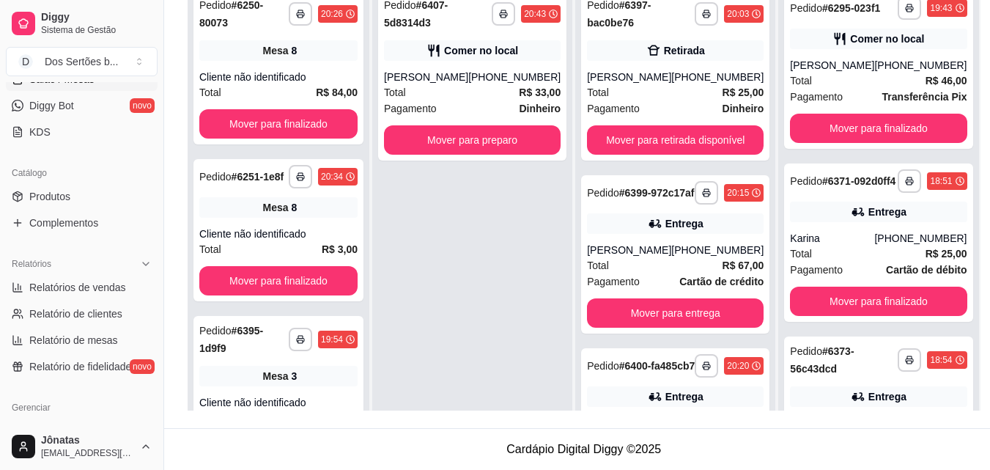
scroll to position [410, 0]
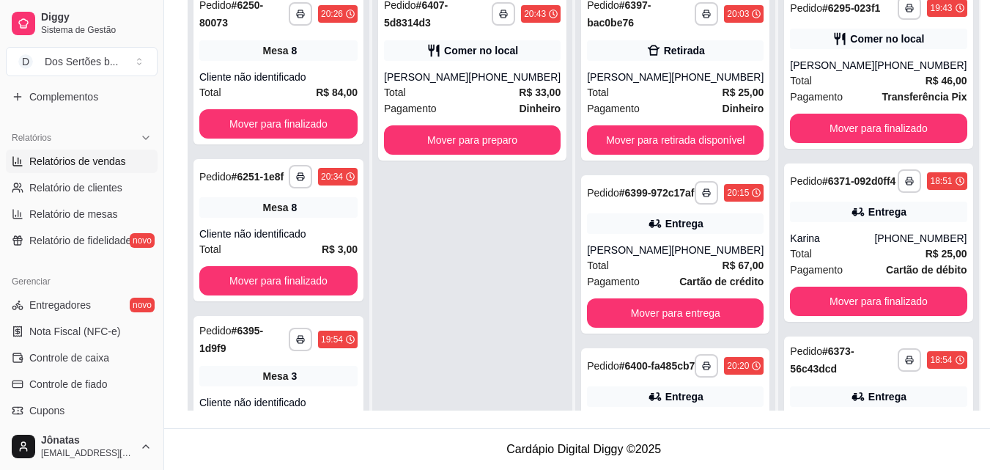
click at [38, 152] on link "Relatórios de vendas" at bounding box center [82, 161] width 152 height 23
select select "ALL"
select select "0"
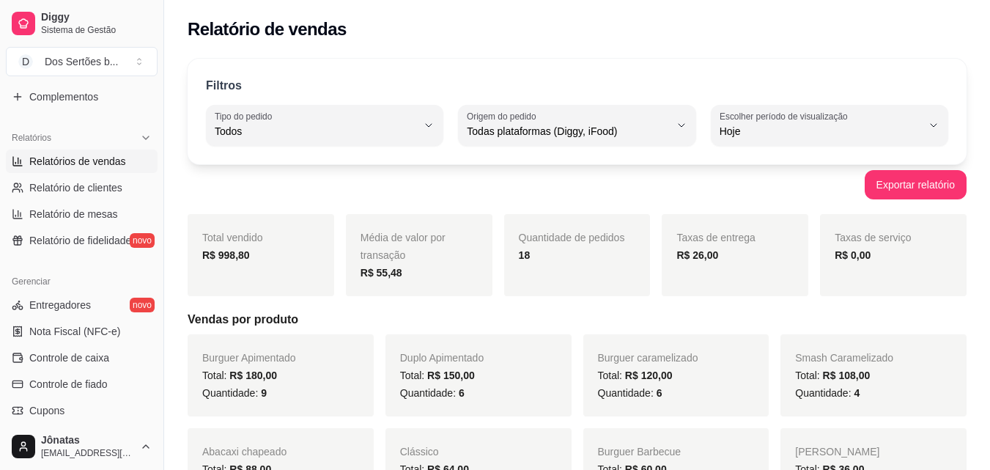
scroll to position [566, 0]
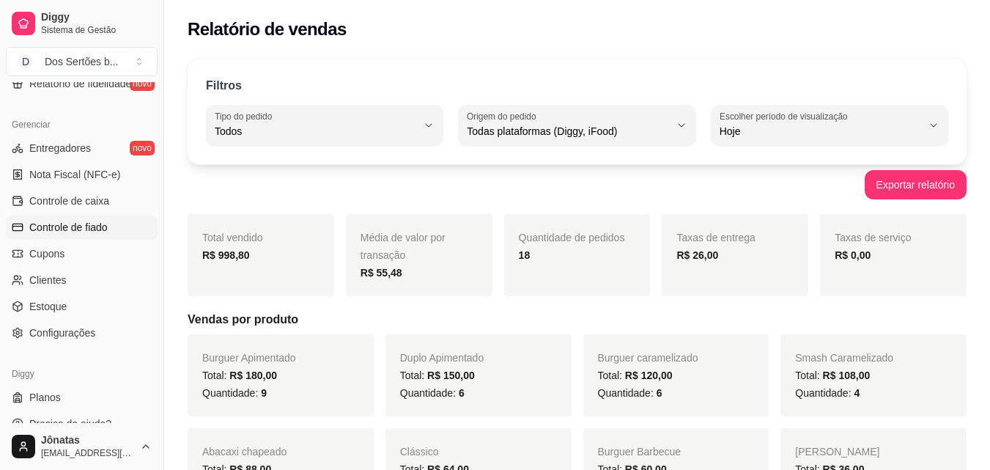
click at [67, 223] on span "Controle de fiado" at bounding box center [68, 227] width 78 height 15
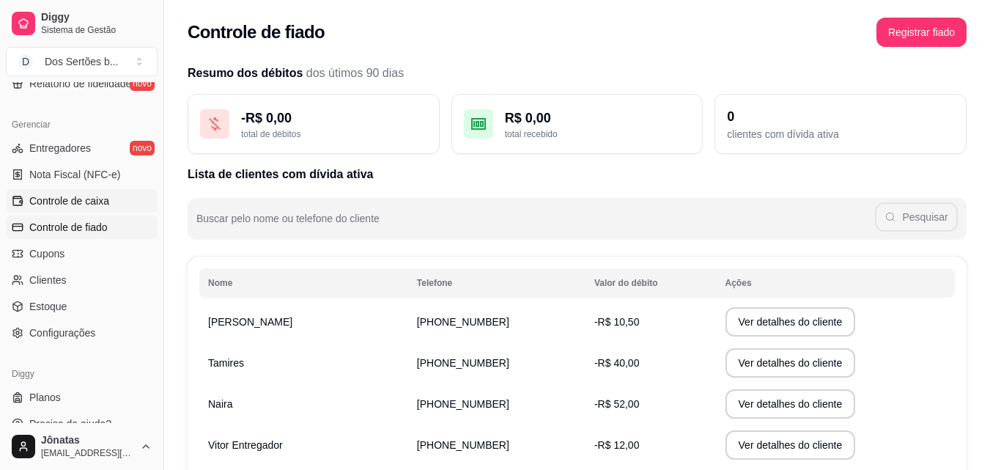
click at [53, 202] on span "Controle de caixa" at bounding box center [69, 200] width 80 height 15
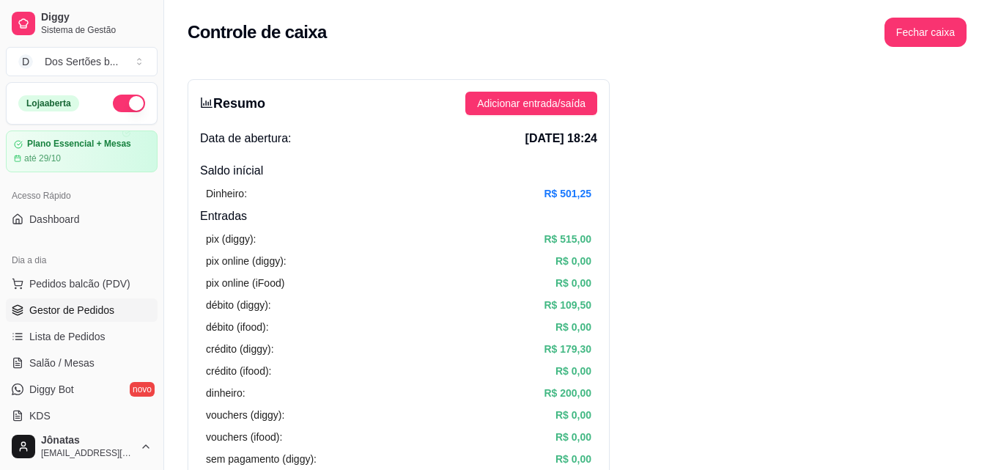
click at [81, 307] on span "Gestor de Pedidos" at bounding box center [71, 310] width 85 height 15
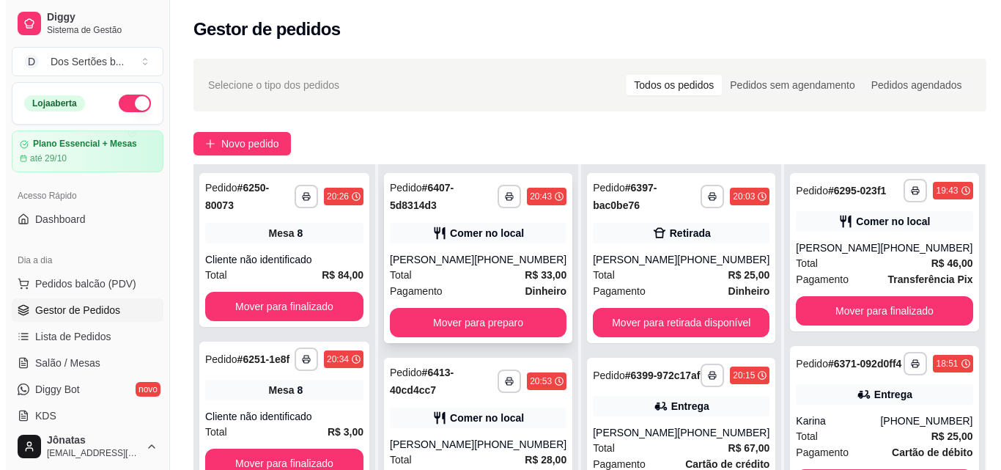
scroll to position [73, 0]
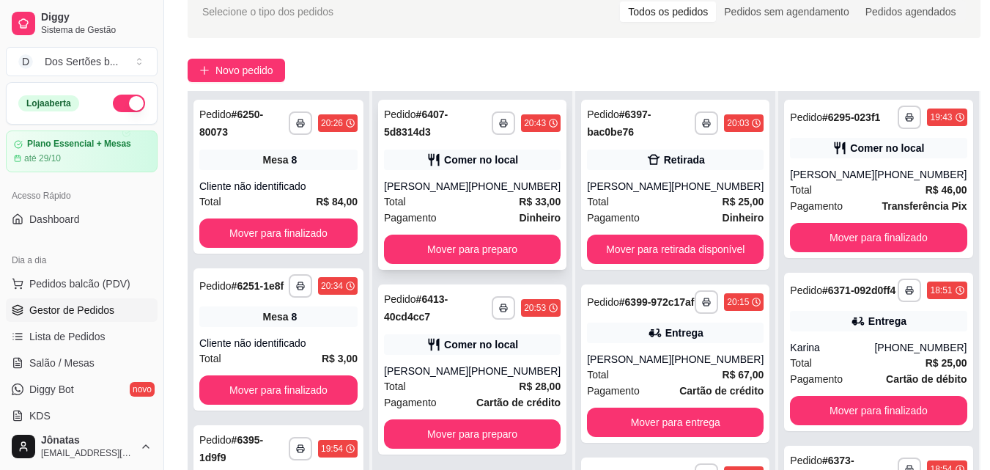
click at [446, 193] on div "[PERSON_NAME]" at bounding box center [426, 186] width 84 height 15
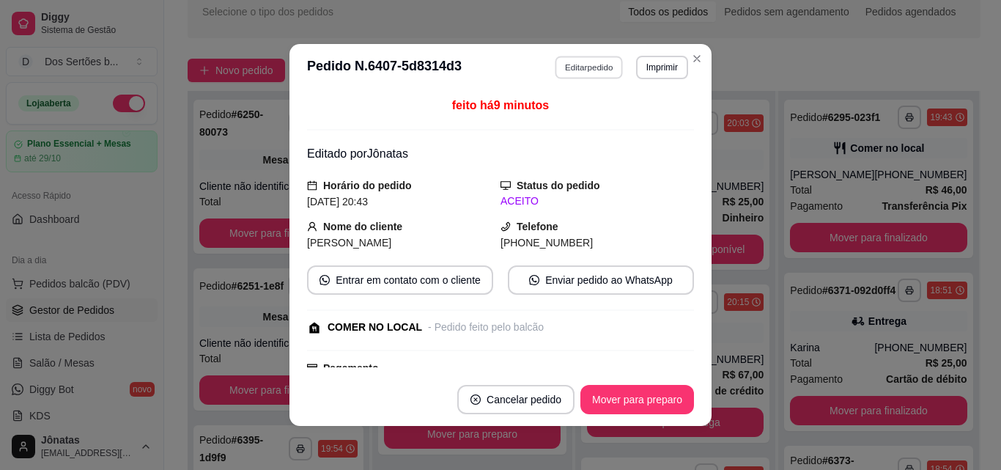
click at [578, 60] on button "Editar pedido" at bounding box center [590, 67] width 68 height 23
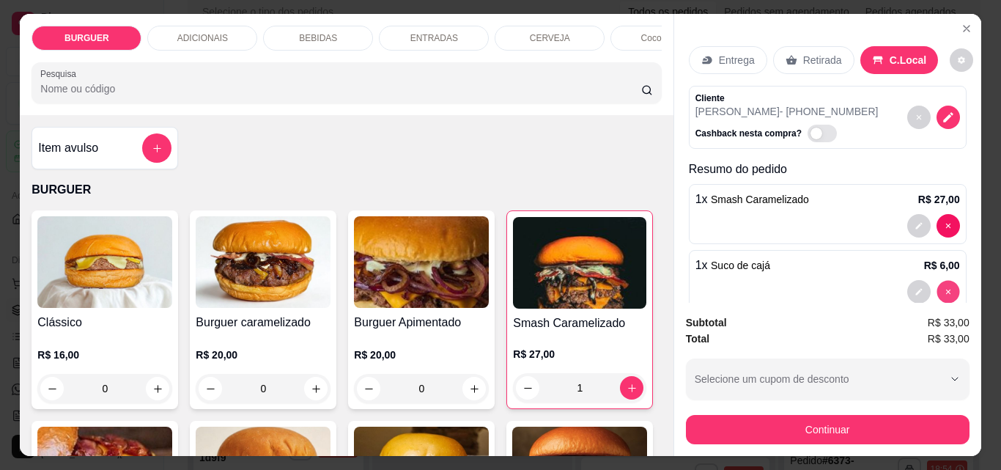
type input "0"
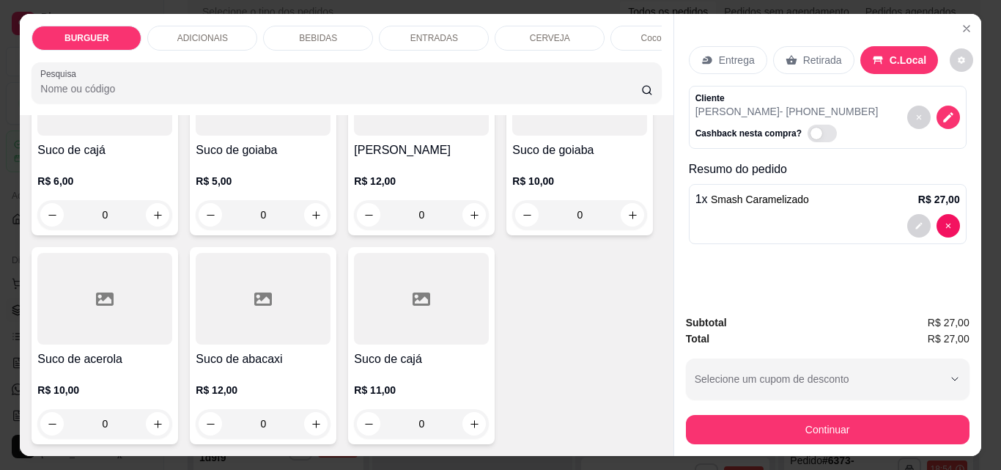
scroll to position [4213, 0]
click at [311, 12] on icon "increase-product-quantity" at bounding box center [316, 6] width 11 height 11
type input "1"
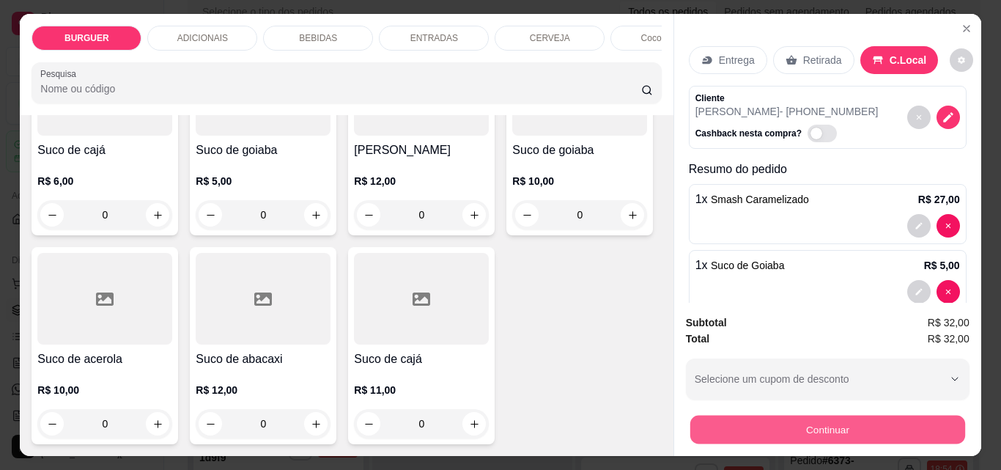
click at [761, 415] on button "Continuar" at bounding box center [827, 429] width 275 height 29
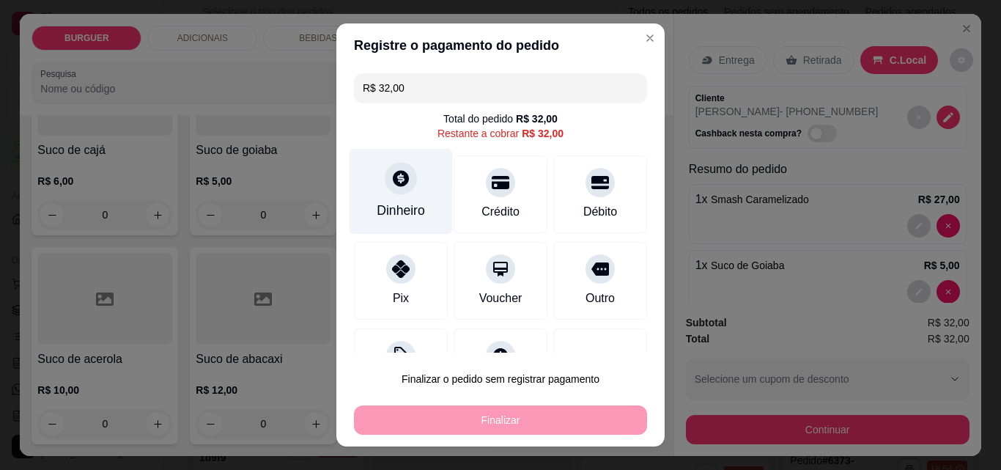
click at [396, 201] on div "Dinheiro" at bounding box center [401, 210] width 48 height 19
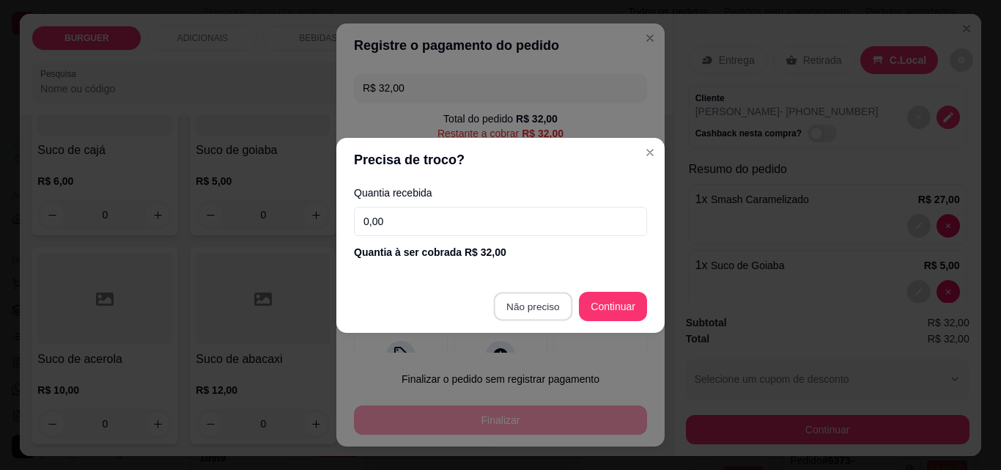
type input "R$ 0,00"
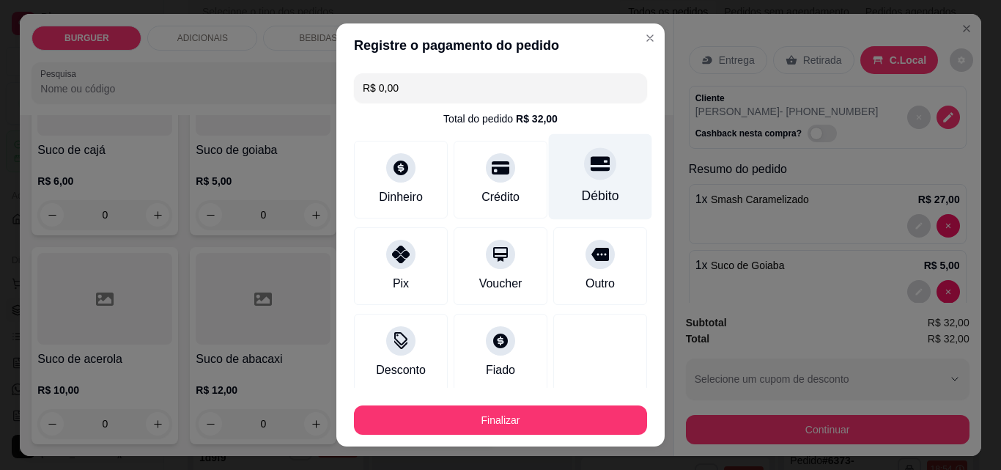
scroll to position [86, 0]
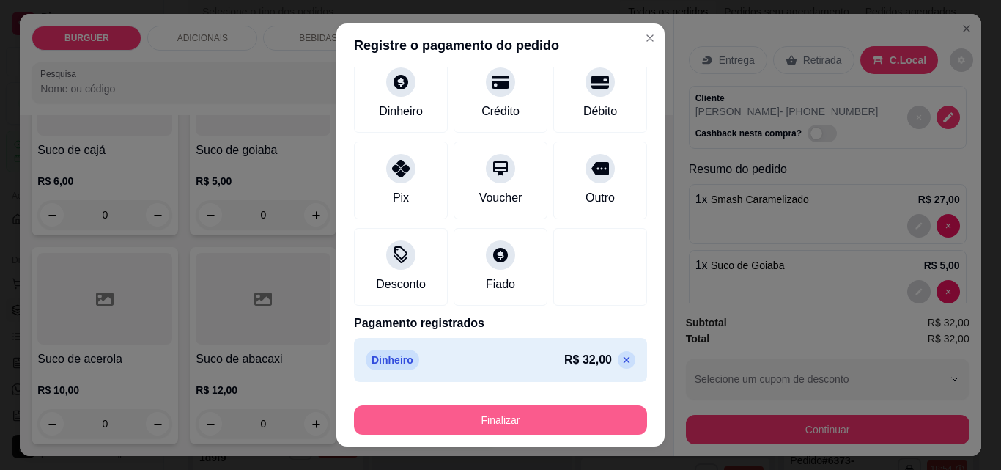
click at [519, 421] on button "Finalizar" at bounding box center [500, 419] width 293 height 29
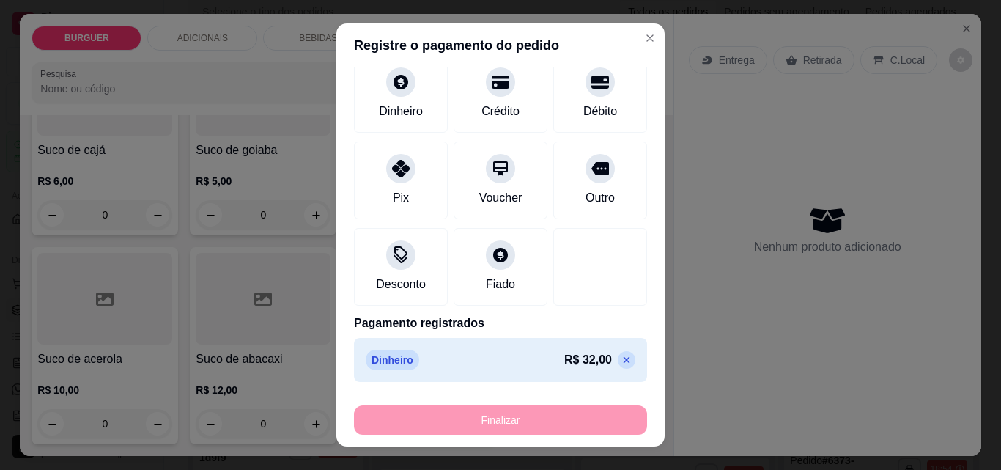
type input "0"
type input "-R$ 32,00"
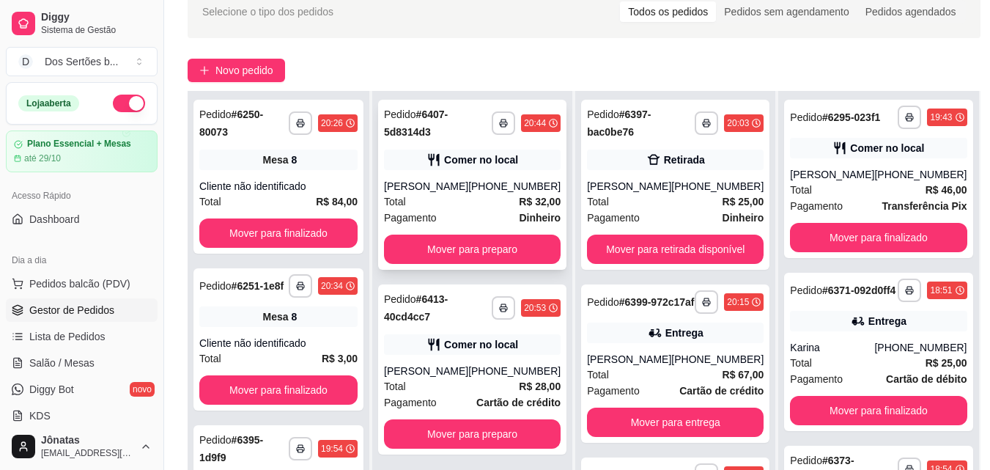
scroll to position [224, 0]
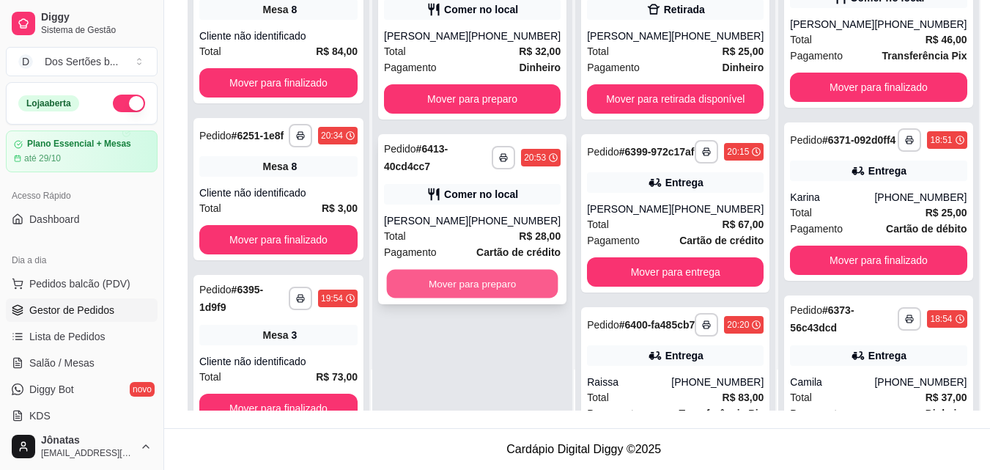
click at [451, 298] on button "Mover para preparo" at bounding box center [472, 284] width 171 height 29
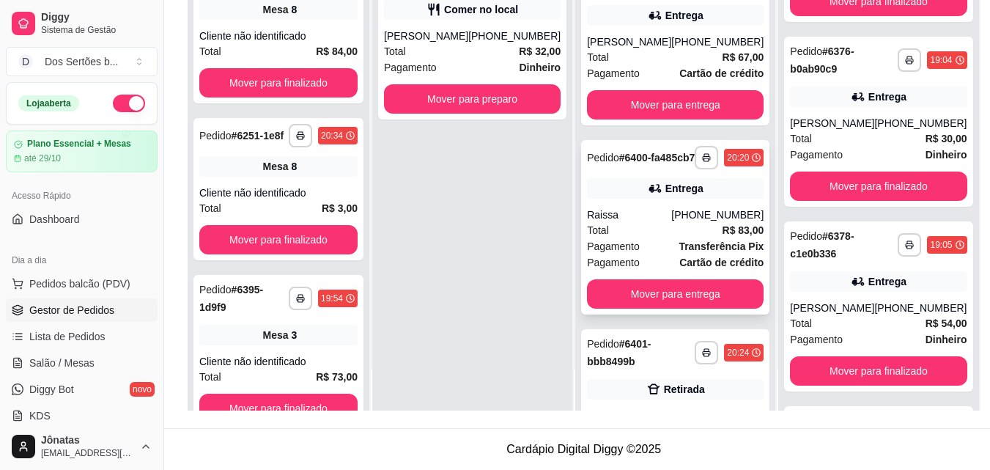
scroll to position [0, 0]
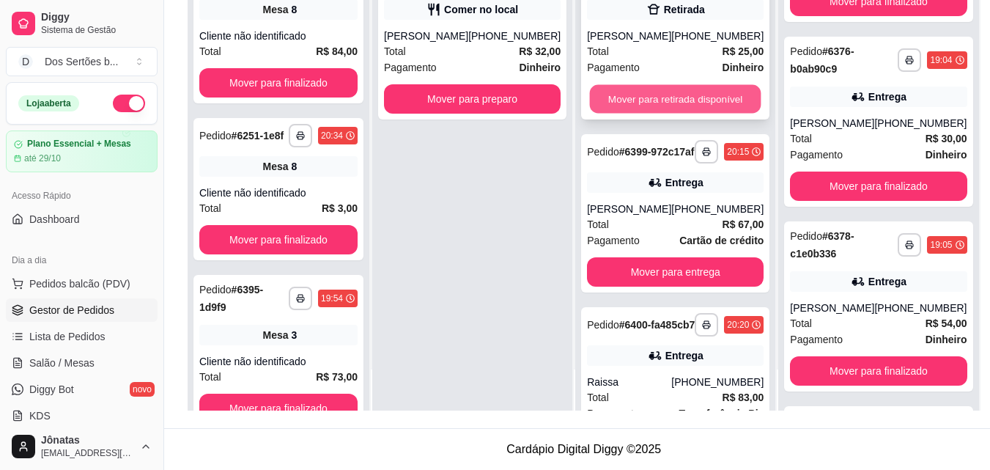
click at [600, 97] on button "Mover para retirada disponível" at bounding box center [675, 99] width 171 height 29
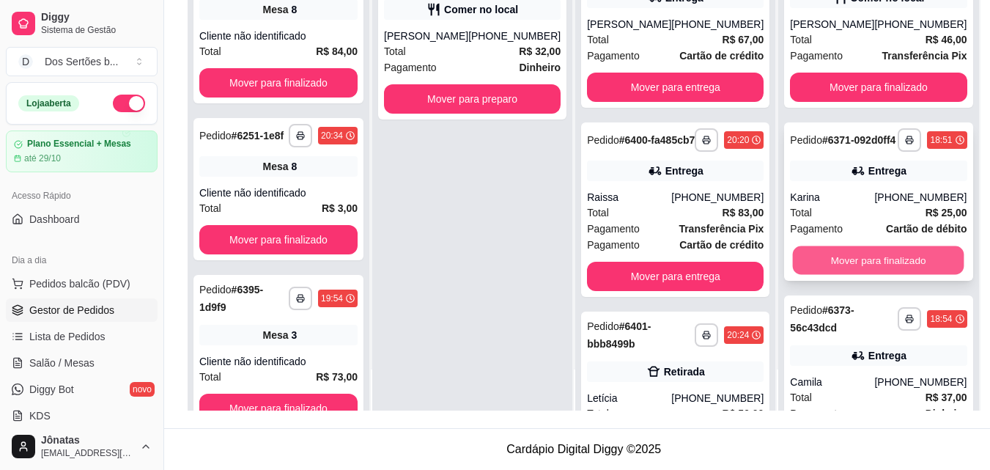
click at [837, 275] on button "Mover para finalizado" at bounding box center [878, 260] width 171 height 29
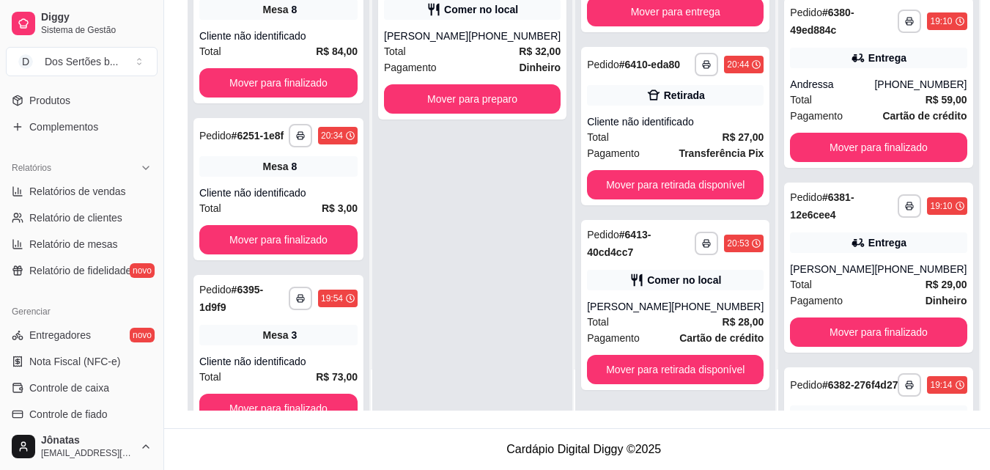
scroll to position [474, 0]
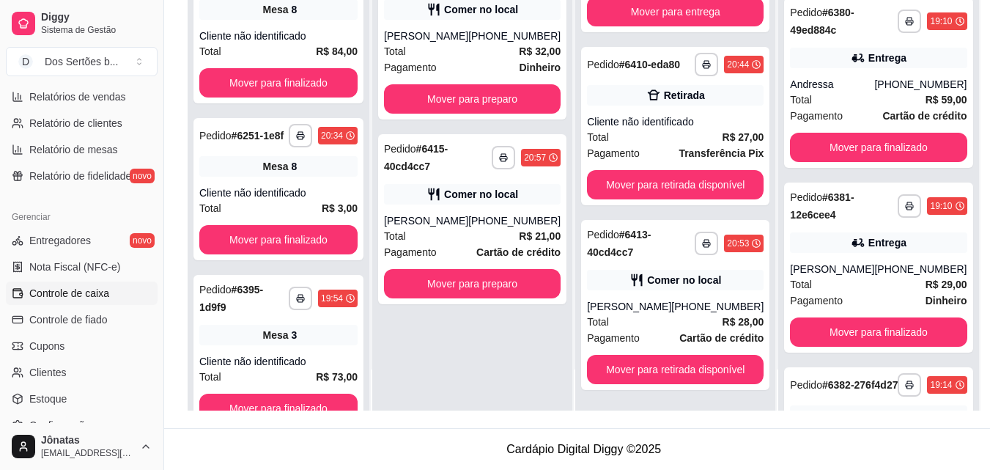
click at [44, 291] on span "Controle de caixa" at bounding box center [69, 293] width 80 height 15
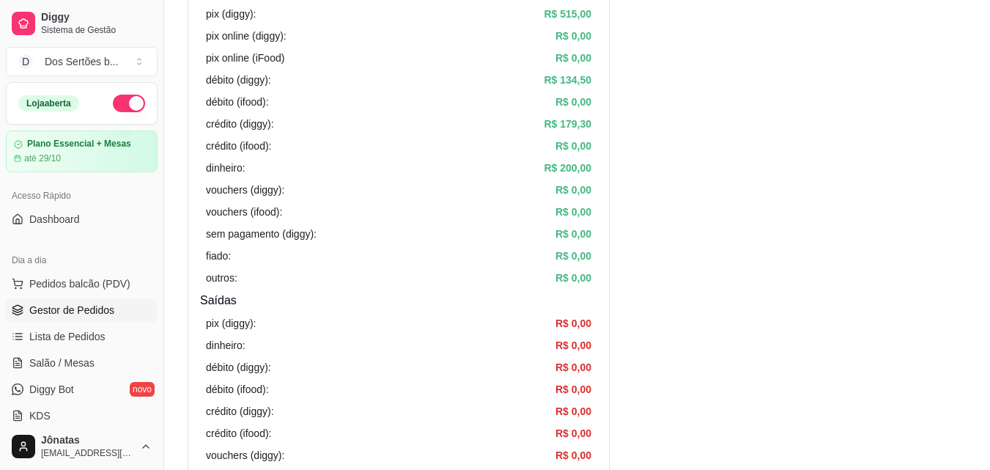
click at [53, 311] on span "Gestor de Pedidos" at bounding box center [71, 310] width 85 height 15
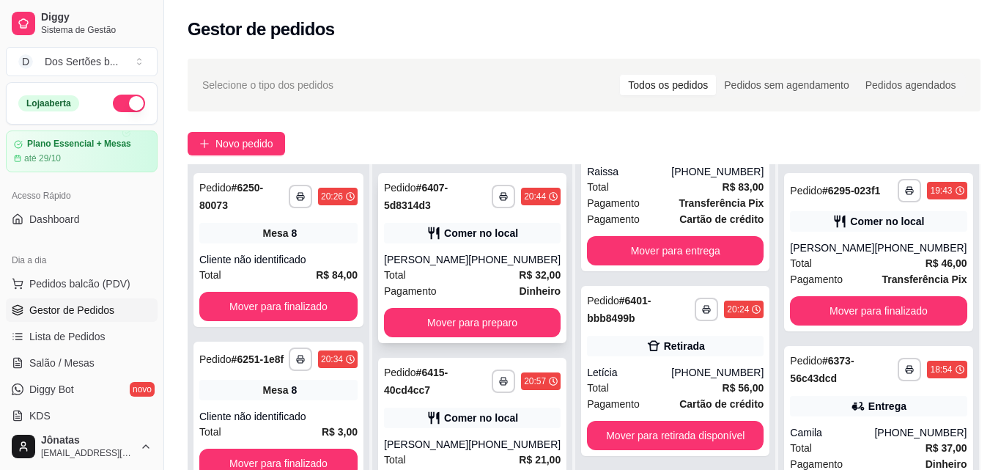
scroll to position [224, 0]
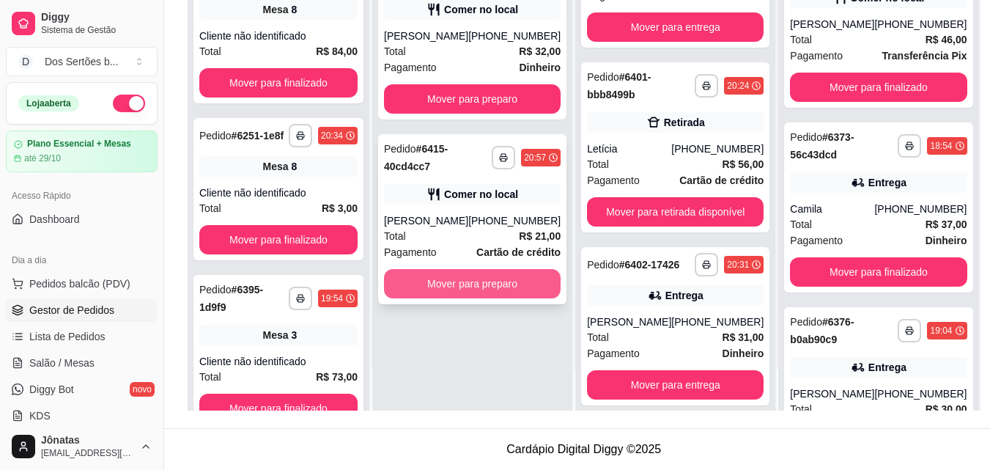
click at [446, 298] on button "Mover para preparo" at bounding box center [472, 283] width 177 height 29
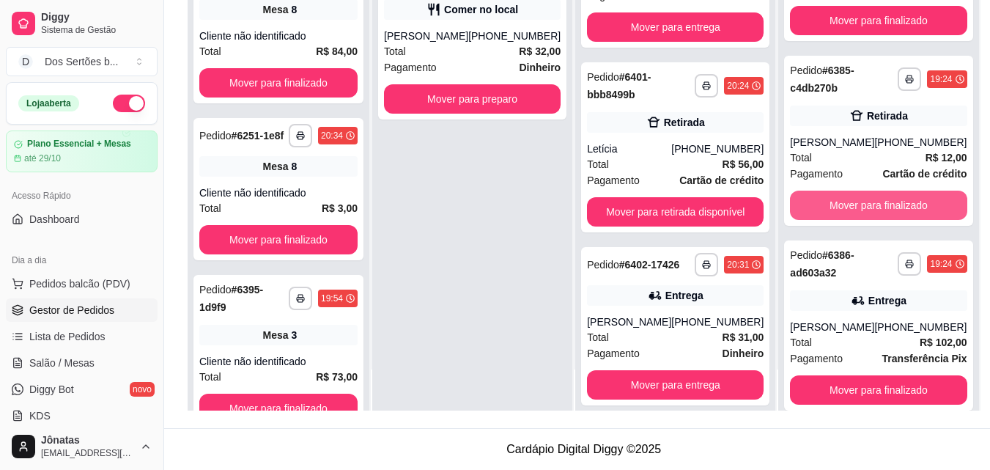
scroll to position [987, 0]
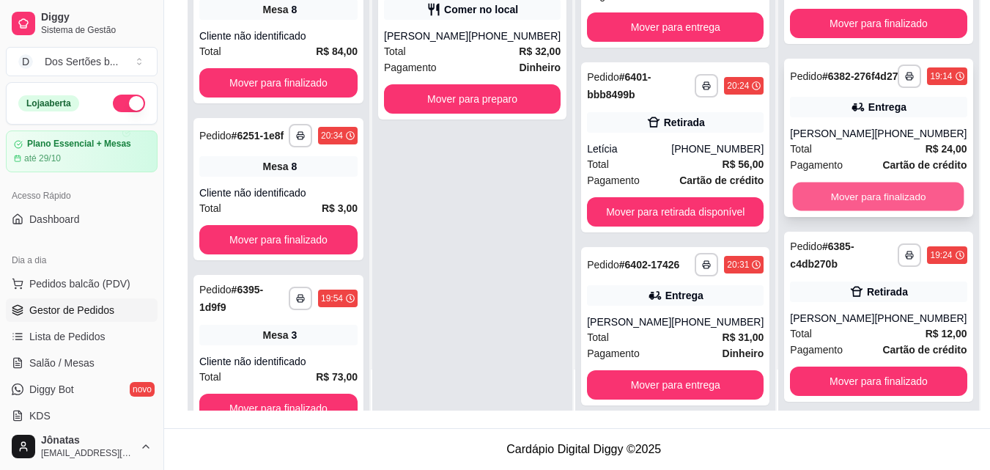
click at [849, 211] on button "Mover para finalizado" at bounding box center [878, 196] width 171 height 29
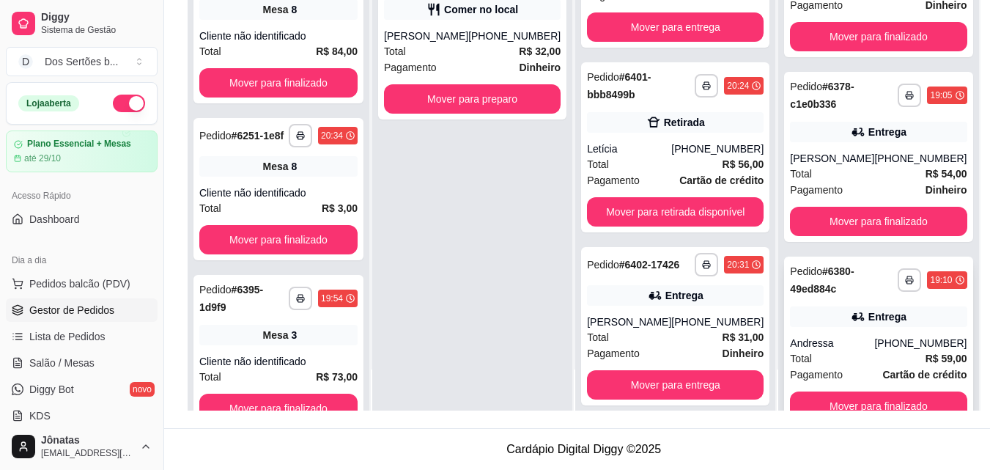
scroll to position [405, 0]
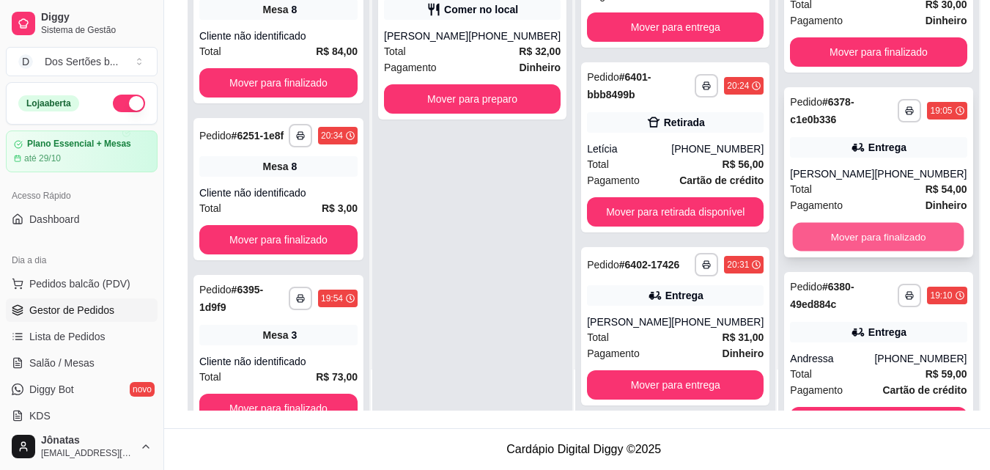
click at [805, 247] on button "Mover para finalizado" at bounding box center [878, 237] width 171 height 29
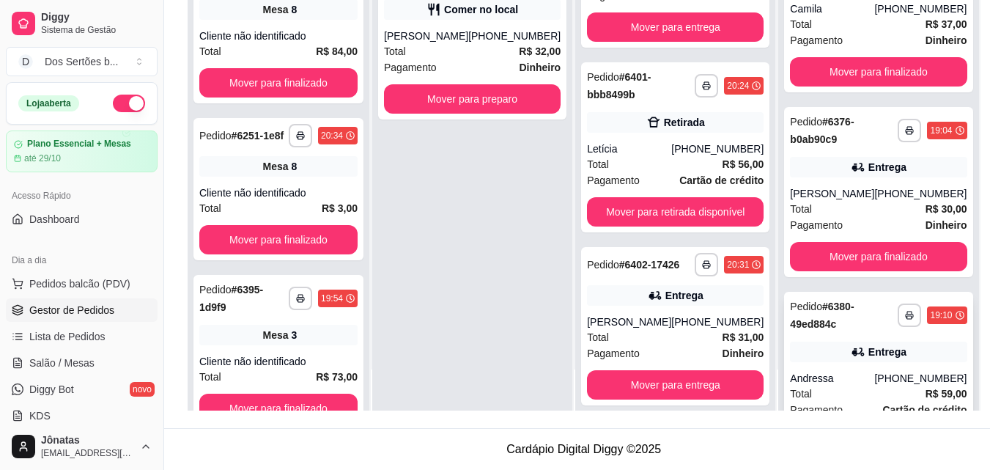
scroll to position [199, 0]
click at [60, 360] on span "Salão / Mesas" at bounding box center [61, 362] width 65 height 15
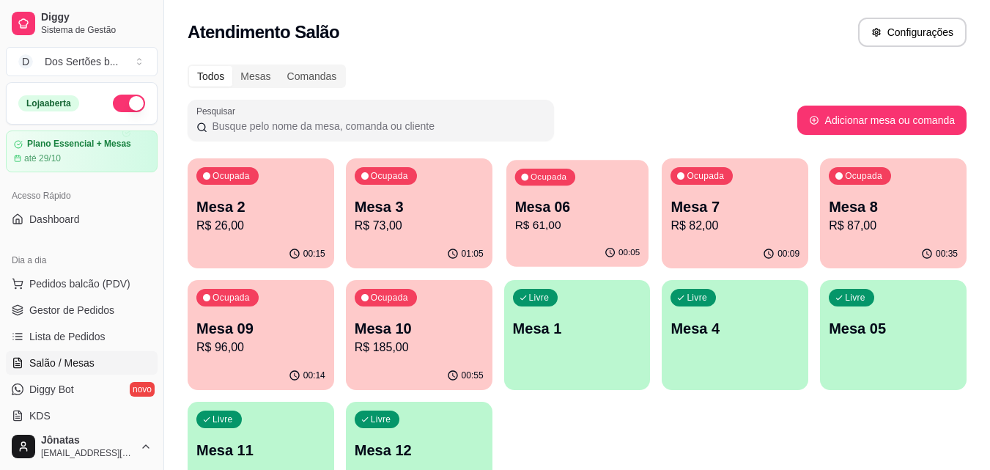
click at [563, 218] on p "R$ 61,00" at bounding box center [576, 225] width 125 height 17
click at [394, 226] on p "R$ 73,00" at bounding box center [418, 225] width 125 height 17
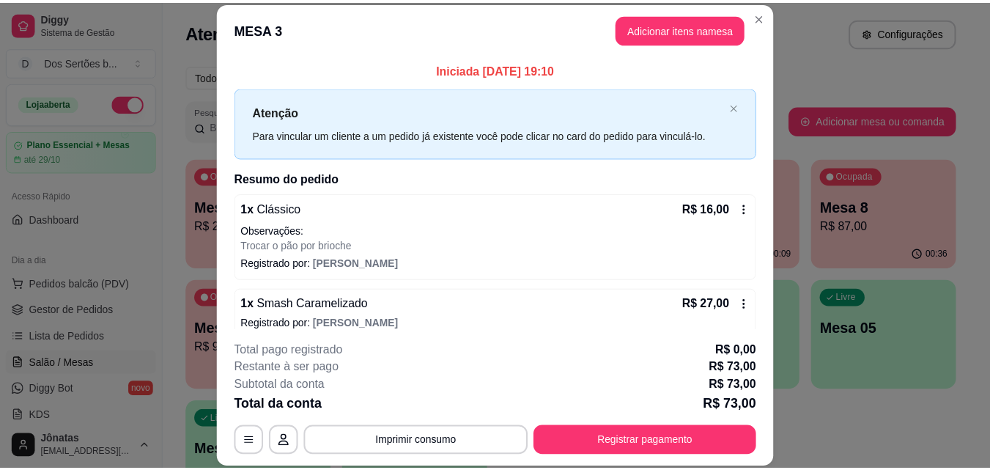
scroll to position [136, 0]
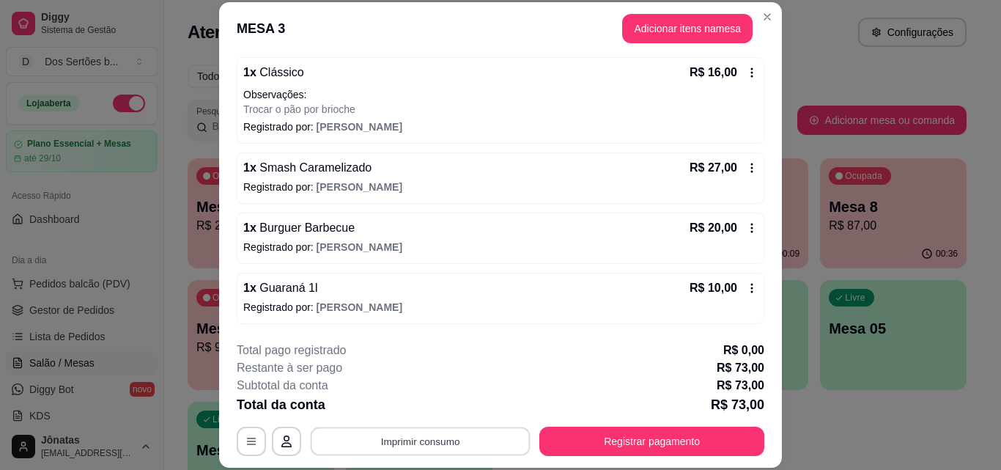
click at [399, 435] on button "Imprimir consumo" at bounding box center [421, 441] width 220 height 29
click at [421, 413] on button "IMPRESSORA" at bounding box center [419, 407] width 103 height 23
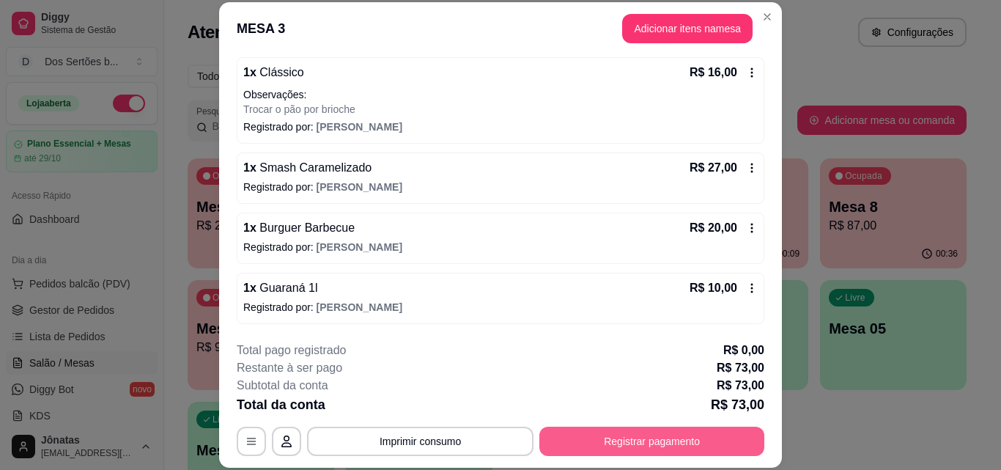
click at [641, 434] on button "Registrar pagamento" at bounding box center [651, 441] width 225 height 29
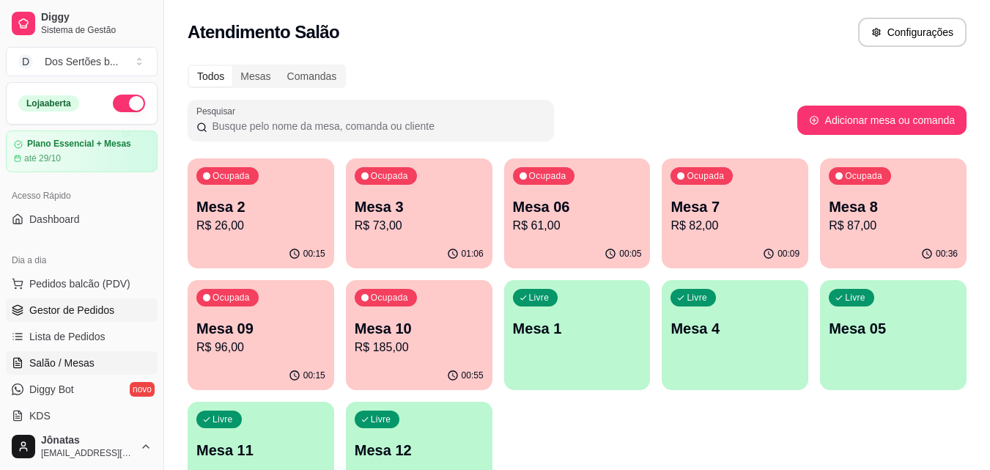
click at [26, 314] on link "Gestor de Pedidos" at bounding box center [82, 309] width 152 height 23
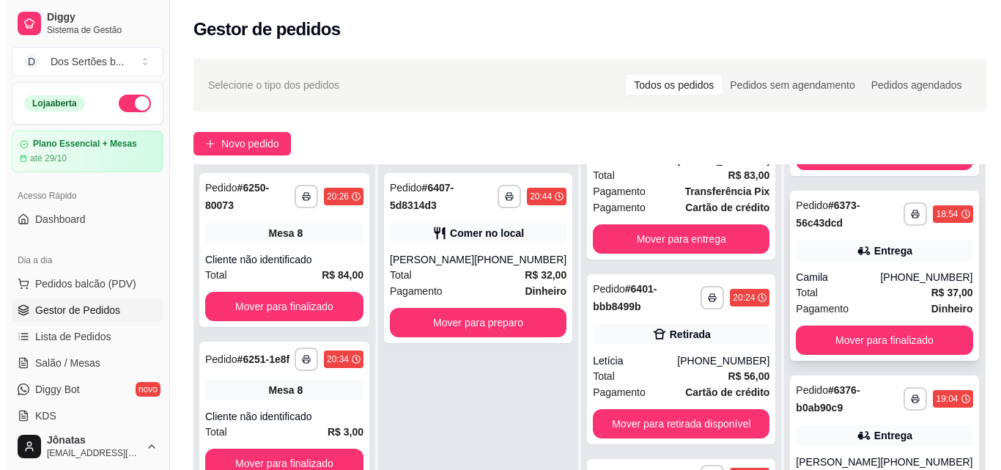
scroll to position [204, 0]
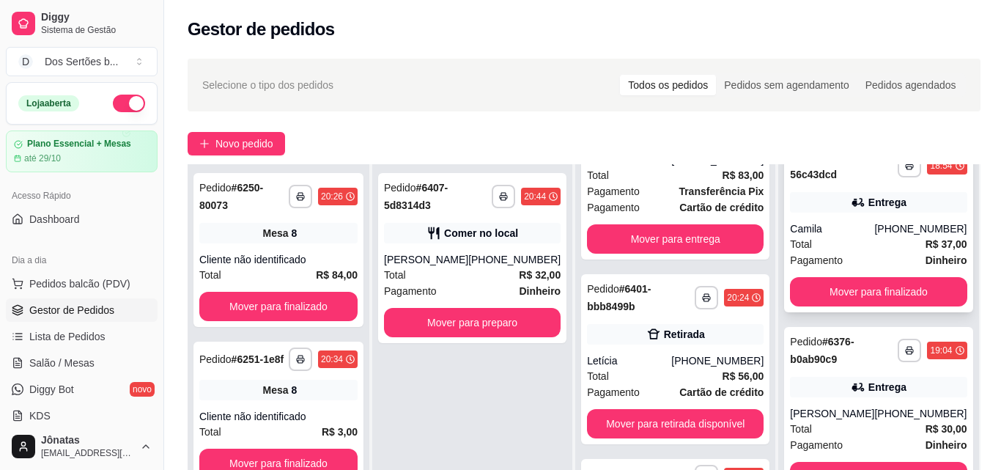
click at [802, 252] on div "Total R$ 37,00" at bounding box center [878, 244] width 177 height 16
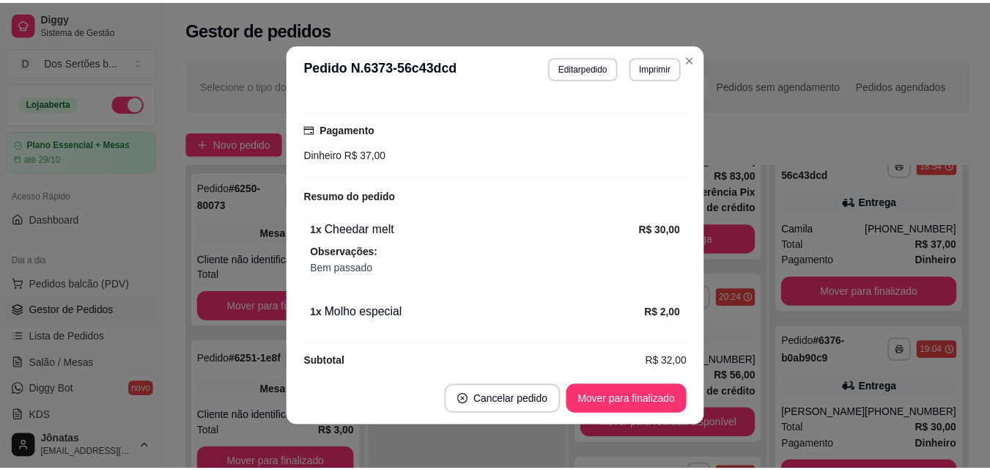
scroll to position [248, 0]
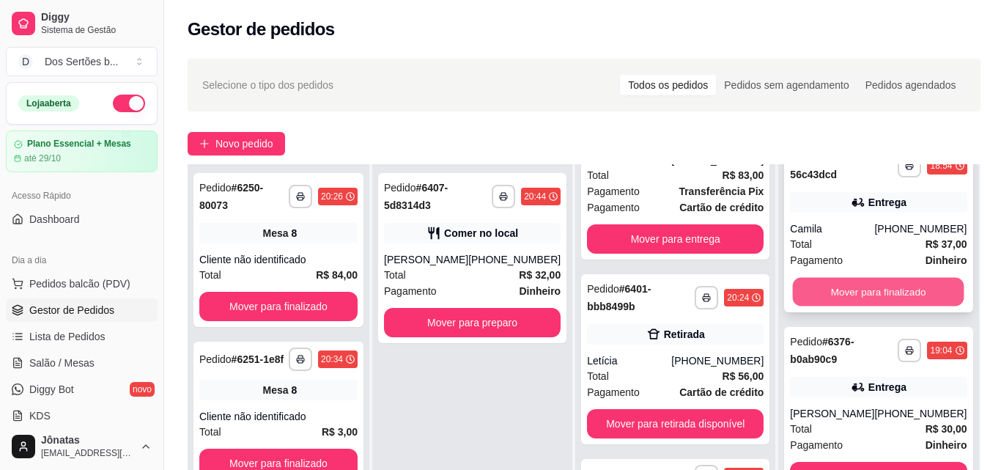
click at [824, 300] on button "Mover para finalizado" at bounding box center [878, 292] width 171 height 29
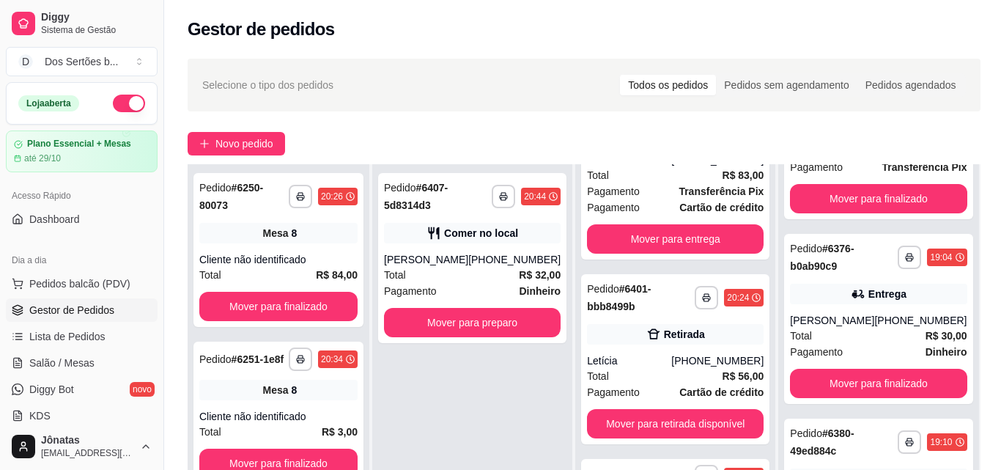
scroll to position [213, 0]
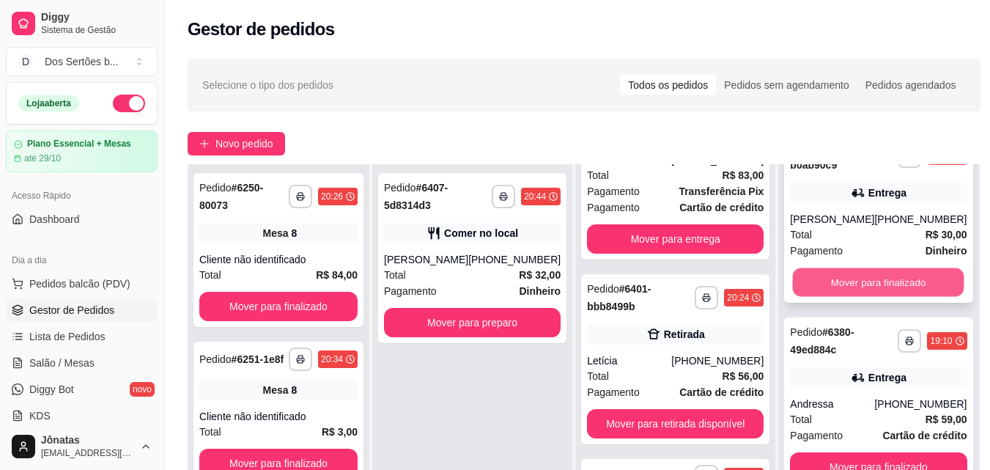
click at [823, 291] on button "Mover para finalizado" at bounding box center [878, 282] width 171 height 29
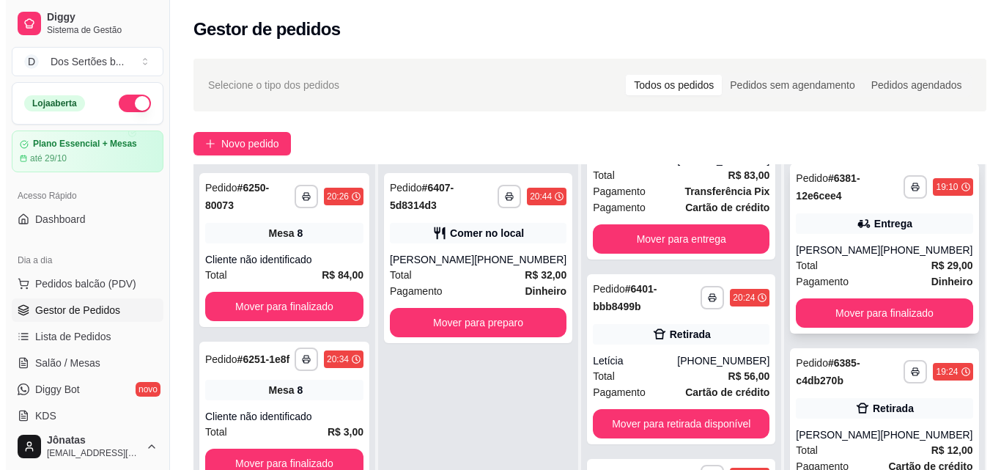
scroll to position [384, 0]
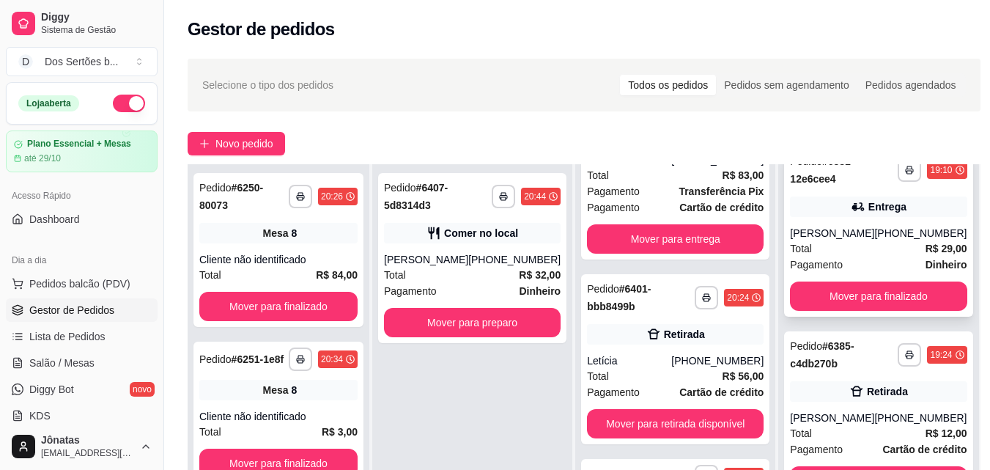
click at [855, 257] on div "Total R$ 29,00" at bounding box center [878, 248] width 177 height 16
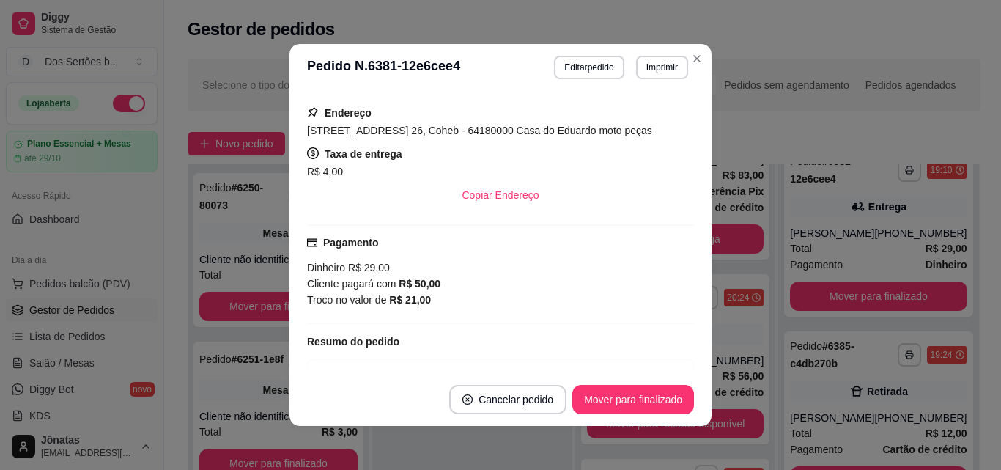
scroll to position [295, 0]
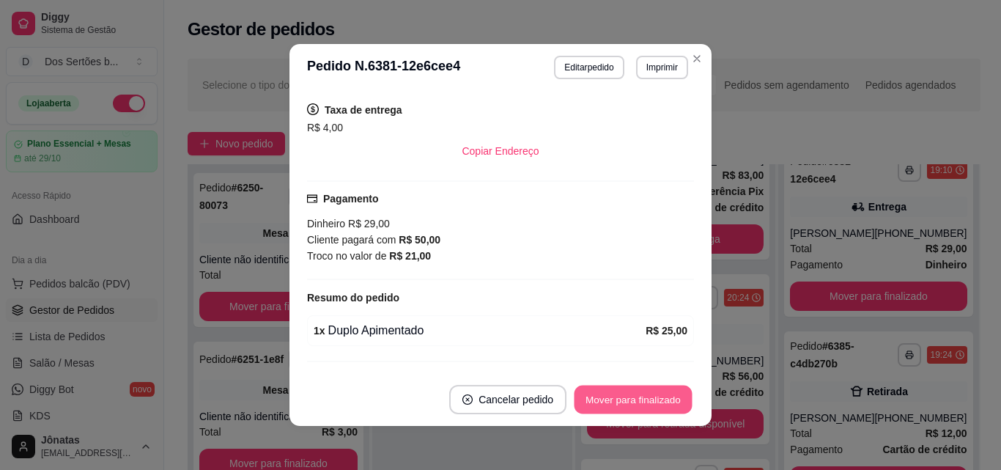
click at [599, 392] on button "Mover para finalizado" at bounding box center [634, 399] width 118 height 29
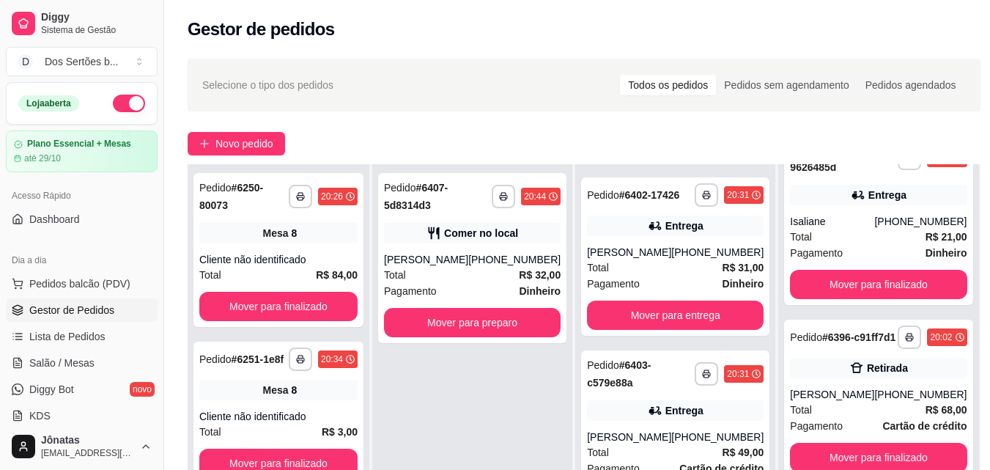
scroll to position [965, 0]
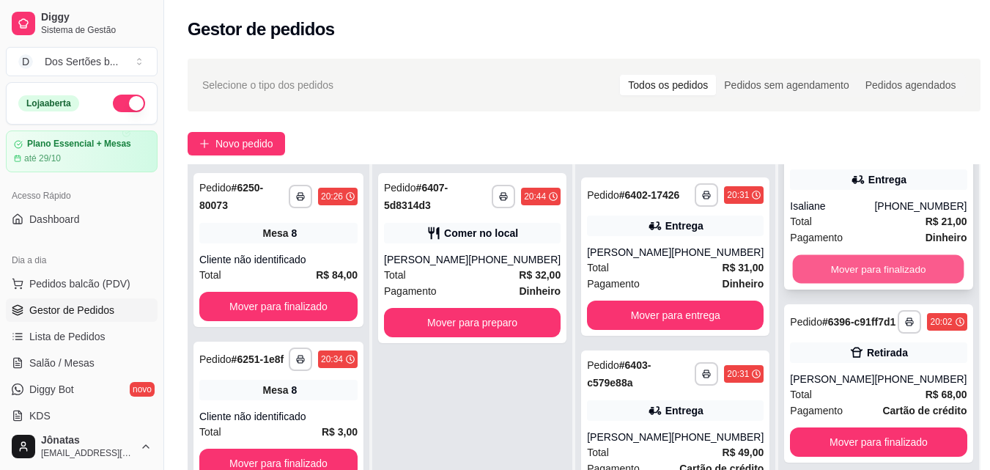
click at [830, 274] on button "Mover para finalizado" at bounding box center [878, 269] width 171 height 29
click at [861, 278] on button "Mover para finalizado" at bounding box center [878, 269] width 171 height 29
click at [859, 280] on button "Mover para finalizado" at bounding box center [878, 268] width 177 height 29
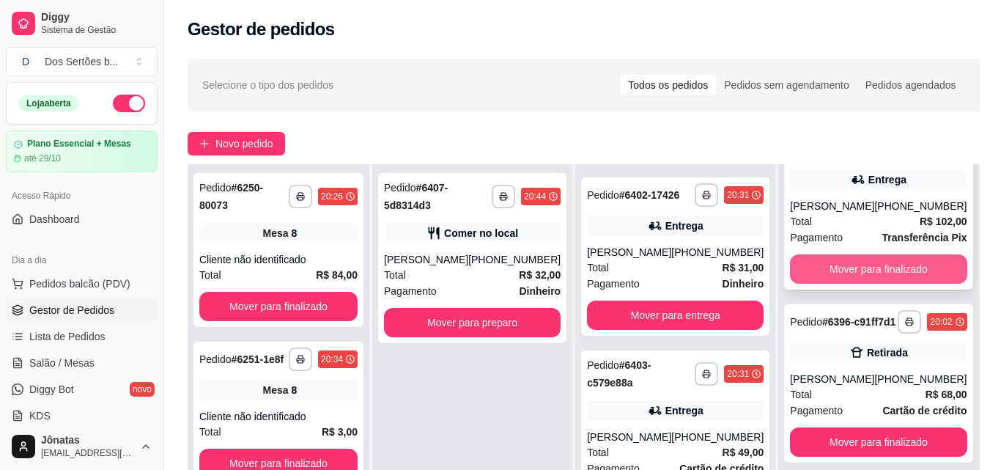
click at [859, 280] on button "Mover para finalizado" at bounding box center [878, 268] width 177 height 29
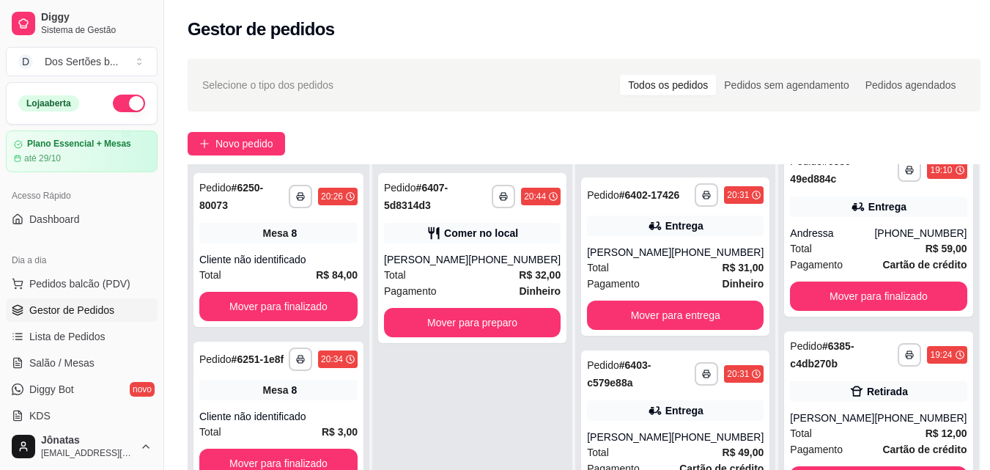
scroll to position [202, 0]
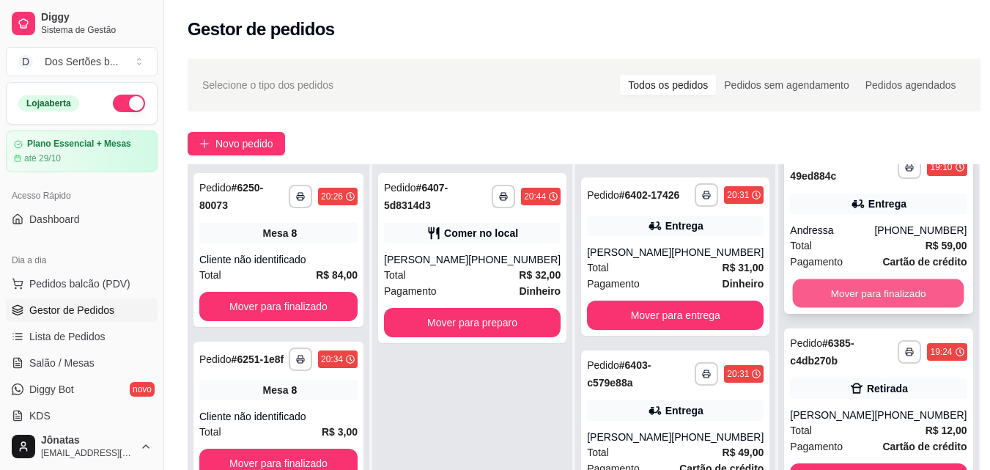
click at [835, 299] on button "Mover para finalizado" at bounding box center [878, 293] width 171 height 29
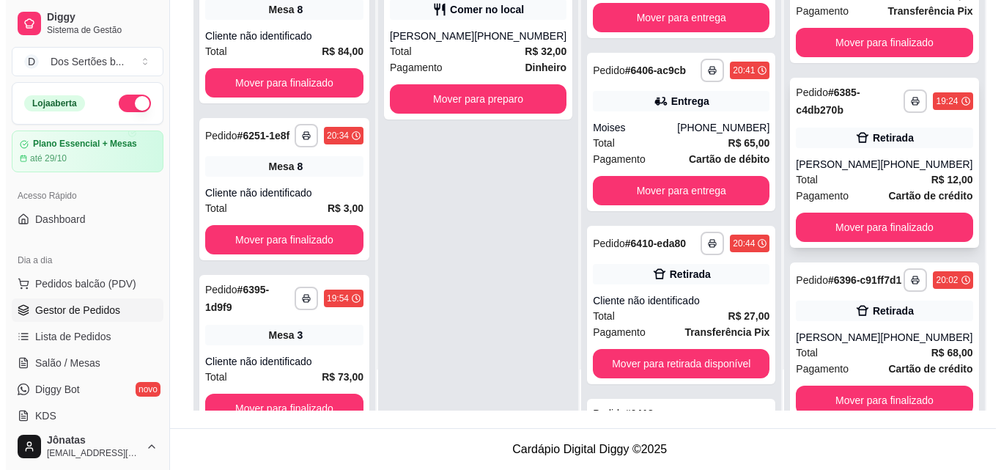
scroll to position [0, 0]
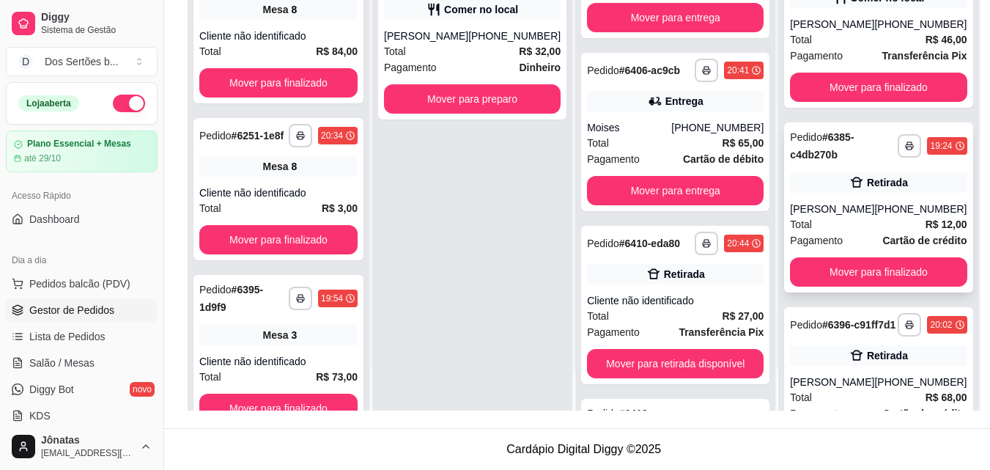
click at [867, 190] on div "Retirada" at bounding box center [887, 182] width 41 height 15
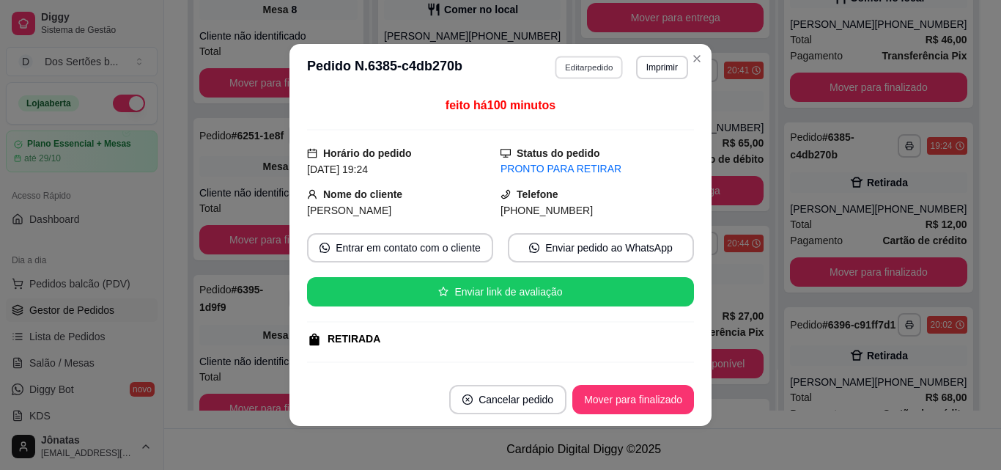
click at [578, 63] on button "Editar pedido" at bounding box center [590, 67] width 68 height 23
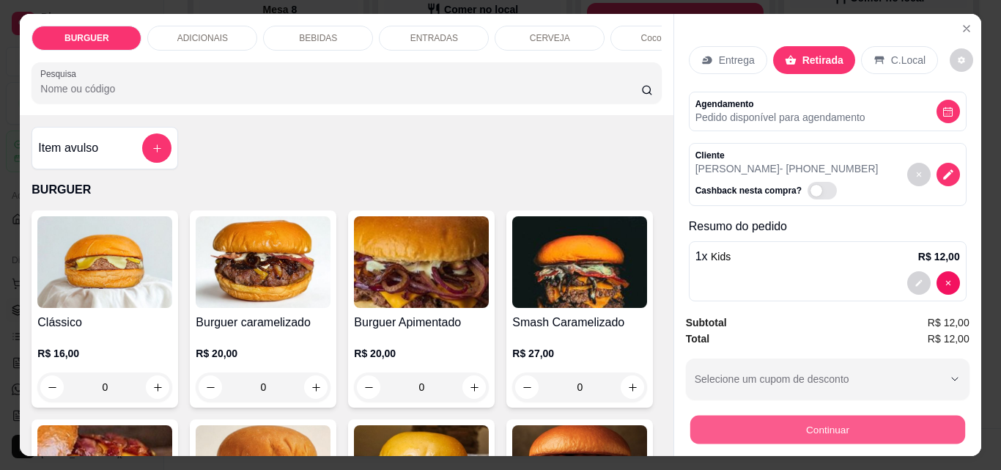
click at [827, 416] on button "Continuar" at bounding box center [827, 429] width 275 height 29
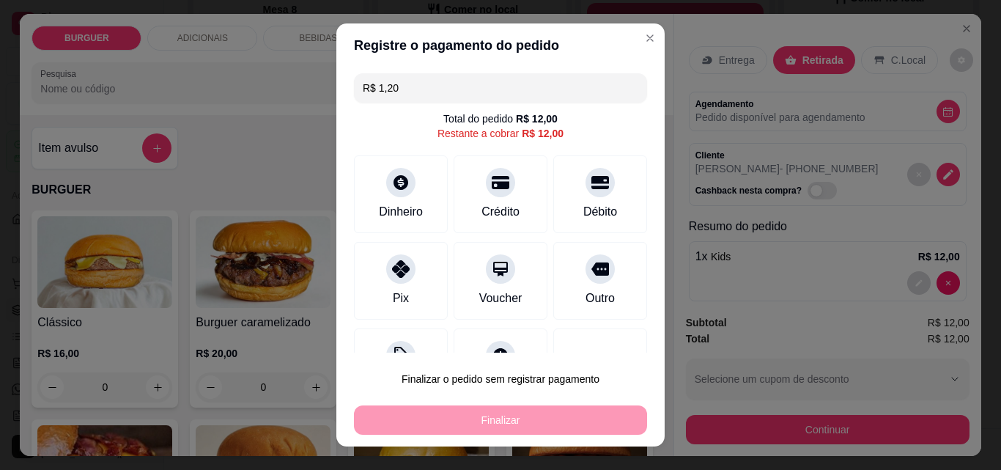
click at [429, 92] on input "R$ 1,20" at bounding box center [501, 87] width 276 height 29
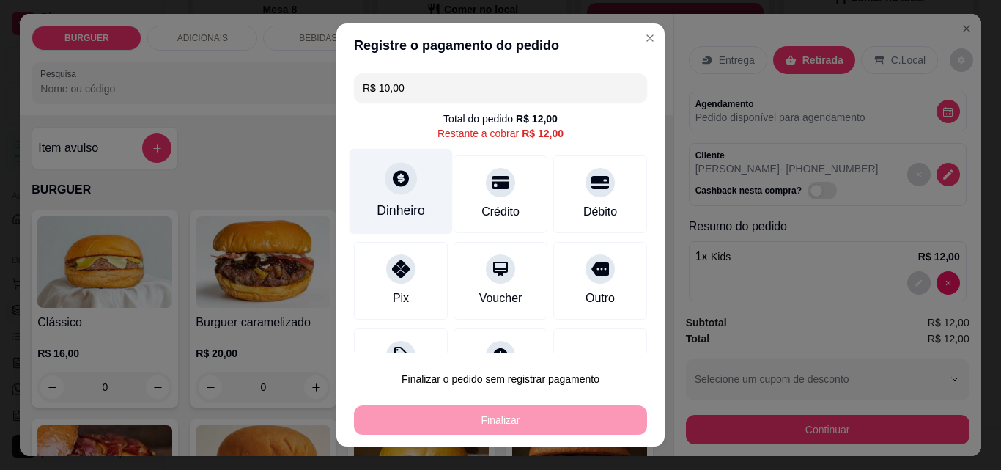
click at [406, 183] on div at bounding box center [401, 178] width 32 height 32
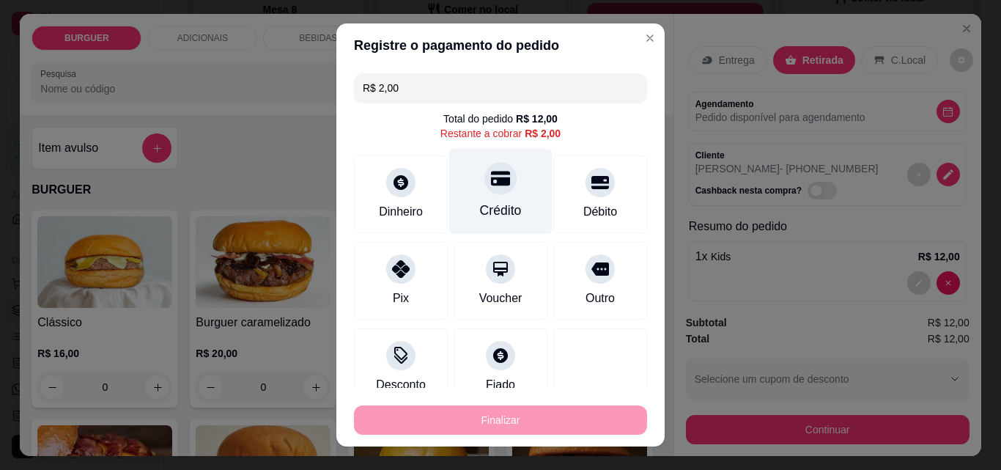
click at [470, 188] on div "Crédito" at bounding box center [500, 192] width 103 height 86
type input "R$ 0,00"
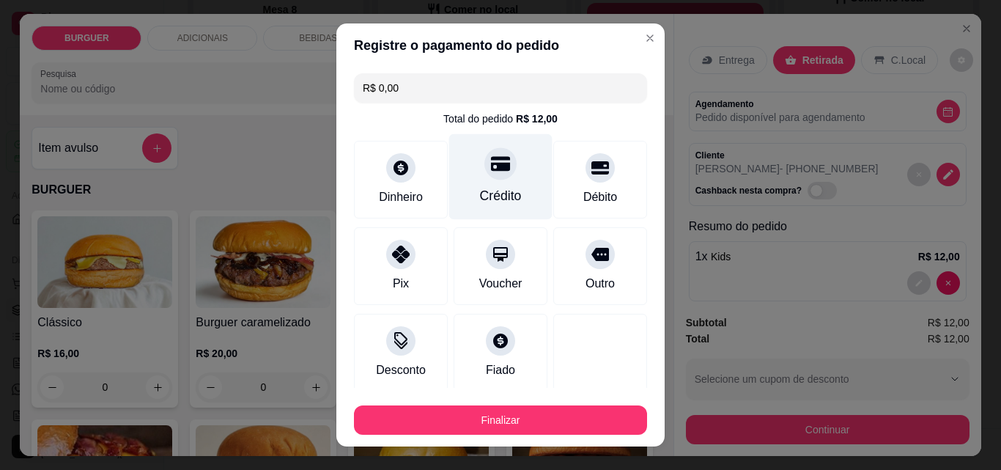
scroll to position [141, 0]
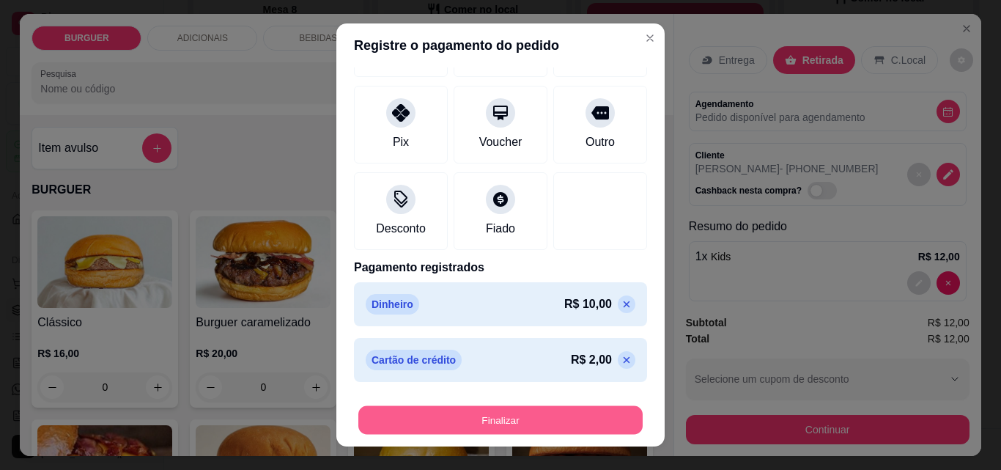
click at [481, 422] on button "Finalizar" at bounding box center [500, 420] width 284 height 29
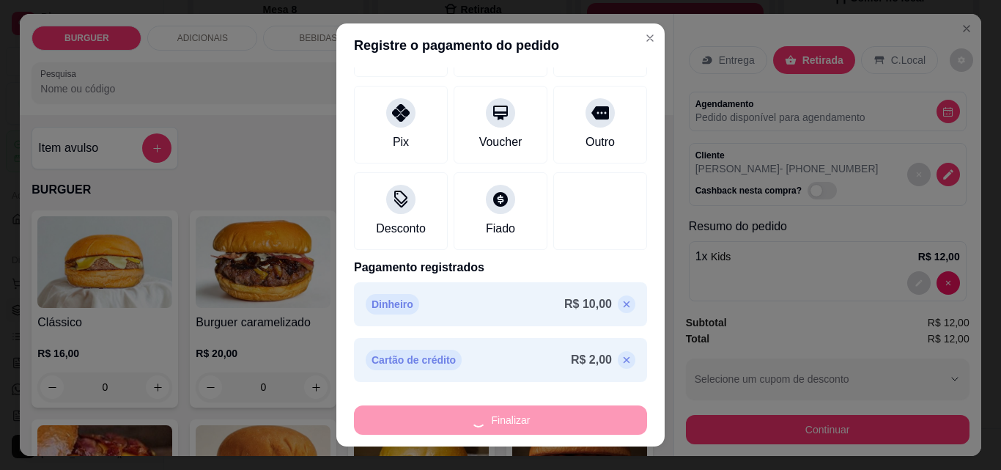
type input "0"
type input "-R$ 12,00"
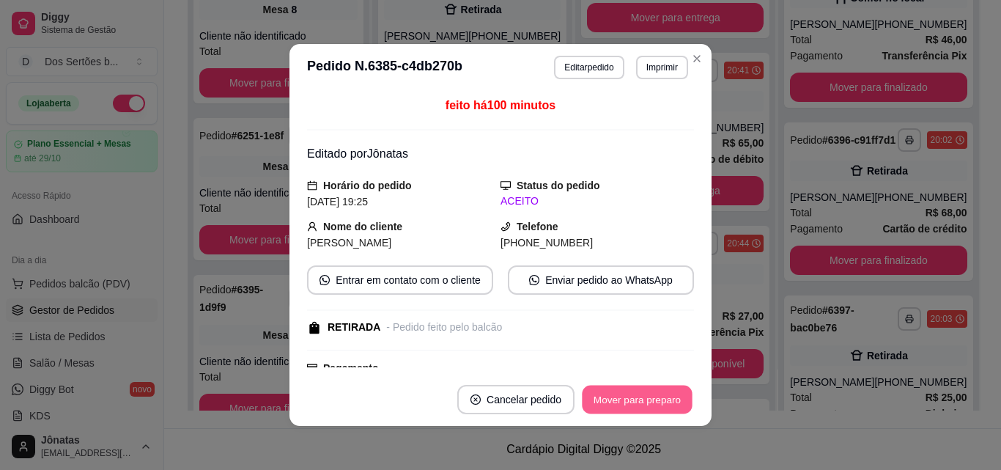
click at [637, 406] on button "Mover para preparo" at bounding box center [637, 399] width 110 height 29
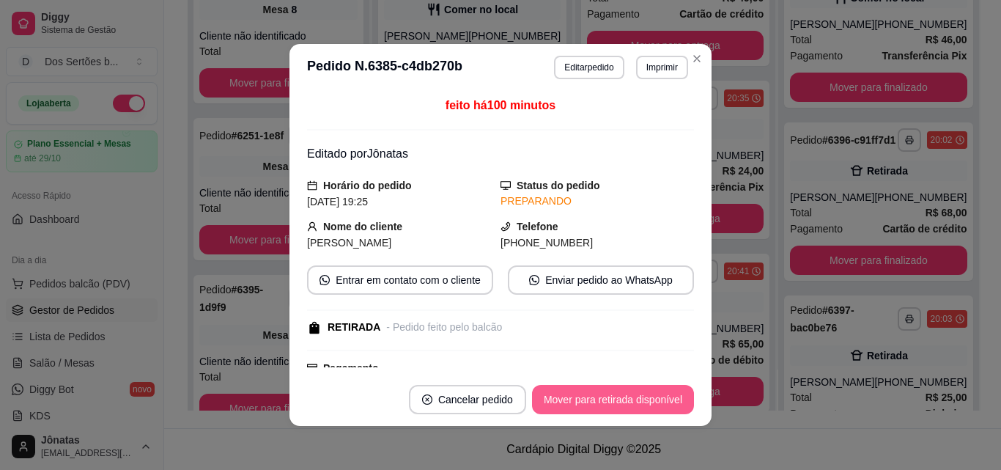
scroll to position [1175, 0]
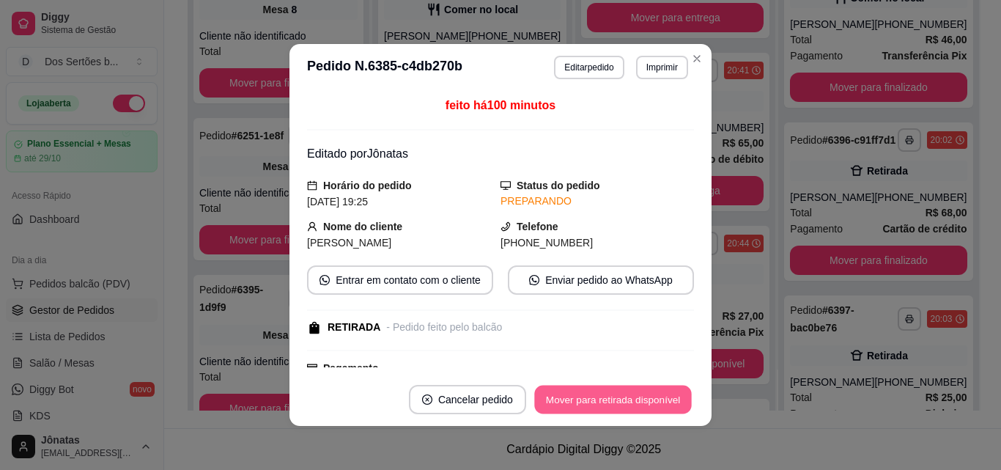
click at [616, 407] on button "Mover para retirada disponível" at bounding box center [612, 399] width 157 height 29
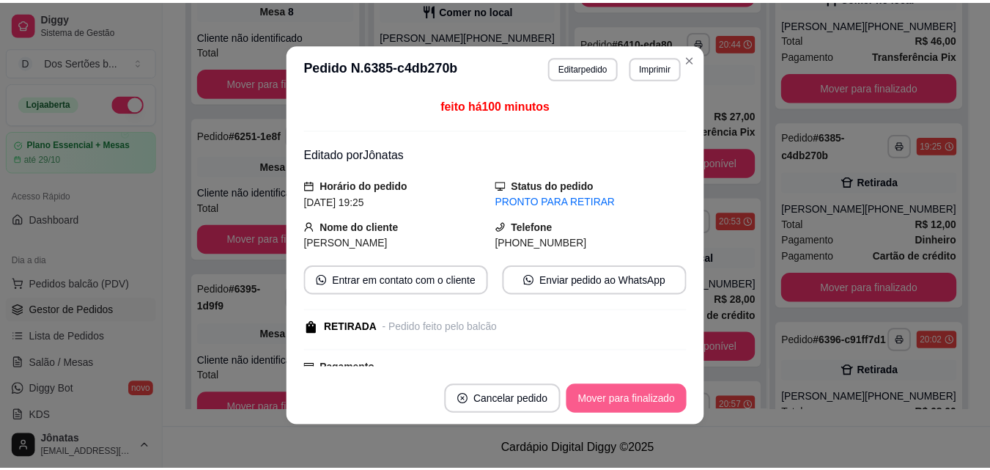
scroll to position [974, 0]
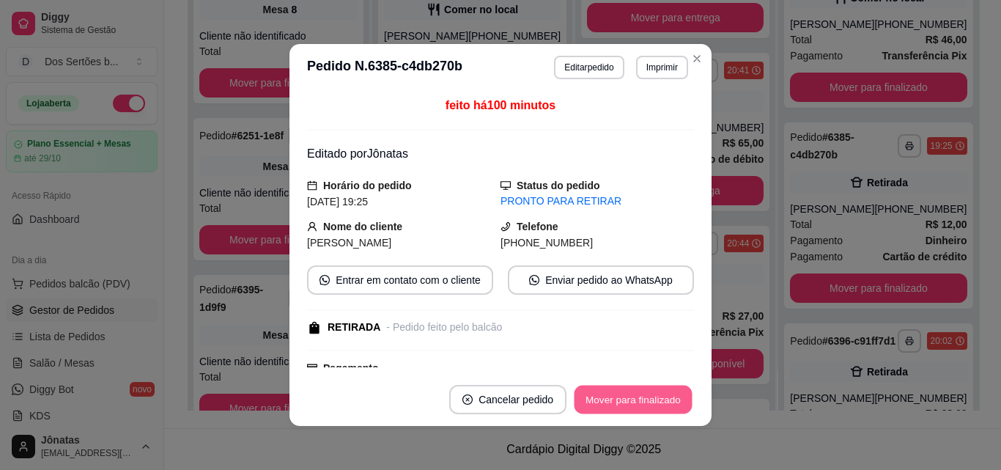
click at [628, 396] on button "Mover para finalizado" at bounding box center [634, 399] width 118 height 29
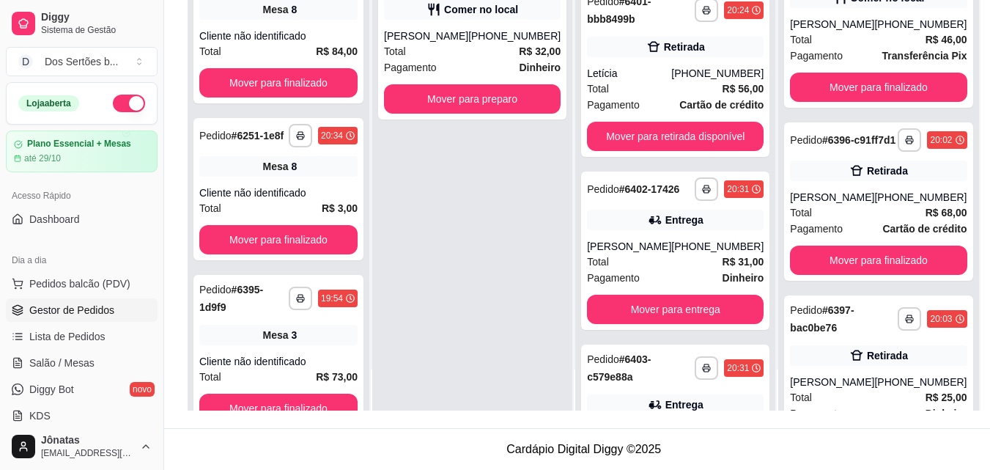
scroll to position [0, 0]
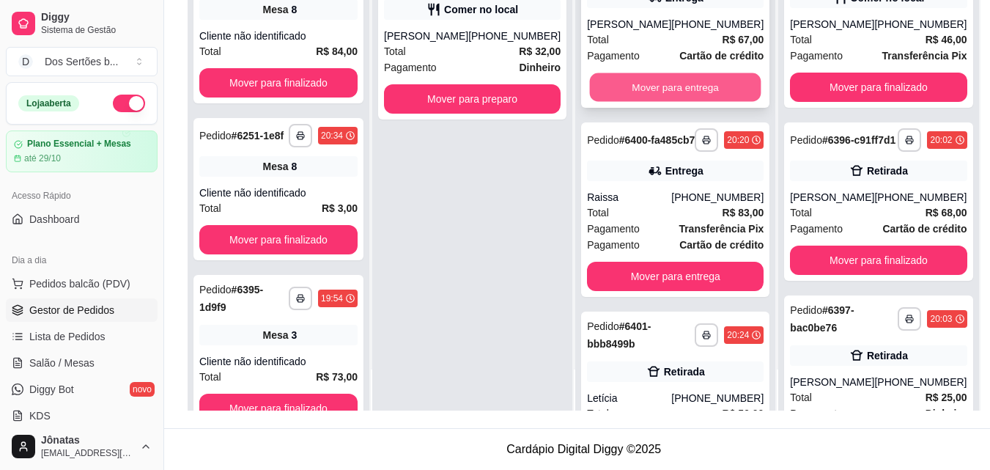
click at [642, 102] on button "Mover para entrega" at bounding box center [675, 87] width 171 height 29
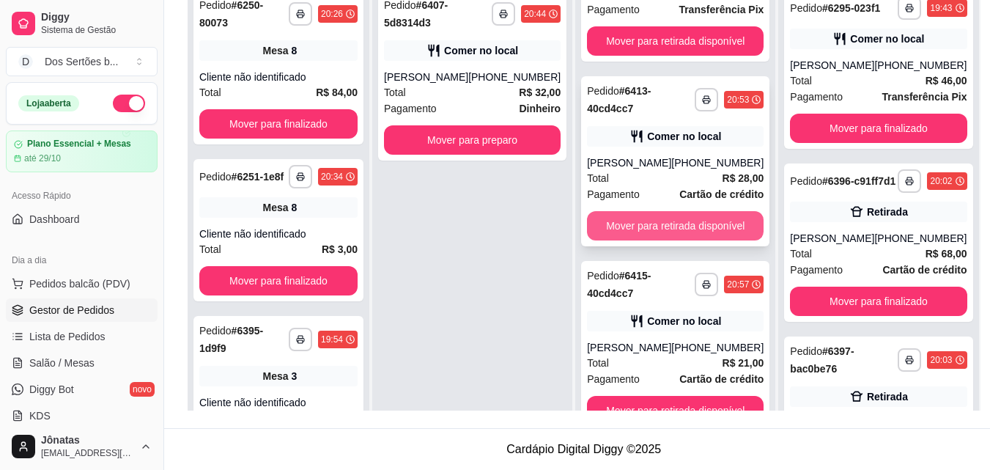
scroll to position [41, 0]
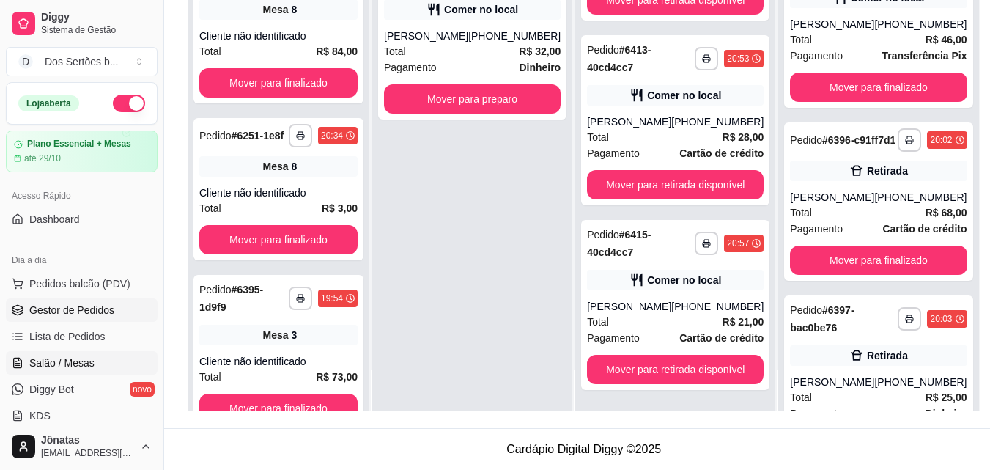
click at [58, 362] on span "Salão / Mesas" at bounding box center [61, 362] width 65 height 15
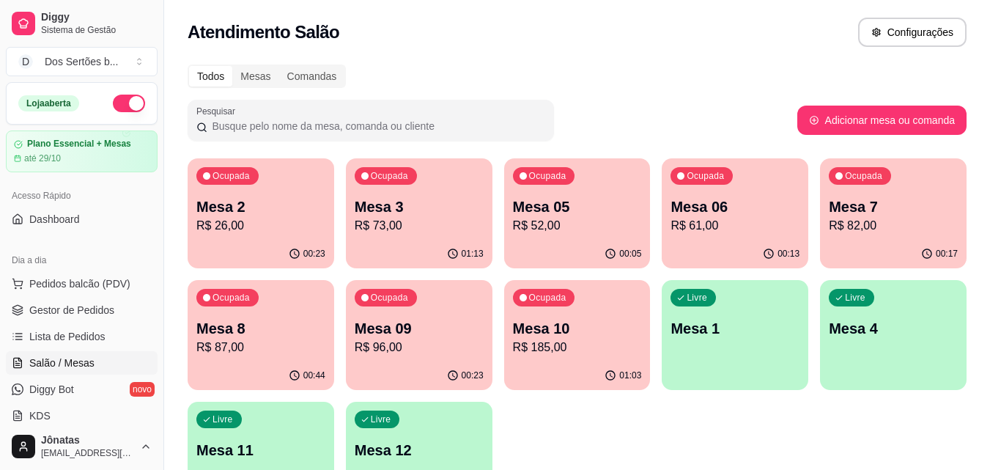
scroll to position [101, 0]
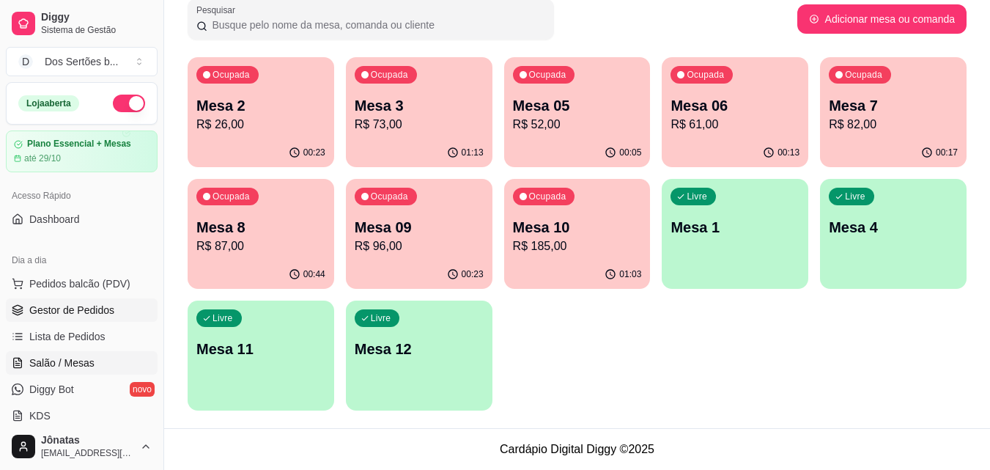
click at [43, 319] on link "Gestor de Pedidos" at bounding box center [82, 309] width 152 height 23
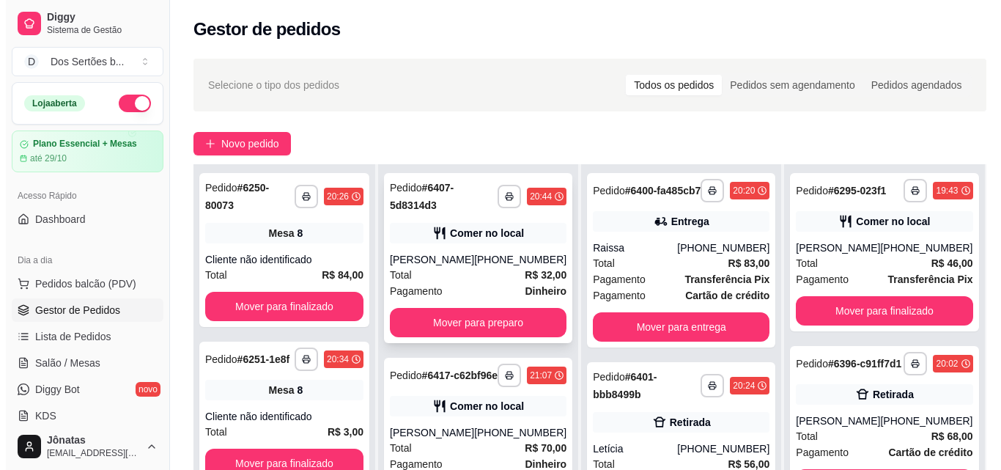
scroll to position [216, 0]
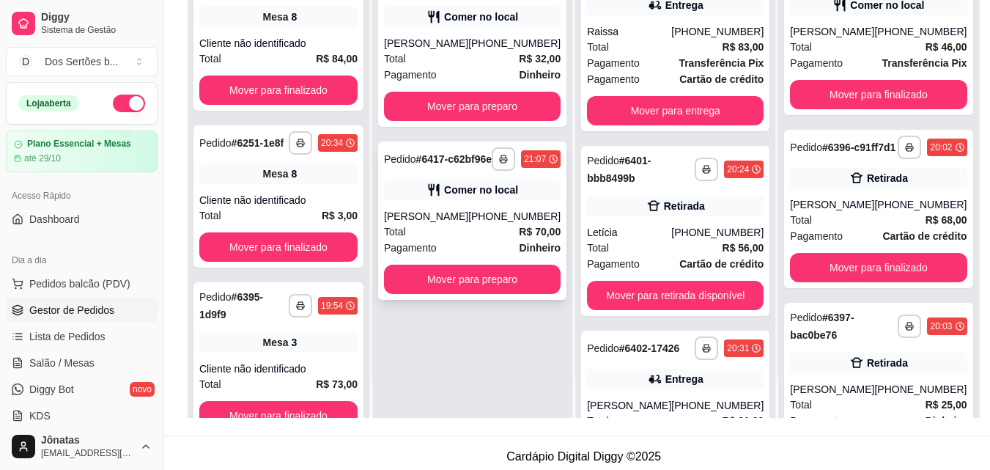
click at [489, 240] on div "Total R$ 70,00" at bounding box center [472, 232] width 177 height 16
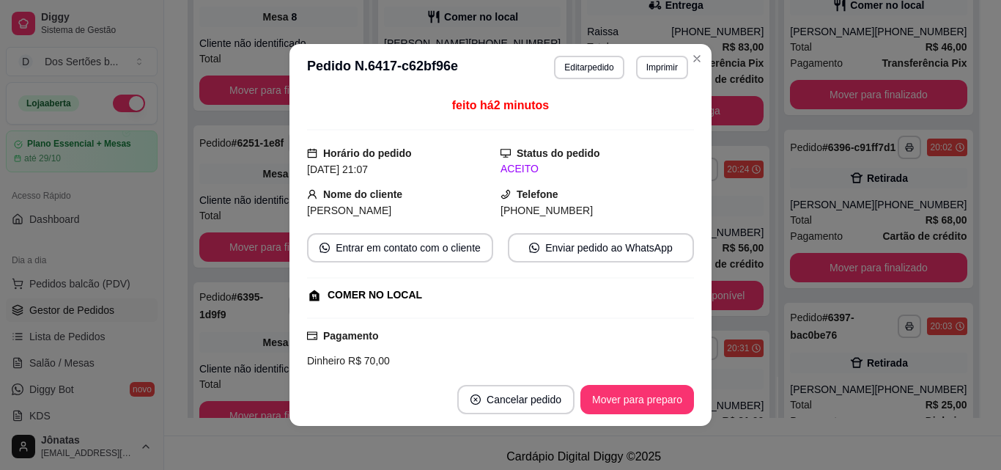
scroll to position [264, 0]
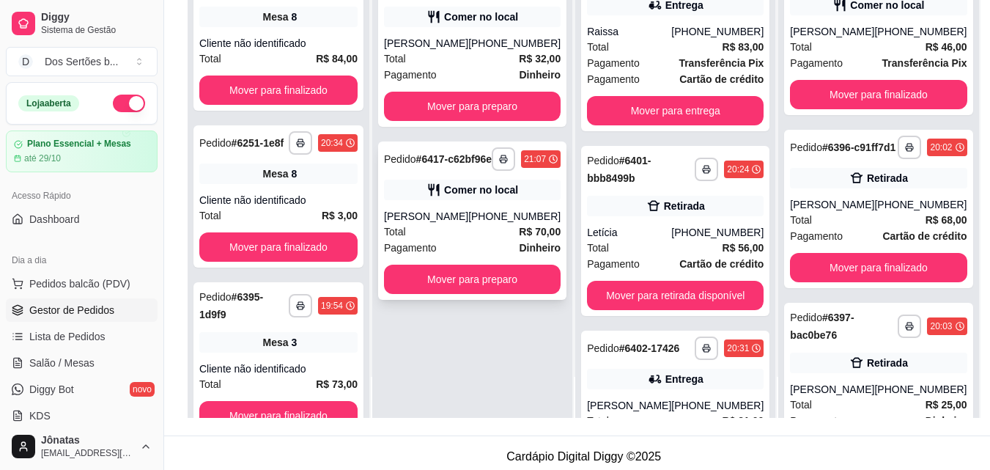
click at [495, 200] on div "Comer no local" at bounding box center [472, 190] width 177 height 21
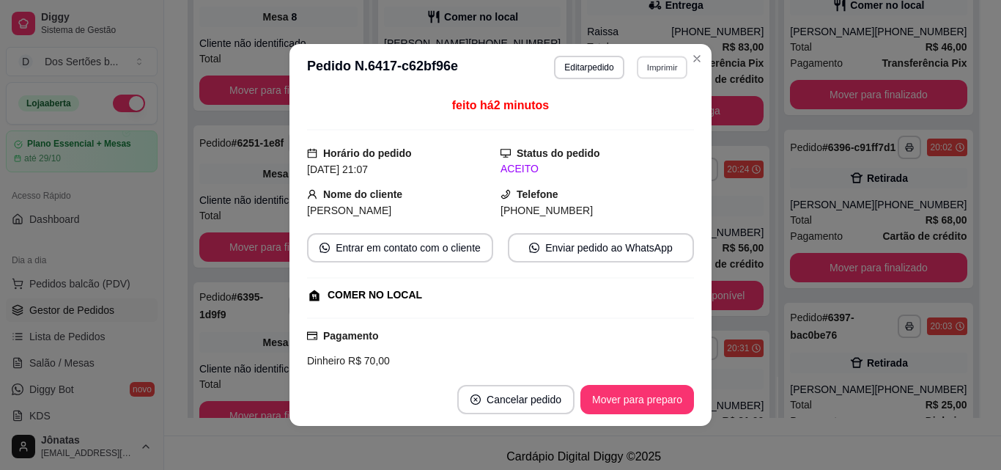
click at [643, 64] on button "Imprimir" at bounding box center [662, 67] width 51 height 23
click at [612, 116] on button "IMPRESSORA" at bounding box center [630, 118] width 103 height 23
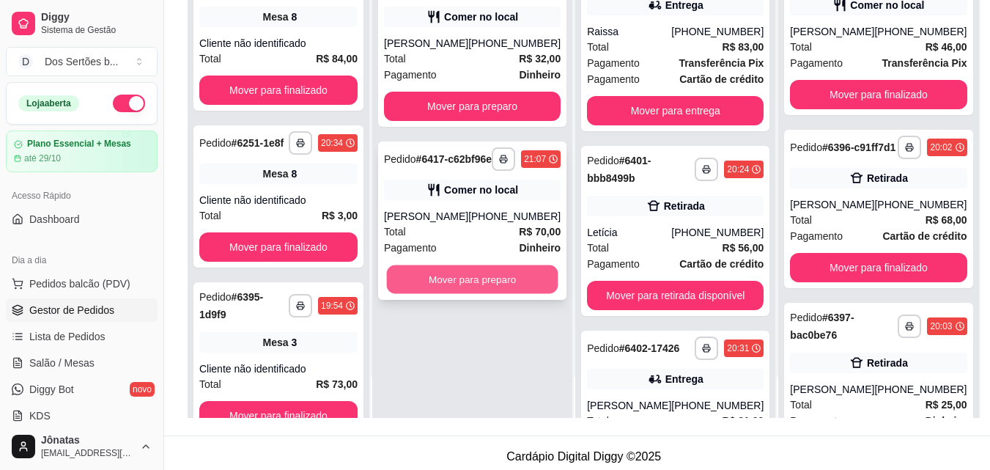
click at [464, 294] on button "Mover para preparo" at bounding box center [472, 279] width 171 height 29
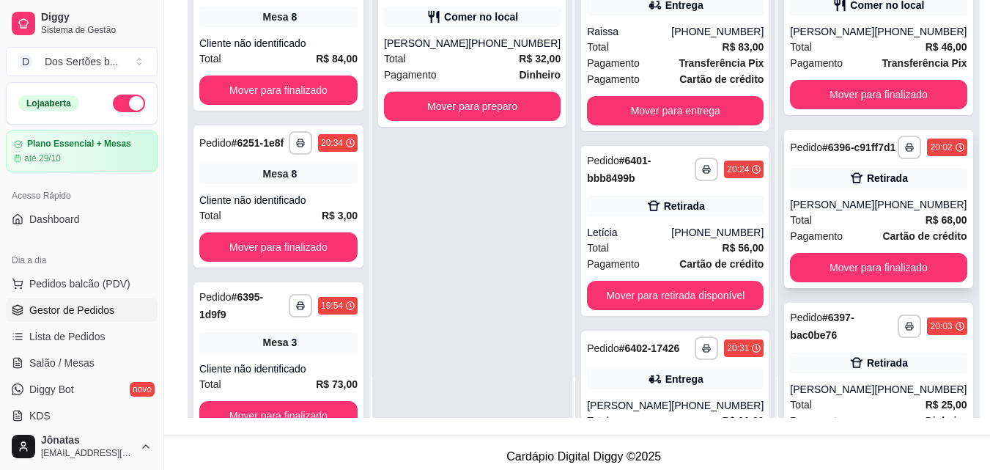
click at [874, 212] on div "[PHONE_NUMBER]" at bounding box center [920, 204] width 92 height 15
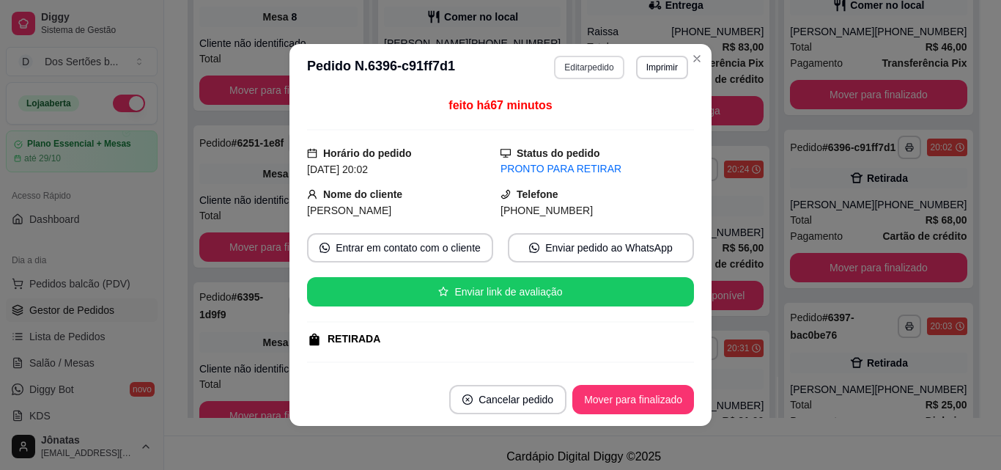
click at [563, 71] on button "Editar pedido" at bounding box center [589, 67] width 70 height 23
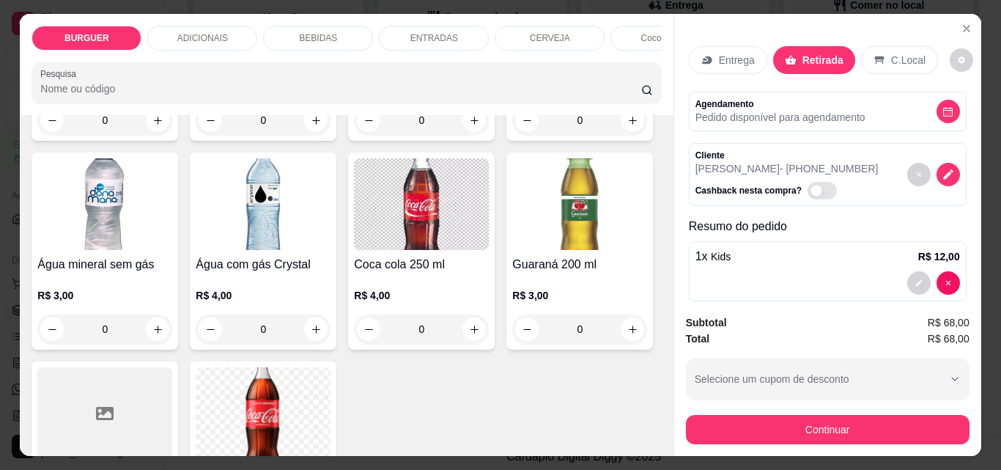
scroll to position [1828, 0]
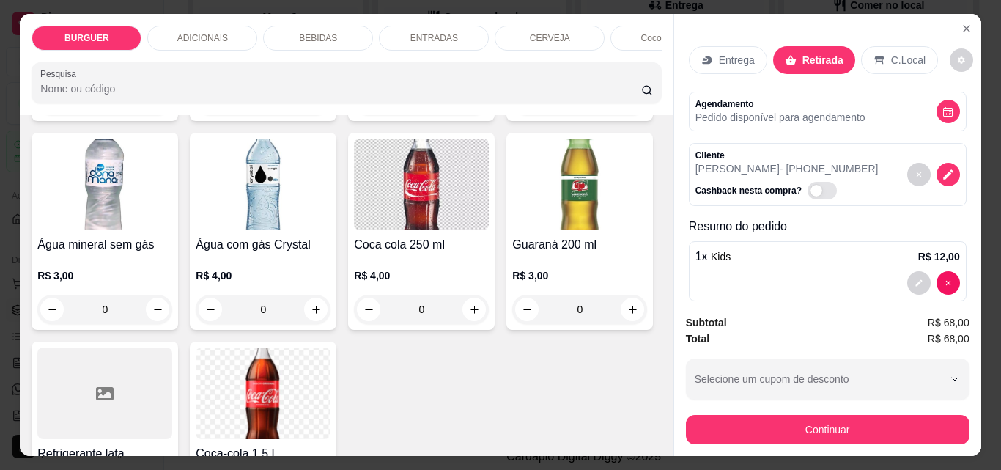
click at [169, 112] on button "increase-product-quantity" at bounding box center [158, 100] width 23 height 23
type input "1"
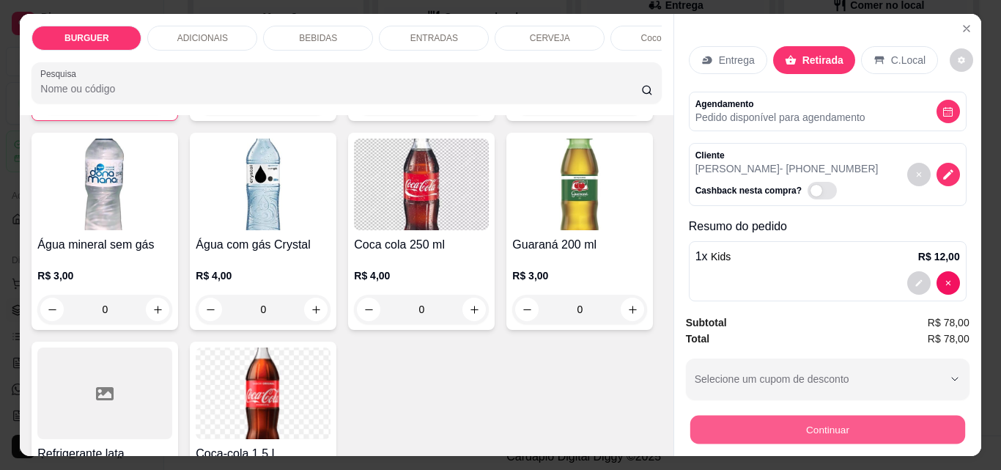
click at [709, 420] on button "Continuar" at bounding box center [827, 429] width 275 height 29
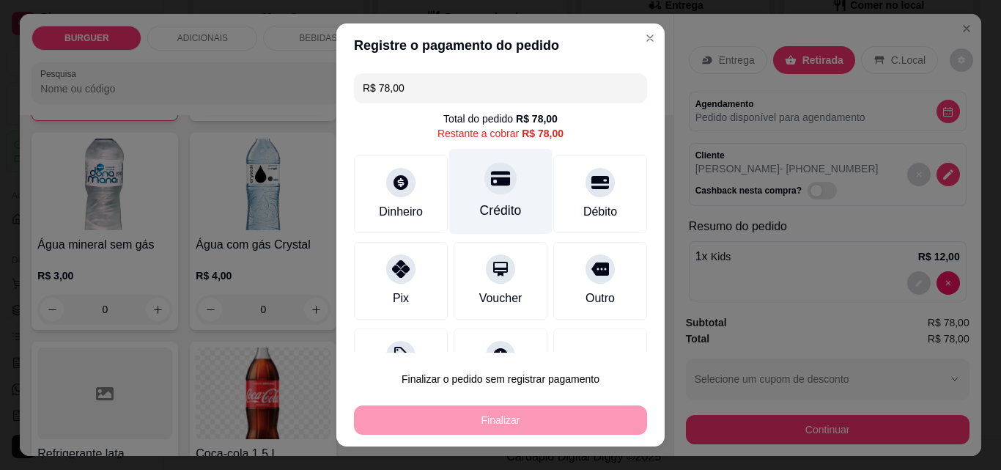
click at [487, 202] on div "Crédito" at bounding box center [501, 210] width 42 height 19
type input "R$ 0,00"
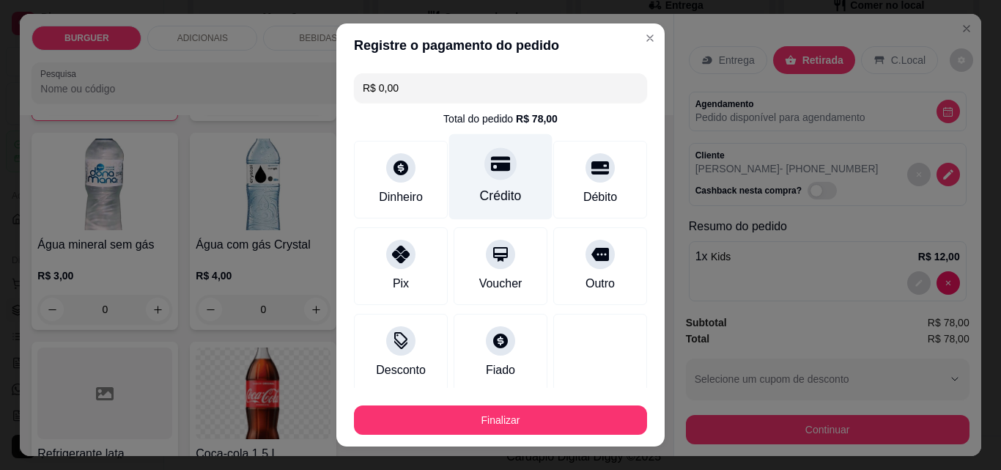
scroll to position [86, 0]
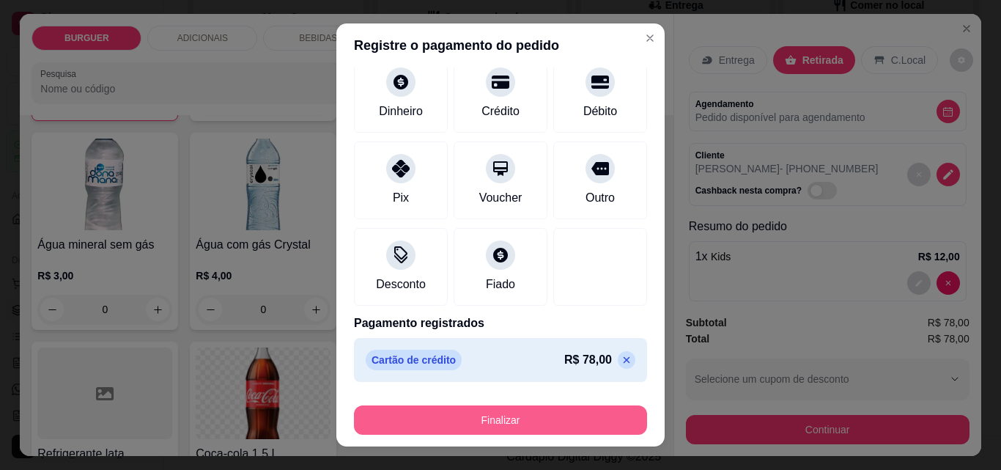
click at [511, 410] on button "Finalizar" at bounding box center [500, 419] width 293 height 29
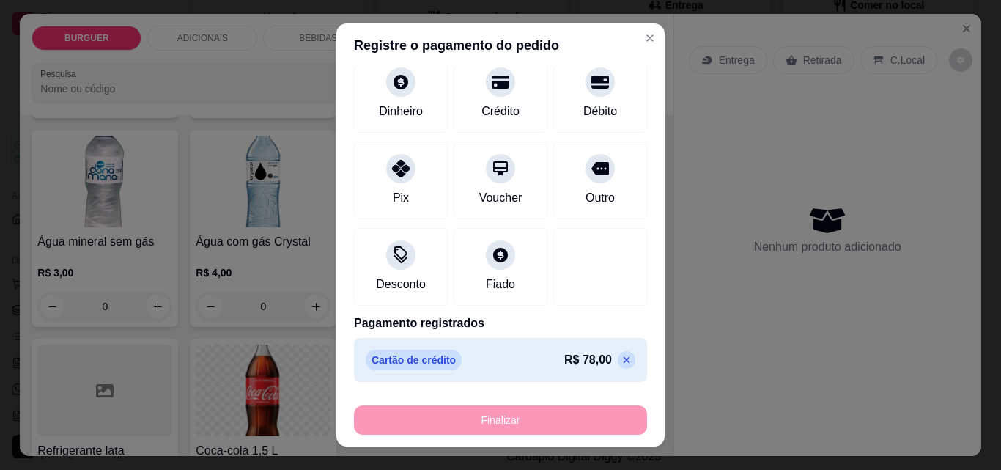
type input "0"
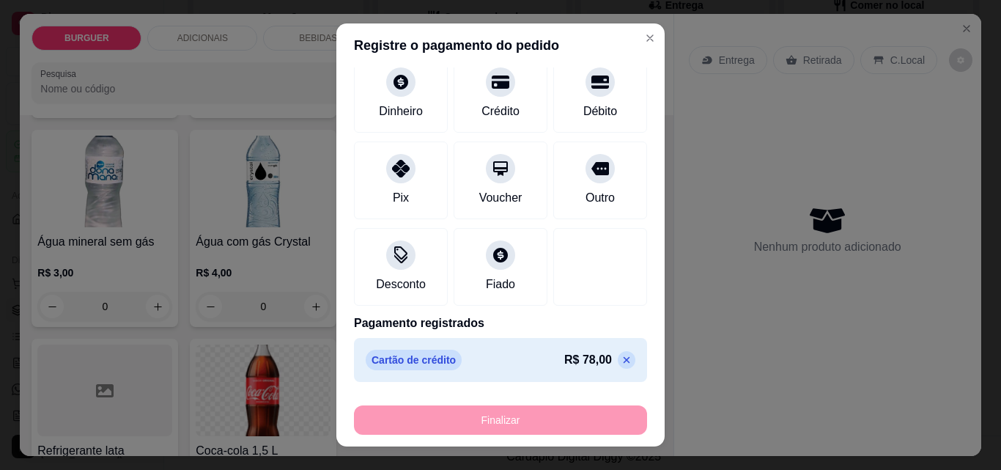
type input "-R$ 78,00"
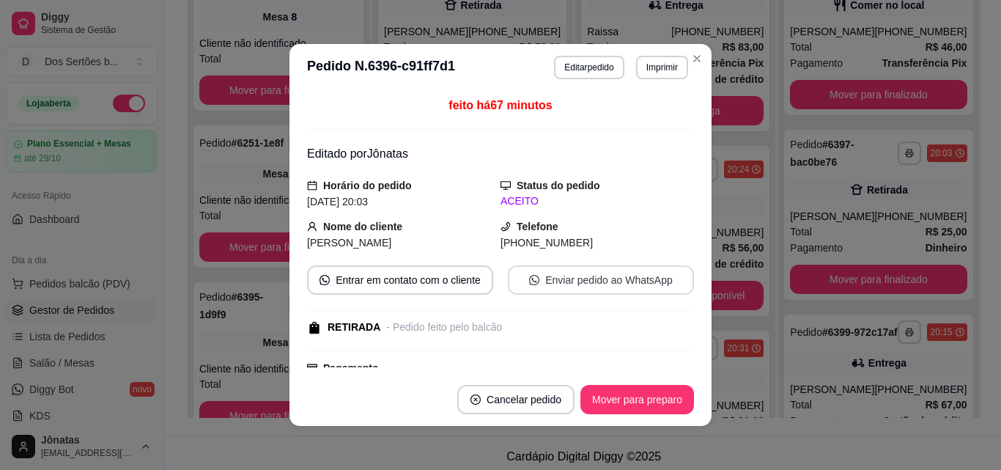
scroll to position [264, 0]
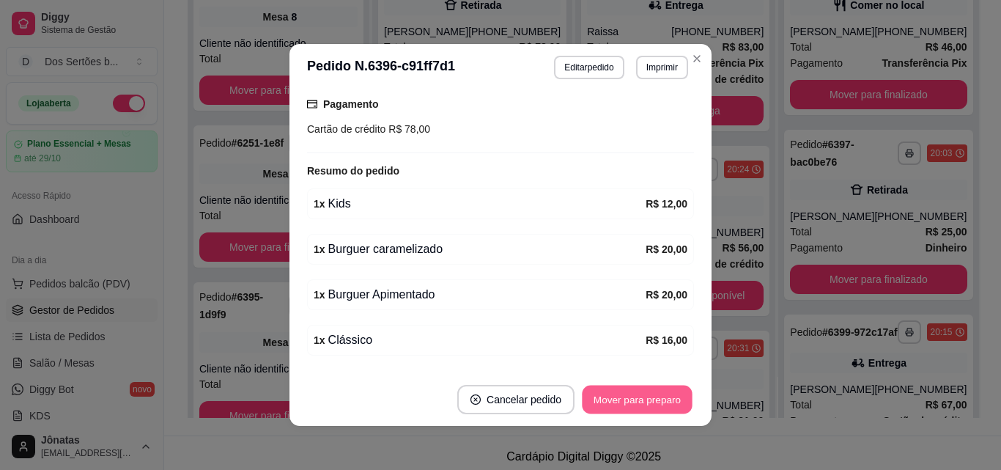
click at [605, 397] on button "Mover para preparo" at bounding box center [637, 399] width 110 height 29
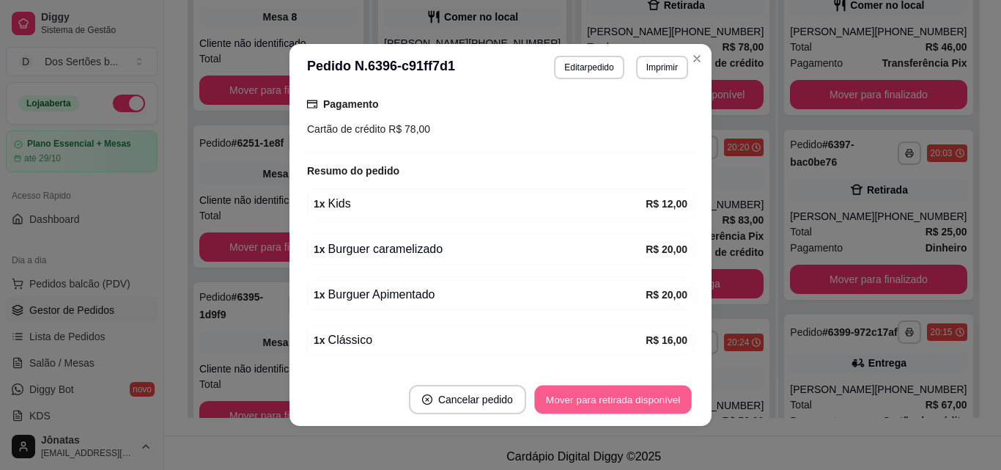
click at [594, 396] on button "Mover para retirada disponível" at bounding box center [612, 399] width 157 height 29
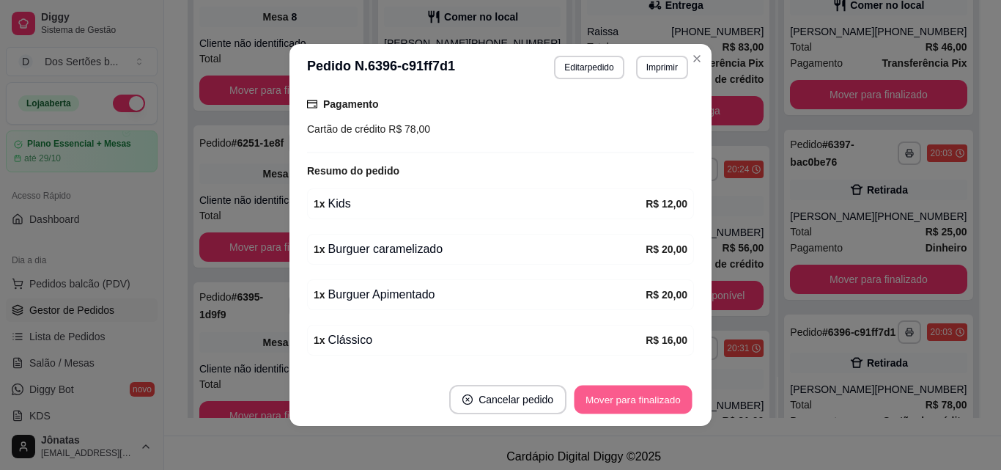
click at [593, 396] on button "Mover para finalizado" at bounding box center [634, 399] width 118 height 29
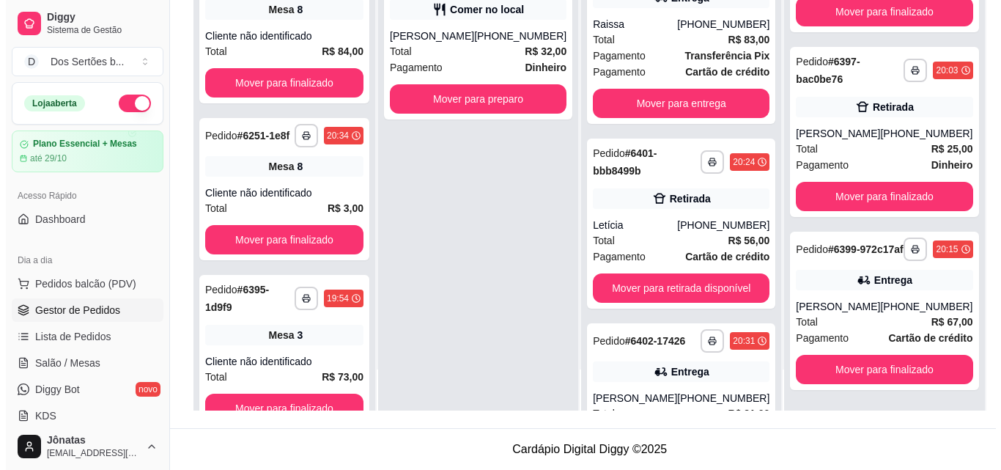
scroll to position [1, 0]
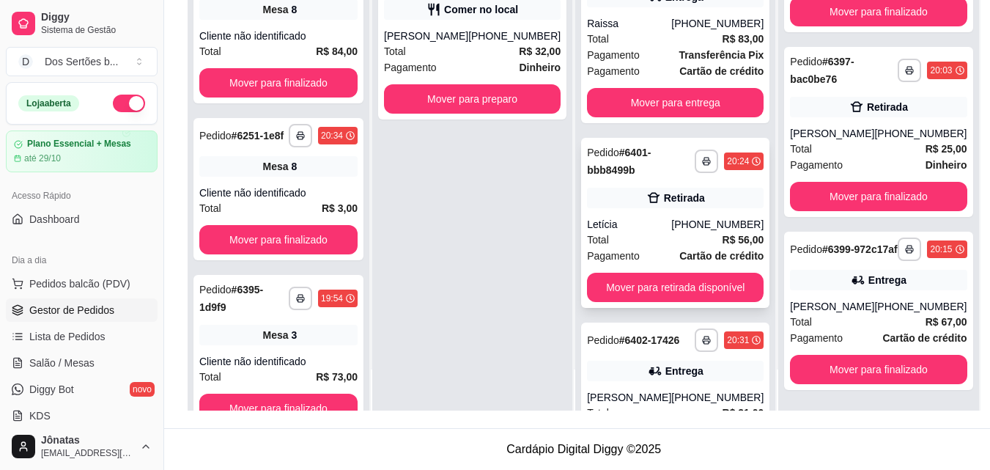
click at [647, 203] on icon at bounding box center [653, 198] width 12 height 10
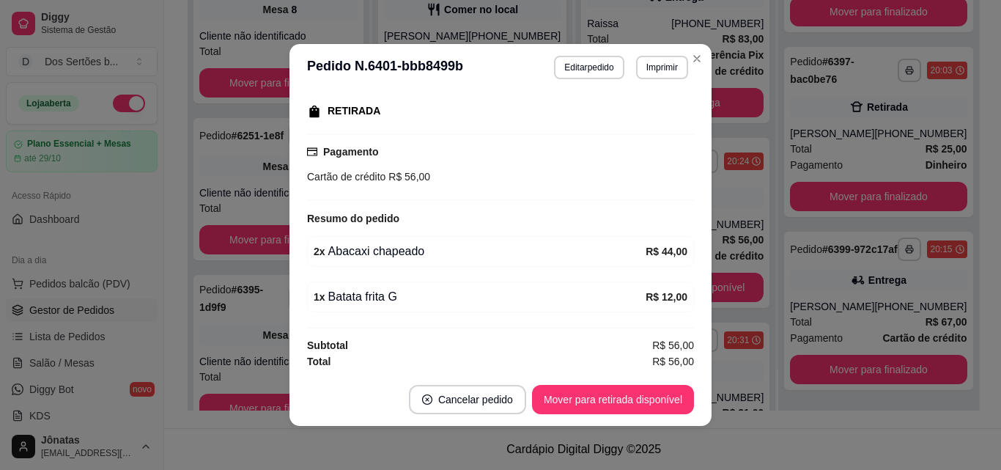
scroll to position [230, 0]
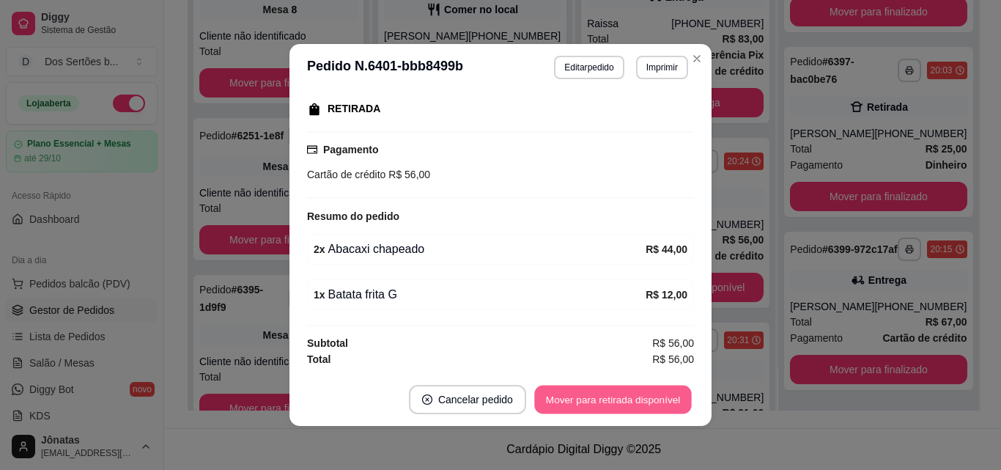
click at [588, 391] on button "Mover para retirada disponível" at bounding box center [612, 399] width 157 height 29
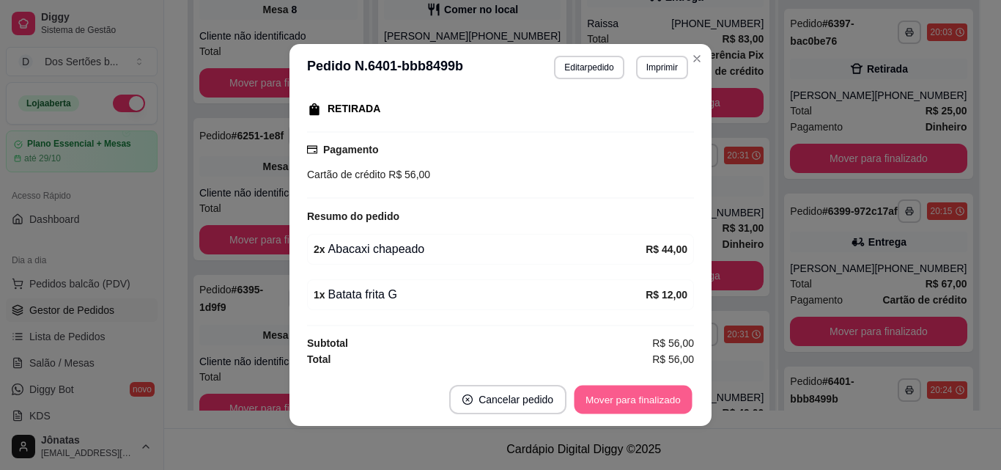
click at [630, 396] on button "Mover para finalizado" at bounding box center [634, 399] width 118 height 29
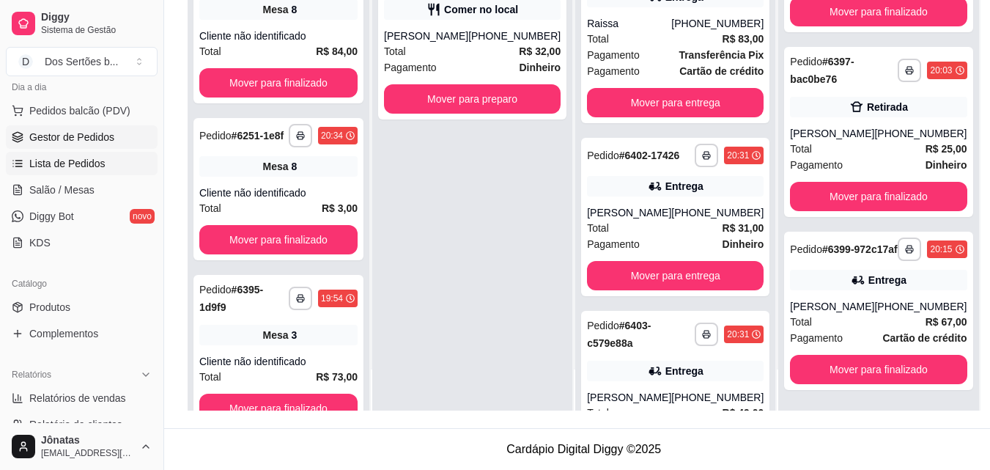
scroll to position [287, 0]
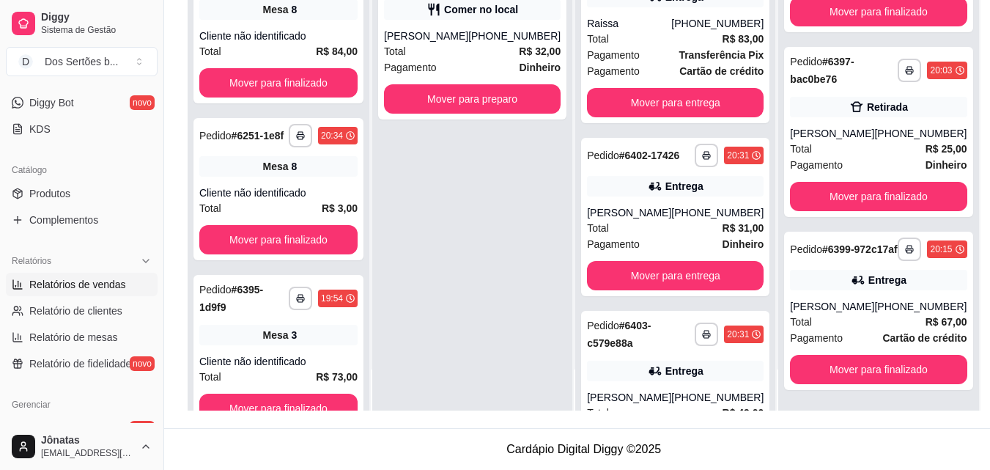
click at [37, 284] on span "Relatórios de vendas" at bounding box center [77, 284] width 97 height 15
select select "ALL"
select select "0"
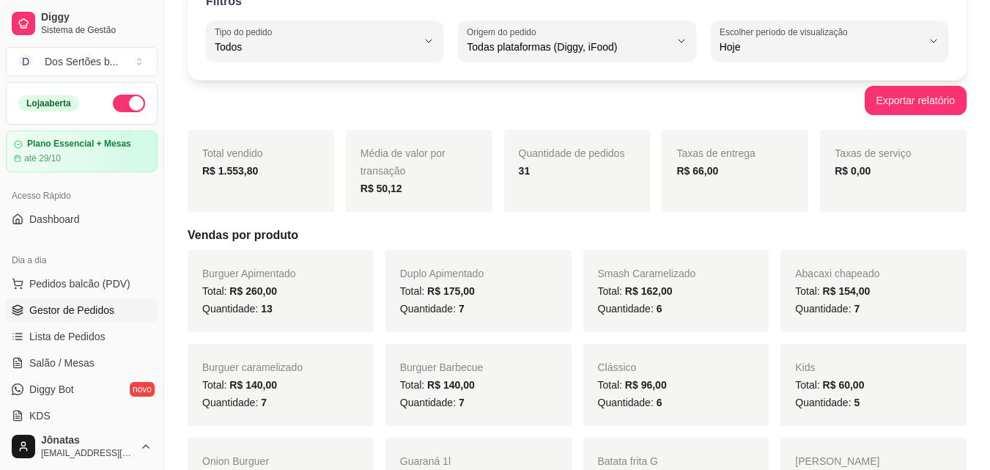
click at [97, 311] on span "Gestor de Pedidos" at bounding box center [71, 310] width 85 height 15
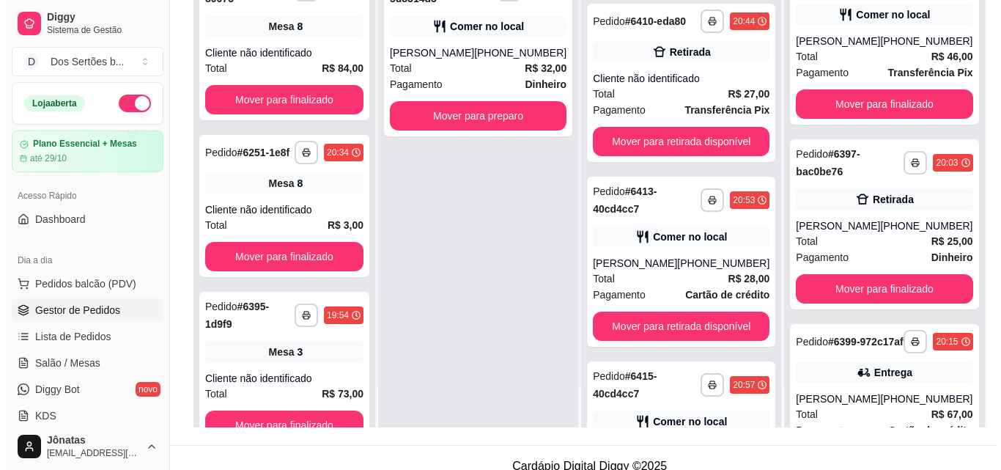
scroll to position [1211, 0]
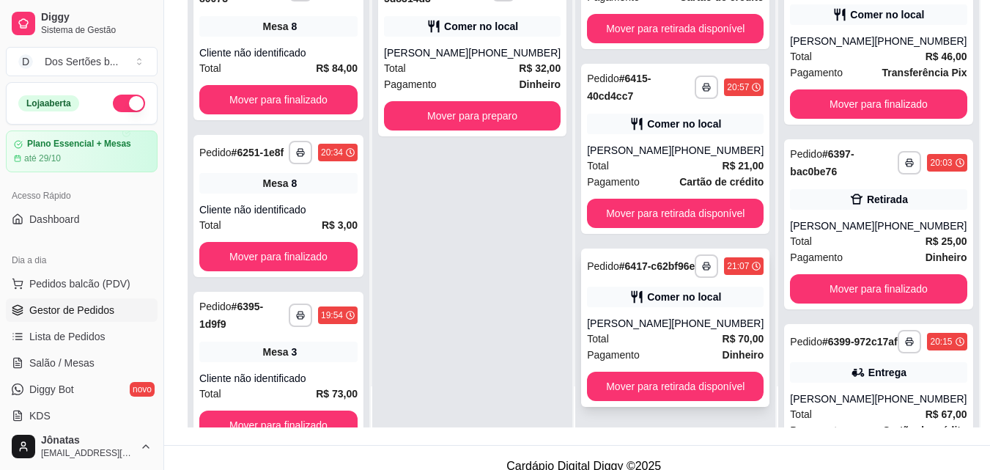
click at [674, 347] on div "Pagamento Dinheiro" at bounding box center [675, 355] width 177 height 16
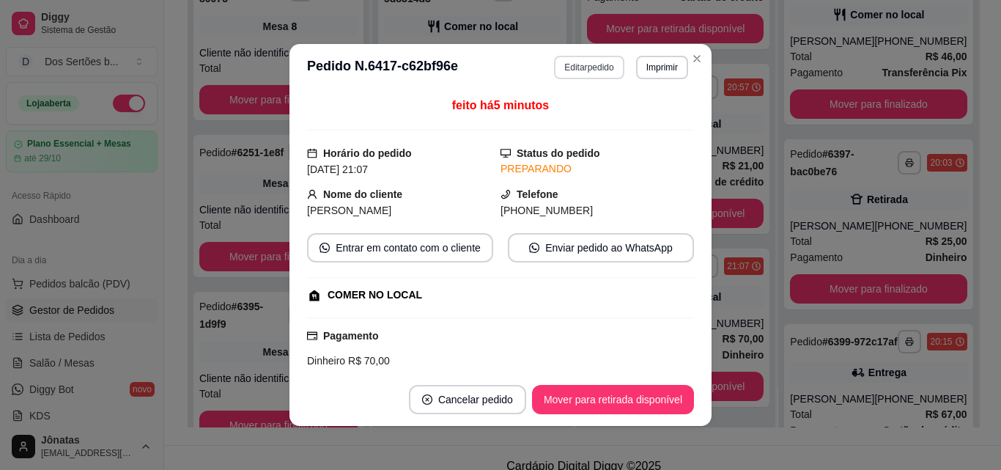
click at [563, 69] on button "Editar pedido" at bounding box center [589, 67] width 70 height 23
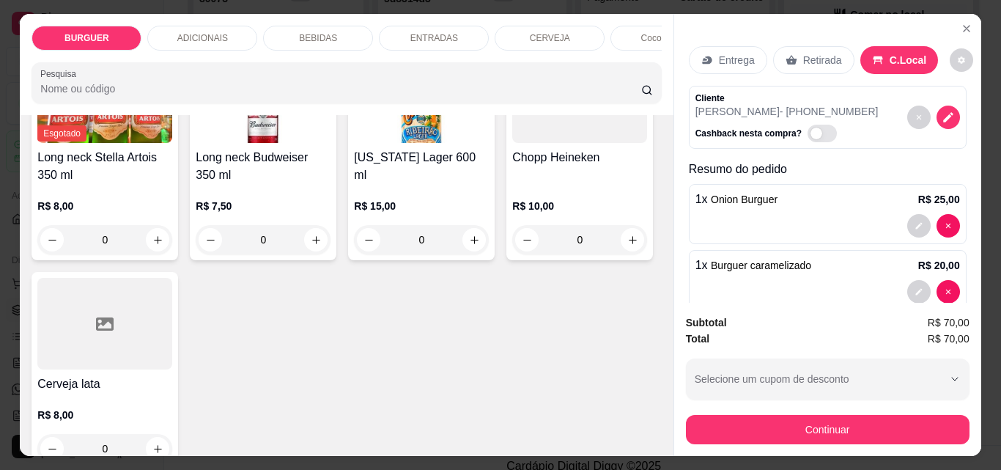
scroll to position [2784, 0]
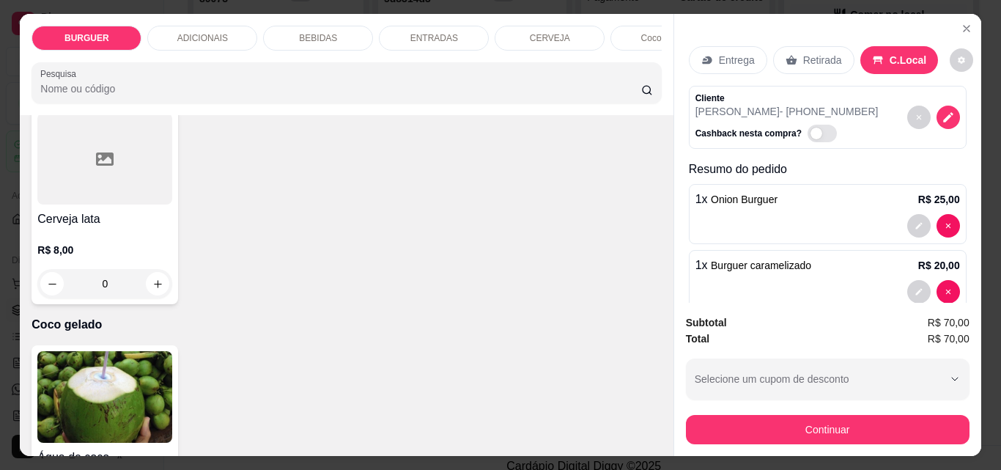
type input "1"
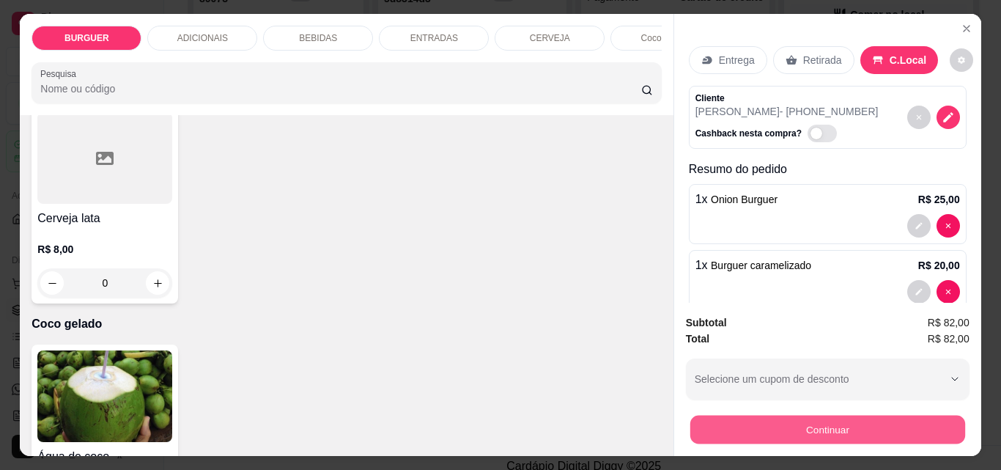
click at [704, 427] on button "Continuar" at bounding box center [827, 429] width 275 height 29
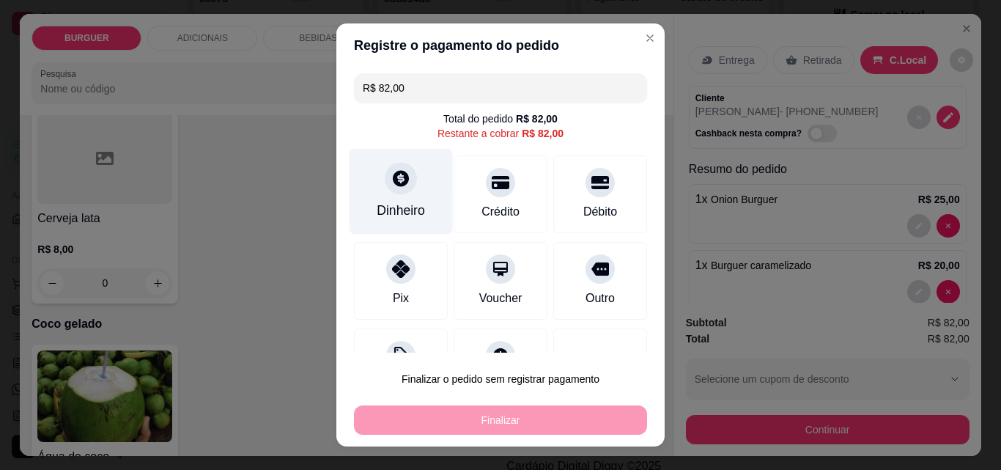
click at [389, 201] on div "Dinheiro" at bounding box center [401, 210] width 48 height 19
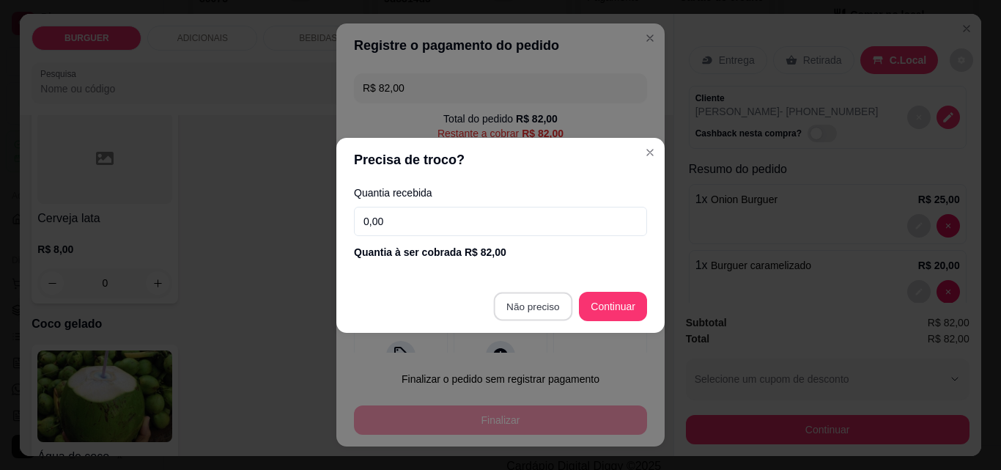
type input "R$ 0,00"
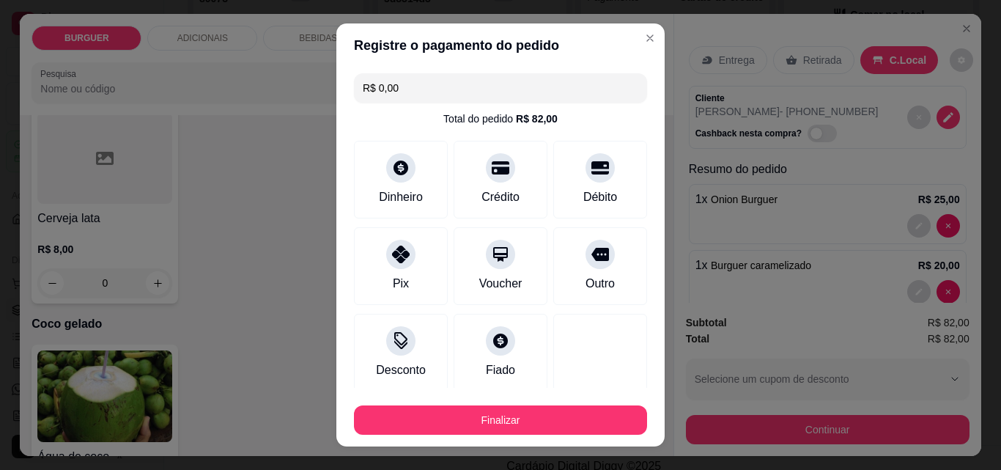
scroll to position [86, 0]
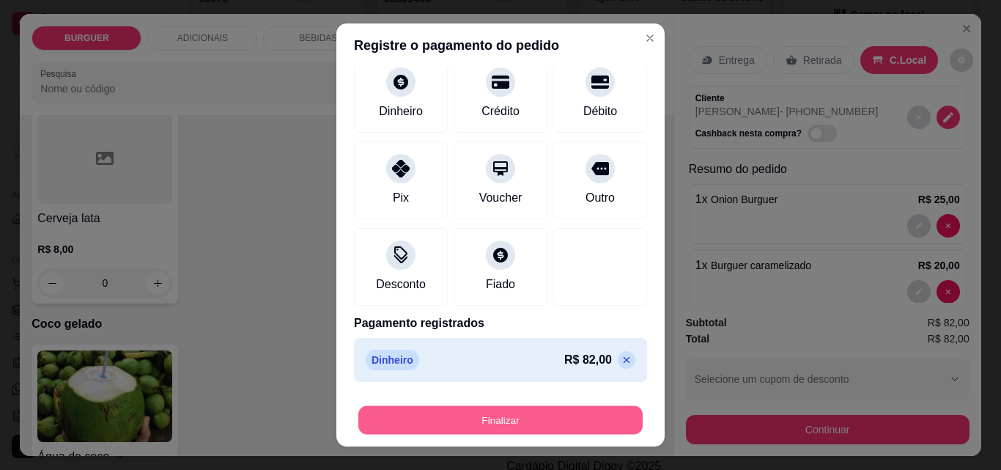
click at [527, 428] on button "Finalizar" at bounding box center [500, 420] width 284 height 29
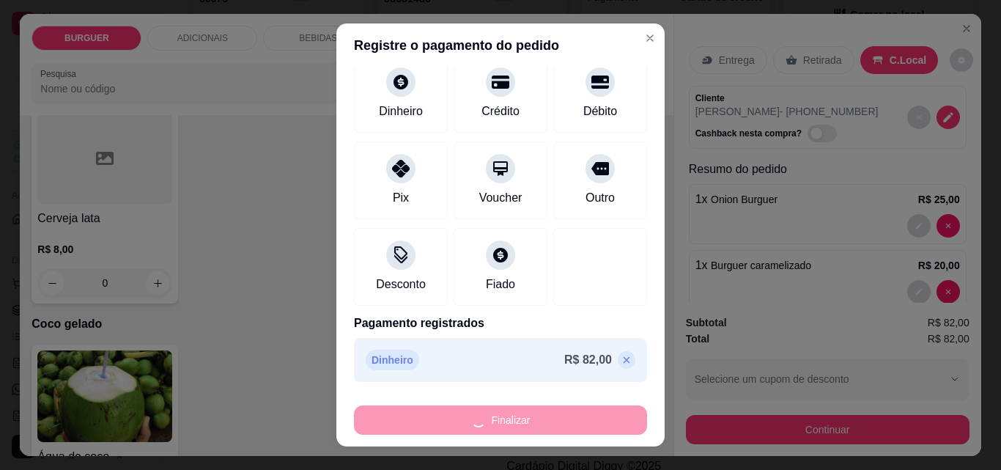
type input "0"
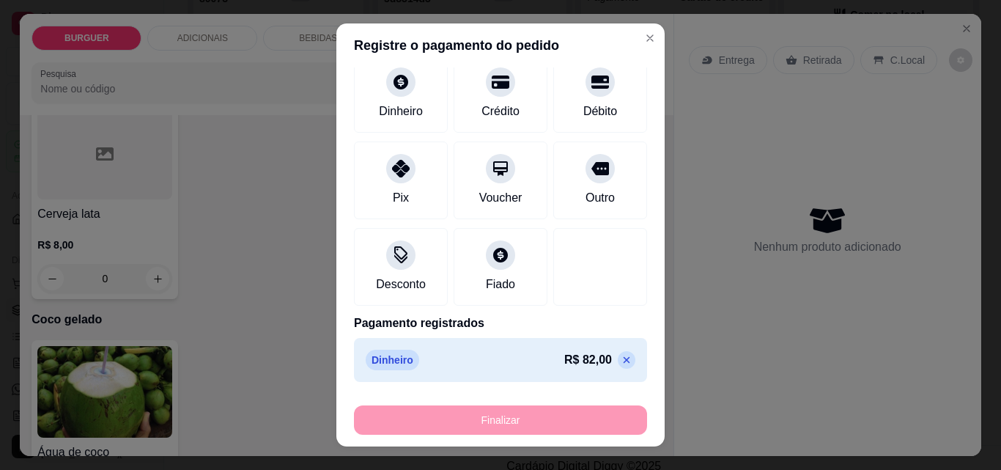
type input "-R$ 82,00"
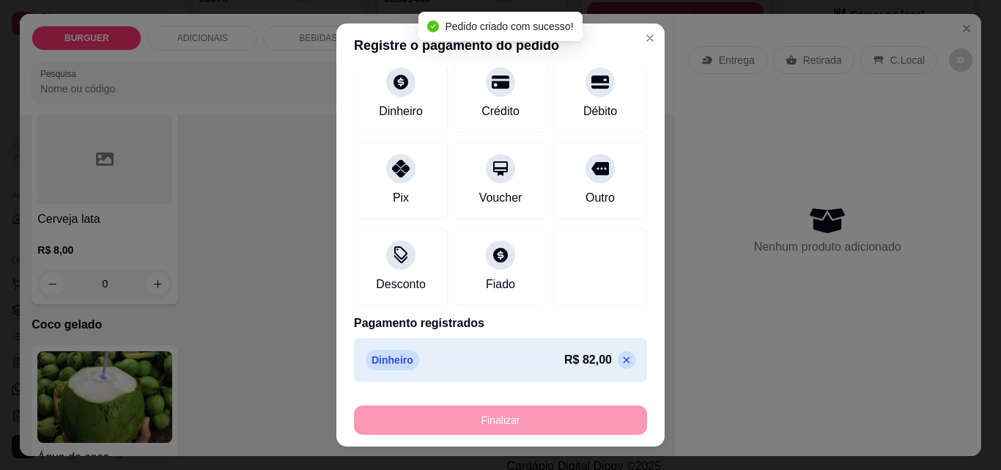
scroll to position [1027, 0]
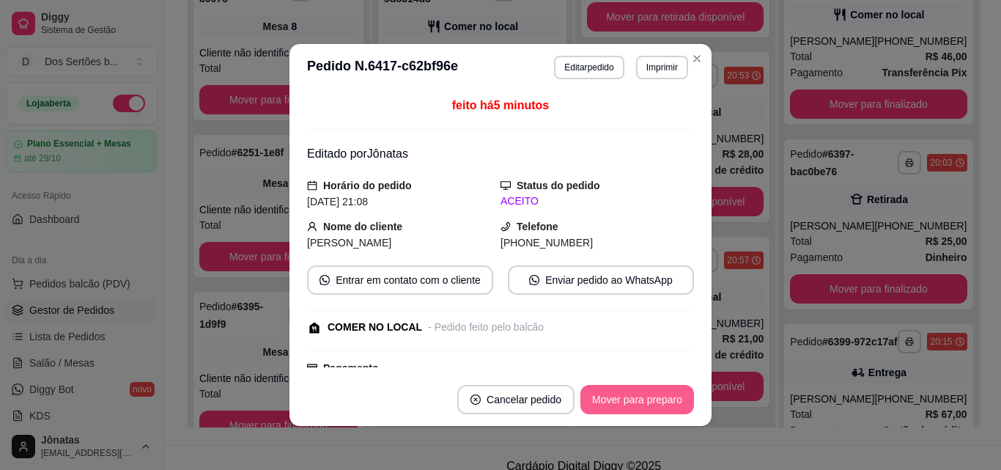
click at [616, 391] on button "Mover para preparo" at bounding box center [637, 399] width 114 height 29
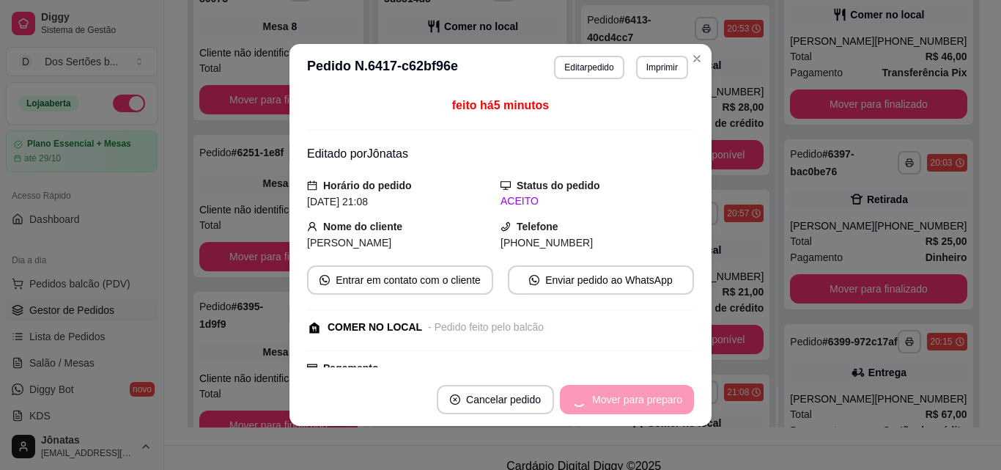
scroll to position [1211, 0]
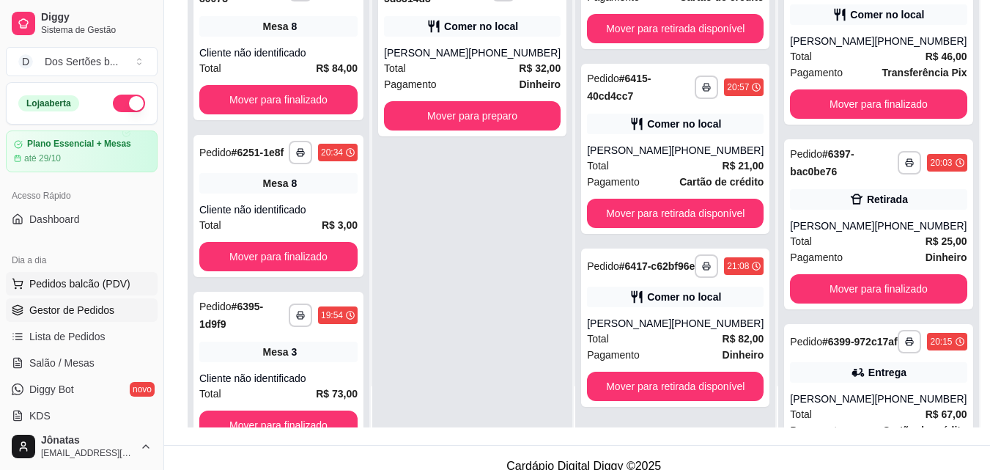
click at [42, 278] on span "Pedidos balcão (PDV)" at bounding box center [79, 283] width 101 height 15
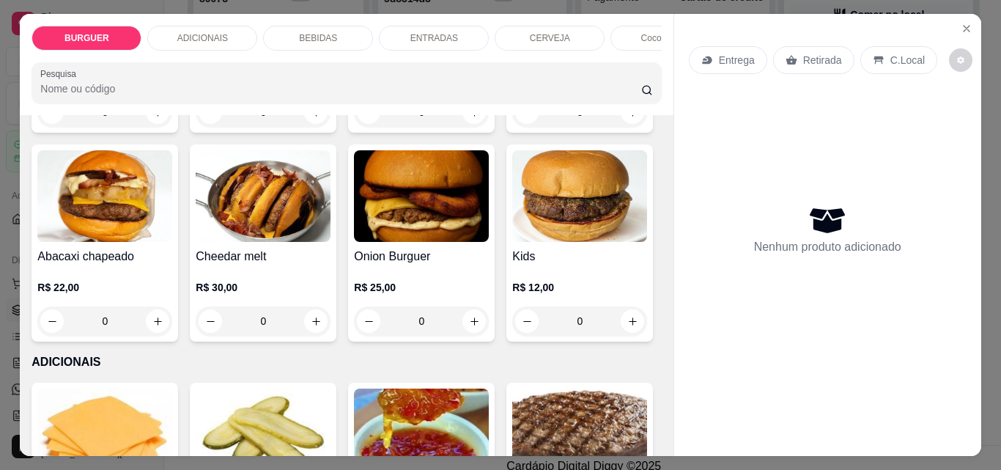
scroll to position [491, 0]
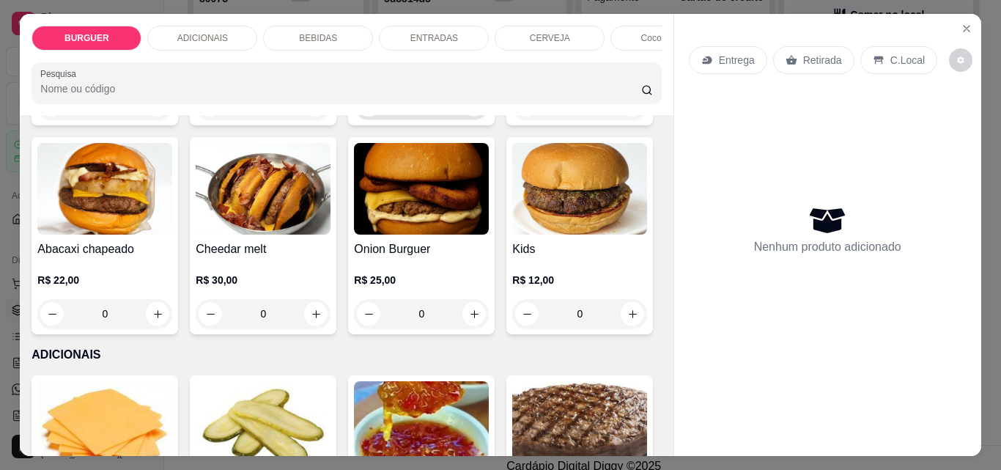
click at [469, 111] on icon "increase-product-quantity" at bounding box center [474, 105] width 11 height 11
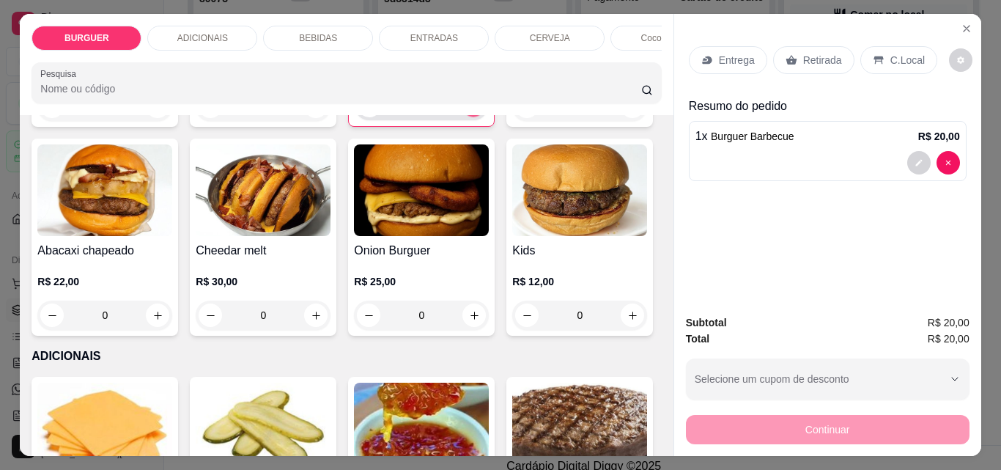
click at [468, 111] on icon "increase-product-quantity" at bounding box center [473, 105] width 11 height 11
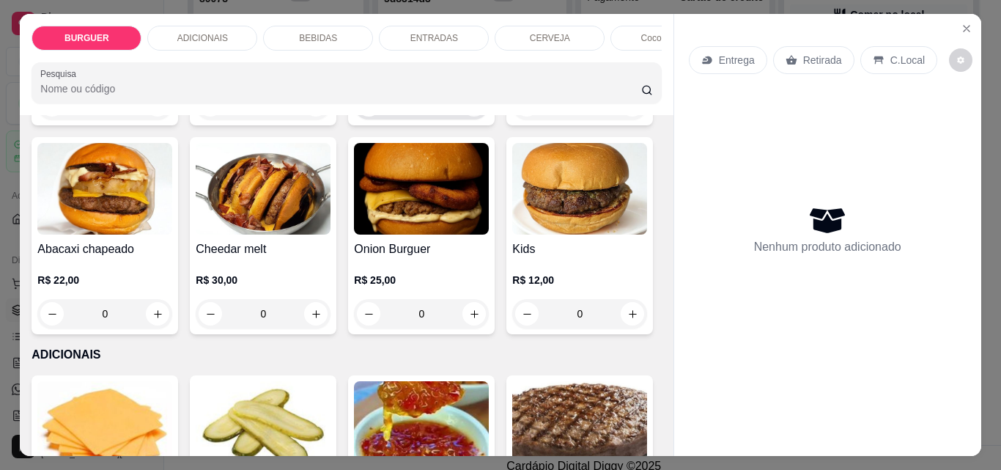
click at [462, 117] on button "increase-product-quantity" at bounding box center [473, 104] width 23 height 23
type input "1"
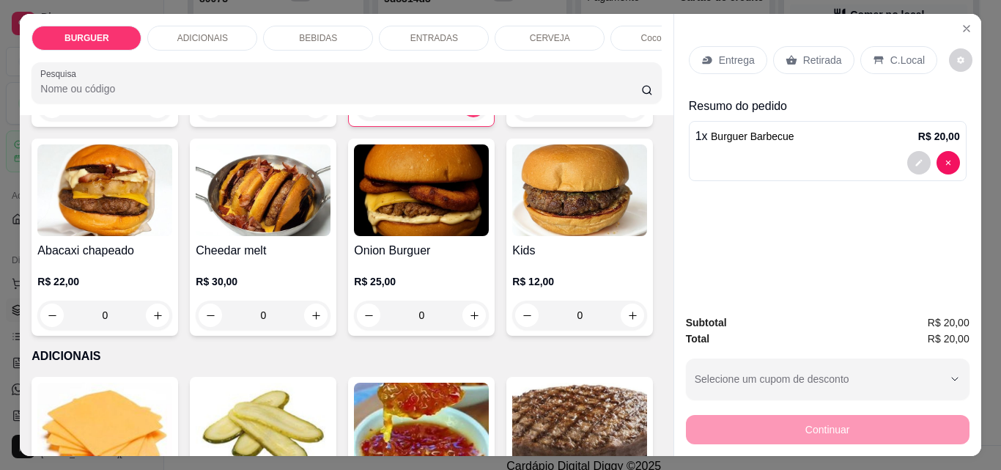
click at [710, 61] on div "Entrega" at bounding box center [728, 60] width 78 height 28
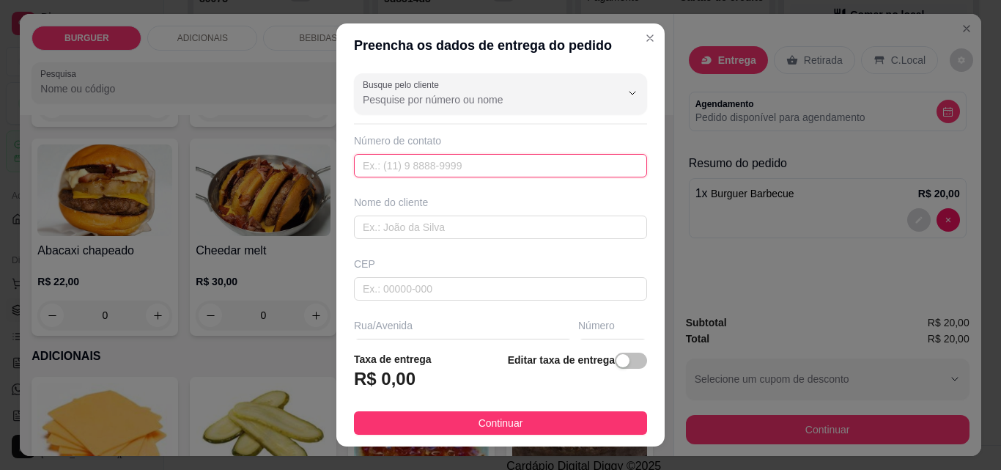
click at [357, 169] on input "text" at bounding box center [500, 165] width 293 height 23
type input "[PHONE_NUMBER]"
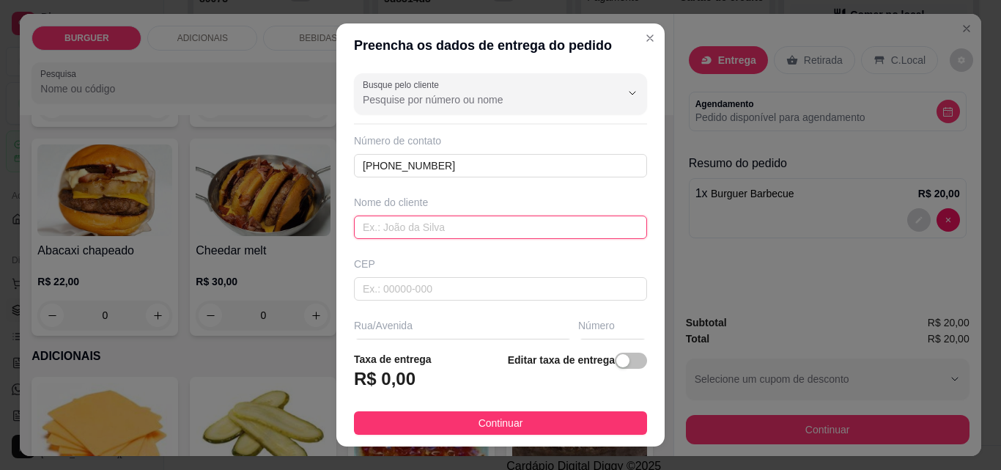
click at [369, 224] on input "text" at bounding box center [500, 226] width 293 height 23
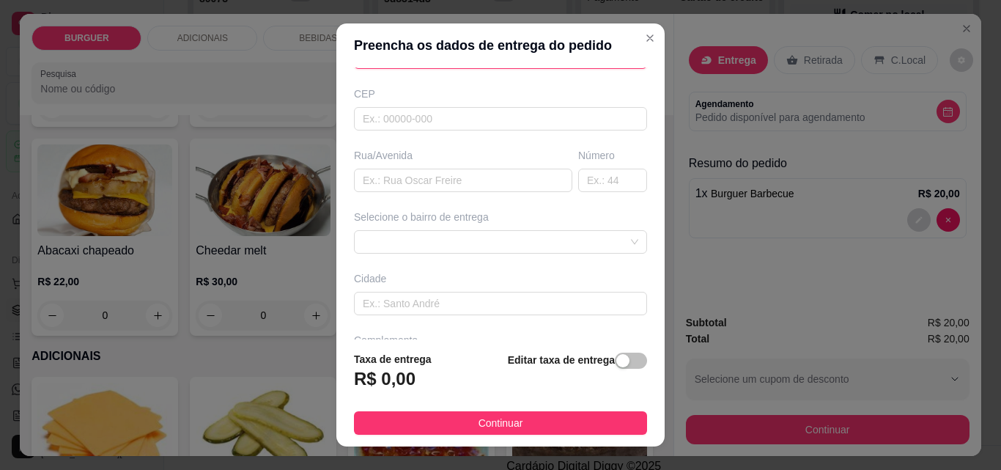
scroll to position [222, 0]
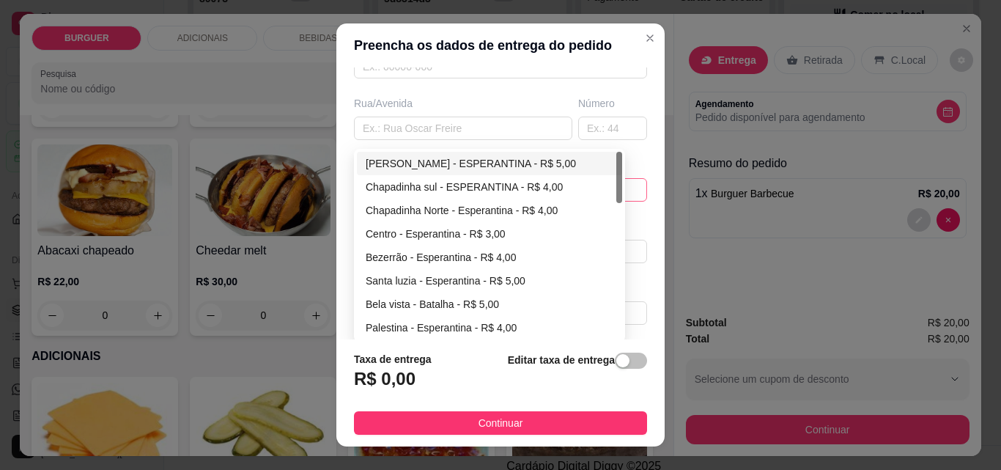
click at [413, 188] on div "67d0a9f2ac621123795caa57 67d0aa4c10a7c36e1d729bd0 [PERSON_NAME] - ESPERANTINA -…" at bounding box center [500, 189] width 293 height 23
type input "."
click at [376, 235] on div "Centro - Esperantina - R$ 3,00" at bounding box center [490, 234] width 248 height 16
type input "Esperantina"
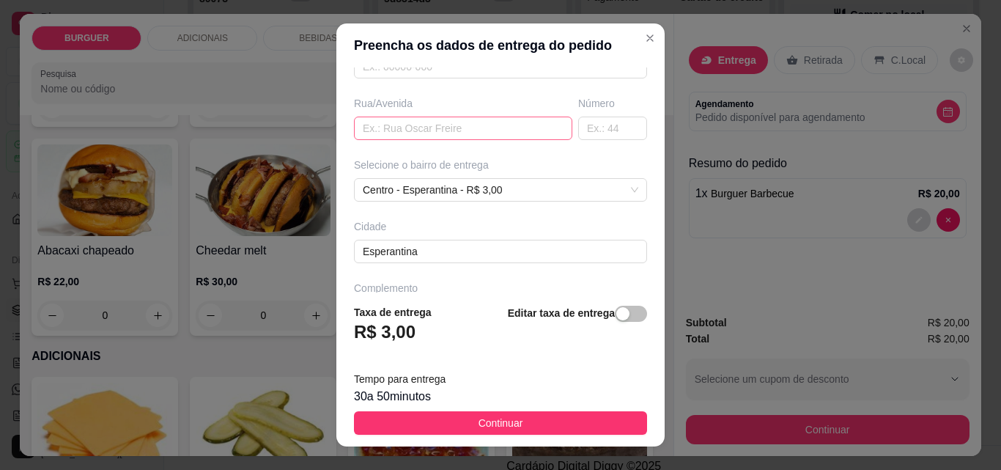
click at [370, 144] on div "Busque pelo cliente Número de contato [PHONE_NUMBER] Nome do cliente . CEP Rua/…" at bounding box center [500, 179] width 328 height 225
click at [372, 125] on input "text" at bounding box center [463, 128] width 218 height 23
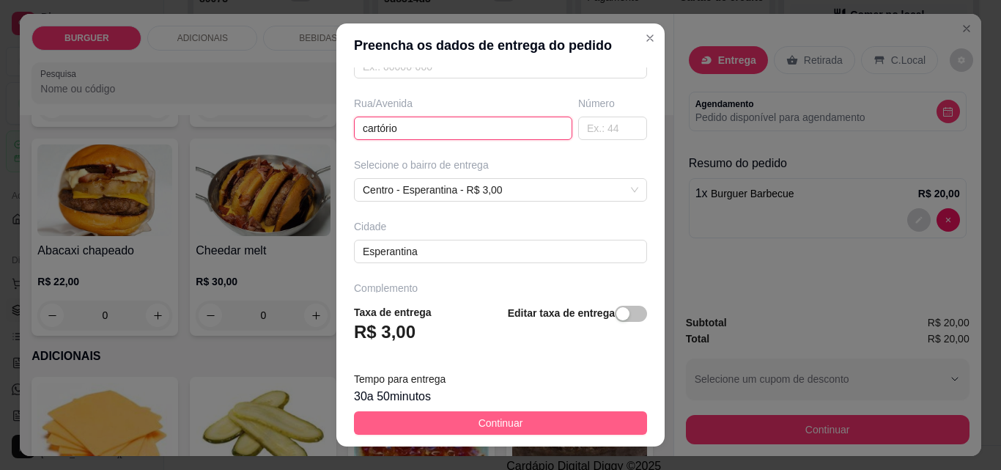
type input "cartório"
click at [454, 421] on button "Continuar" at bounding box center [500, 422] width 293 height 23
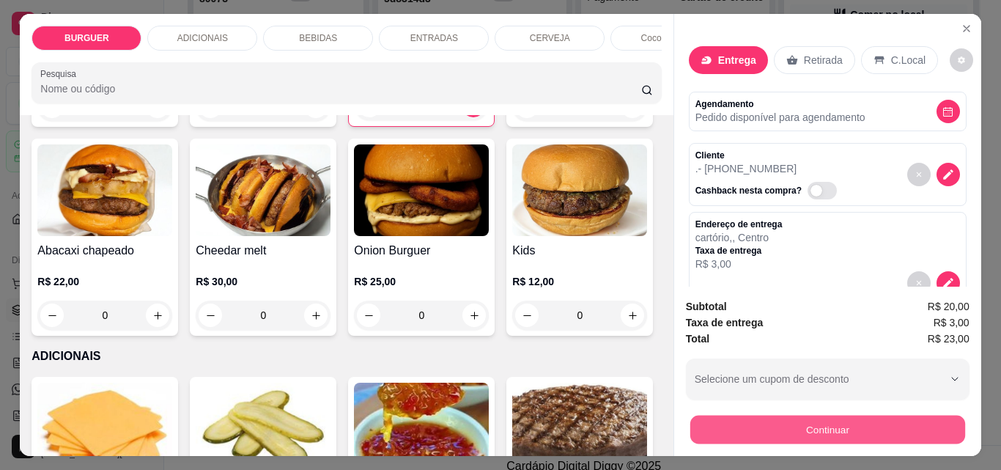
click at [717, 417] on button "Continuar" at bounding box center [827, 429] width 275 height 29
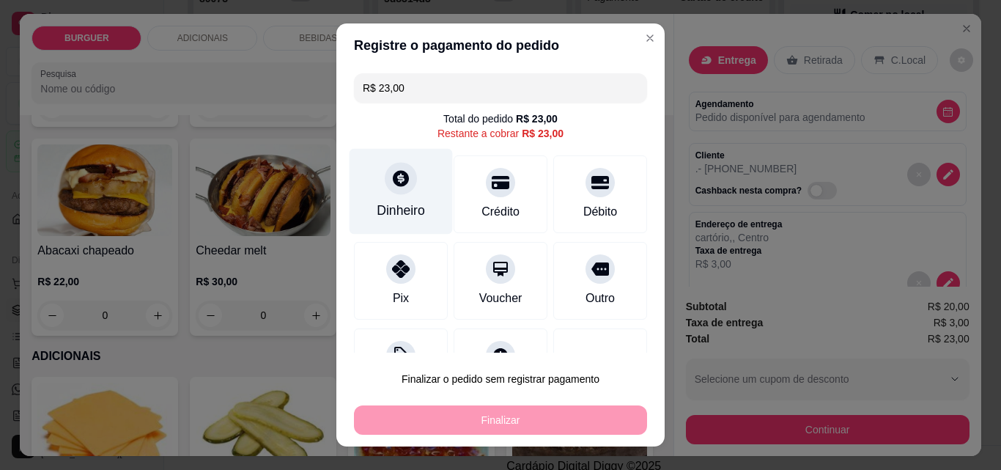
click at [409, 195] on div "Dinheiro" at bounding box center [401, 192] width 103 height 86
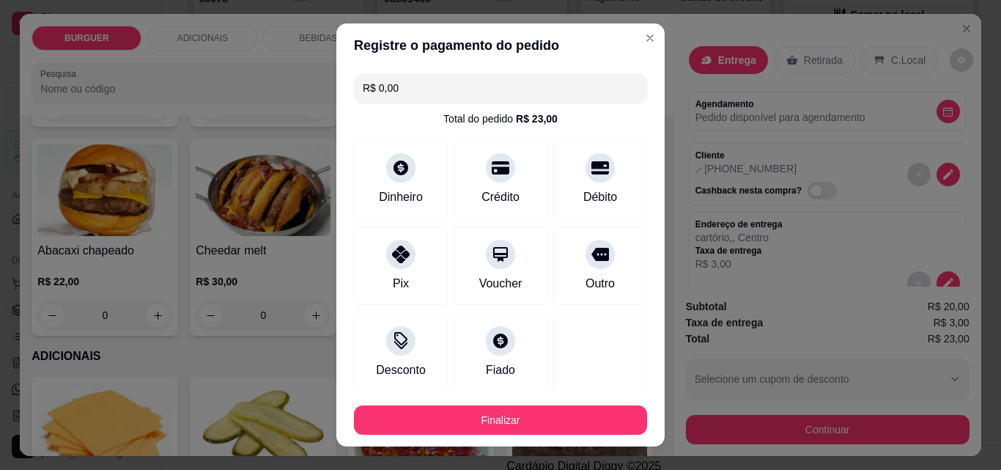
scroll to position [86, 0]
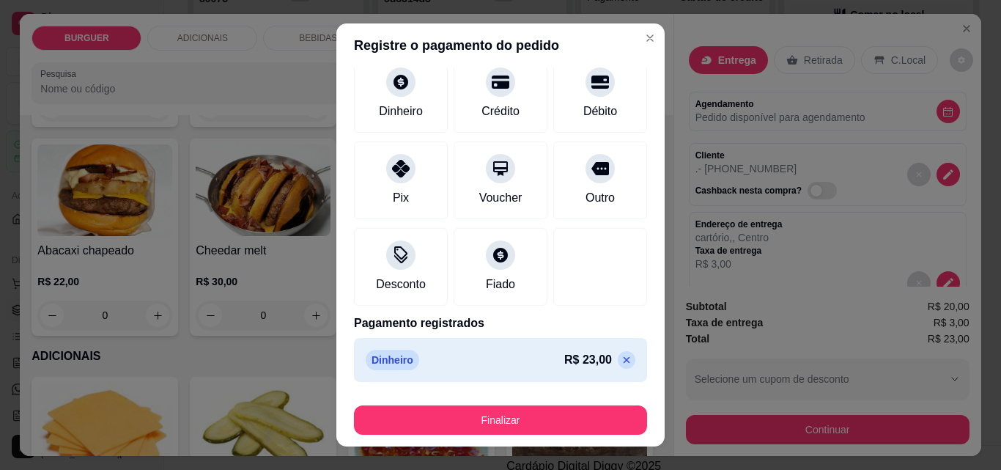
click at [621, 354] on icon at bounding box center [627, 360] width 12 height 12
type input "R$ 23,00"
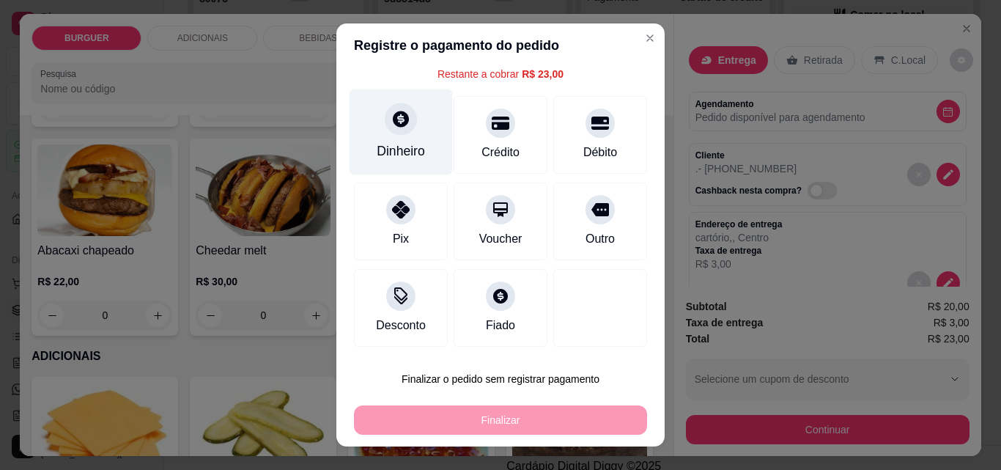
scroll to position [0, 0]
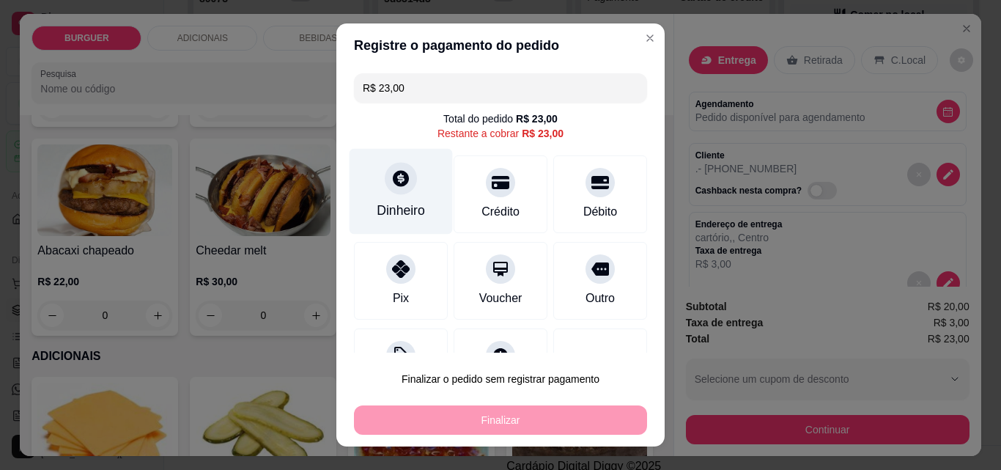
click at [380, 202] on div "Dinheiro" at bounding box center [401, 210] width 48 height 19
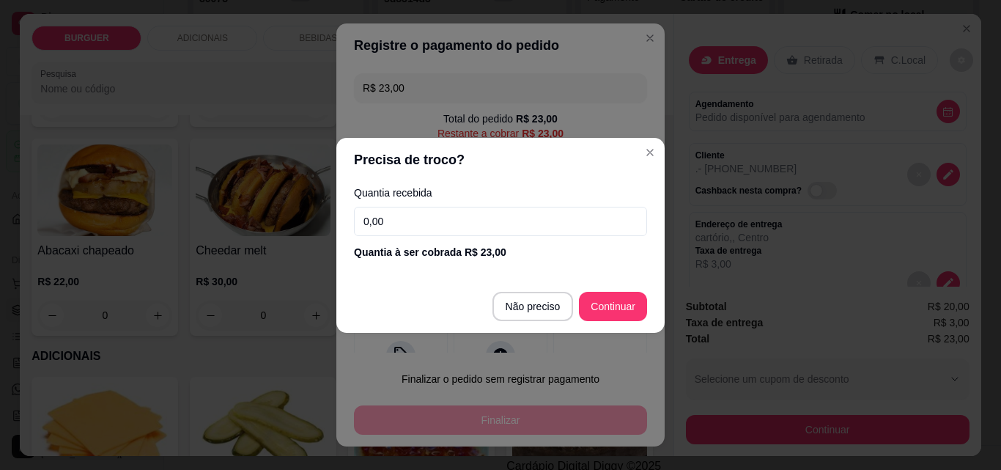
click at [462, 225] on input "0,00" at bounding box center [500, 221] width 293 height 29
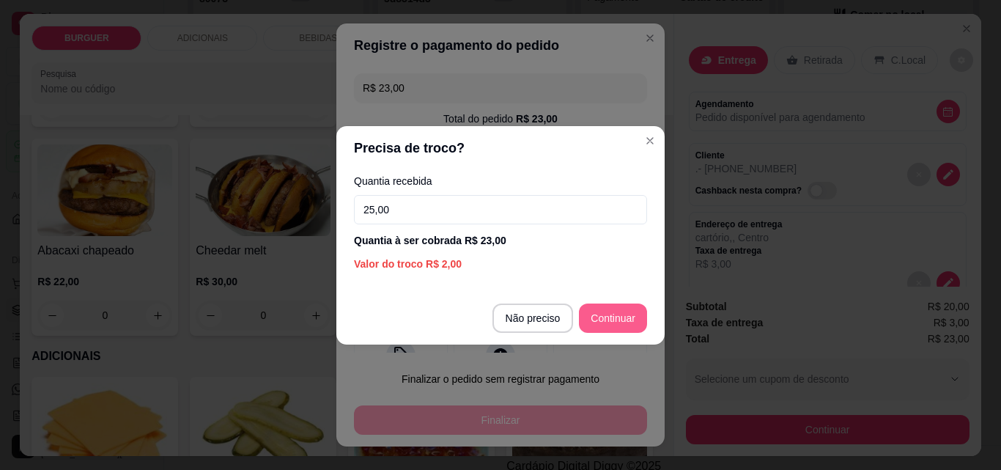
type input "25,00"
type input "R$ 0,00"
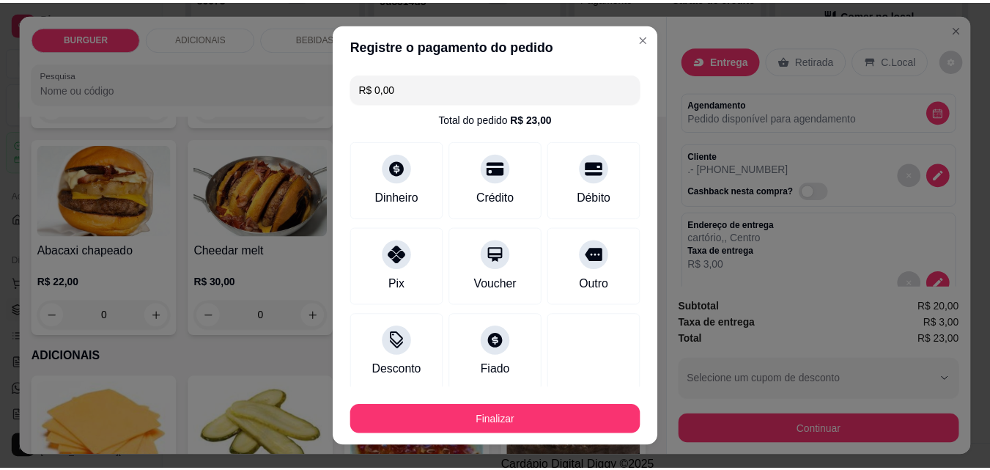
scroll to position [86, 0]
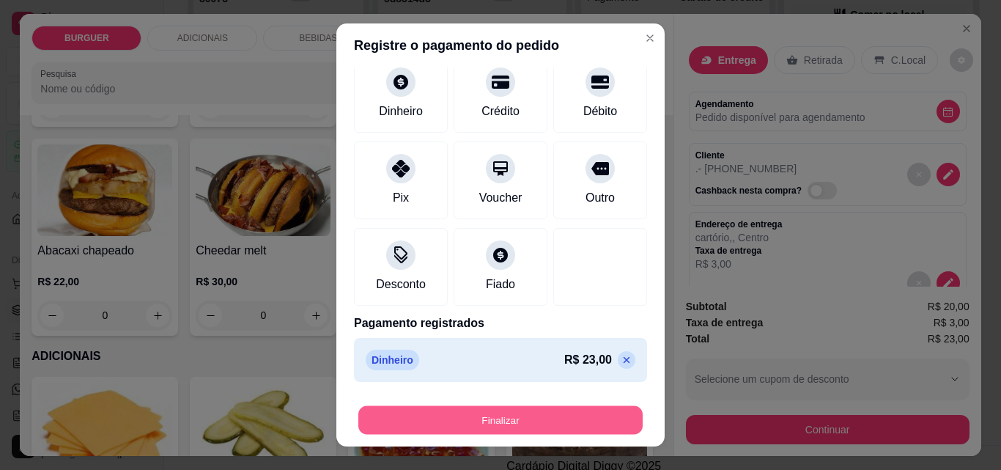
click at [539, 417] on button "Finalizar" at bounding box center [500, 420] width 284 height 29
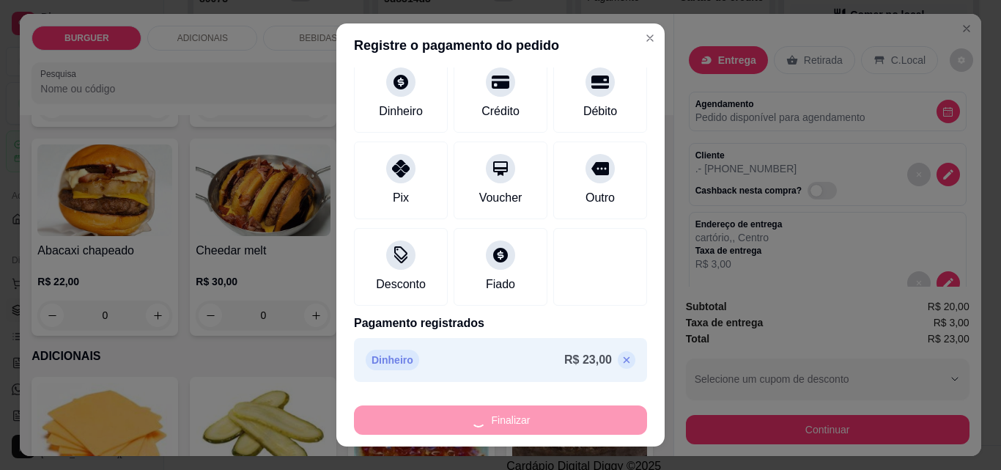
type input "0"
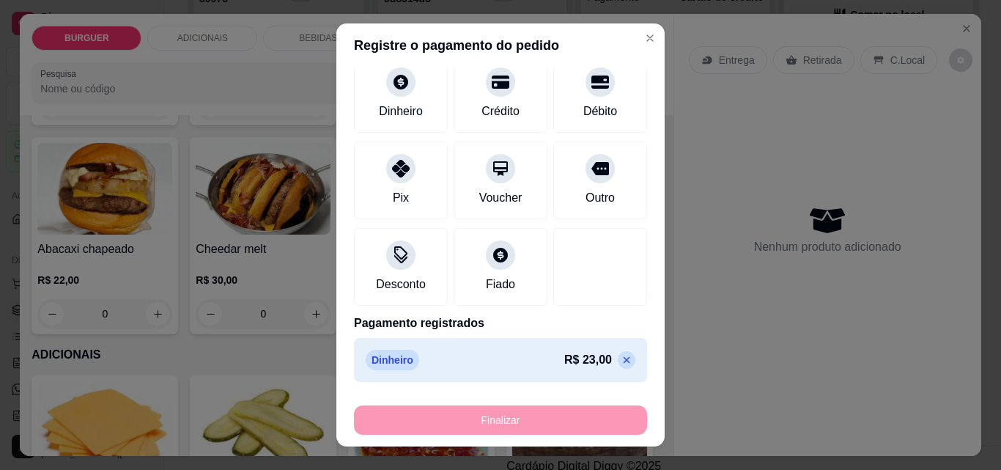
type input "-R$ 23,00"
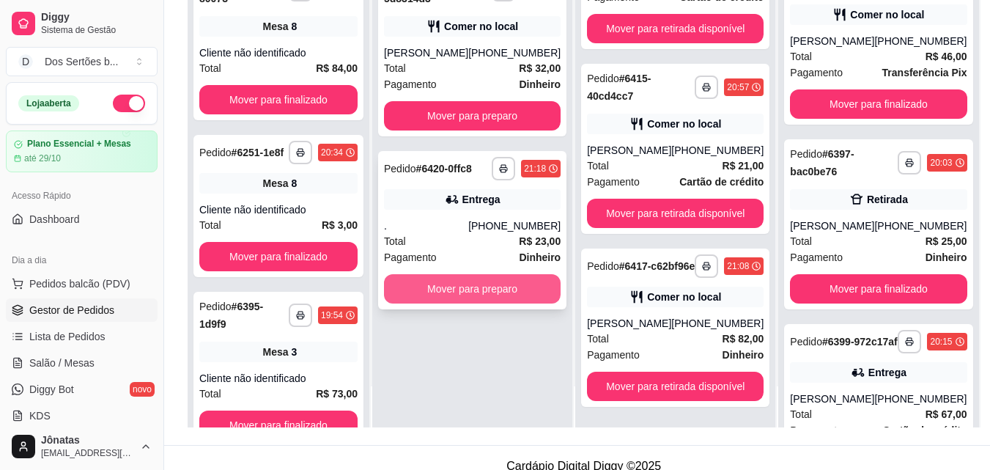
click at [474, 302] on button "Mover para preparo" at bounding box center [472, 288] width 177 height 29
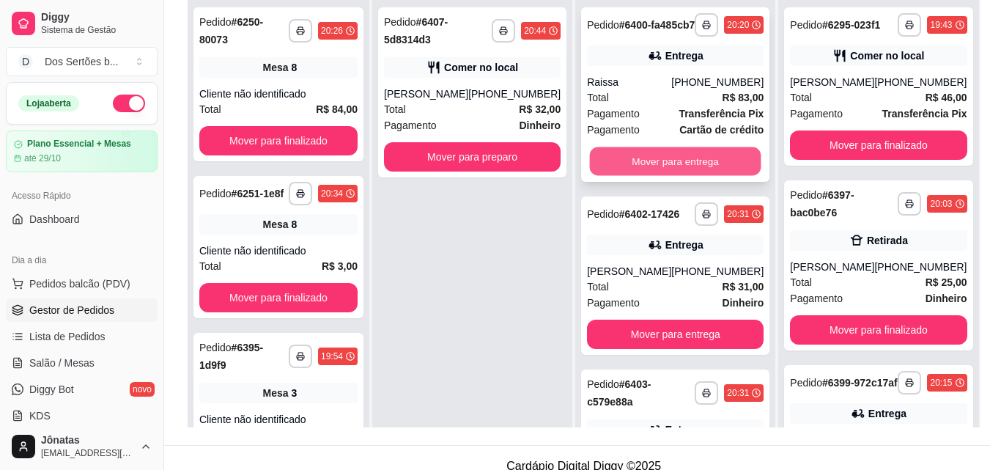
click at [608, 169] on button "Mover para entrega" at bounding box center [675, 161] width 171 height 29
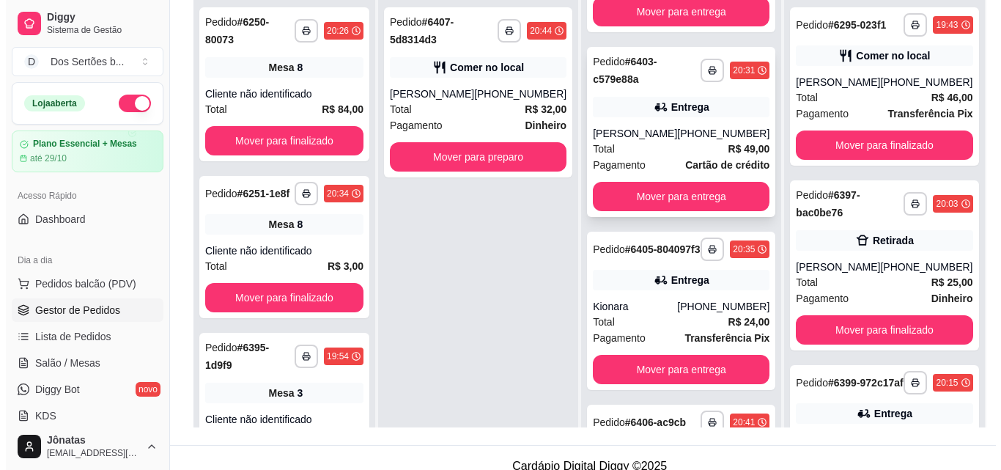
scroll to position [260, 0]
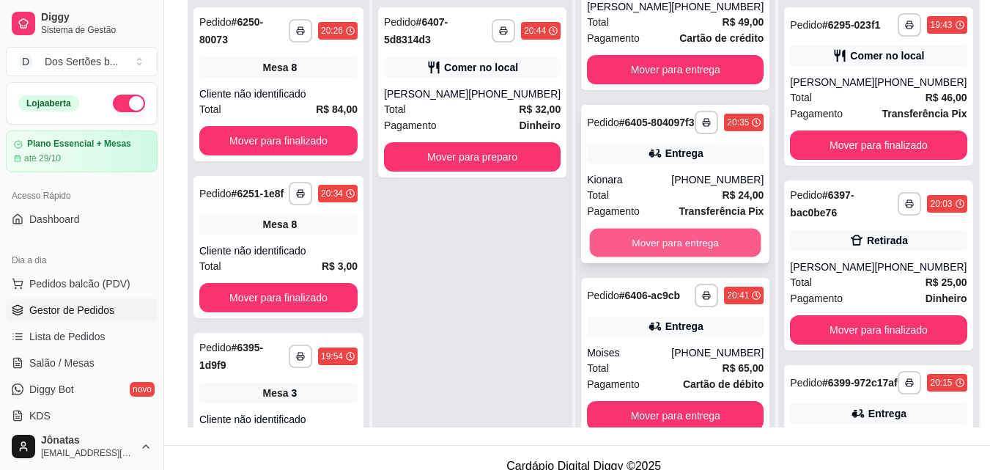
click at [634, 257] on button "Mover para entrega" at bounding box center [675, 243] width 171 height 29
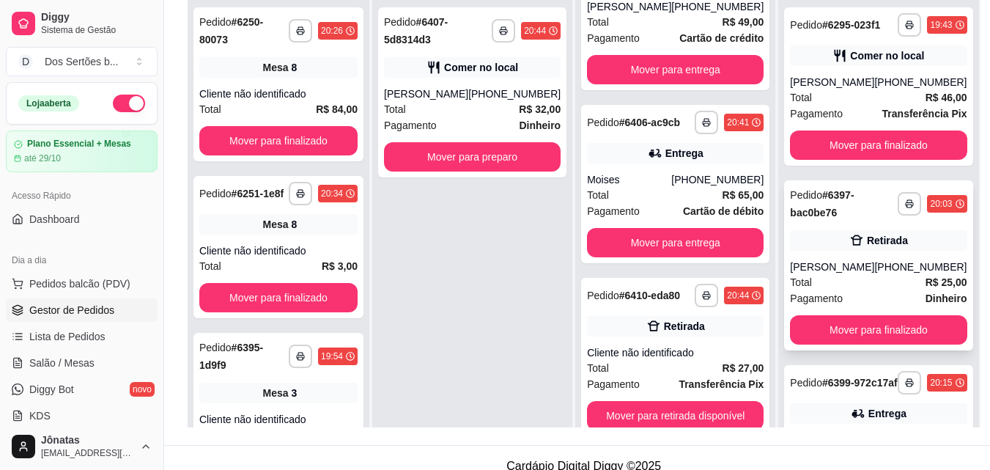
click at [839, 236] on div "**********" at bounding box center [878, 265] width 188 height 170
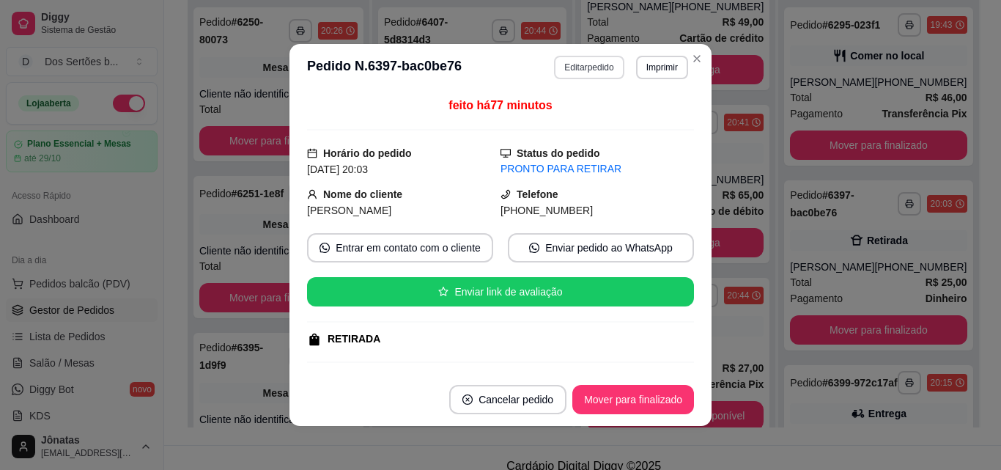
click at [569, 61] on button "Editar pedido" at bounding box center [589, 67] width 70 height 23
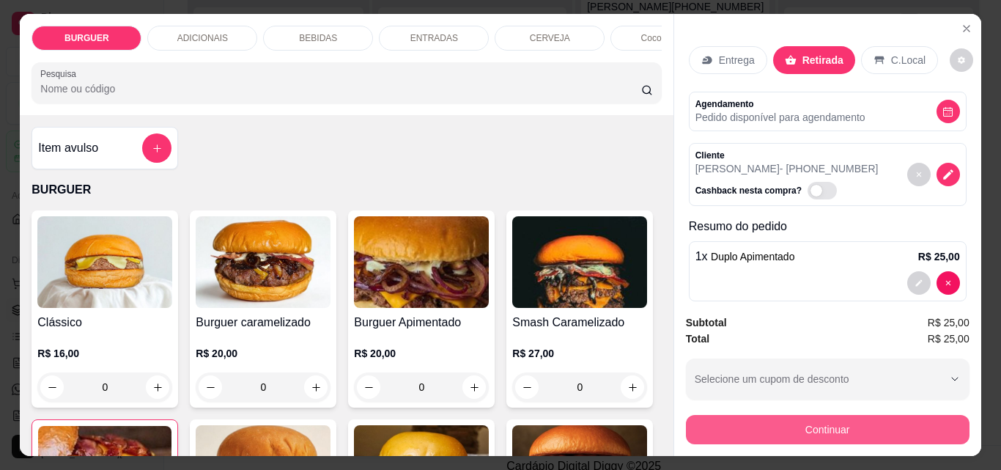
click at [728, 415] on button "Continuar" at bounding box center [828, 429] width 284 height 29
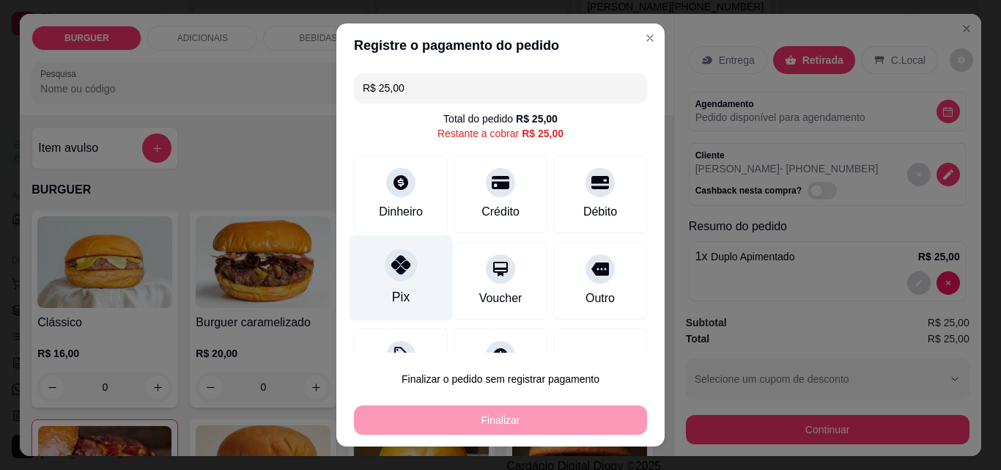
click at [391, 274] on icon at bounding box center [400, 264] width 19 height 19
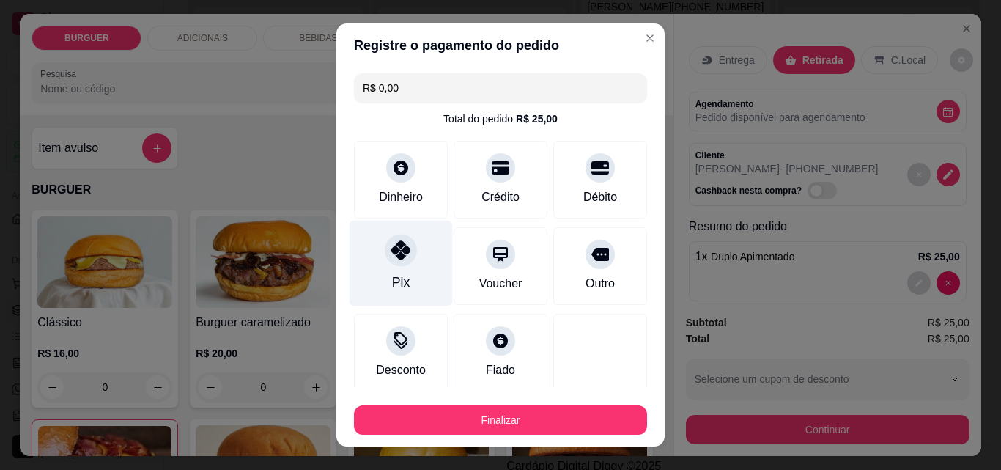
type input "R$ 0,00"
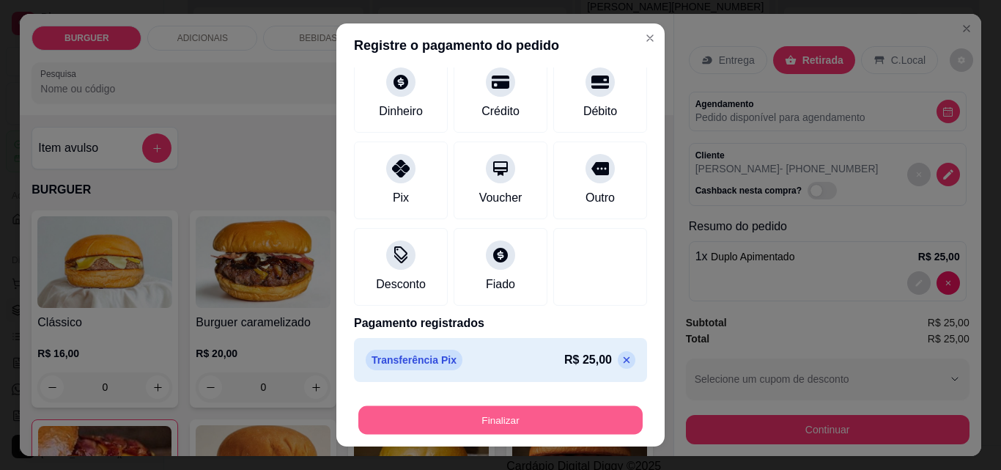
click at [453, 418] on button "Finalizar" at bounding box center [500, 420] width 284 height 29
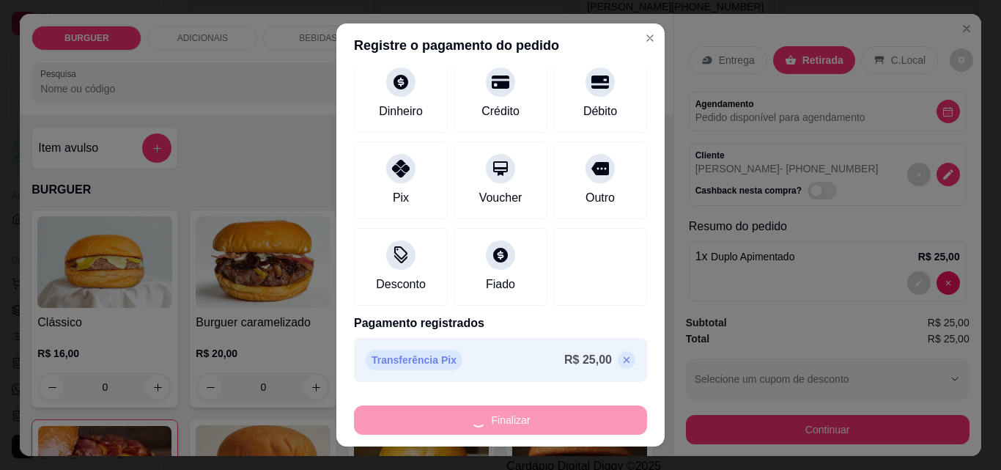
type input "0"
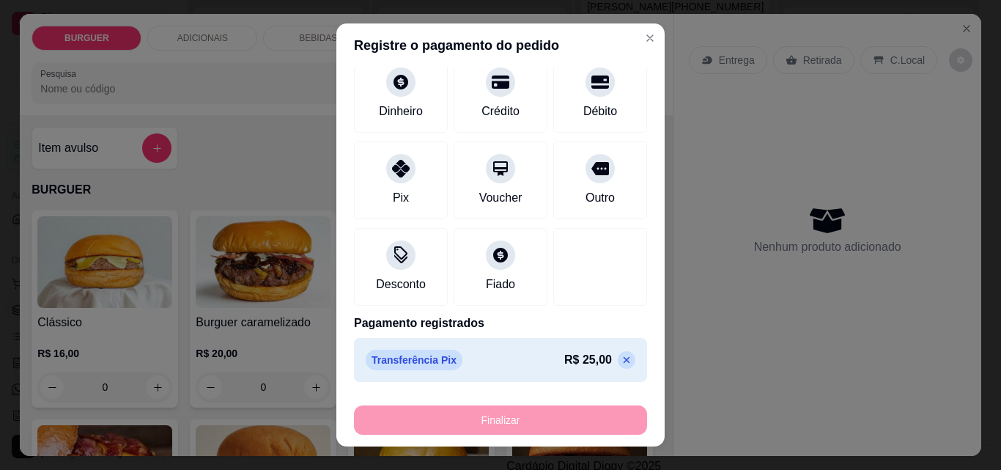
type input "-R$ 25,00"
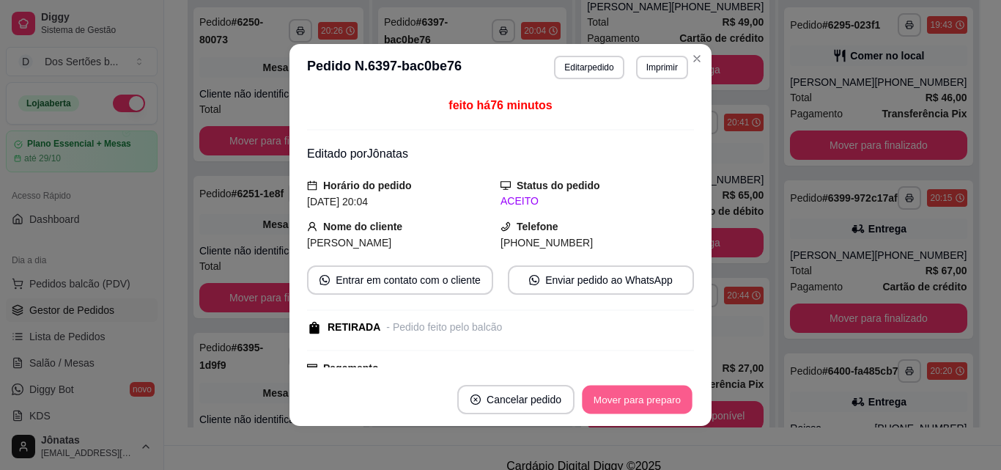
click at [627, 393] on button "Mover para preparo" at bounding box center [637, 399] width 110 height 29
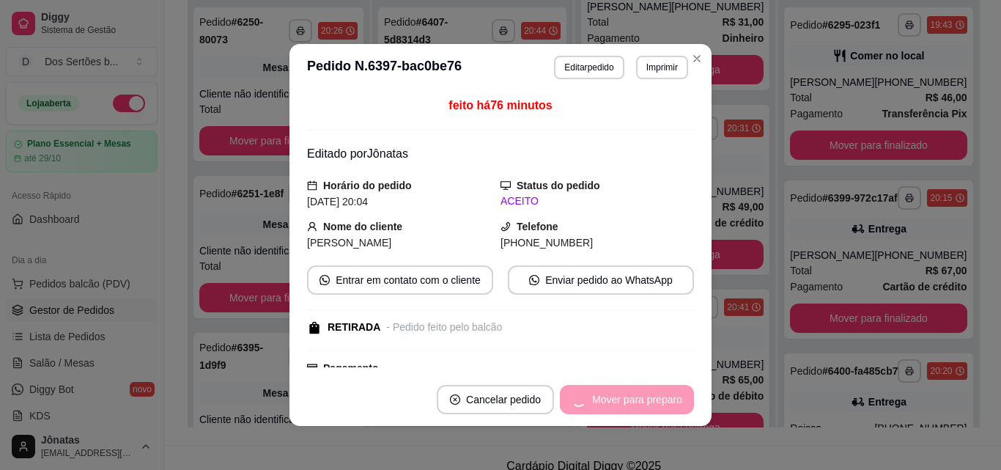
scroll to position [445, 0]
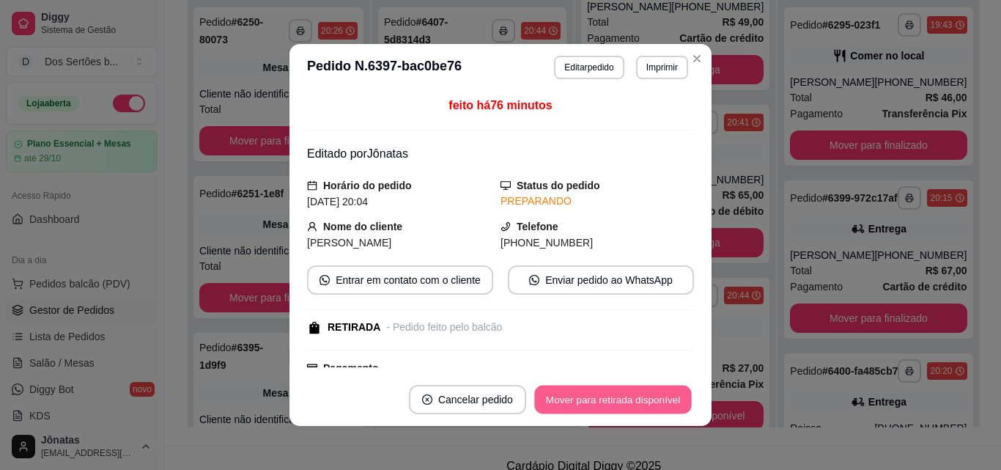
click at [627, 393] on button "Mover para retirada disponível" at bounding box center [612, 399] width 157 height 29
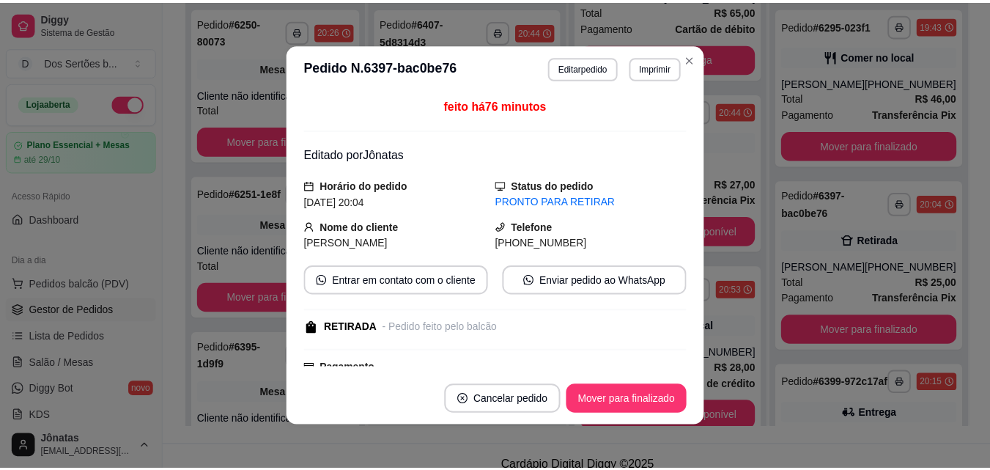
scroll to position [260, 0]
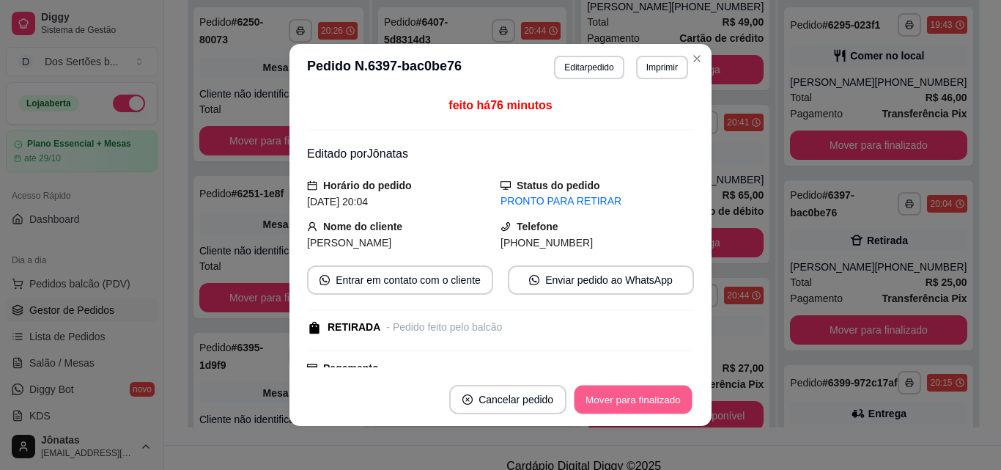
click at [627, 393] on button "Mover para finalizado" at bounding box center [634, 399] width 118 height 29
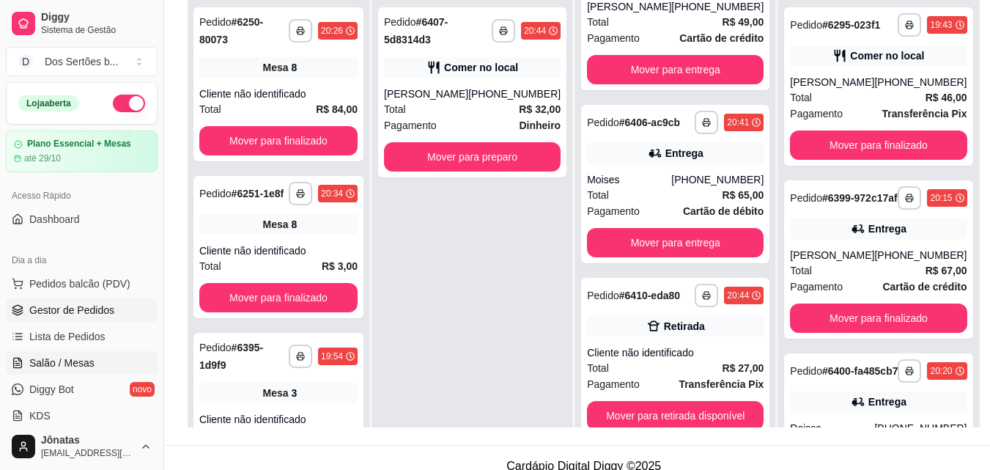
click at [84, 357] on span "Salão / Mesas" at bounding box center [61, 362] width 65 height 15
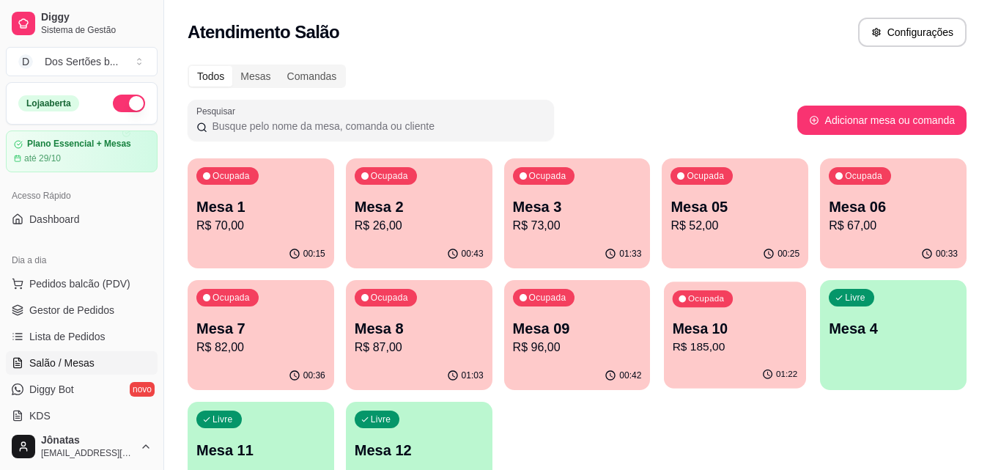
click at [730, 333] on p "Mesa 10" at bounding box center [735, 329] width 125 height 20
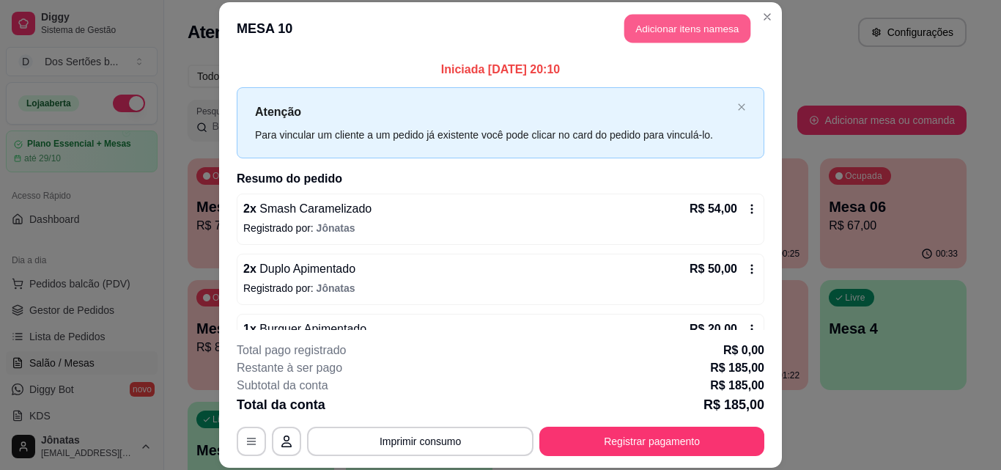
click at [693, 31] on button "Adicionar itens na mesa" at bounding box center [687, 29] width 126 height 29
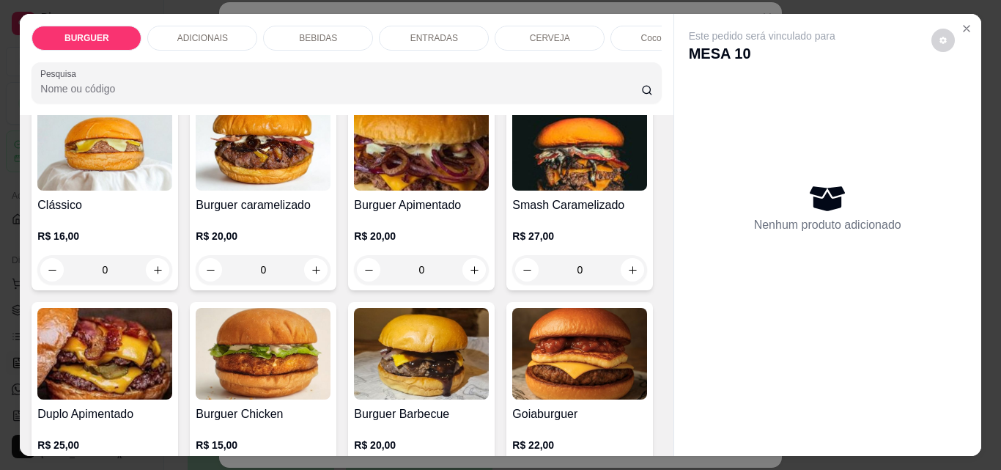
scroll to position [147, 0]
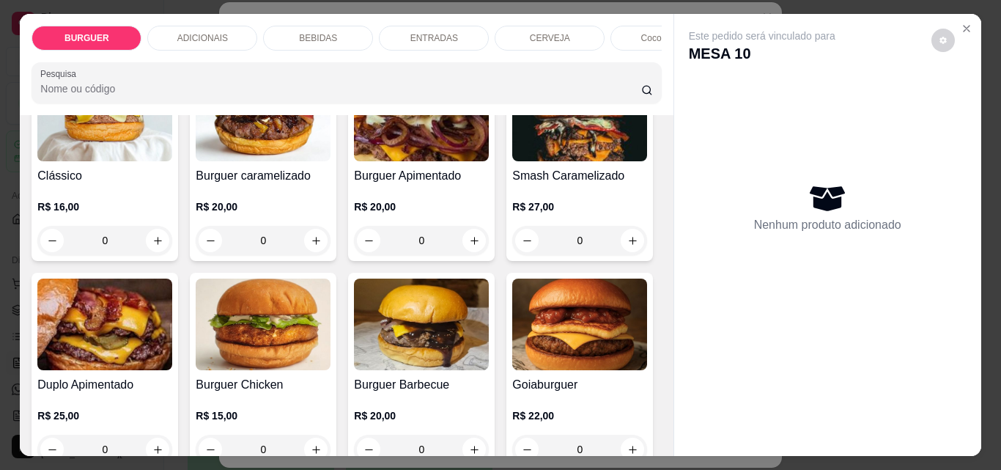
click at [656, 447] on div "Item avulso BURGUER Clássico R$ 16,00 0 Burguer caramelizado R$ 20,00 0 Burguer…" at bounding box center [346, 285] width 653 height 341
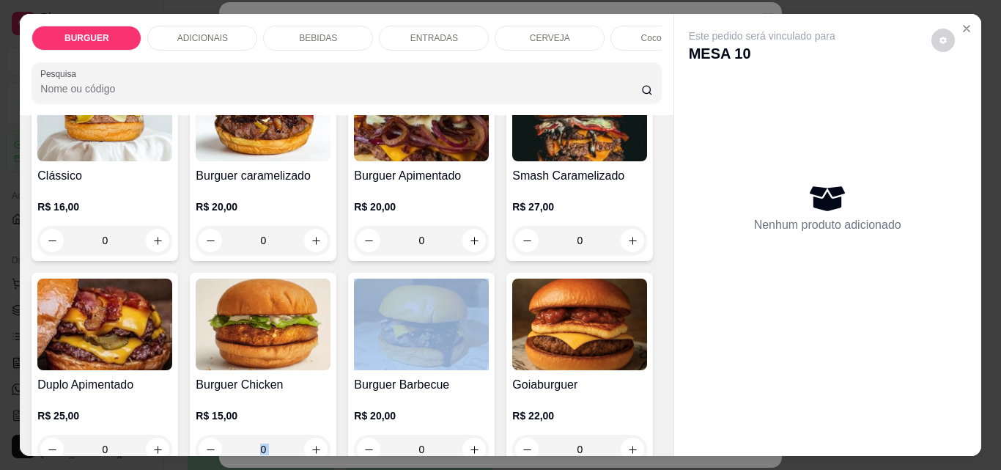
drag, startPoint x: 655, startPoint y: 441, endPoint x: 662, endPoint y: 421, distance: 20.9
click at [662, 421] on div "Item avulso BURGUER Clássico R$ 16,00 0 Burguer caramelizado R$ 20,00 0 Burguer…" at bounding box center [346, 285] width 653 height 341
click at [659, 452] on div "BURGUER ADICIONAIS BEBIDAS ENTRADAS CERVEJA Coco gelado Abacaxi Sucos Pesquisa …" at bounding box center [500, 235] width 1001 height 470
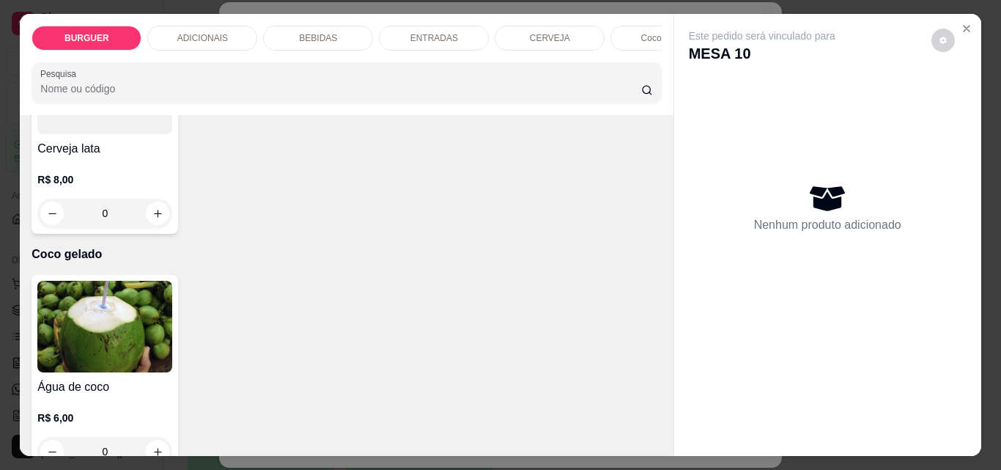
scroll to position [2562, 0]
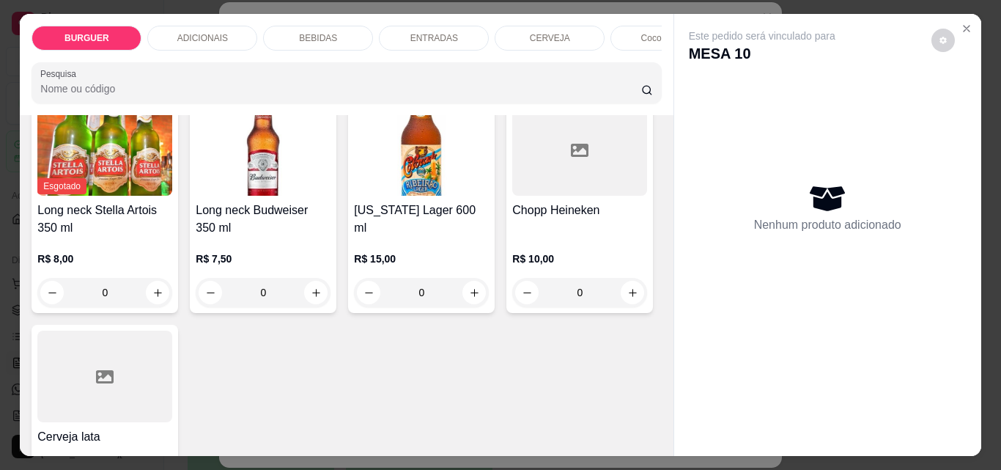
click at [691, 366] on div "Este pedido será vinculado para MESA 10 Nenhum produto adicionado" at bounding box center [827, 223] width 307 height 418
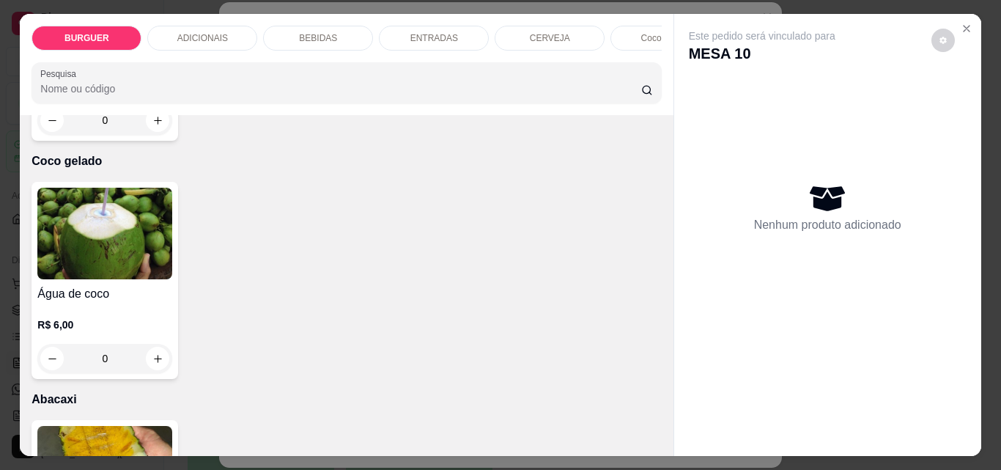
scroll to position [2972, 0]
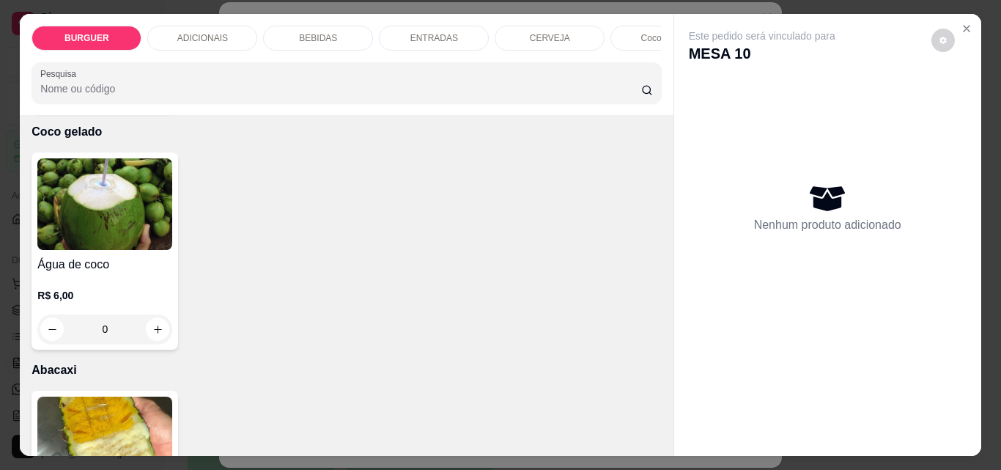
click at [661, 452] on div "BURGUER ADICIONAIS BEBIDAS ENTRADAS CERVEJA Coco gelado Abacaxi Sucos Pesquisa …" at bounding box center [500, 235] width 1001 height 470
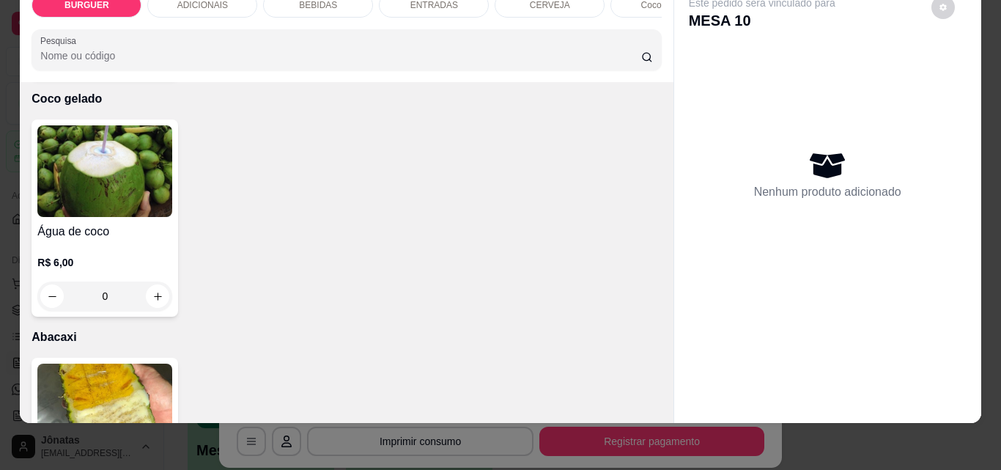
click at [661, 453] on div "BURGUER ADICIONAIS BEBIDAS ENTRADAS CERVEJA Coco gelado Abacaxi Sucos Pesquisa …" at bounding box center [500, 235] width 1001 height 470
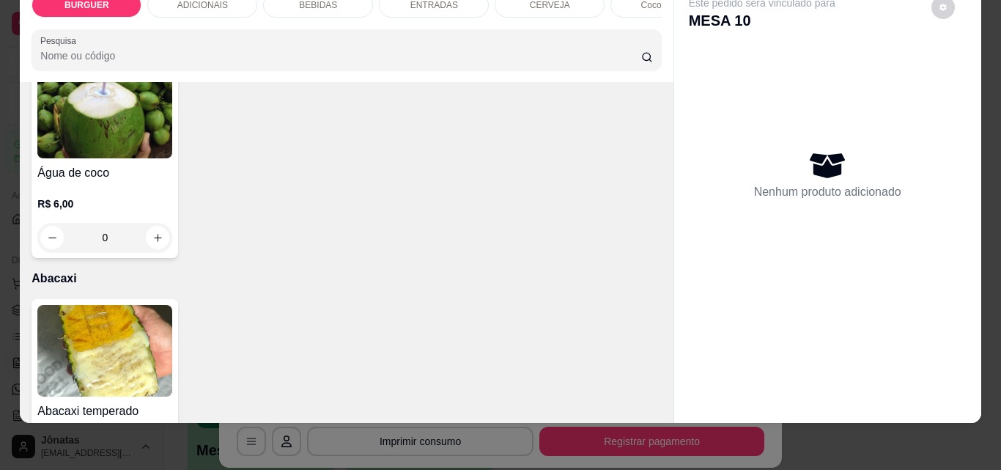
scroll to position [3060, 0]
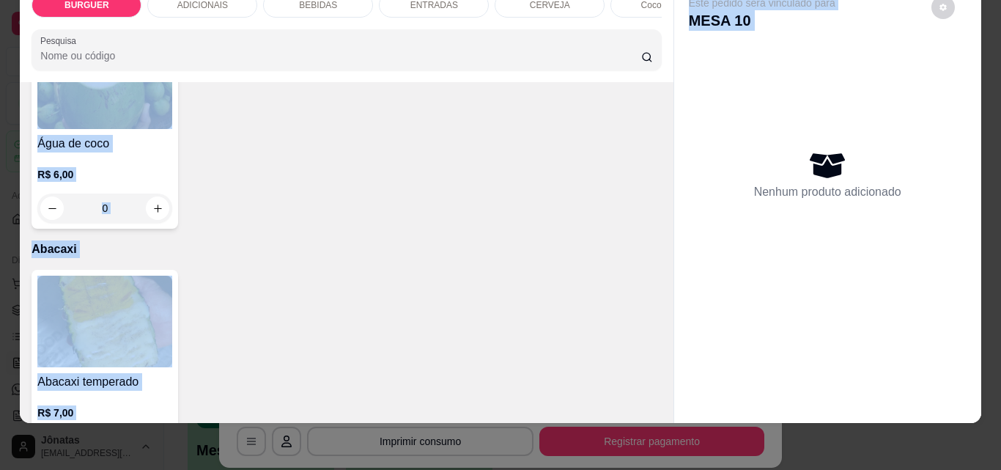
drag, startPoint x: 691, startPoint y: 380, endPoint x: 660, endPoint y: 404, distance: 38.7
click at [660, 404] on div "BURGUER ADICIONAIS BEBIDAS ENTRADAS CERVEJA Coco gelado Abacaxi Sucos Pesquisa …" at bounding box center [500, 202] width 961 height 442
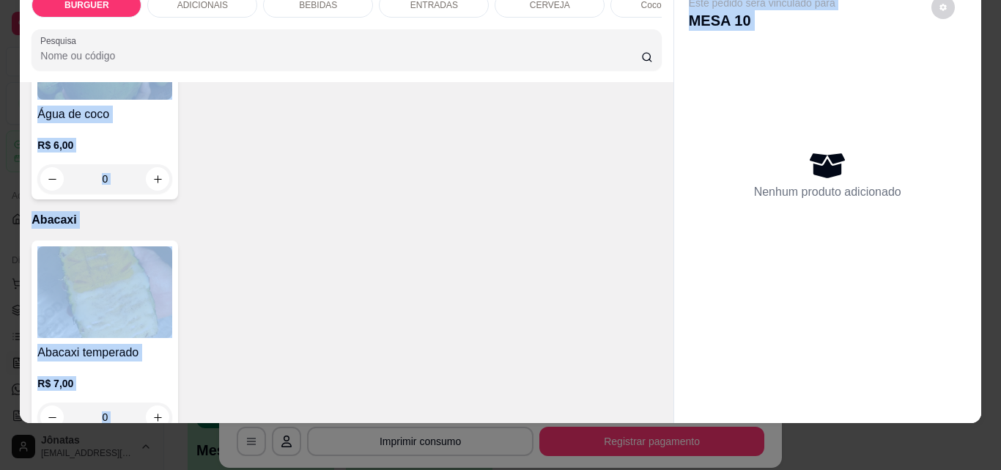
scroll to position [3119, 0]
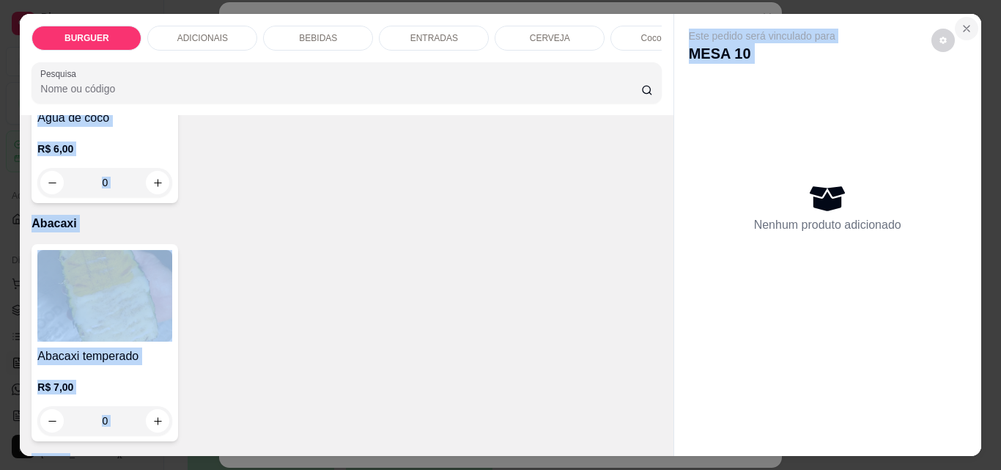
click at [964, 26] on icon "Close" at bounding box center [967, 29] width 6 height 6
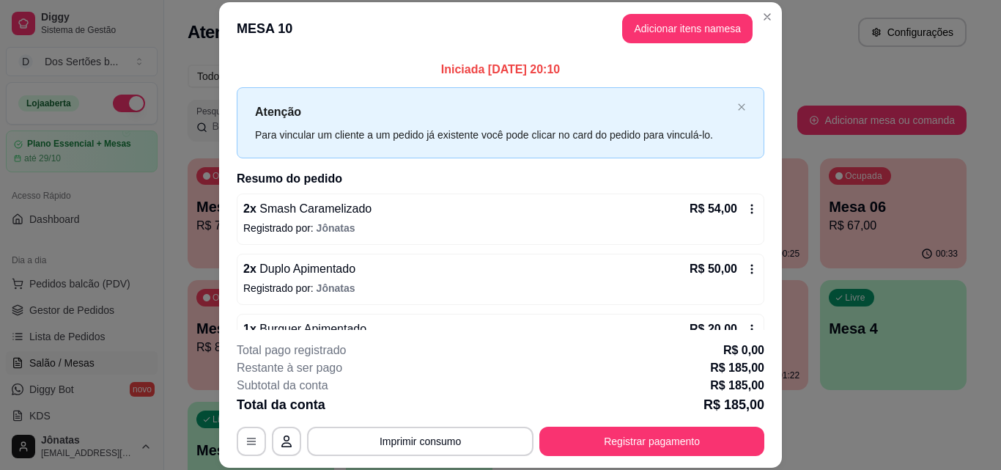
scroll to position [342, 0]
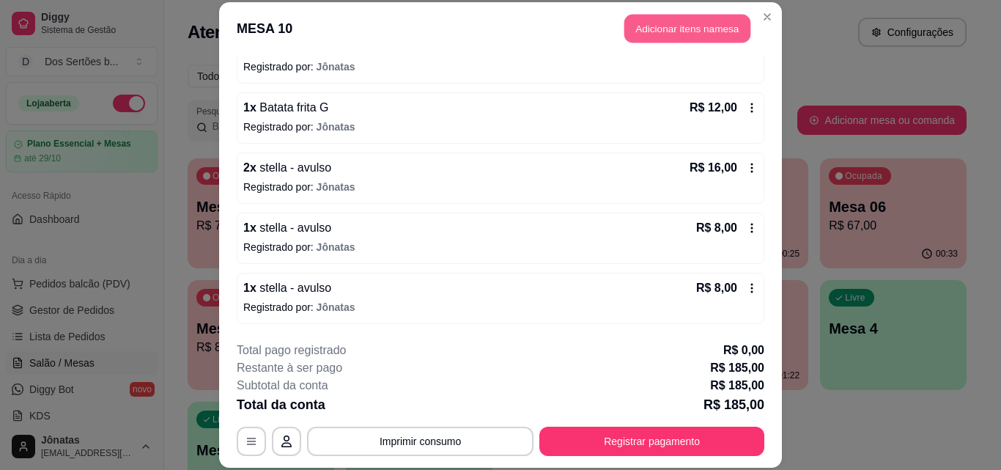
click at [687, 24] on button "Adicionar itens na mesa" at bounding box center [687, 29] width 126 height 29
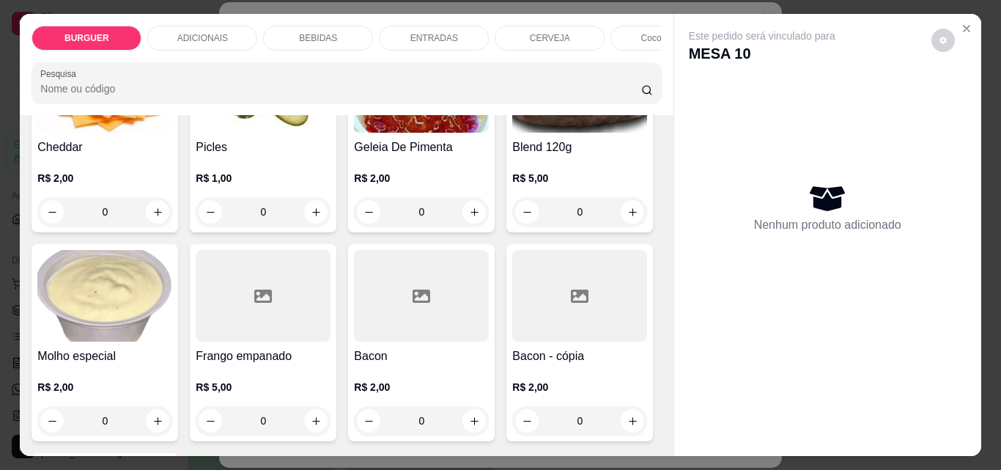
scroll to position [0, 0]
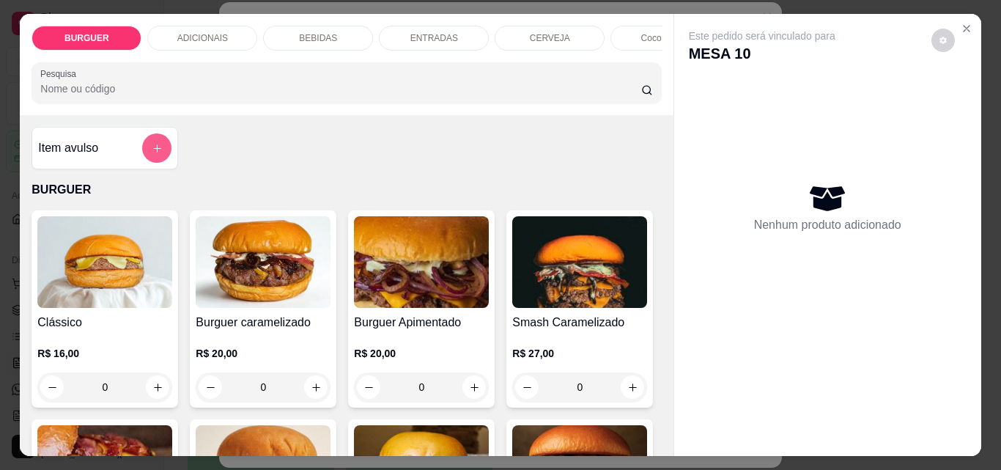
click at [152, 151] on icon "add-separate-item" at bounding box center [157, 148] width 11 height 11
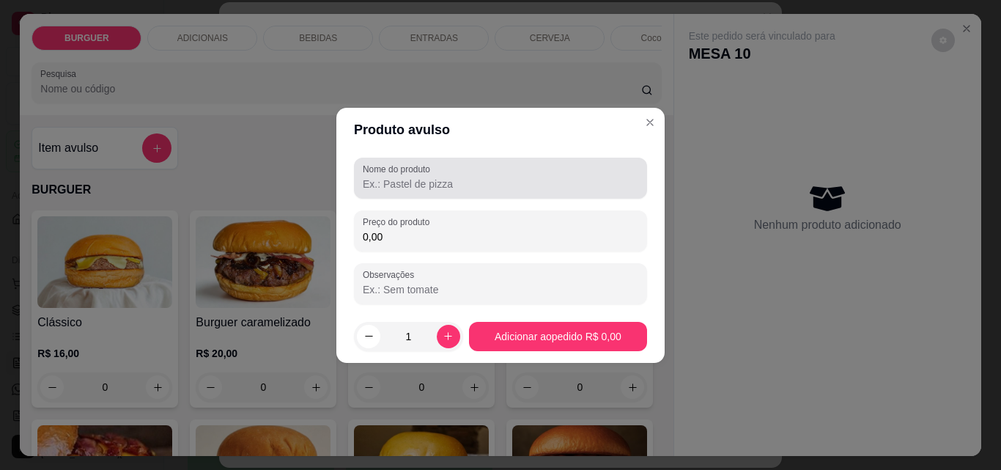
click at [390, 183] on input "Nome do produto" at bounding box center [501, 184] width 276 height 15
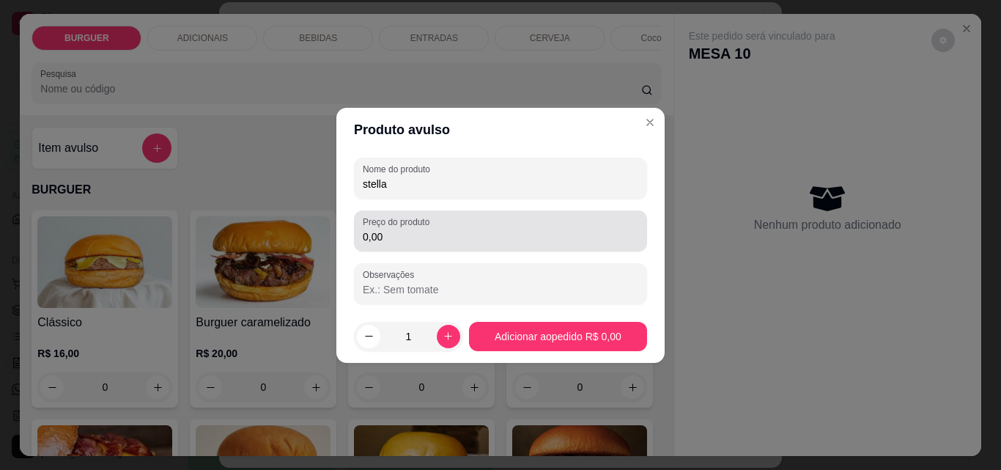
type input "stella"
click at [392, 237] on input "0,00" at bounding box center [501, 236] width 276 height 15
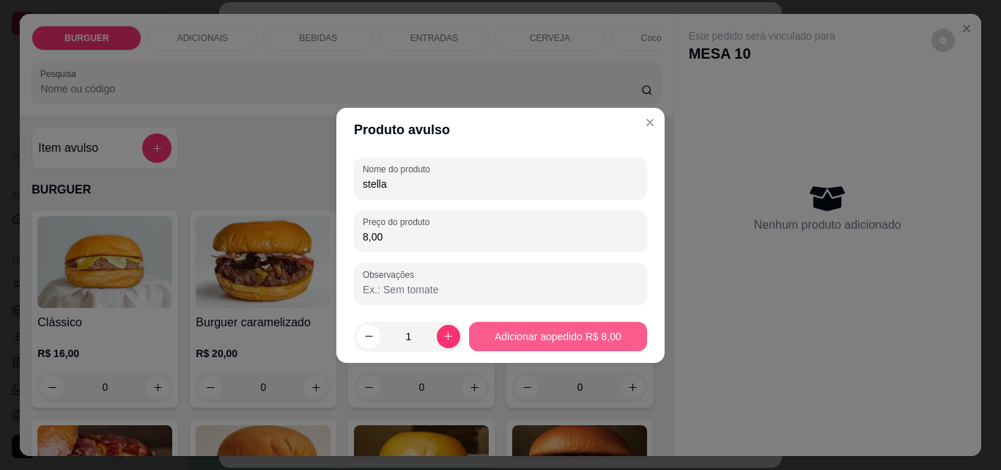
type input "8,00"
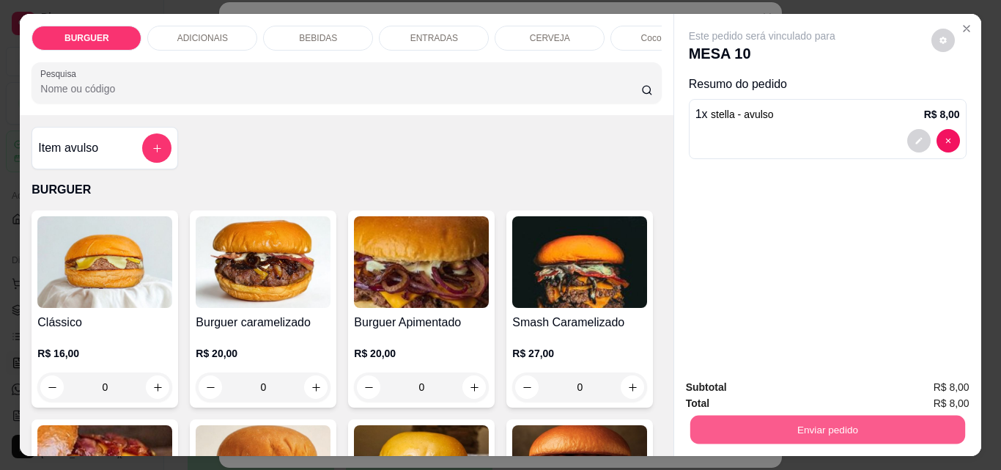
click at [819, 417] on button "Enviar pedido" at bounding box center [827, 429] width 275 height 29
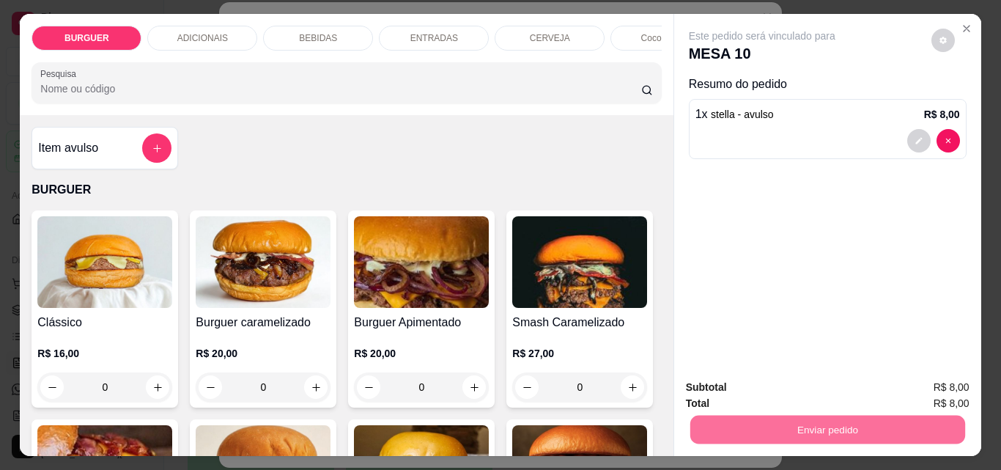
click at [913, 379] on button "Enviar pedido" at bounding box center [931, 387] width 81 height 27
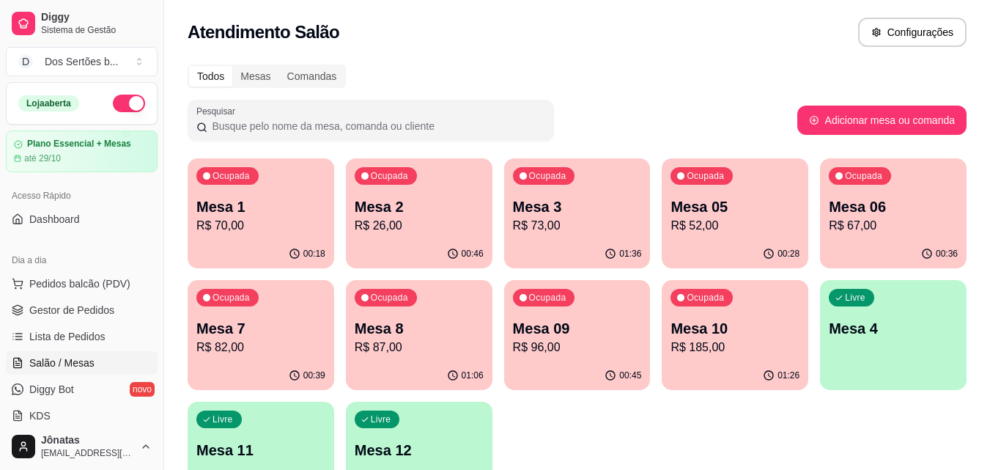
click at [733, 325] on p "Mesa 10" at bounding box center [735, 328] width 129 height 21
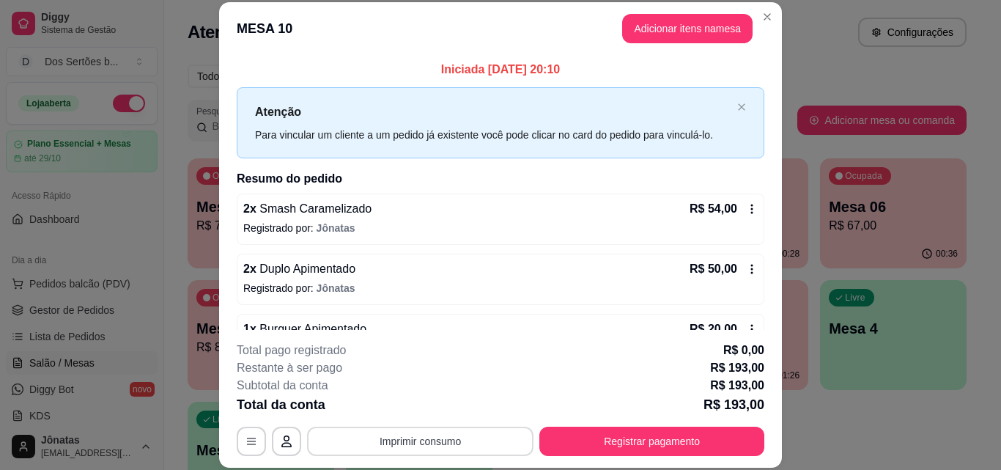
click at [450, 430] on button "Imprimir consumo" at bounding box center [420, 441] width 226 height 29
click at [429, 407] on button "IMPRESSORA" at bounding box center [419, 407] width 106 height 23
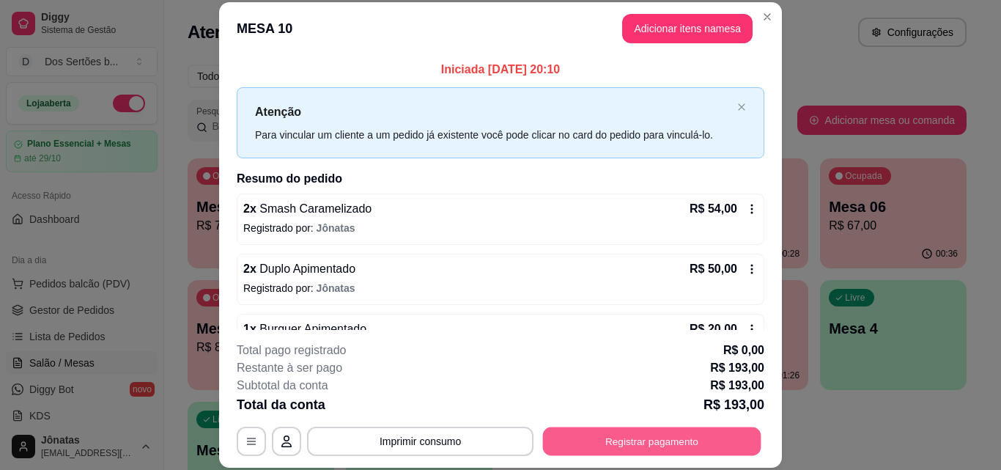
click at [588, 432] on button "Registrar pagamento" at bounding box center [652, 441] width 218 height 29
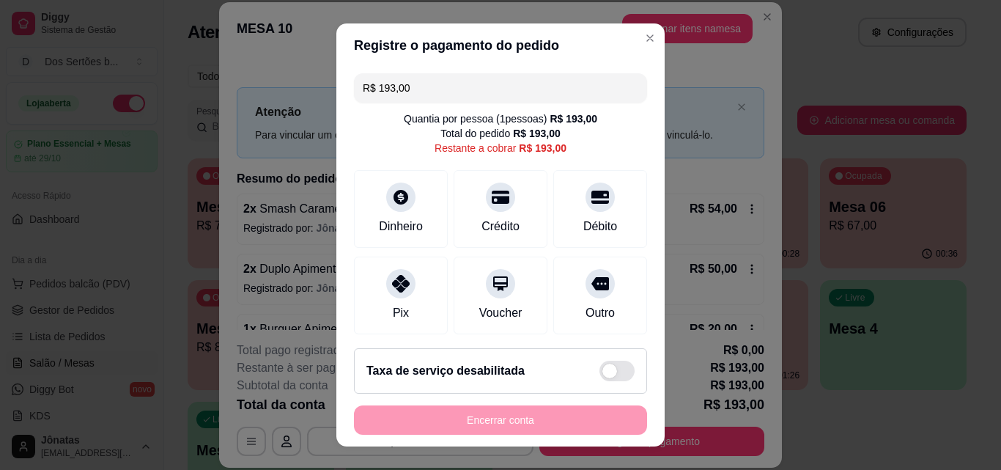
click at [406, 91] on input "R$ 193,00" at bounding box center [501, 87] width 276 height 29
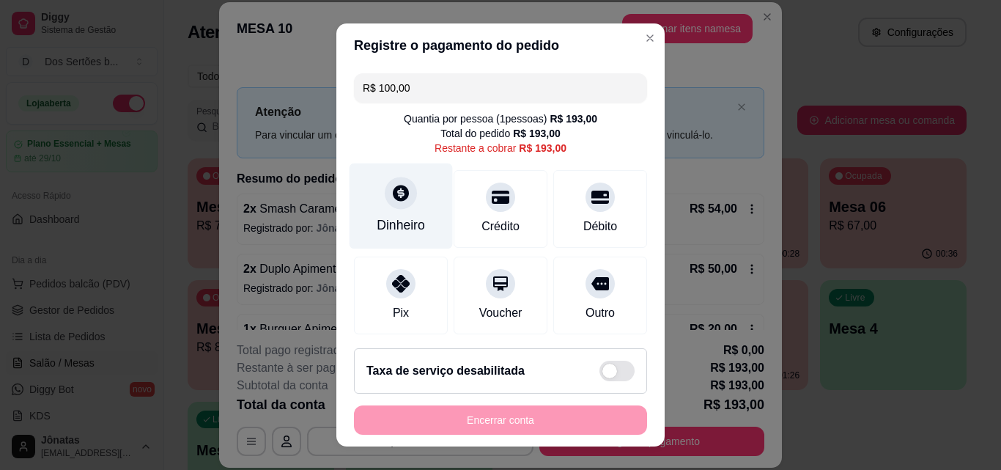
click at [385, 213] on div "Dinheiro" at bounding box center [401, 206] width 103 height 86
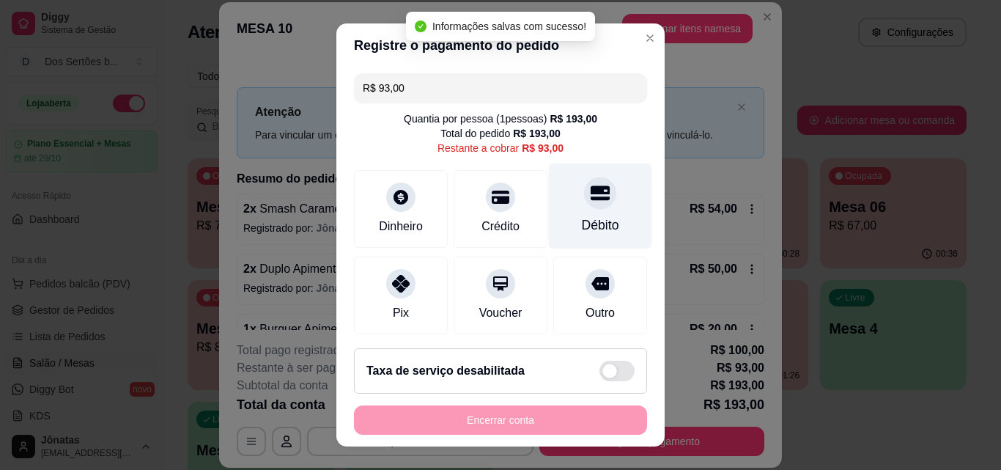
click at [553, 196] on div "Débito" at bounding box center [600, 206] width 103 height 86
type input "R$ 0,00"
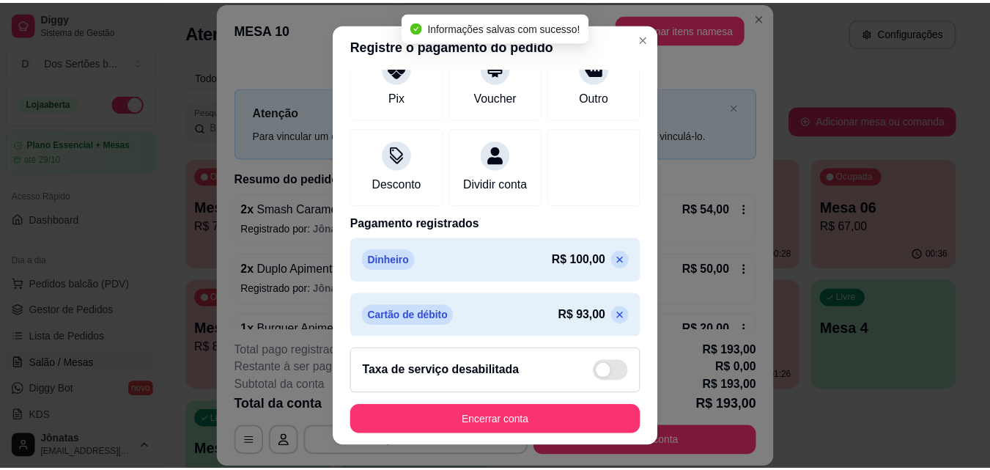
scroll to position [225, 0]
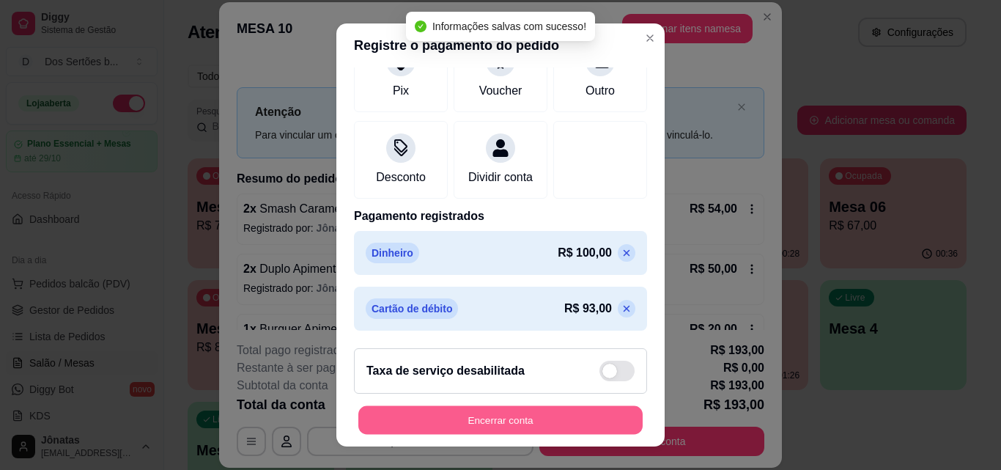
click at [471, 429] on button "Encerrar conta" at bounding box center [500, 420] width 284 height 29
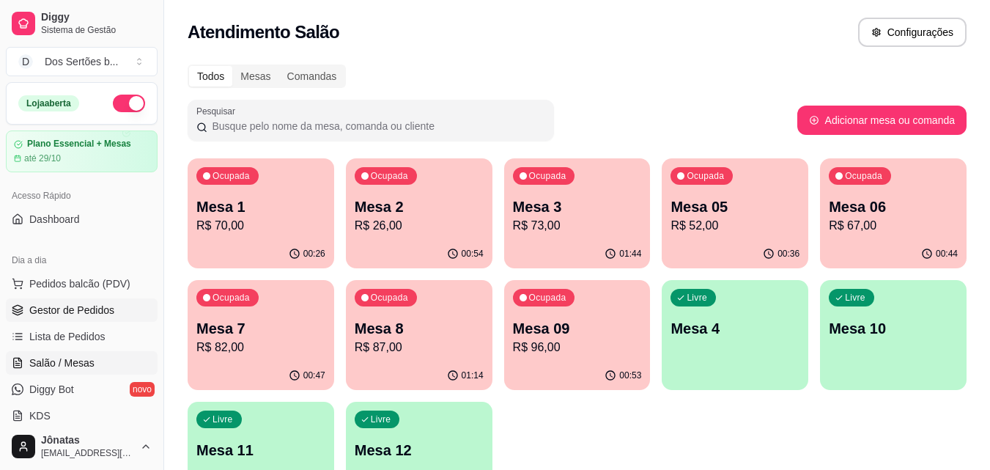
click at [49, 302] on link "Gestor de Pedidos" at bounding box center [82, 309] width 152 height 23
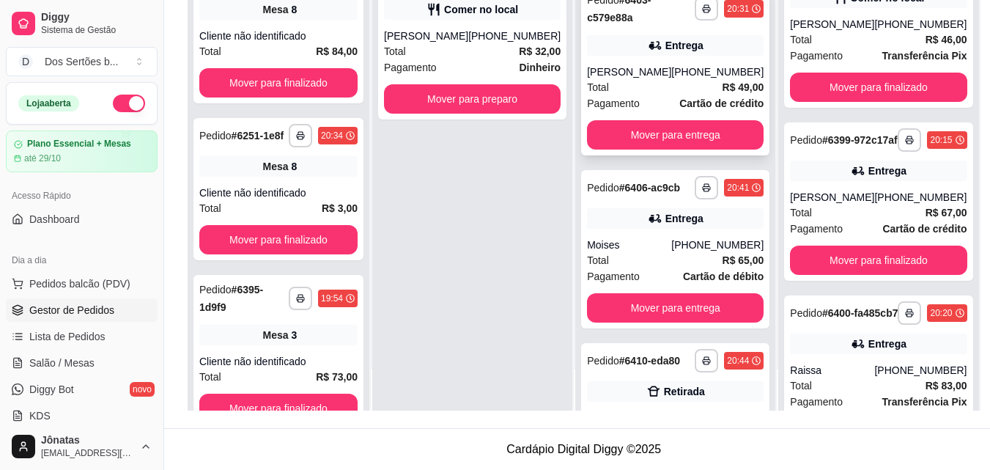
scroll to position [267, 0]
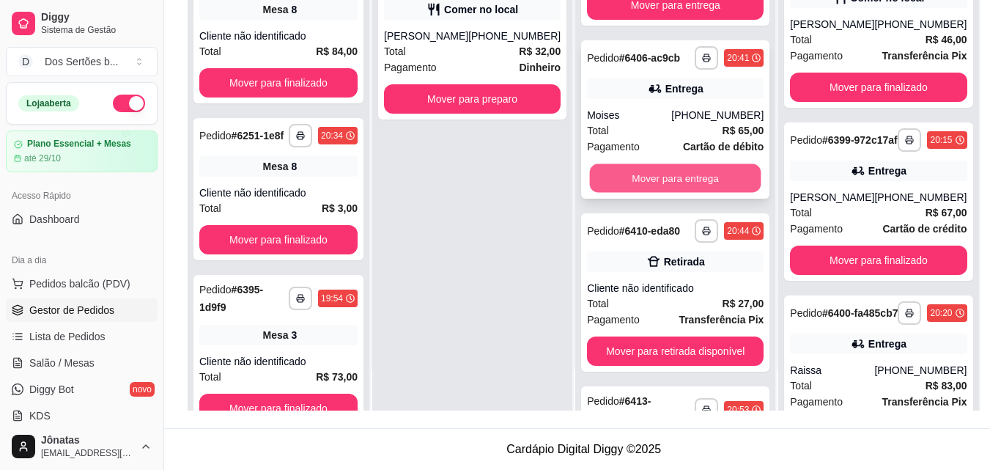
click at [668, 193] on button "Mover para entrega" at bounding box center [675, 178] width 171 height 29
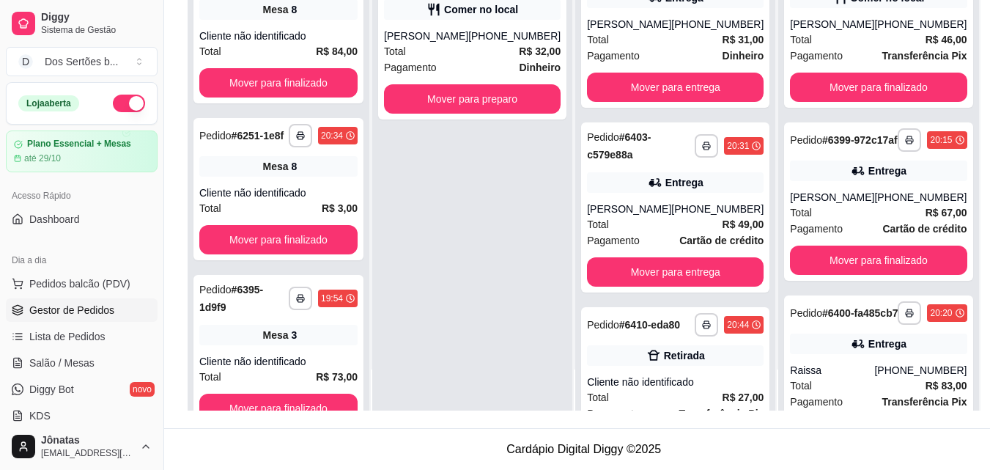
scroll to position [0, 0]
click at [658, 274] on button "Mover para entrega" at bounding box center [675, 272] width 171 height 29
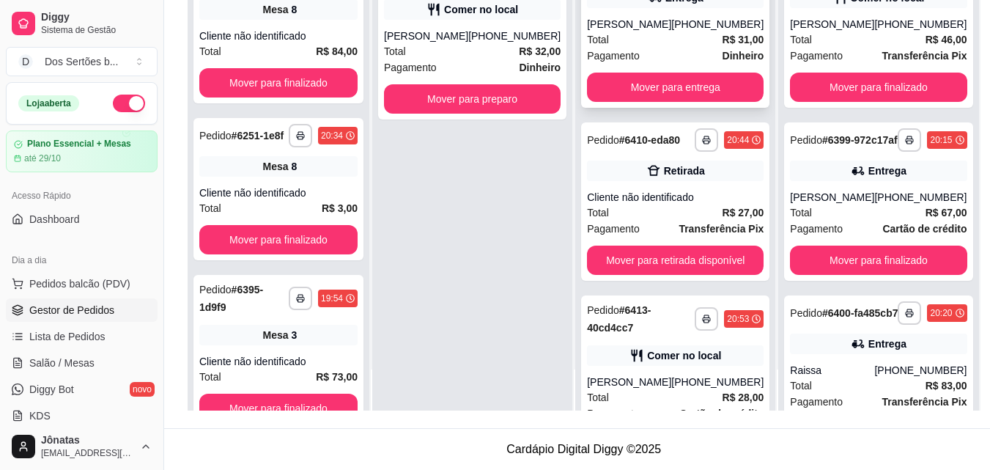
click at [631, 32] on div "[PERSON_NAME]" at bounding box center [629, 24] width 84 height 15
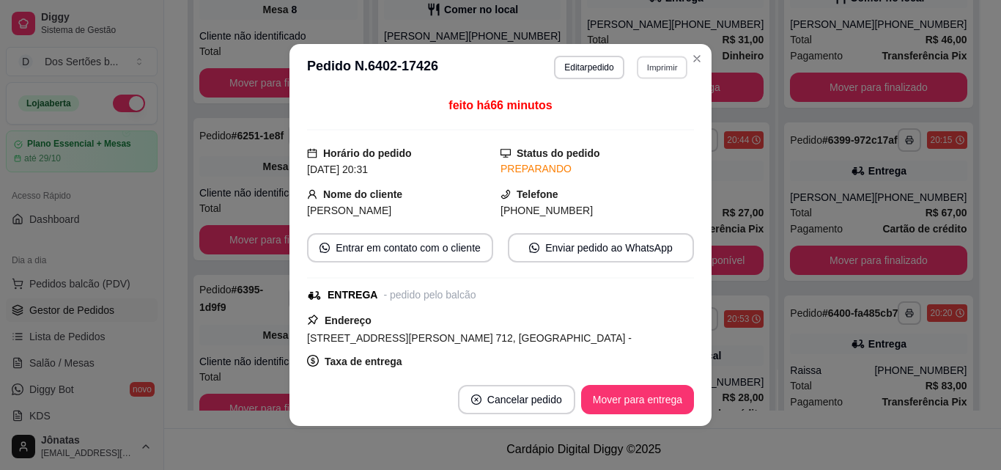
click at [663, 62] on button "Imprimir" at bounding box center [662, 67] width 51 height 23
click at [597, 117] on button "IMPRESSORA" at bounding box center [630, 118] width 103 height 23
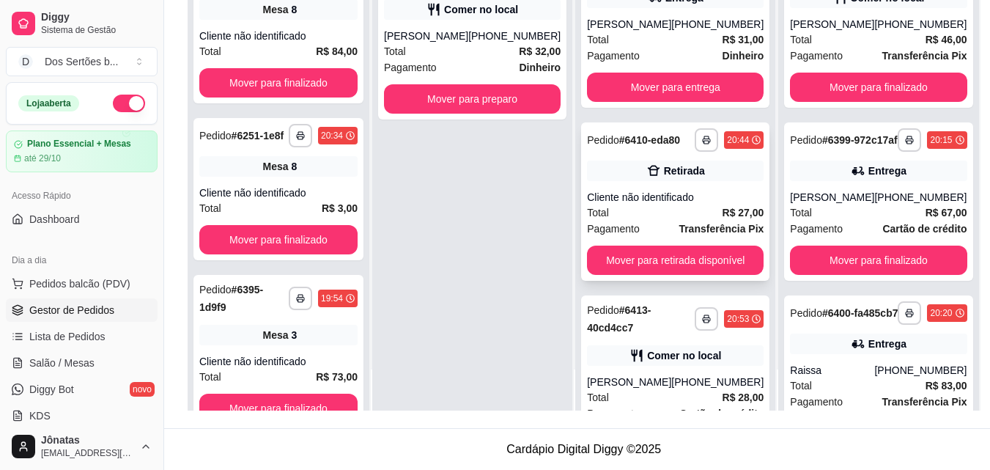
click at [677, 193] on div "**********" at bounding box center [675, 201] width 188 height 158
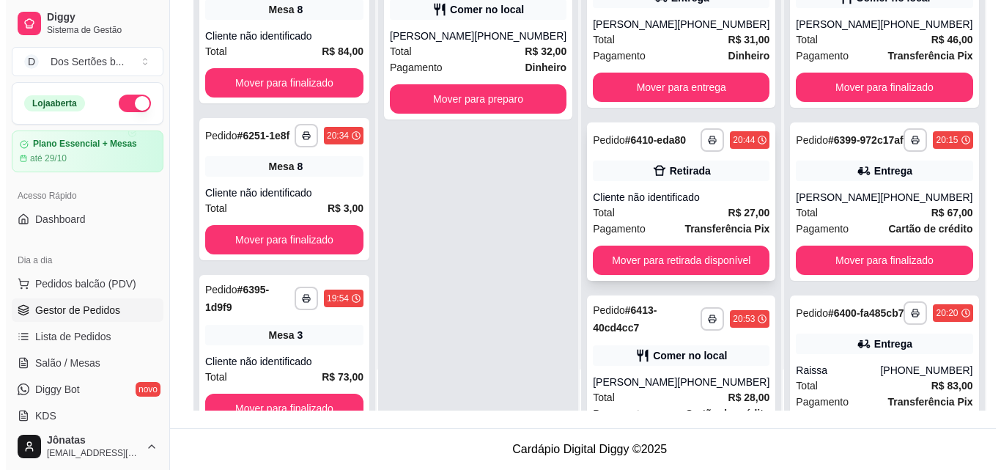
scroll to position [407, 0]
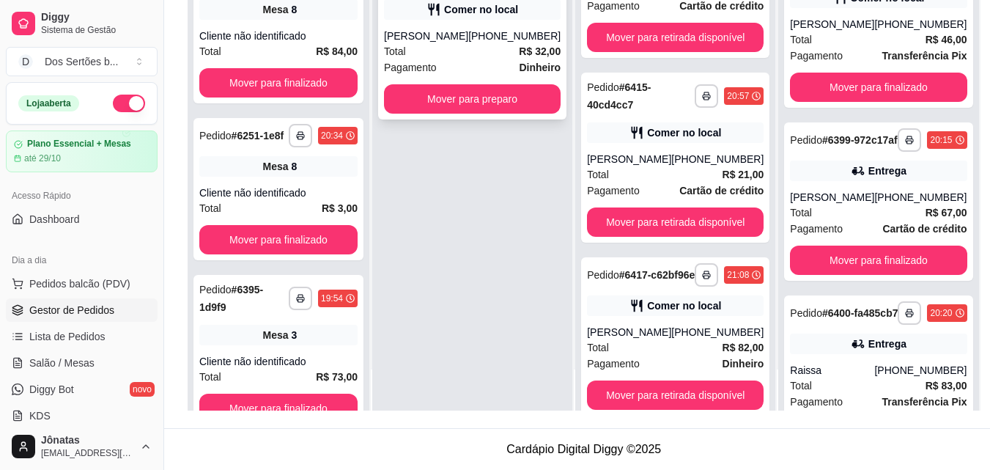
click at [460, 41] on div "[PERSON_NAME]" at bounding box center [426, 36] width 84 height 15
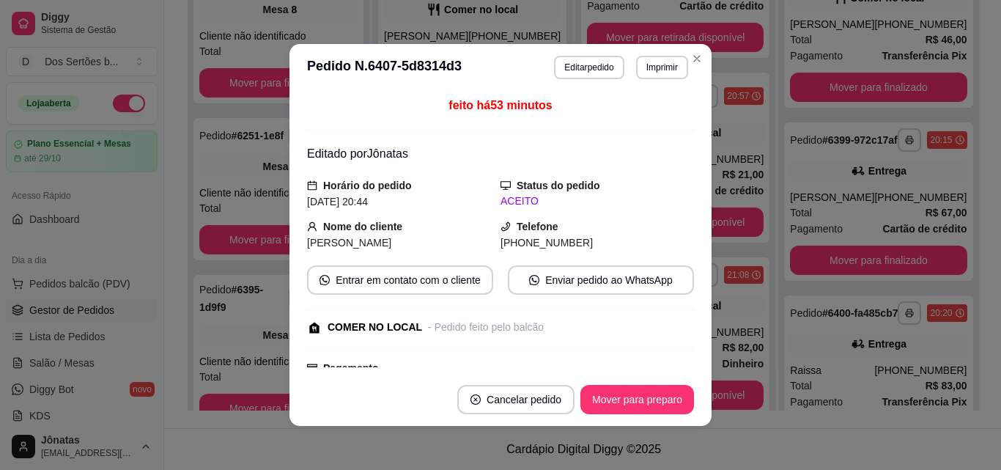
scroll to position [218, 0]
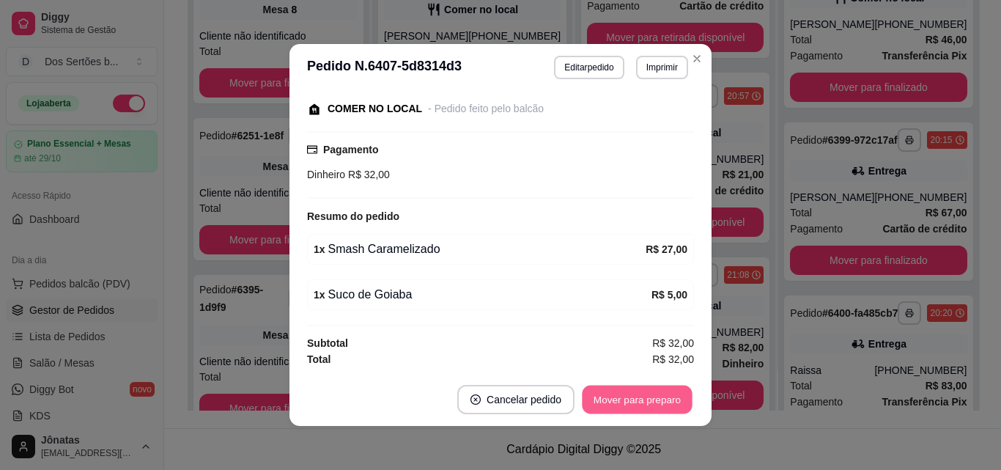
click at [619, 409] on button "Mover para preparo" at bounding box center [637, 399] width 110 height 29
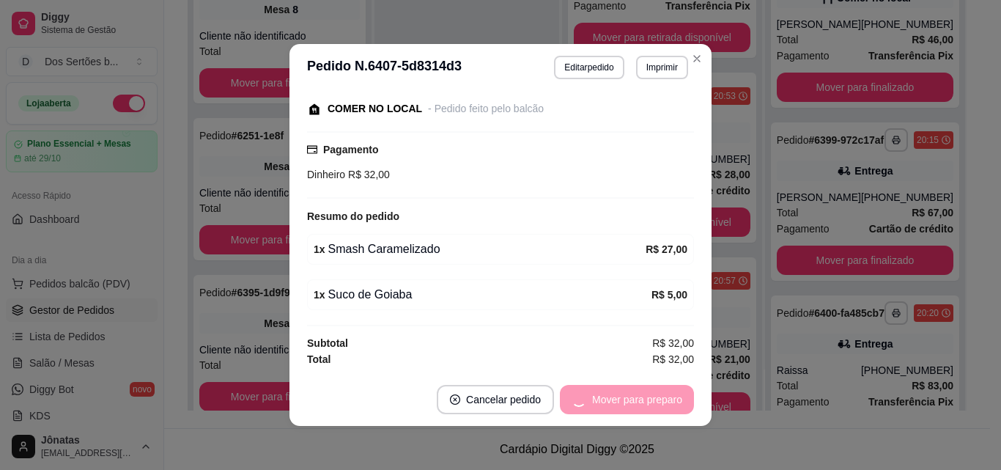
scroll to position [607, 0]
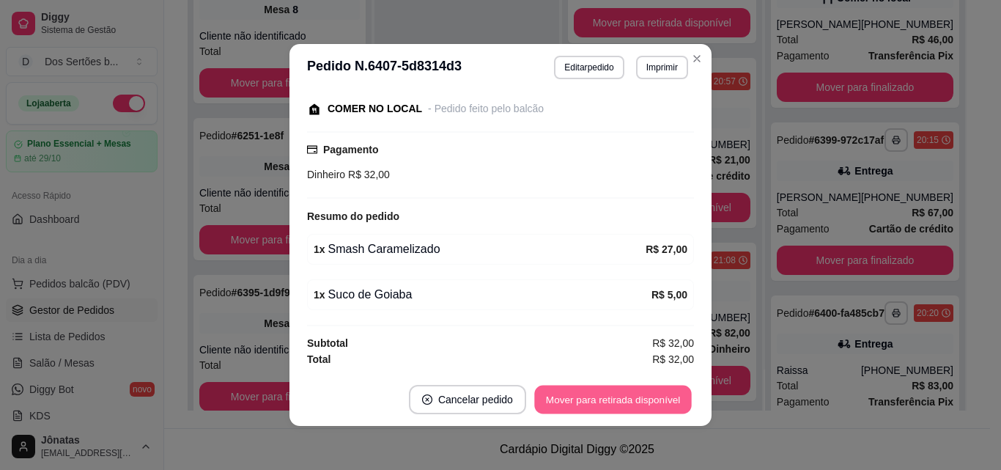
click at [597, 389] on button "Mover para retirada disponível" at bounding box center [612, 399] width 157 height 29
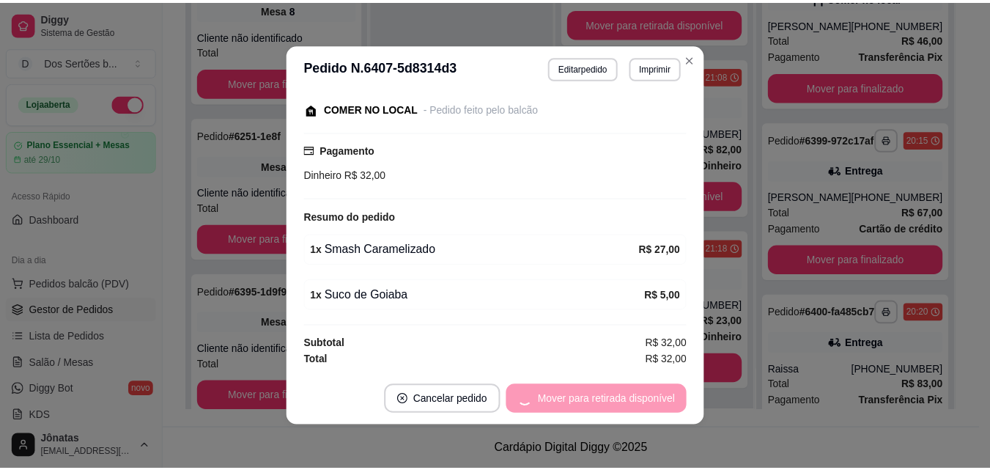
scroll to position [407, 0]
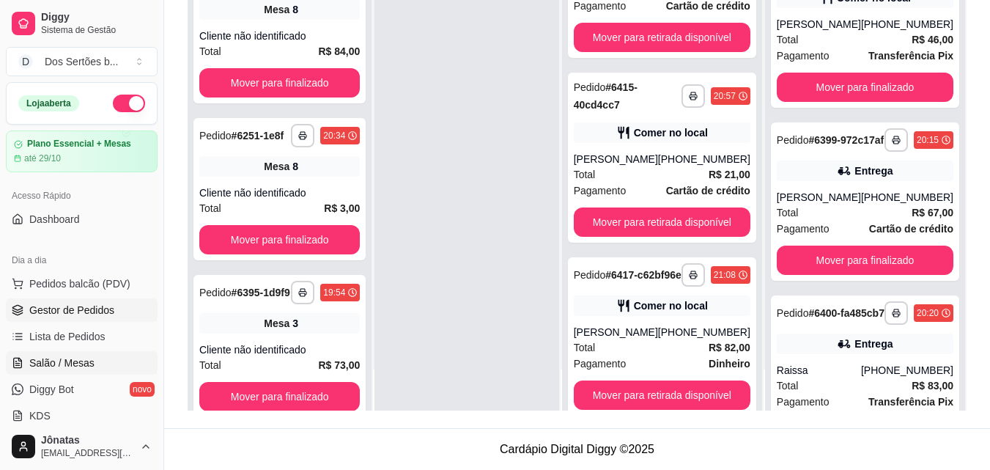
click at [73, 361] on span "Salão / Mesas" at bounding box center [61, 362] width 65 height 15
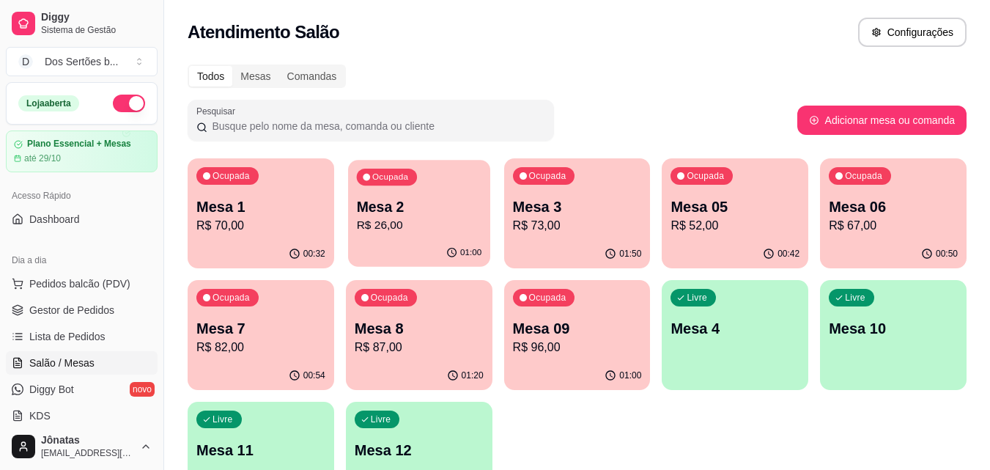
click at [410, 232] on p "R$ 26,00" at bounding box center [418, 225] width 125 height 17
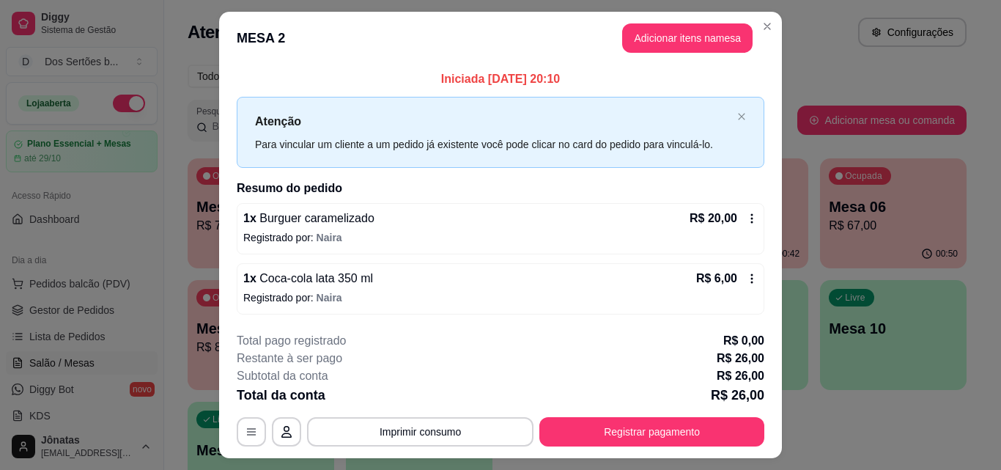
scroll to position [35, 0]
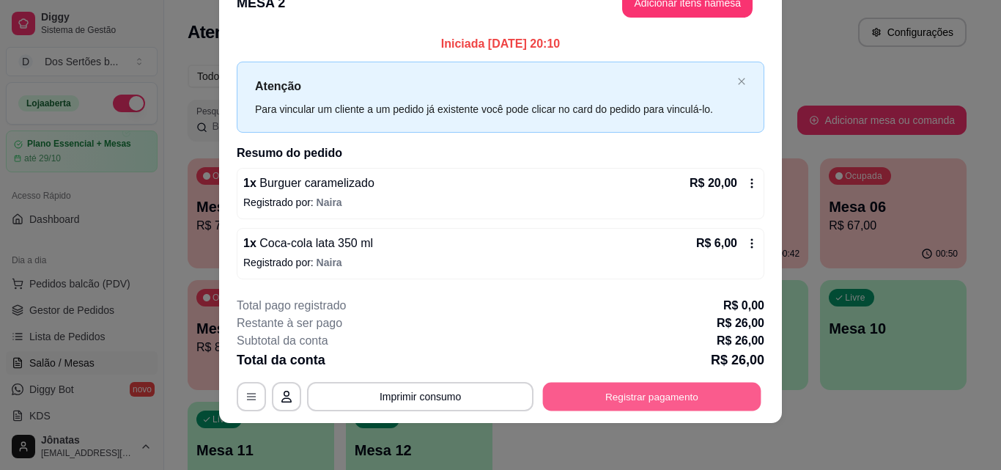
click at [647, 399] on button "Registrar pagamento" at bounding box center [652, 397] width 218 height 29
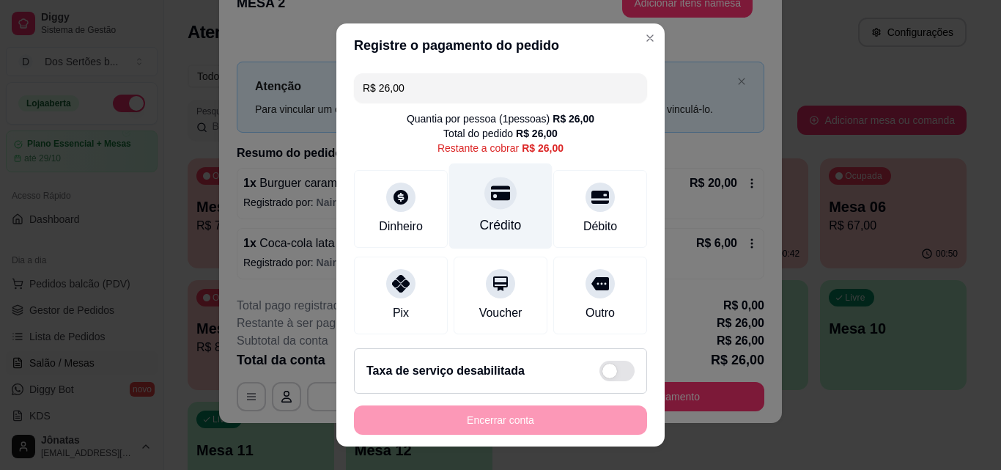
click at [491, 200] on icon at bounding box center [500, 193] width 19 height 15
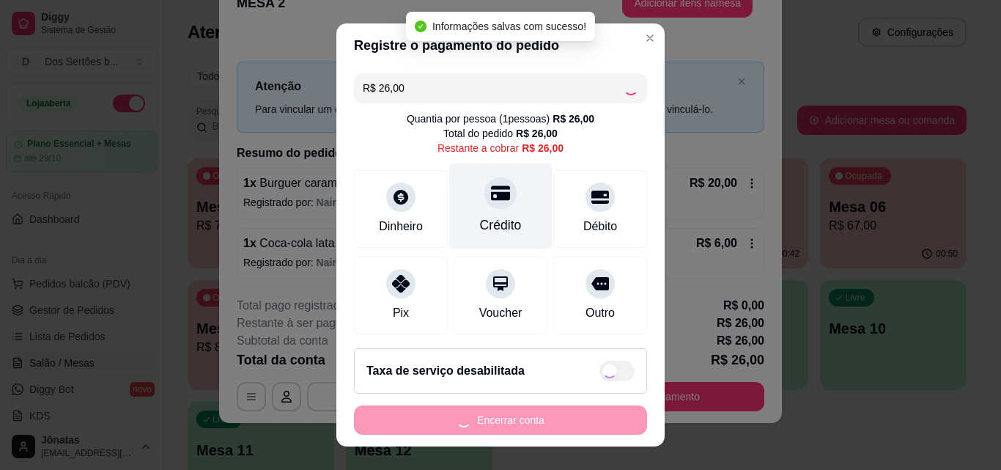
type input "R$ 0,00"
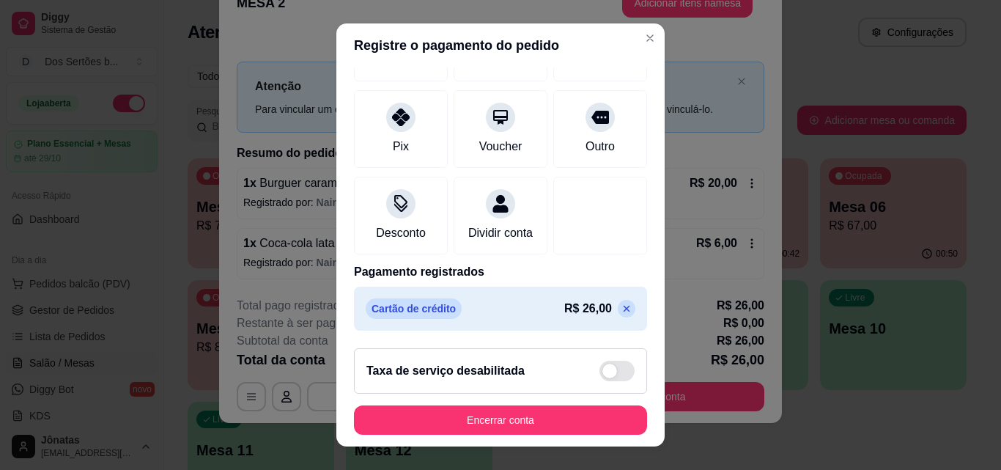
scroll to position [23, 0]
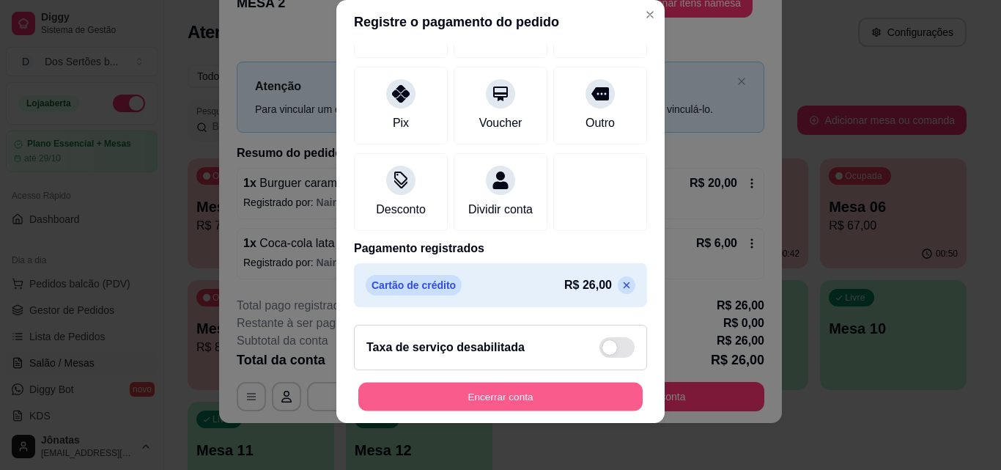
click at [471, 395] on button "Encerrar conta" at bounding box center [500, 397] width 284 height 29
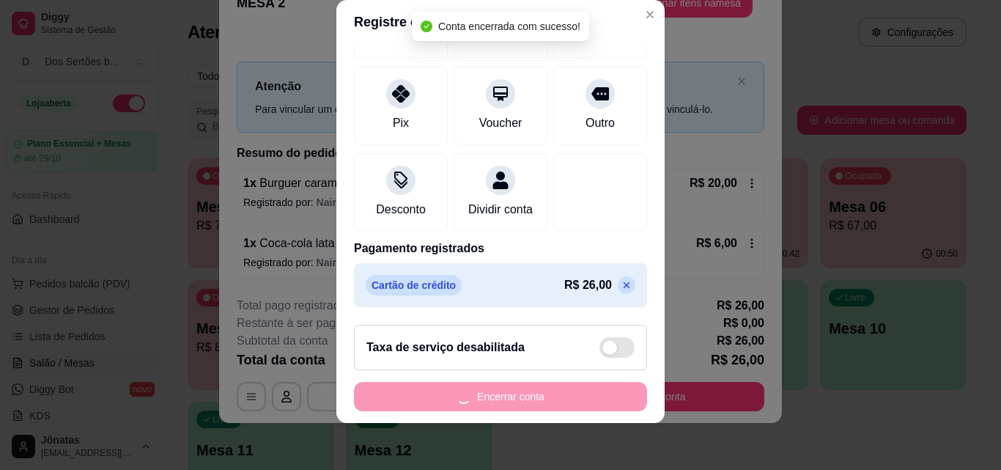
scroll to position [0, 0]
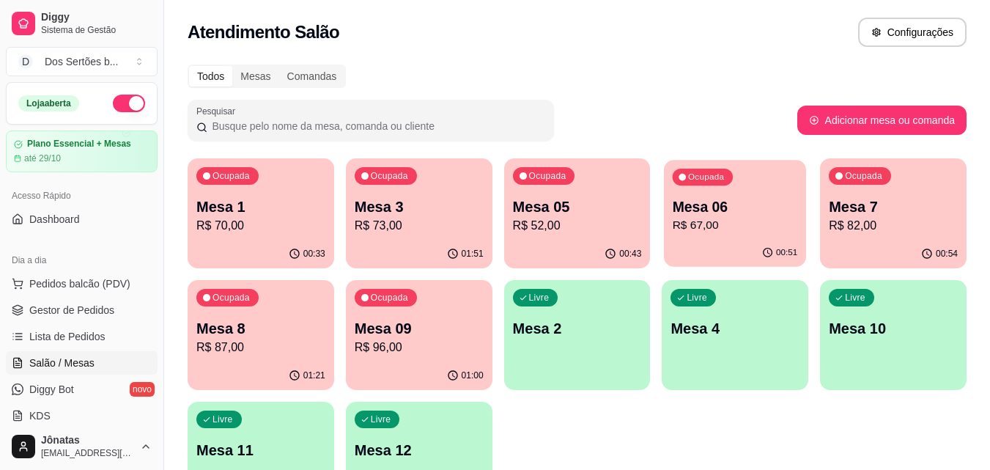
click at [737, 202] on p "Mesa 06" at bounding box center [735, 207] width 125 height 20
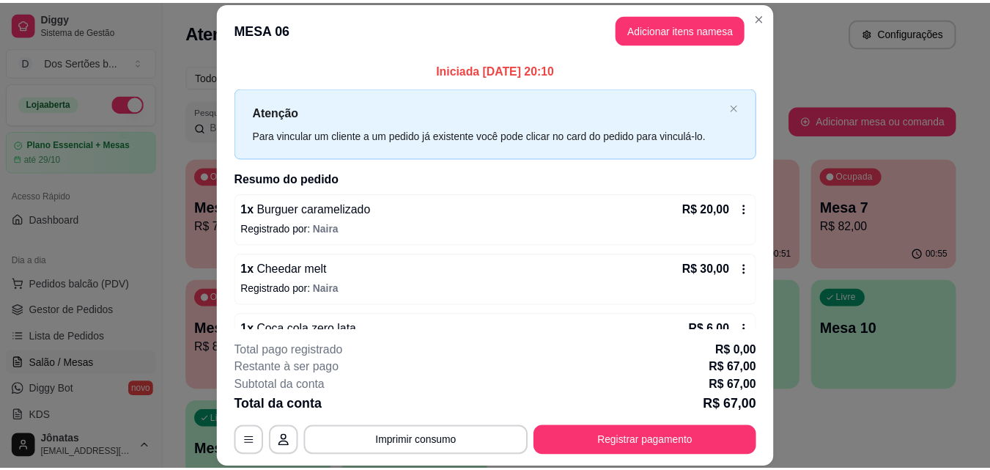
scroll to position [150, 0]
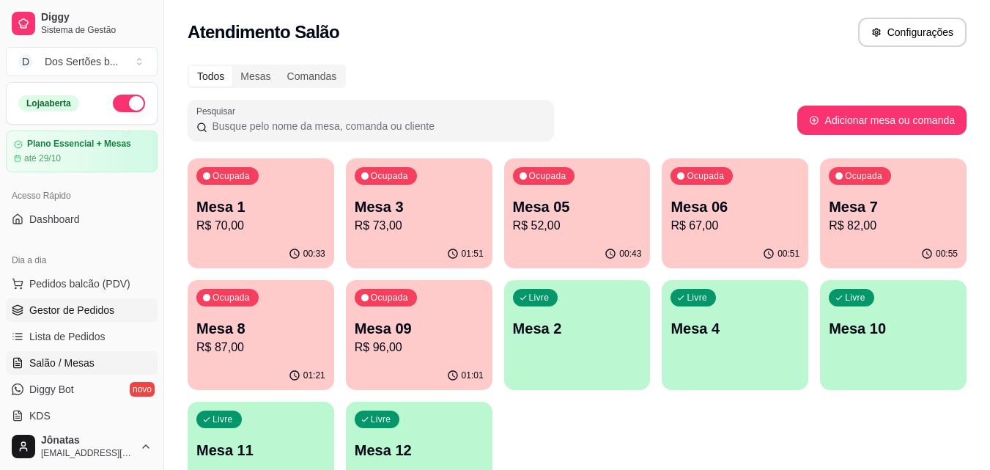
click at [107, 309] on span "Gestor de Pedidos" at bounding box center [71, 310] width 85 height 15
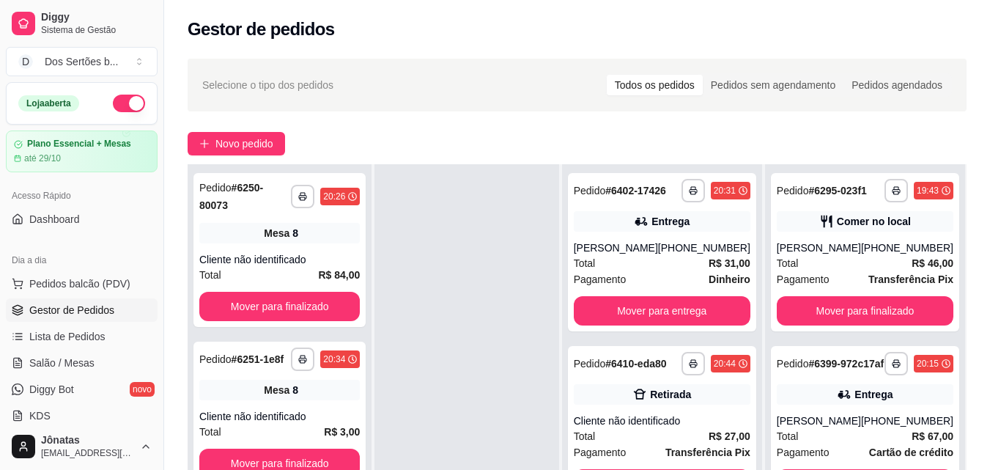
scroll to position [224, 0]
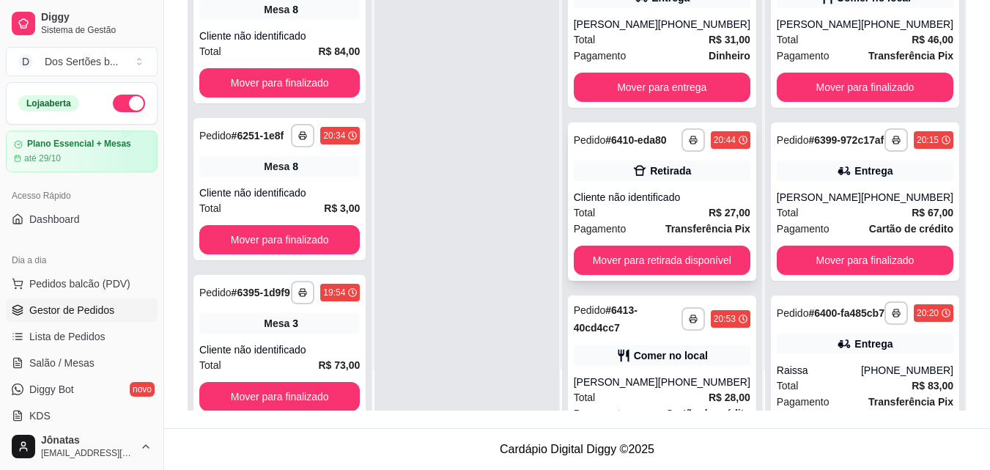
click at [654, 221] on div "Total R$ 27,00" at bounding box center [662, 212] width 177 height 16
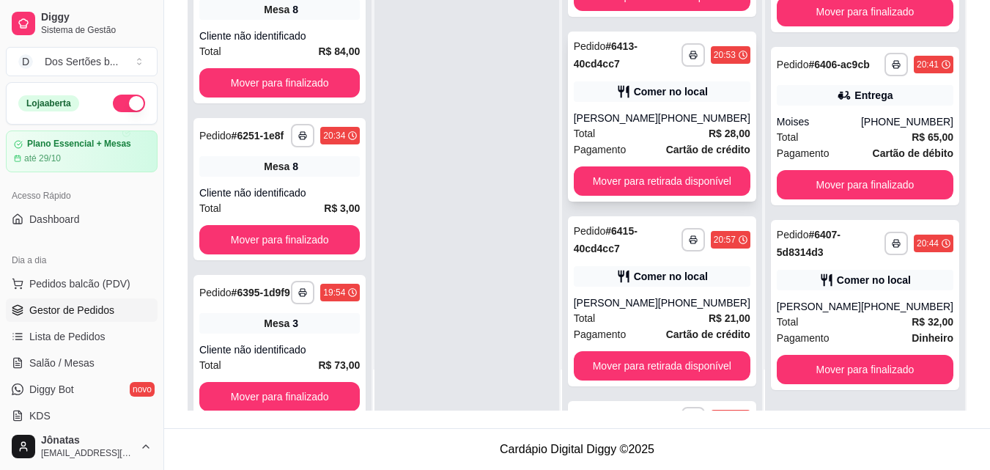
scroll to position [351, 0]
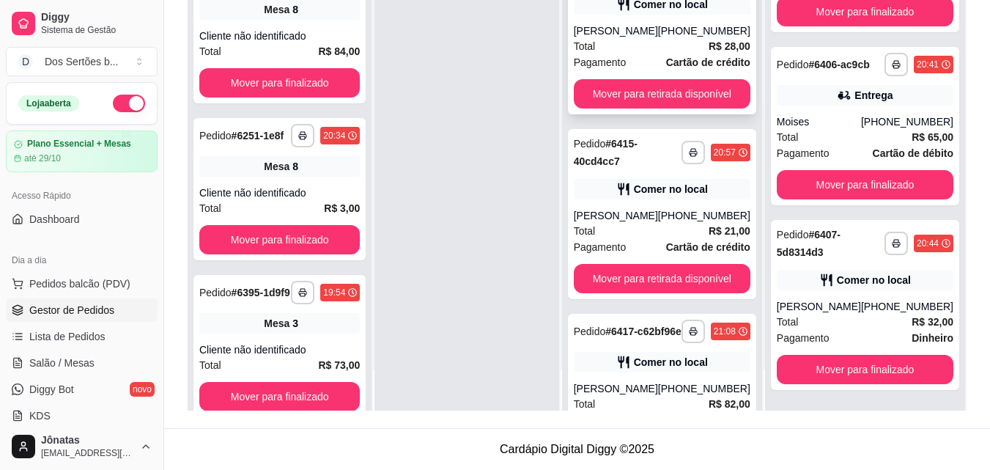
click at [624, 54] on div "Total R$ 28,00" at bounding box center [662, 46] width 177 height 16
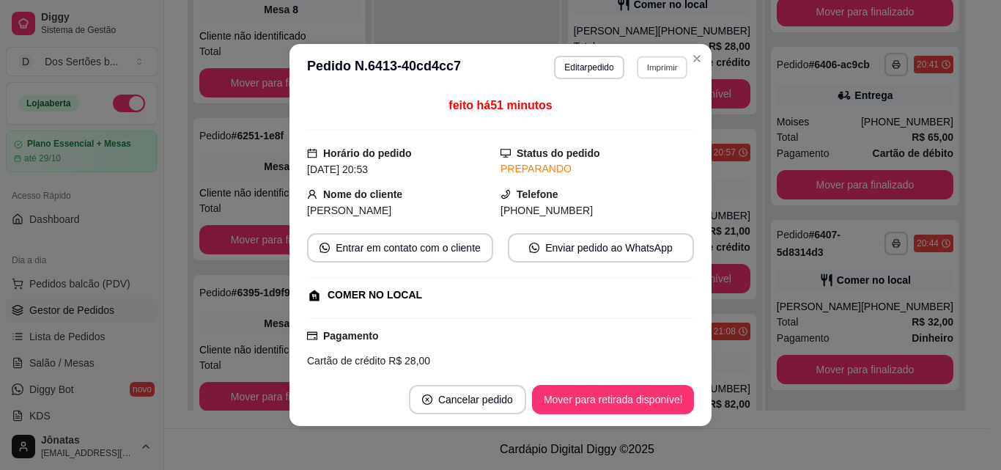
click at [648, 68] on button "Imprimir" at bounding box center [662, 67] width 51 height 23
click at [624, 124] on button "IMPRESSORA" at bounding box center [630, 118] width 103 height 23
click at [468, 402] on button "Cancelar pedido" at bounding box center [467, 399] width 114 height 29
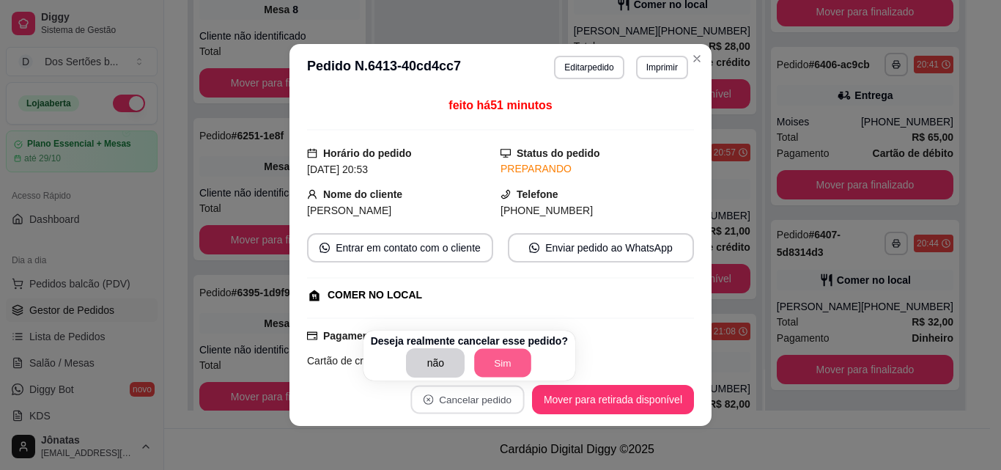
click at [491, 363] on button "Sim" at bounding box center [503, 363] width 57 height 29
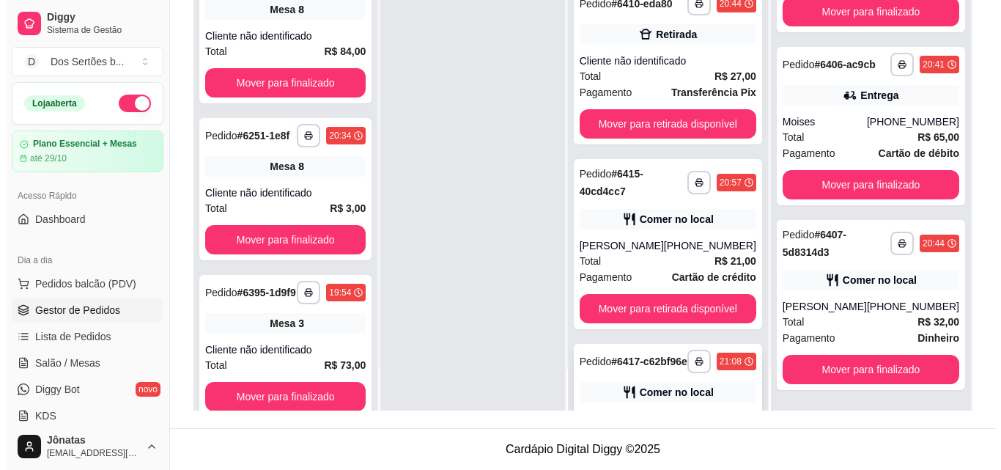
scroll to position [12, 0]
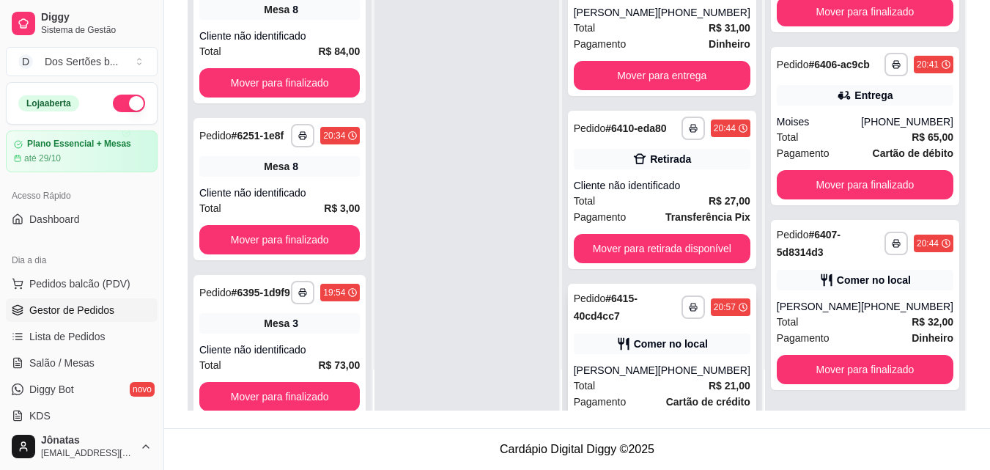
click at [624, 325] on div "Pedido # 6415-40cd4cc7" at bounding box center [628, 306] width 108 height 35
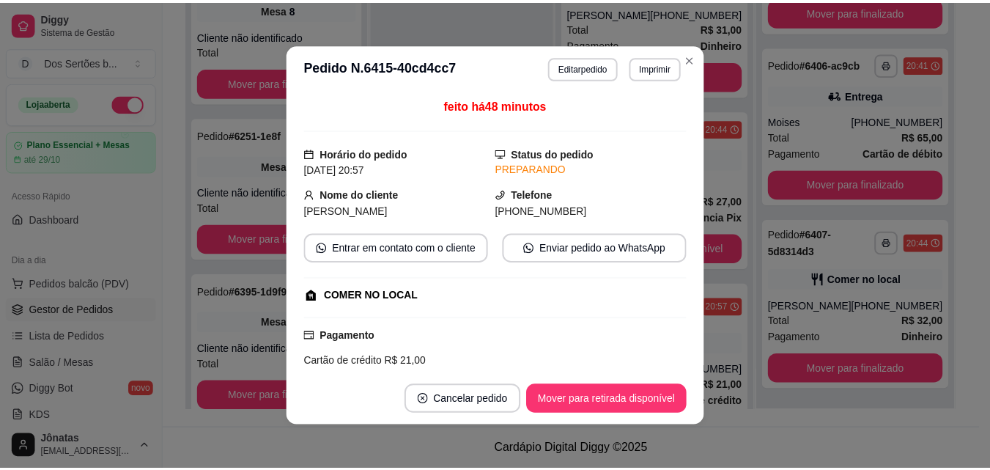
scroll to position [186, 0]
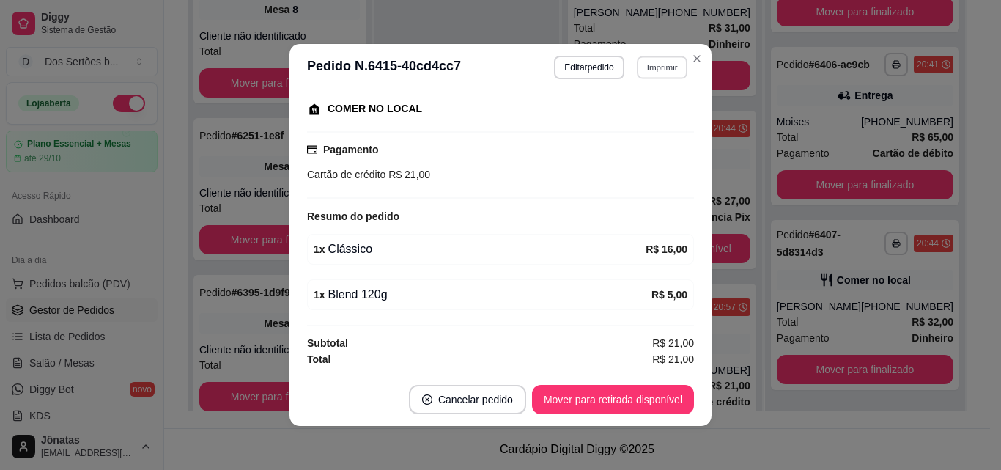
click at [645, 65] on button "Imprimir" at bounding box center [662, 67] width 51 height 23
click at [624, 120] on button "IMPRESSORA" at bounding box center [630, 118] width 103 height 23
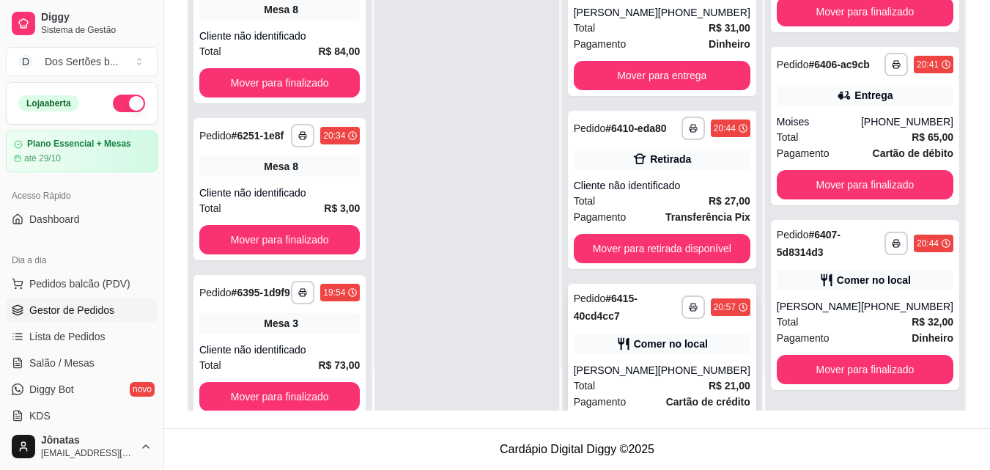
scroll to position [131, 0]
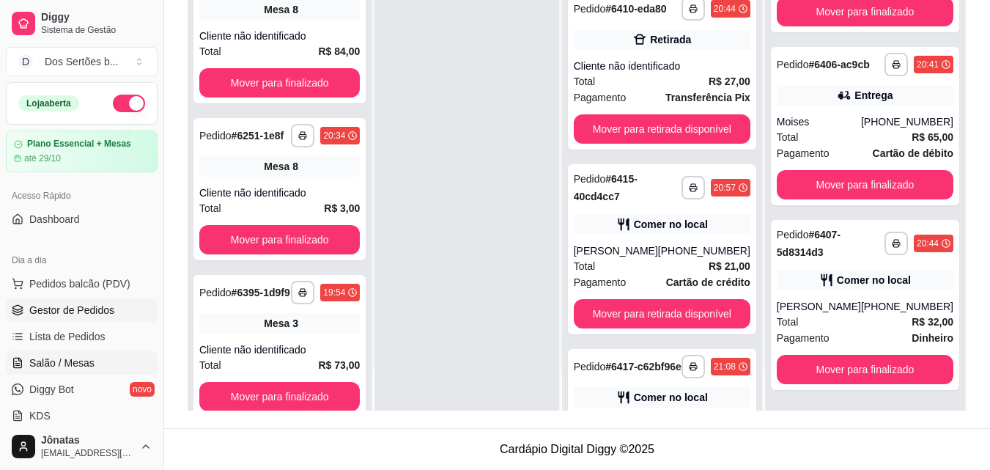
click at [18, 363] on icon at bounding box center [17, 363] width 4 height 0
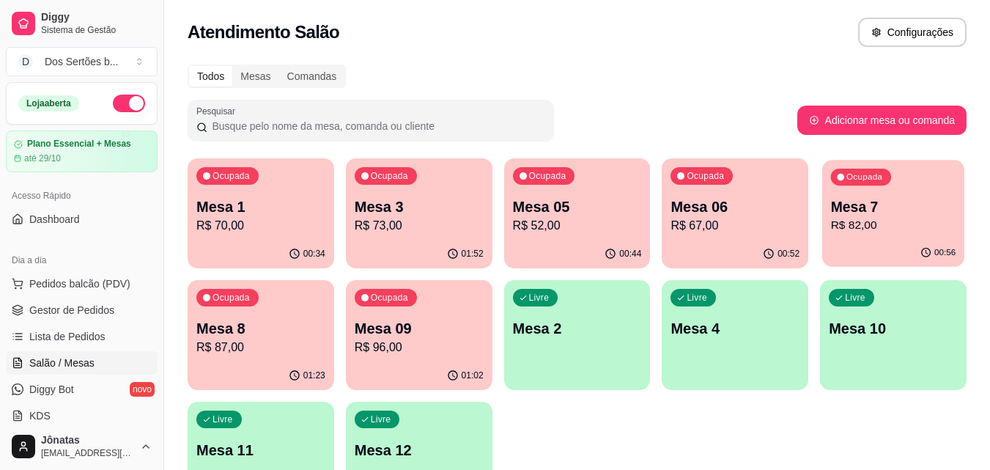
click at [865, 212] on p "Mesa 7" at bounding box center [893, 207] width 125 height 20
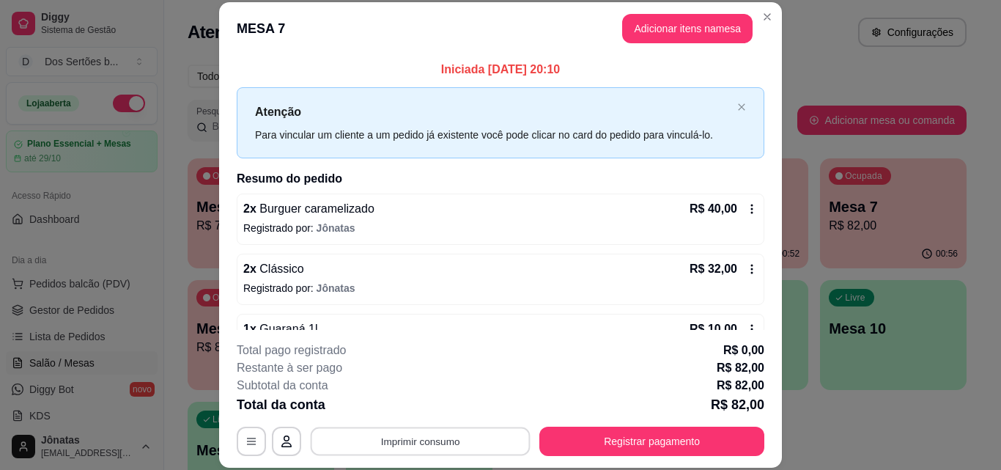
click at [396, 443] on button "Imprimir consumo" at bounding box center [421, 441] width 220 height 29
click at [417, 406] on button "IMPRESSORA" at bounding box center [419, 407] width 103 height 23
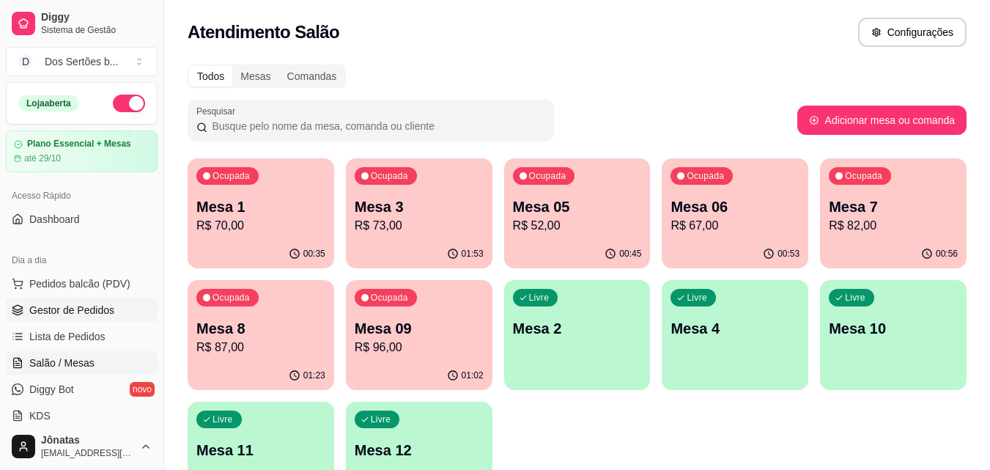
click at [78, 310] on span "Gestor de Pedidos" at bounding box center [71, 310] width 85 height 15
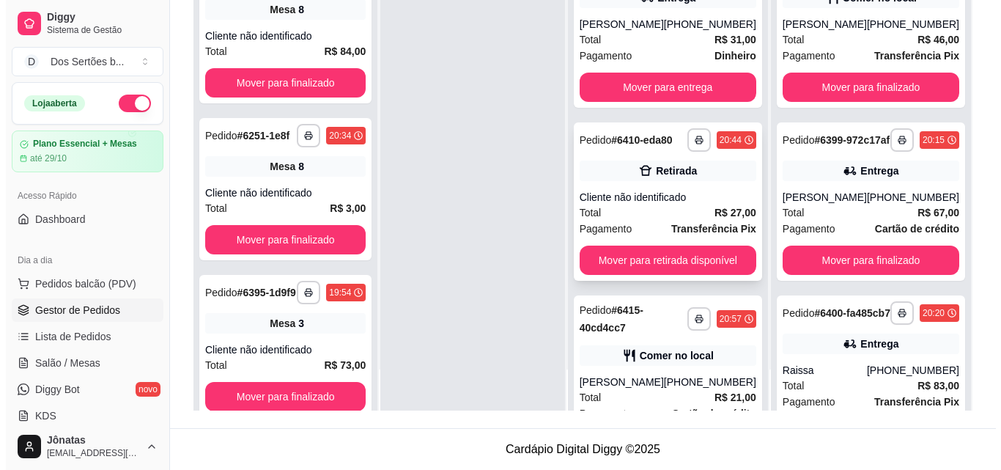
scroll to position [155, 0]
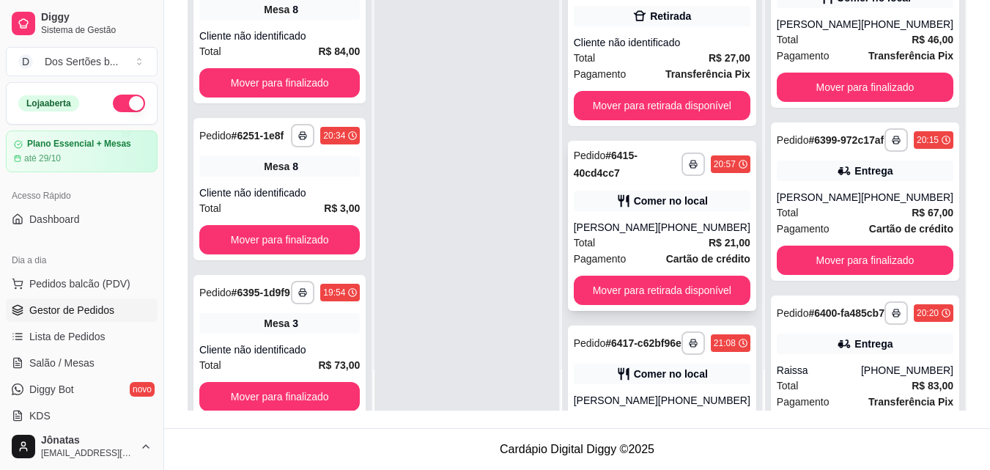
click at [615, 232] on div "[PERSON_NAME]" at bounding box center [616, 227] width 84 height 15
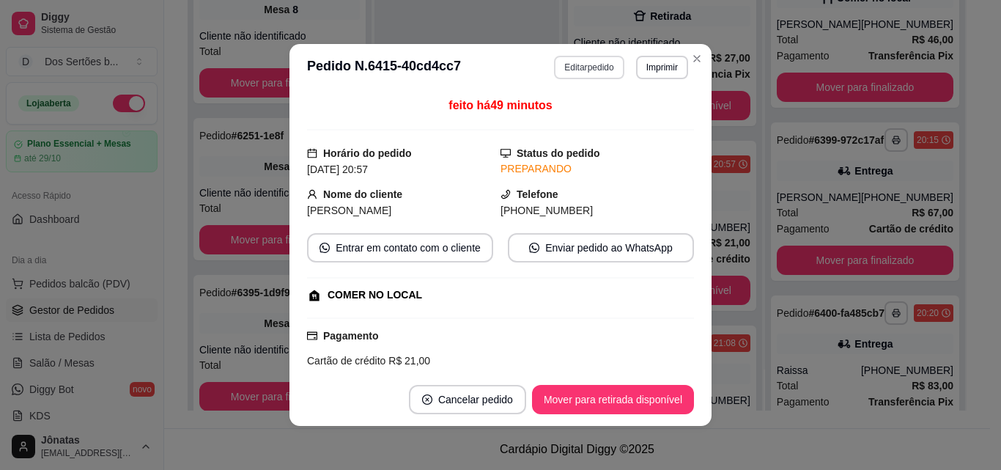
click at [564, 70] on button "Editar pedido" at bounding box center [589, 67] width 70 height 23
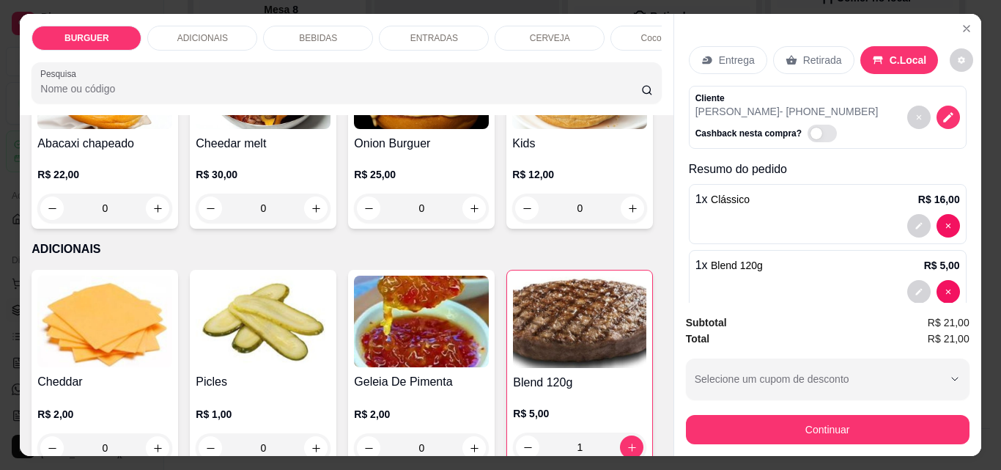
scroll to position [599, 0]
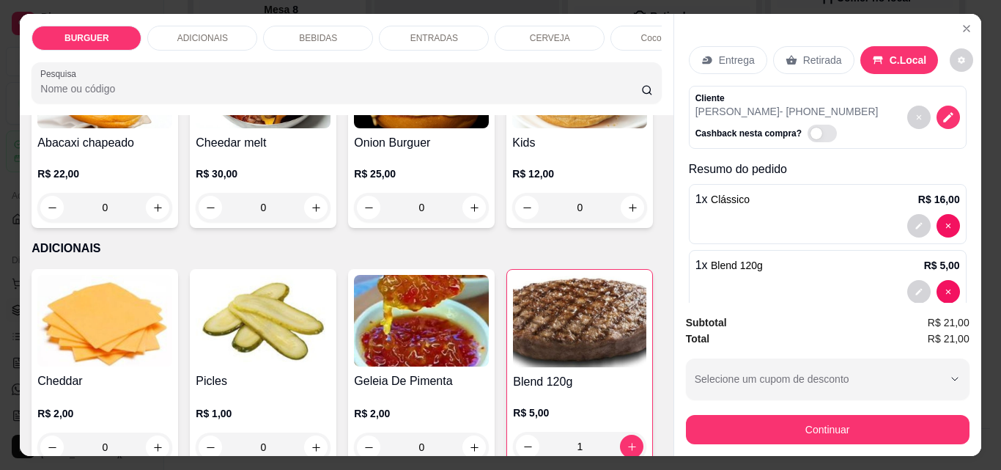
type input "1"
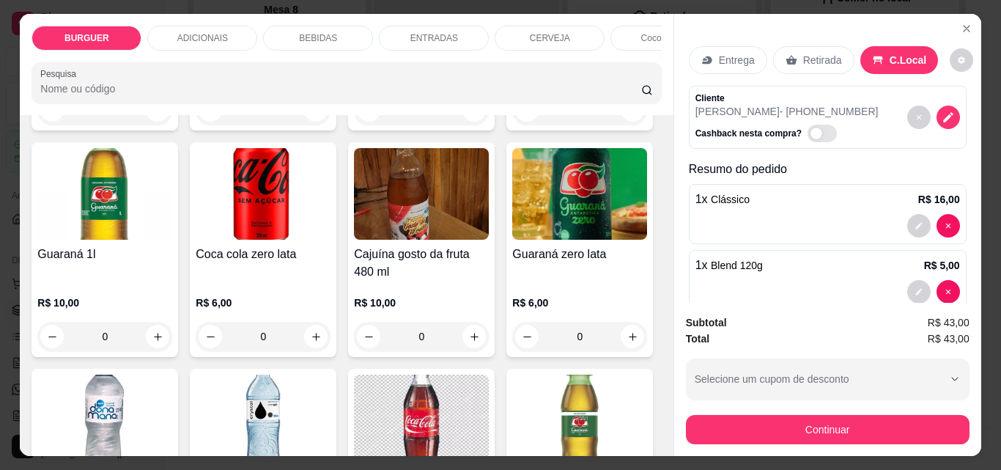
scroll to position [1722, 0]
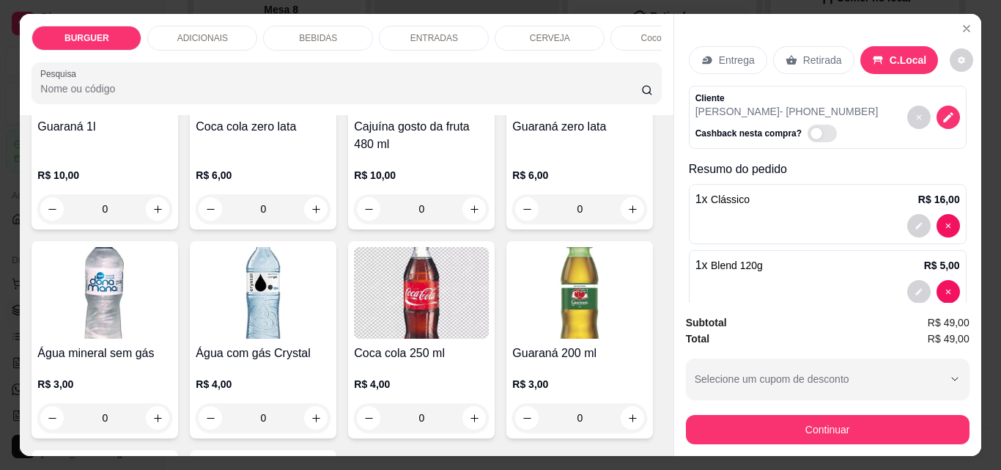
scroll to position [1723, 0]
type input "2"
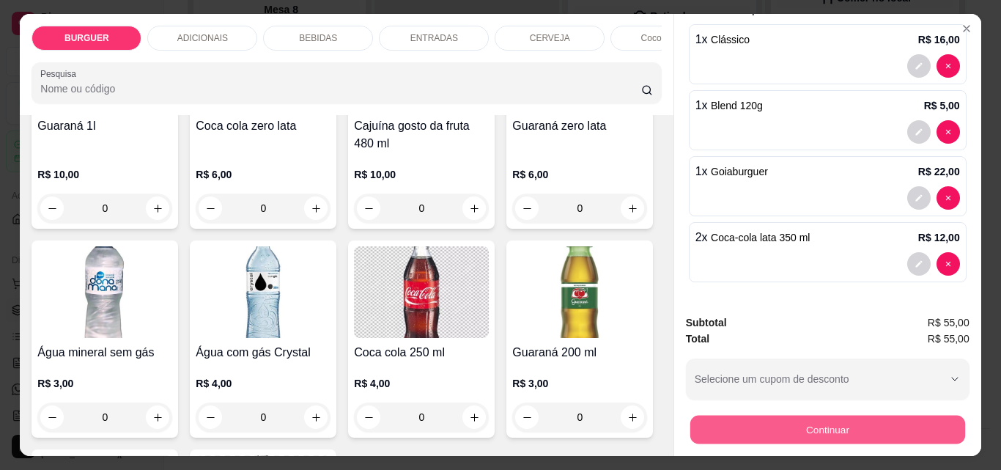
click at [798, 422] on button "Continuar" at bounding box center [827, 429] width 275 height 29
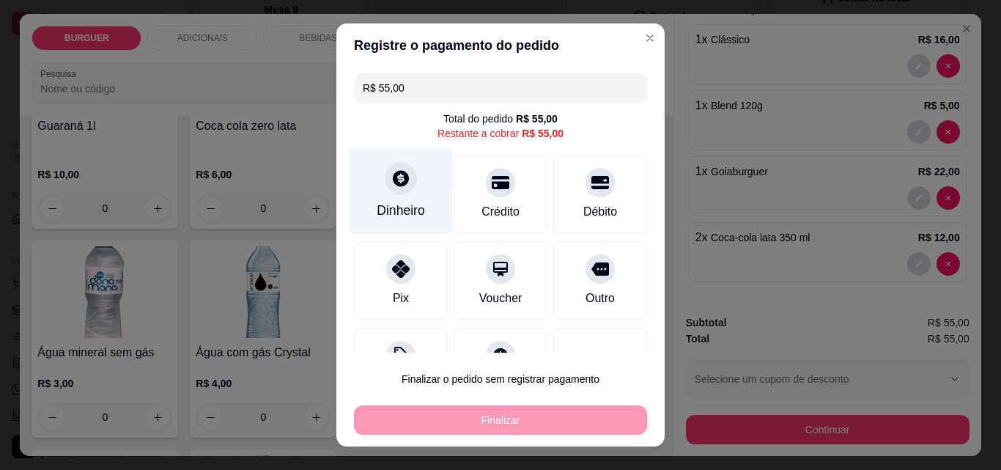
click at [401, 186] on icon at bounding box center [400, 178] width 19 height 19
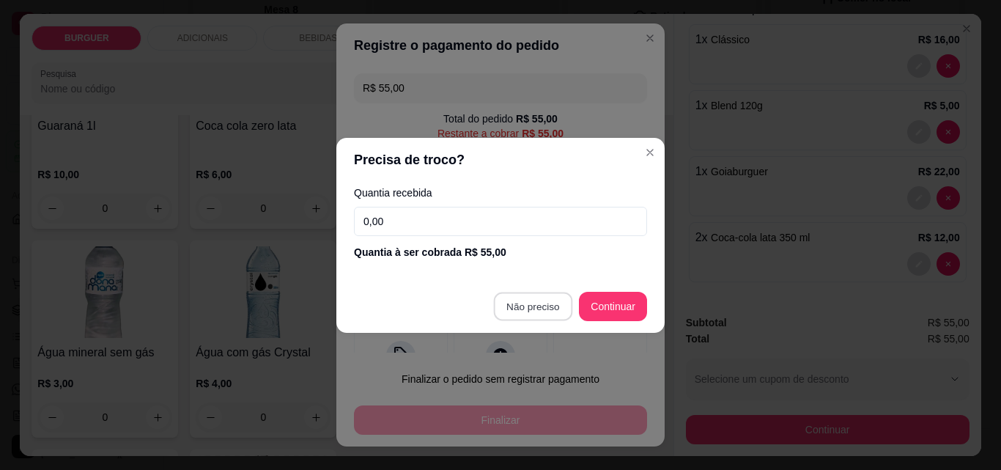
type input "R$ 0,00"
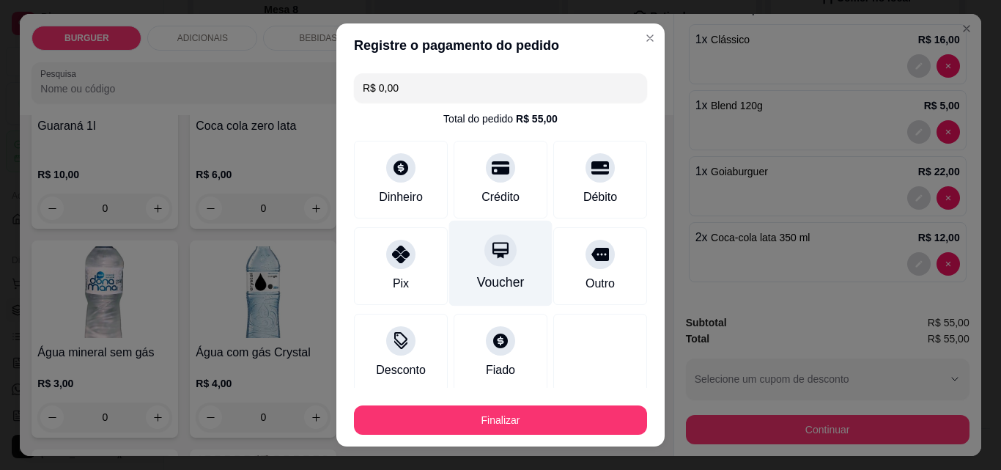
scroll to position [86, 0]
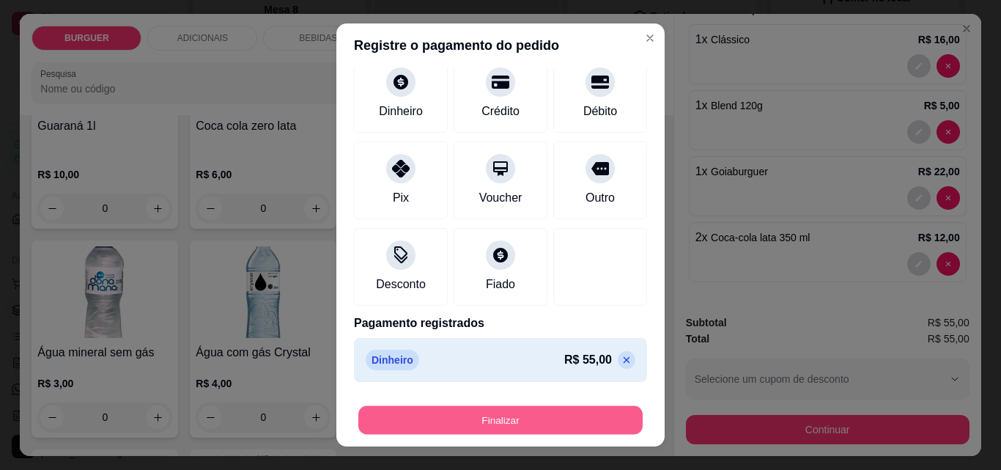
click at [477, 416] on button "Finalizar" at bounding box center [500, 420] width 284 height 29
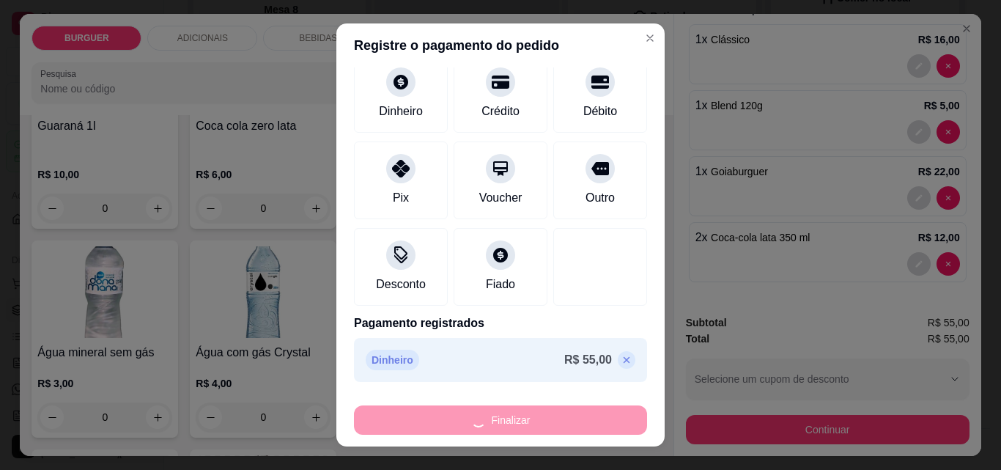
type input "0"
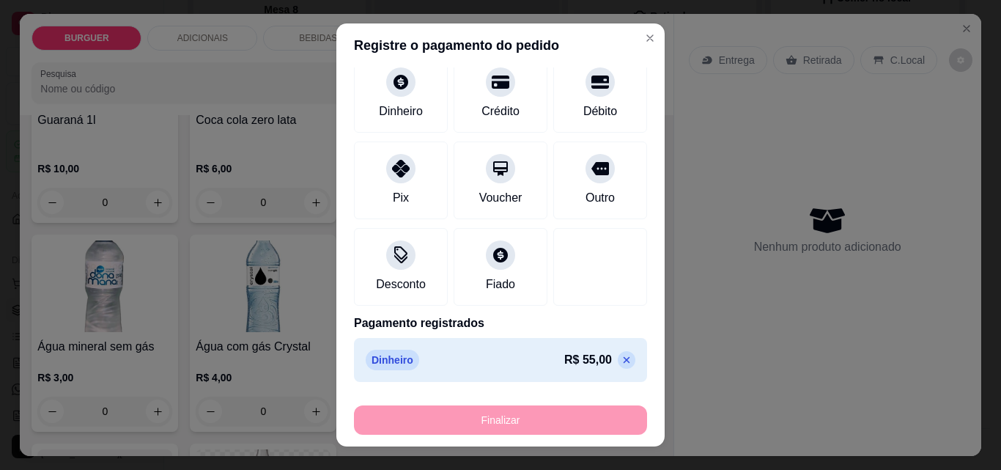
type input "-R$ 55,00"
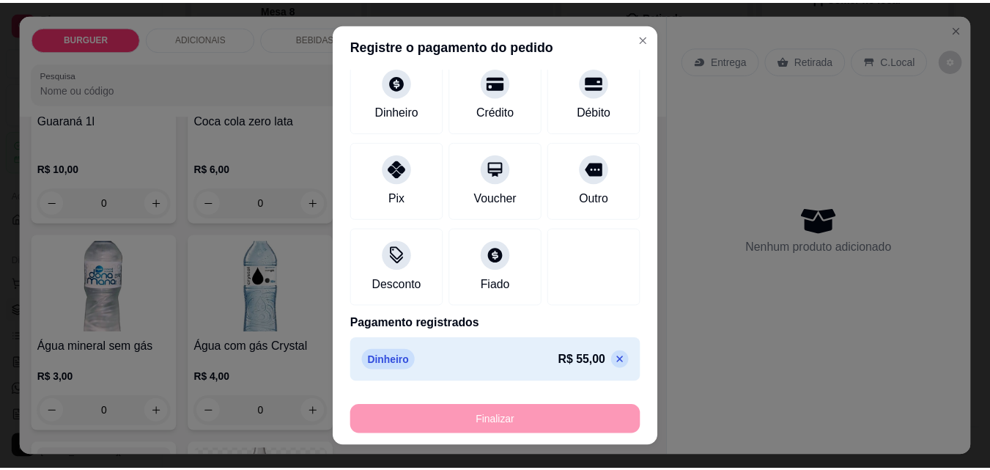
scroll to position [1718, 0]
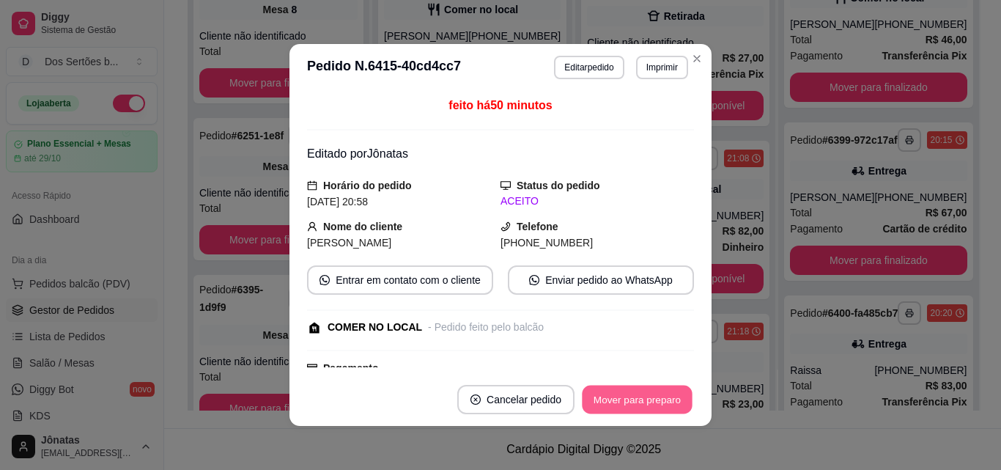
click at [602, 399] on button "Mover para preparo" at bounding box center [637, 399] width 110 height 29
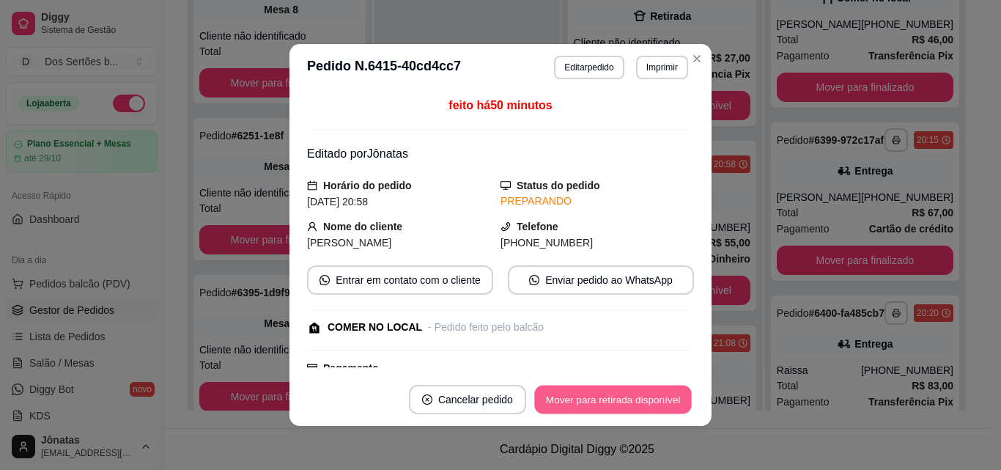
click at [630, 398] on button "Mover para retirada disponível" at bounding box center [612, 399] width 157 height 29
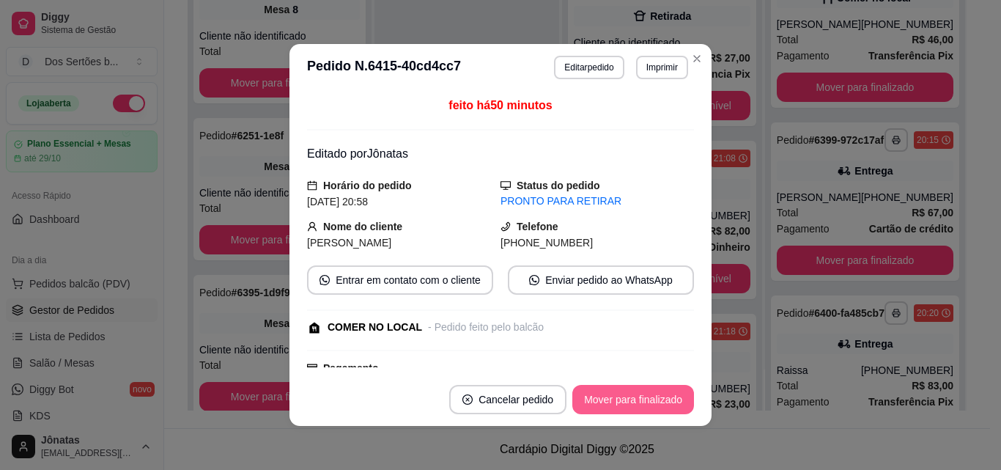
click at [630, 398] on button "Mover para finalizado" at bounding box center [633, 399] width 122 height 29
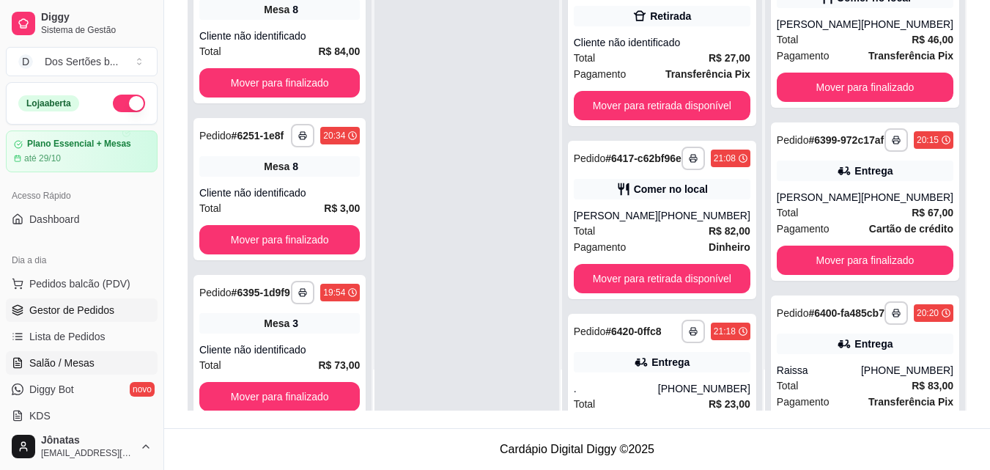
click at [39, 357] on span "Salão / Mesas" at bounding box center [61, 362] width 65 height 15
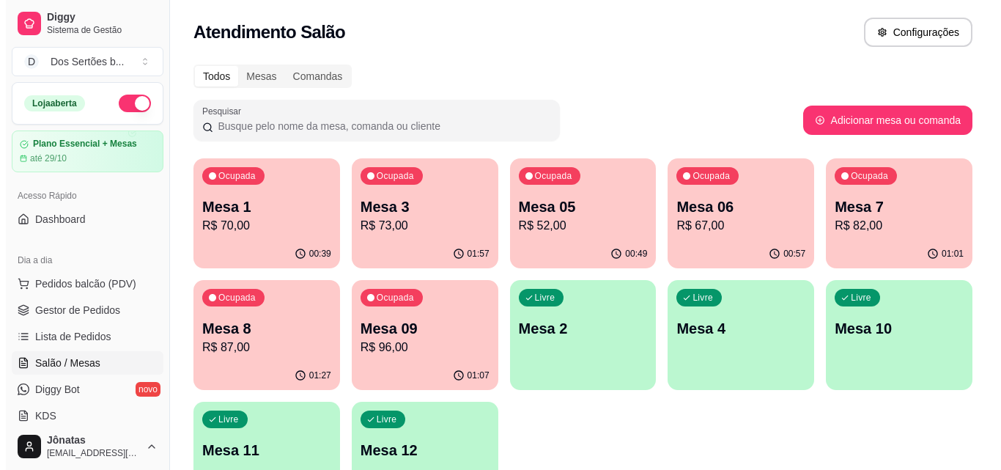
scroll to position [101, 0]
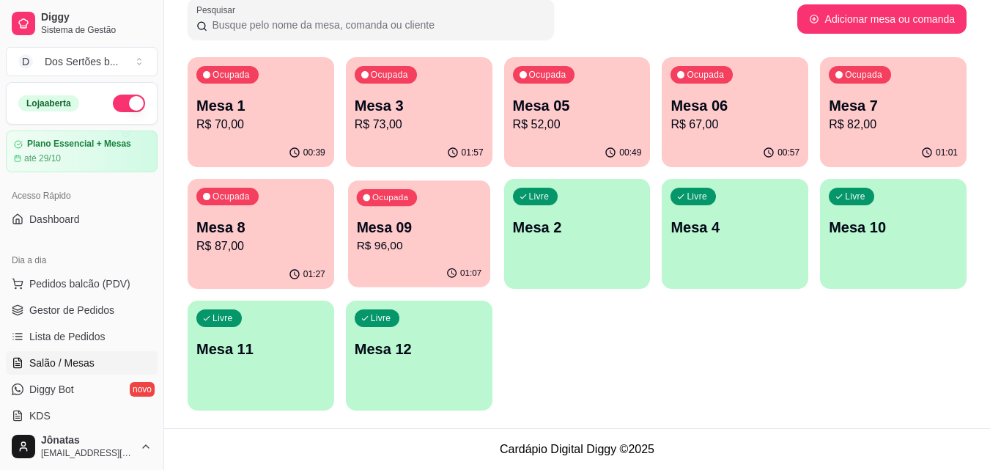
click at [406, 201] on p "Ocupada" at bounding box center [390, 198] width 36 height 12
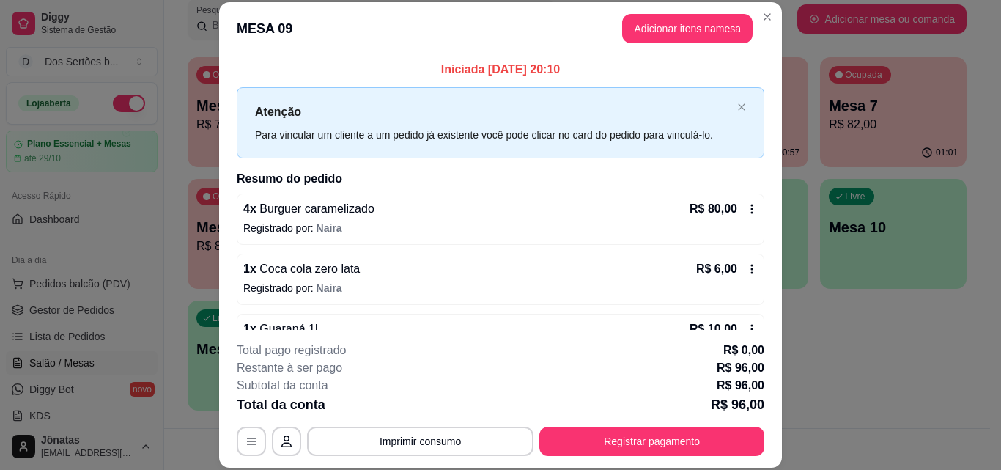
scroll to position [41, 0]
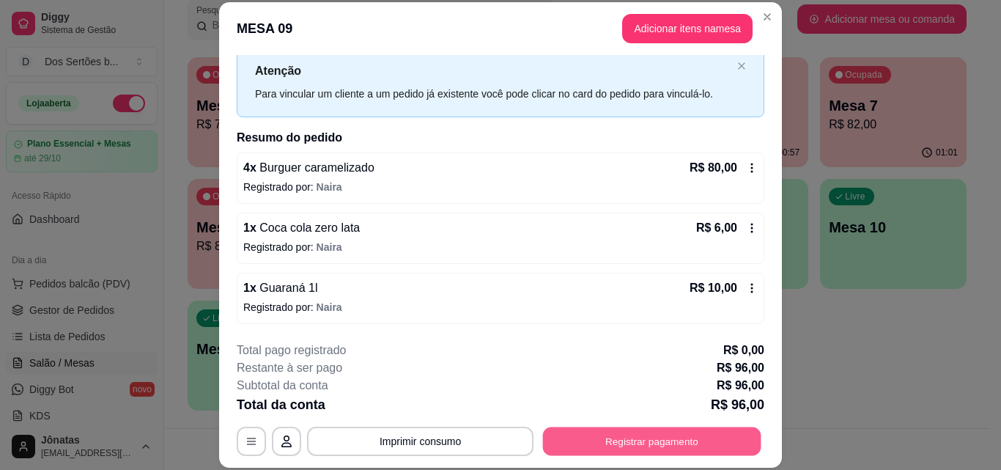
click at [627, 432] on button "Registrar pagamento" at bounding box center [652, 441] width 218 height 29
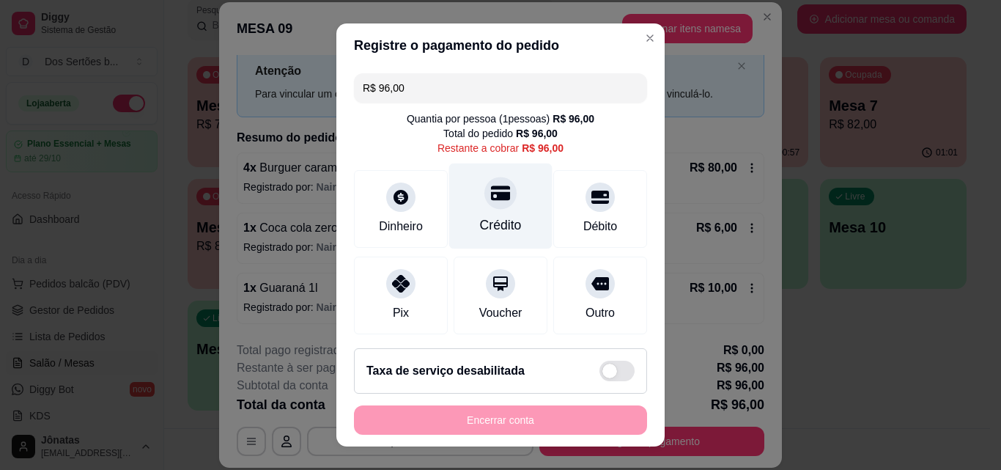
click at [491, 191] on icon at bounding box center [500, 192] width 19 height 19
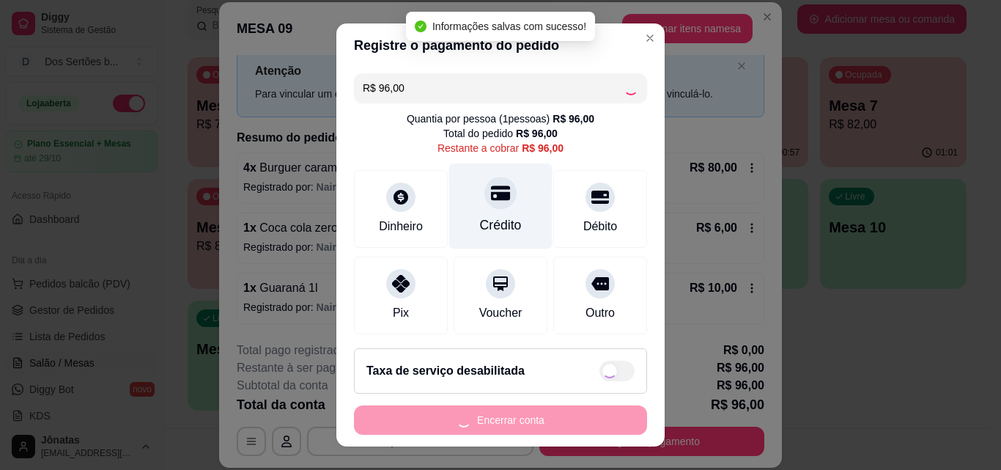
type input "R$ 0,00"
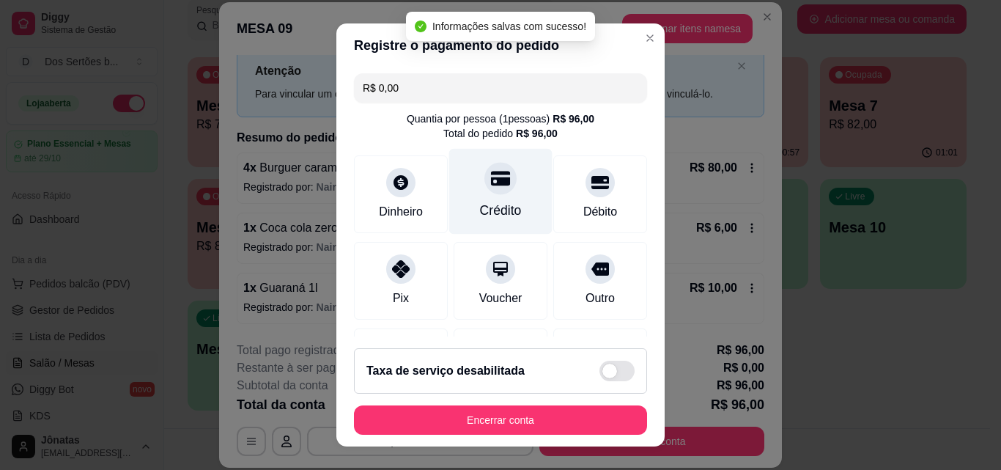
scroll to position [169, 0]
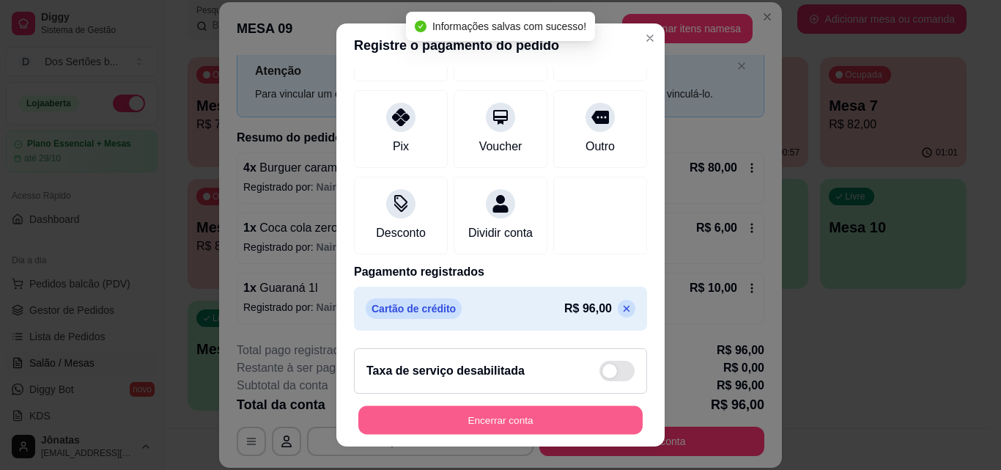
click at [522, 418] on button "Encerrar conta" at bounding box center [500, 420] width 284 height 29
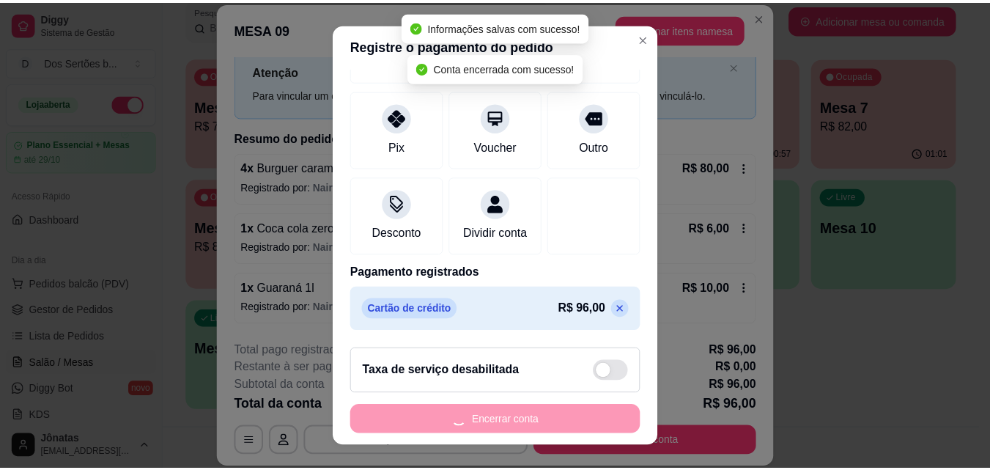
scroll to position [0, 0]
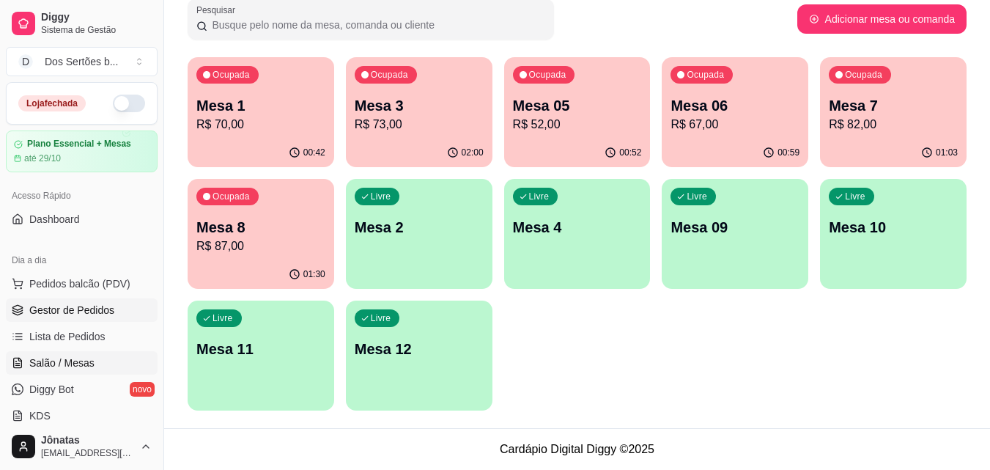
click at [81, 311] on span "Gestor de Pedidos" at bounding box center [71, 310] width 85 height 15
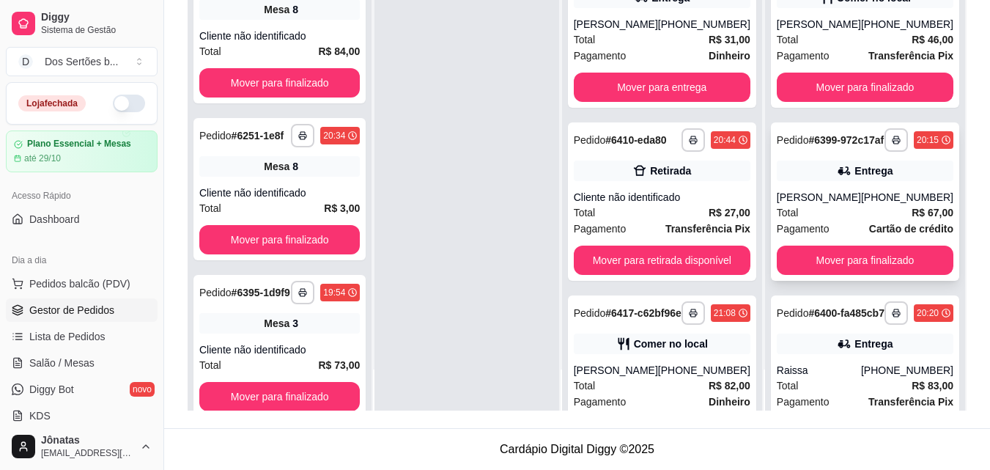
scroll to position [165, 0]
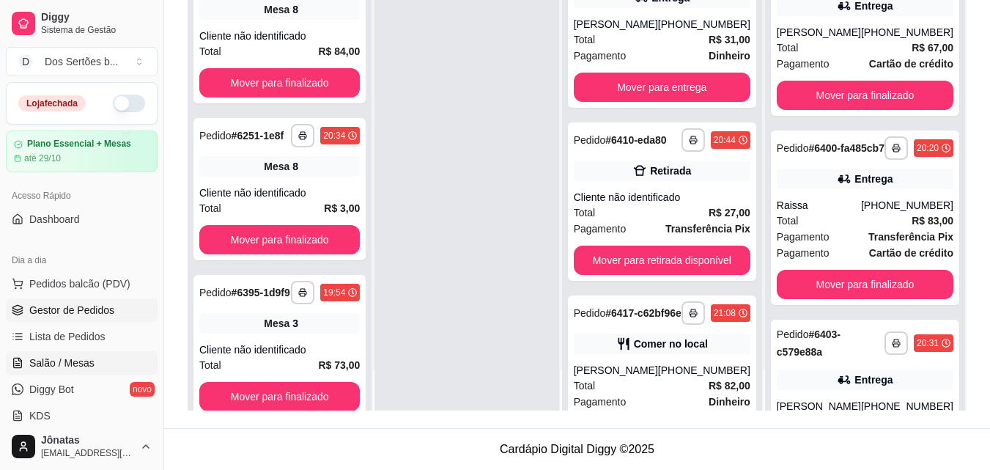
click at [54, 367] on span "Salão / Mesas" at bounding box center [61, 362] width 65 height 15
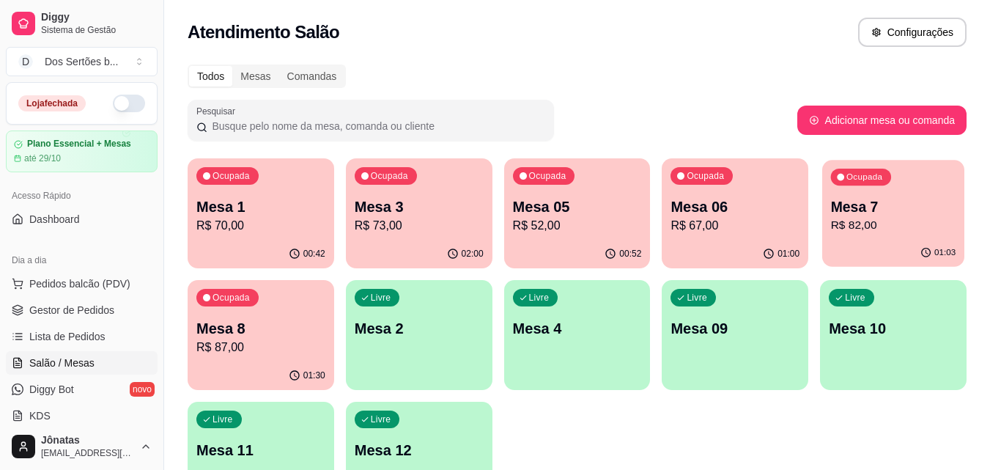
click at [905, 221] on p "R$ 82,00" at bounding box center [893, 225] width 125 height 17
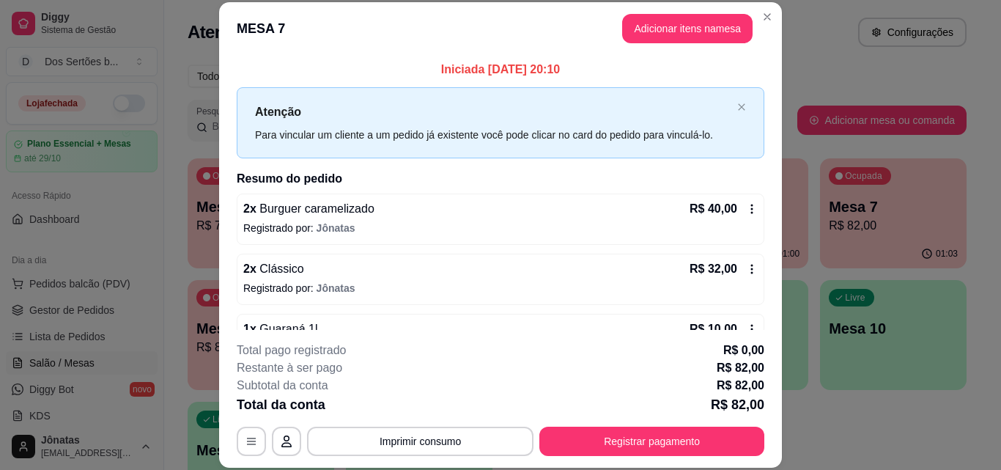
scroll to position [41, 0]
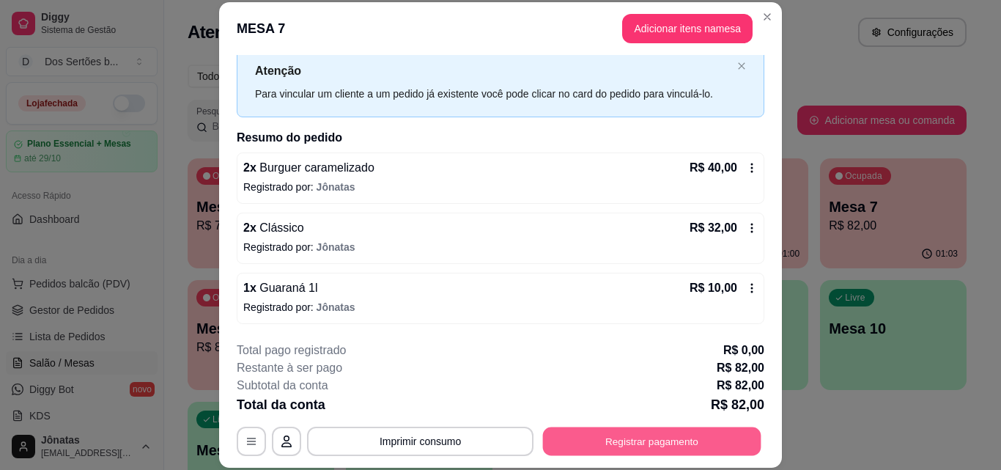
click at [640, 437] on button "Registrar pagamento" at bounding box center [652, 441] width 218 height 29
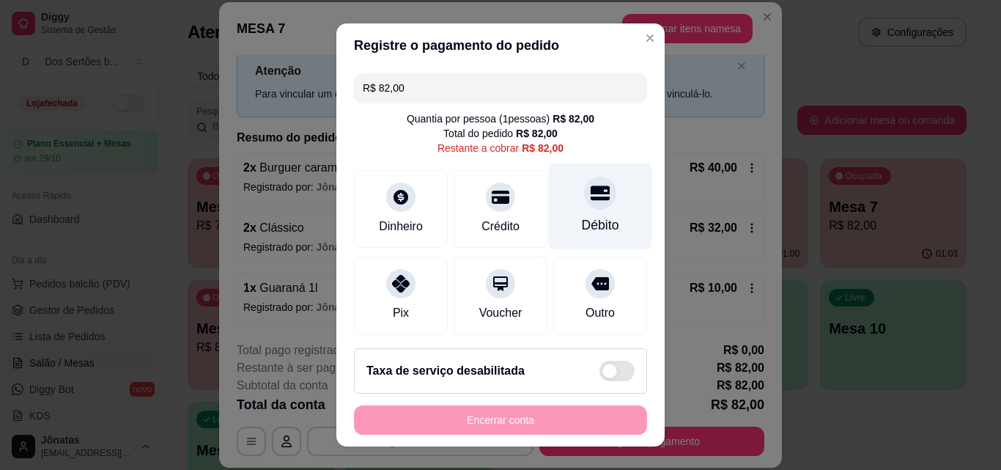
click at [591, 196] on icon at bounding box center [600, 192] width 19 height 19
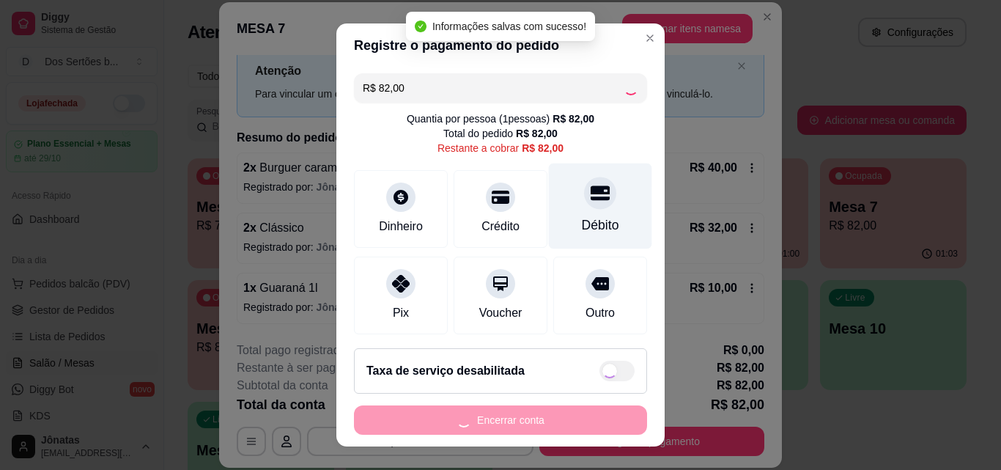
type input "R$ 0,00"
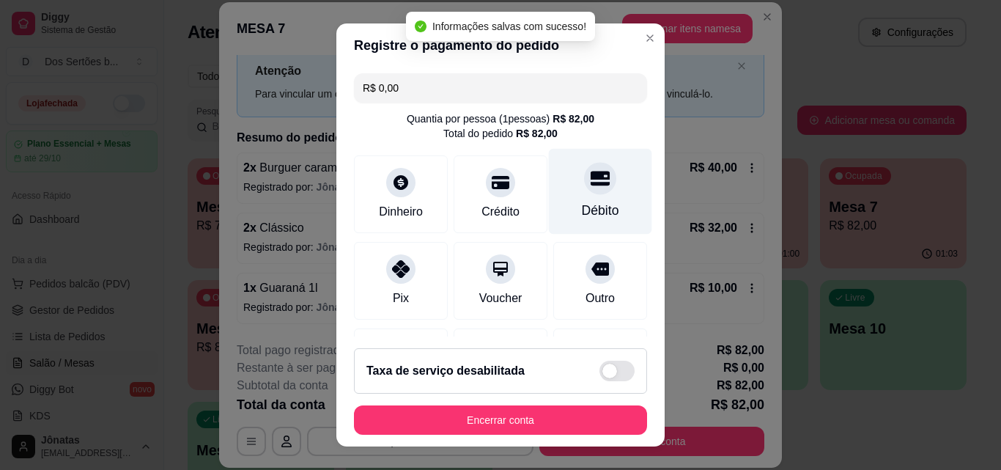
scroll to position [169, 0]
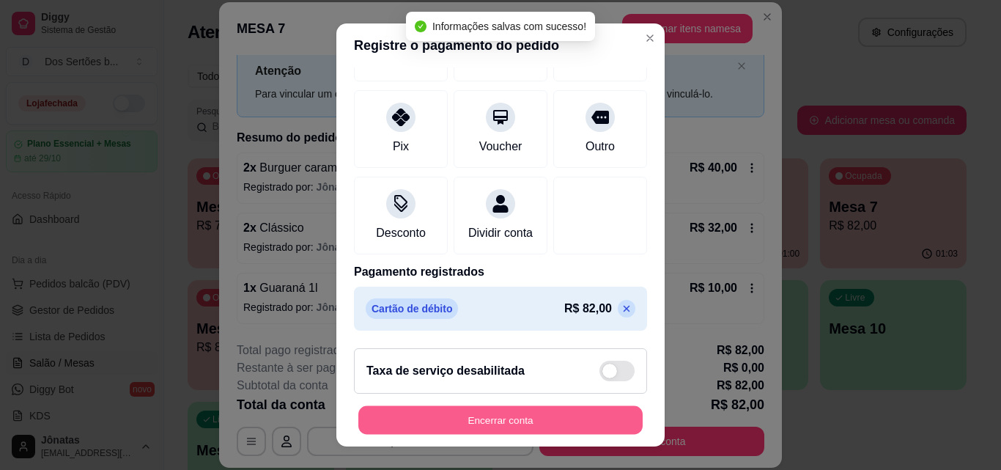
click at [534, 424] on button "Encerrar conta" at bounding box center [500, 420] width 284 height 29
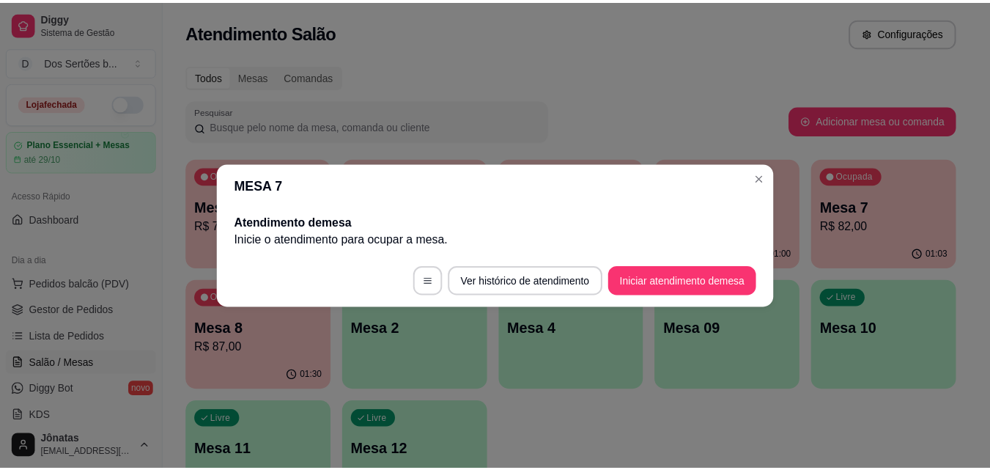
scroll to position [0, 0]
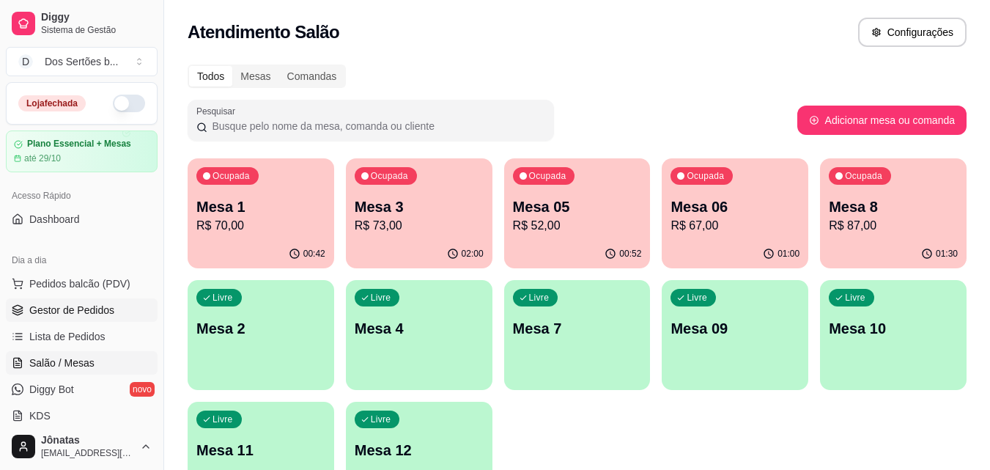
click at [67, 311] on span "Gestor de Pedidos" at bounding box center [71, 310] width 85 height 15
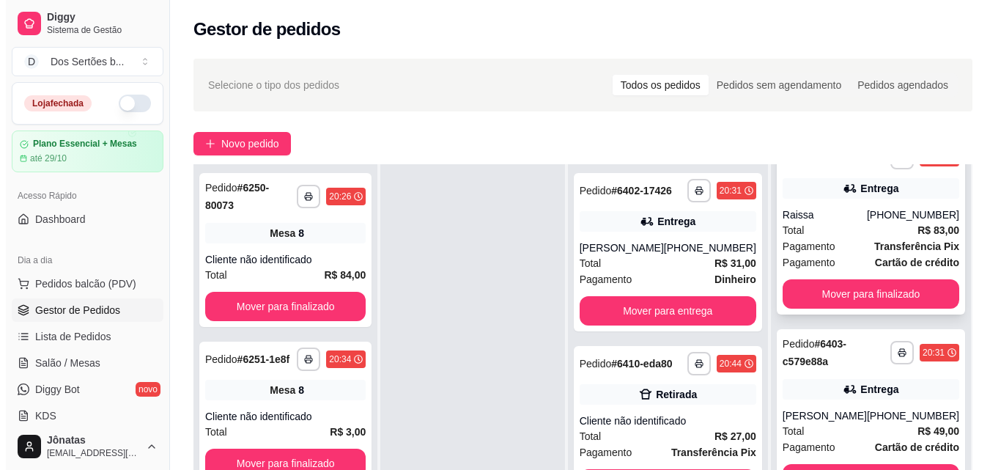
scroll to position [385, 0]
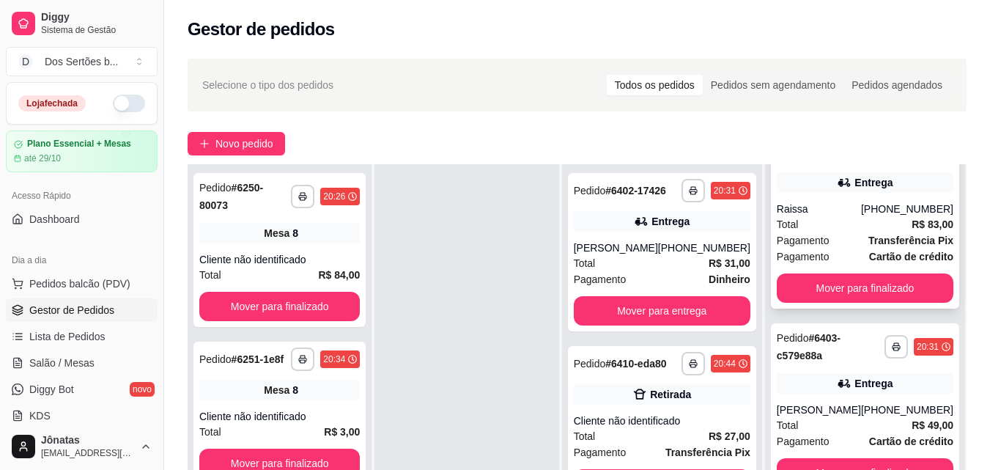
click at [828, 216] on div "Raissa" at bounding box center [819, 209] width 84 height 15
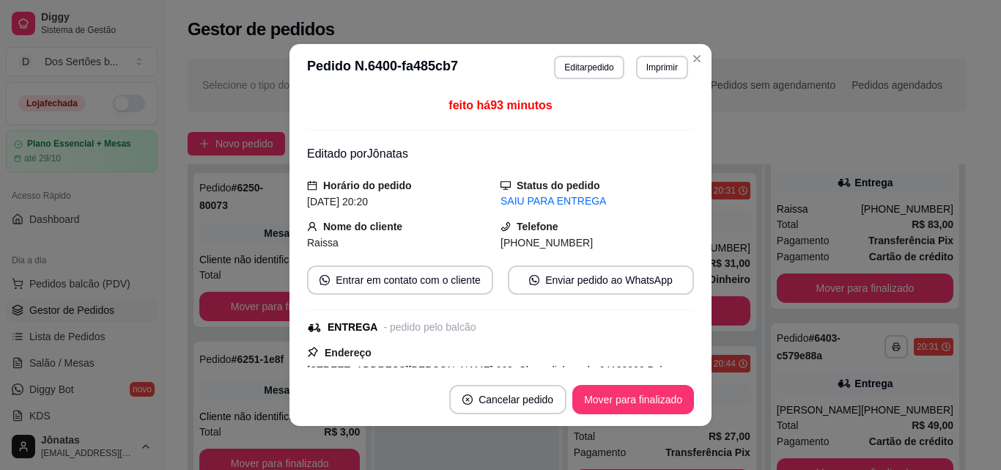
scroll to position [401, 0]
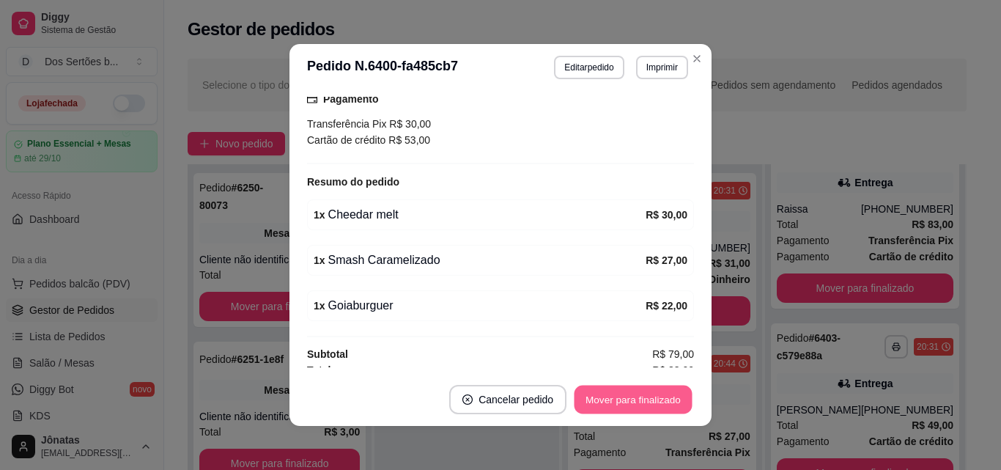
click at [613, 404] on button "Mover para finalizado" at bounding box center [634, 399] width 118 height 29
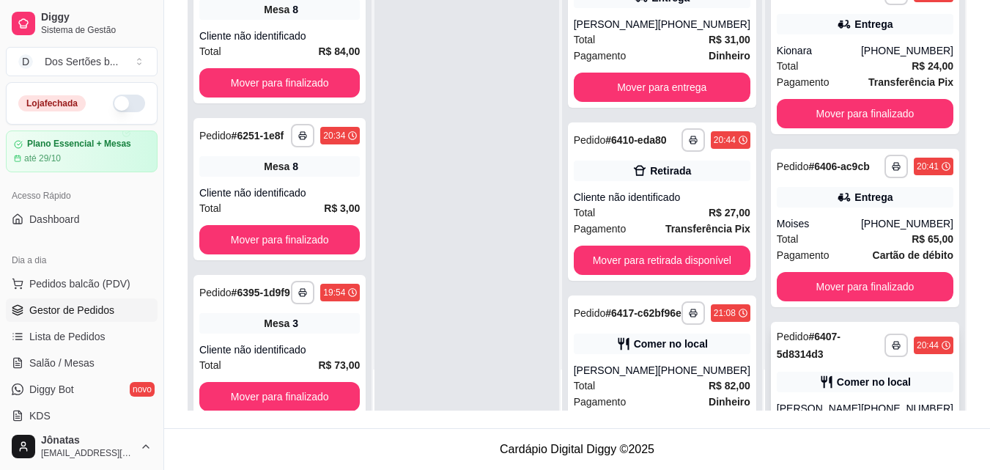
scroll to position [376, 0]
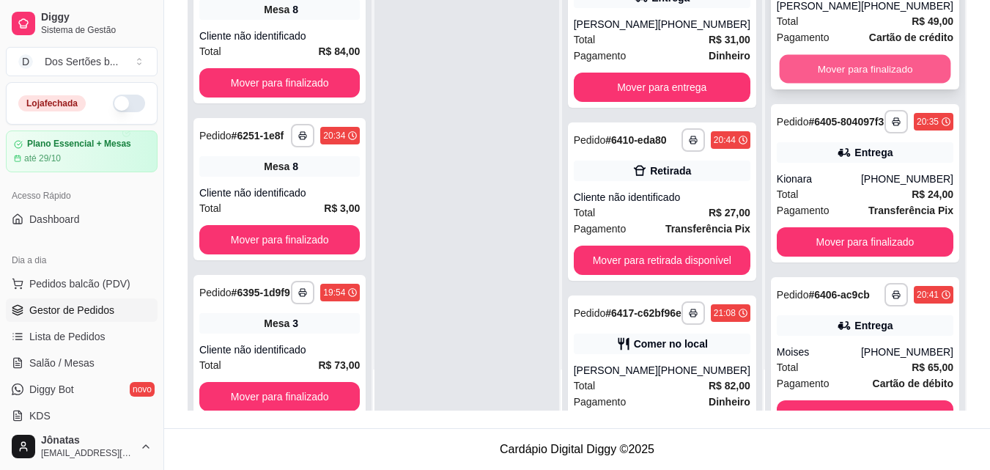
click at [814, 84] on button "Mover para finalizado" at bounding box center [864, 69] width 171 height 29
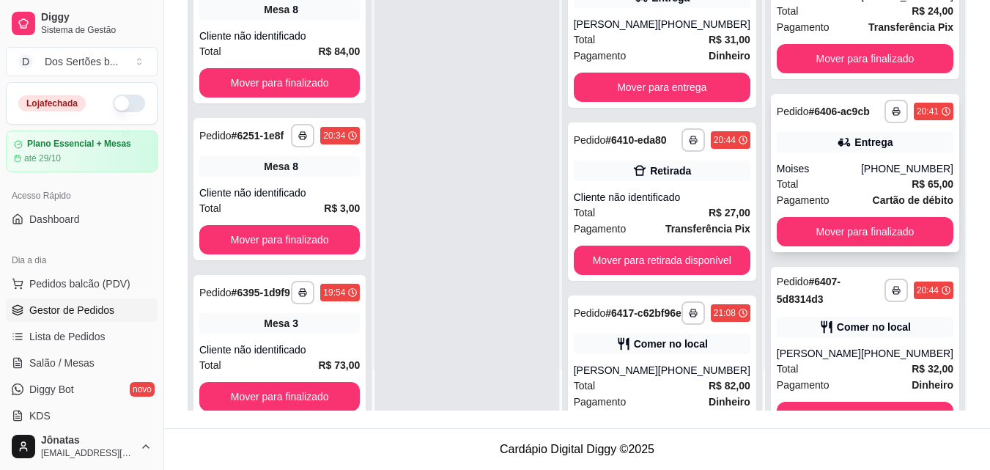
scroll to position [498, 0]
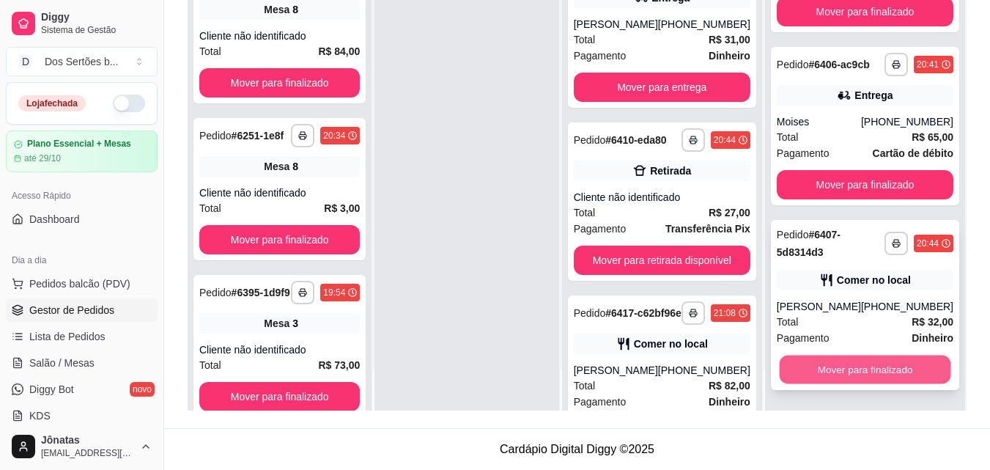
click at [855, 363] on button "Mover para finalizado" at bounding box center [864, 369] width 171 height 29
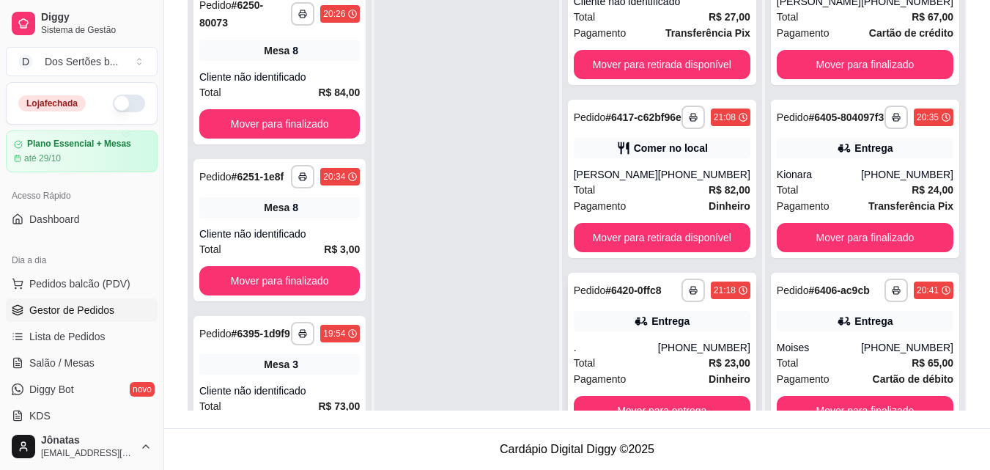
scroll to position [41, 0]
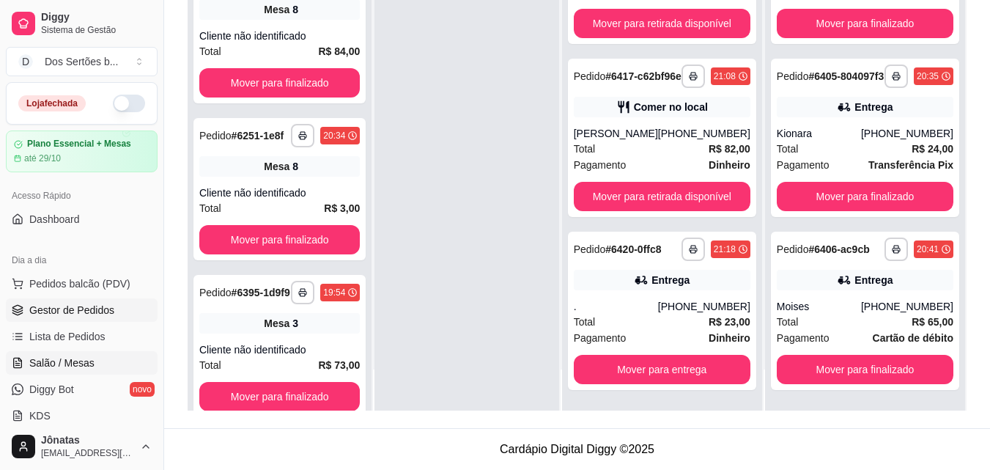
click at [45, 358] on span "Salão / Mesas" at bounding box center [61, 362] width 65 height 15
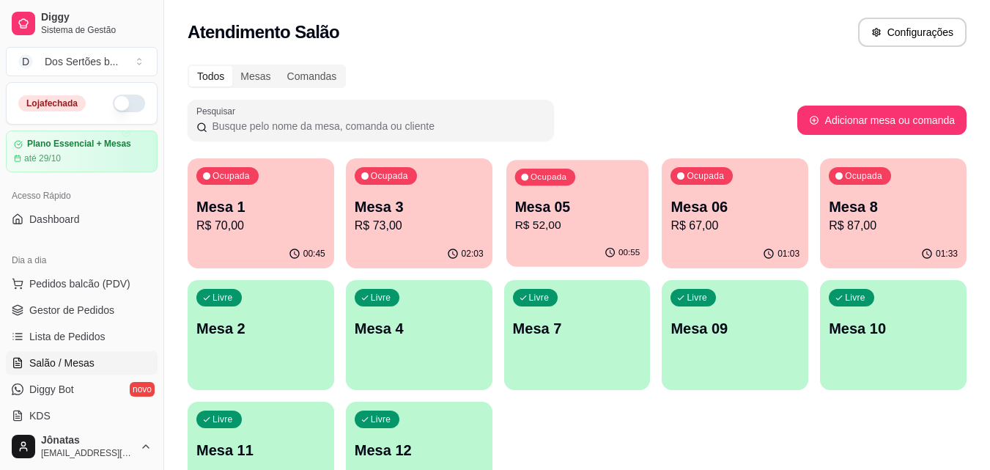
click at [570, 206] on p "Mesa 05" at bounding box center [576, 207] width 125 height 20
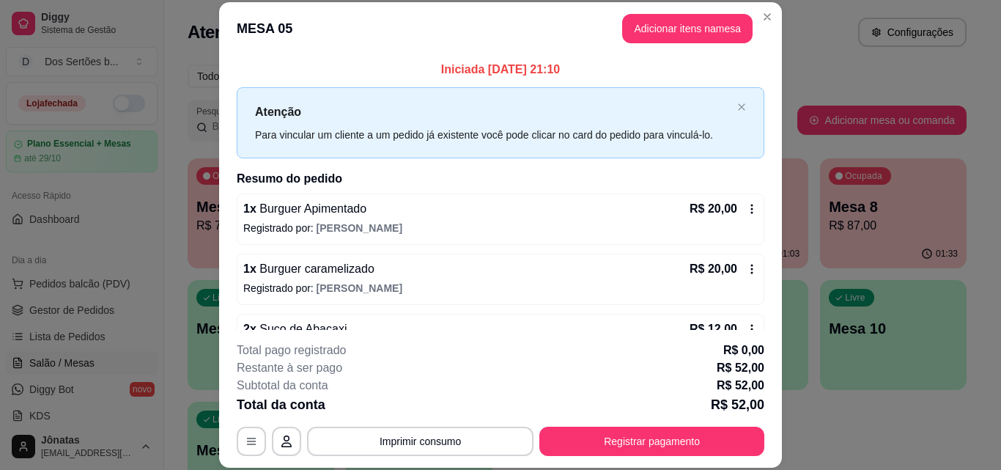
scroll to position [41, 0]
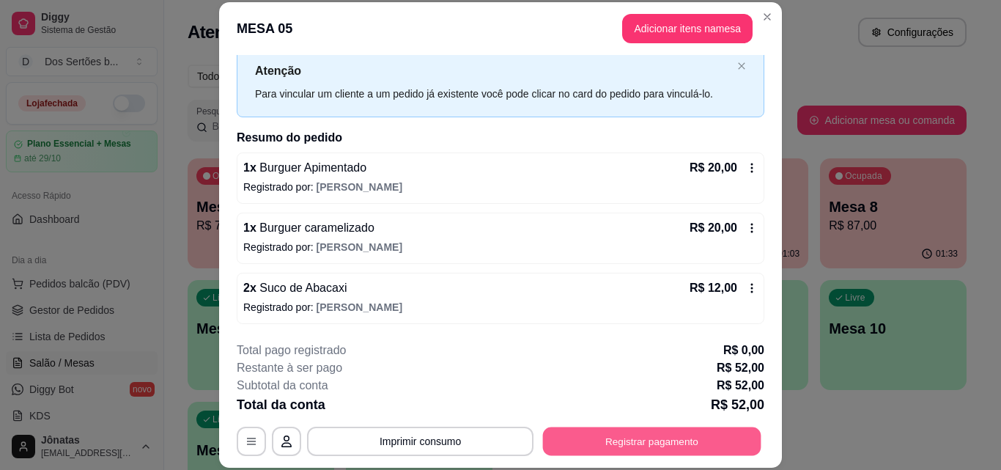
click at [642, 427] on button "Registrar pagamento" at bounding box center [652, 441] width 218 height 29
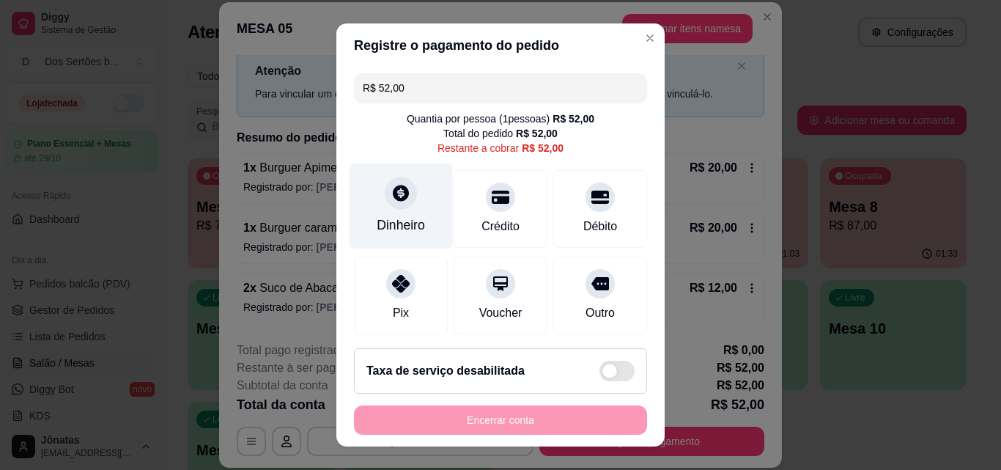
click at [403, 199] on div at bounding box center [401, 193] width 32 height 32
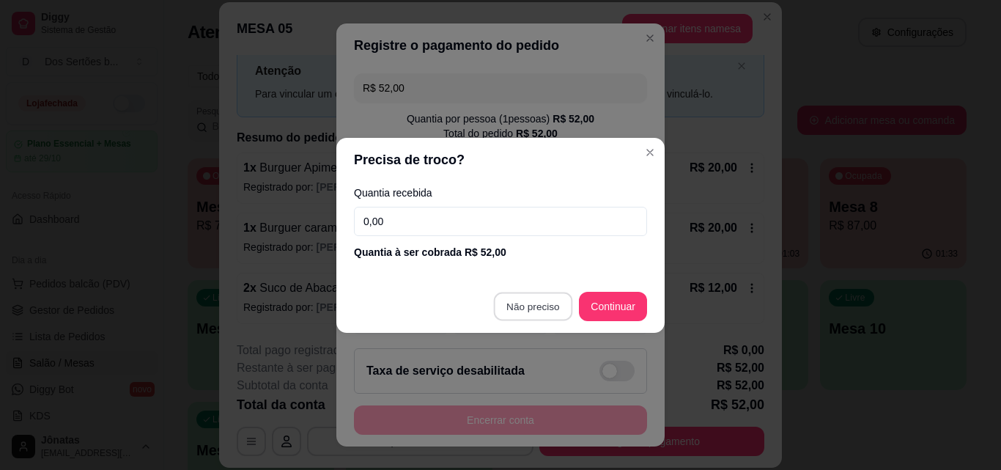
click at [523, 291] on footer "Não preciso Continuar" at bounding box center [500, 306] width 328 height 53
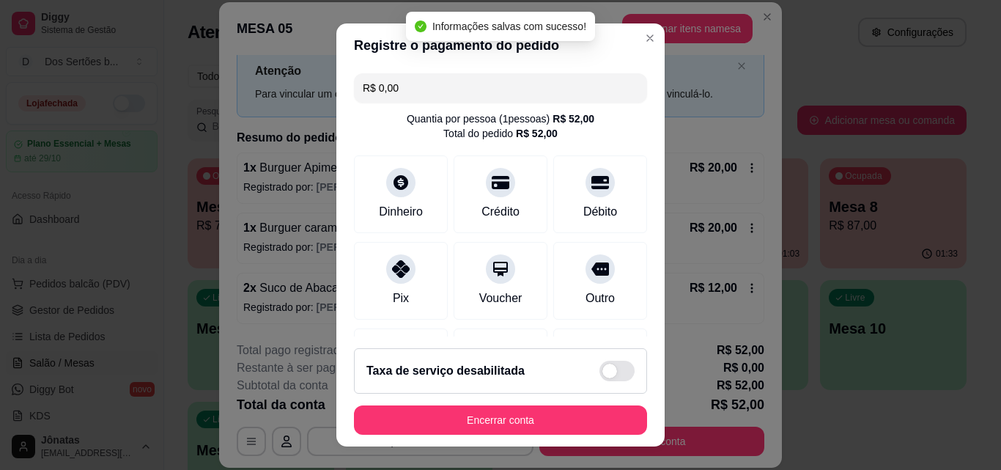
type input "R$ 0,00"
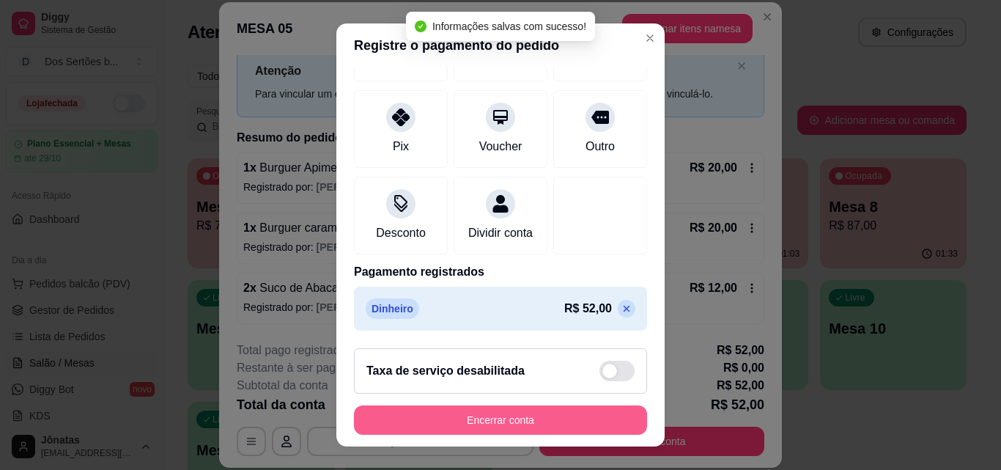
click at [537, 416] on button "Encerrar conta" at bounding box center [500, 419] width 293 height 29
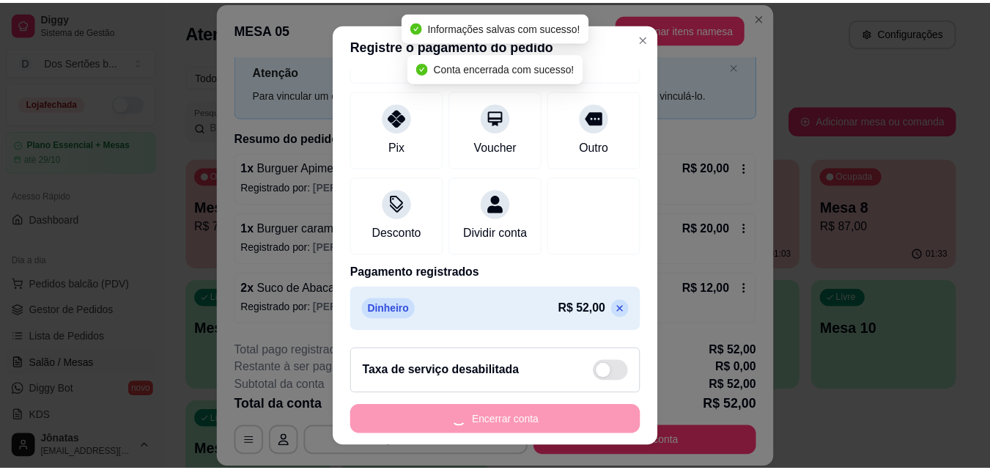
scroll to position [0, 0]
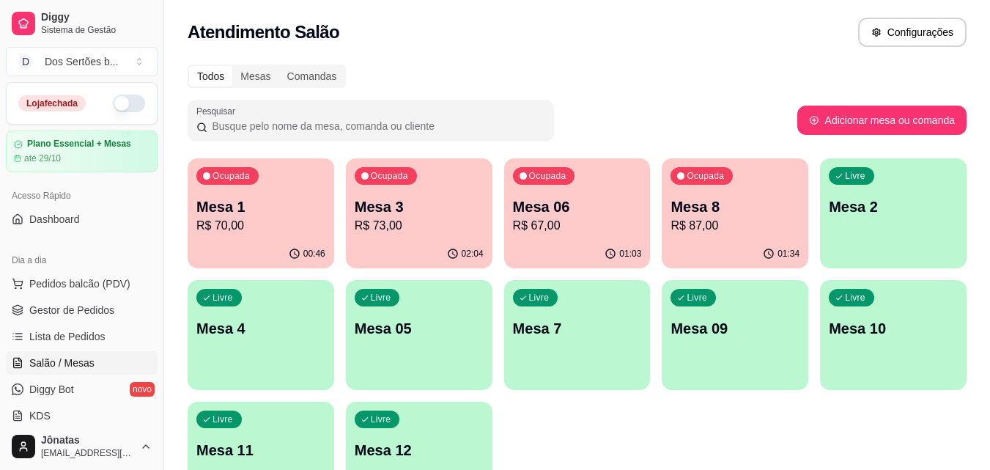
click at [32, 304] on span "Gestor de Pedidos" at bounding box center [71, 310] width 85 height 15
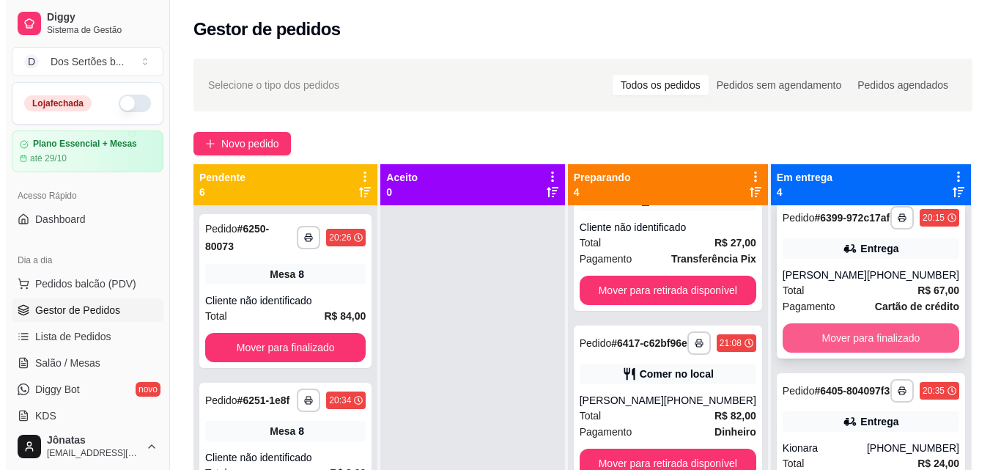
scroll to position [180, 0]
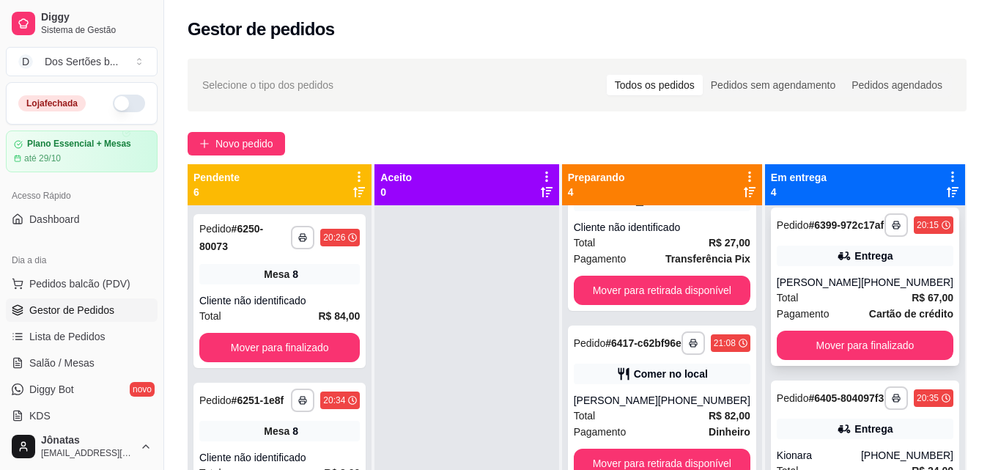
click at [829, 291] on div "**********" at bounding box center [865, 286] width 188 height 158
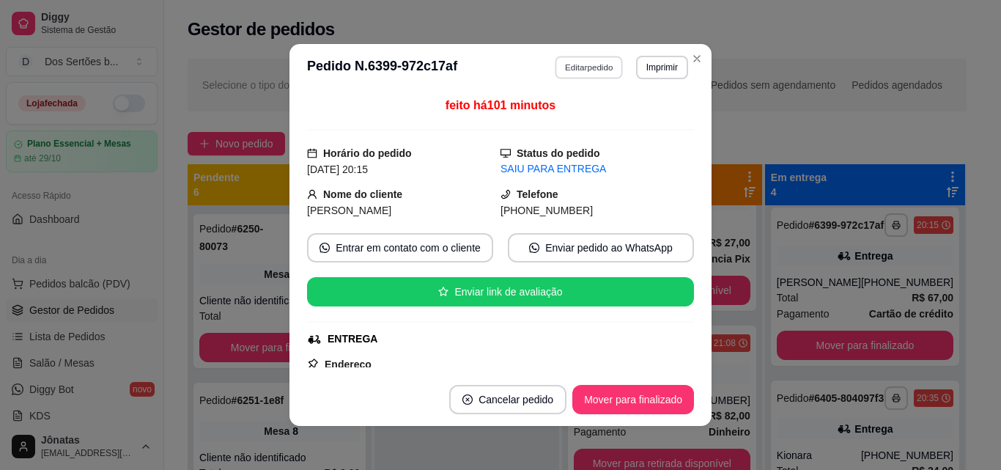
click at [565, 68] on button "Editar pedido" at bounding box center [590, 67] width 68 height 23
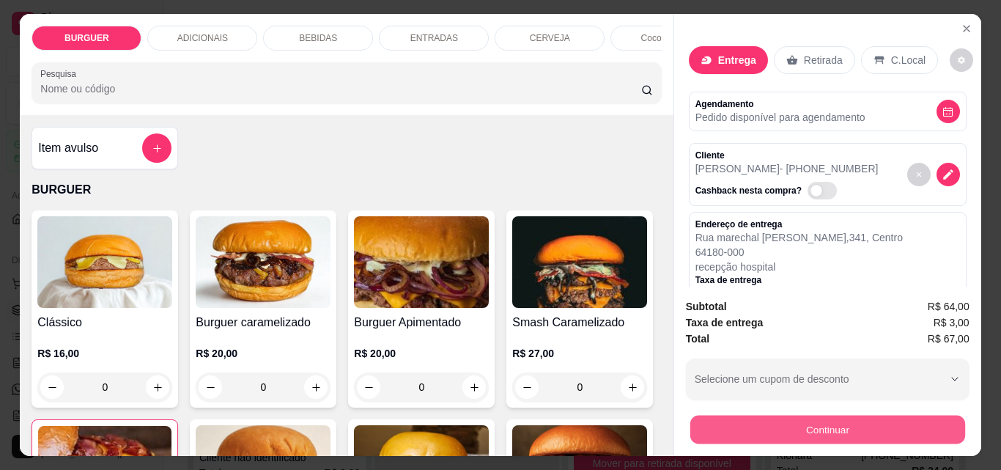
click at [718, 415] on button "Continuar" at bounding box center [827, 429] width 275 height 29
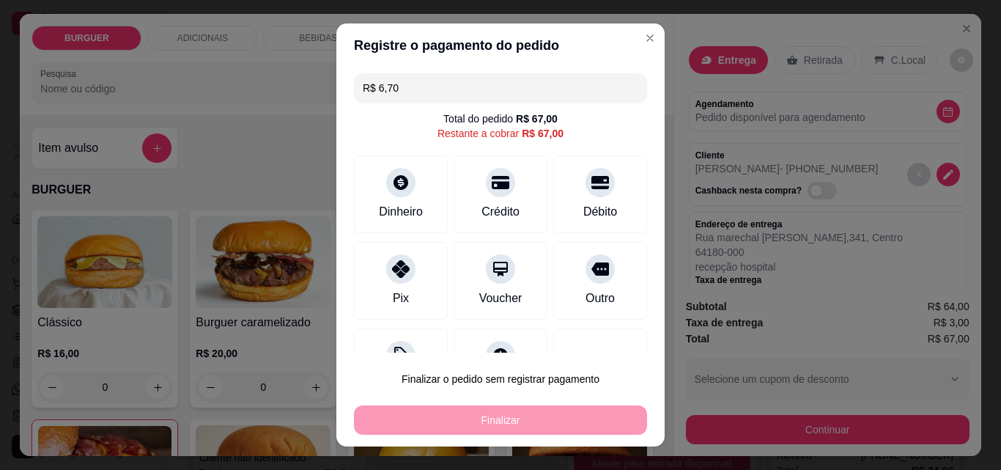
click at [413, 84] on input "R$ 6,70" at bounding box center [501, 87] width 276 height 29
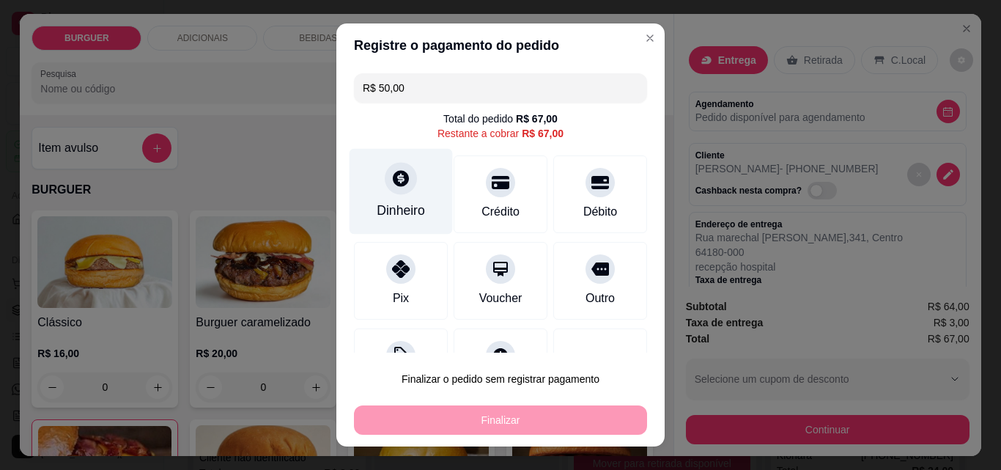
click at [400, 191] on div at bounding box center [401, 178] width 32 height 32
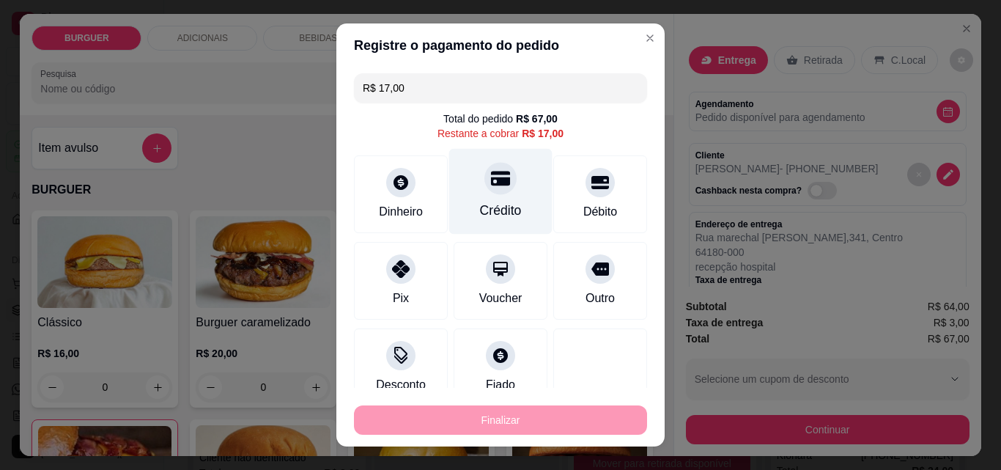
click at [484, 175] on div at bounding box center [500, 178] width 32 height 32
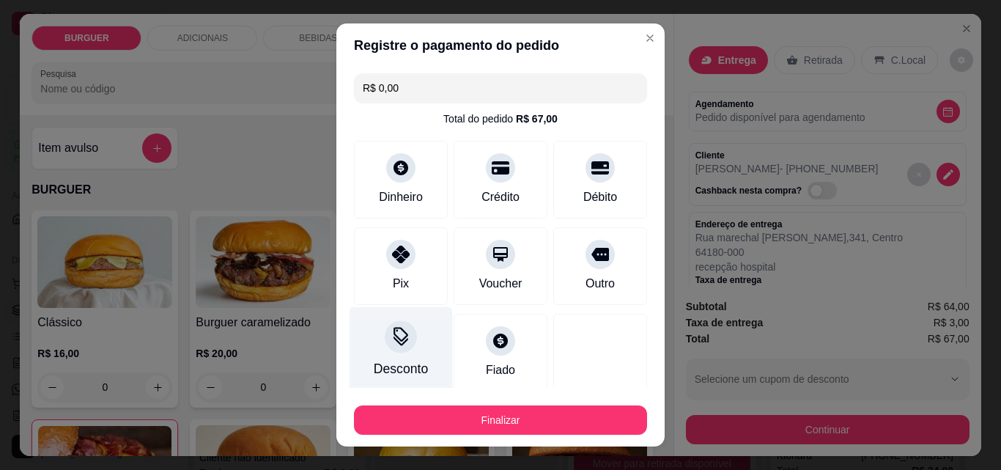
scroll to position [141, 0]
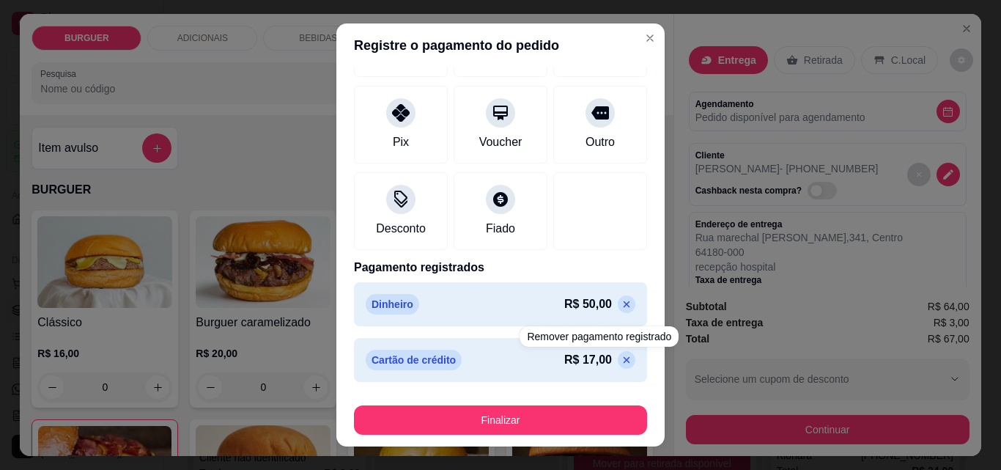
click at [621, 358] on icon at bounding box center [627, 360] width 12 height 12
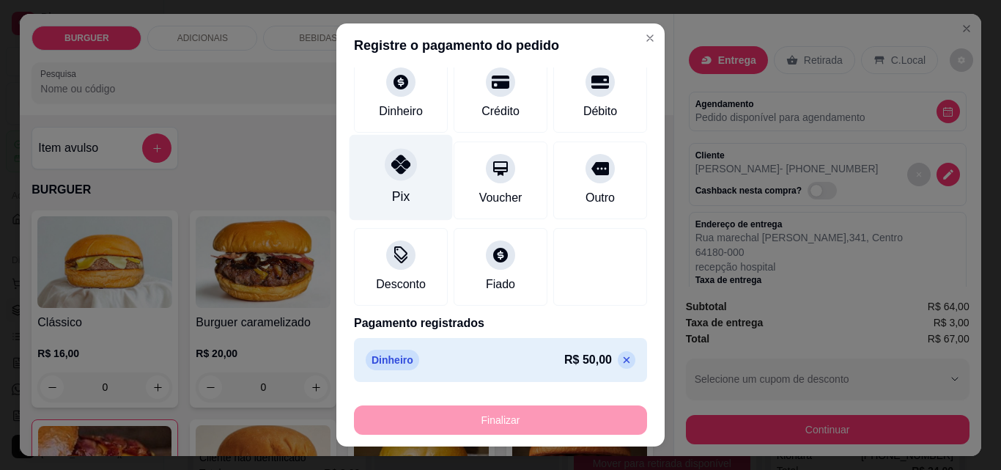
click at [392, 197] on div "Pix" at bounding box center [401, 196] width 18 height 19
type input "R$ 0,00"
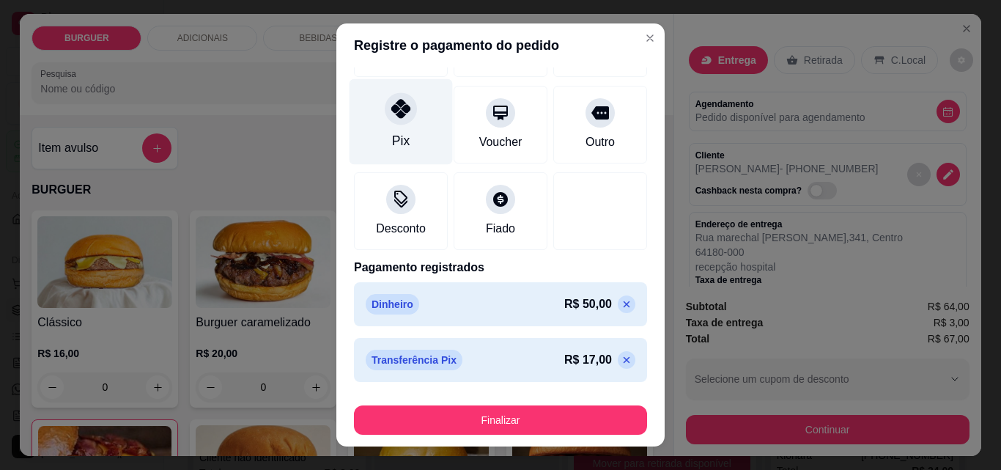
scroll to position [23, 0]
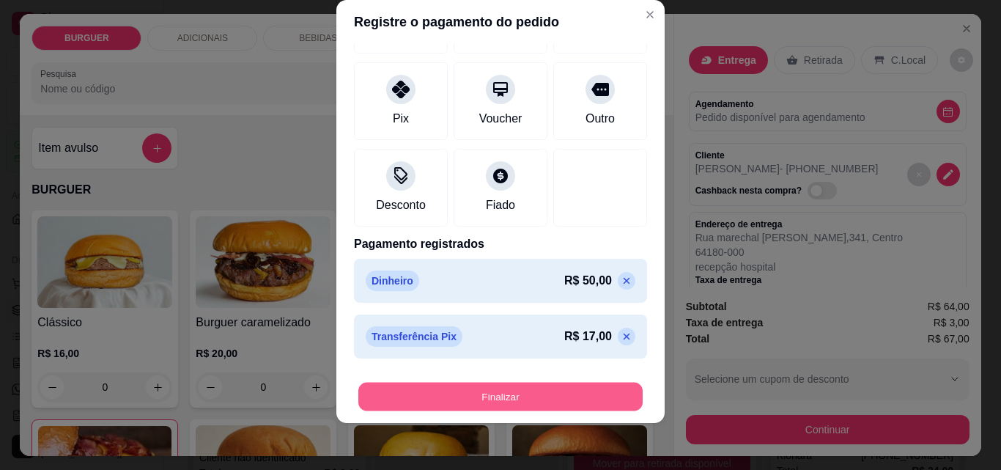
click at [419, 402] on button "Finalizar" at bounding box center [500, 397] width 284 height 29
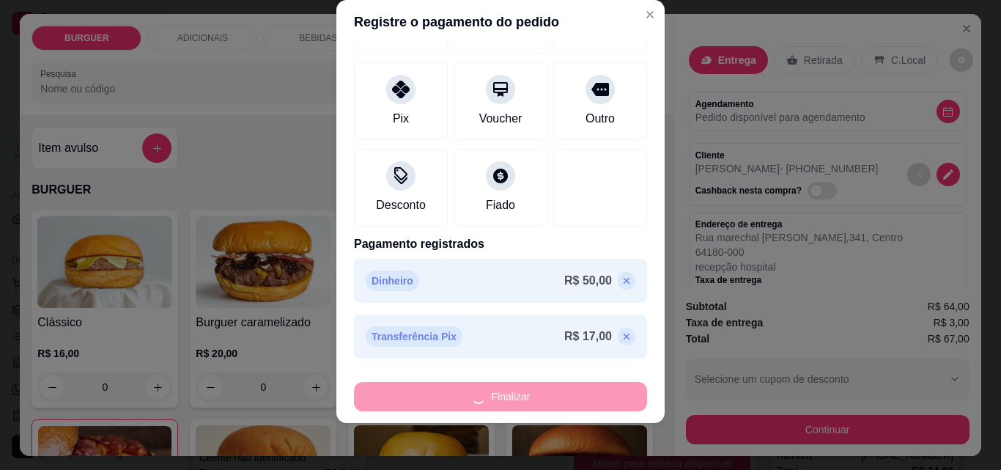
type input "0"
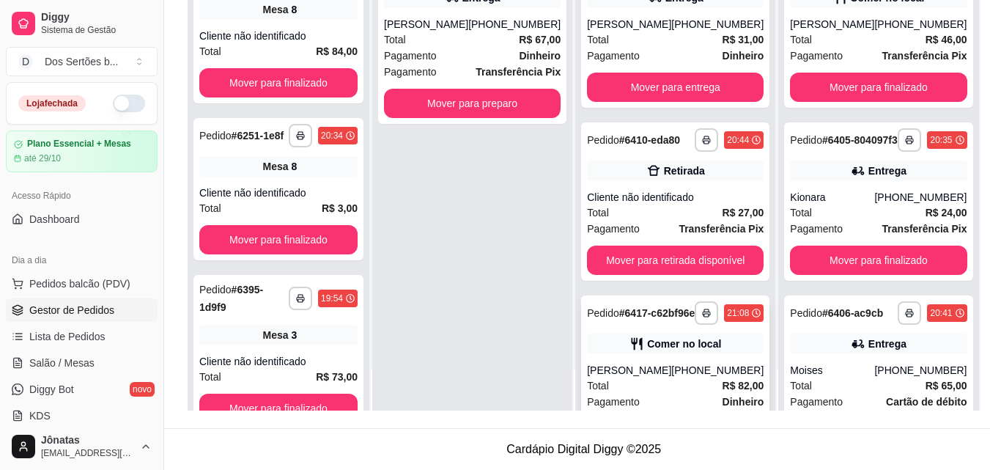
scroll to position [260, 0]
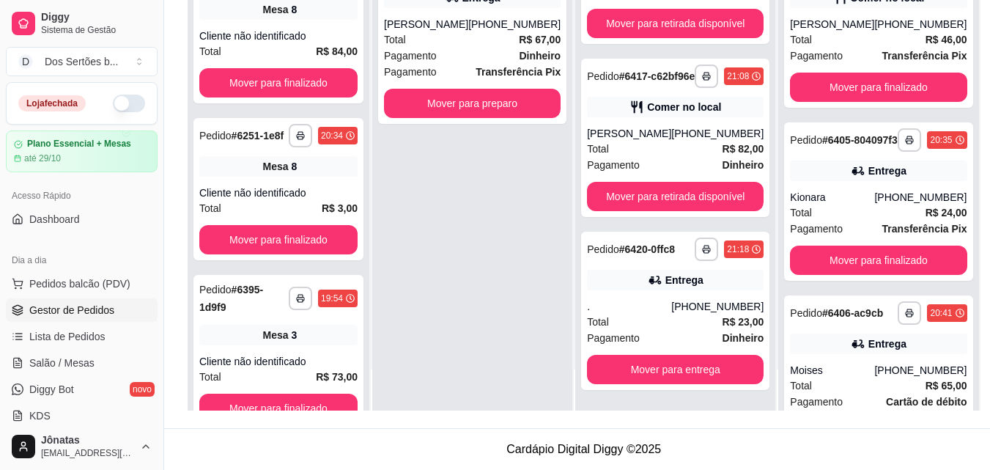
click at [117, 103] on button "button" at bounding box center [129, 104] width 32 height 18
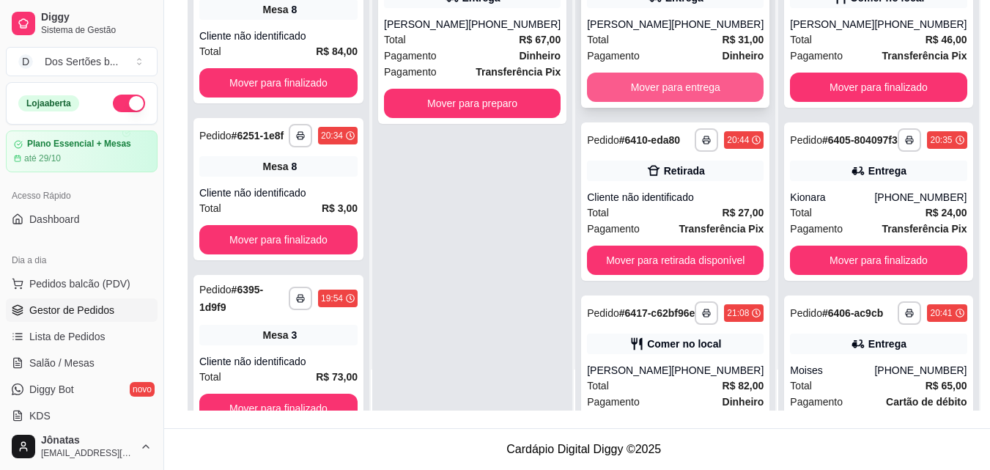
click at [616, 99] on button "Mover para entrega" at bounding box center [675, 87] width 177 height 29
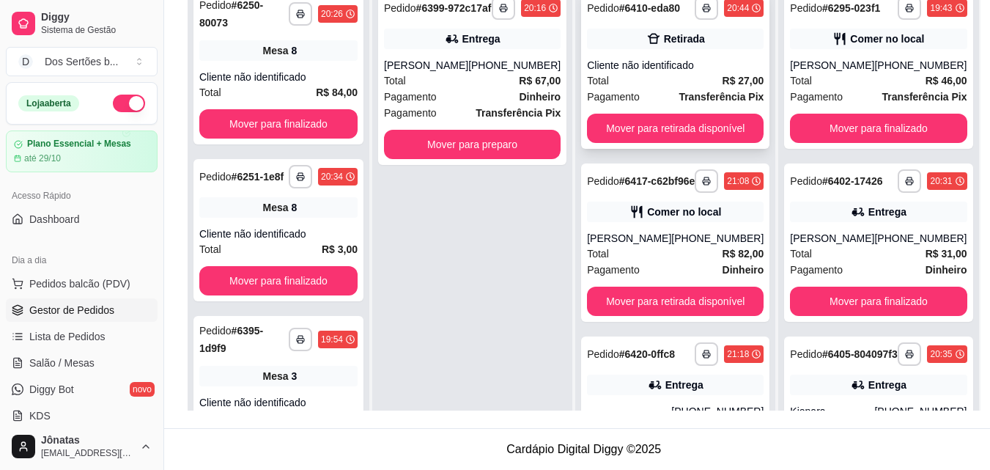
click at [640, 56] on div "**********" at bounding box center [675, 69] width 188 height 158
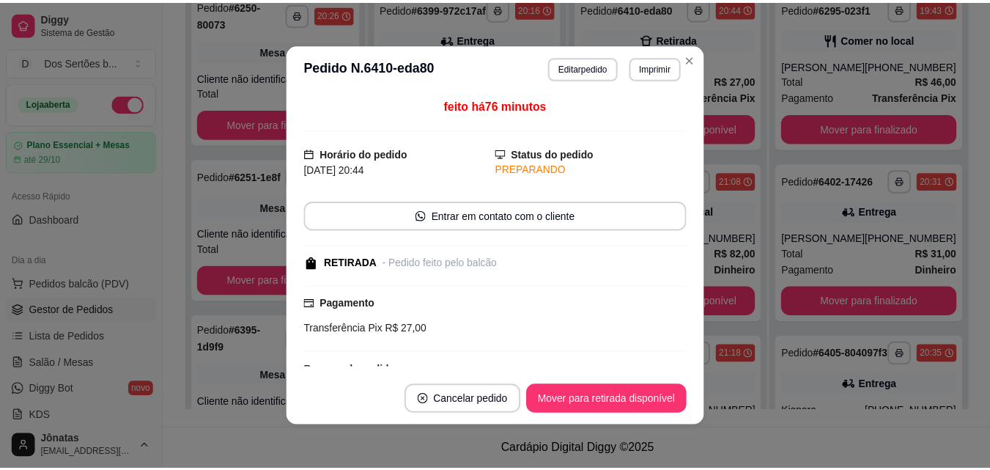
scroll to position [192, 0]
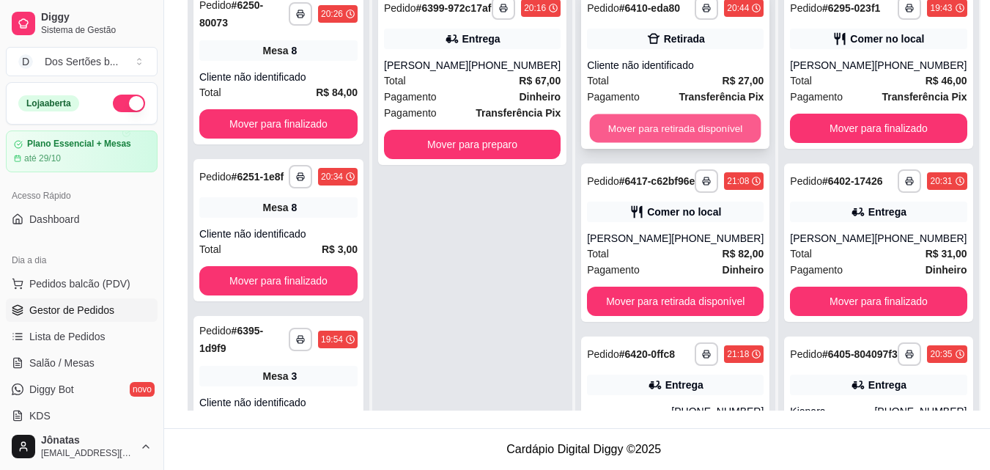
click at [676, 124] on button "Mover para retirada disponível" at bounding box center [675, 128] width 171 height 29
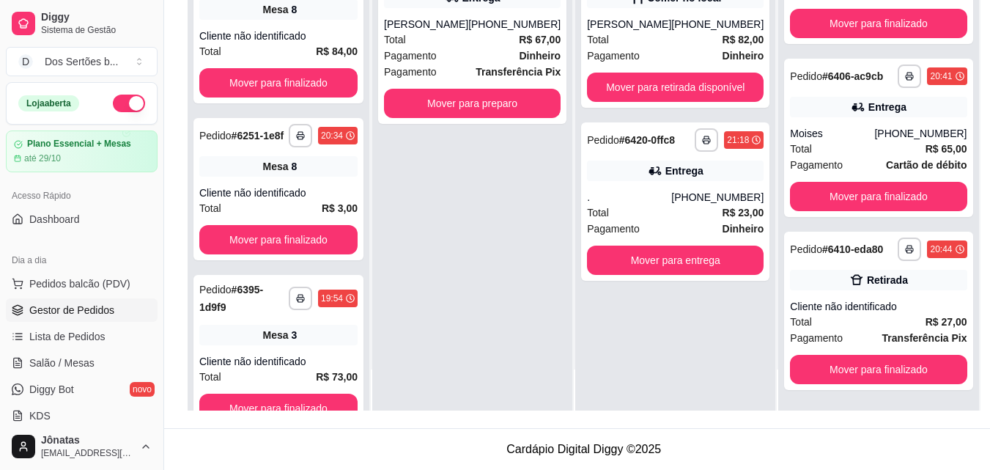
scroll to position [468, 0]
click at [651, 99] on button "Mover para retirada disponível" at bounding box center [675, 87] width 177 height 29
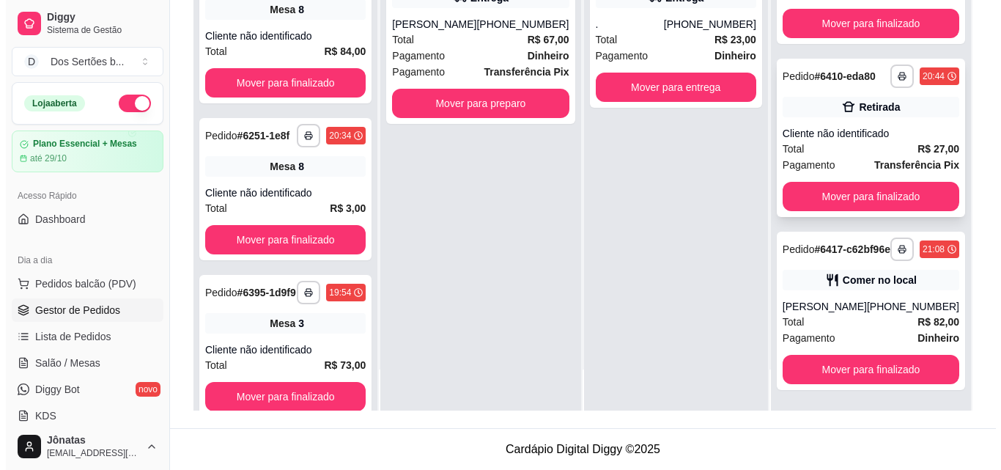
scroll to position [653, 0]
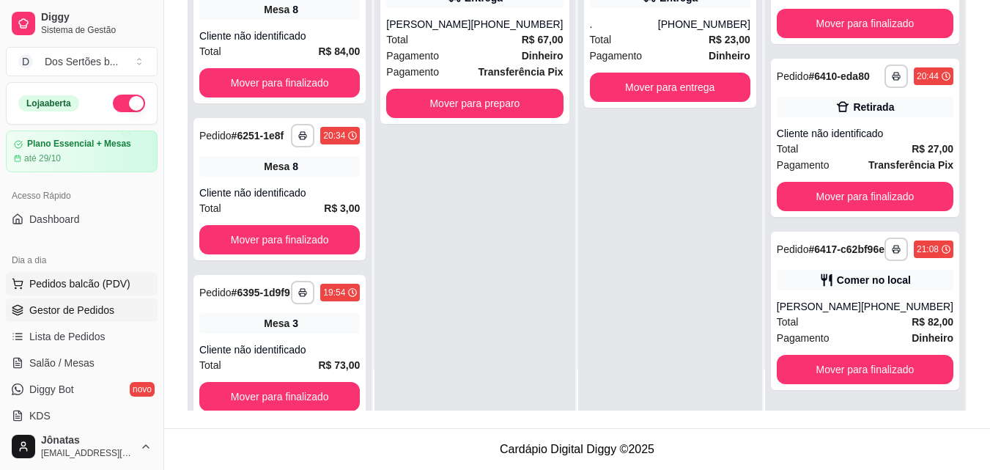
click at [34, 286] on span "Pedidos balcão (PDV)" at bounding box center [79, 283] width 101 height 15
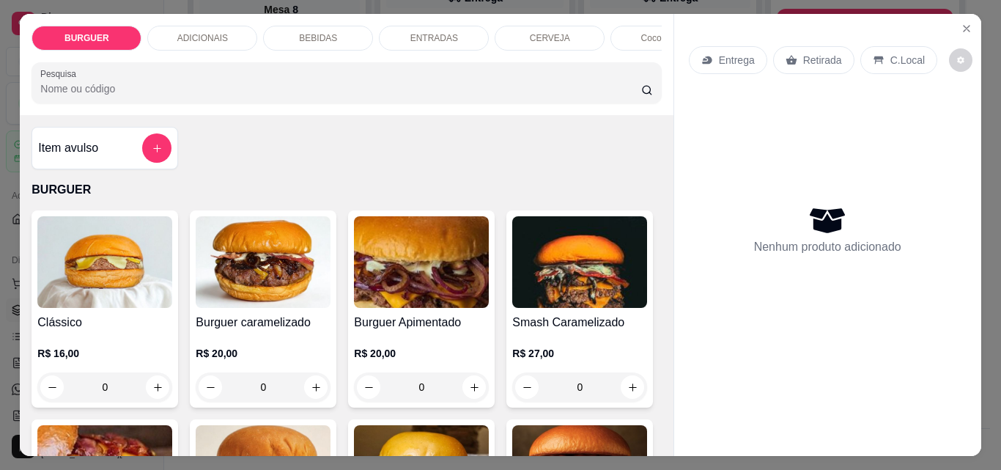
scroll to position [149, 0]
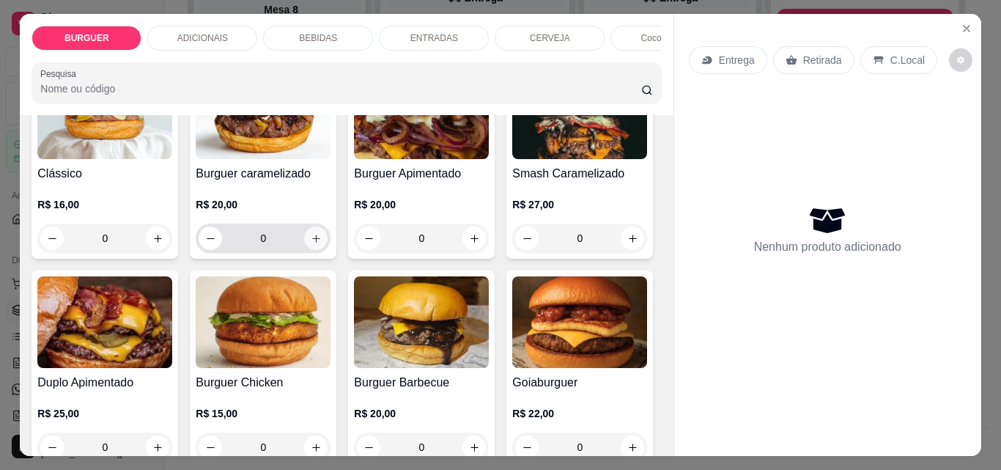
click at [311, 243] on icon "increase-product-quantity" at bounding box center [316, 238] width 11 height 11
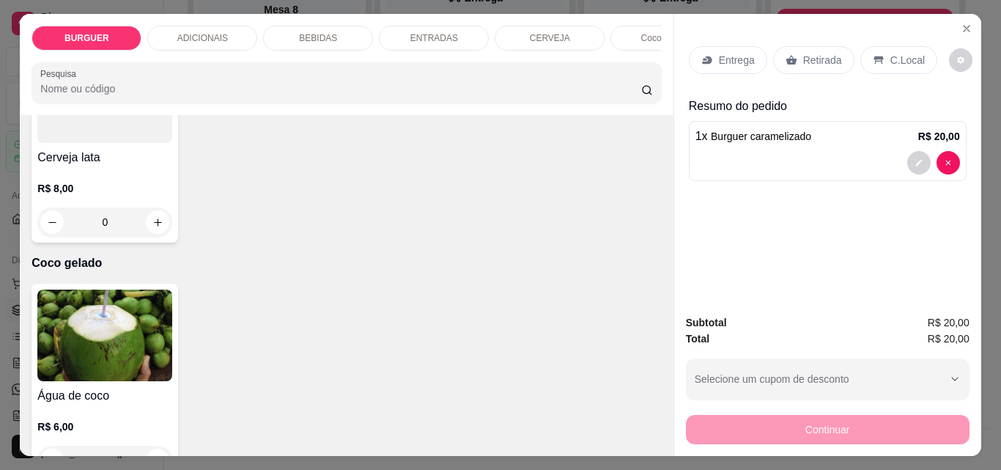
scroll to position [2849, 0]
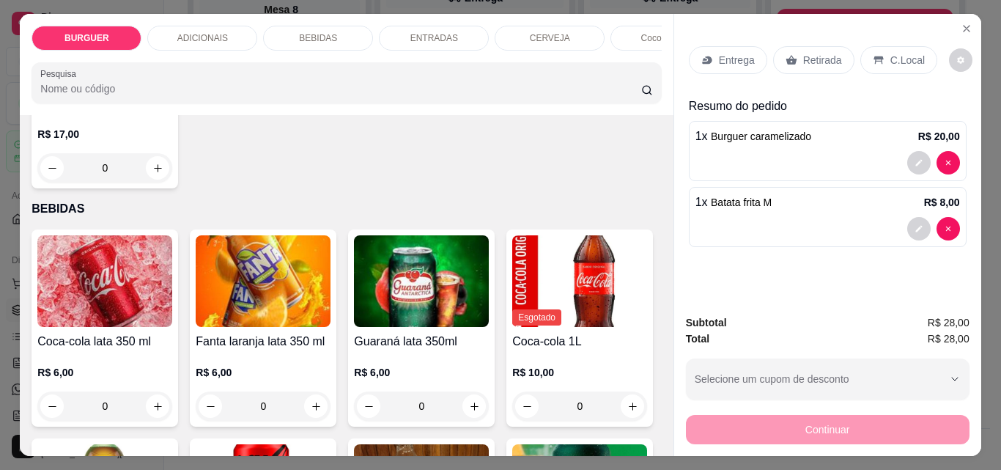
scroll to position [1208, 0]
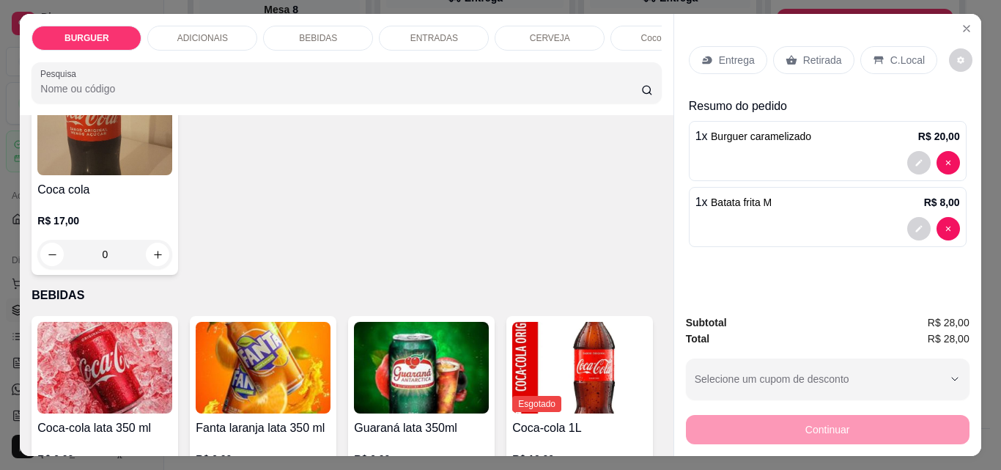
click at [163, 51] on icon "increase-product-quantity" at bounding box center [157, 45] width 11 height 11
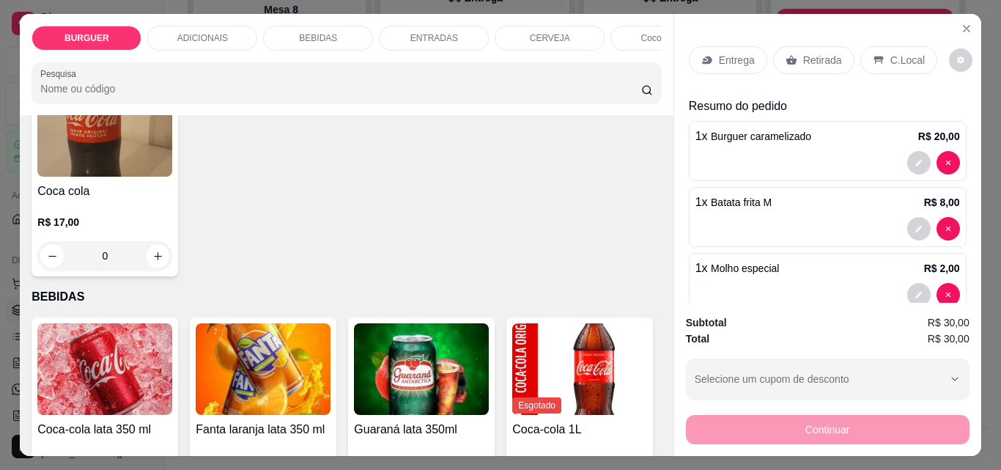
click at [719, 53] on p "Entrega" at bounding box center [737, 60] width 36 height 15
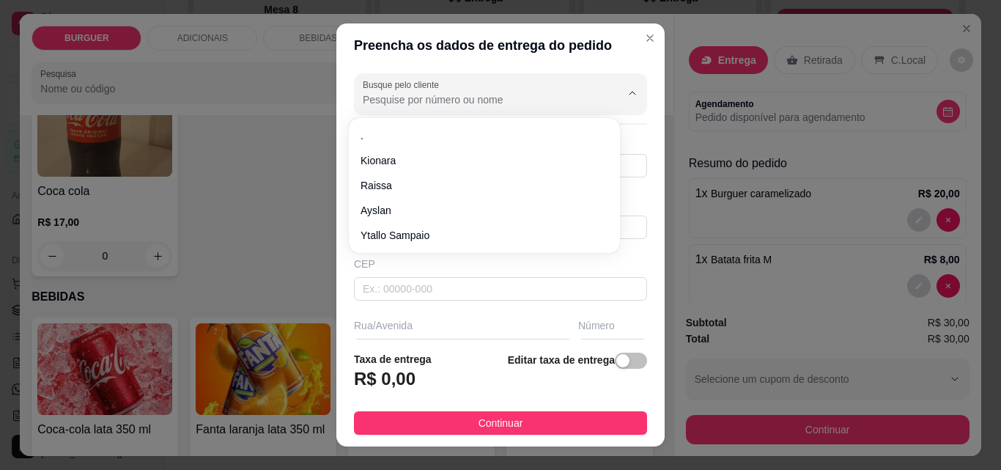
click at [392, 96] on input "Busque pelo cliente" at bounding box center [480, 99] width 235 height 15
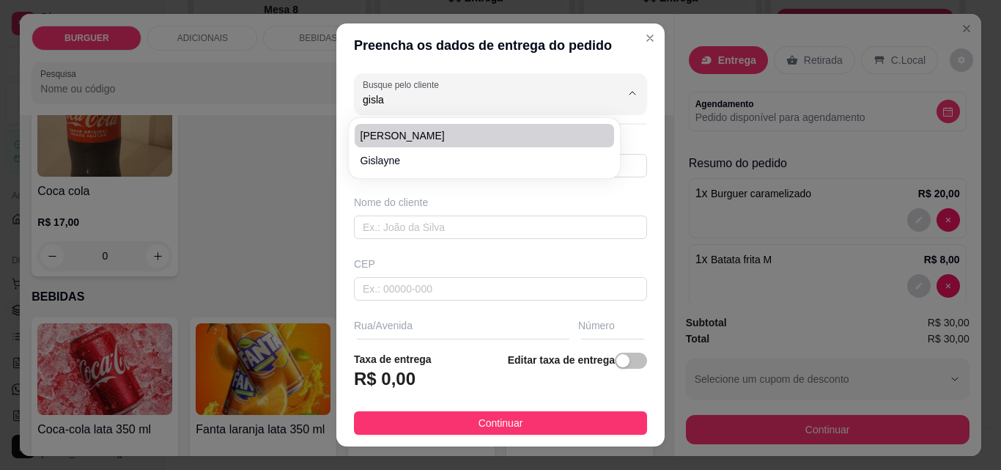
click at [369, 140] on span "[PERSON_NAME]" at bounding box center [477, 135] width 233 height 15
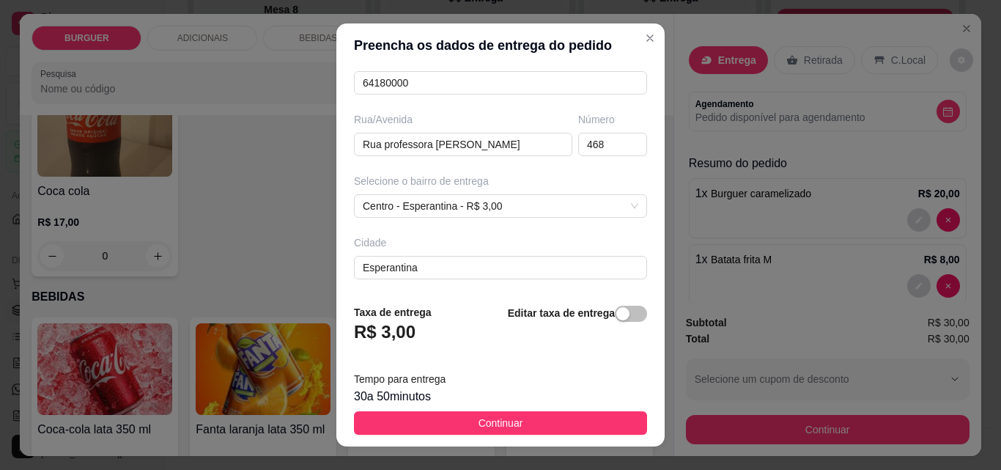
scroll to position [269, 0]
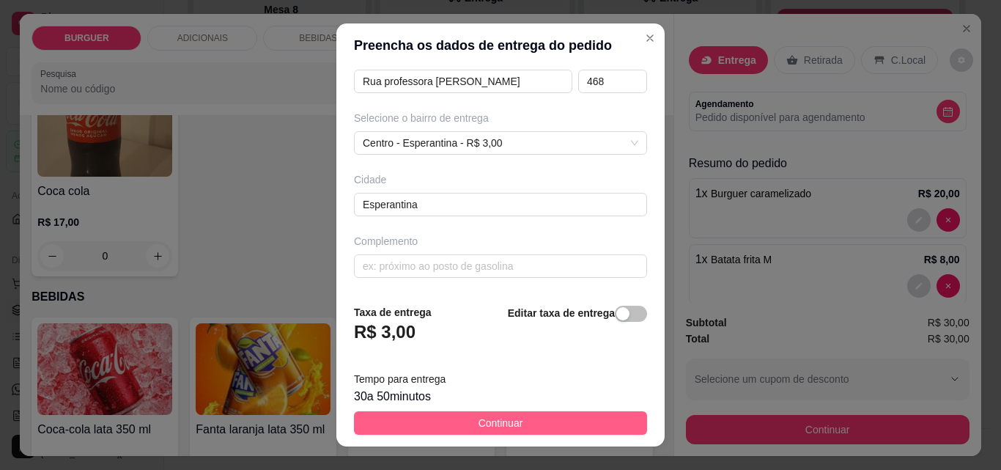
click at [514, 418] on button "Continuar" at bounding box center [500, 422] width 293 height 23
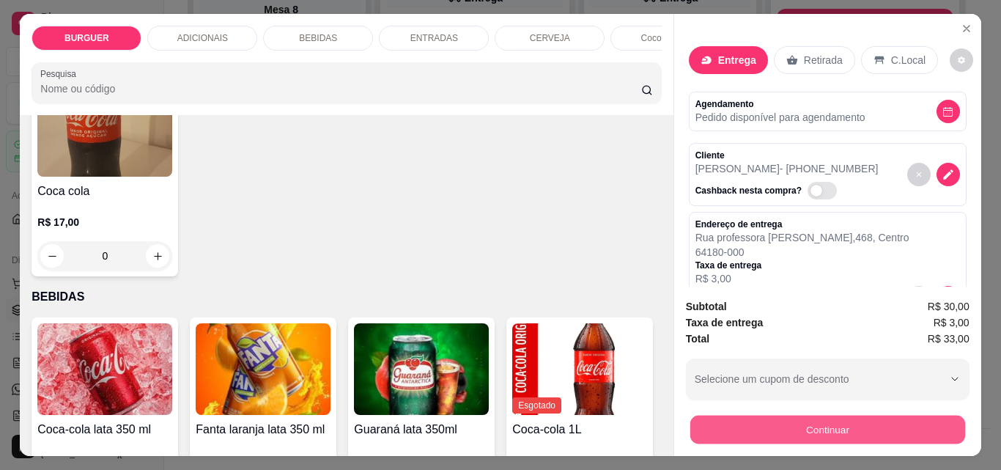
click at [732, 424] on button "Continuar" at bounding box center [827, 429] width 275 height 29
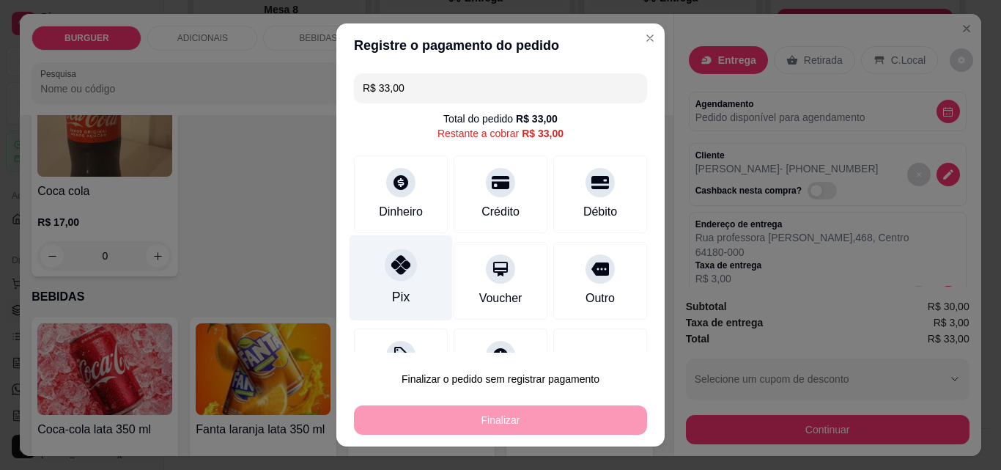
click at [397, 271] on icon at bounding box center [400, 264] width 19 height 19
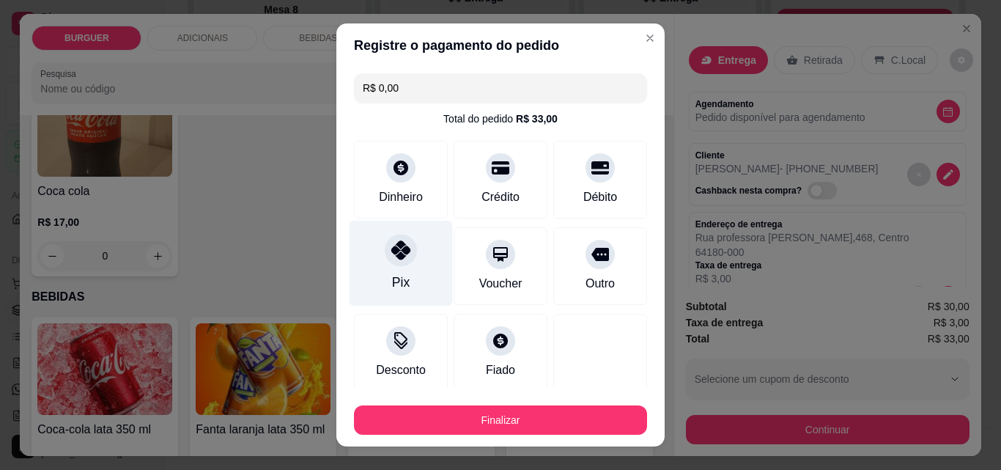
scroll to position [86, 0]
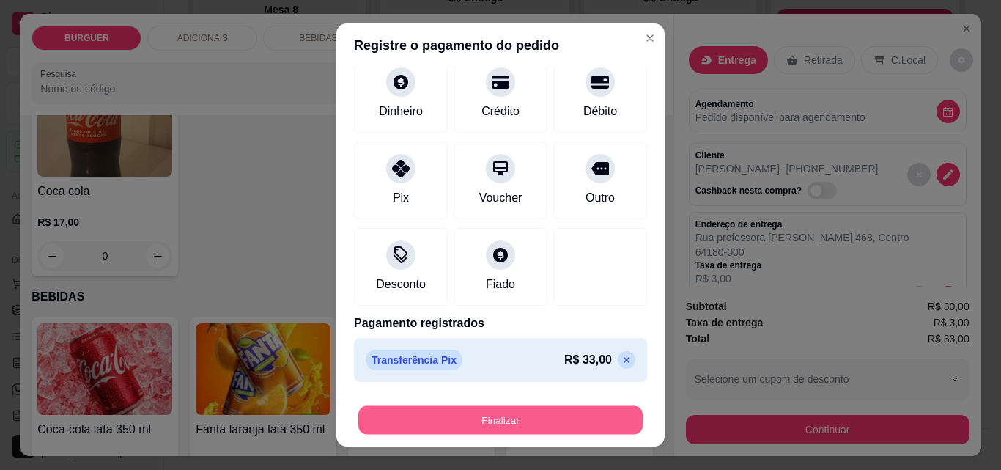
click at [503, 410] on button "Finalizar" at bounding box center [500, 420] width 284 height 29
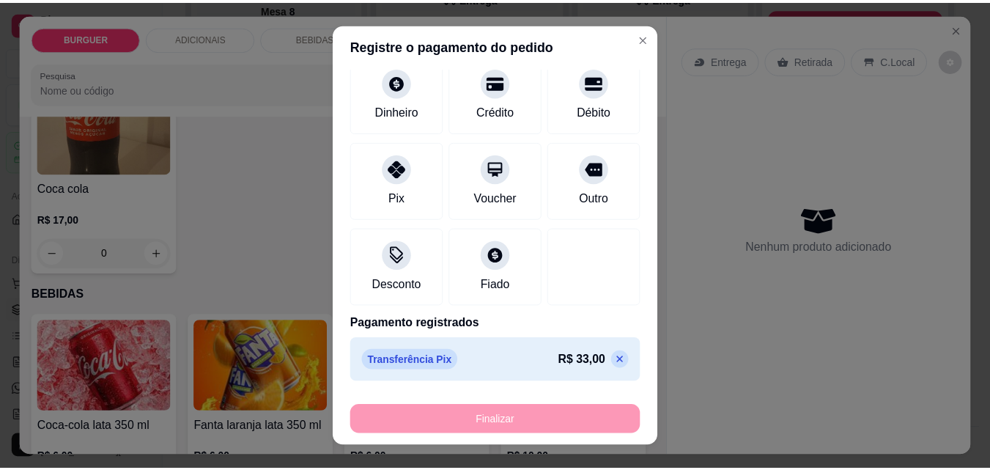
scroll to position [1206, 0]
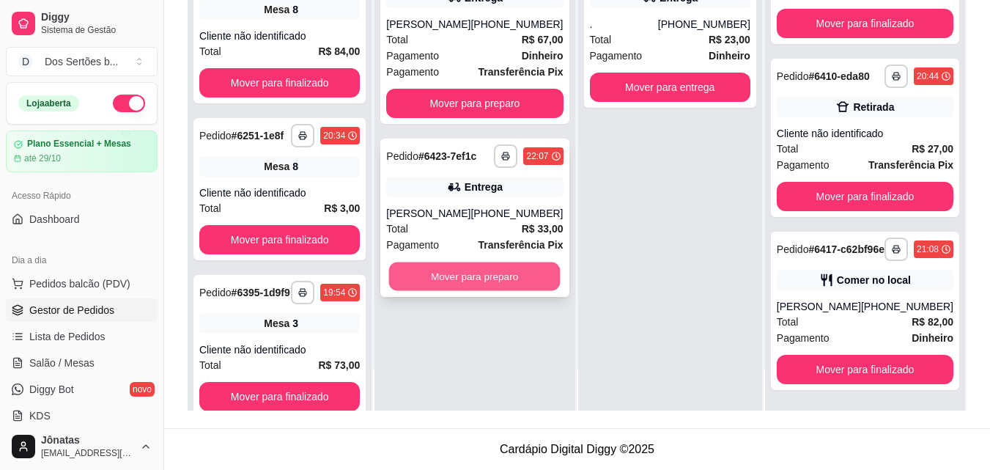
click at [459, 291] on button "Mover para preparo" at bounding box center [474, 276] width 171 height 29
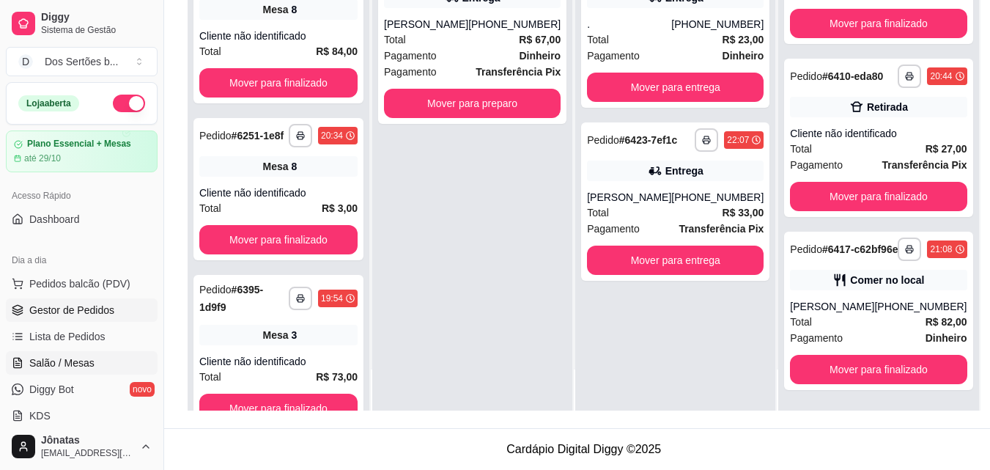
click at [28, 366] on link "Salão / Mesas" at bounding box center [82, 362] width 152 height 23
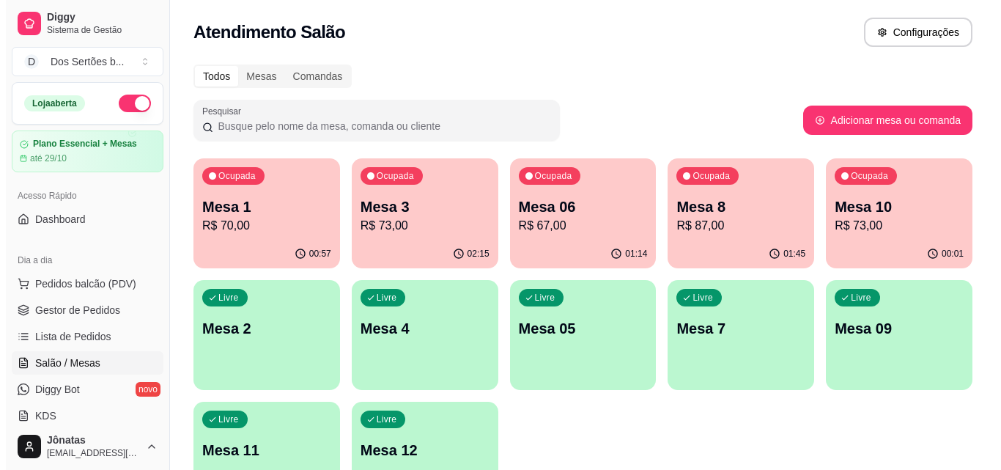
scroll to position [101, 0]
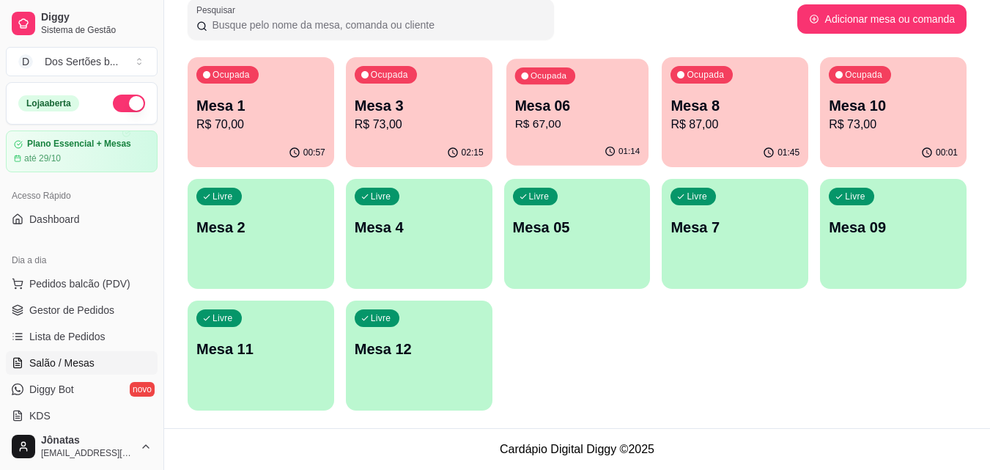
click at [616, 116] on p "R$ 67,00" at bounding box center [576, 124] width 125 height 17
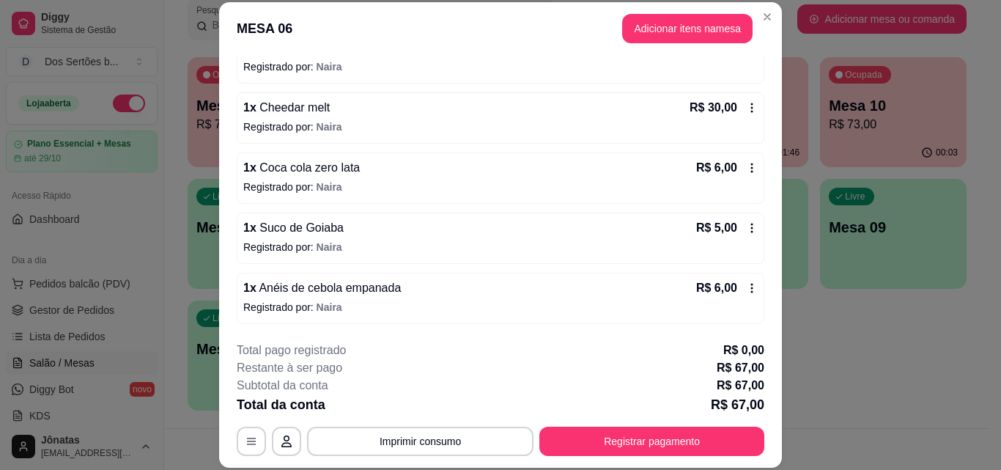
scroll to position [45, 0]
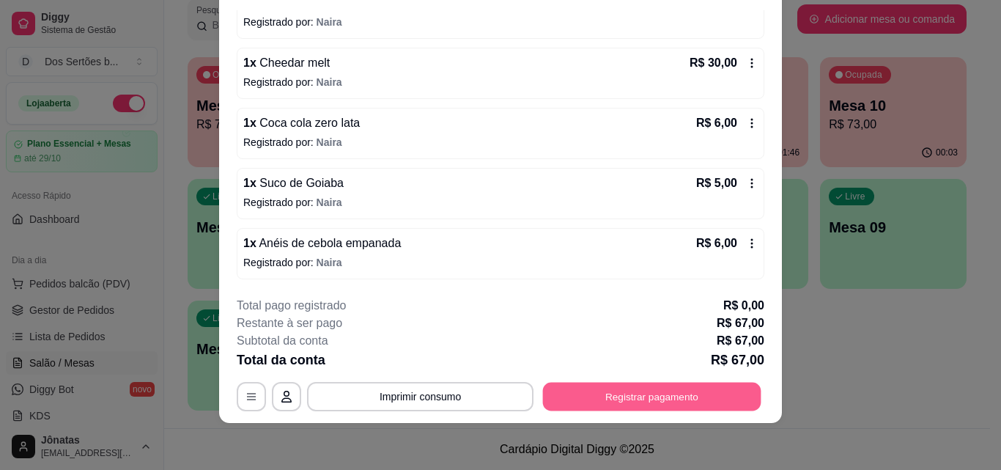
click at [627, 388] on button "Registrar pagamento" at bounding box center [652, 396] width 218 height 29
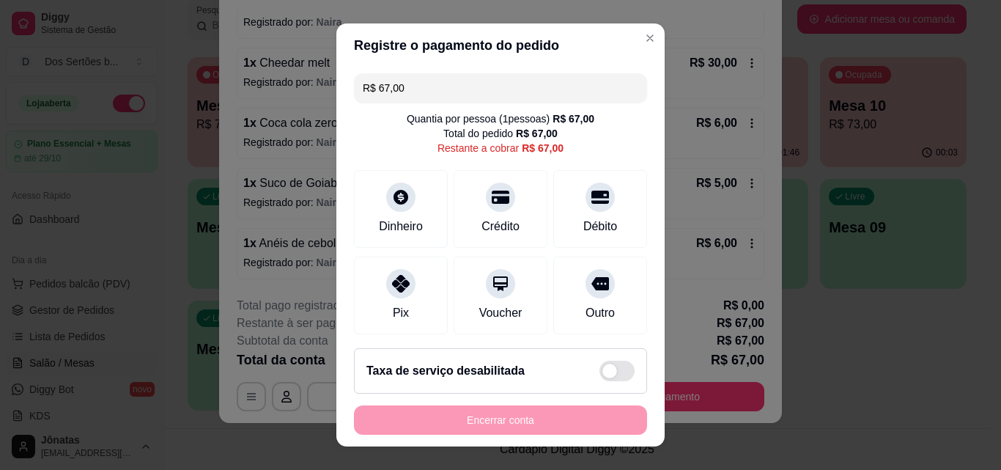
click at [426, 88] on input "R$ 67,00" at bounding box center [501, 87] width 276 height 29
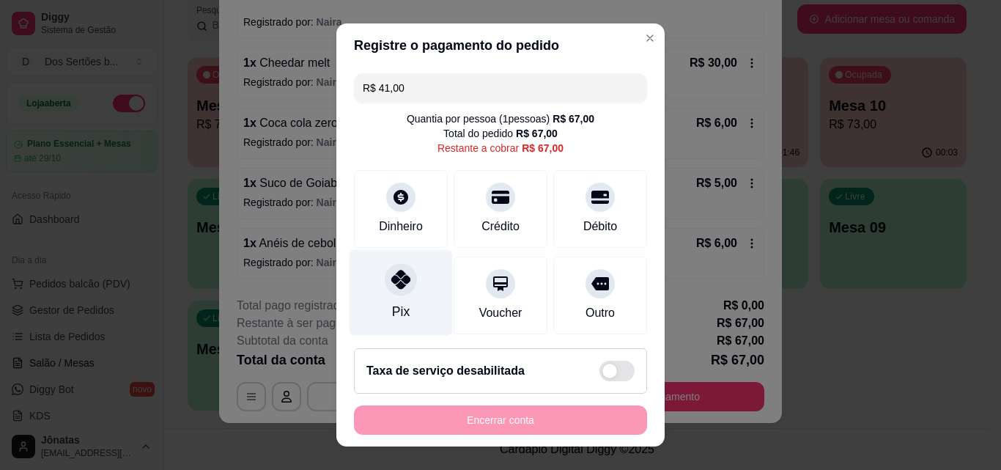
click at [355, 307] on div "Pix" at bounding box center [401, 293] width 103 height 86
click at [374, 272] on div "Pix" at bounding box center [401, 293] width 103 height 86
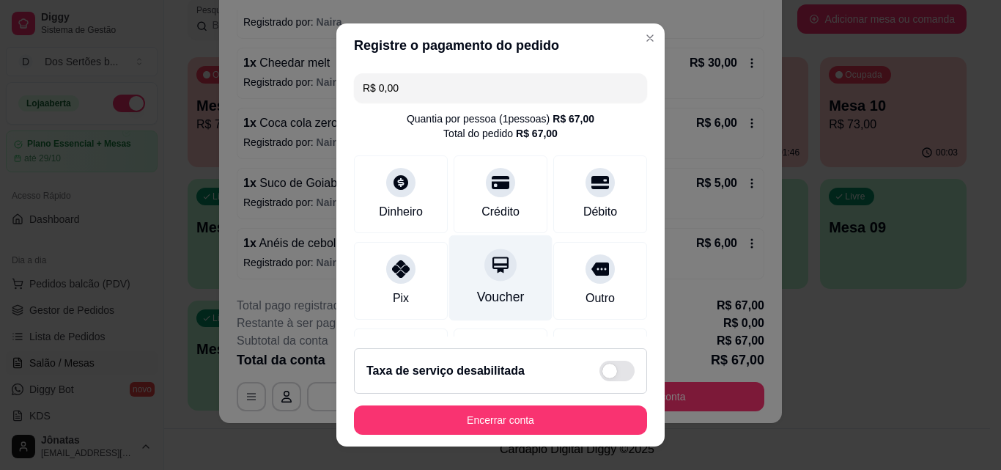
scroll to position [225, 0]
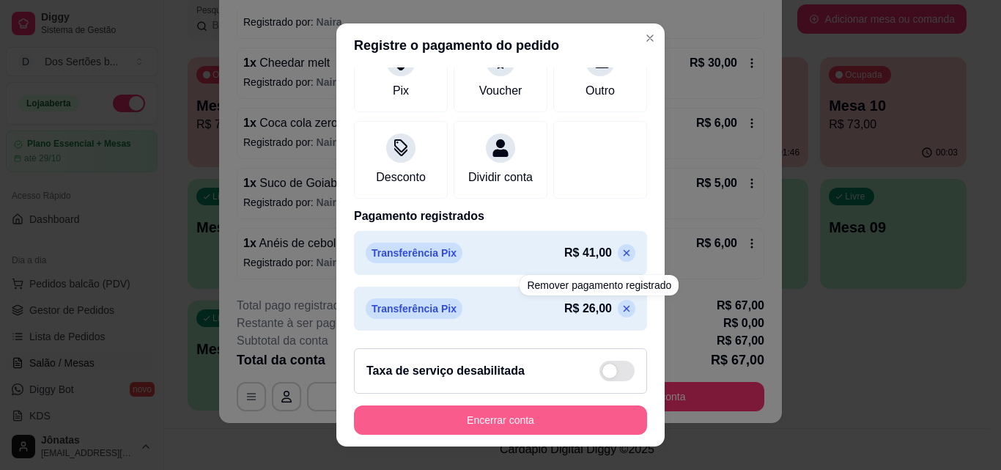
click at [536, 418] on button "Encerrar conta" at bounding box center [500, 419] width 293 height 29
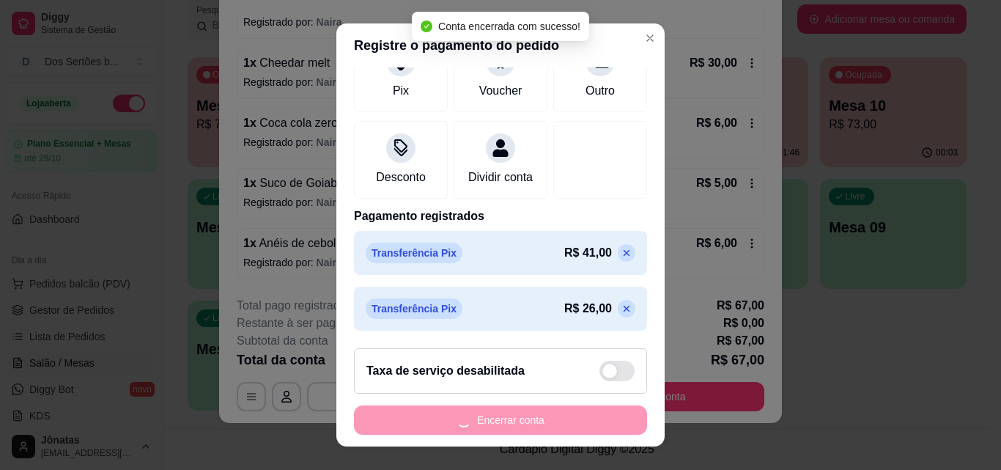
scroll to position [0, 0]
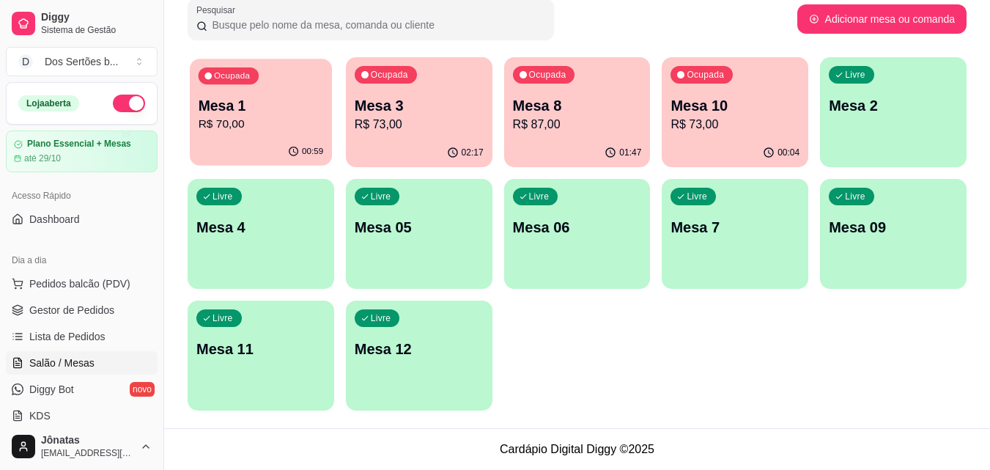
click at [306, 123] on p "R$ 70,00" at bounding box center [261, 124] width 125 height 17
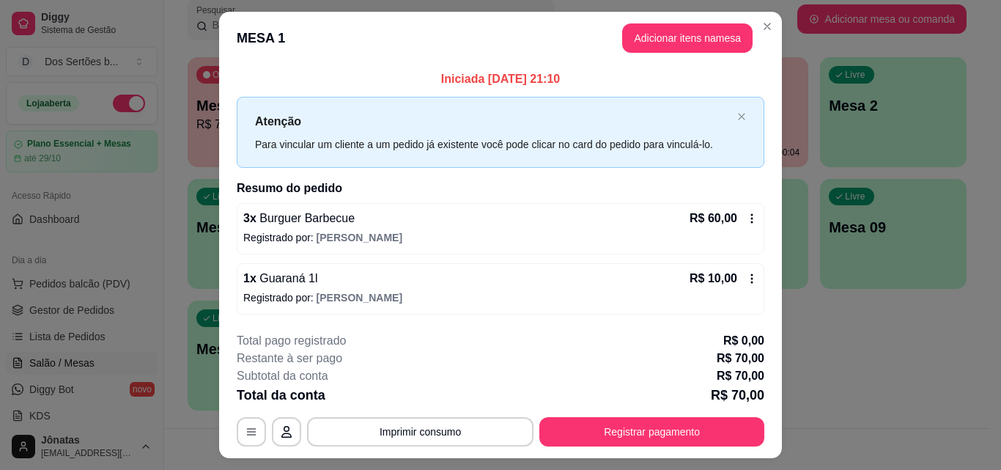
scroll to position [35, 0]
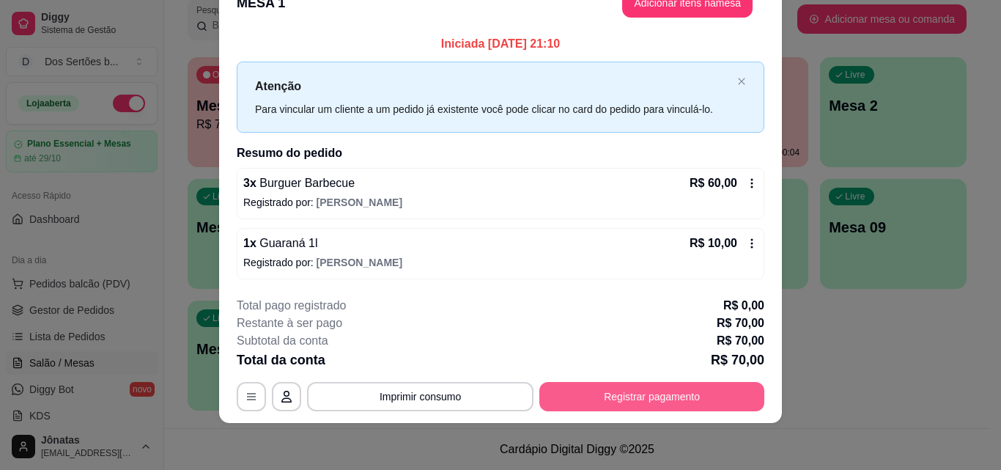
click at [601, 396] on button "Registrar pagamento" at bounding box center [651, 396] width 225 height 29
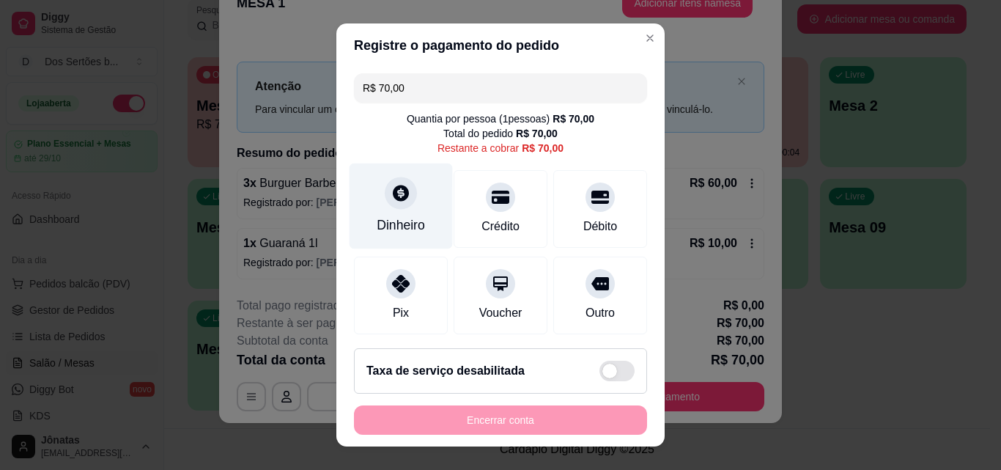
click at [407, 213] on div "Dinheiro" at bounding box center [401, 206] width 103 height 86
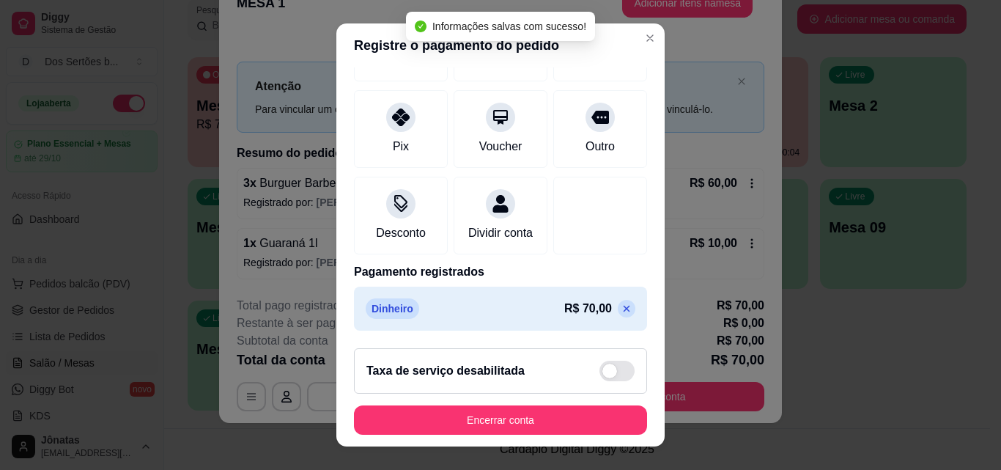
scroll to position [23, 0]
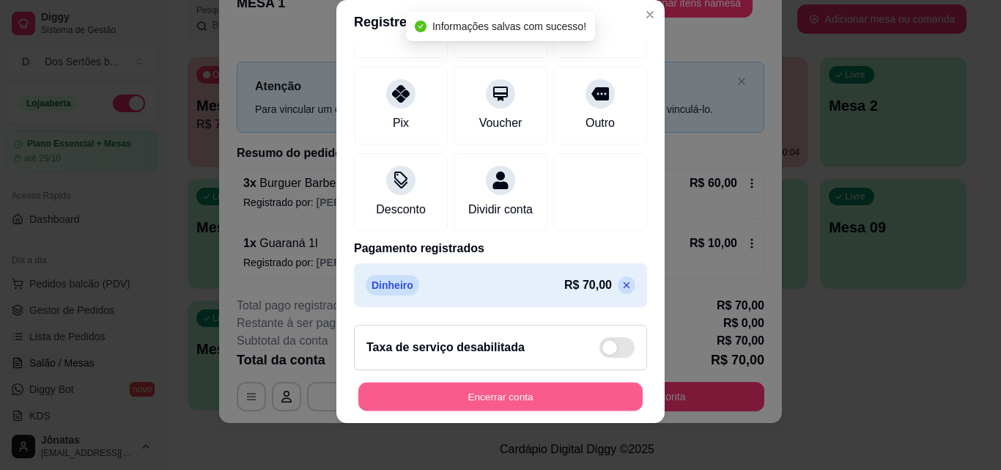
click at [539, 387] on button "Encerrar conta" at bounding box center [500, 397] width 284 height 29
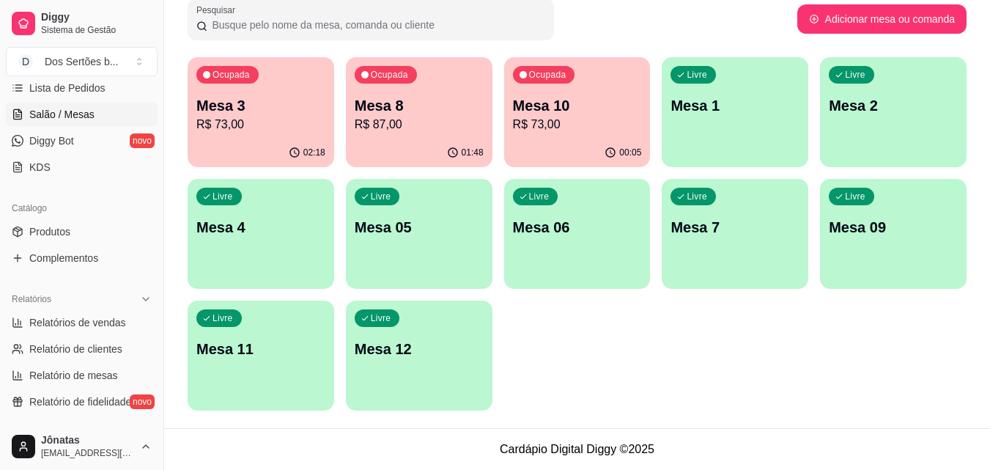
scroll to position [259, 0]
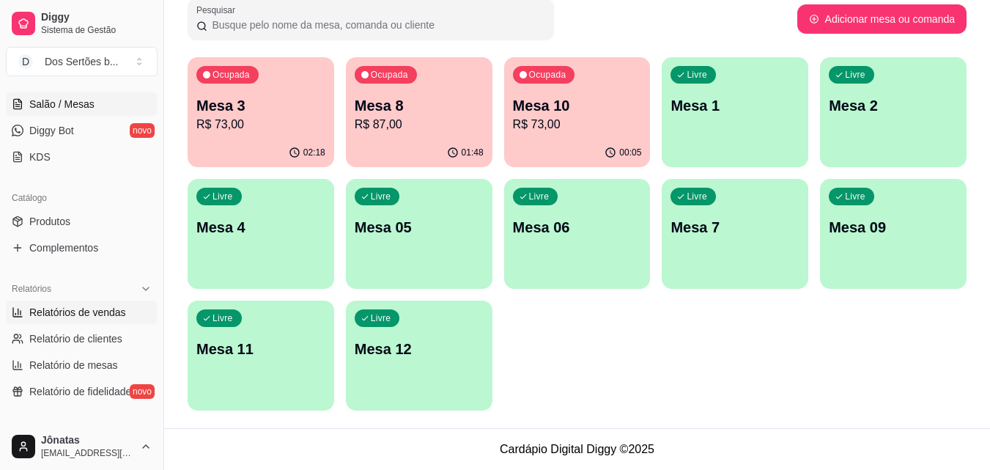
click at [64, 313] on span "Relatórios de vendas" at bounding box center [77, 312] width 97 height 15
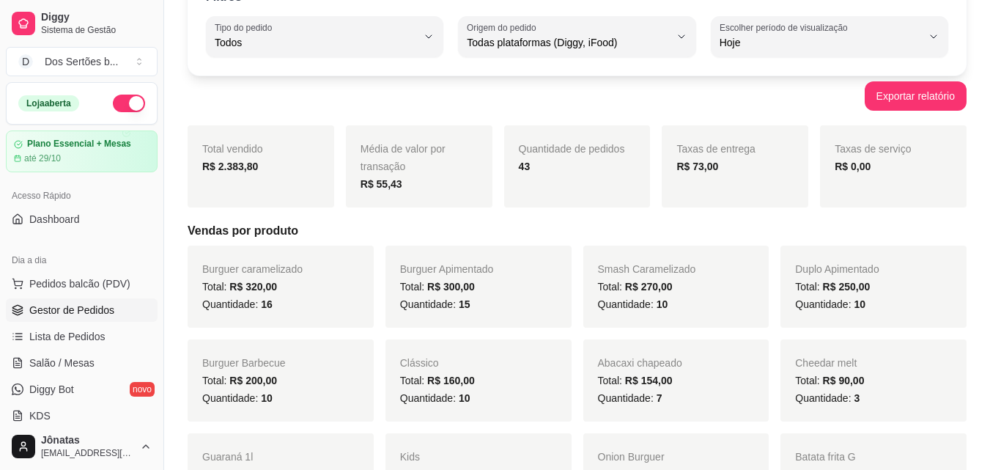
click at [75, 309] on span "Gestor de Pedidos" at bounding box center [71, 310] width 85 height 15
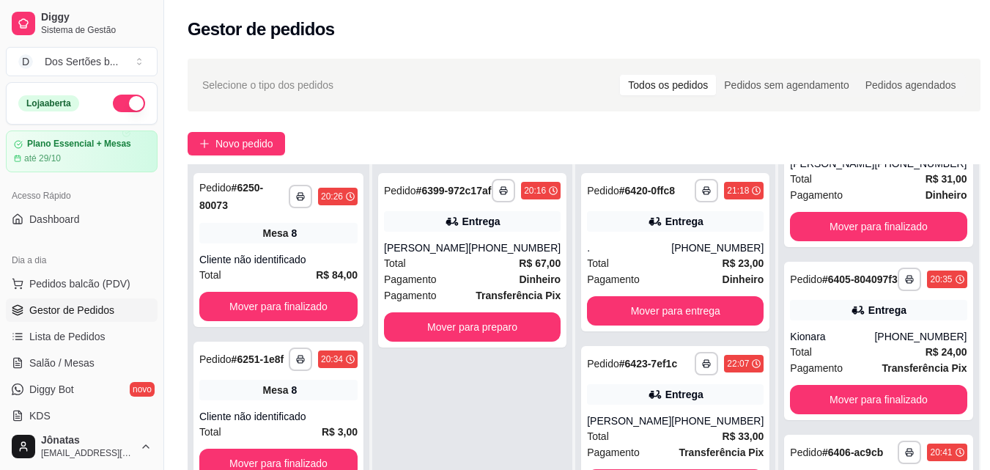
scroll to position [397, 0]
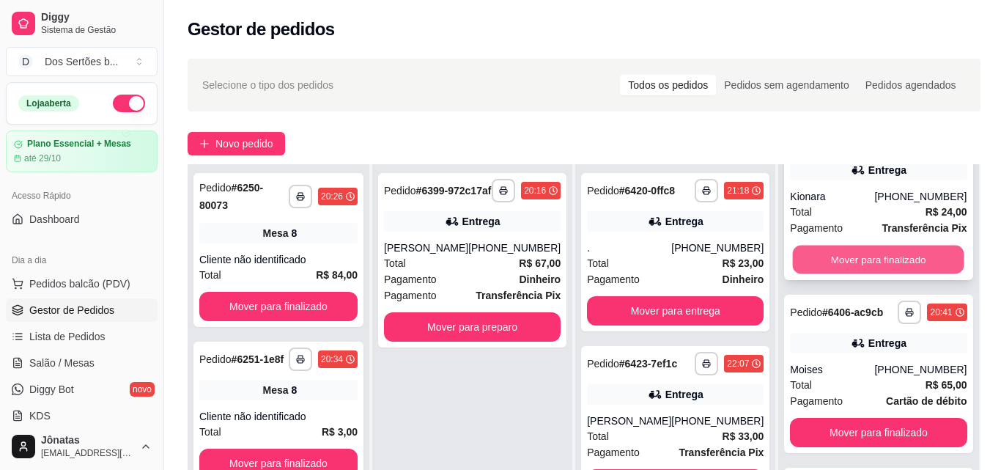
click at [828, 274] on button "Mover para finalizado" at bounding box center [878, 260] width 171 height 29
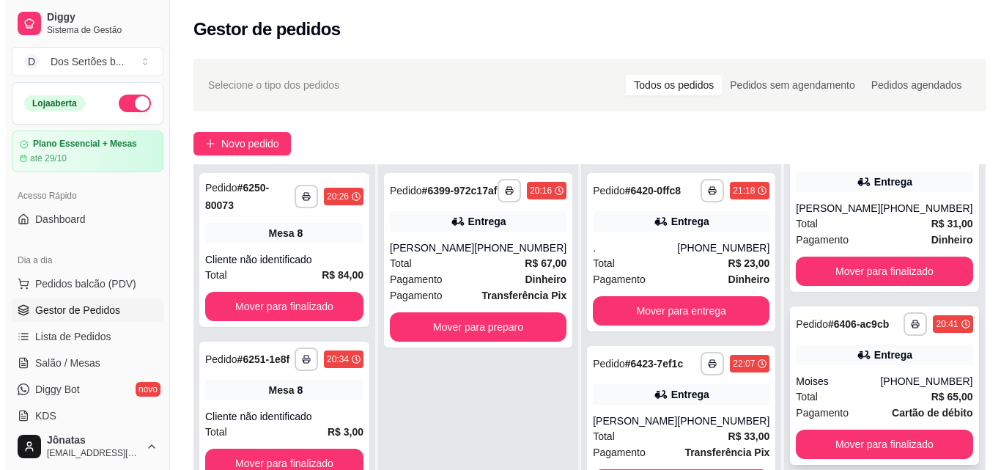
scroll to position [306, 0]
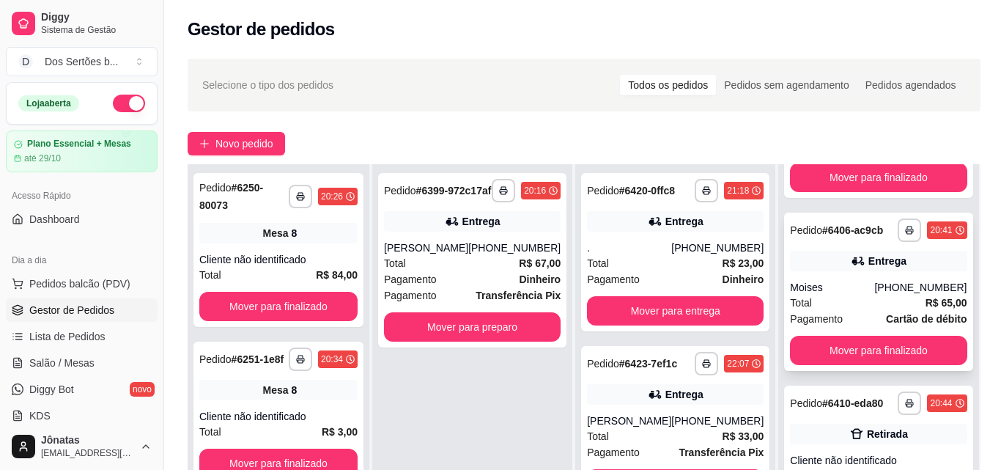
click at [838, 307] on div "**********" at bounding box center [878, 292] width 188 height 158
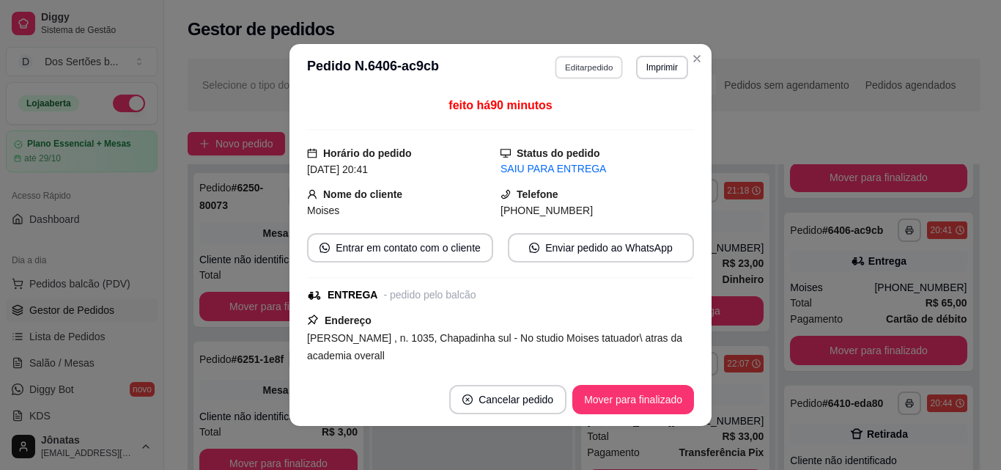
click at [572, 66] on button "Editar pedido" at bounding box center [590, 67] width 68 height 23
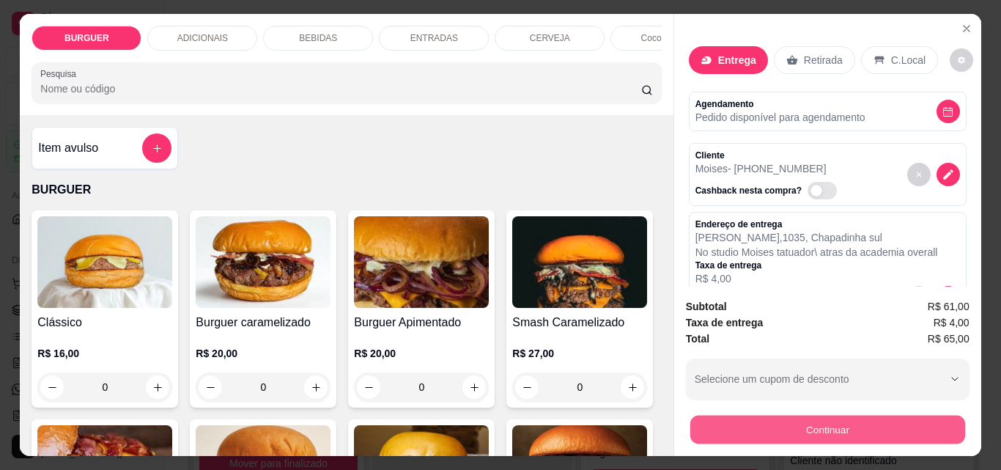
click at [745, 416] on button "Continuar" at bounding box center [827, 429] width 275 height 29
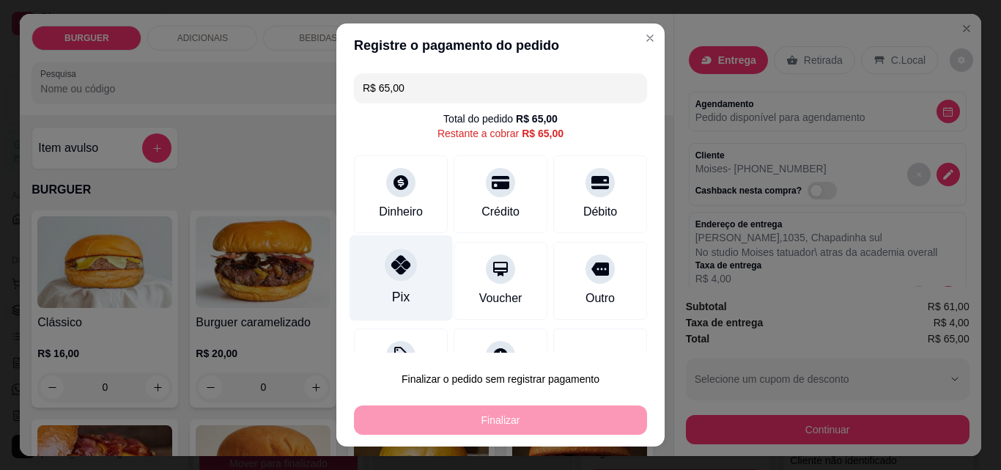
click at [391, 270] on icon at bounding box center [400, 264] width 19 height 19
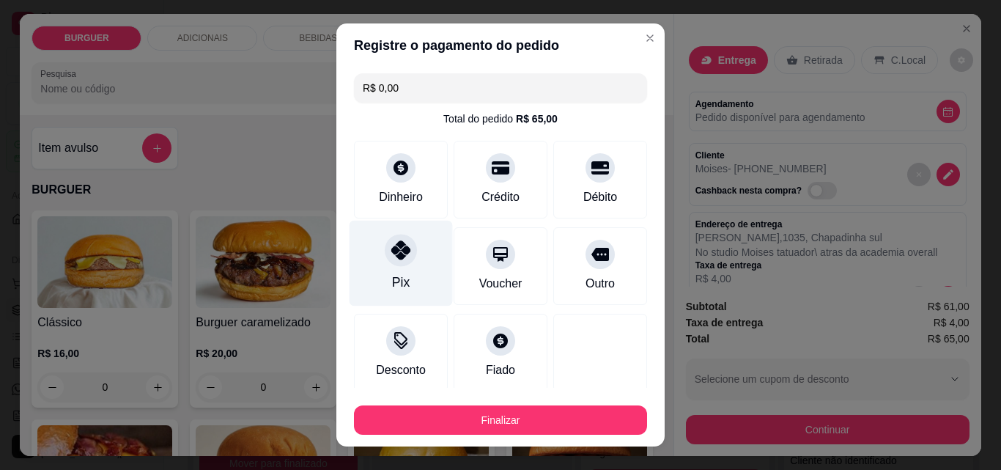
scroll to position [86, 0]
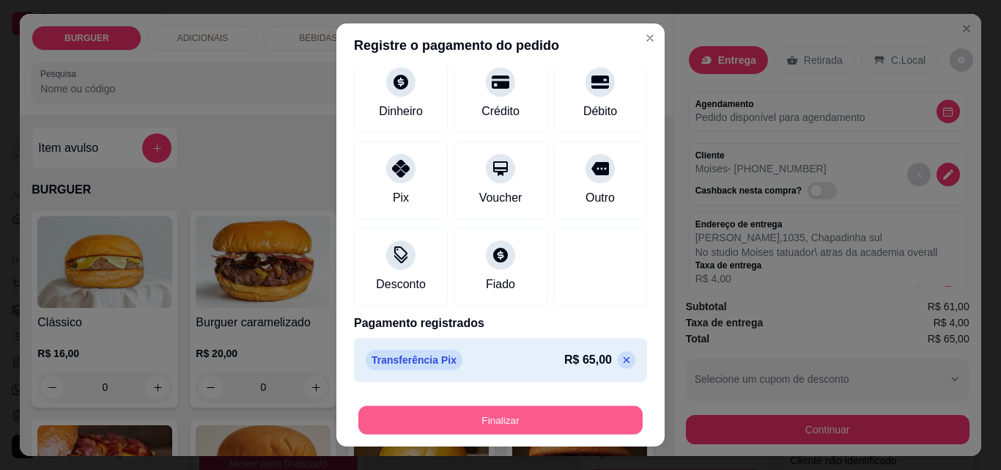
click at [481, 412] on button "Finalizar" at bounding box center [500, 420] width 284 height 29
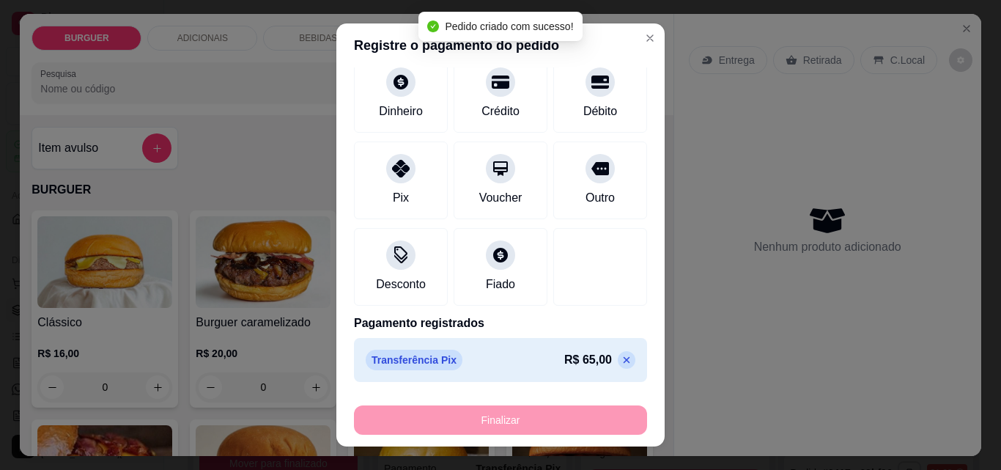
scroll to position [284, 0]
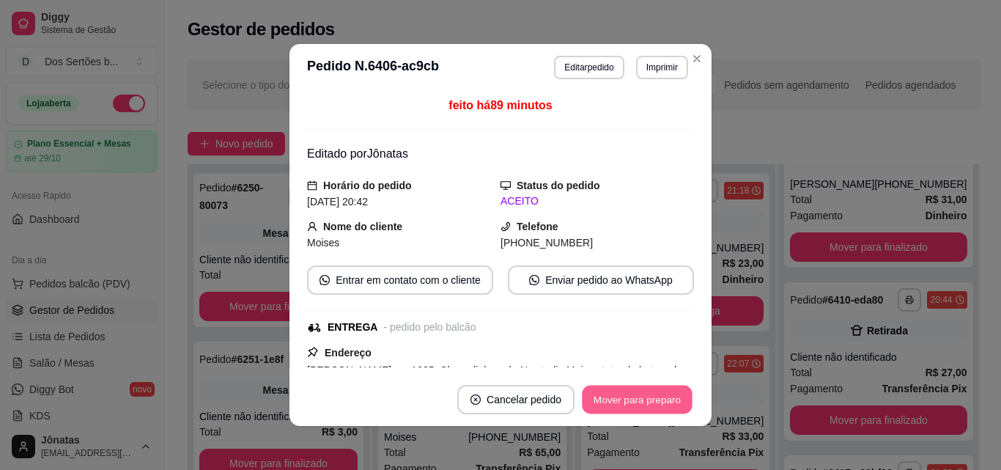
click at [624, 391] on button "Mover para preparo" at bounding box center [637, 399] width 110 height 29
click at [624, 392] on button "Mover para entrega" at bounding box center [638, 399] width 110 height 29
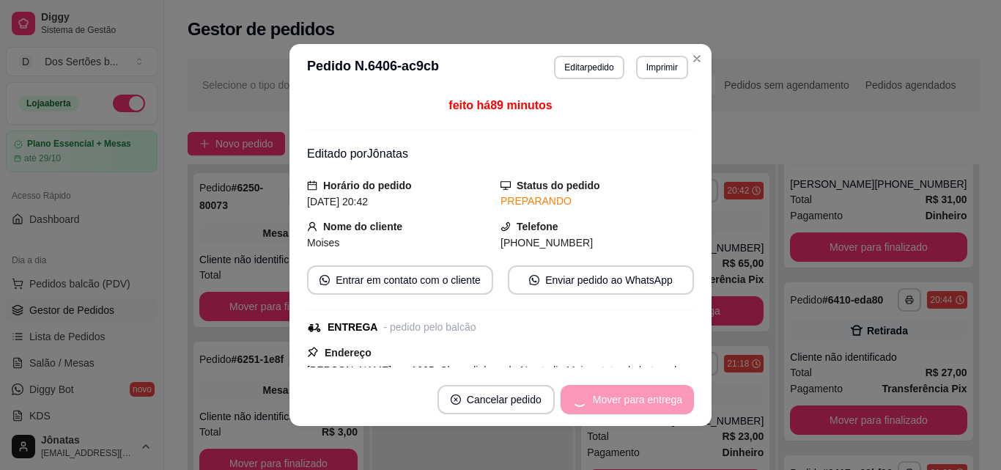
scroll to position [306, 0]
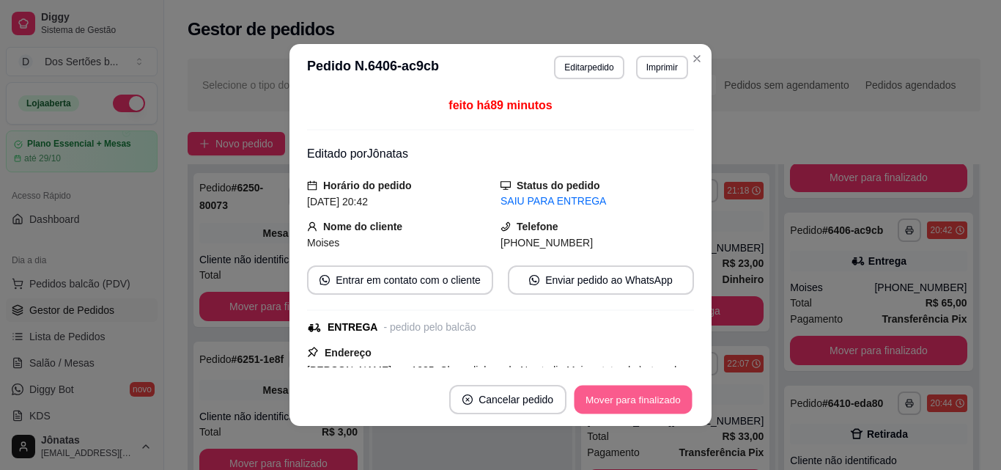
click at [624, 392] on button "Mover para finalizado" at bounding box center [634, 399] width 118 height 29
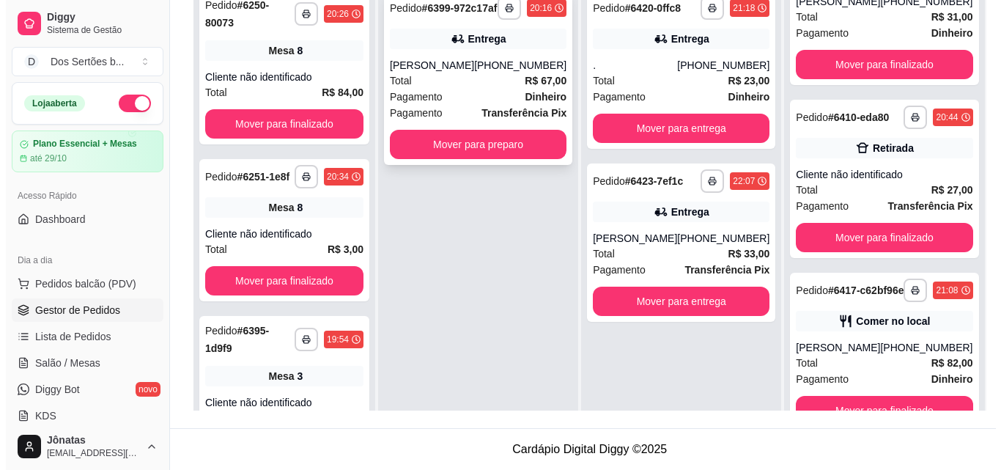
scroll to position [41, 0]
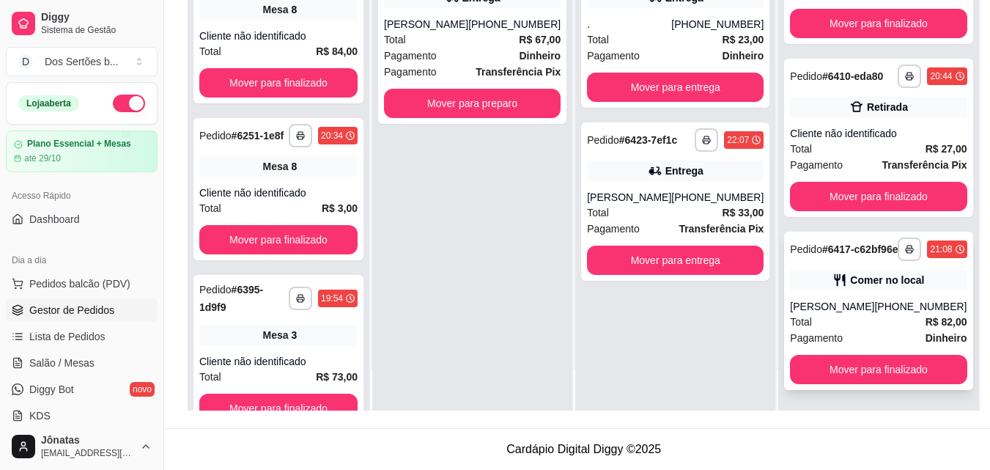
click at [888, 287] on div "Comer no local" at bounding box center [887, 280] width 74 height 15
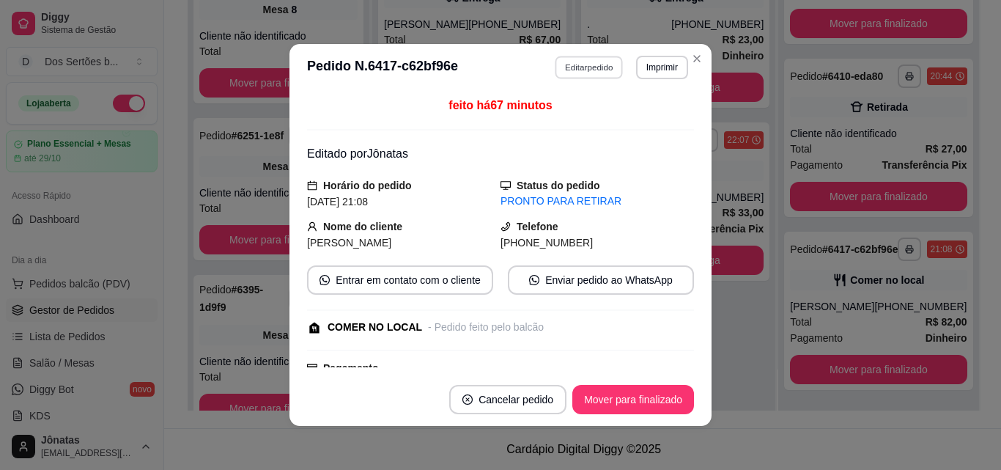
click at [558, 66] on button "Editar pedido" at bounding box center [590, 67] width 68 height 23
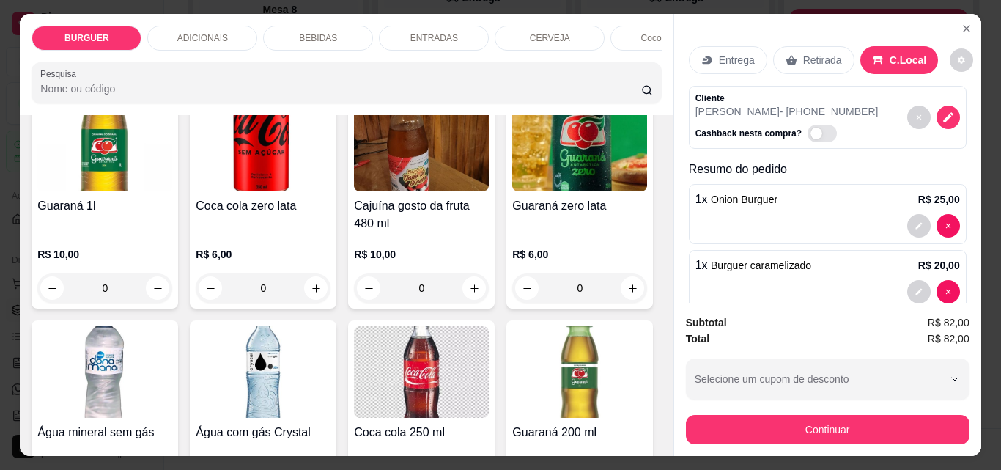
scroll to position [1839, 0]
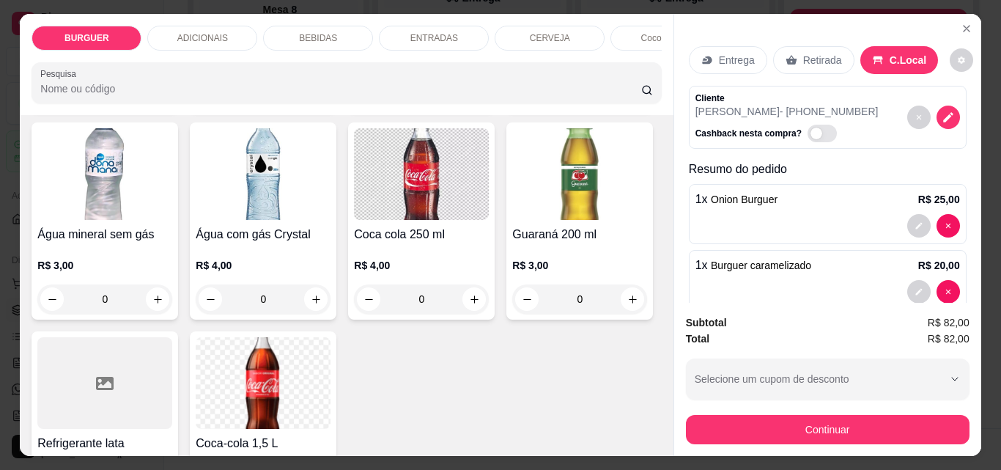
click at [169, 102] on button "increase-product-quantity" at bounding box center [158, 90] width 23 height 23
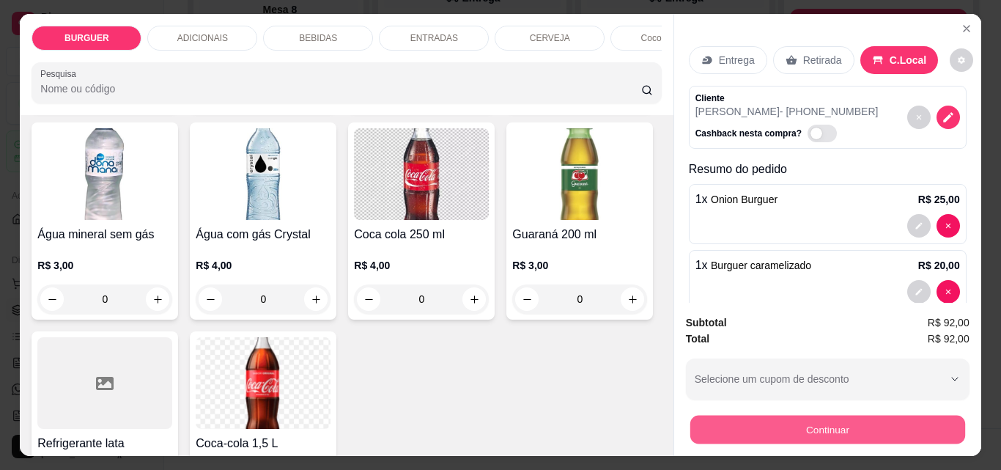
click at [739, 421] on button "Continuar" at bounding box center [827, 429] width 275 height 29
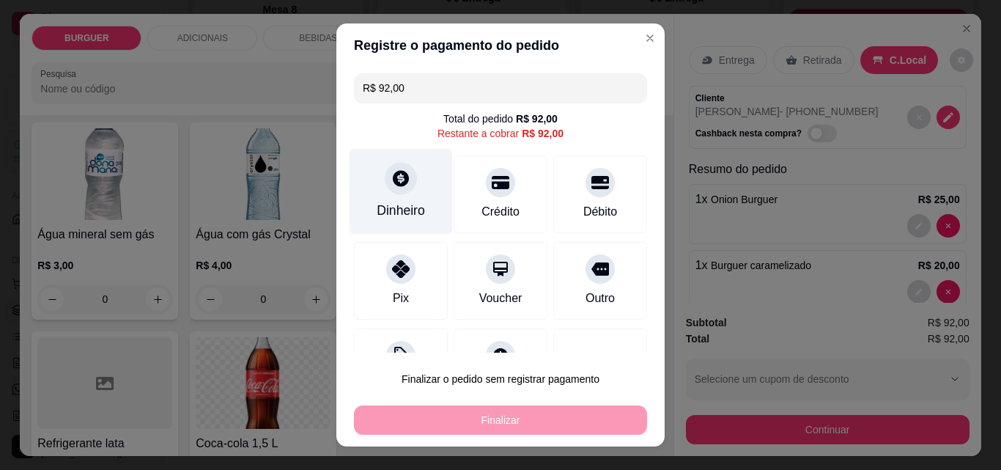
click at [385, 174] on div at bounding box center [401, 178] width 32 height 32
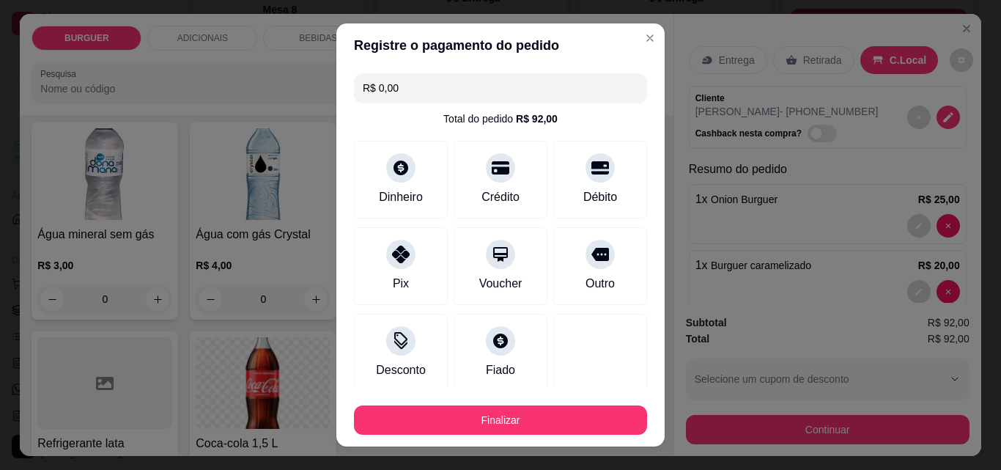
scroll to position [86, 0]
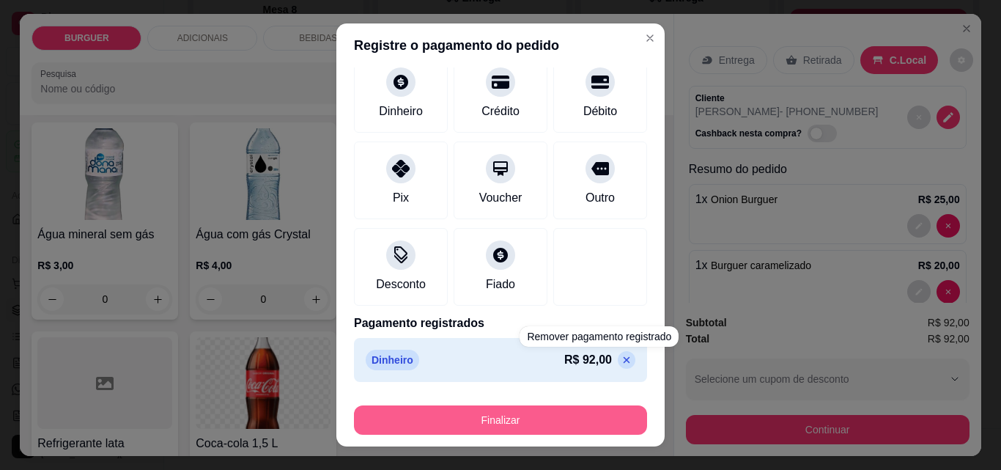
click at [580, 411] on button "Finalizar" at bounding box center [500, 419] width 293 height 29
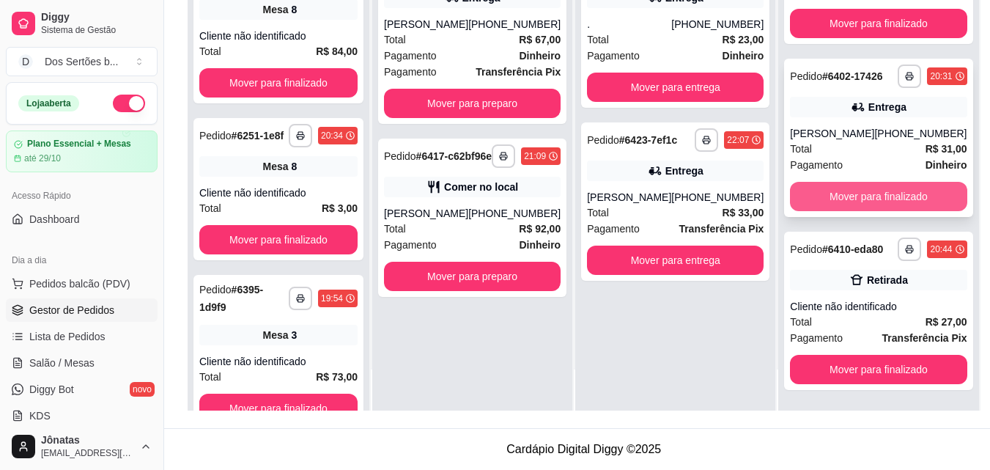
scroll to position [0, 0]
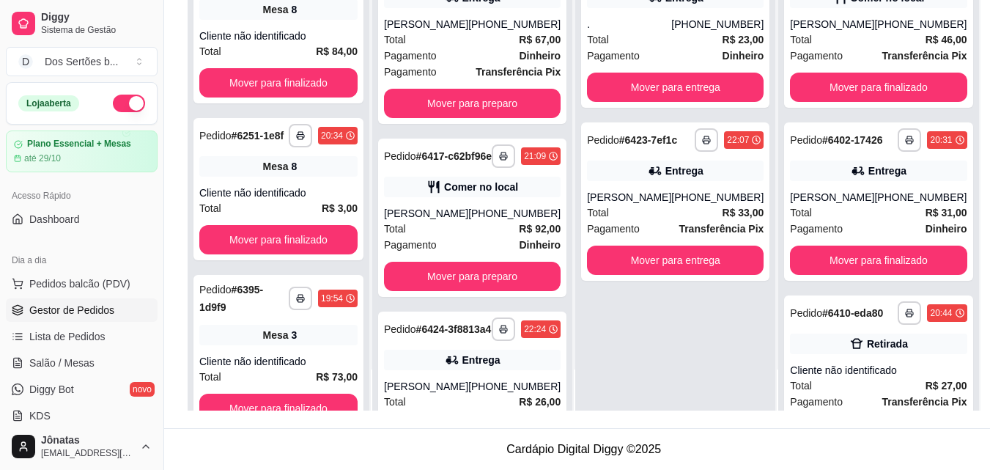
click at [556, 406] on div "**********" at bounding box center [472, 176] width 200 height 470
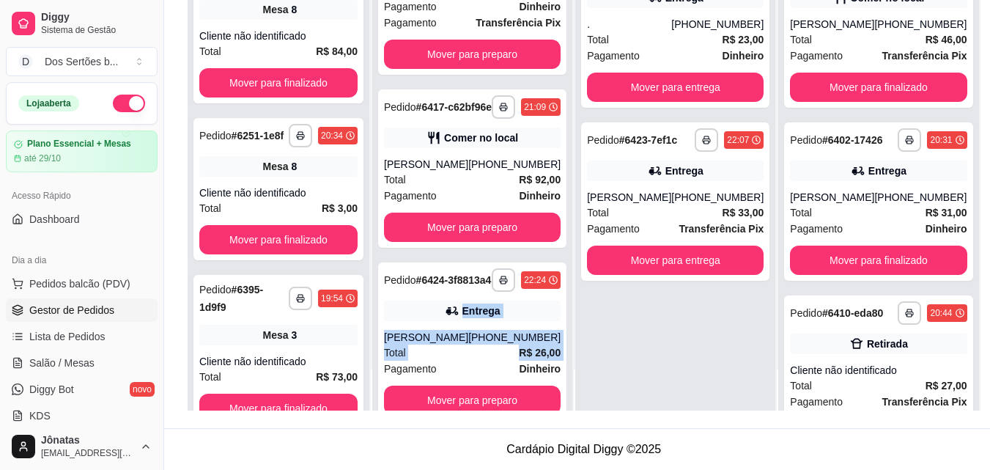
scroll to position [92, 0]
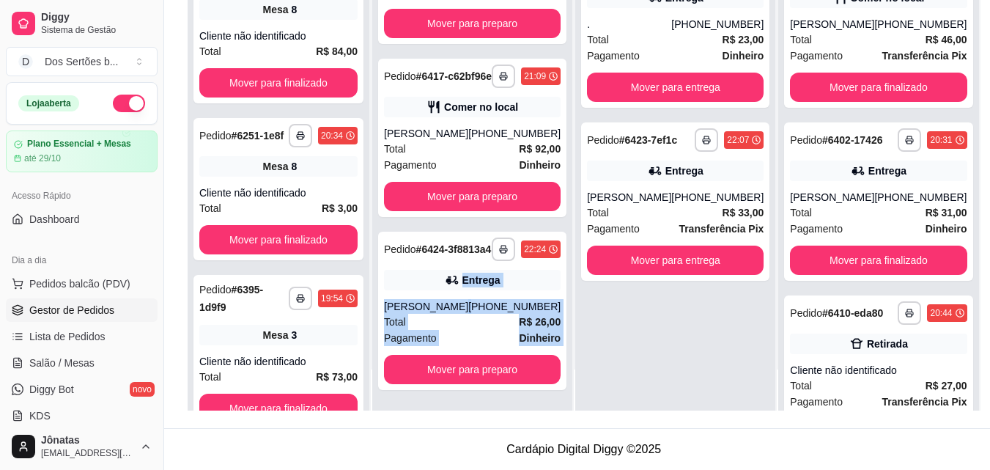
drag, startPoint x: 556, startPoint y: 405, endPoint x: 564, endPoint y: 399, distance: 11.0
click at [564, 399] on div "**********" at bounding box center [472, 176] width 200 height 470
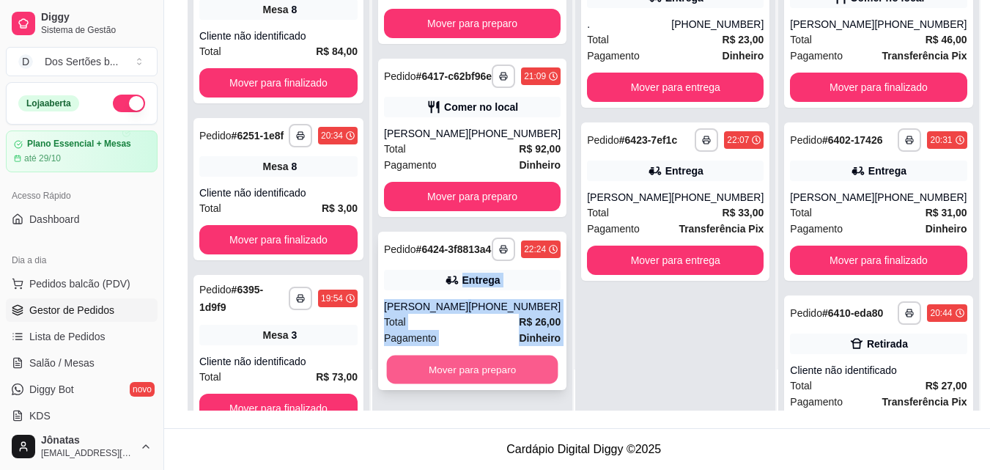
click at [473, 375] on button "Mover para preparo" at bounding box center [472, 369] width 171 height 29
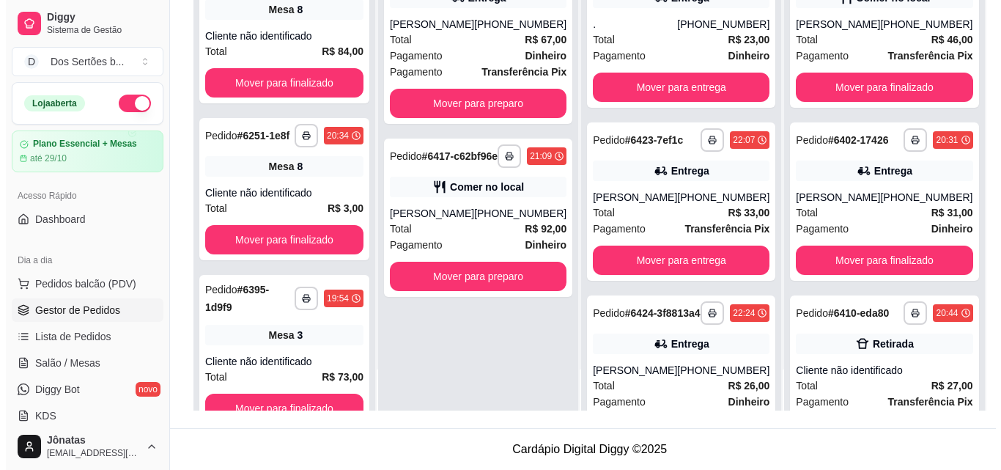
scroll to position [0, 0]
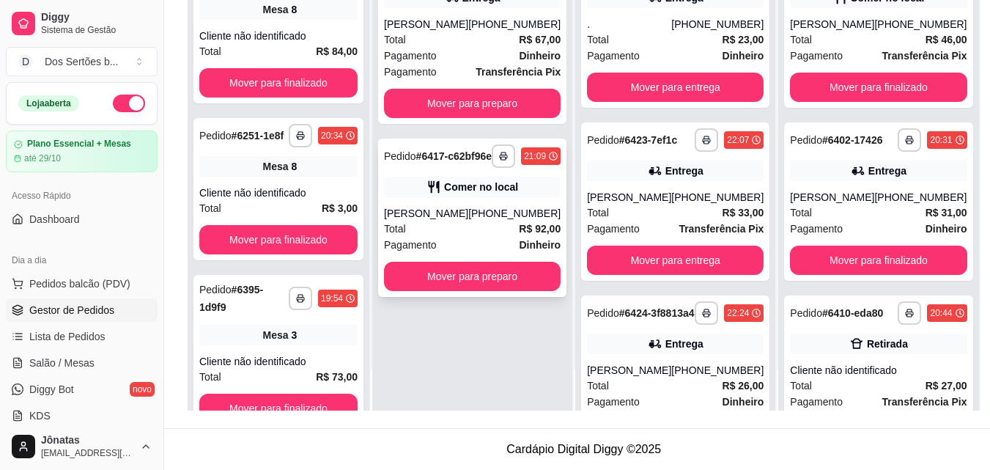
click at [487, 241] on div "**********" at bounding box center [472, 218] width 188 height 158
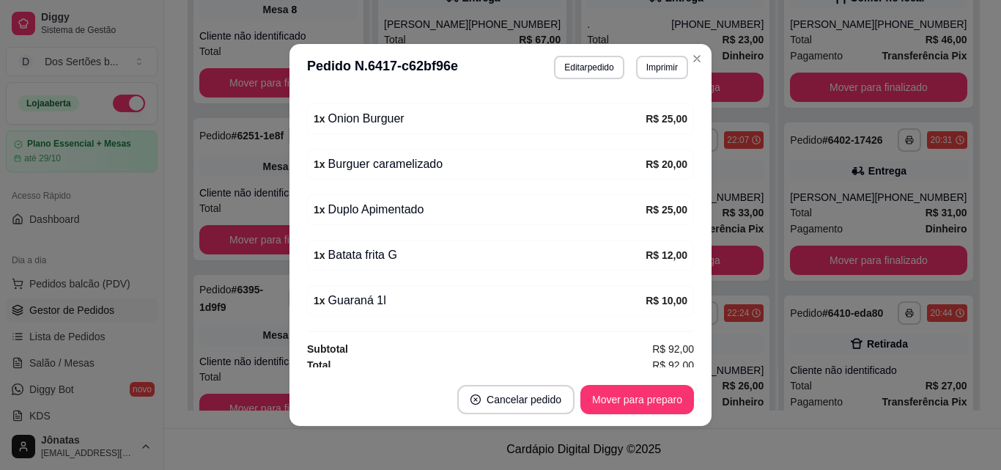
scroll to position [355, 0]
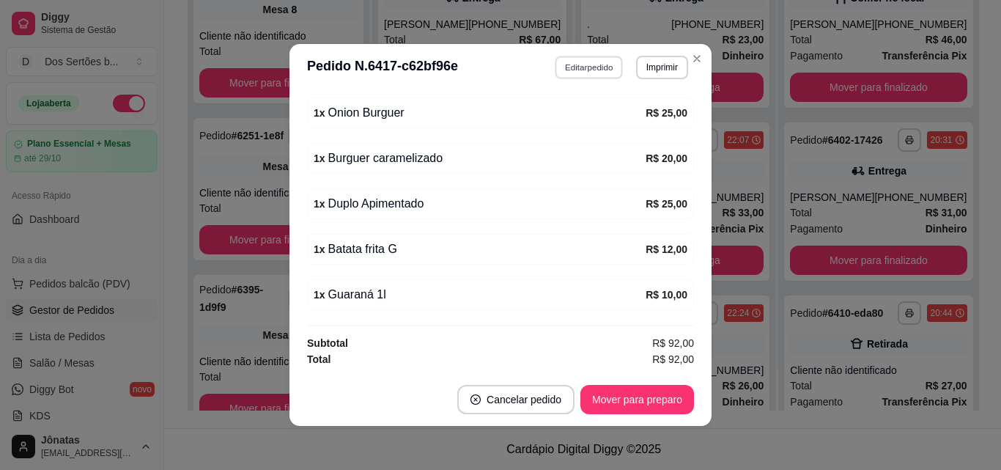
click at [583, 60] on button "Editar pedido" at bounding box center [590, 67] width 68 height 23
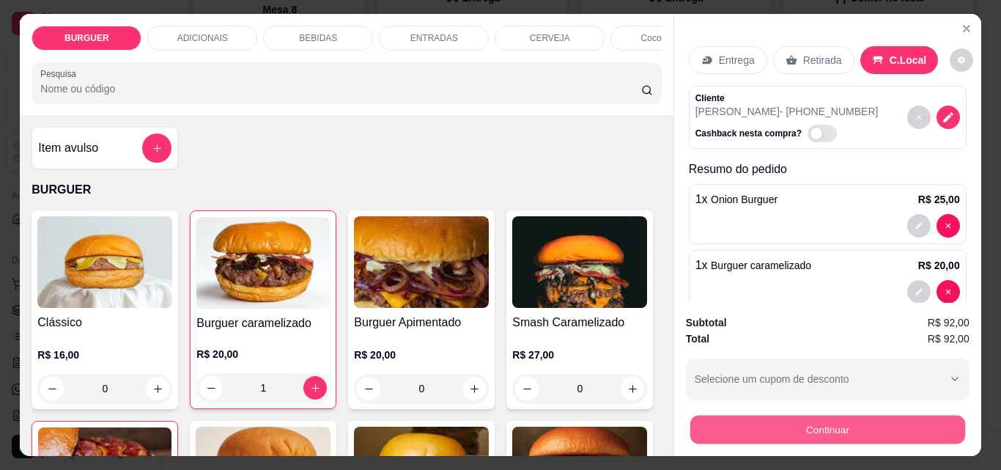
click at [787, 416] on button "Continuar" at bounding box center [827, 429] width 275 height 29
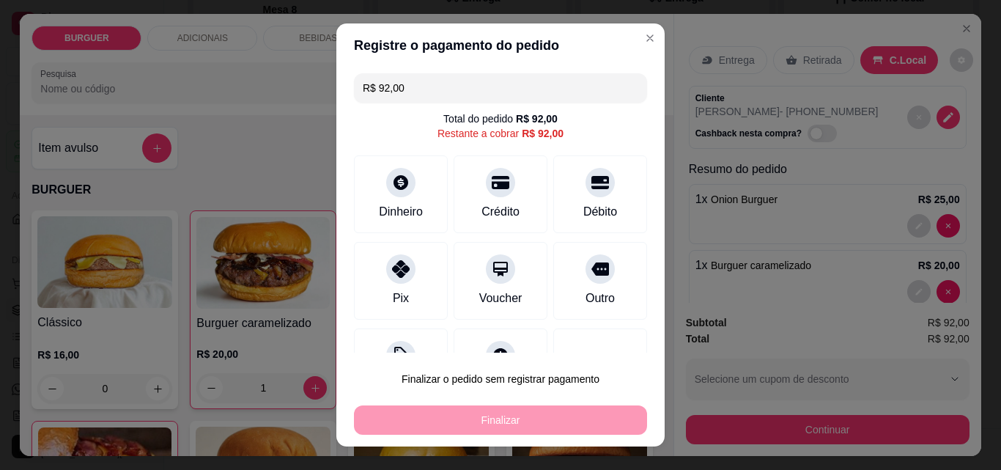
click at [409, 88] on input "R$ 92,00" at bounding box center [501, 87] width 276 height 29
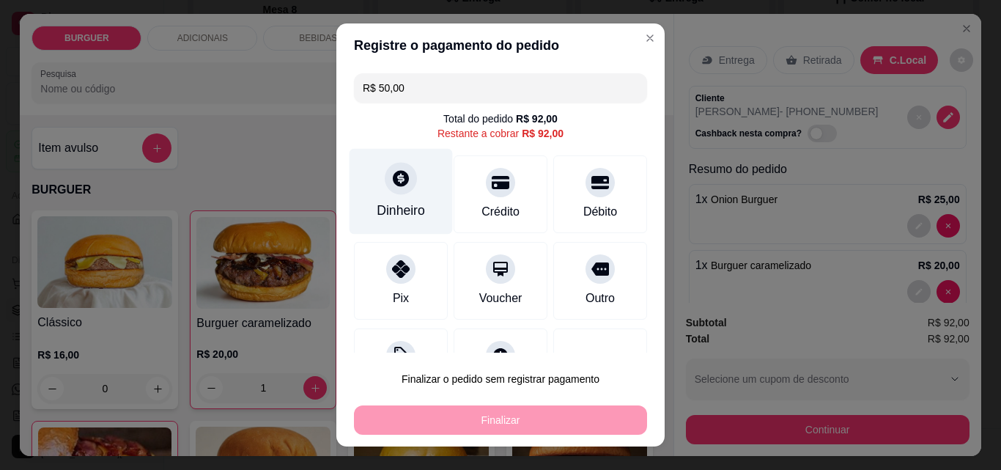
click at [374, 174] on div "Dinheiro" at bounding box center [401, 192] width 103 height 86
click at [391, 186] on icon at bounding box center [400, 178] width 19 height 19
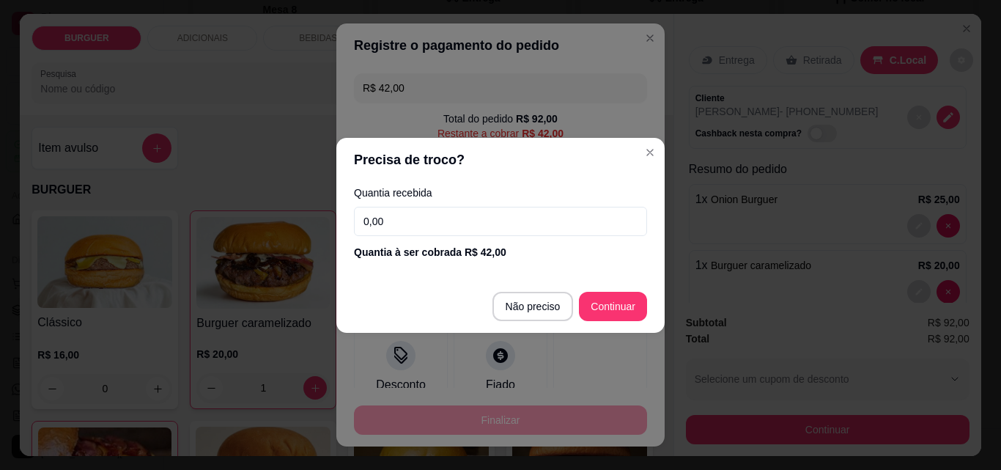
click at [418, 211] on input "0,00" at bounding box center [500, 221] width 293 height 29
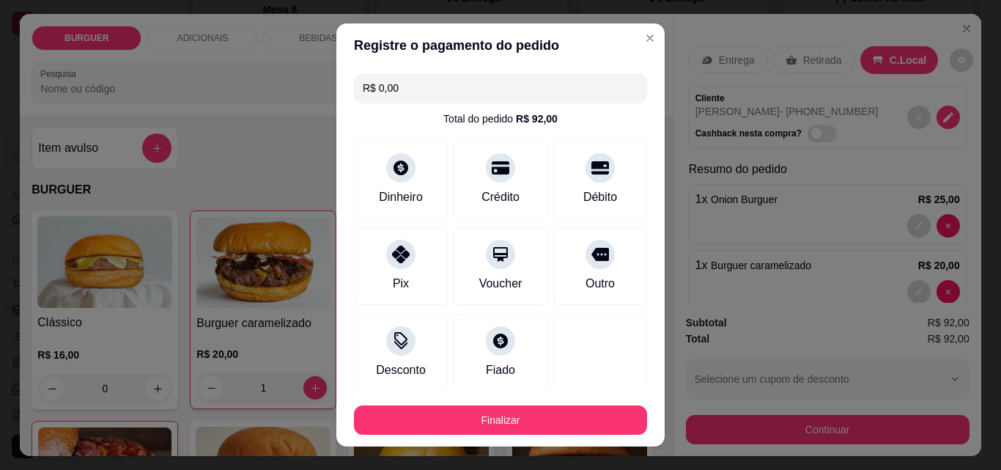
scroll to position [141, 0]
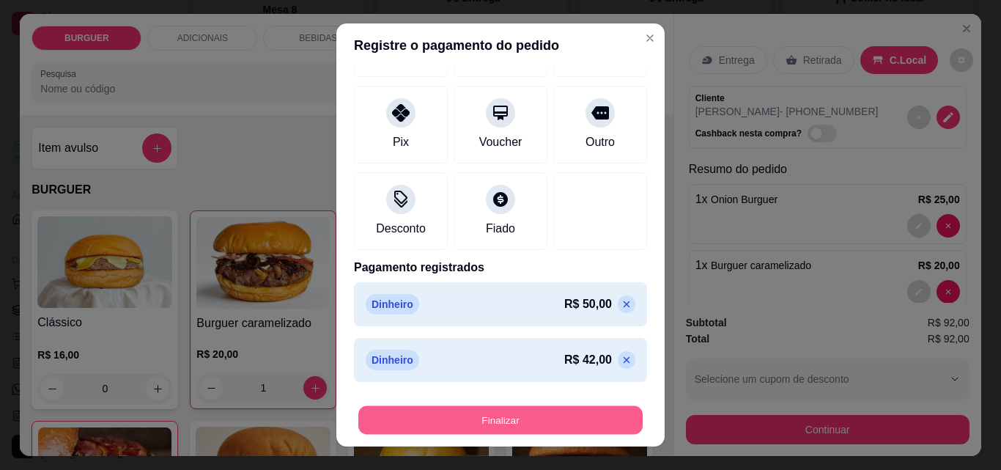
click at [566, 420] on button "Finalizar" at bounding box center [500, 420] width 284 height 29
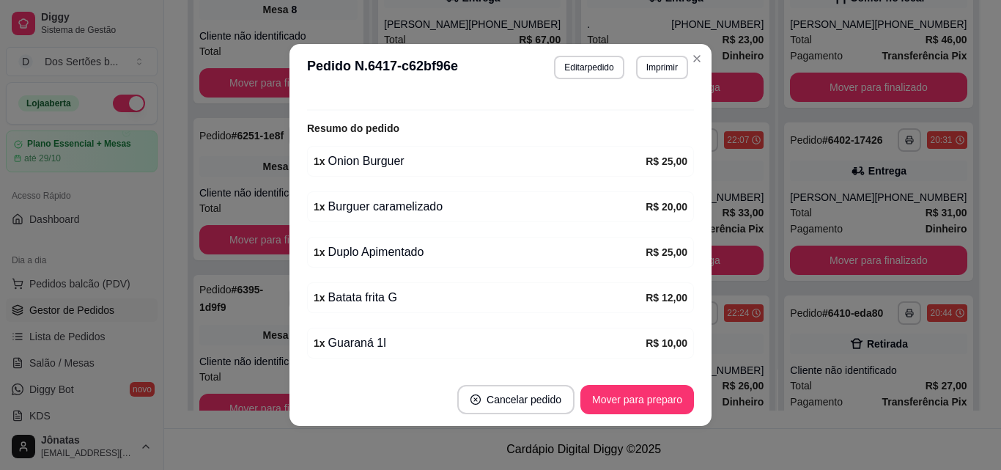
scroll to position [403, 0]
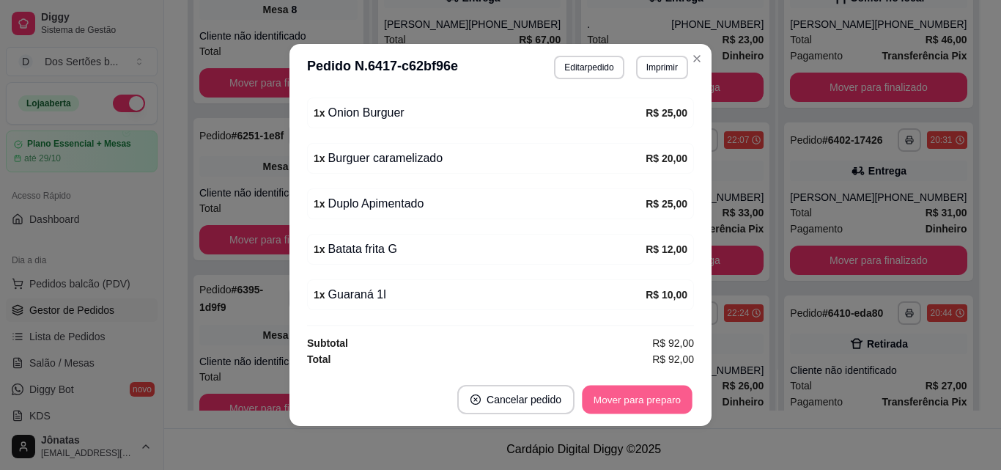
click at [613, 399] on button "Mover para preparo" at bounding box center [637, 399] width 110 height 29
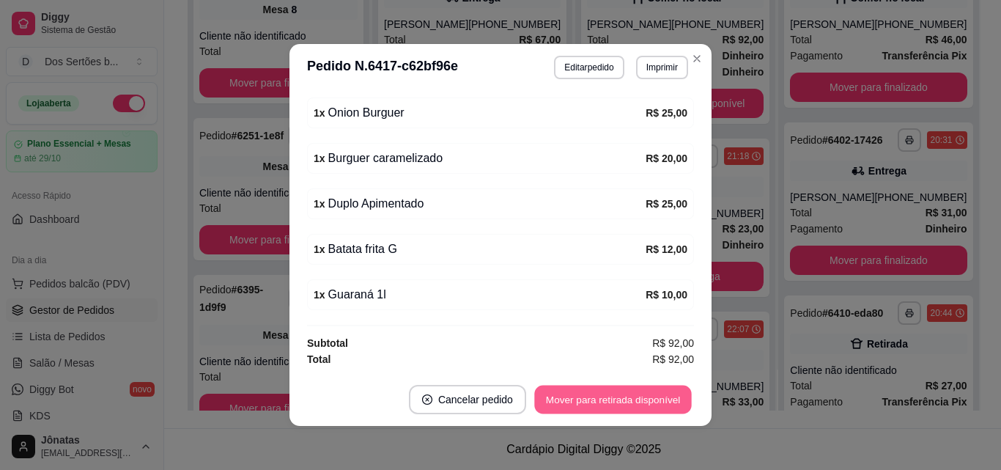
click at [611, 399] on button "Mover para retirada disponível" at bounding box center [612, 399] width 157 height 29
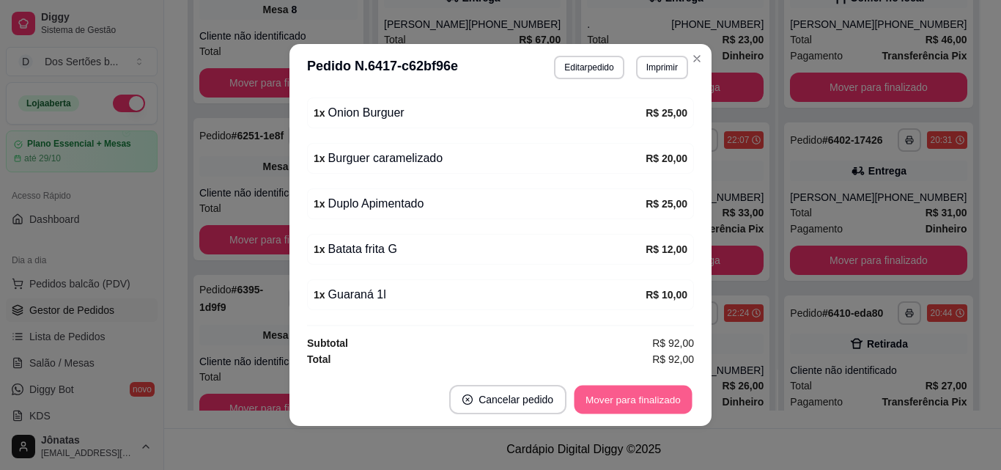
click at [611, 399] on button "Mover para finalizado" at bounding box center [634, 399] width 118 height 29
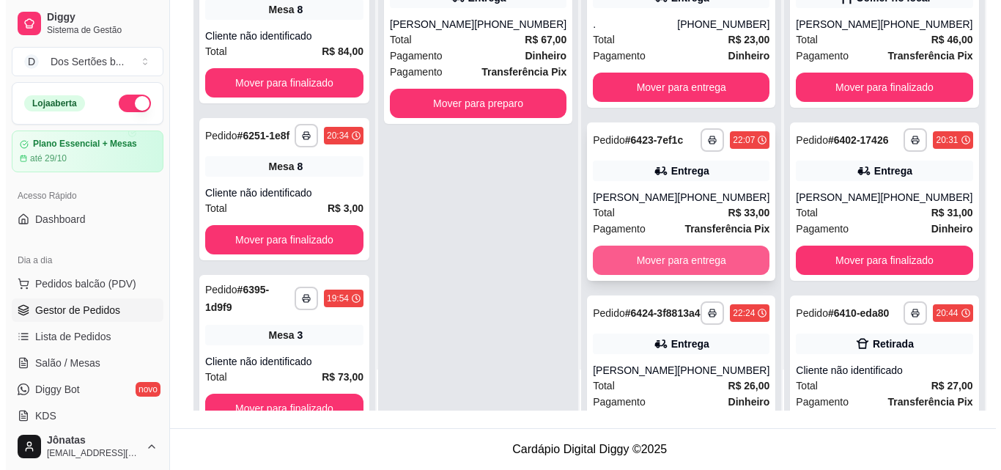
scroll to position [0, 0]
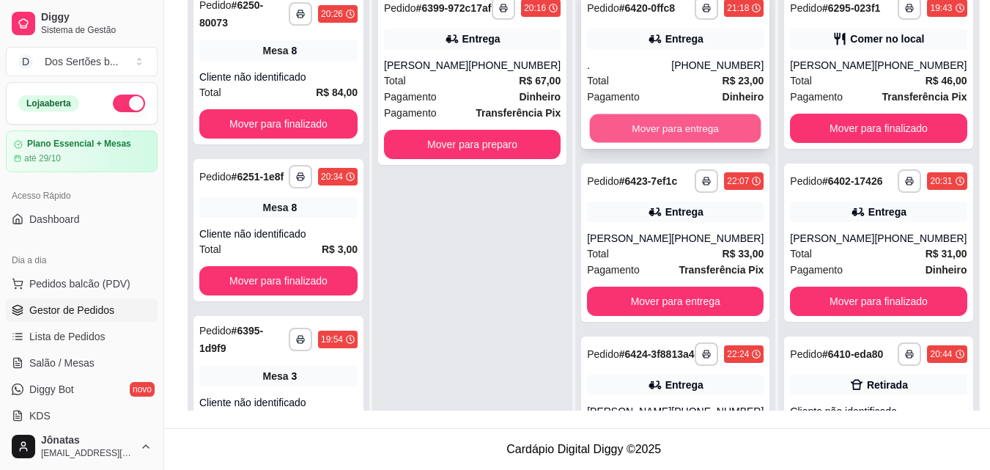
click at [666, 136] on button "Mover para entrega" at bounding box center [675, 128] width 171 height 29
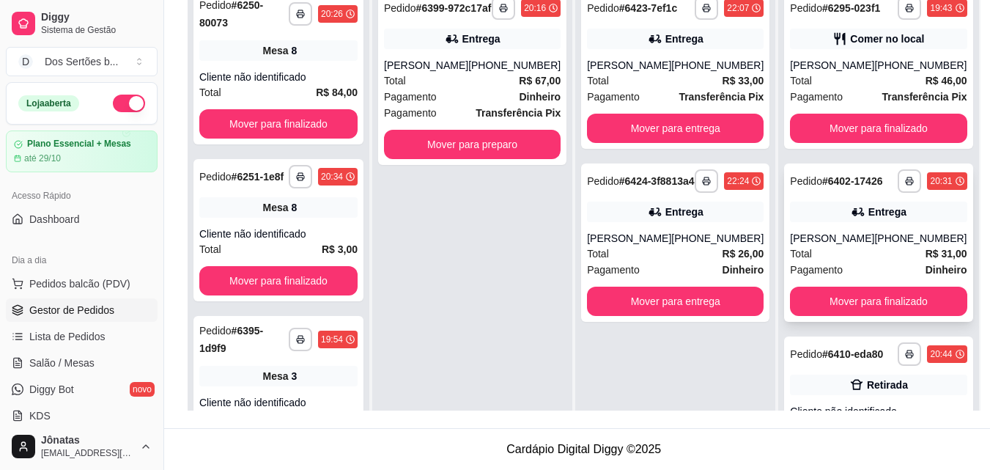
click at [868, 219] on div "Entrega" at bounding box center [887, 211] width 38 height 15
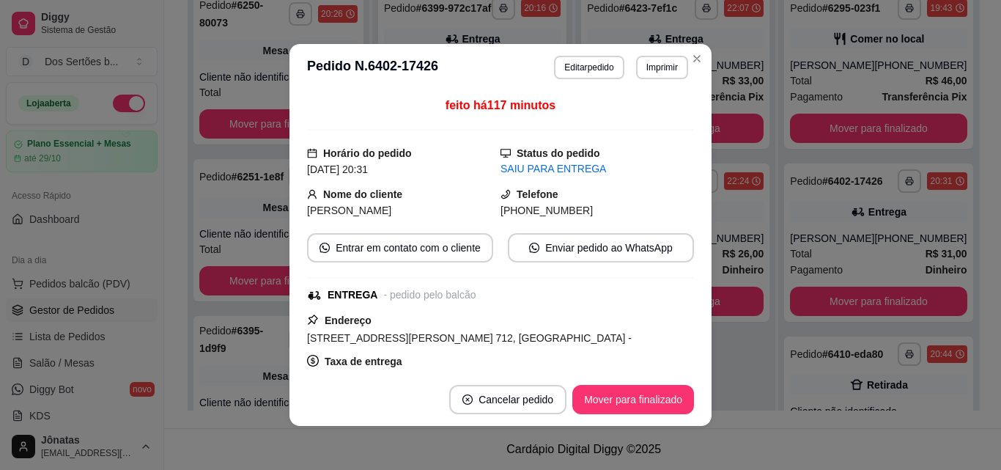
scroll to position [287, 0]
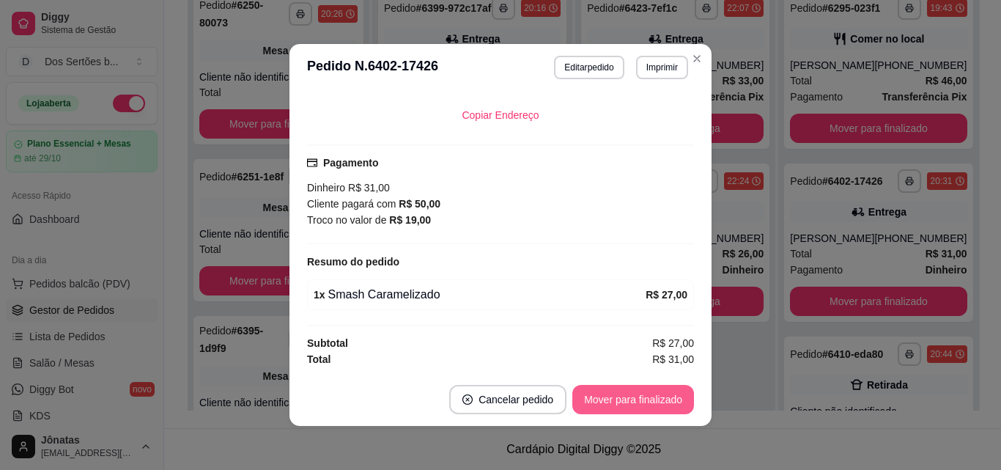
click at [611, 407] on button "Mover para finalizado" at bounding box center [633, 399] width 122 height 29
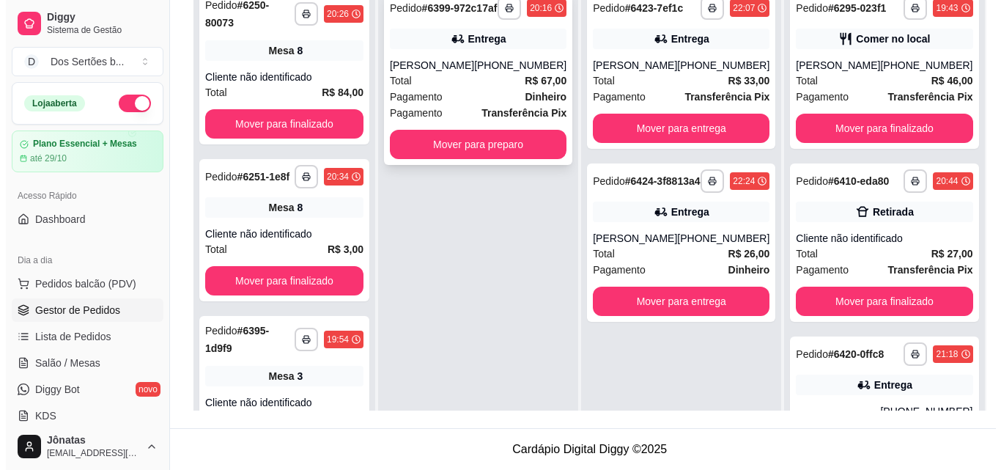
scroll to position [41, 0]
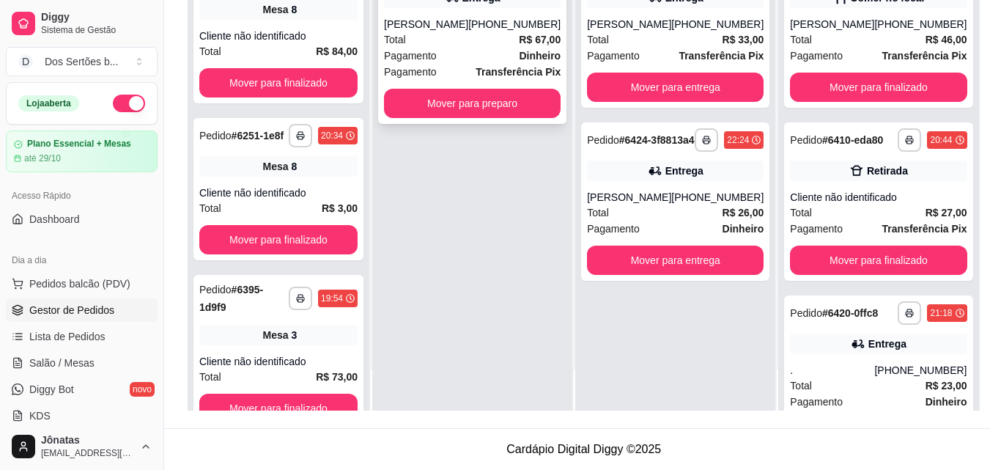
click at [490, 78] on strong "Transferência Pix" at bounding box center [518, 72] width 85 height 12
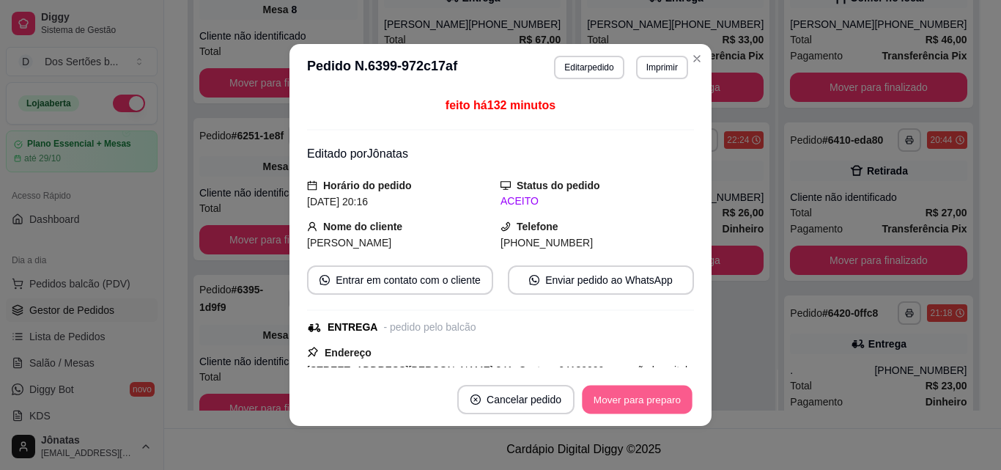
click at [627, 399] on button "Mover para preparo" at bounding box center [637, 399] width 110 height 29
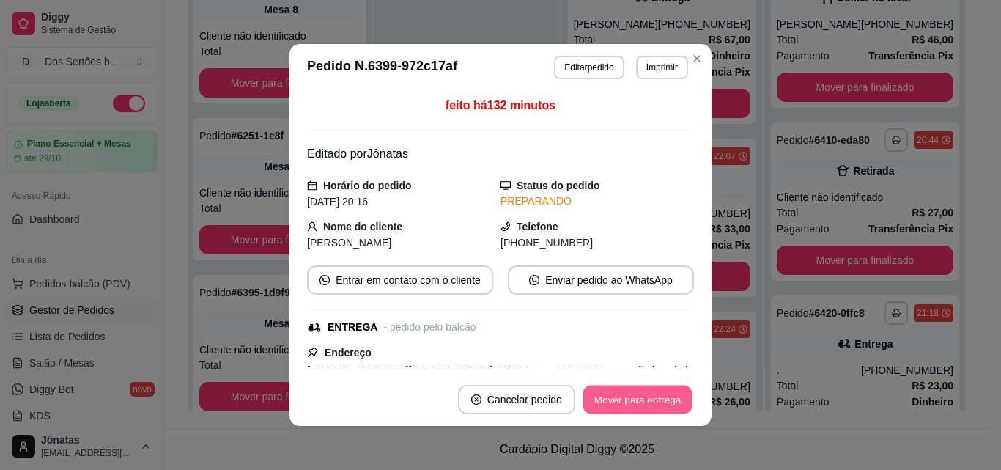
click at [648, 393] on button "Mover para entrega" at bounding box center [638, 399] width 110 height 29
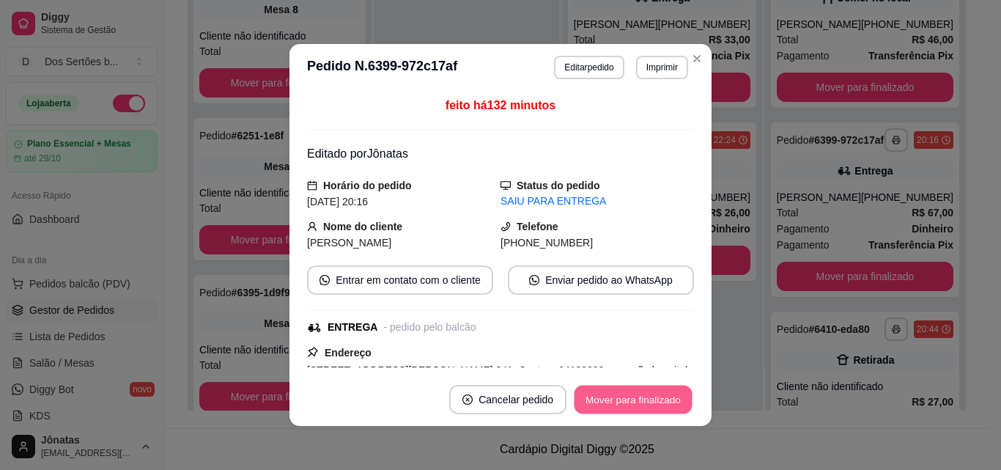
click at [628, 404] on button "Mover para finalizado" at bounding box center [634, 399] width 118 height 29
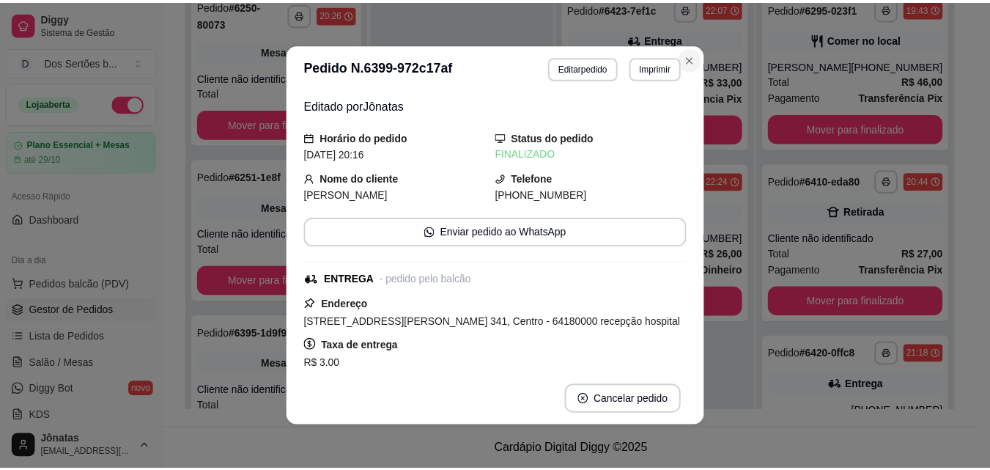
scroll to position [41, 0]
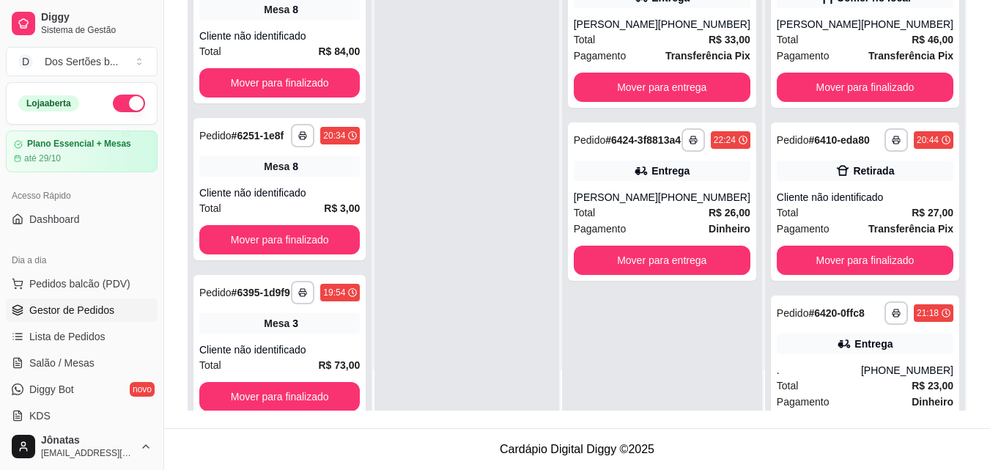
click at [89, 304] on span "Gestor de Pedidos" at bounding box center [71, 310] width 85 height 15
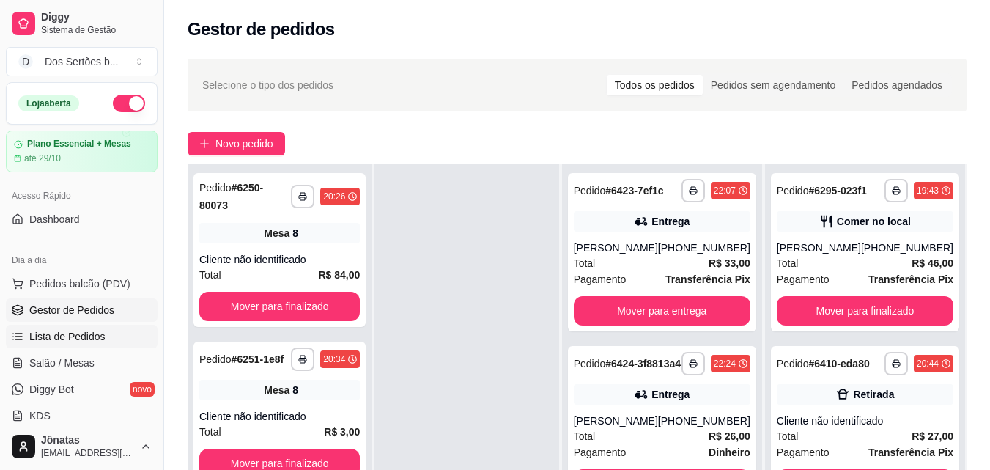
click at [66, 339] on span "Lista de Pedidos" at bounding box center [67, 336] width 76 height 15
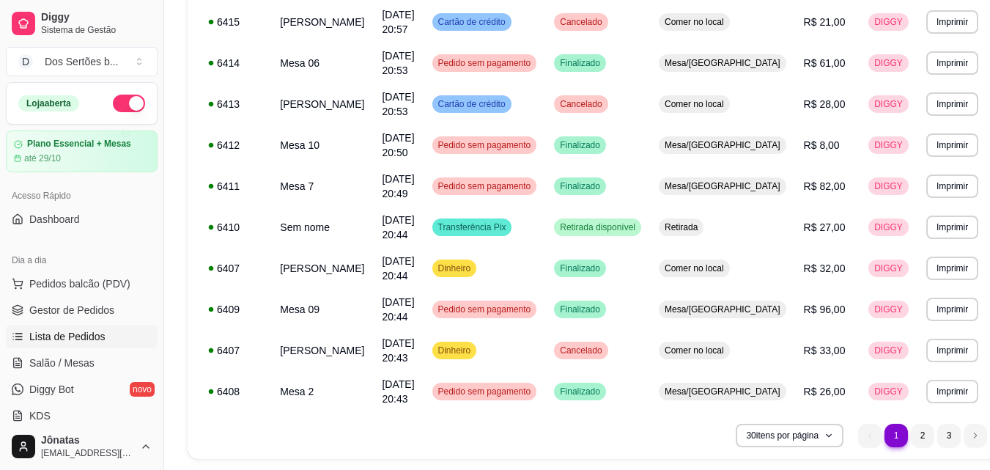
scroll to position [1080, 0]
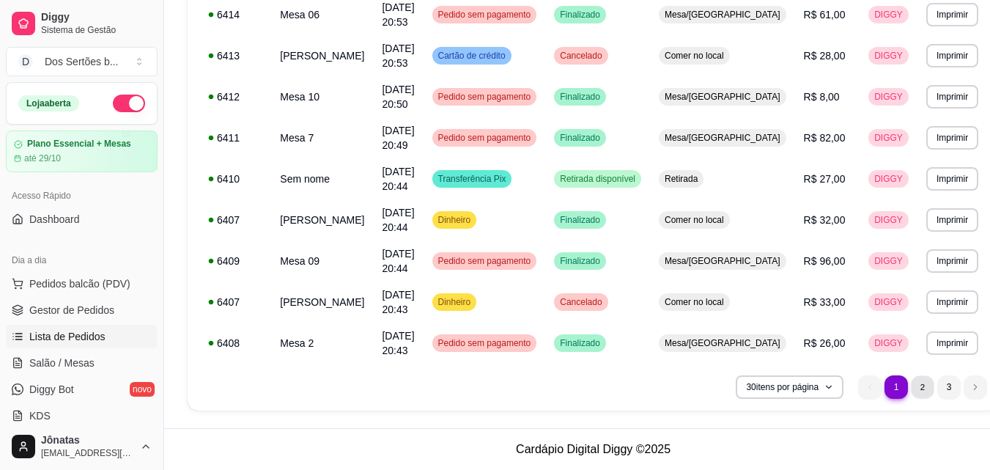
click at [912, 383] on li "2" at bounding box center [923, 386] width 23 height 23
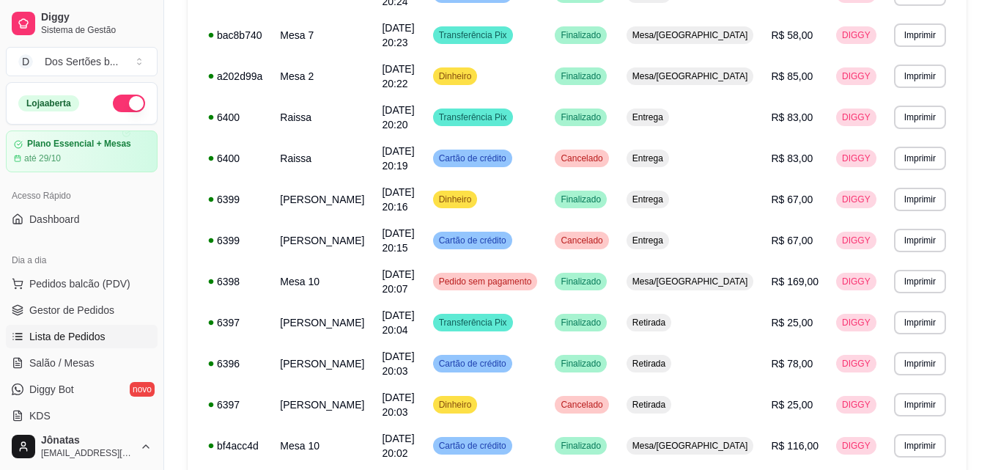
scroll to position [577, 0]
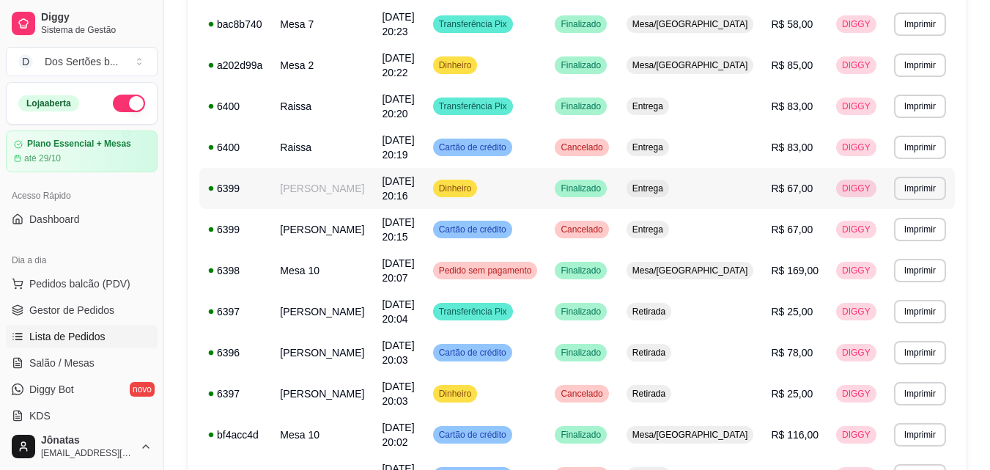
click at [317, 186] on td "[PERSON_NAME]" at bounding box center [322, 188] width 102 height 41
click at [31, 307] on span "Gestor de Pedidos" at bounding box center [71, 310] width 85 height 15
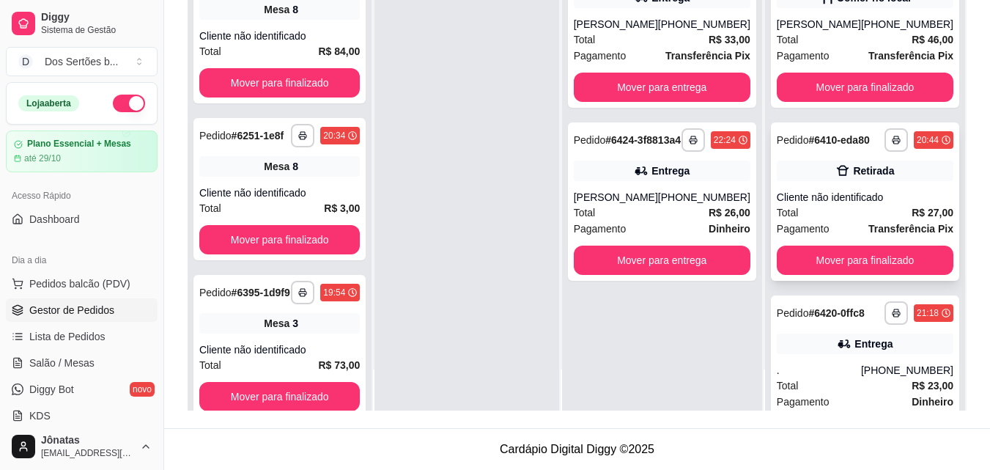
scroll to position [99, 0]
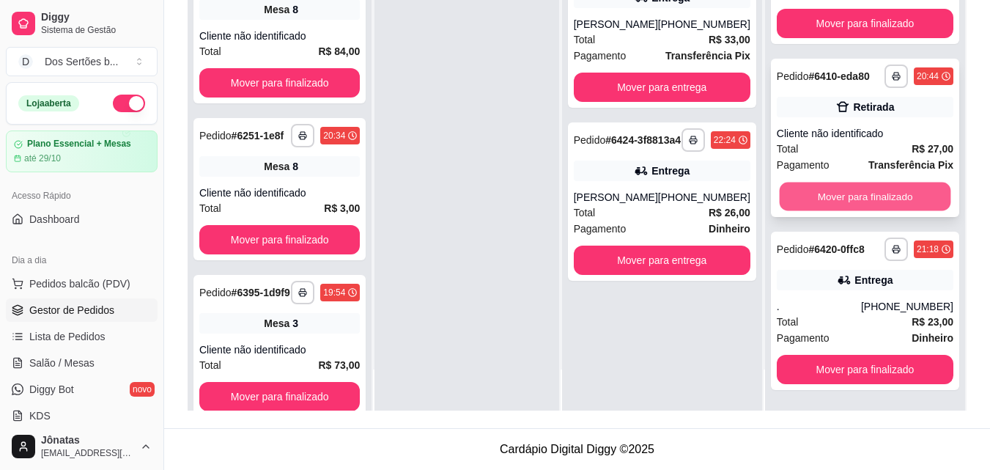
click at [895, 182] on button "Mover para finalizado" at bounding box center [864, 196] width 171 height 29
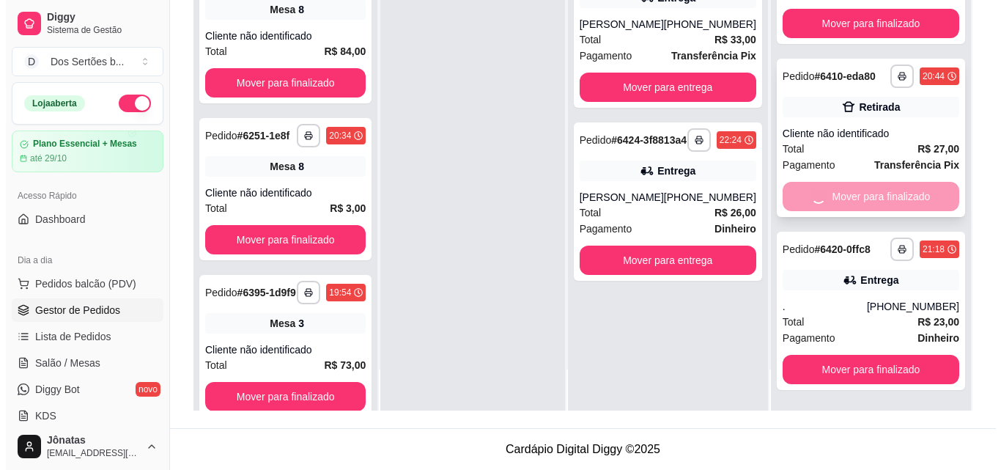
scroll to position [0, 0]
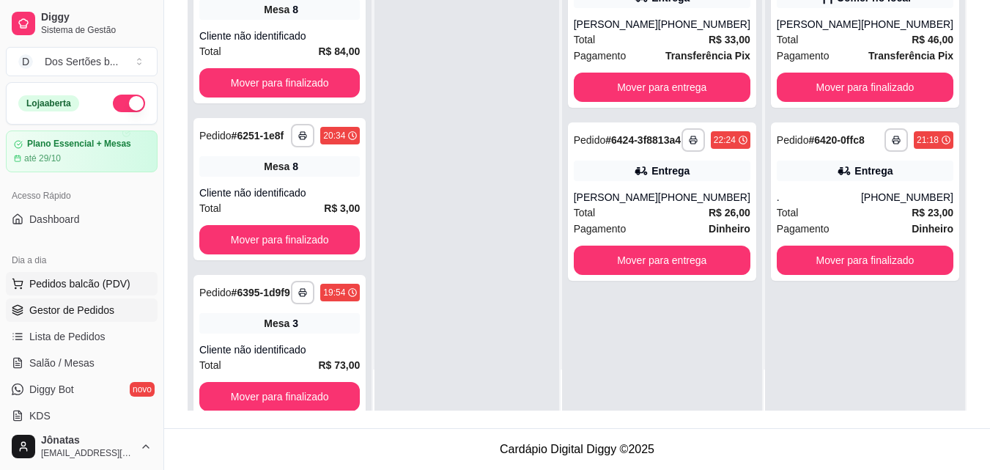
click at [81, 281] on span "Pedidos balcão (PDV)" at bounding box center [79, 283] width 101 height 15
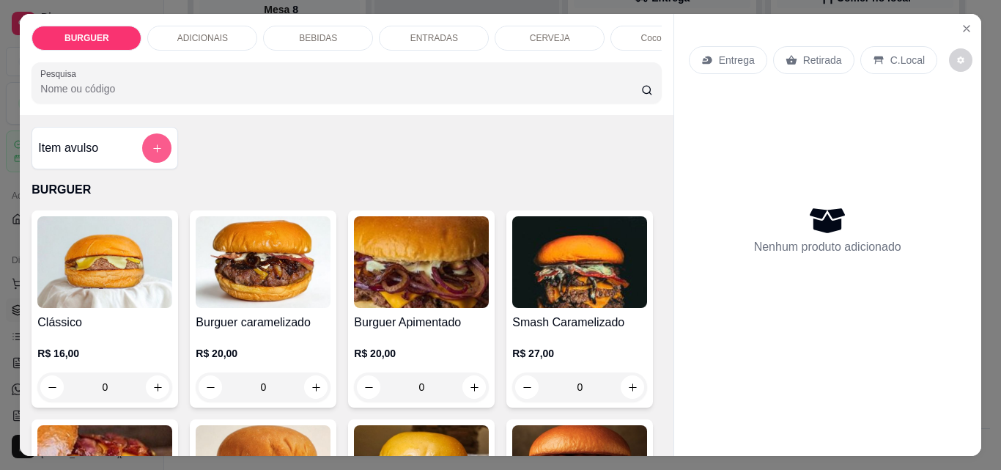
click at [155, 154] on icon "add-separate-item" at bounding box center [157, 148] width 11 height 11
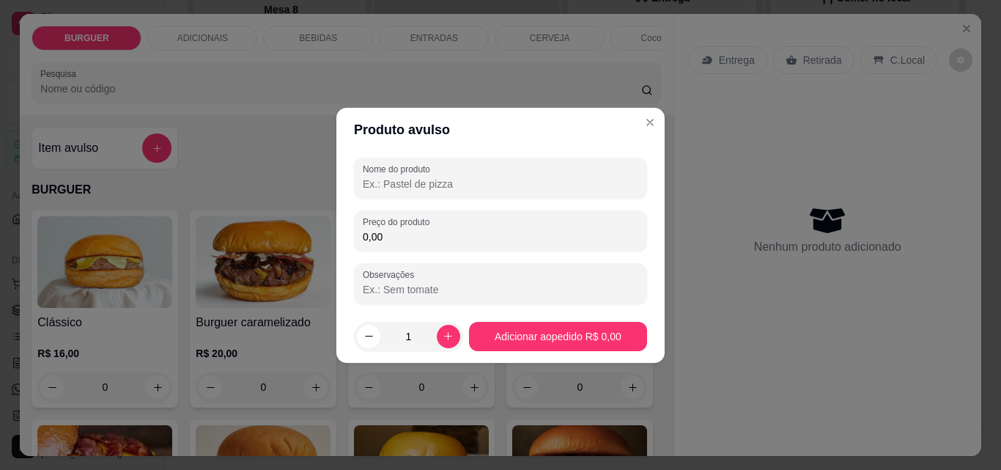
click at [366, 184] on input "Nome do produto" at bounding box center [501, 184] width 276 height 15
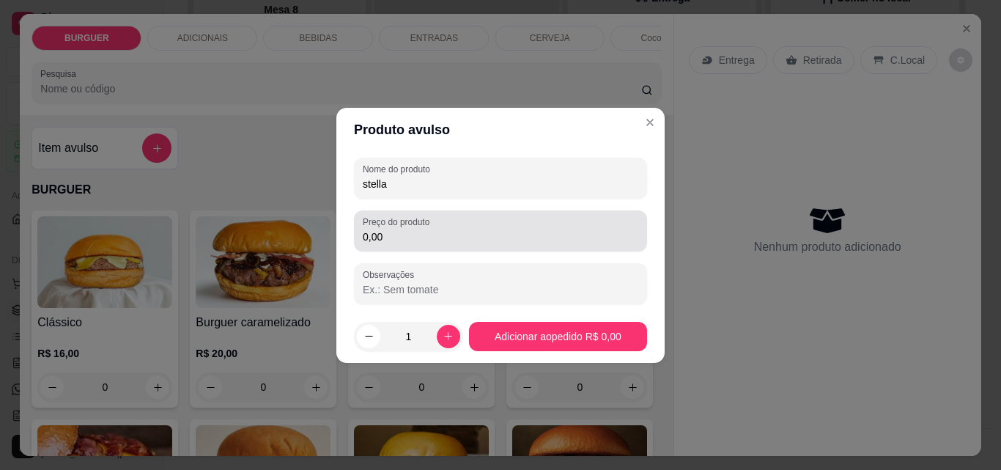
type input "stella"
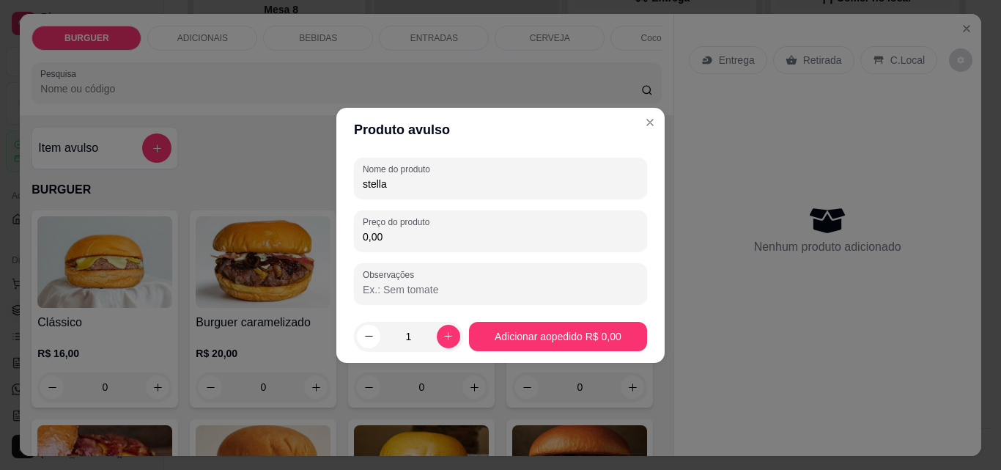
click at [388, 232] on input "0,00" at bounding box center [501, 236] width 276 height 15
type input "8,00"
click at [442, 330] on button "increase-product-quantity" at bounding box center [448, 336] width 23 height 23
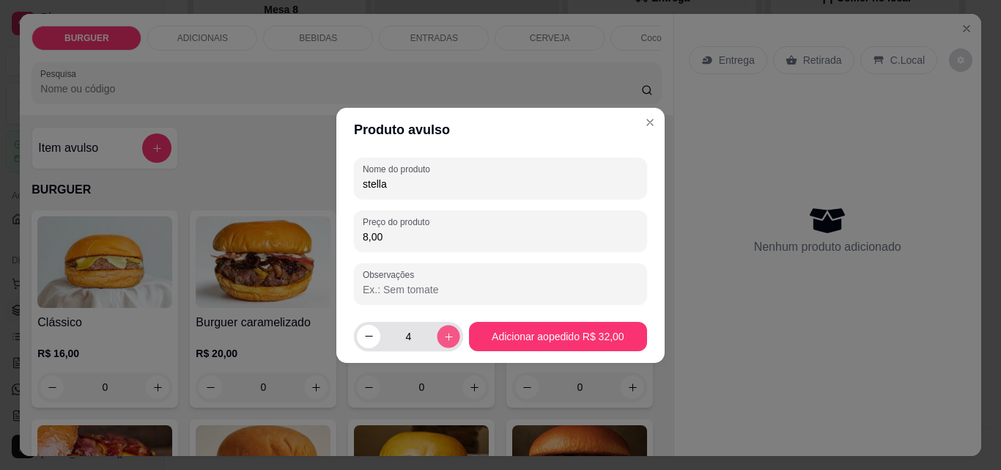
click at [442, 330] on button "increase-product-quantity" at bounding box center [448, 336] width 23 height 23
type input "5"
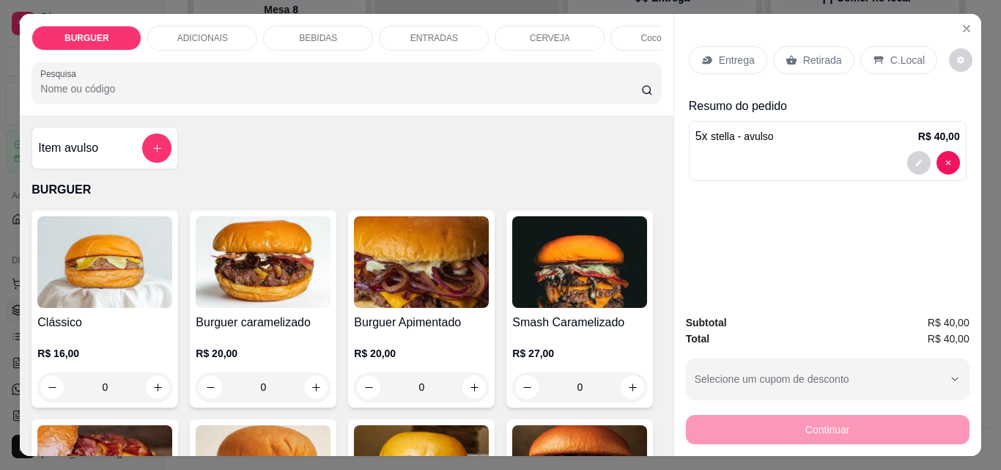
click at [812, 53] on p "Retirada" at bounding box center [822, 60] width 39 height 15
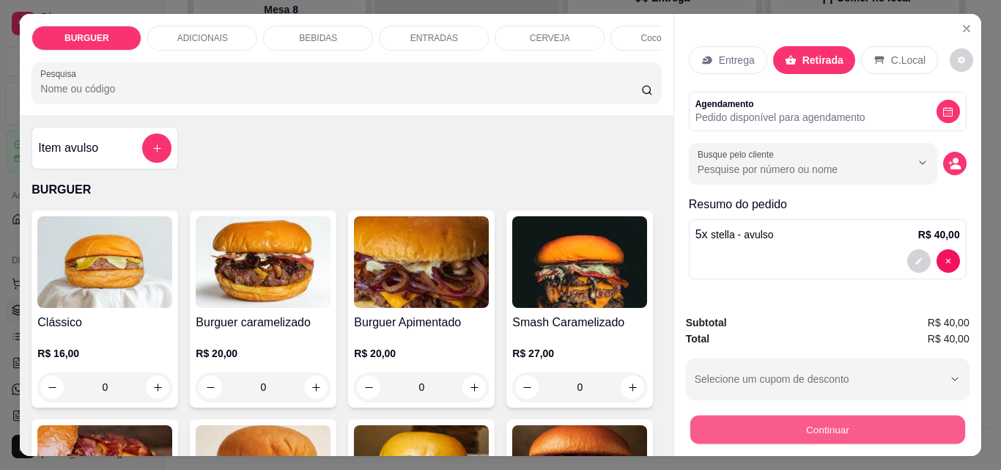
click at [860, 415] on button "Continuar" at bounding box center [827, 429] width 275 height 29
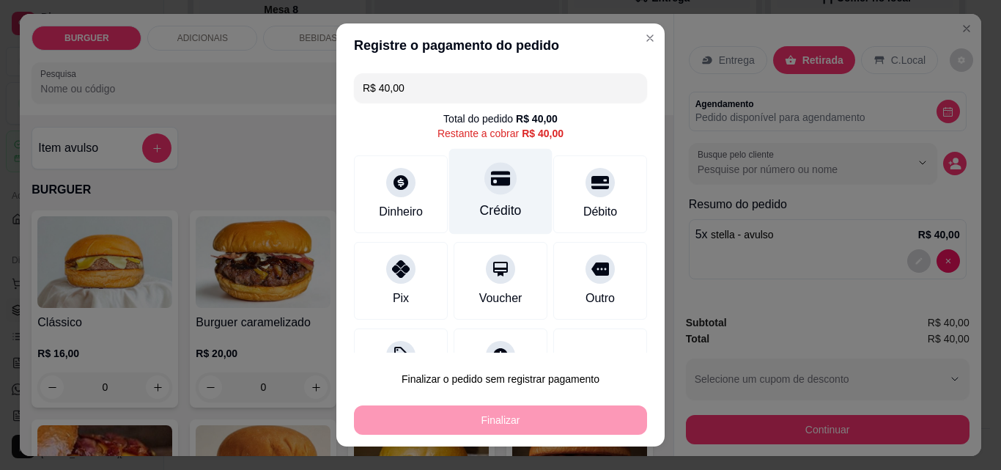
click at [496, 177] on div at bounding box center [500, 178] width 32 height 32
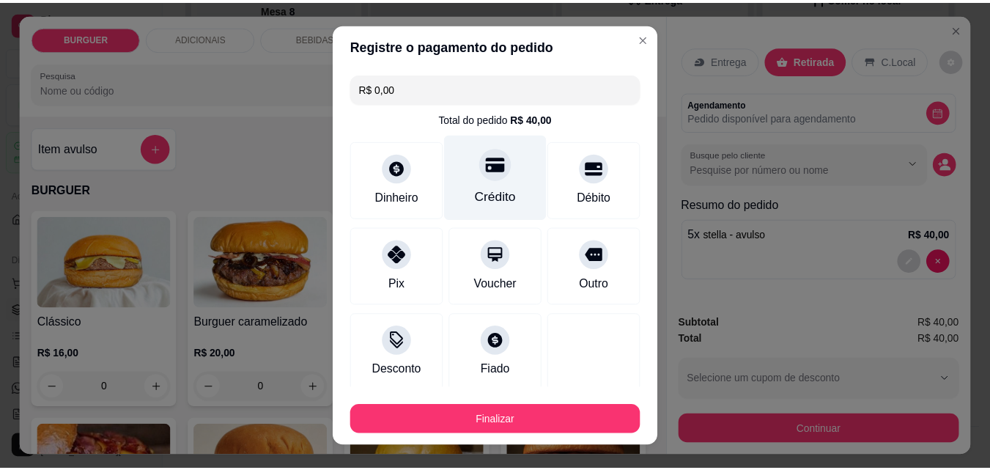
scroll to position [86, 0]
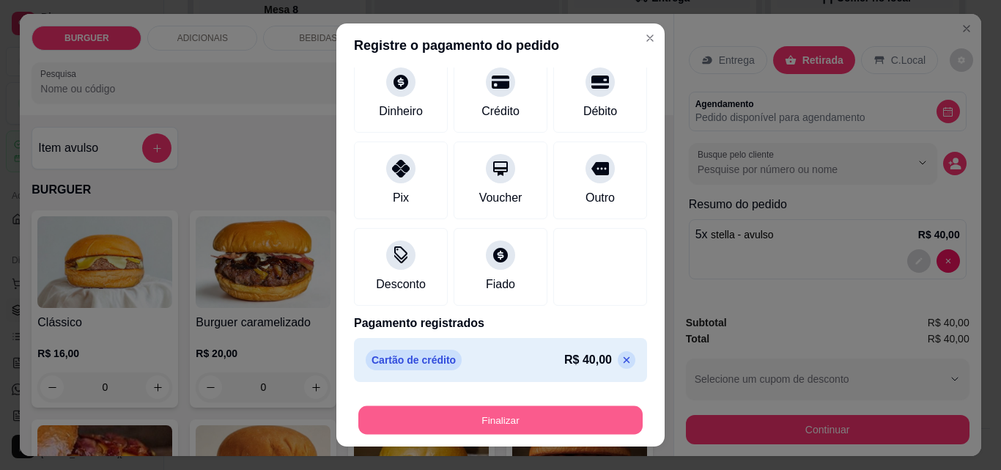
click at [528, 413] on button "Finalizar" at bounding box center [500, 420] width 284 height 29
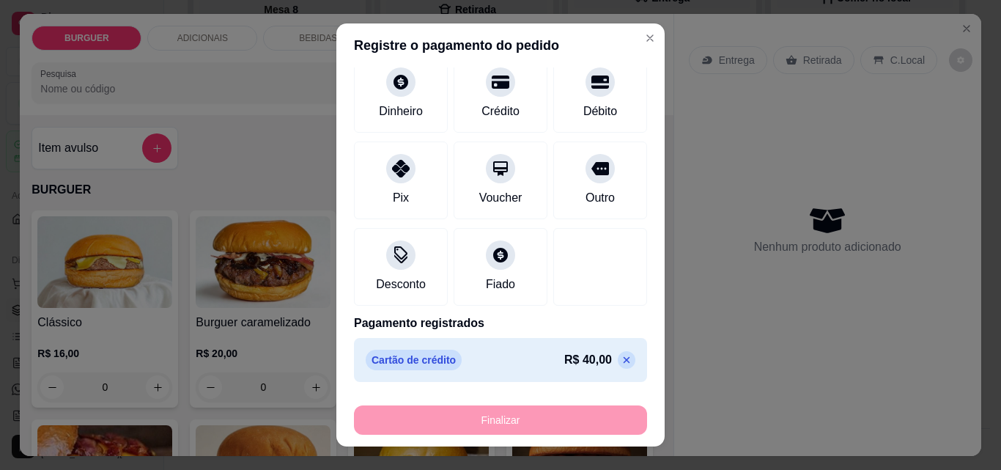
type input "-R$ 40,00"
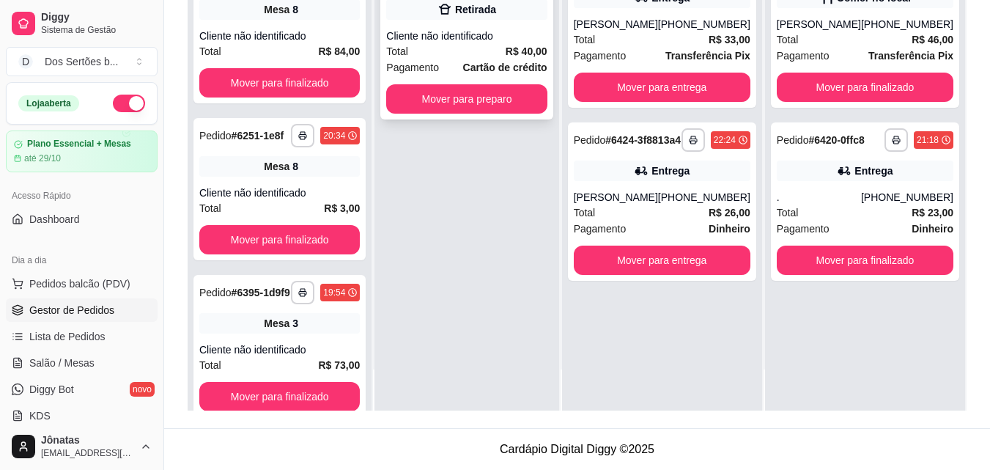
click at [458, 43] on div "Total R$ 40,00" at bounding box center [466, 51] width 160 height 16
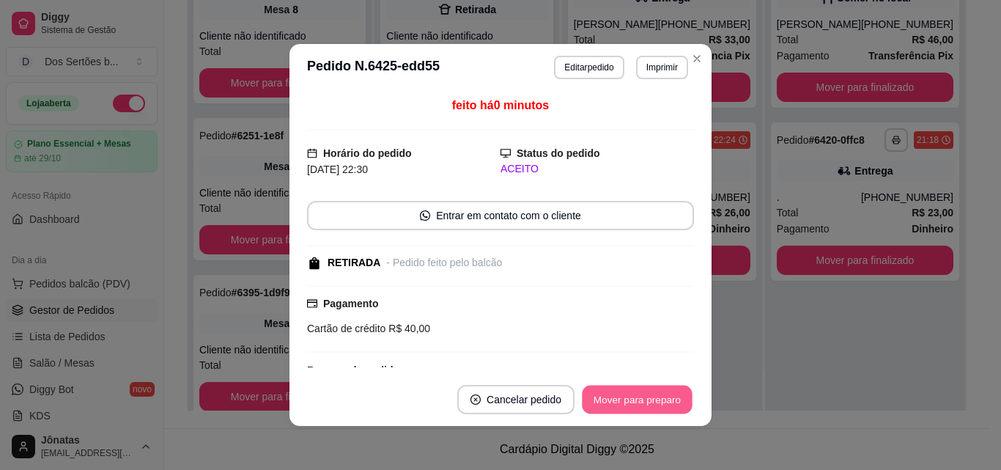
click at [629, 405] on button "Mover para preparo" at bounding box center [637, 399] width 110 height 29
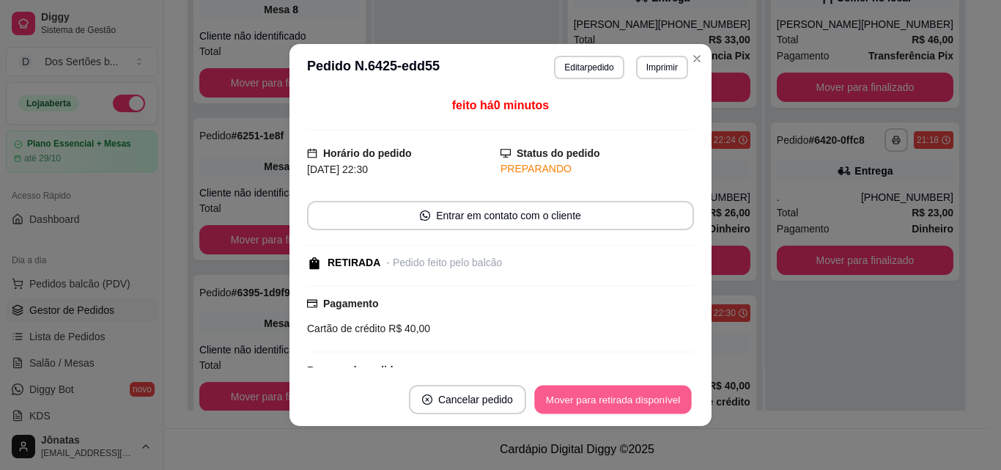
click at [629, 405] on button "Mover para retirada disponível" at bounding box center [612, 399] width 157 height 29
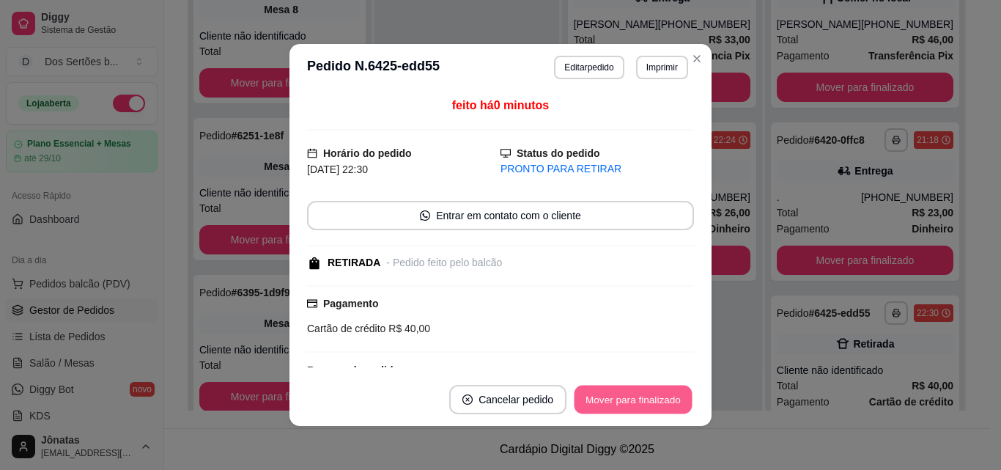
click at [629, 405] on button "Mover para finalizado" at bounding box center [634, 399] width 118 height 29
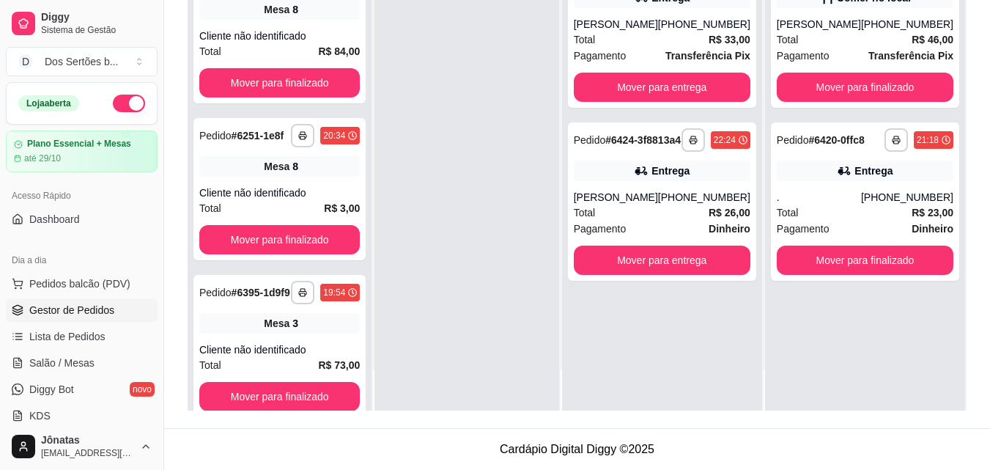
click at [116, 103] on button "button" at bounding box center [129, 104] width 32 height 18
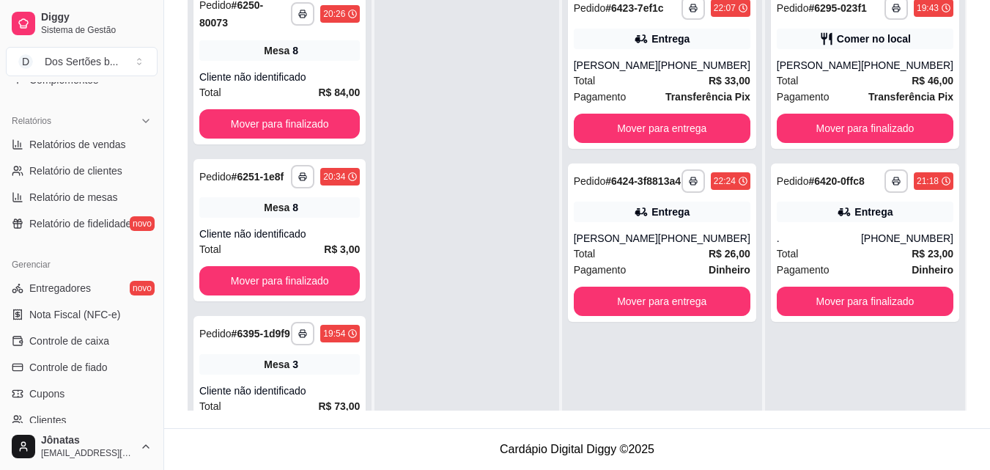
scroll to position [585, 0]
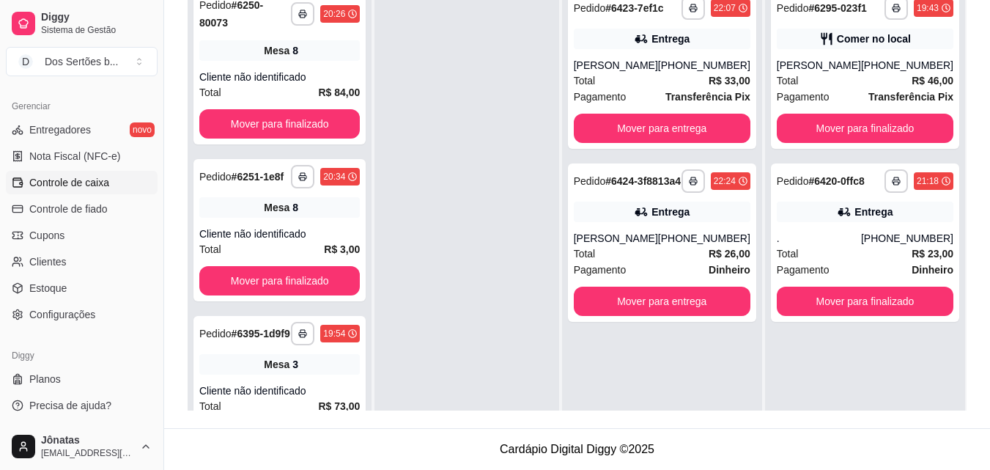
click at [44, 171] on link "Controle de caixa" at bounding box center [82, 182] width 152 height 23
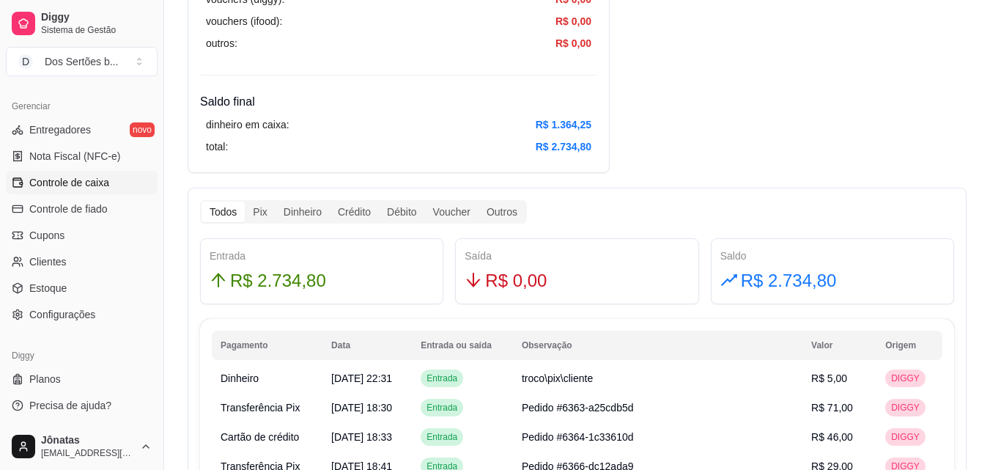
scroll to position [566, 0]
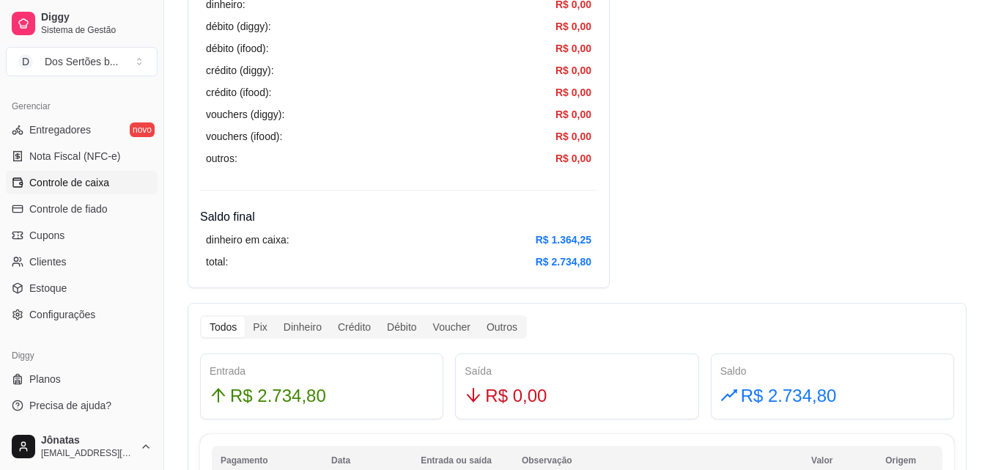
click at [449, 243] on div "dinheiro em caixa: R$ 1.364,25" at bounding box center [398, 240] width 385 height 16
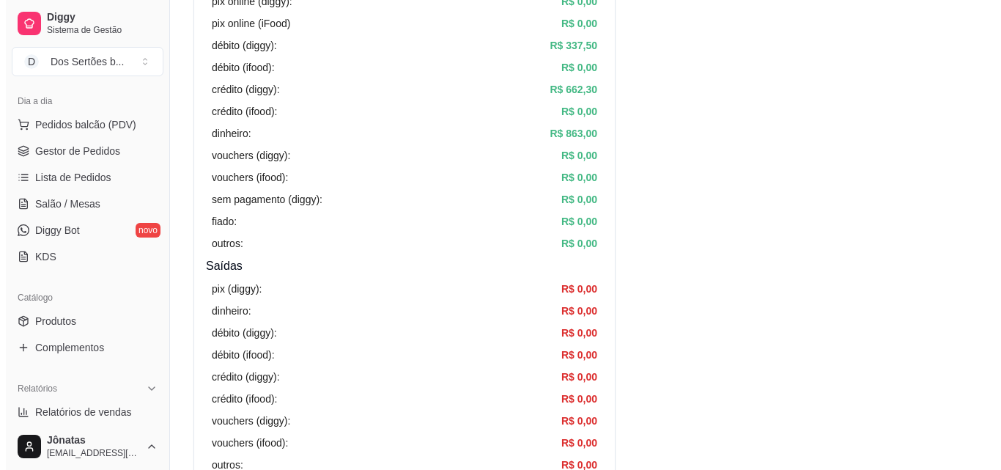
scroll to position [0, 0]
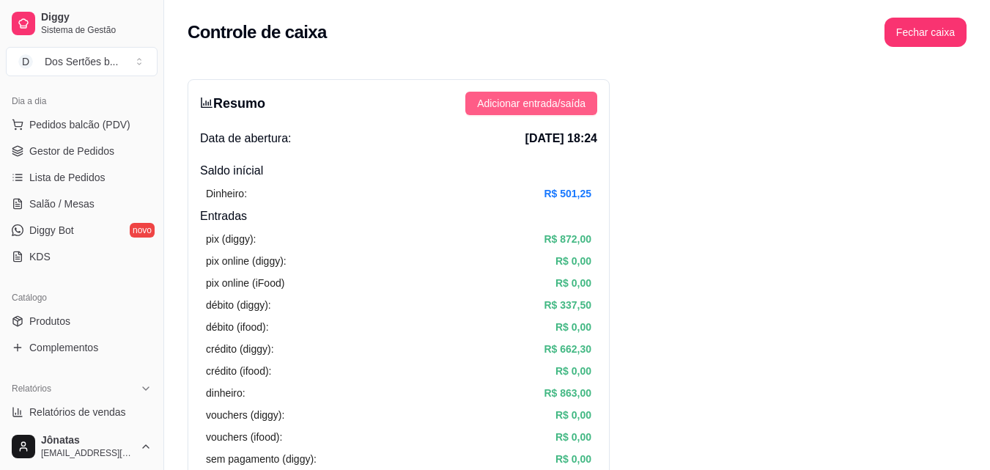
click at [490, 102] on span "Adicionar entrada/saída" at bounding box center [531, 103] width 108 height 16
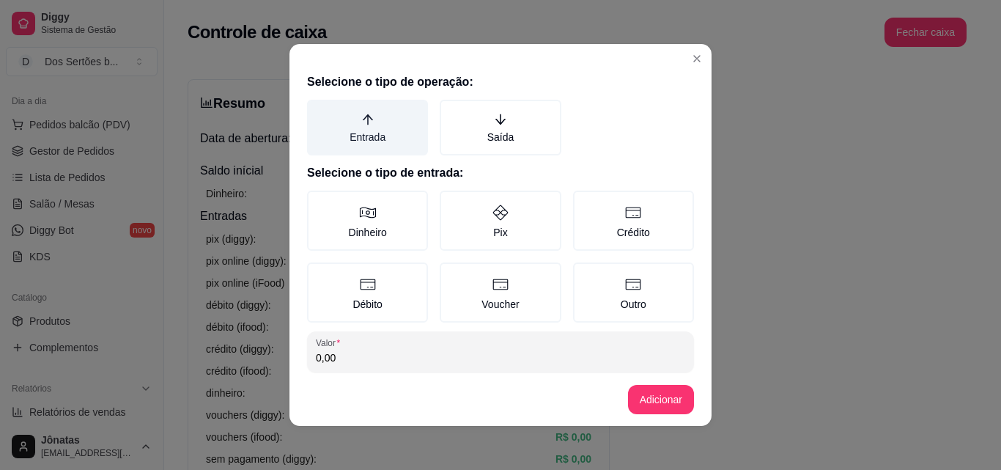
click at [317, 124] on label "Entrada" at bounding box center [367, 128] width 121 height 56
click at [317, 111] on button "Entrada" at bounding box center [312, 105] width 12 height 12
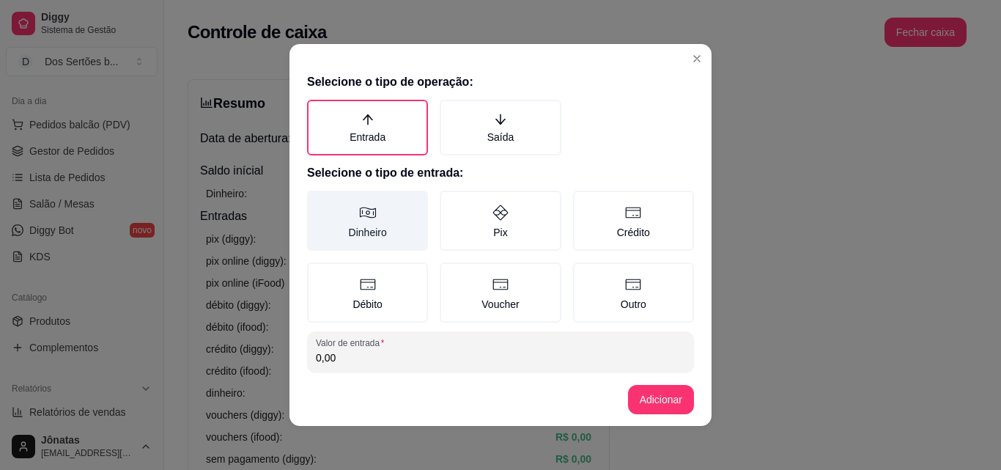
click at [347, 221] on label "Dinheiro" at bounding box center [367, 221] width 121 height 60
click at [318, 202] on button "Dinheiro" at bounding box center [312, 196] width 12 height 12
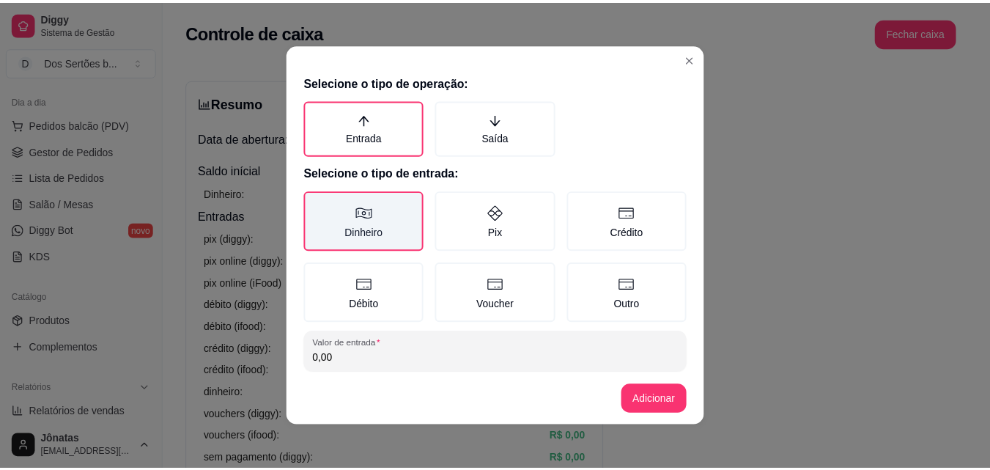
scroll to position [78, 0]
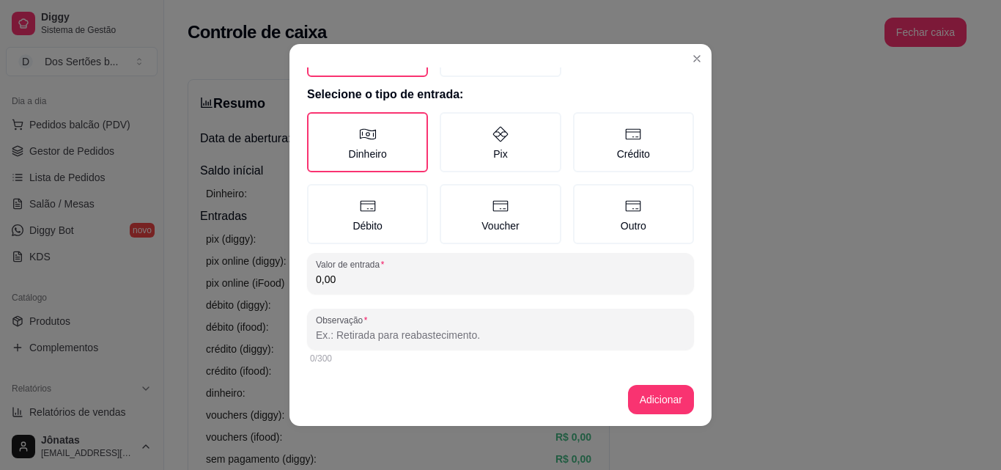
click at [330, 272] on input "0,00" at bounding box center [500, 279] width 369 height 15
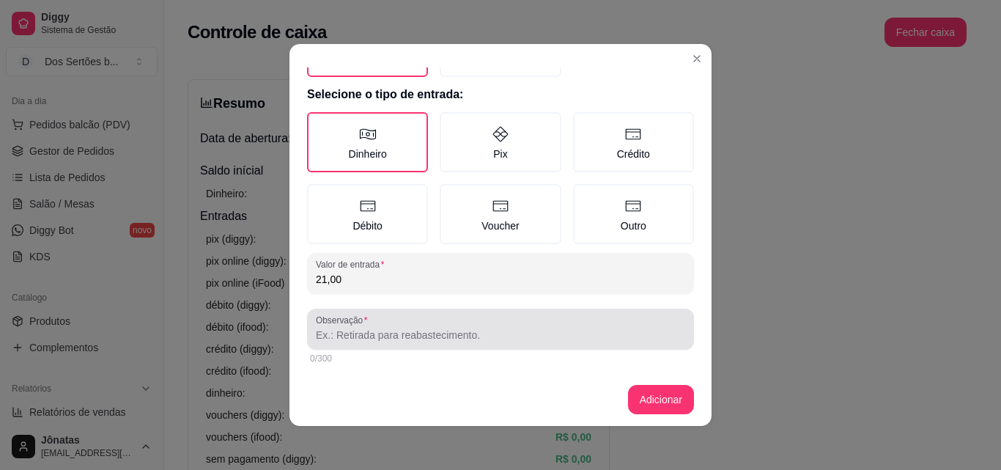
type input "21,00"
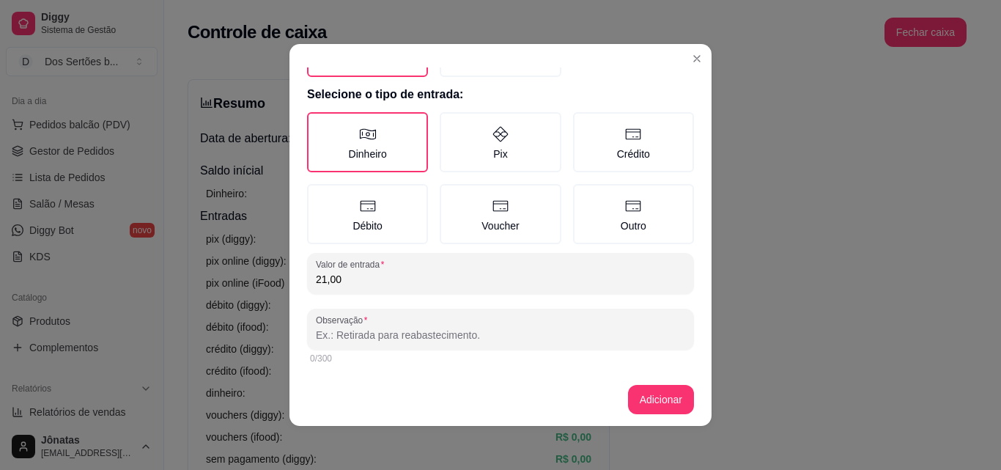
click at [317, 339] on input "Observação" at bounding box center [500, 335] width 369 height 15
type input "troco\cliente\pix"
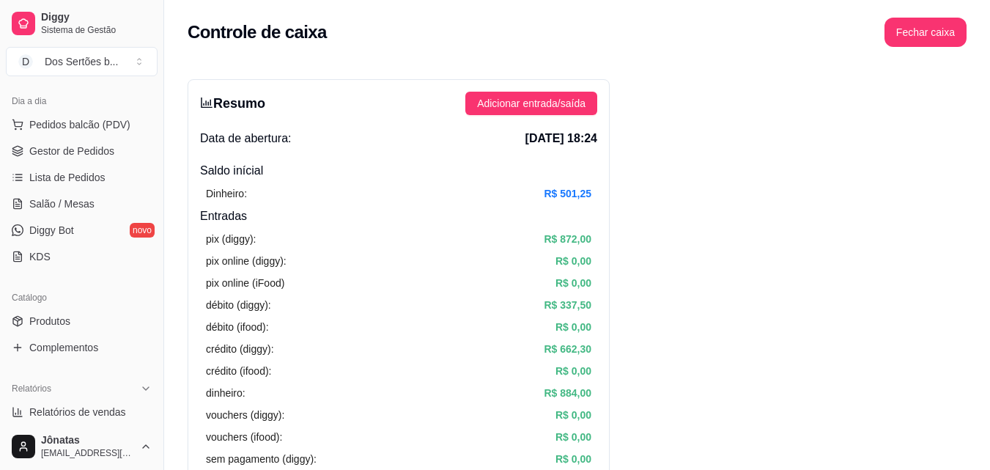
scroll to position [0, 0]
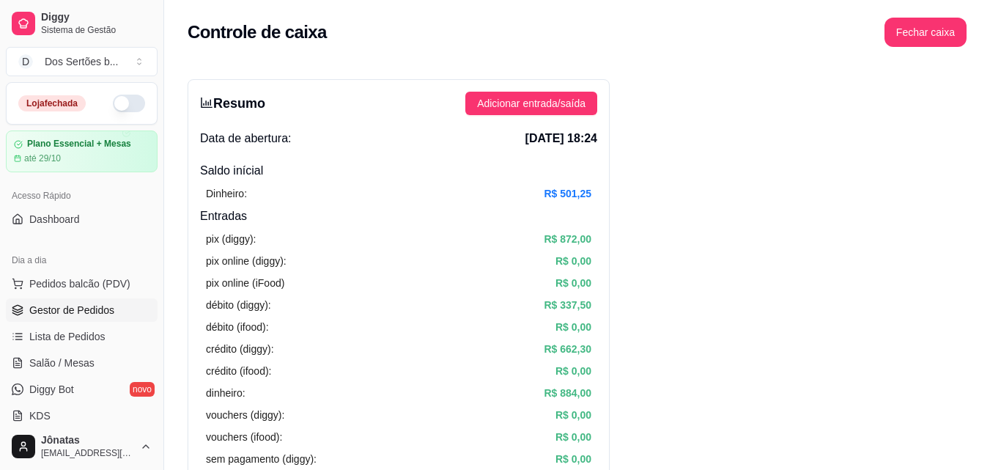
click at [69, 303] on span "Gestor de Pedidos" at bounding box center [71, 310] width 85 height 15
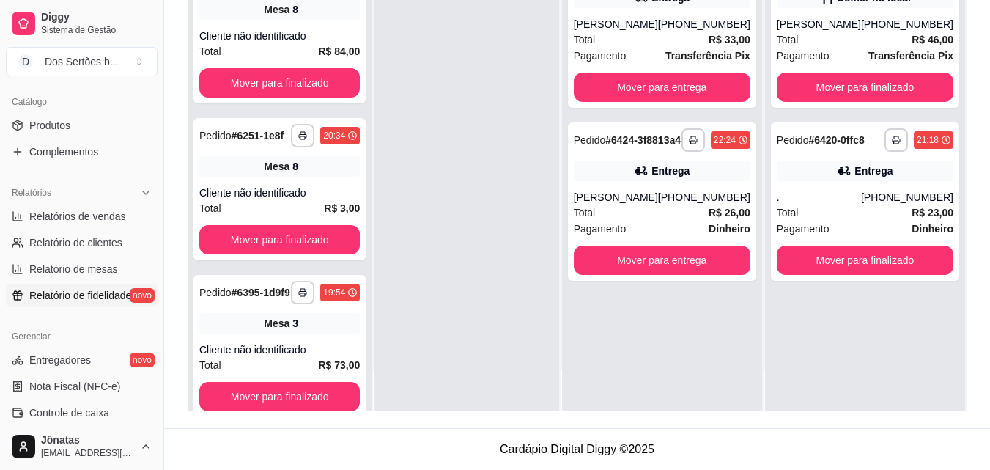
scroll to position [449, 0]
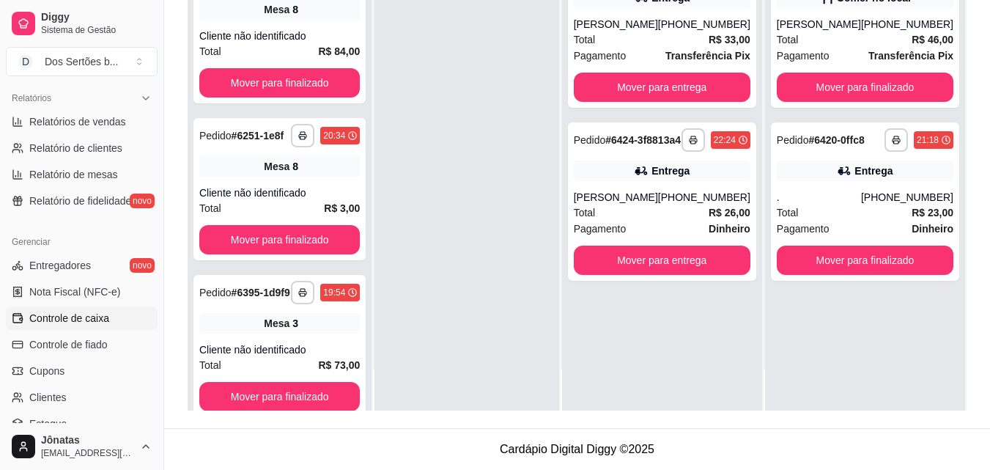
click at [58, 311] on span "Controle de caixa" at bounding box center [69, 318] width 80 height 15
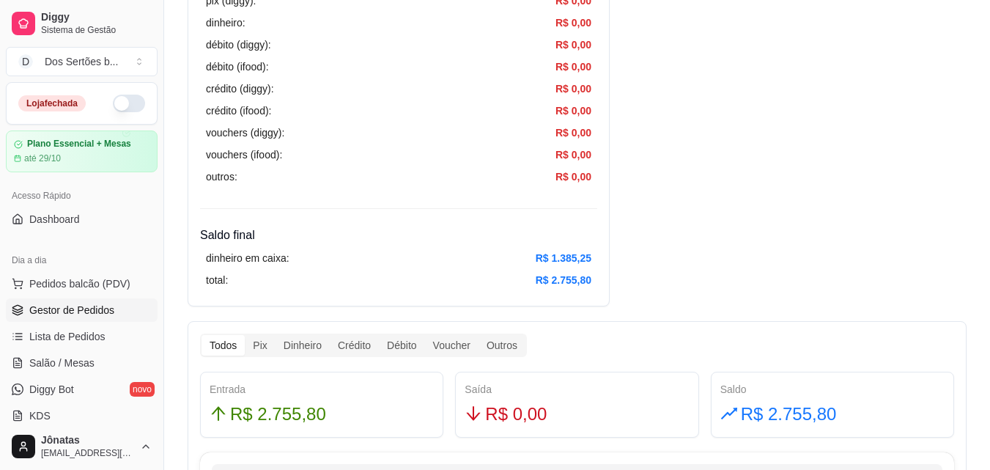
click at [35, 308] on span "Gestor de Pedidos" at bounding box center [71, 310] width 85 height 15
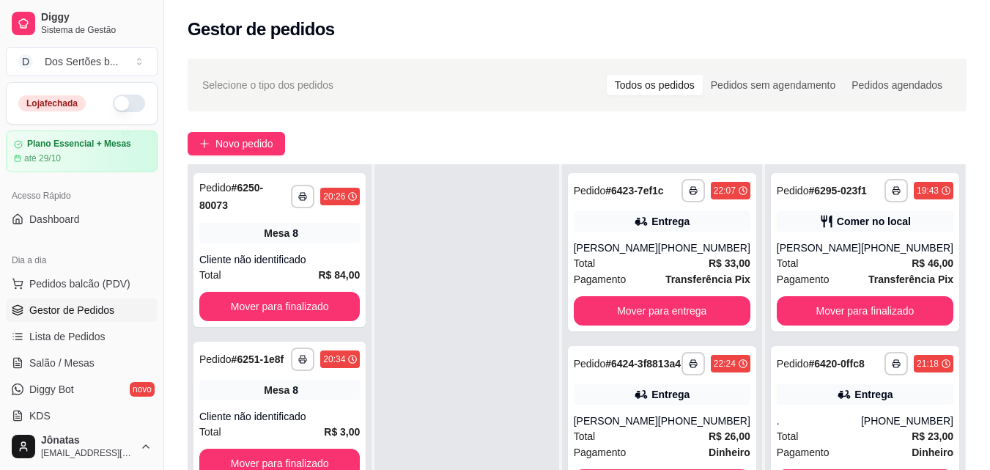
scroll to position [224, 0]
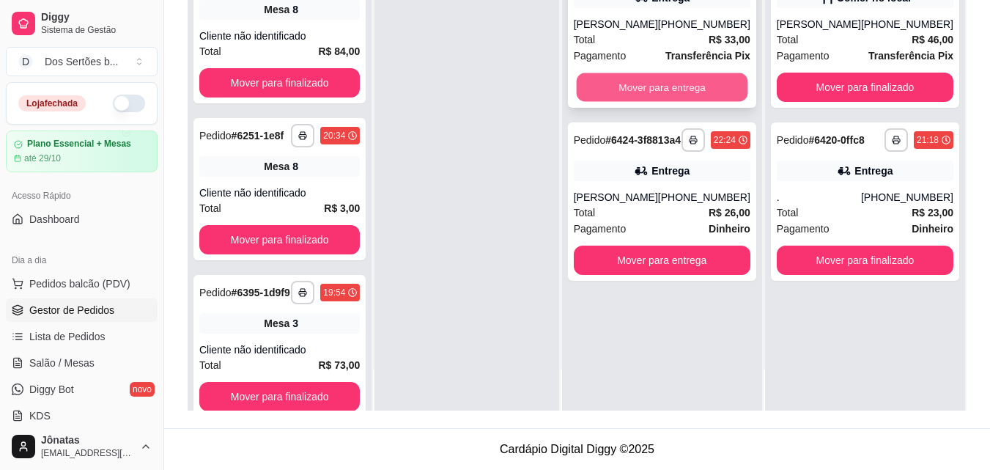
click at [646, 74] on button "Mover para entrega" at bounding box center [661, 87] width 171 height 29
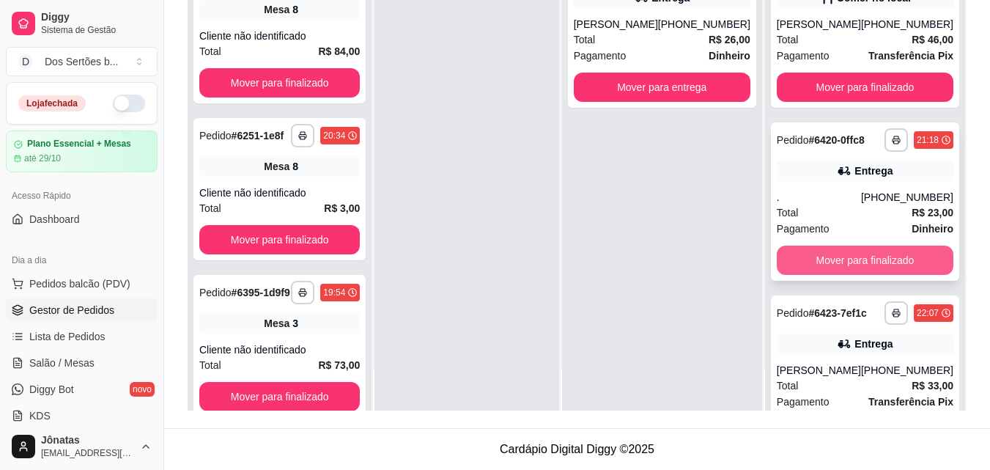
scroll to position [99, 0]
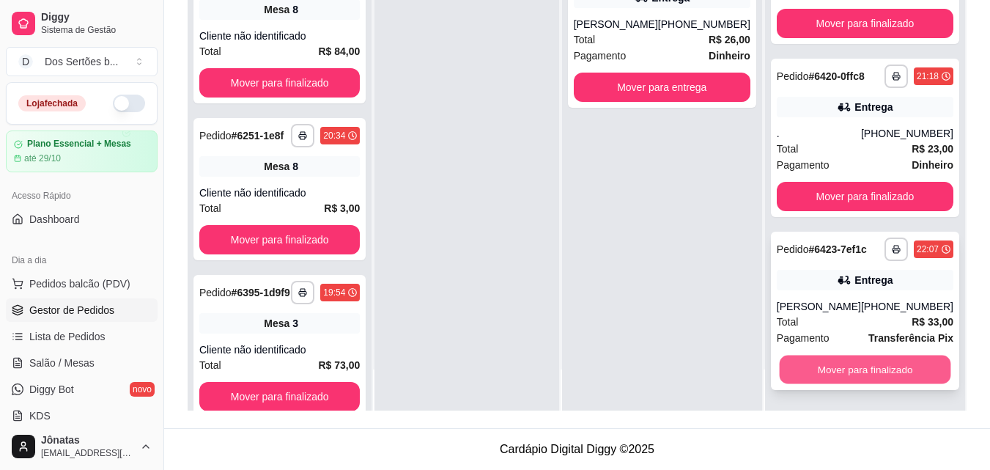
click at [873, 366] on button "Mover para finalizado" at bounding box center [864, 369] width 171 height 29
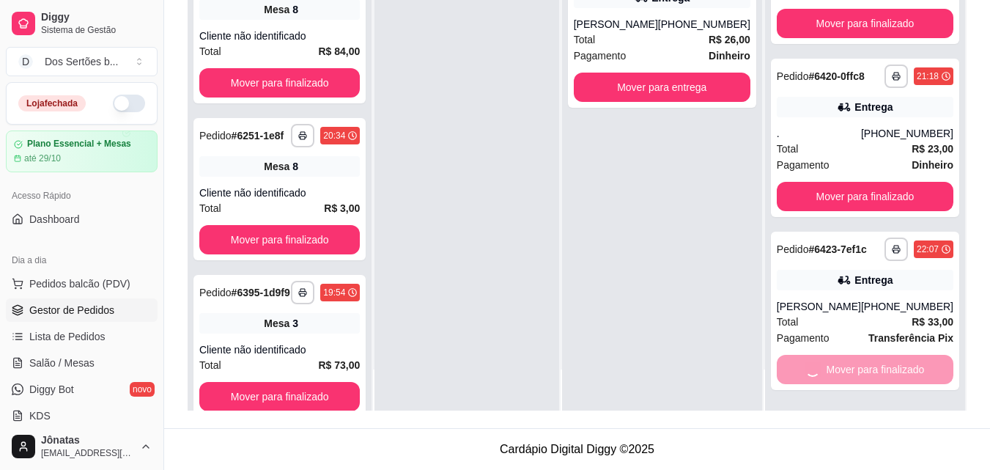
scroll to position [0, 0]
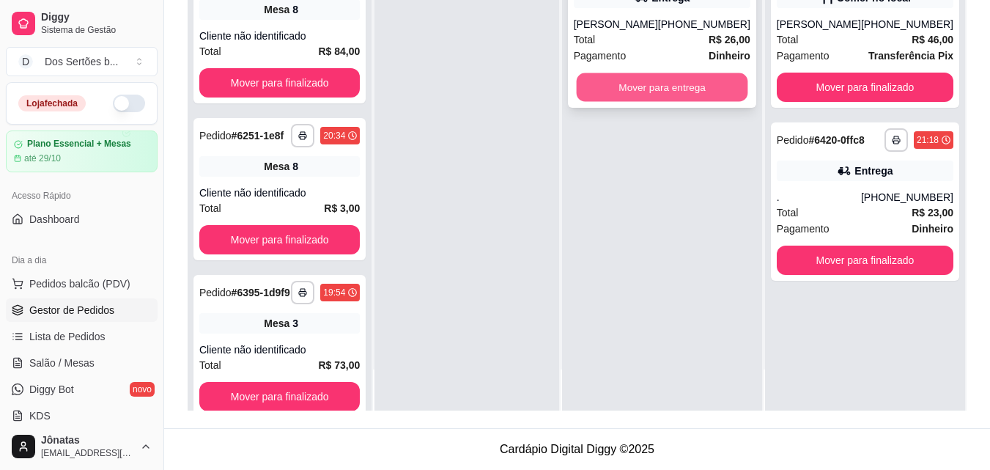
click at [649, 95] on button "Mover para entrega" at bounding box center [661, 87] width 171 height 29
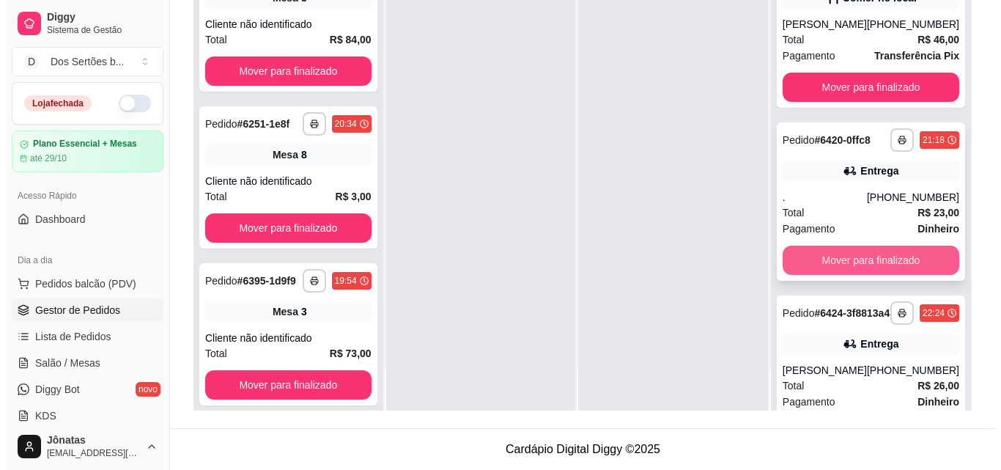
scroll to position [99, 0]
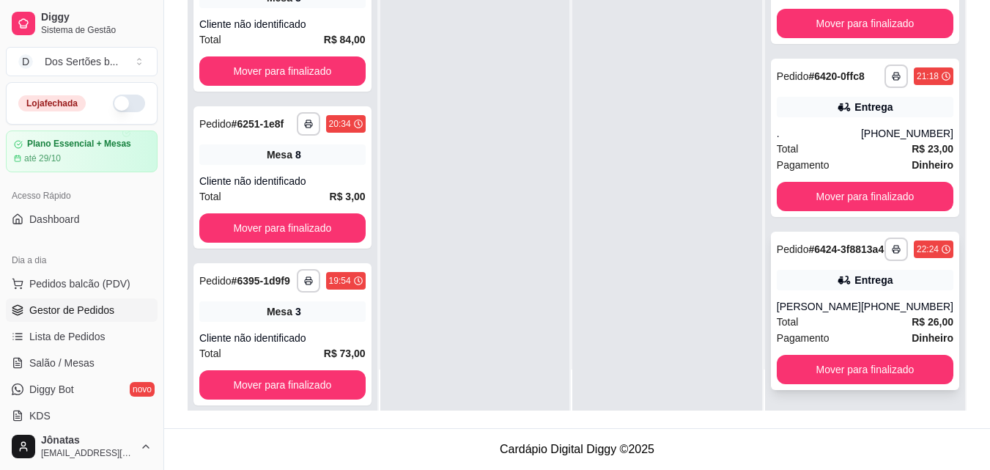
click at [861, 302] on div "[PHONE_NUMBER]" at bounding box center [907, 306] width 92 height 15
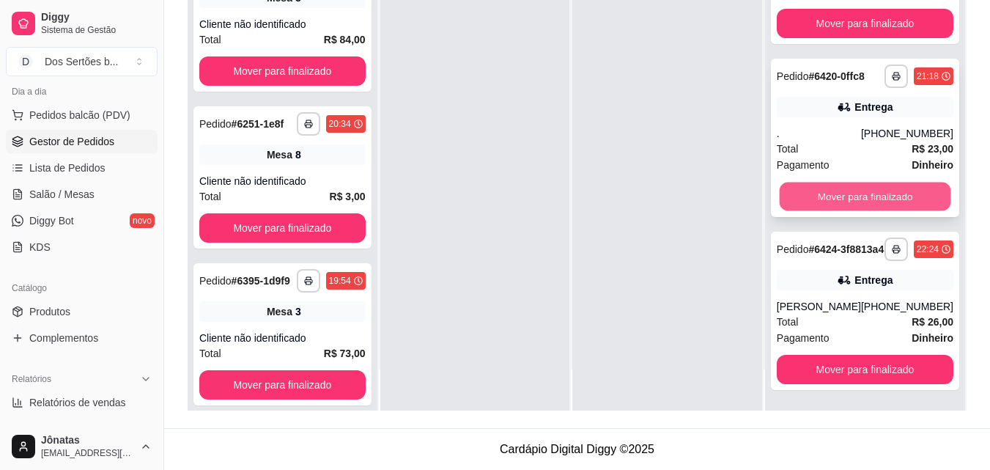
click at [860, 182] on button "Mover para finalizado" at bounding box center [864, 196] width 171 height 29
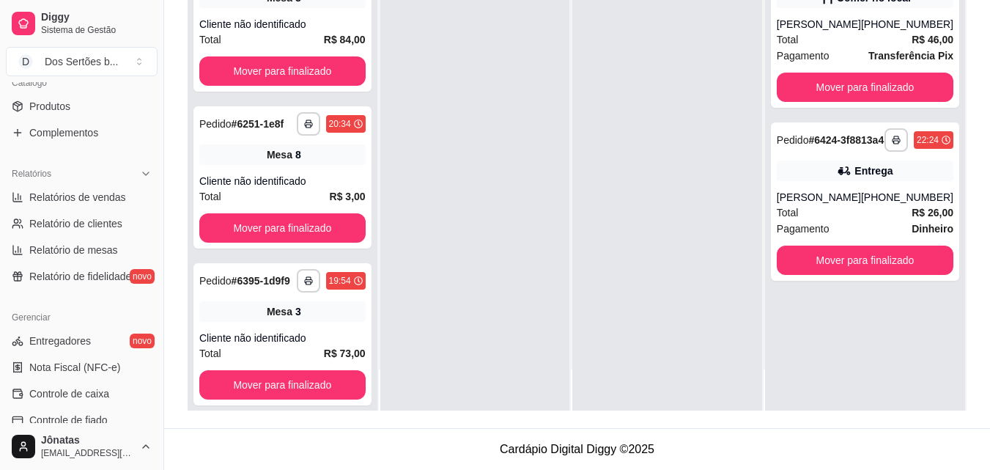
scroll to position [561, 0]
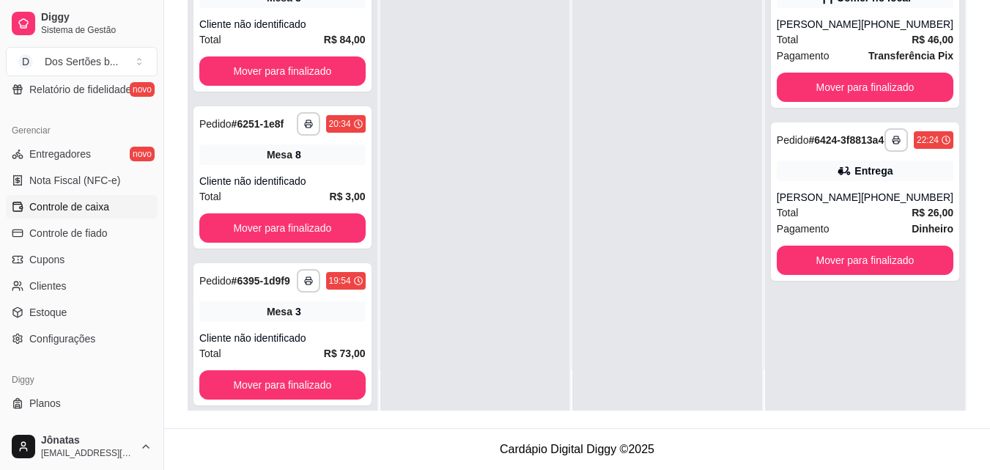
click at [77, 208] on span "Controle de caixa" at bounding box center [69, 206] width 80 height 15
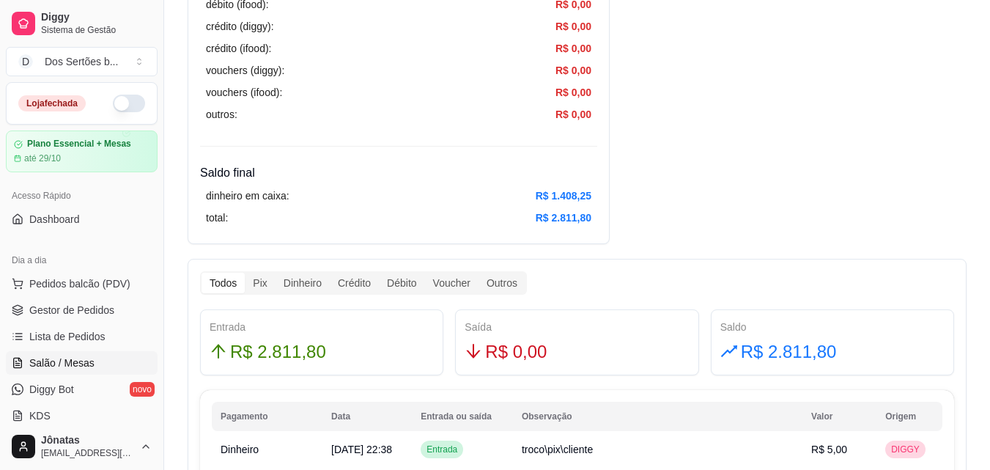
click at [44, 365] on span "Salão / Mesas" at bounding box center [61, 362] width 65 height 15
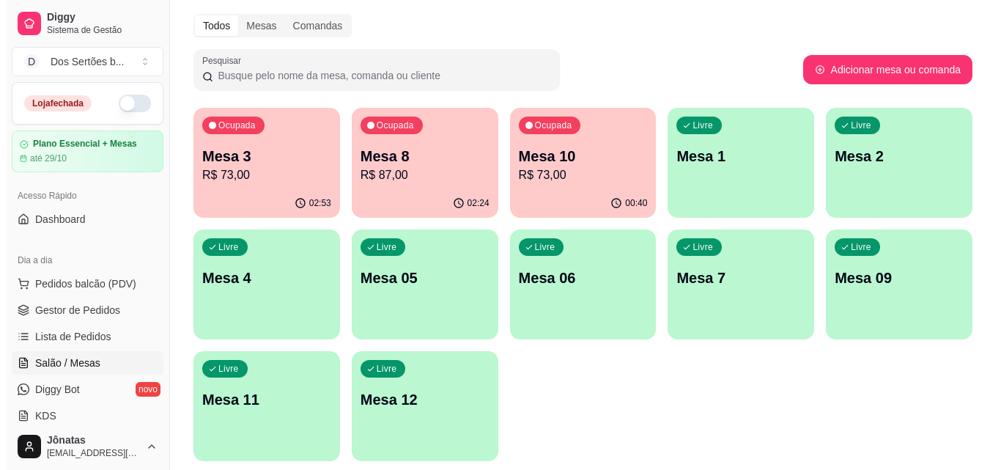
scroll to position [51, 0]
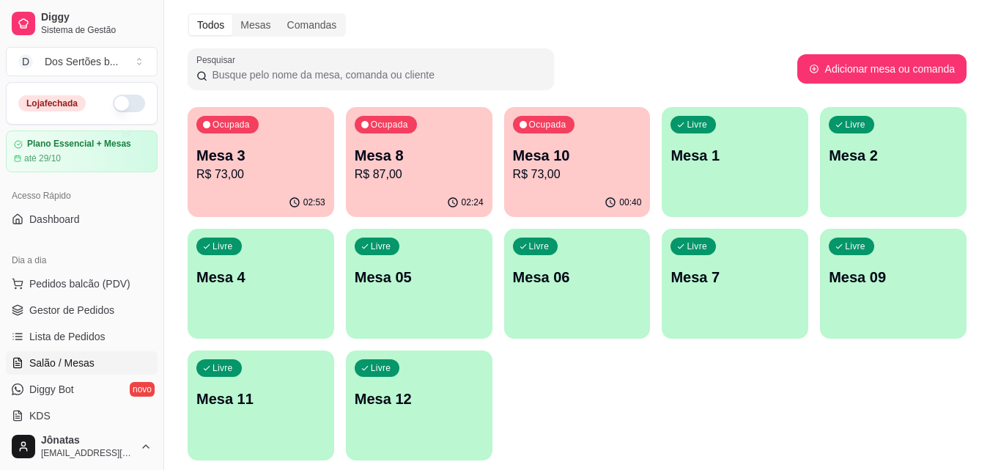
click at [217, 149] on p "Mesa 3" at bounding box center [260, 155] width 129 height 21
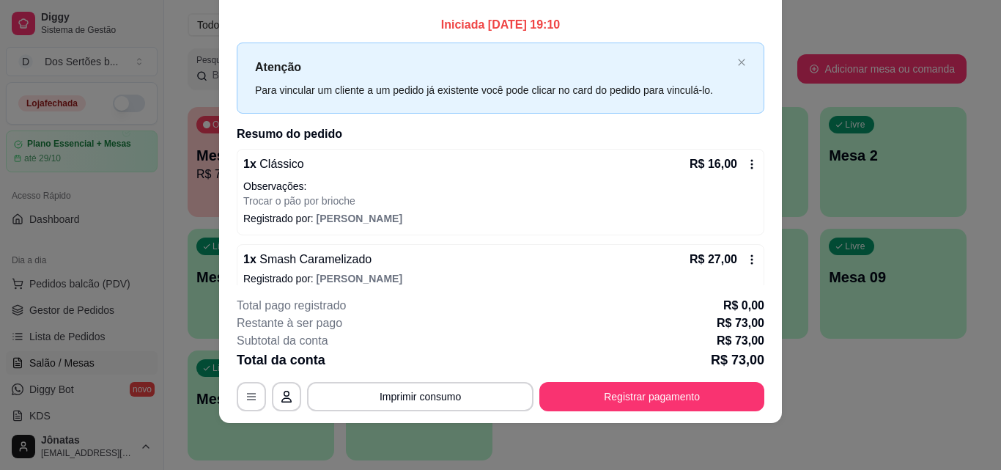
scroll to position [136, 0]
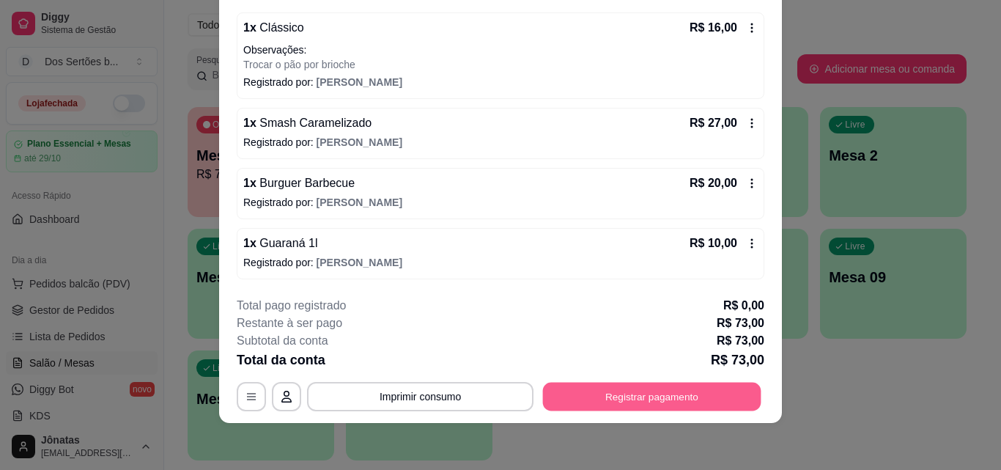
click at [679, 387] on button "Registrar pagamento" at bounding box center [652, 396] width 218 height 29
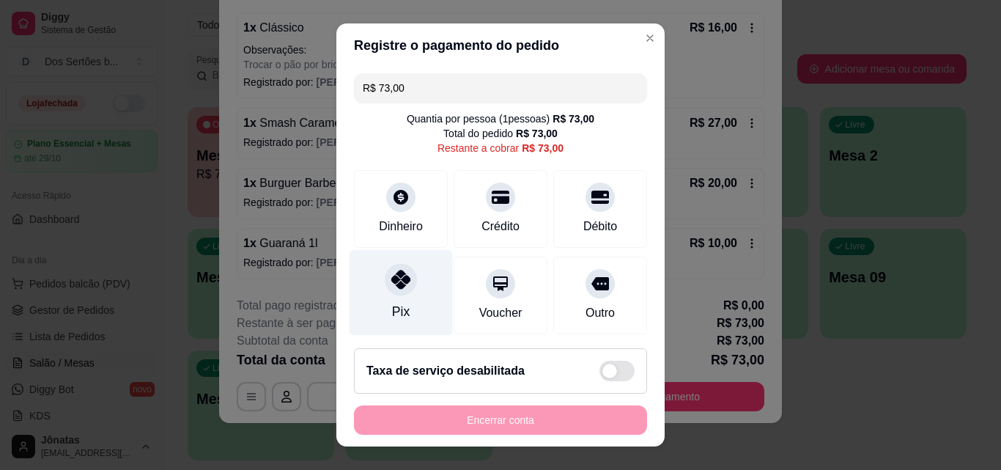
click at [397, 285] on icon at bounding box center [400, 279] width 19 height 19
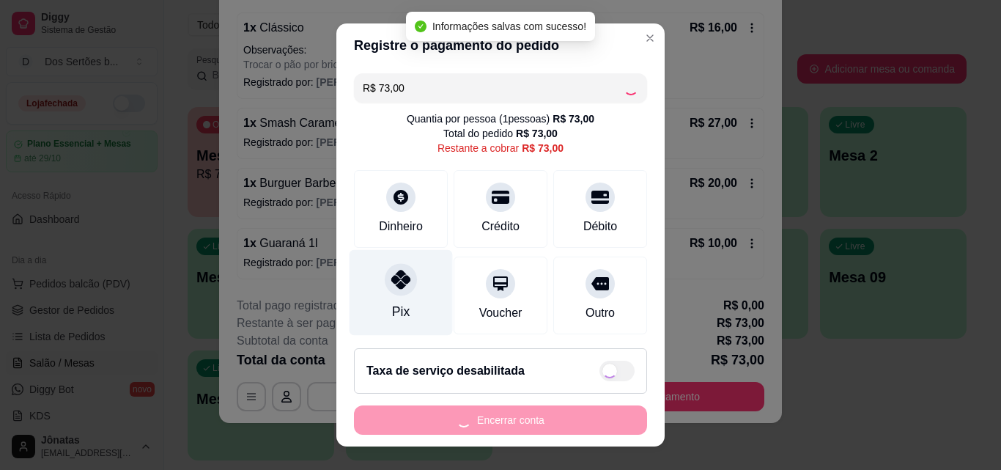
type input "R$ 0,00"
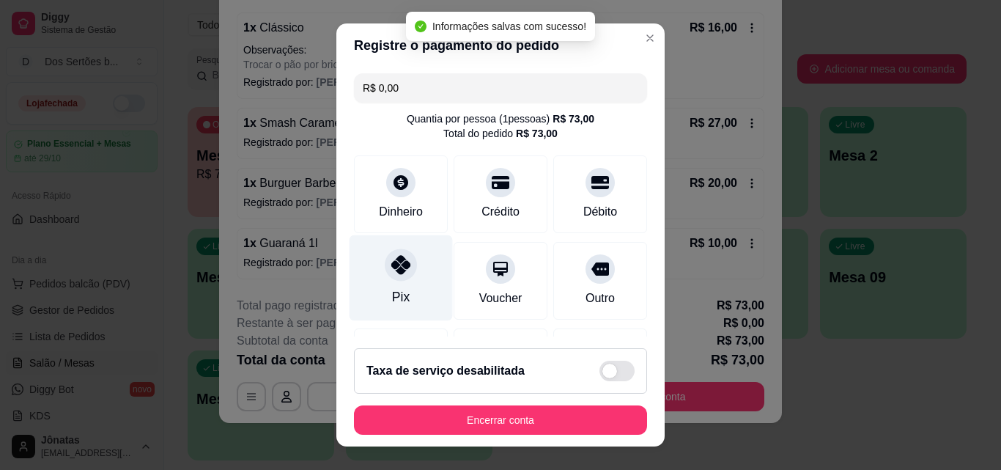
scroll to position [169, 0]
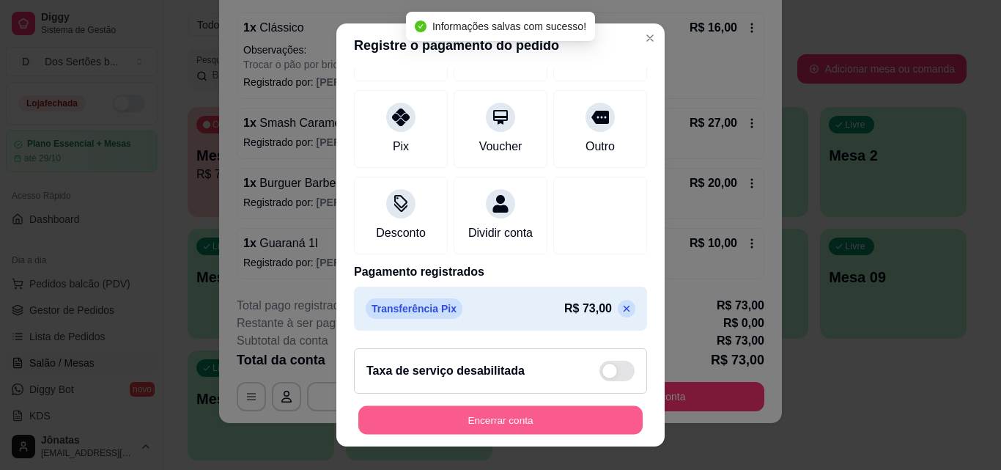
click at [503, 424] on button "Encerrar conta" at bounding box center [500, 420] width 284 height 29
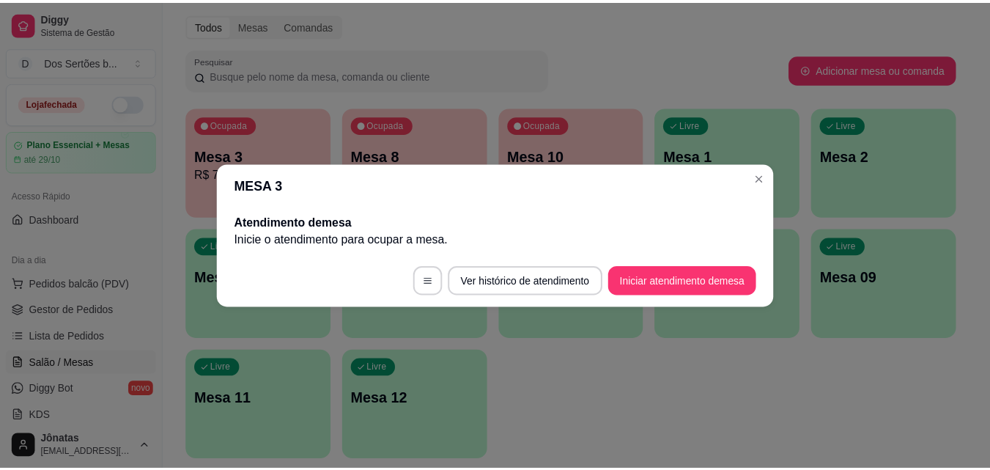
scroll to position [0, 0]
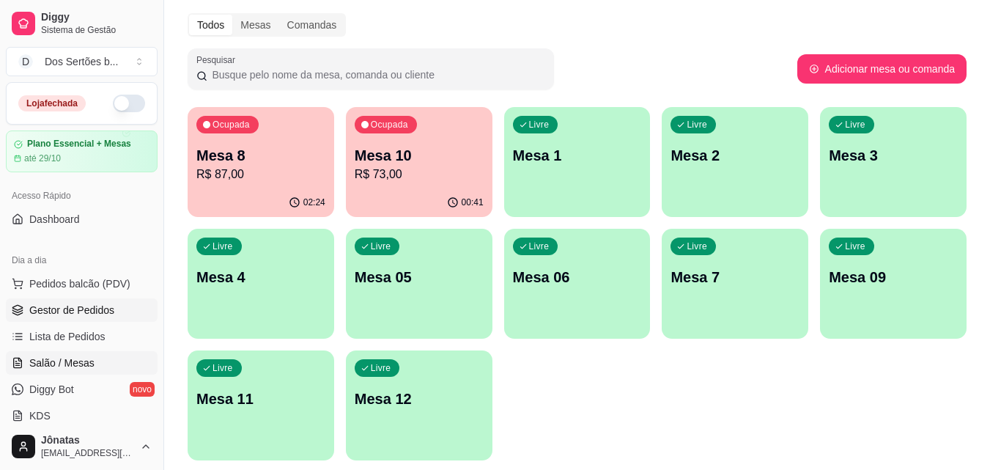
click at [114, 301] on link "Gestor de Pedidos" at bounding box center [82, 309] width 152 height 23
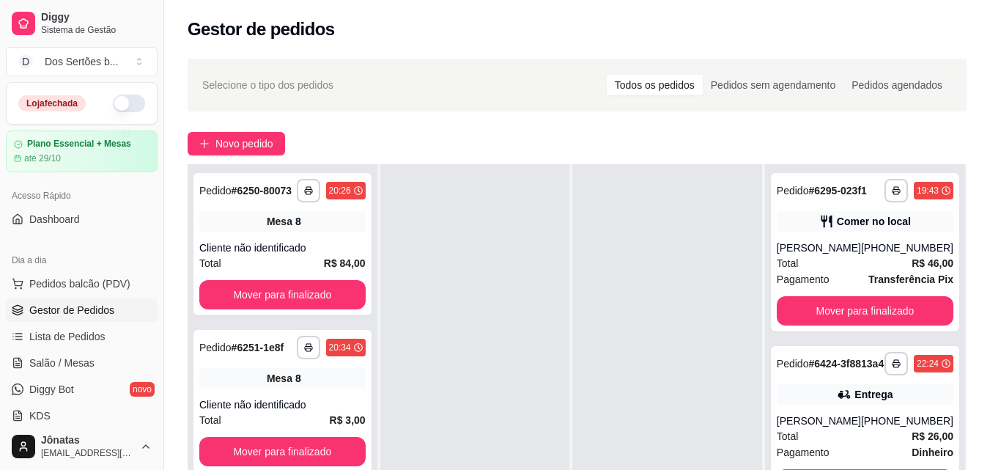
scroll to position [224, 0]
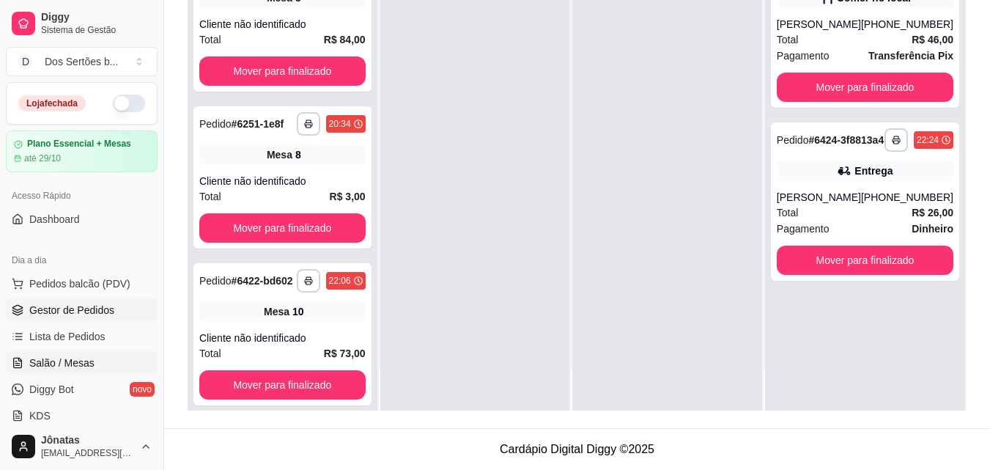
click at [36, 367] on span "Salão / Mesas" at bounding box center [61, 362] width 65 height 15
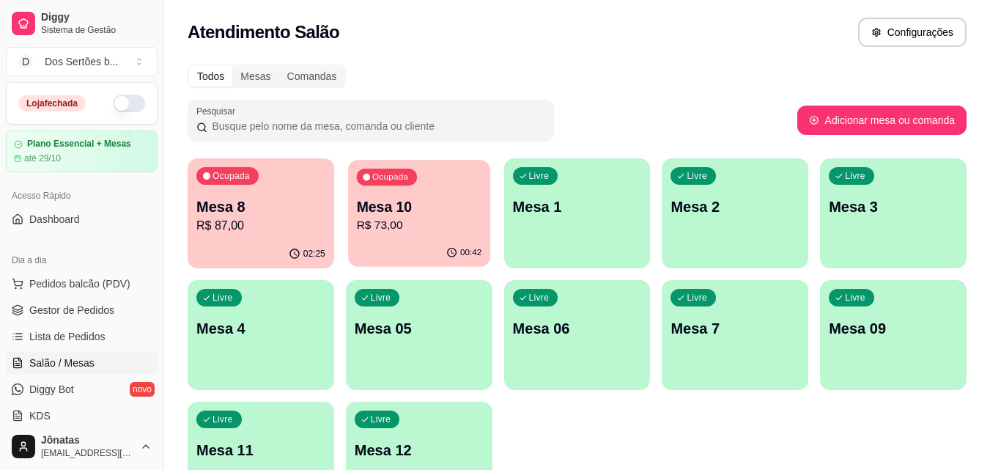
click at [434, 213] on p "Mesa 10" at bounding box center [418, 207] width 125 height 20
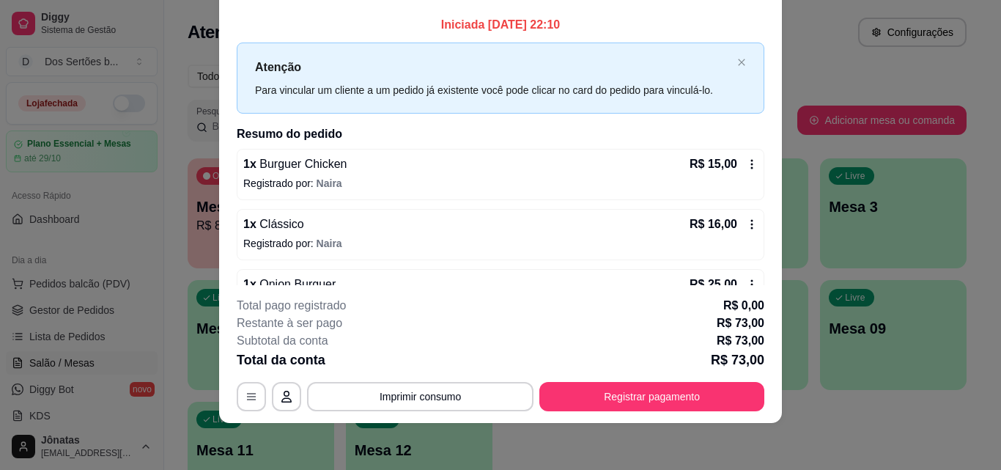
scroll to position [101, 0]
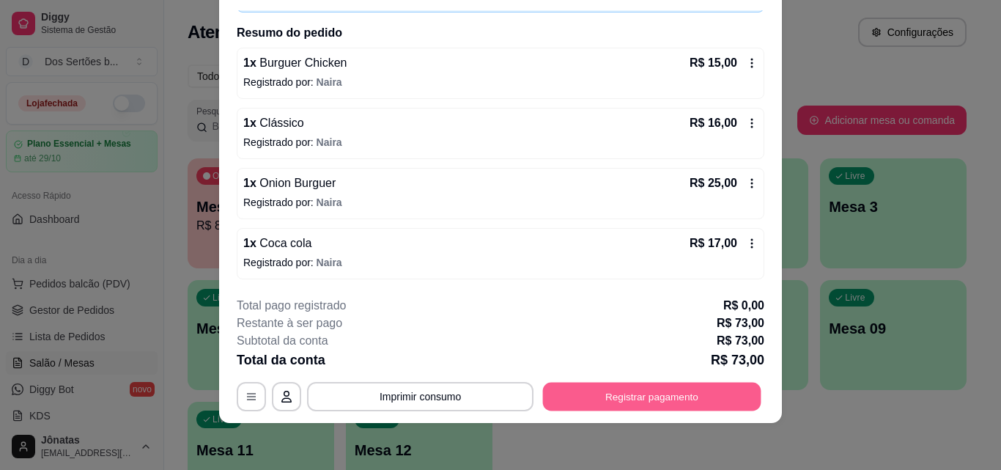
click at [666, 398] on button "Registrar pagamento" at bounding box center [652, 396] width 218 height 29
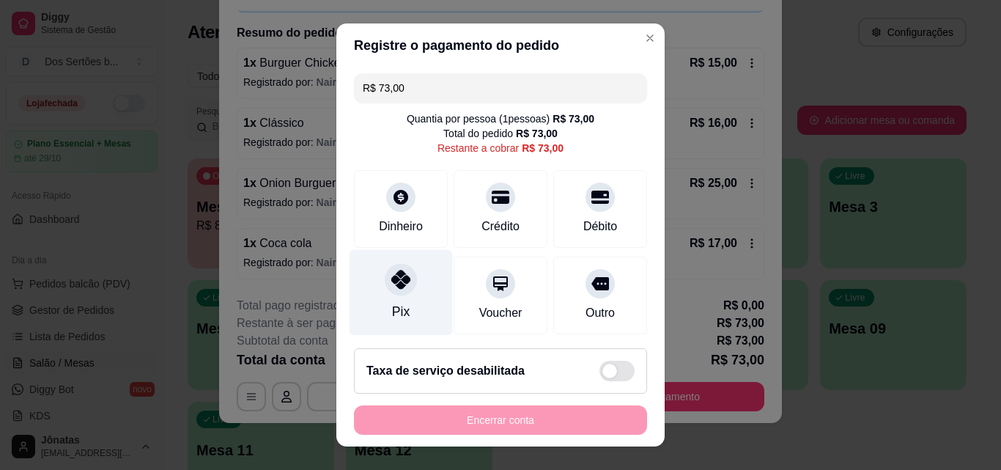
click at [410, 298] on div "Pix" at bounding box center [401, 293] width 103 height 86
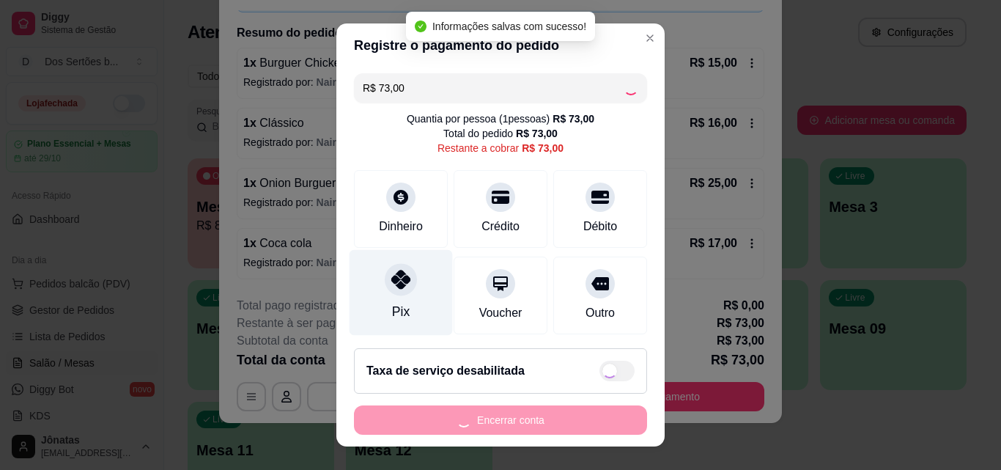
type input "R$ 0,00"
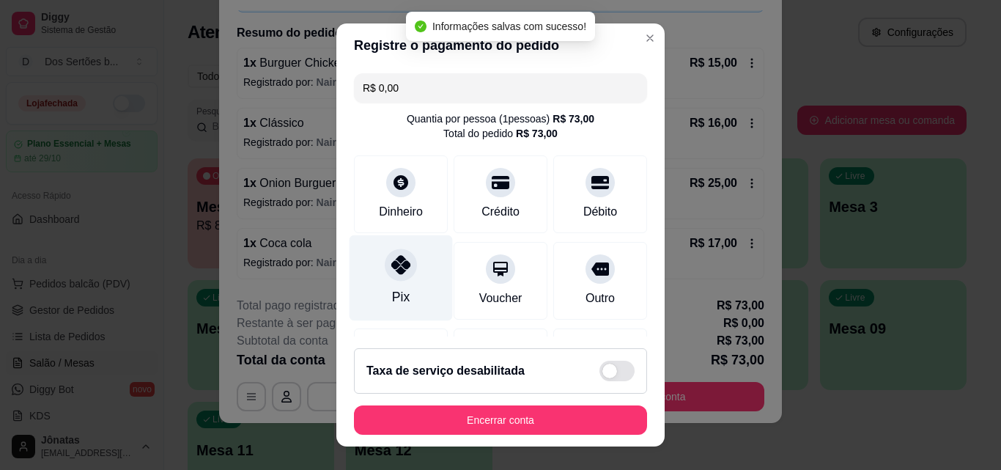
scroll to position [169, 0]
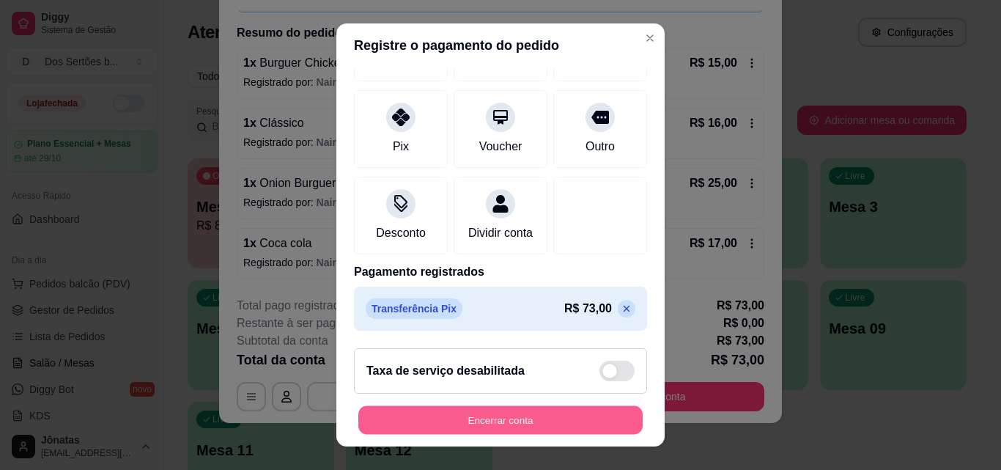
click at [509, 426] on button "Encerrar conta" at bounding box center [500, 420] width 284 height 29
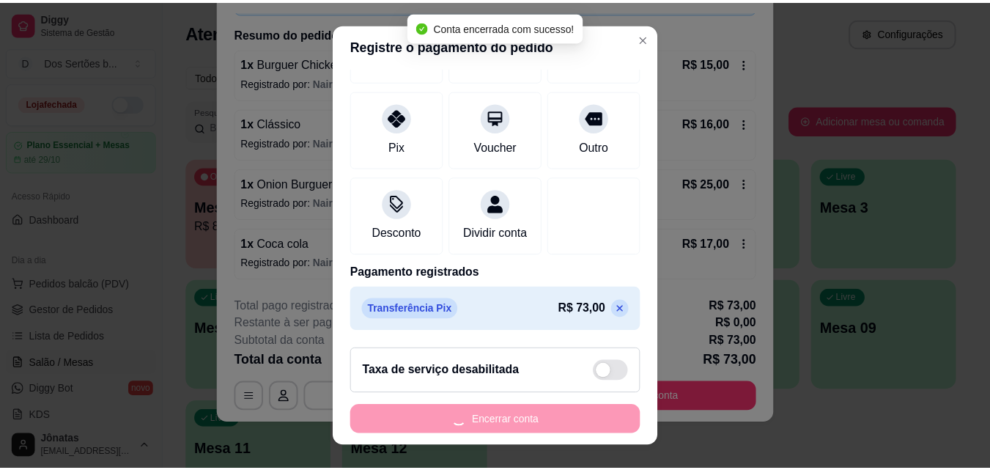
scroll to position [0, 0]
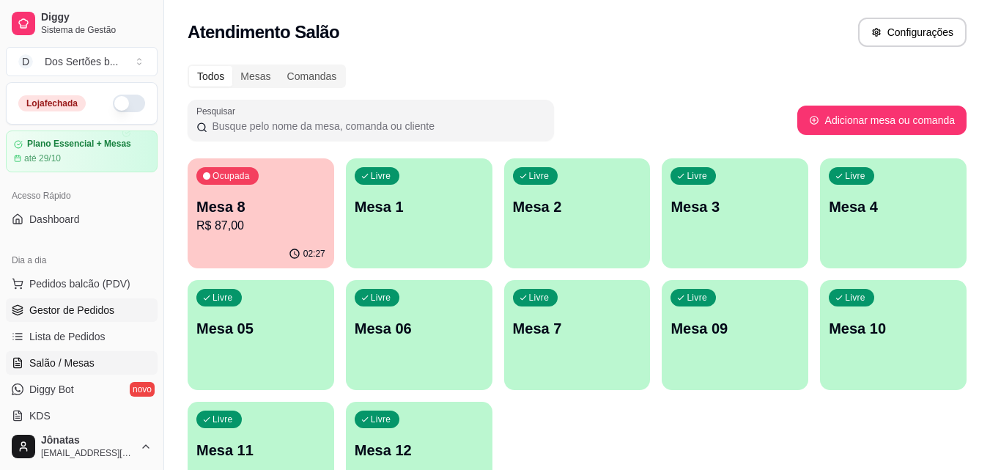
click at [89, 303] on span "Gestor de Pedidos" at bounding box center [71, 310] width 85 height 15
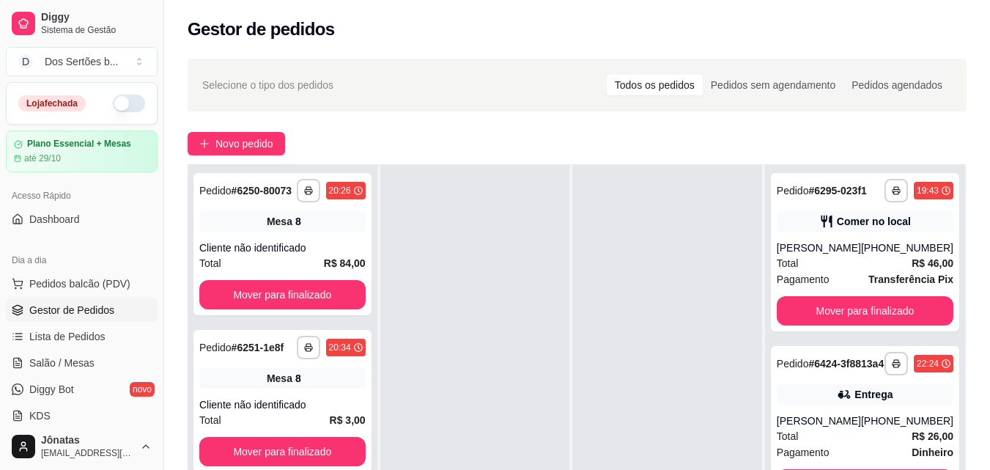
scroll to position [224, 0]
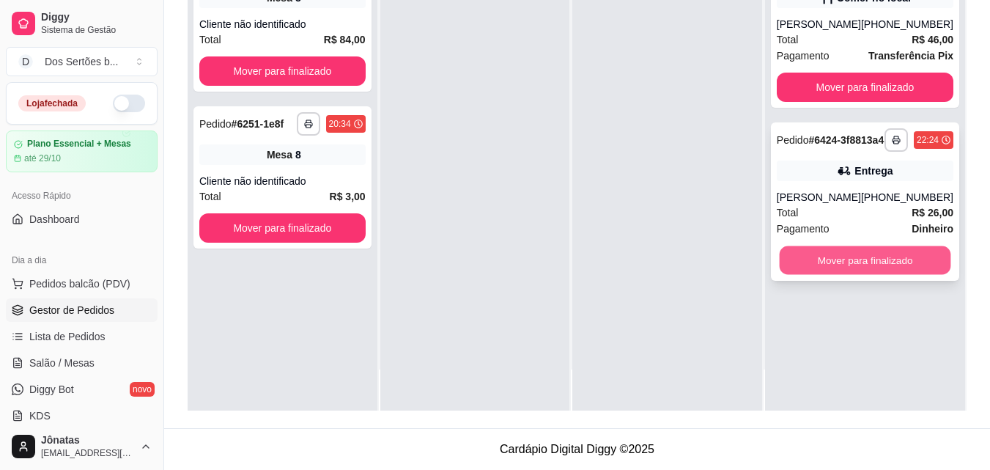
click at [818, 265] on button "Mover para finalizado" at bounding box center [864, 260] width 171 height 29
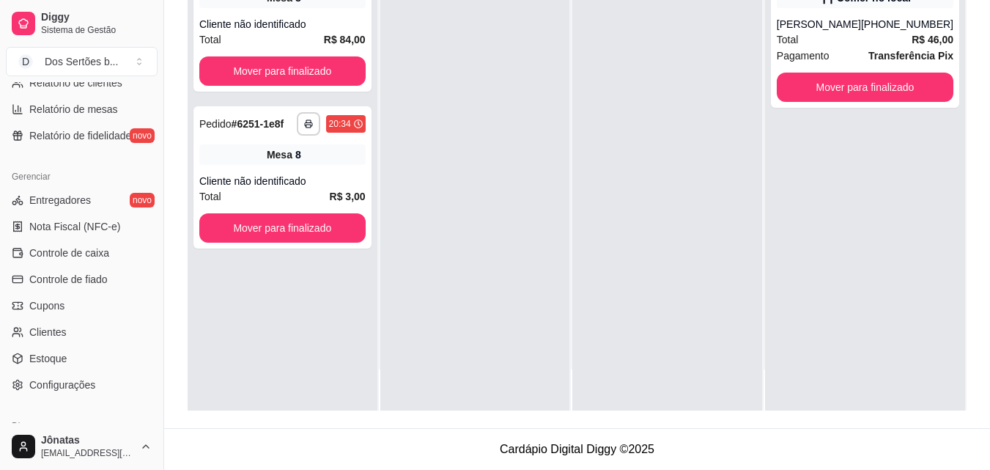
scroll to position [527, 0]
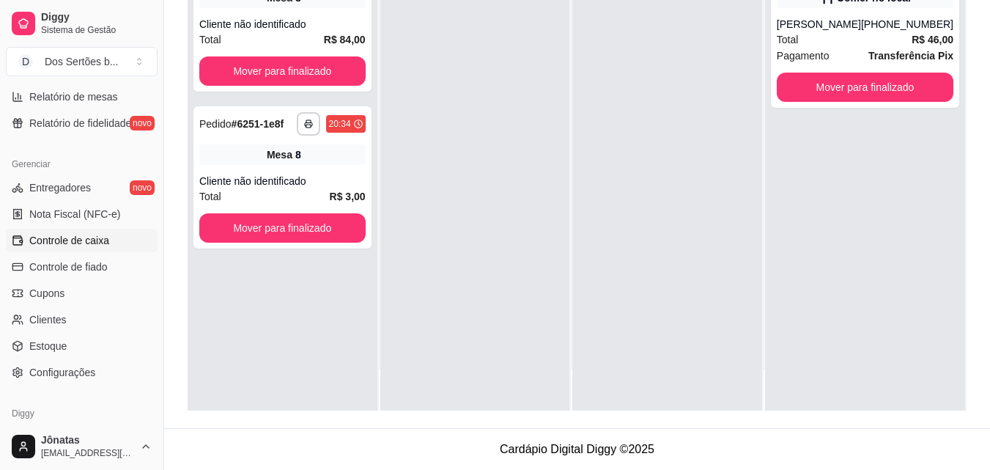
click at [40, 235] on span "Controle de caixa" at bounding box center [69, 240] width 80 height 15
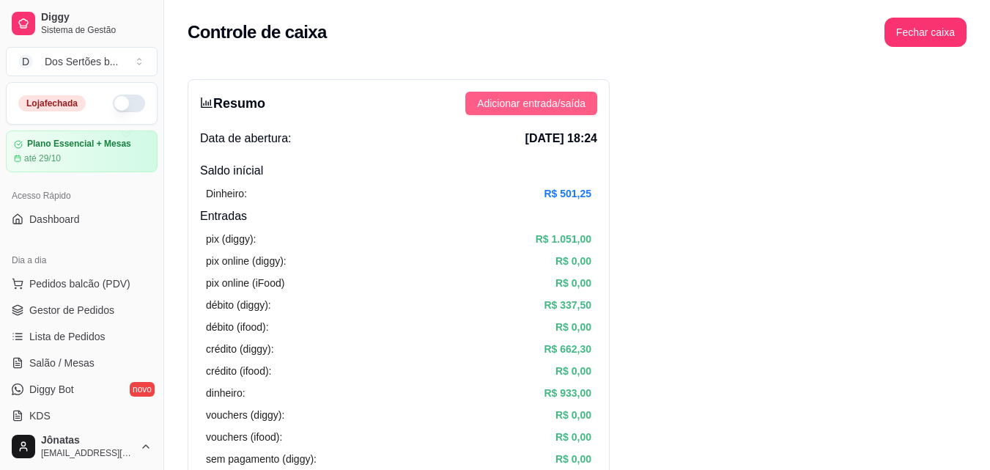
click at [514, 101] on span "Adicionar entrada/saída" at bounding box center [531, 103] width 108 height 16
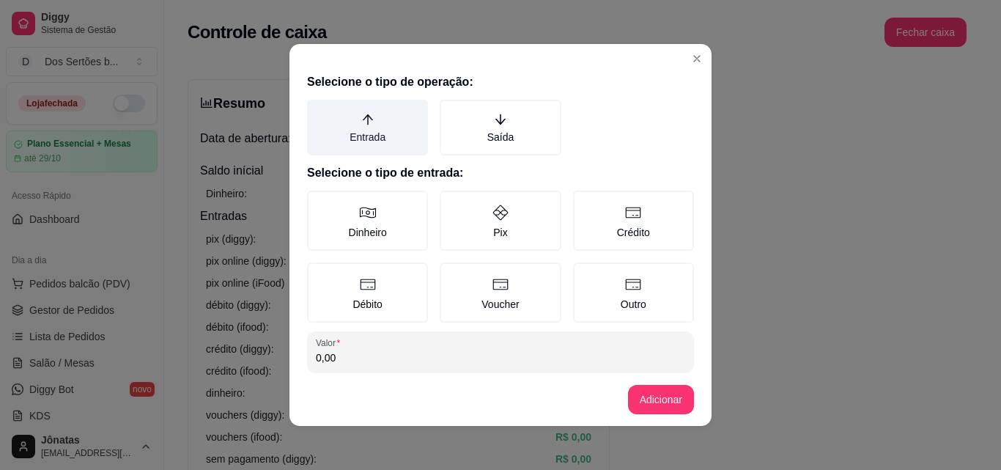
click at [369, 125] on label "Entrada" at bounding box center [367, 128] width 121 height 56
click at [318, 111] on button "Entrada" at bounding box center [312, 105] width 12 height 12
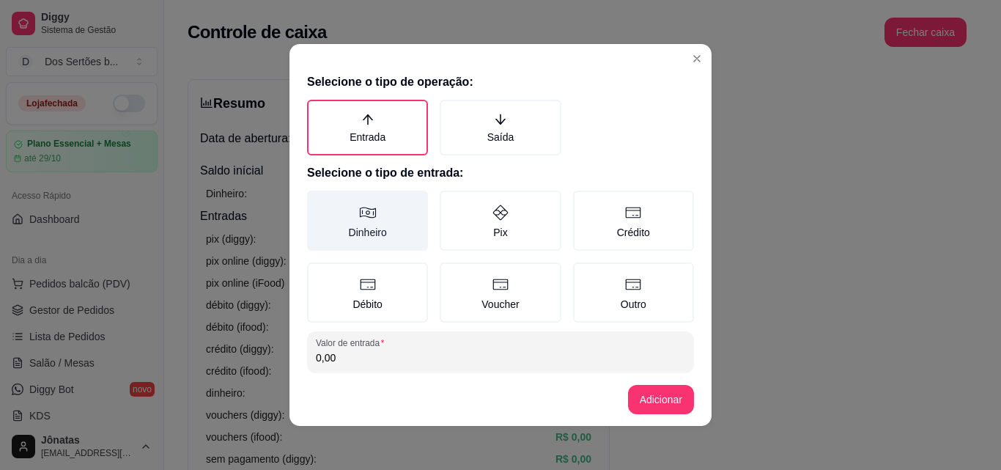
click at [344, 202] on label "Dinheiro" at bounding box center [367, 221] width 121 height 60
click at [318, 202] on button "Dinheiro" at bounding box center [312, 196] width 12 height 12
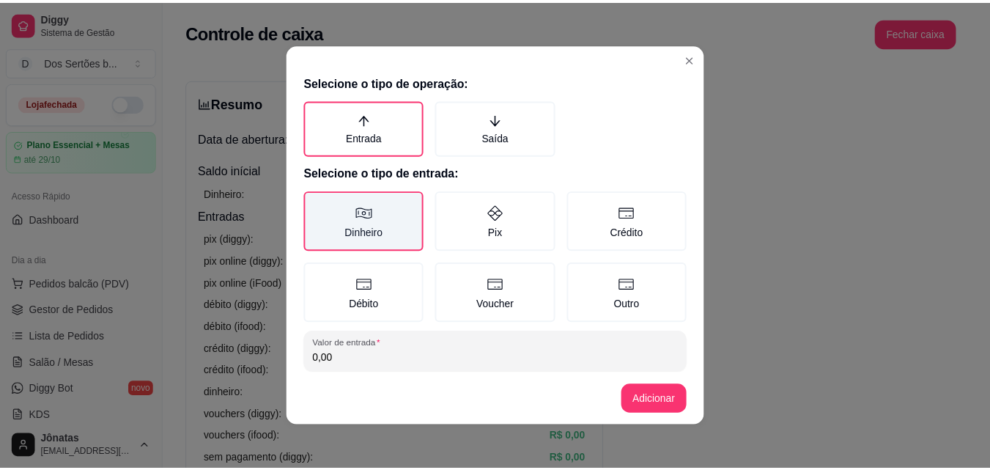
scroll to position [78, 0]
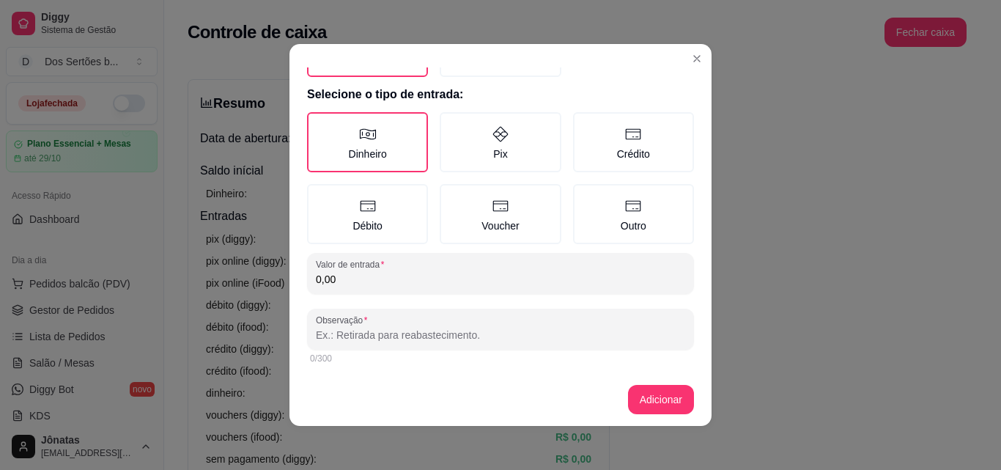
click at [342, 276] on input "0,00" at bounding box center [500, 279] width 369 height 15
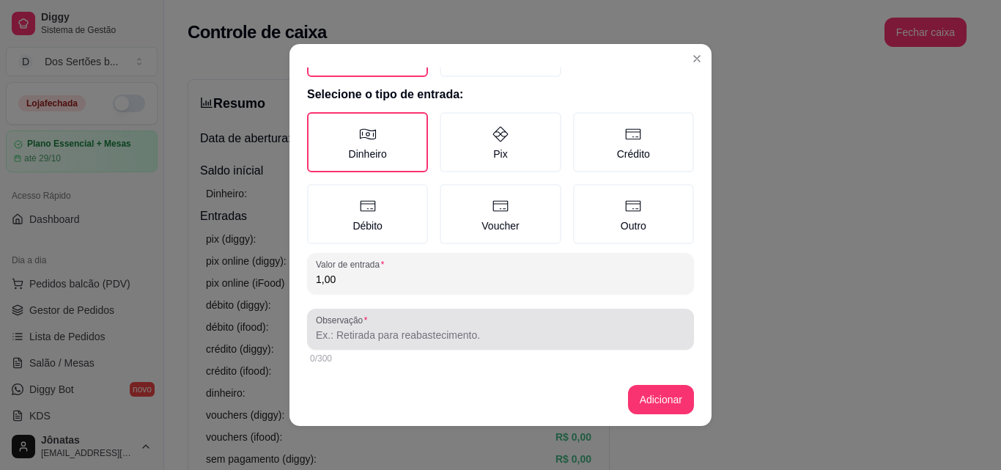
type input "1,00"
click at [328, 319] on label "Observação" at bounding box center [344, 320] width 56 height 12
click at [328, 328] on input "Observação" at bounding box center [500, 335] width 369 height 15
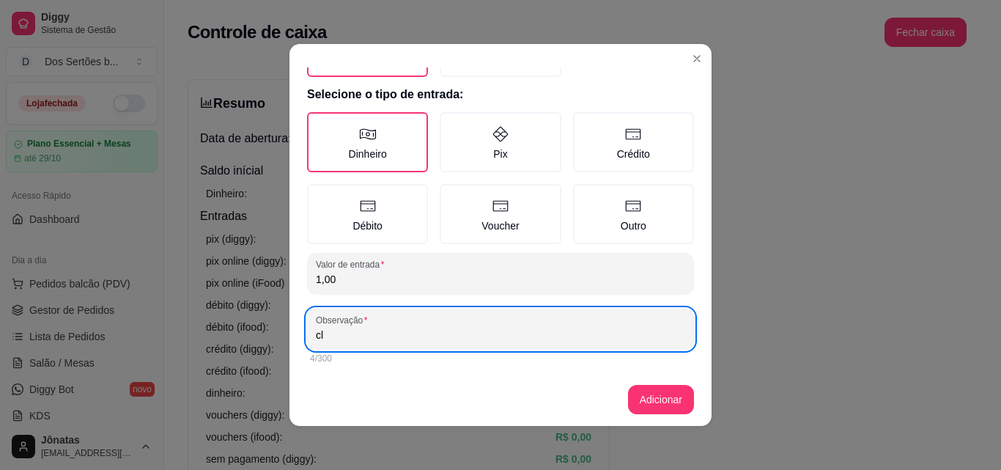
type input "c"
type input "troco"
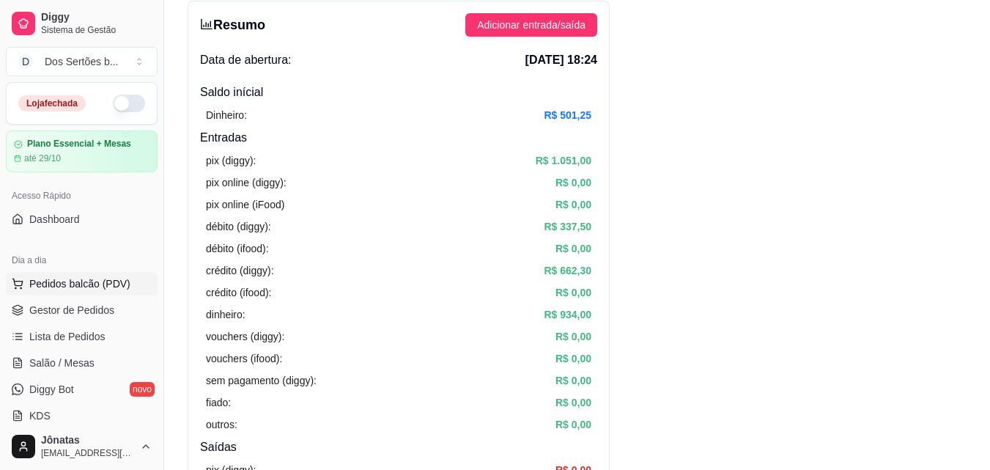
click at [45, 284] on span "Pedidos balcão (PDV)" at bounding box center [79, 283] width 101 height 15
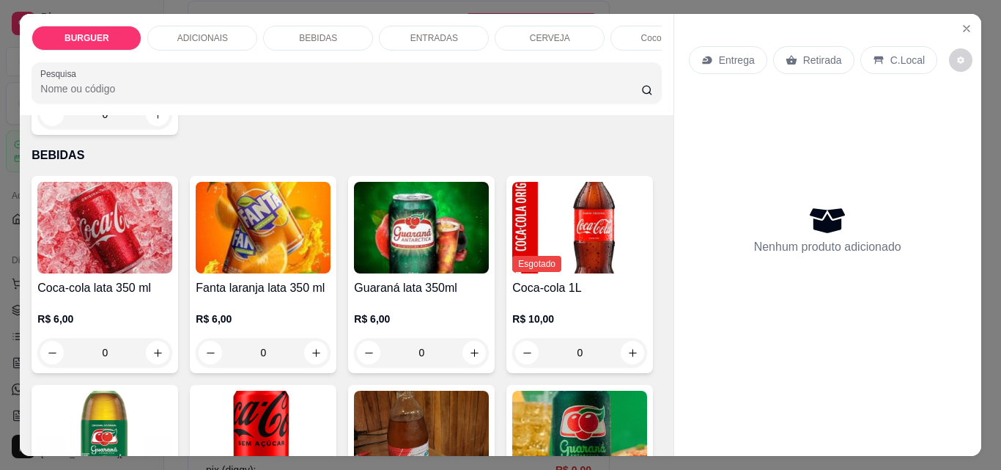
scroll to position [1630, 0]
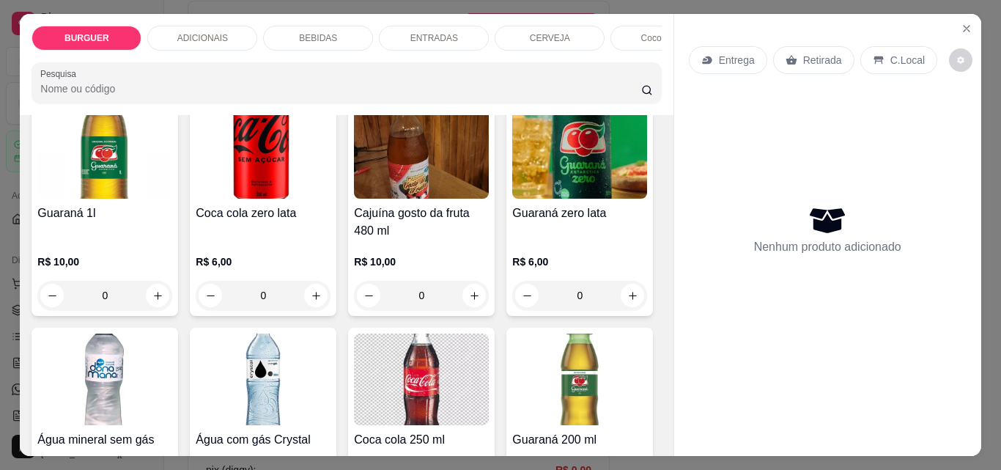
click at [164, 84] on div "0" at bounding box center [104, 68] width 135 height 29
click at [155, 73] on icon "increase-product-quantity" at bounding box center [158, 69] width 8 height 8
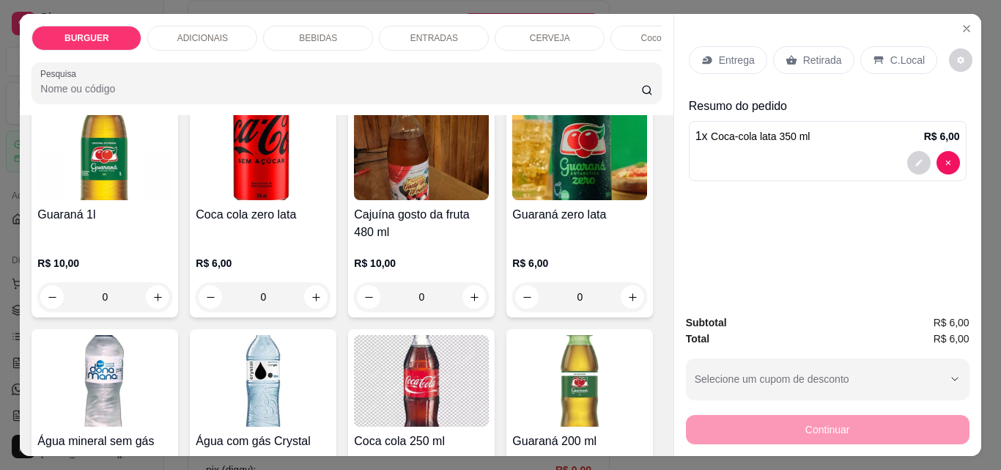
scroll to position [1631, 0]
click at [154, 75] on icon "increase-product-quantity" at bounding box center [157, 69] width 11 height 11
type input "2"
click at [819, 56] on p "Retirada" at bounding box center [822, 60] width 39 height 15
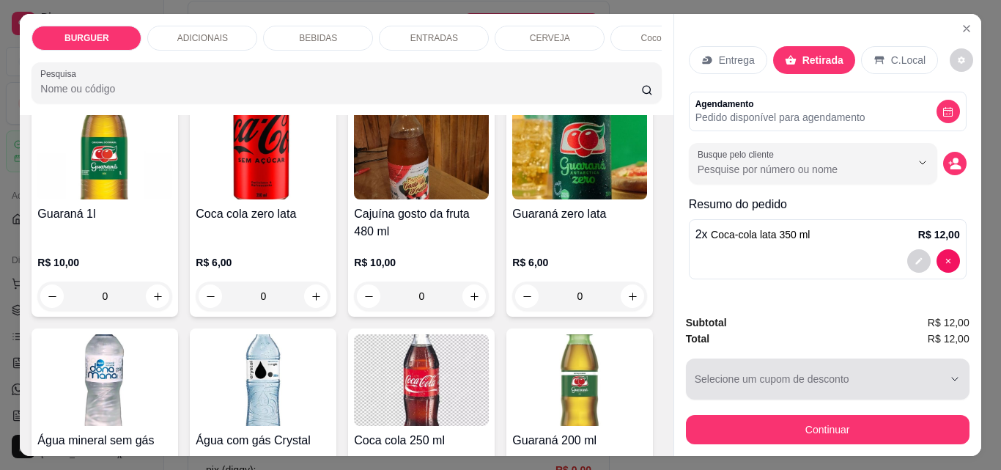
click at [802, 375] on div "button" at bounding box center [819, 378] width 248 height 29
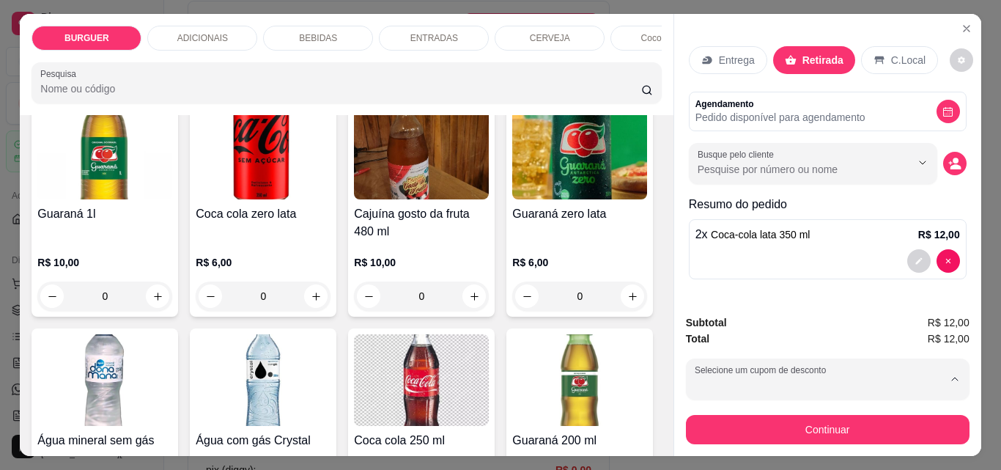
click at [706, 229] on p "20% de desconto" at bounding box center [762, 234] width 130 height 11
type input "67fba114fb27f8bab9211f9e"
select select "67fba114fb27f8bab9211f9e"
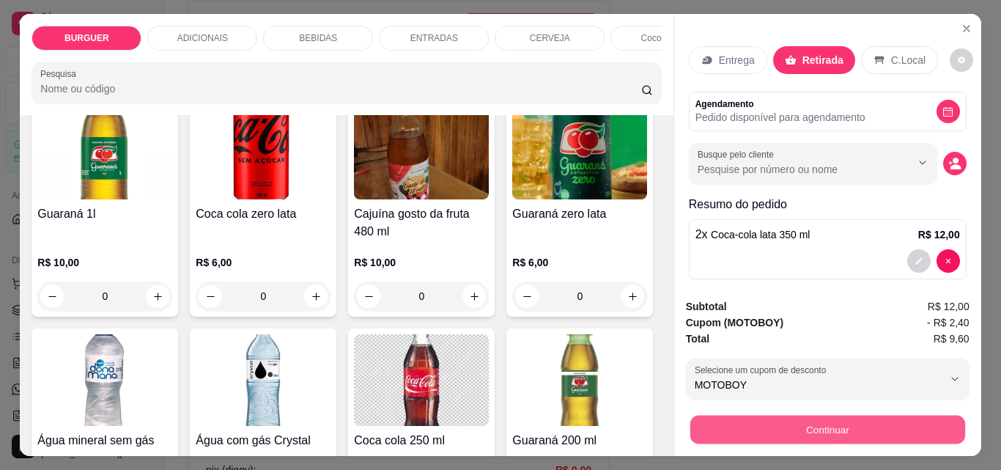
click at [791, 421] on button "Continuar" at bounding box center [827, 429] width 275 height 29
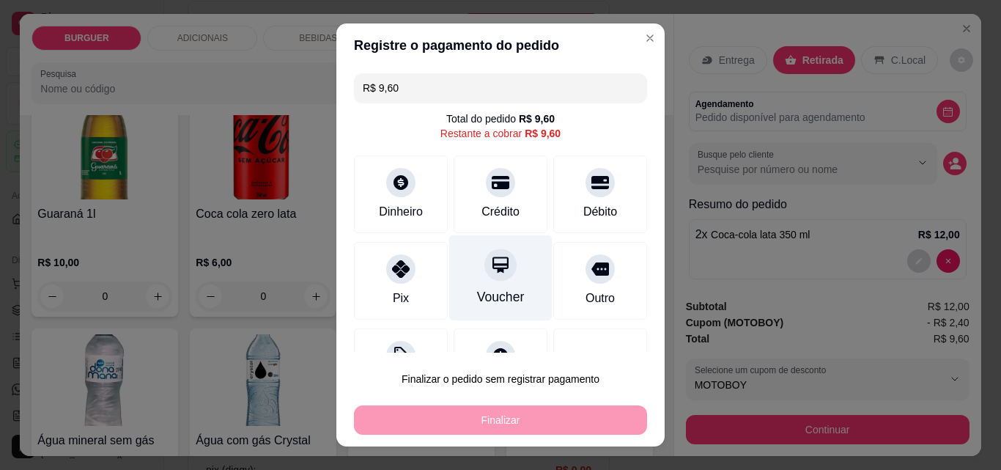
scroll to position [59, 0]
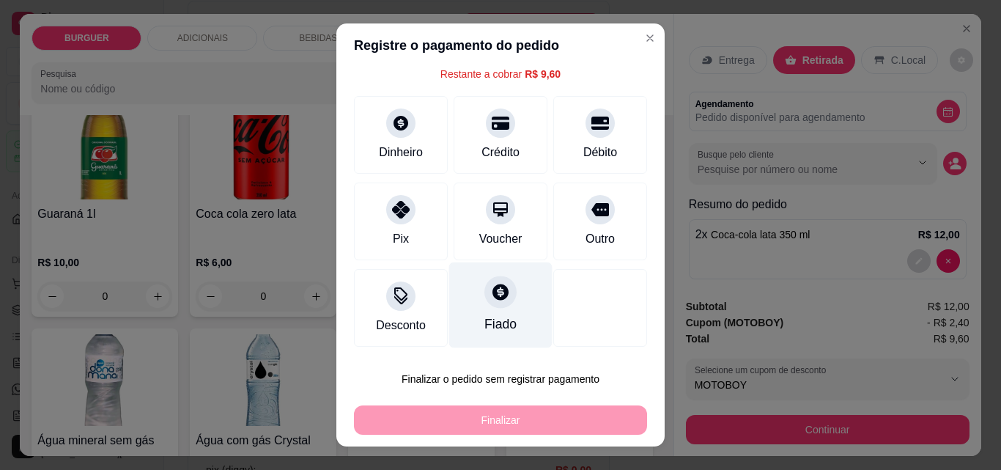
click at [498, 292] on div at bounding box center [500, 292] width 32 height 32
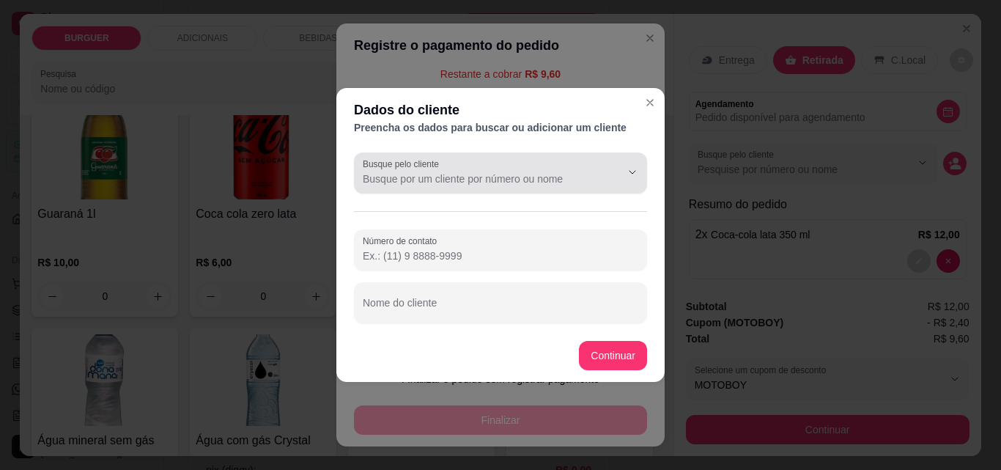
click at [407, 171] on div at bounding box center [501, 172] width 276 height 29
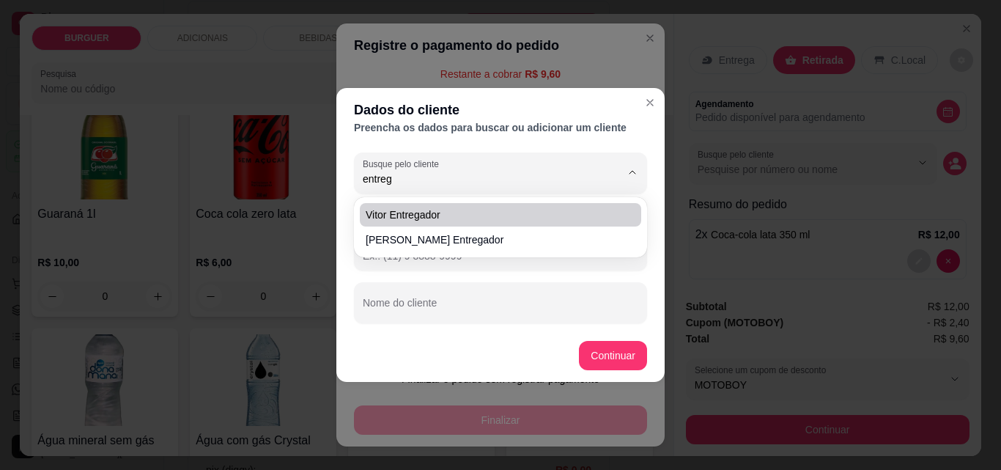
click at [413, 213] on span "Vitor Entregador" at bounding box center [493, 214] width 255 height 15
type input "Vitor Entregador"
type input "[PHONE_NUMBER]"
type input "Vitor Entregador"
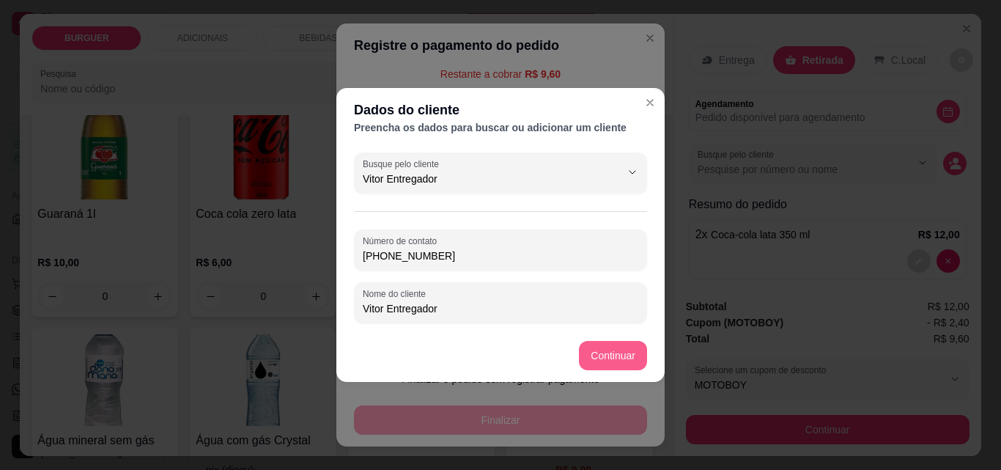
type input "Vitor Entregador"
type input "R$ 0,00"
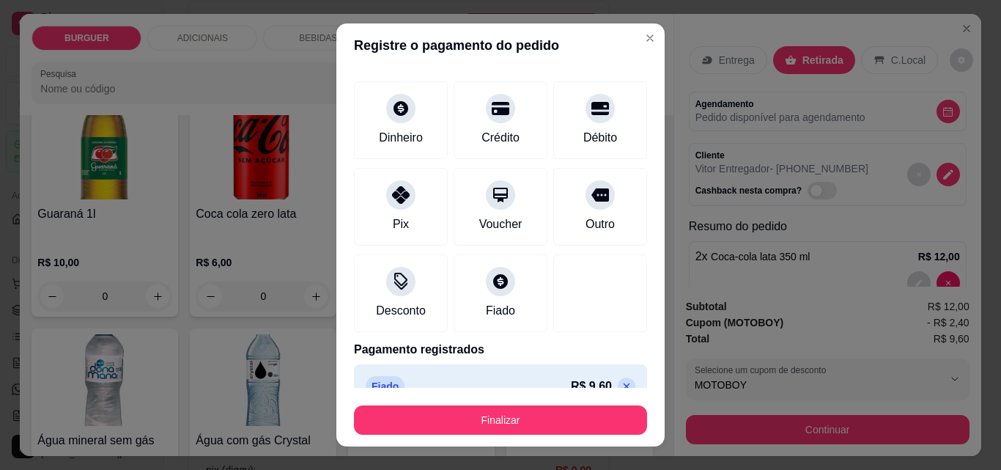
scroll to position [86, 0]
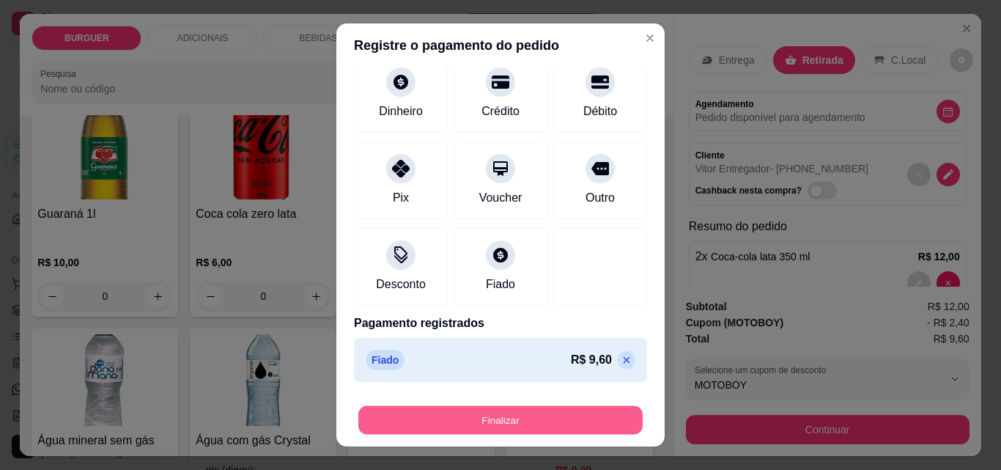
click at [542, 413] on button "Finalizar" at bounding box center [500, 420] width 284 height 29
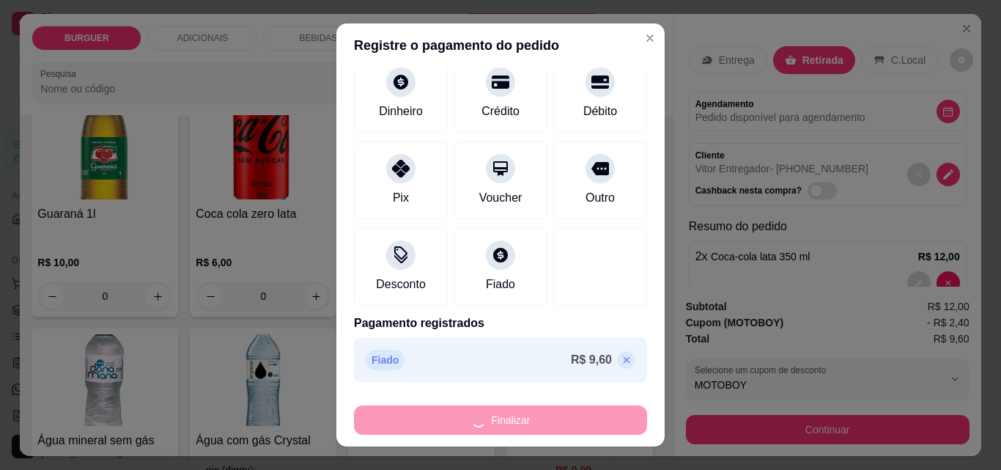
type input "0"
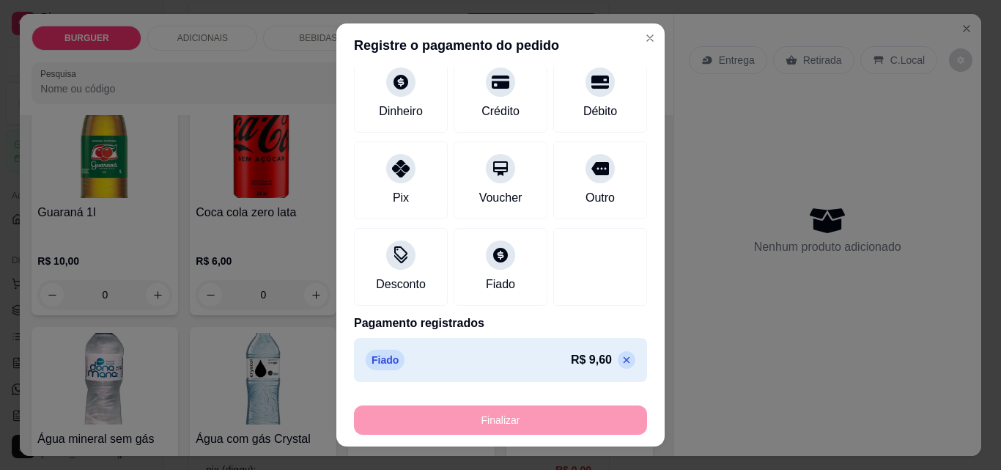
type input "-R$ 9,60"
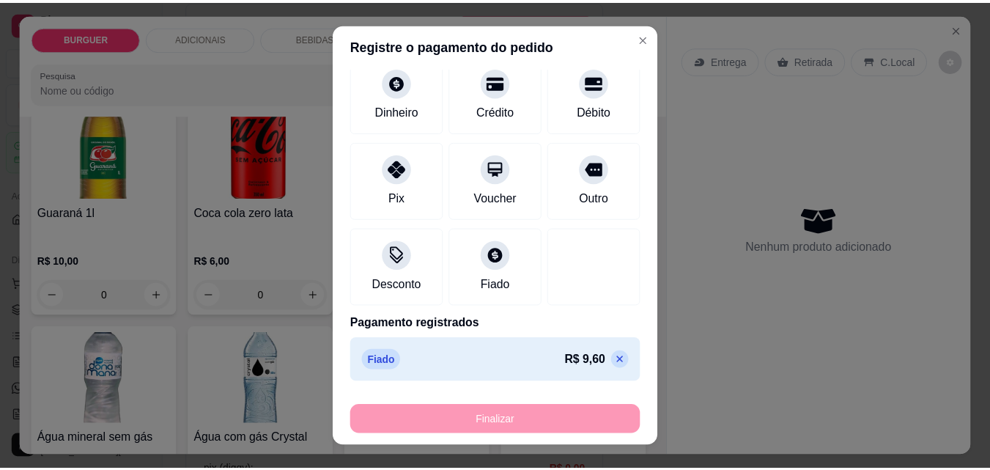
scroll to position [1630, 0]
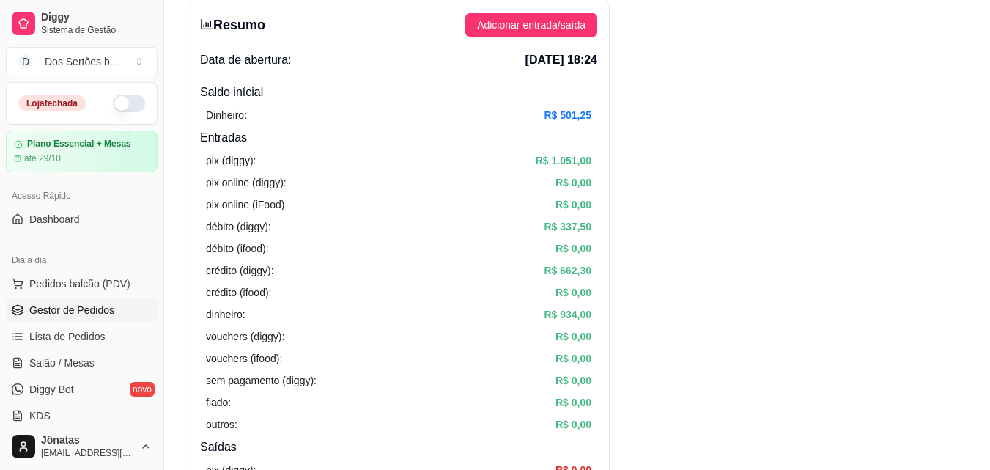
click at [70, 307] on span "Gestor de Pedidos" at bounding box center [71, 310] width 85 height 15
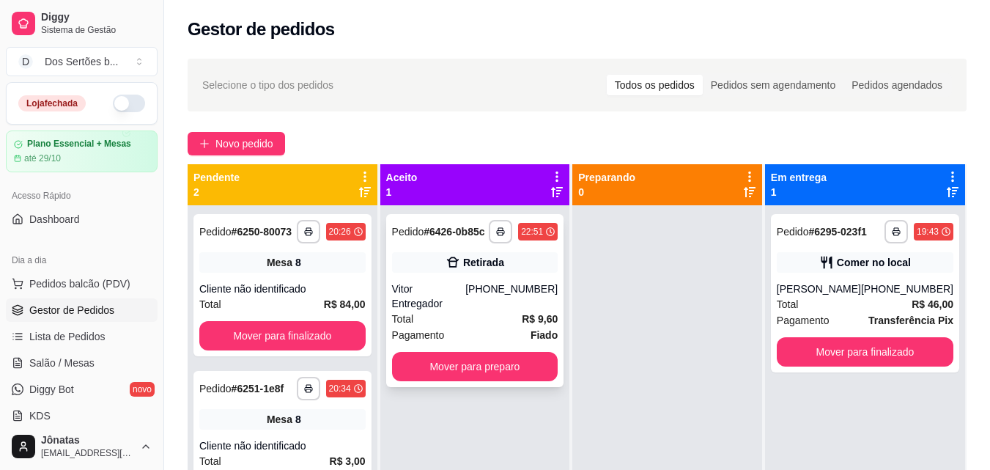
click at [466, 287] on div "Vitor Entregador" at bounding box center [429, 295] width 74 height 29
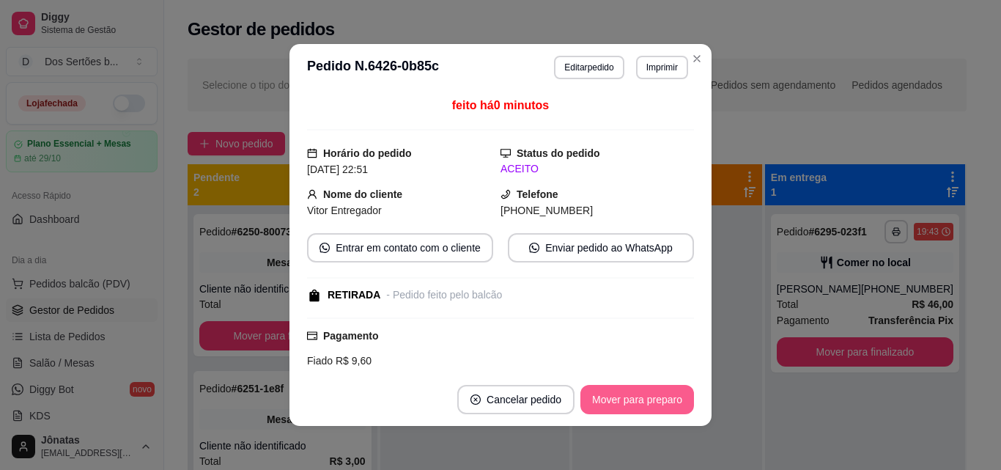
click at [660, 396] on button "Mover para preparo" at bounding box center [637, 399] width 114 height 29
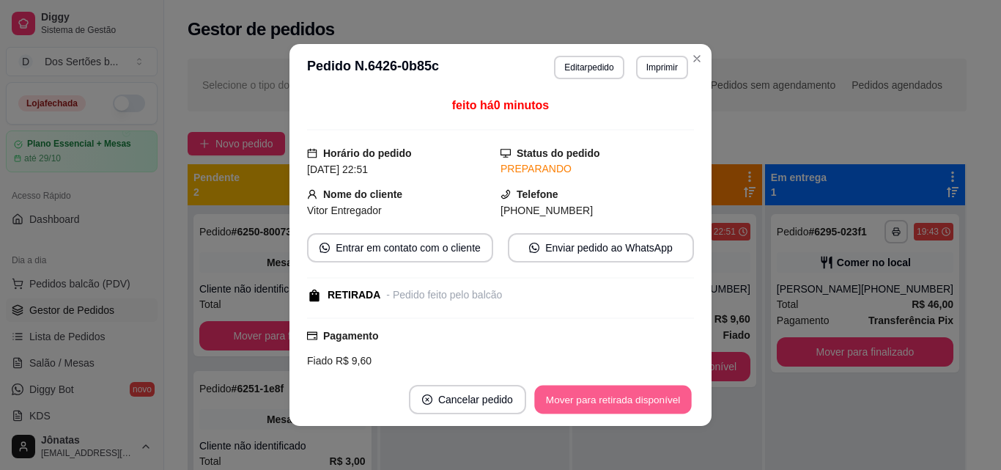
click at [660, 396] on button "Mover para retirada disponível" at bounding box center [612, 399] width 157 height 29
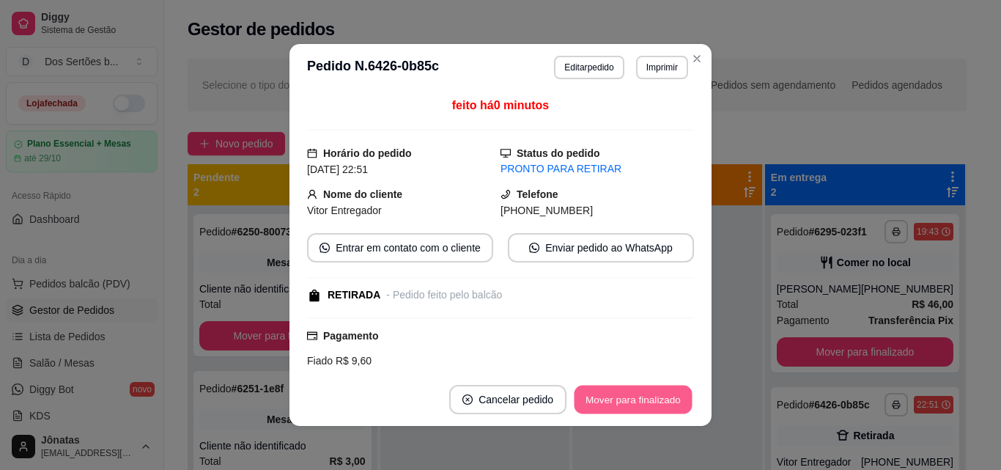
click at [659, 396] on button "Mover para finalizado" at bounding box center [634, 399] width 118 height 29
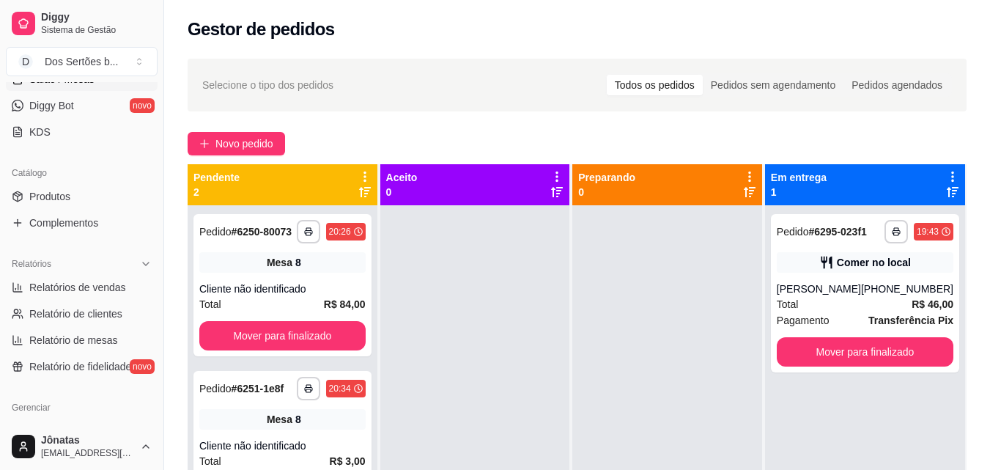
scroll to position [362, 0]
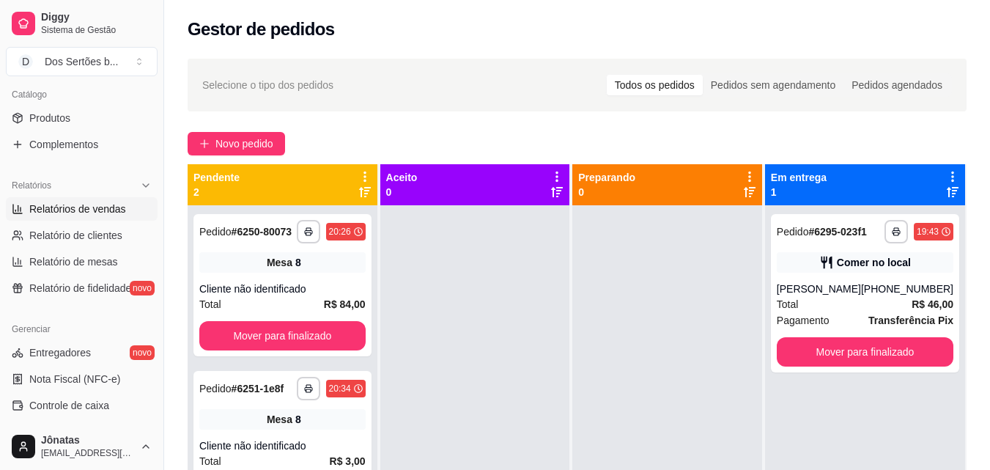
click at [35, 204] on span "Relatórios de vendas" at bounding box center [77, 209] width 97 height 15
select select "ALL"
select select "0"
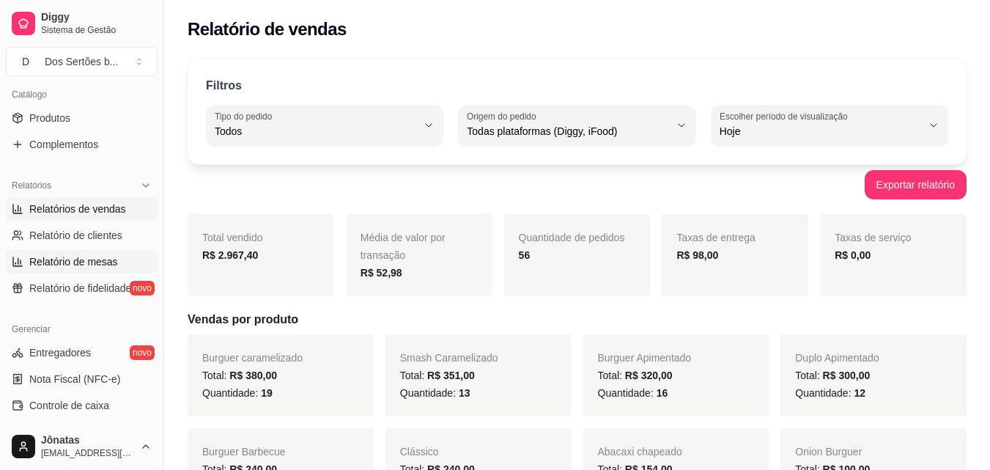
scroll to position [510, 0]
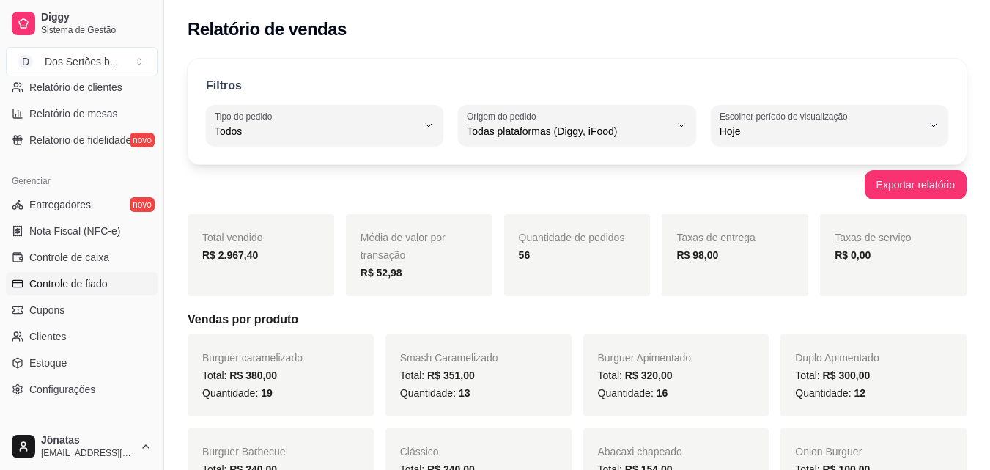
click at [75, 285] on span "Controle de fiado" at bounding box center [68, 283] width 78 height 15
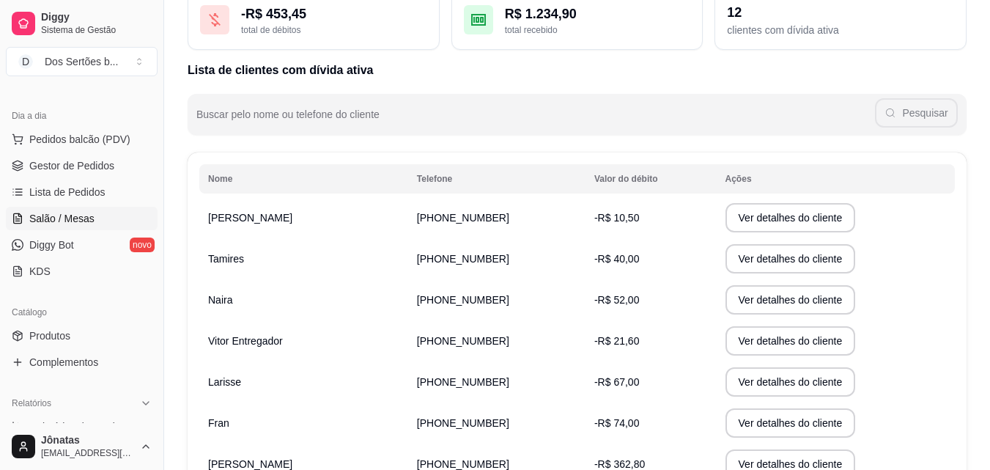
scroll to position [169, 0]
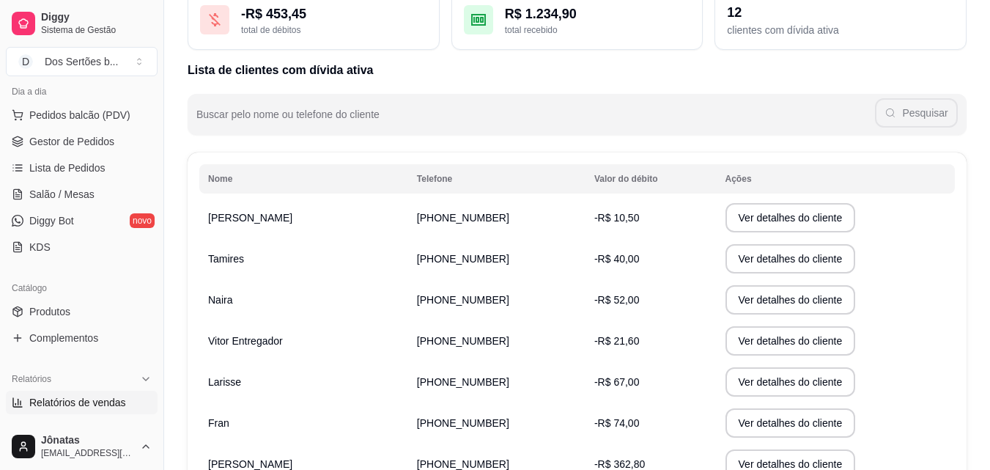
click at [66, 397] on span "Relatórios de vendas" at bounding box center [77, 402] width 97 height 15
select select "ALL"
select select "0"
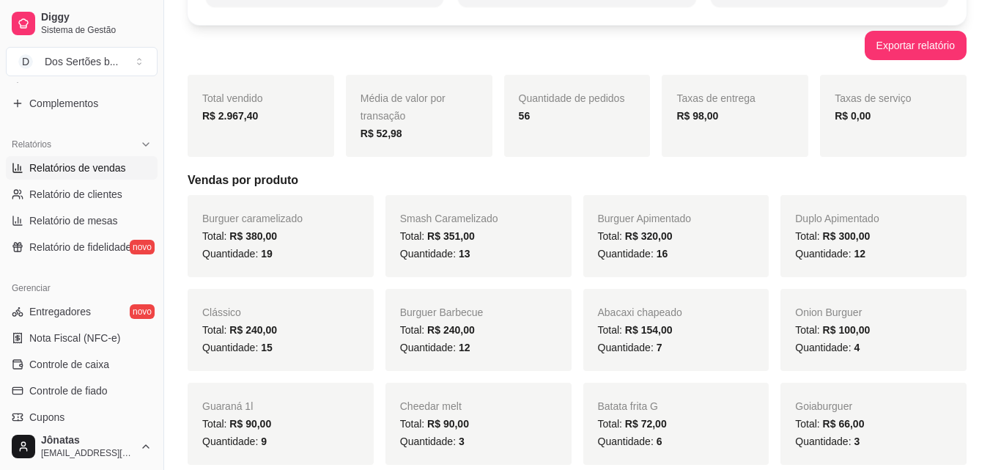
scroll to position [585, 0]
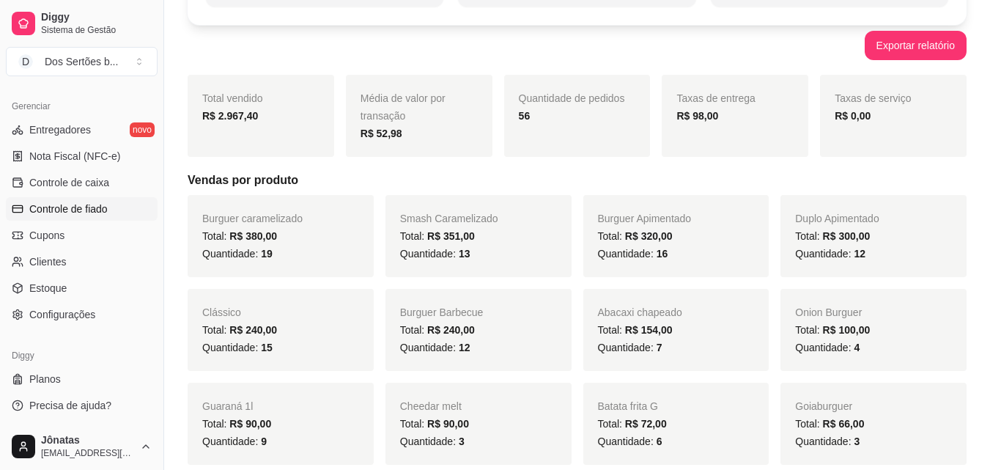
click at [56, 206] on span "Controle de fiado" at bounding box center [68, 209] width 78 height 15
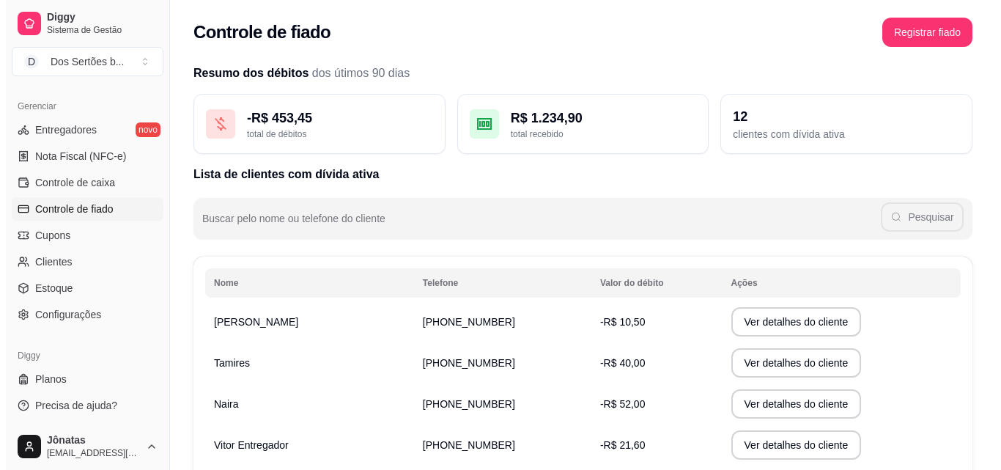
scroll to position [188, 0]
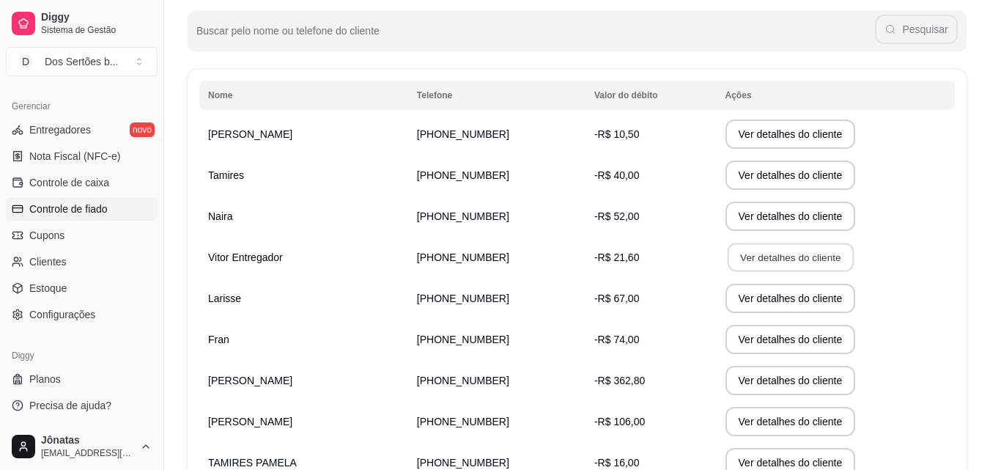
click at [731, 254] on button "Ver detalhes do cliente" at bounding box center [790, 257] width 126 height 29
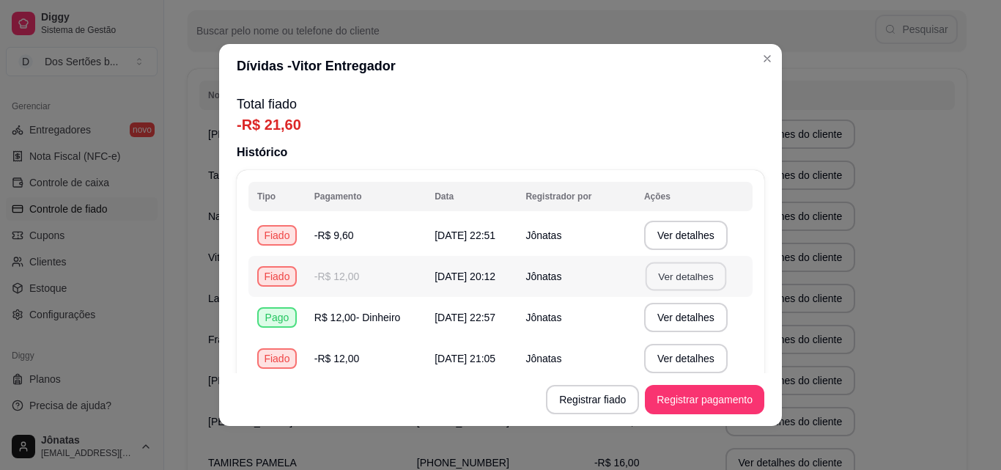
click at [660, 281] on button "Ver detalhes" at bounding box center [686, 276] width 81 height 29
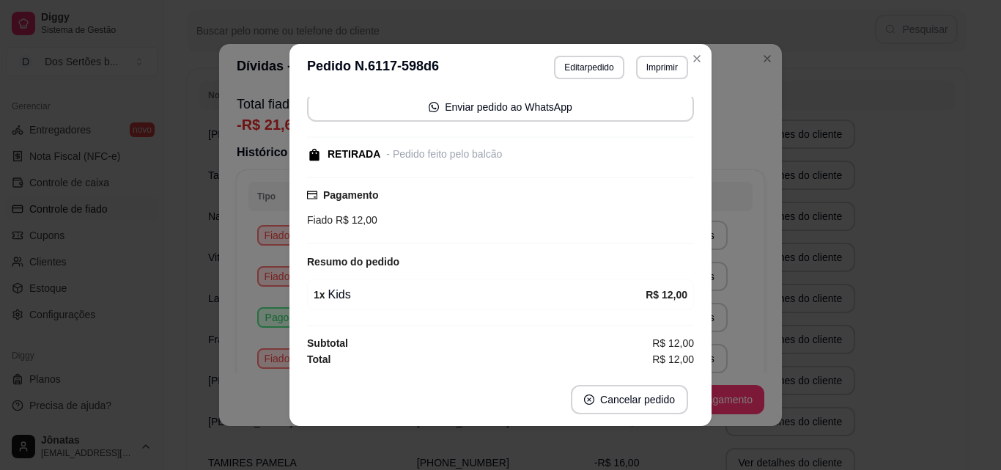
scroll to position [0, 0]
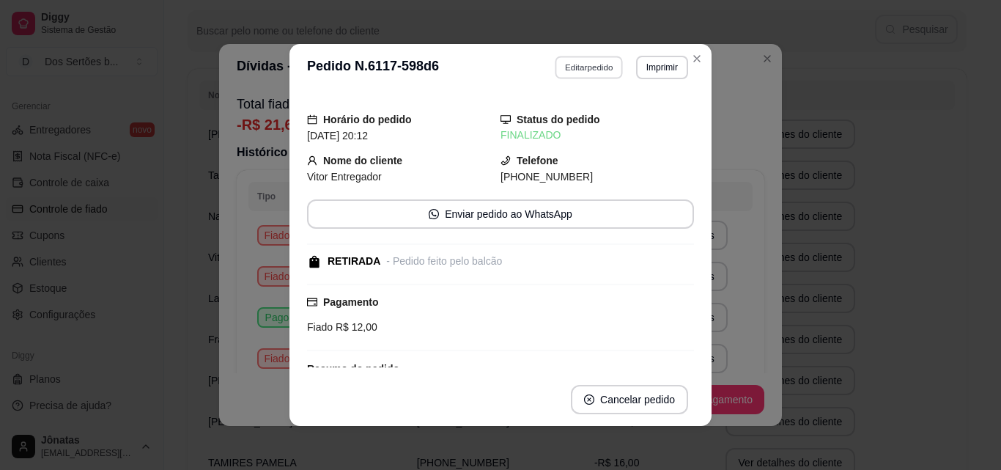
click at [570, 71] on button "Editar pedido" at bounding box center [590, 67] width 68 height 23
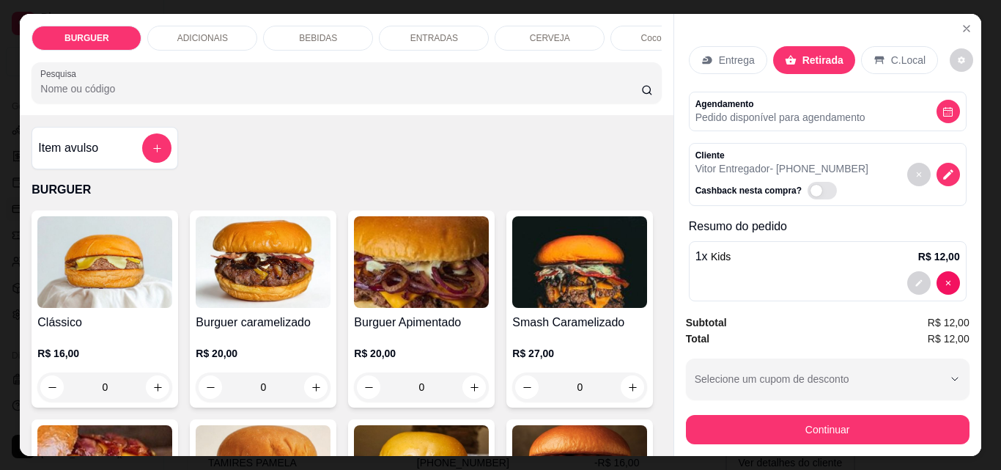
scroll to position [38, 0]
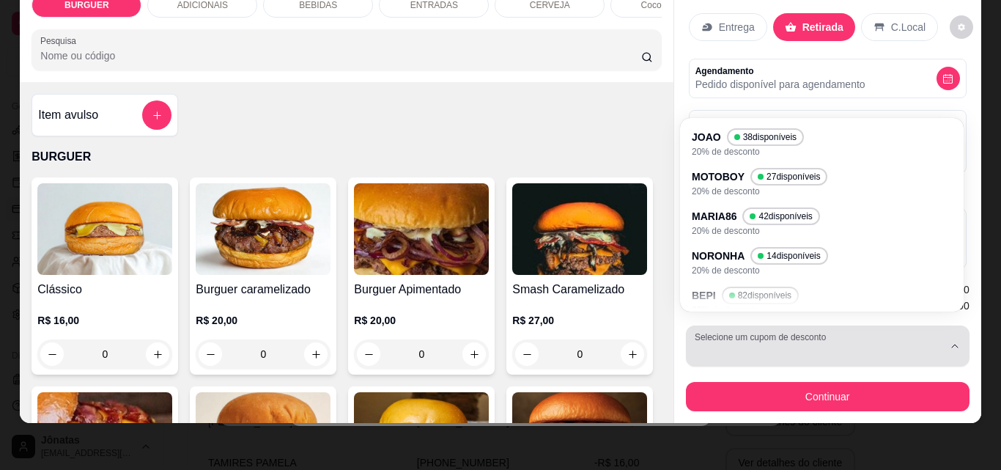
click at [828, 347] on div "button" at bounding box center [819, 345] width 248 height 29
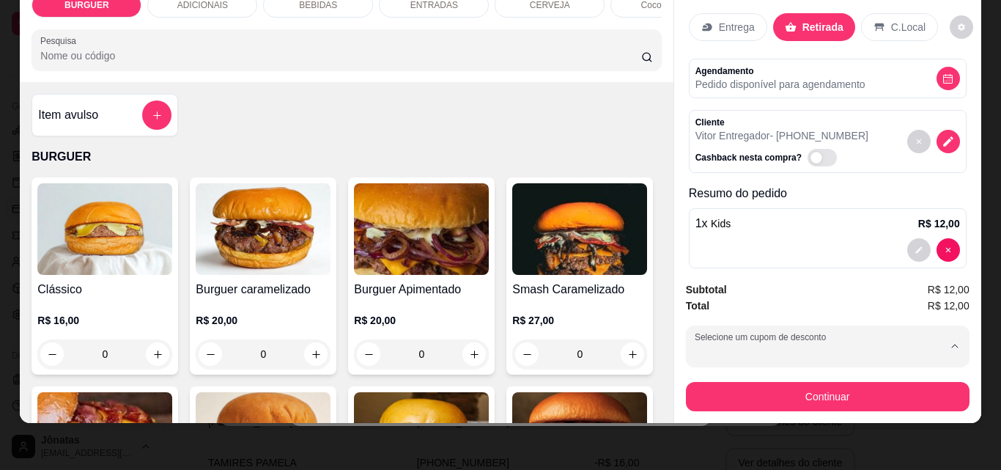
click at [720, 175] on p "MOTOBOY" at bounding box center [722, 182] width 51 height 14
type input "67fba114fb27f8bab9211f9e"
select select "67fba114fb27f8bab9211f9e"
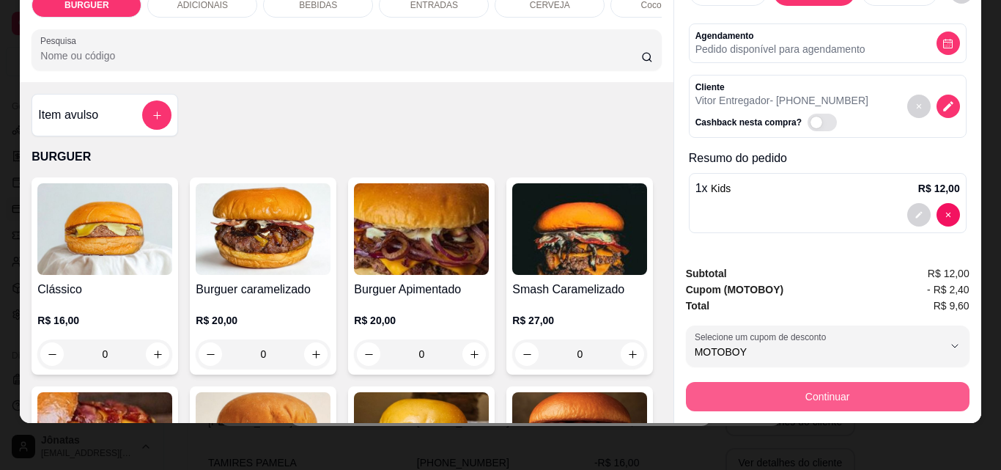
click at [765, 382] on button "Continuar" at bounding box center [828, 396] width 284 height 29
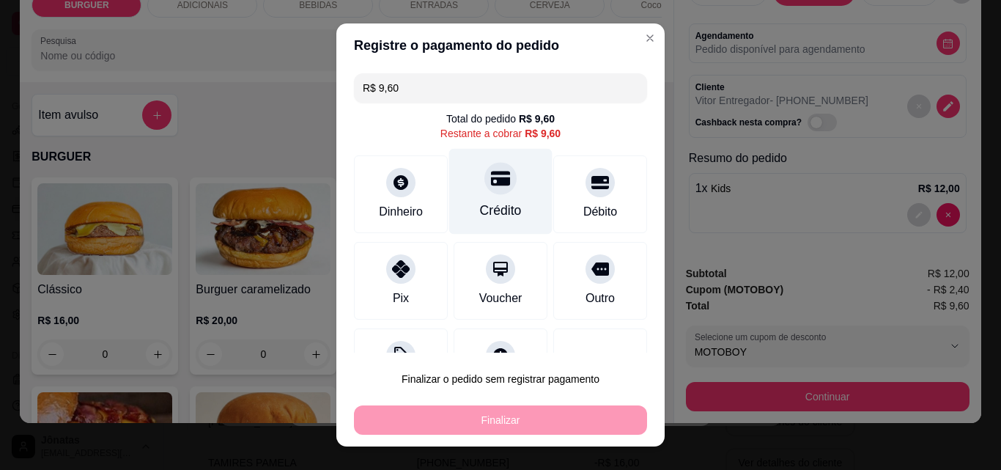
scroll to position [59, 0]
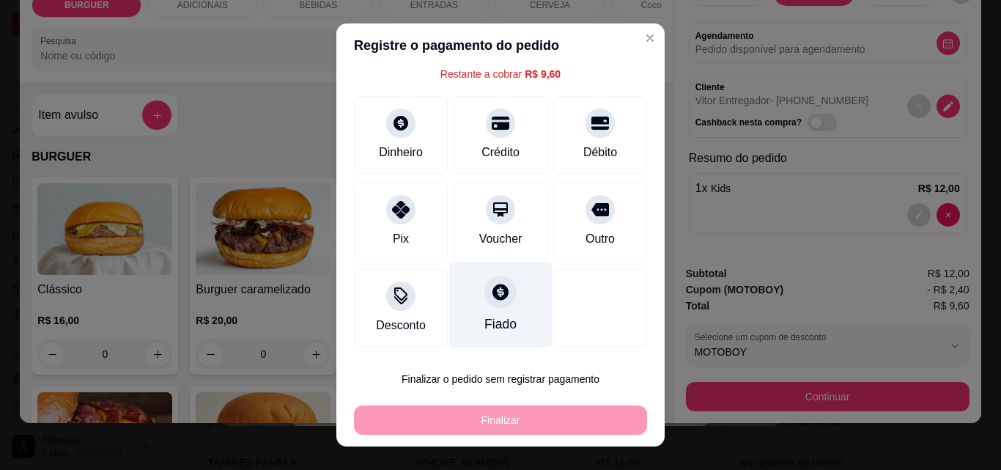
click at [492, 296] on icon at bounding box center [500, 292] width 16 height 16
type input "R$ 0,00"
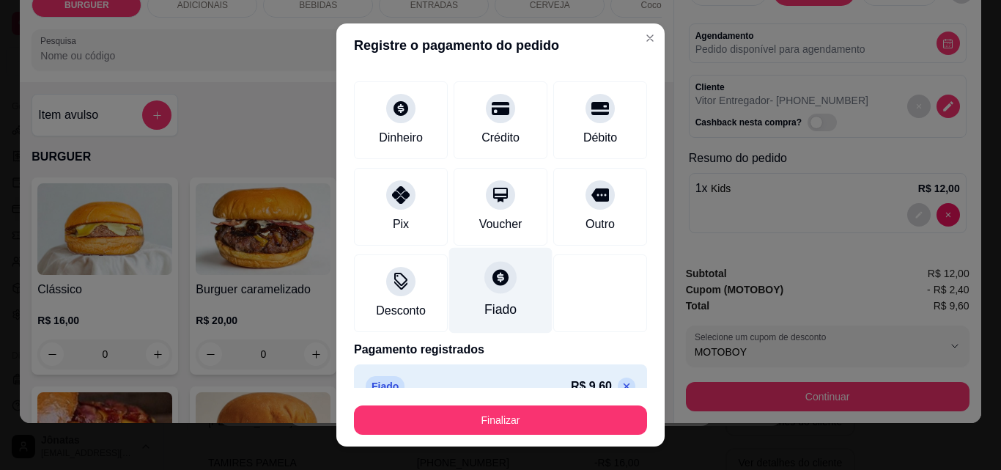
scroll to position [86, 0]
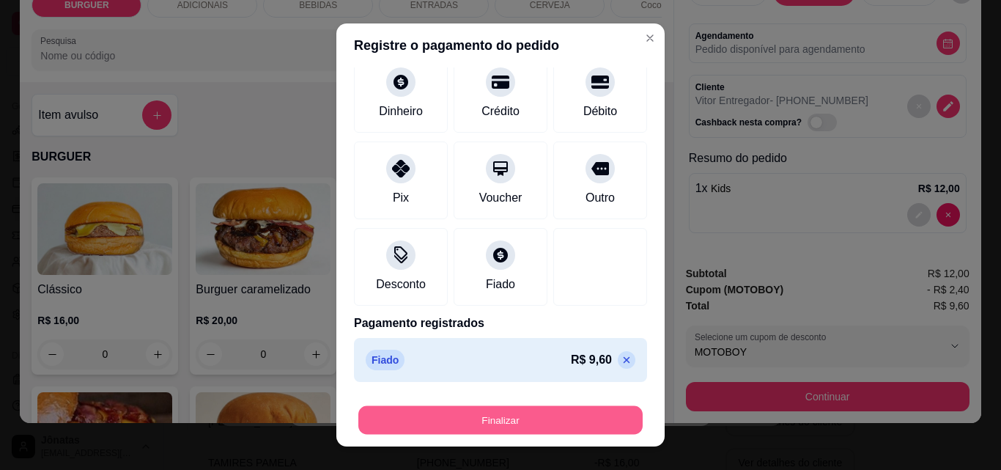
click at [551, 416] on button "Finalizar" at bounding box center [500, 420] width 284 height 29
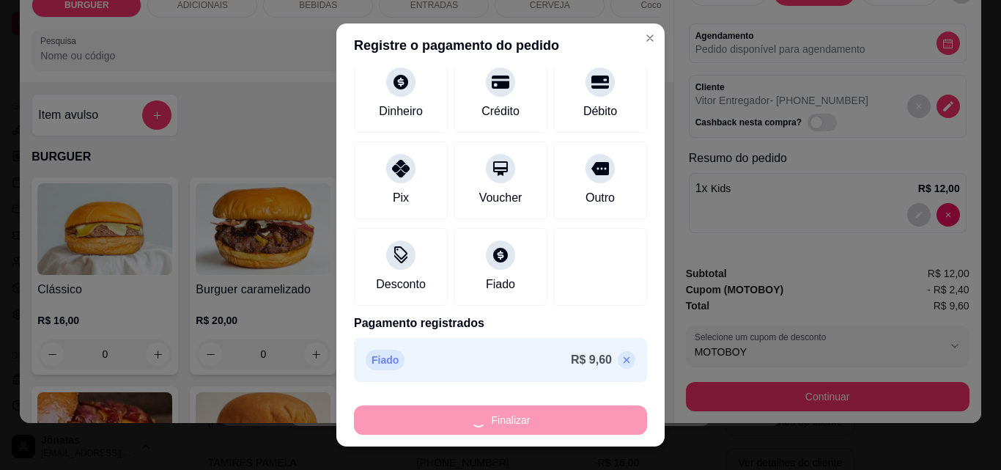
type input "0"
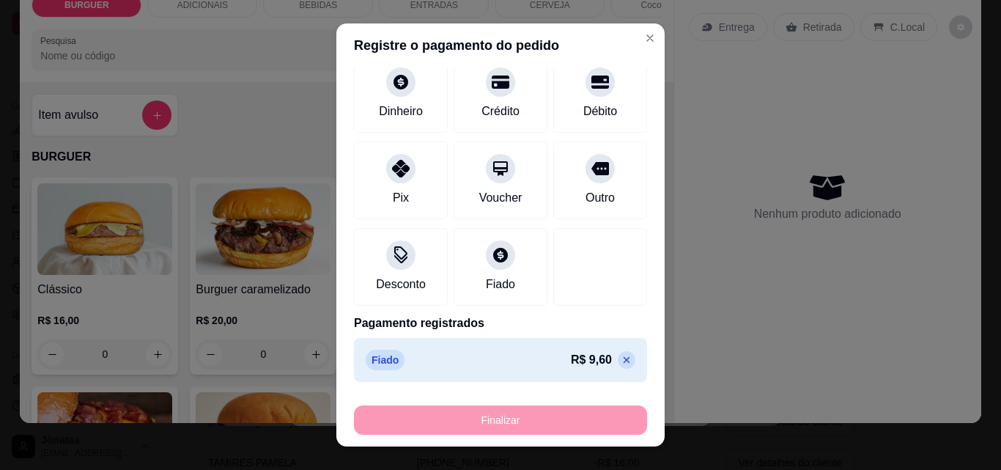
type input "-R$ 9,60"
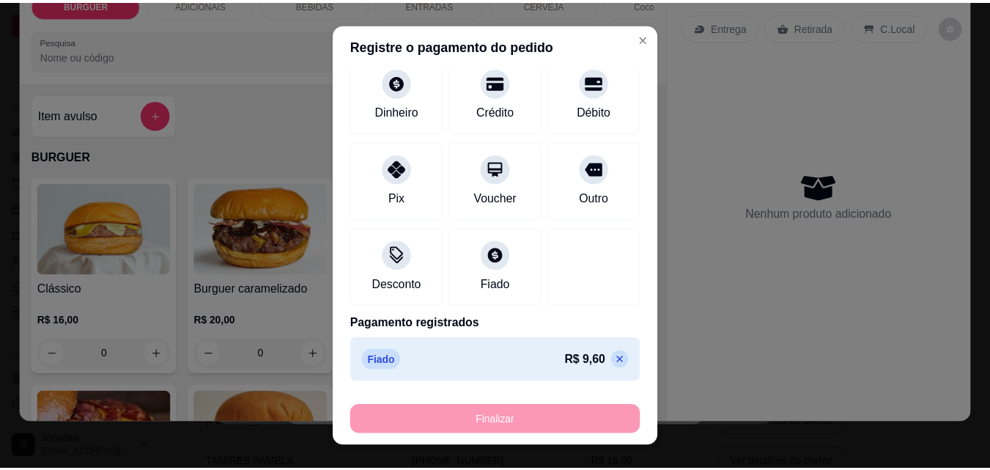
scroll to position [0, 0]
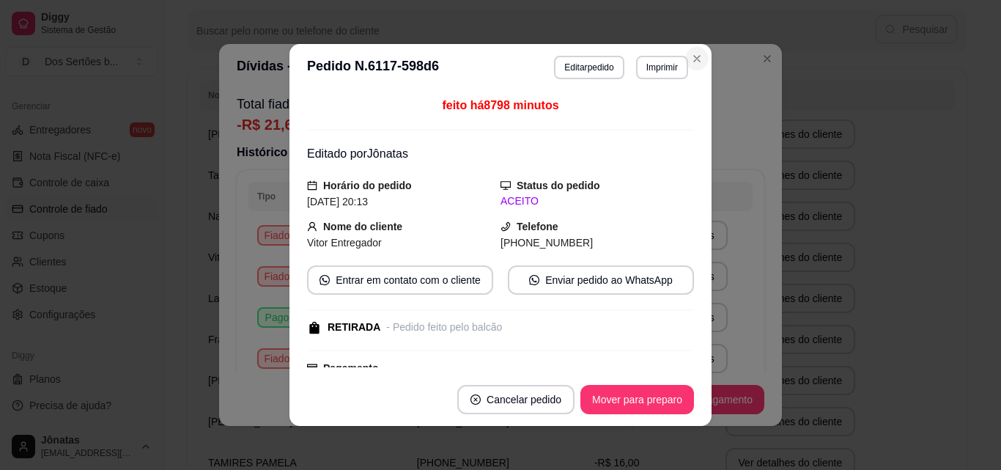
click at [693, 48] on button "Close" at bounding box center [696, 58] width 23 height 23
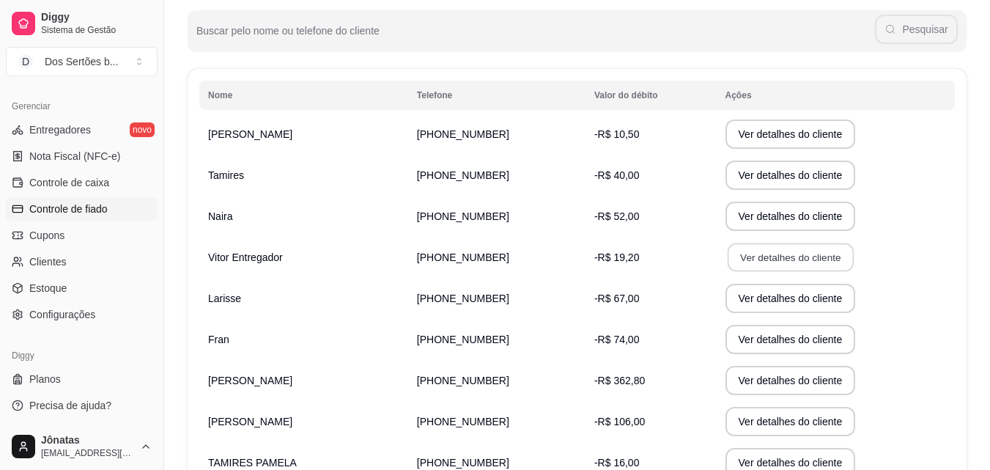
click at [739, 257] on button "Ver detalhes do cliente" at bounding box center [790, 257] width 126 height 29
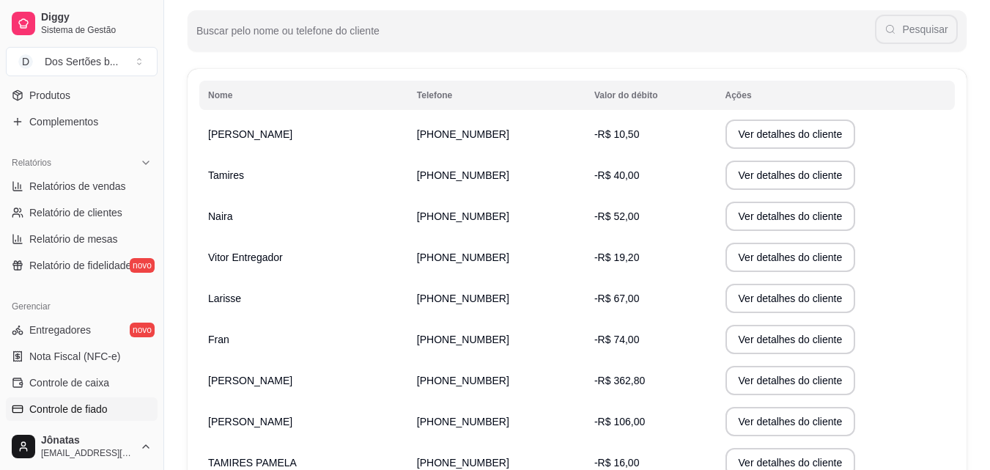
scroll to position [389, 0]
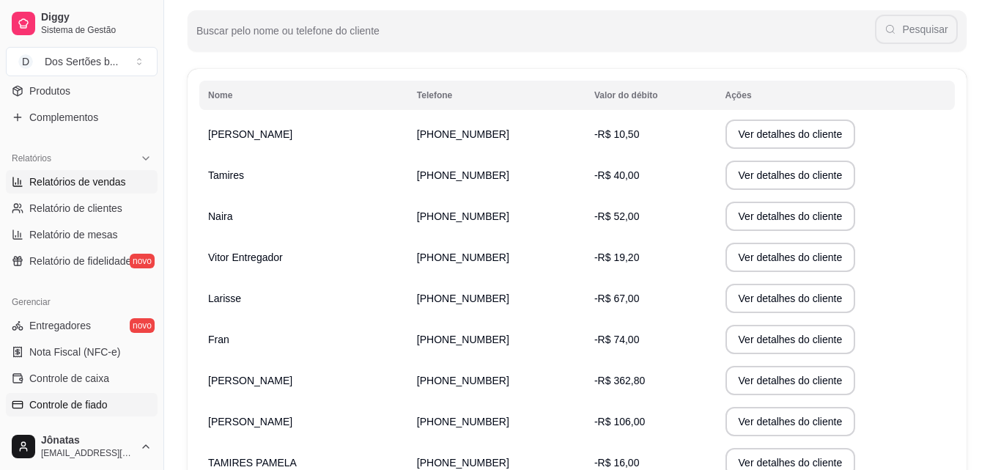
click at [29, 171] on link "Relatórios de vendas" at bounding box center [82, 181] width 152 height 23
select select "ALL"
select select "0"
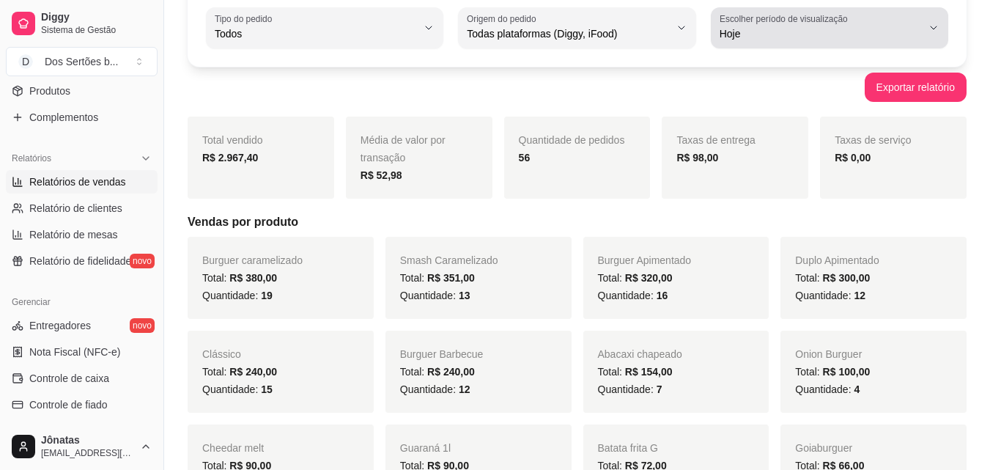
scroll to position [105, 0]
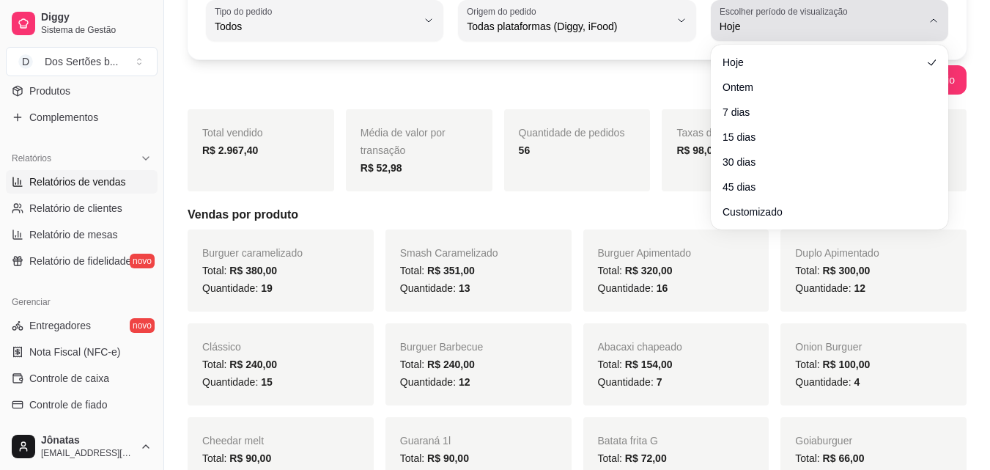
click at [791, 32] on span "Hoje" at bounding box center [821, 26] width 202 height 15
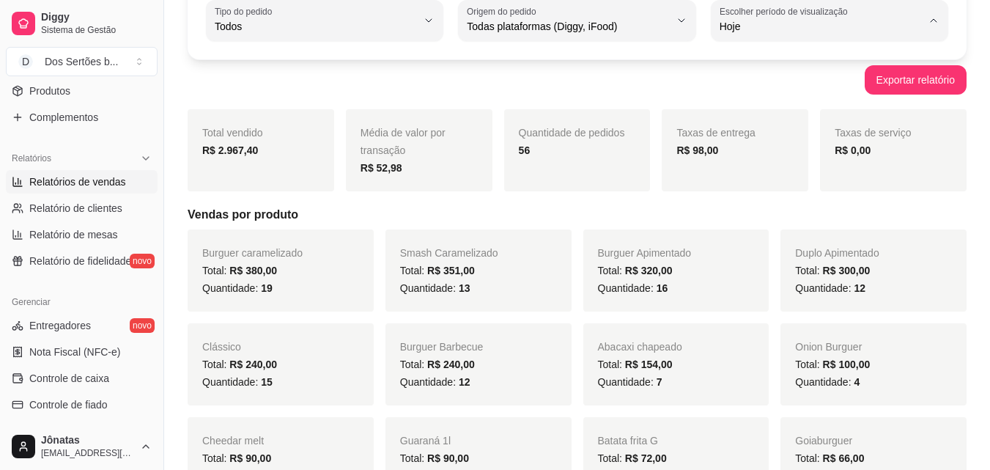
click at [766, 207] on span "Customizado" at bounding box center [821, 205] width 191 height 14
type input "-1"
select select "-1"
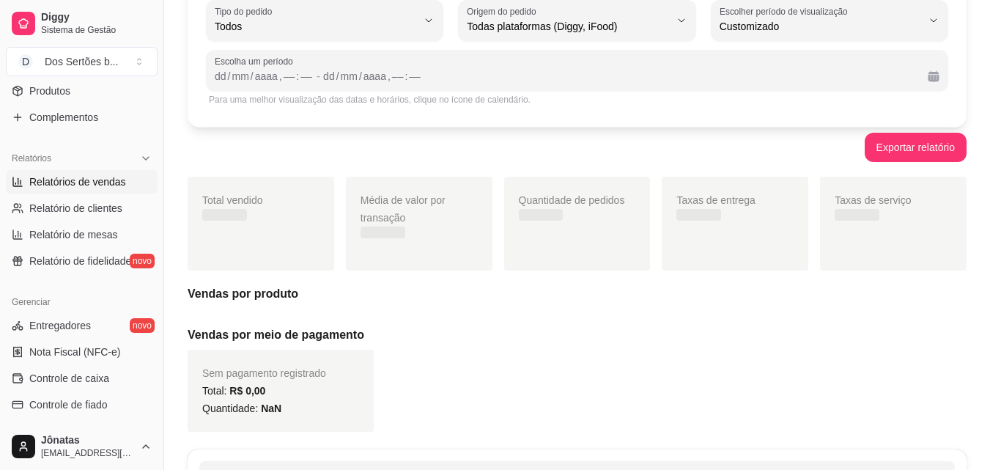
scroll to position [14, 0]
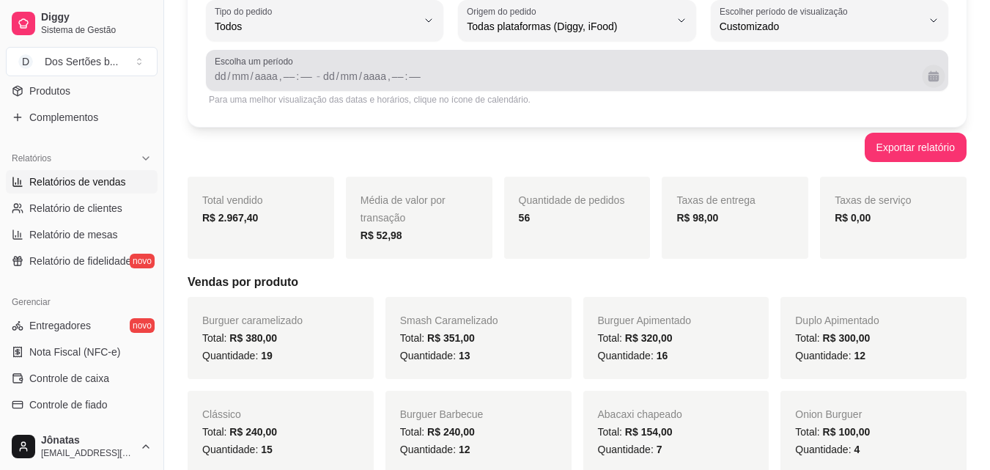
click at [933, 79] on button "Calendário" at bounding box center [933, 75] width 23 height 23
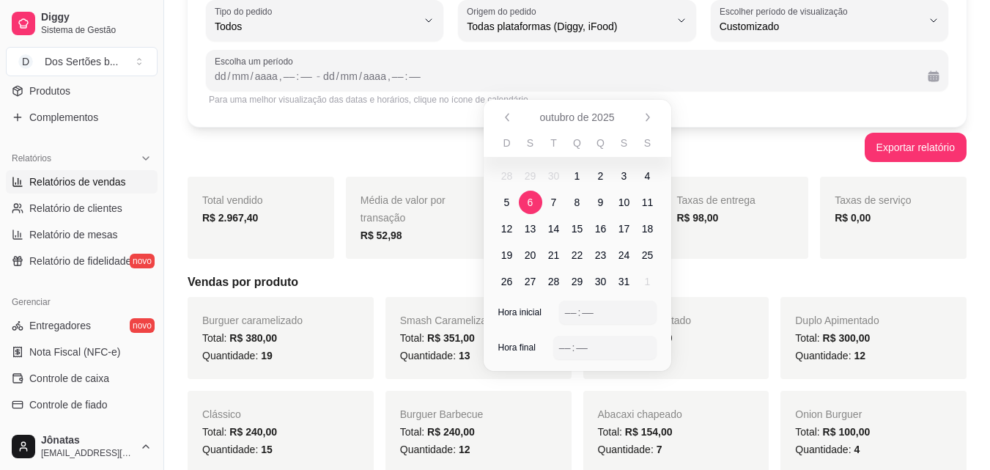
click at [532, 201] on span "6" at bounding box center [531, 202] width 6 height 15
click at [499, 229] on span "12" at bounding box center [506, 228] width 23 height 23
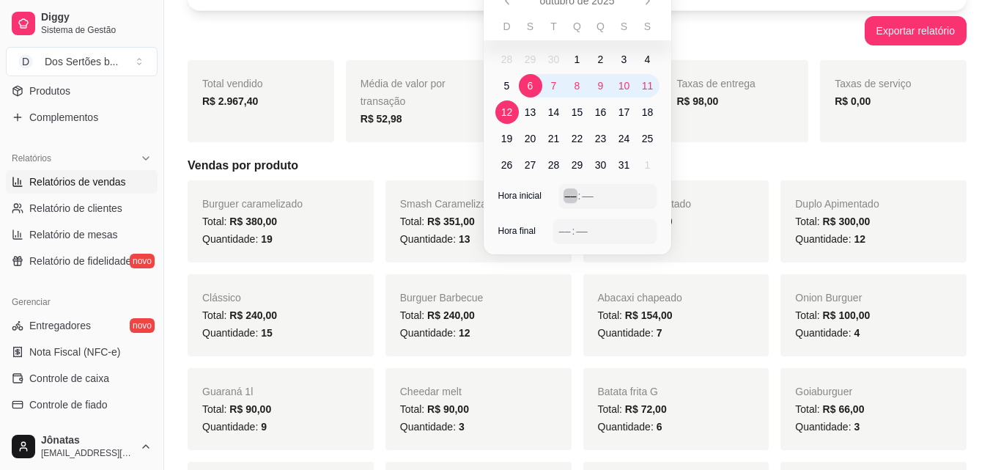
click at [564, 194] on div "–– : ––" at bounding box center [607, 195] width 97 height 23
click at [566, 229] on div "––" at bounding box center [565, 231] width 15 height 15
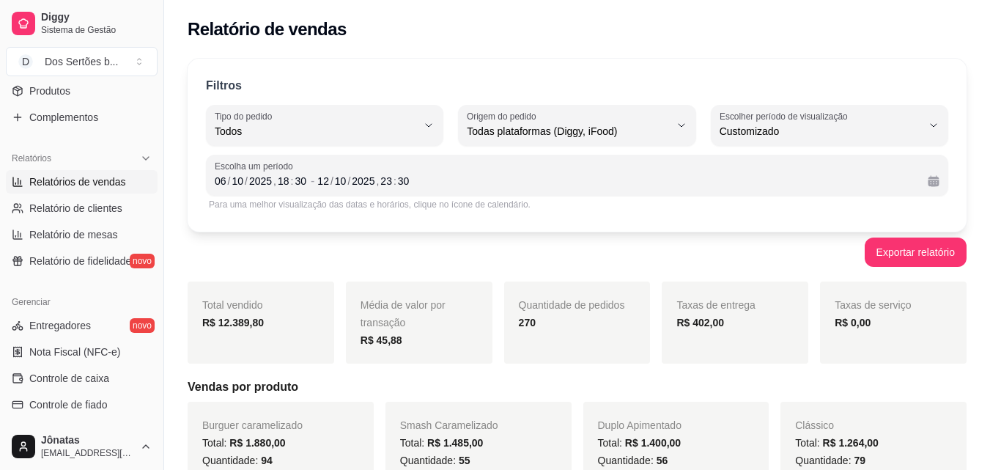
scroll to position [124, 0]
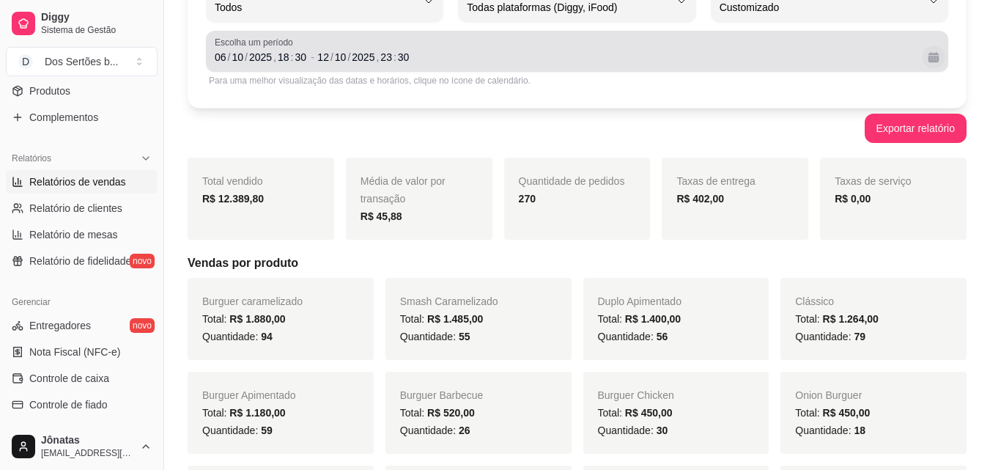
click at [929, 60] on button "Calendário" at bounding box center [933, 56] width 23 height 23
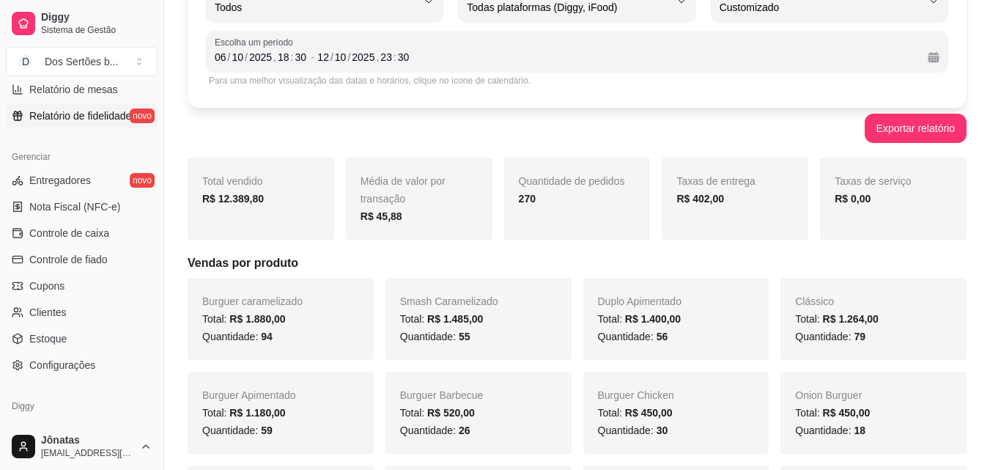
scroll to position [539, 0]
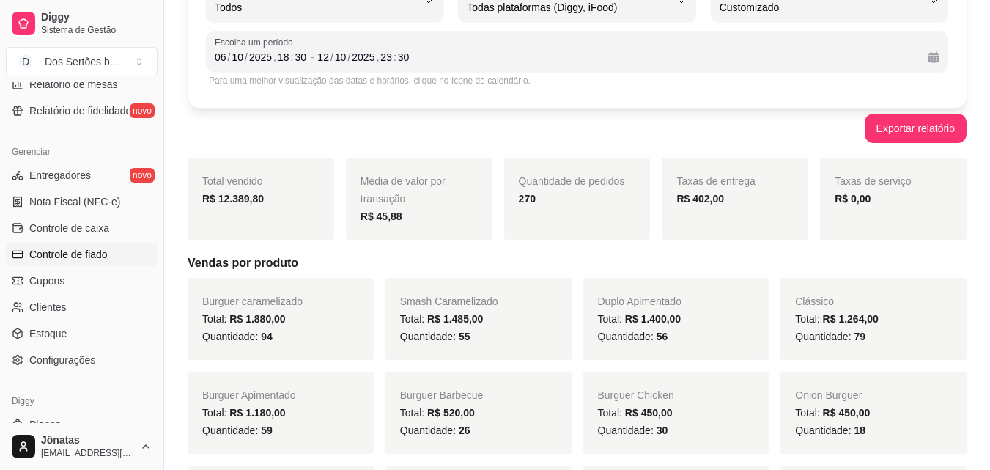
click at [83, 259] on span "Controle de fiado" at bounding box center [68, 254] width 78 height 15
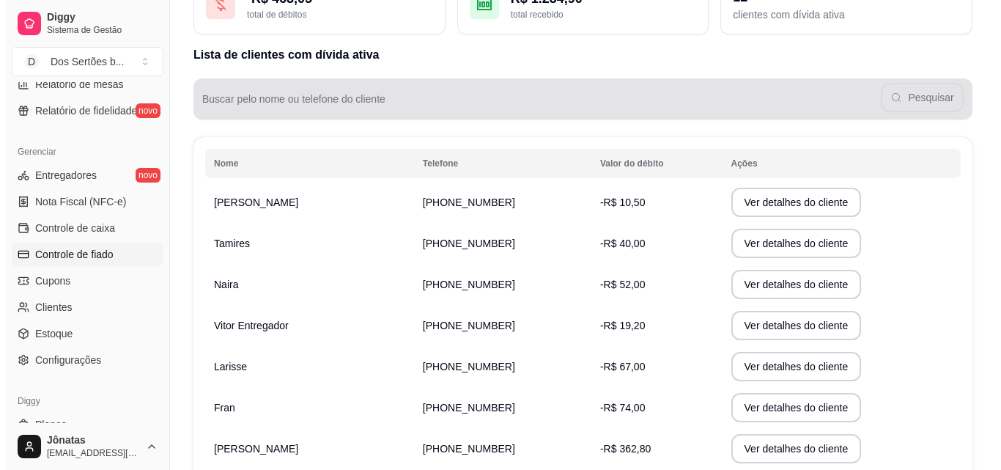
scroll to position [182, 0]
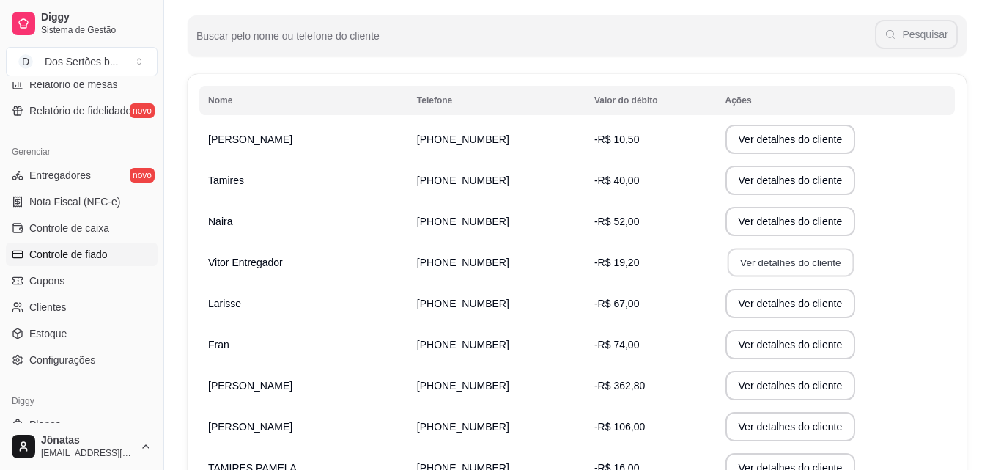
click at [741, 265] on button "Ver detalhes do cliente" at bounding box center [790, 262] width 126 height 29
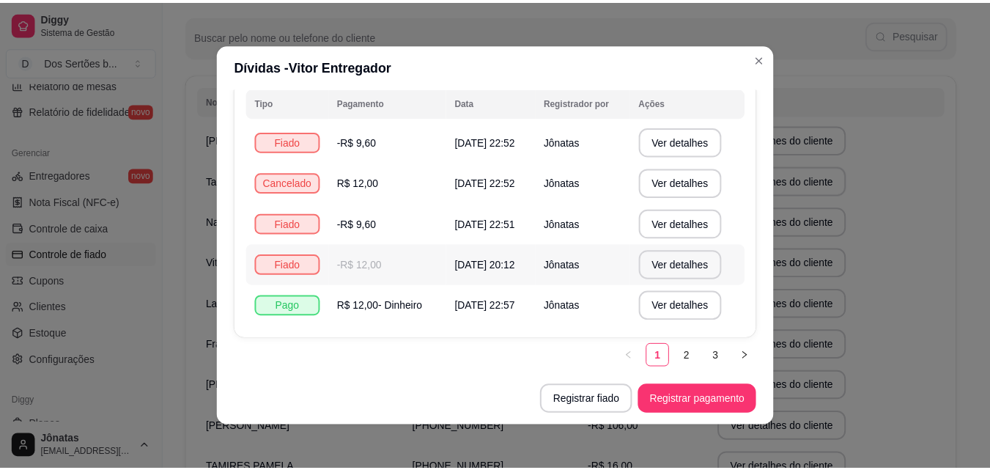
scroll to position [0, 0]
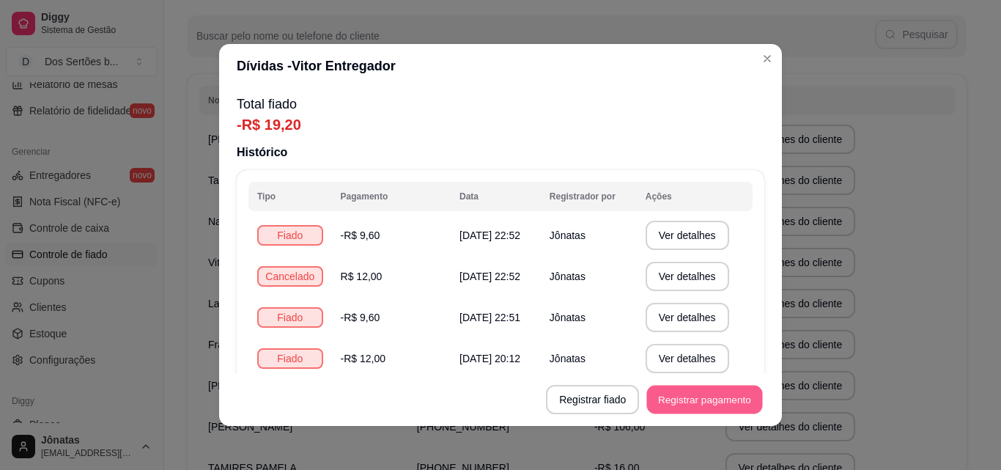
click at [680, 401] on button "Registrar pagamento" at bounding box center [705, 399] width 116 height 29
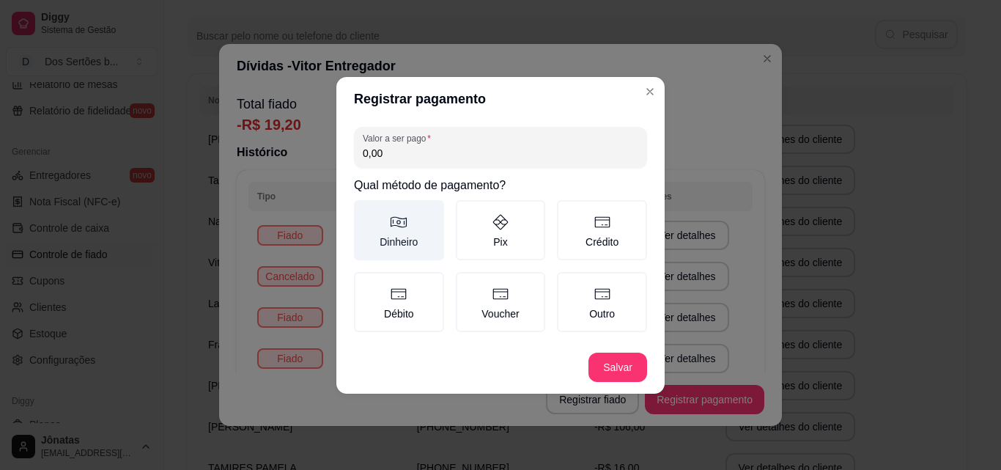
click at [413, 234] on label "Dinheiro" at bounding box center [399, 230] width 90 height 60
click at [365, 211] on button "Dinheiro" at bounding box center [359, 205] width 12 height 12
click at [398, 160] on input "0,00" at bounding box center [501, 153] width 276 height 15
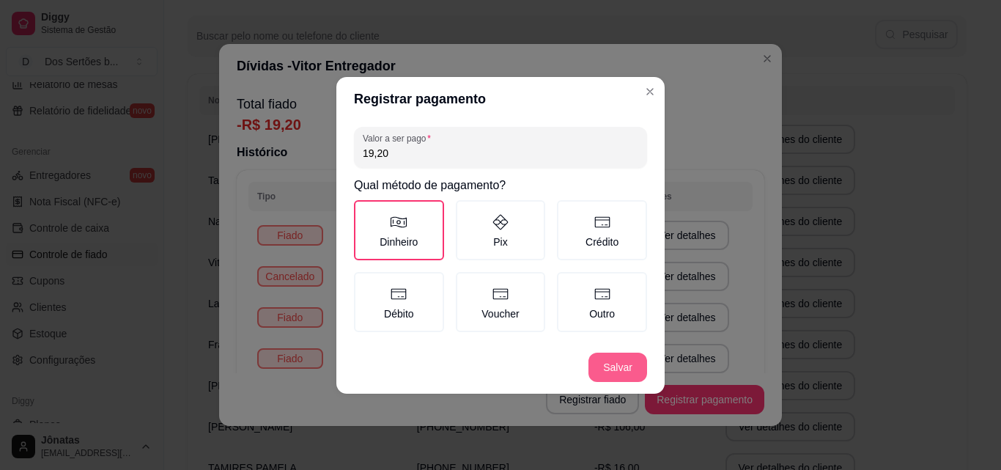
type input "19,20"
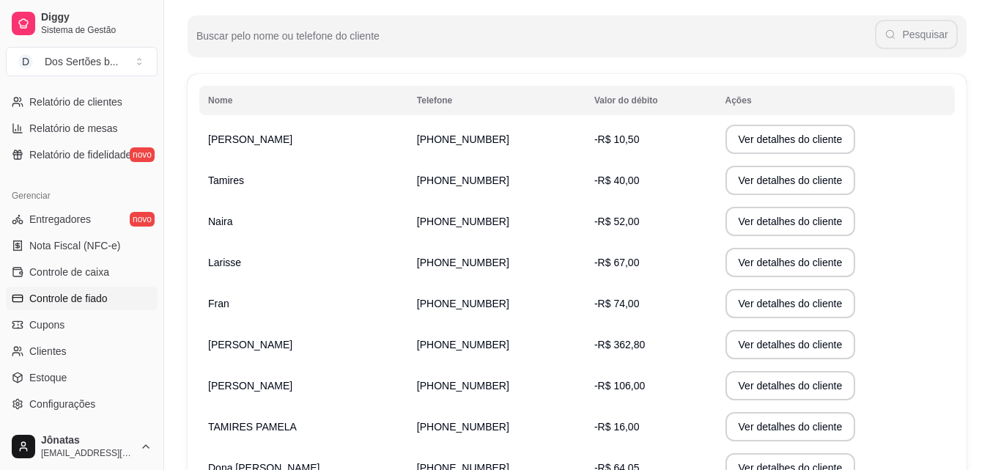
scroll to position [501, 0]
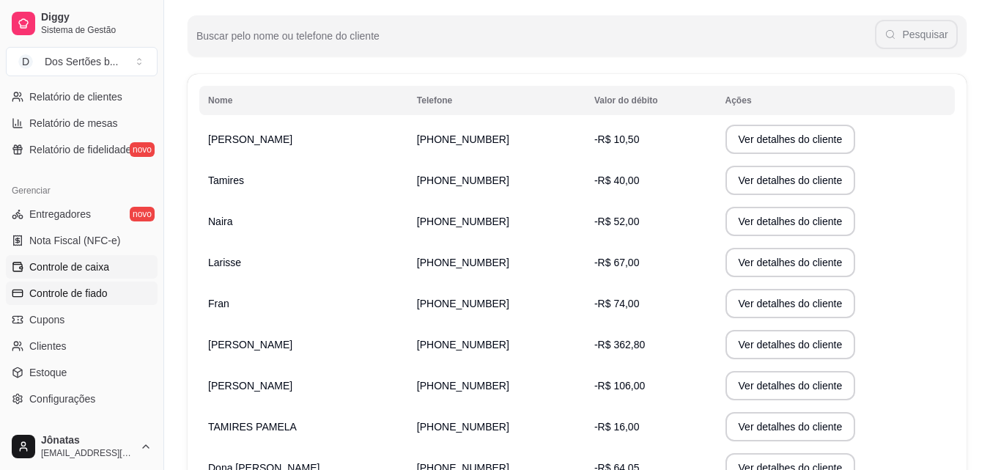
click at [56, 265] on span "Controle de caixa" at bounding box center [69, 266] width 80 height 15
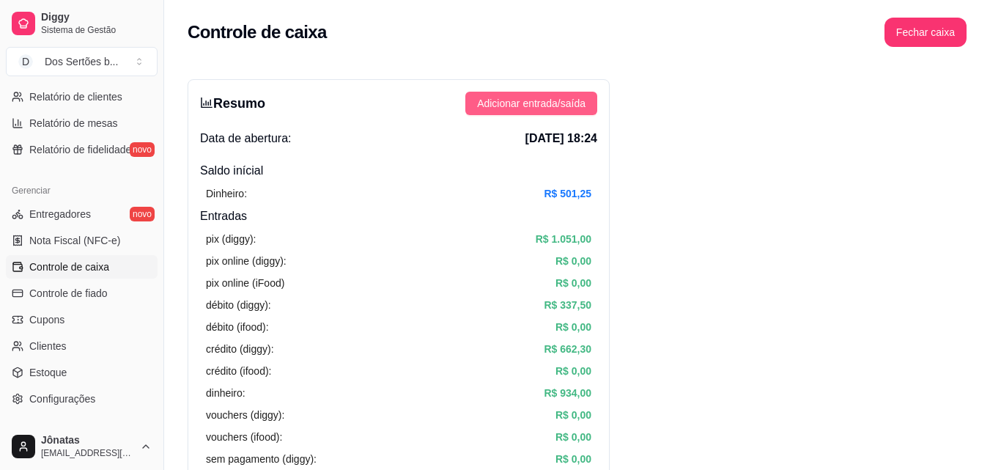
click at [485, 105] on span "Adicionar entrada/saída" at bounding box center [531, 103] width 108 height 16
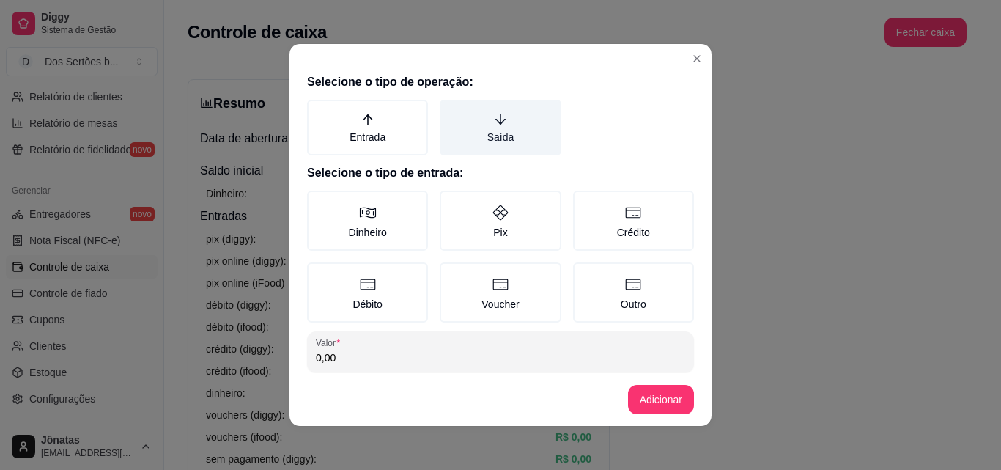
click at [465, 124] on label "Saída" at bounding box center [500, 128] width 121 height 56
click at [451, 111] on button "Saída" at bounding box center [445, 105] width 12 height 12
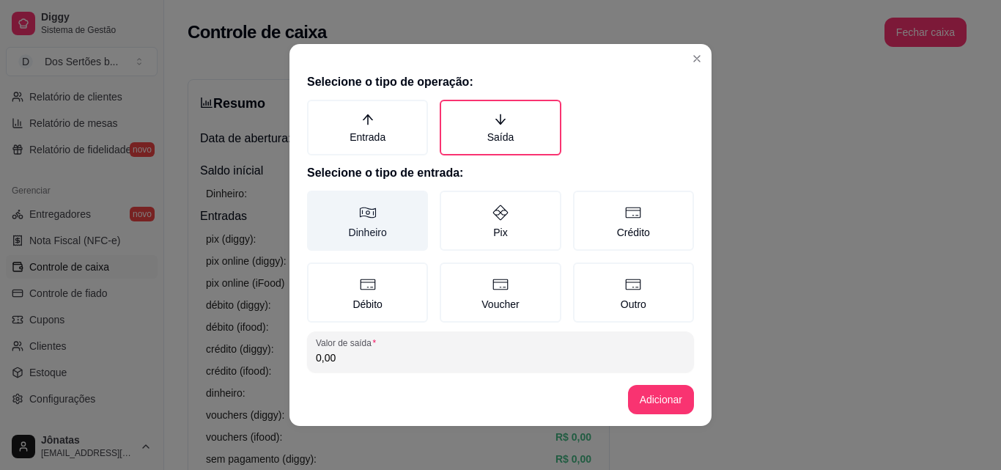
click at [380, 199] on label "Dinheiro" at bounding box center [367, 221] width 121 height 60
click at [318, 199] on button "Dinheiro" at bounding box center [312, 196] width 12 height 12
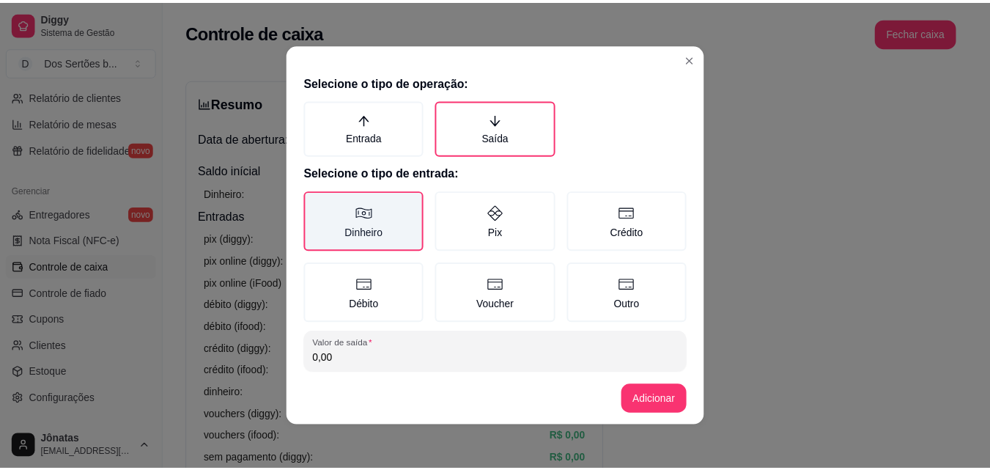
scroll to position [78, 0]
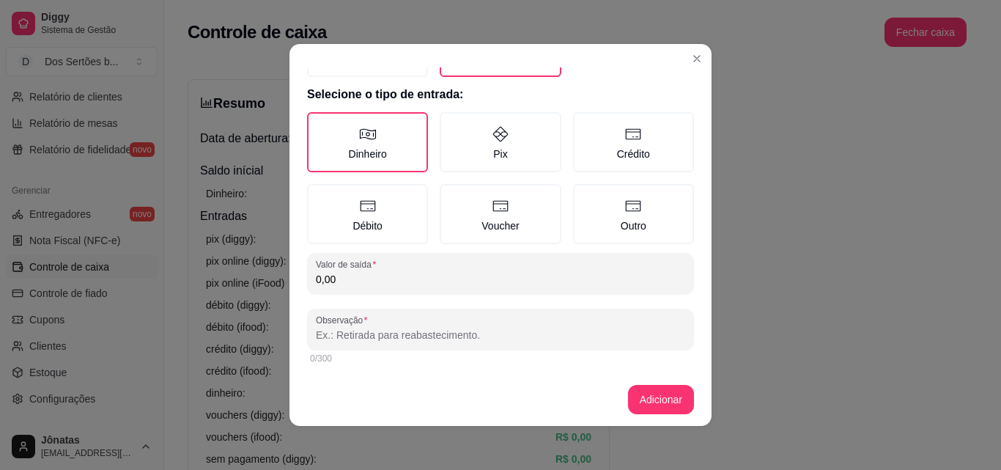
click at [342, 273] on input "0,00" at bounding box center [500, 279] width 369 height 15
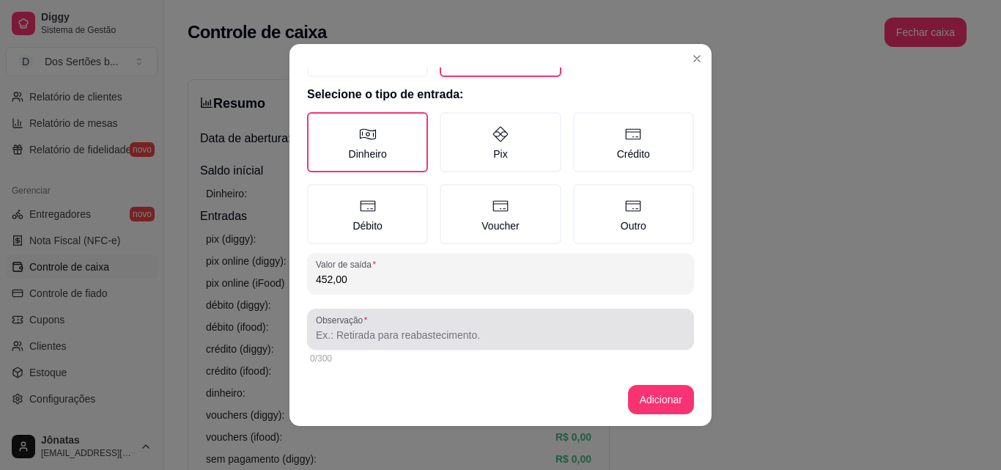
type input "452,00"
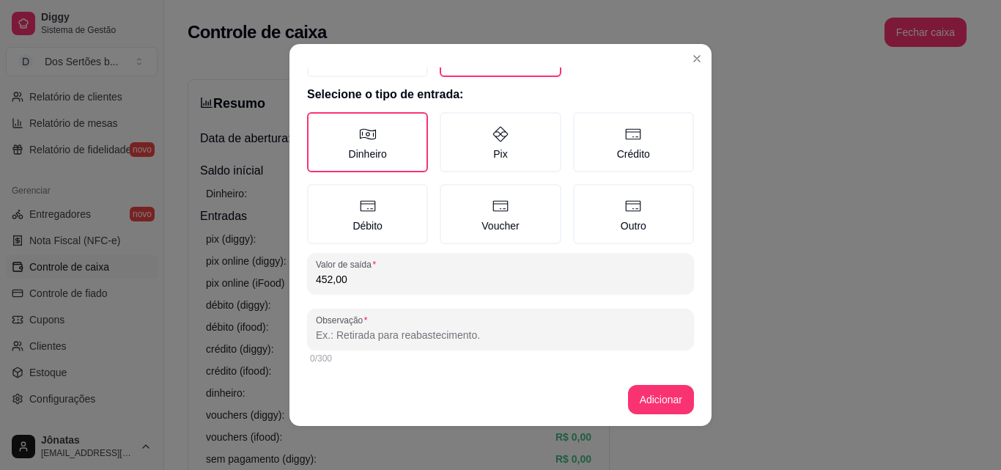
click at [325, 334] on input "Observação" at bounding box center [500, 335] width 369 height 15
type input "pagamento do entregador"
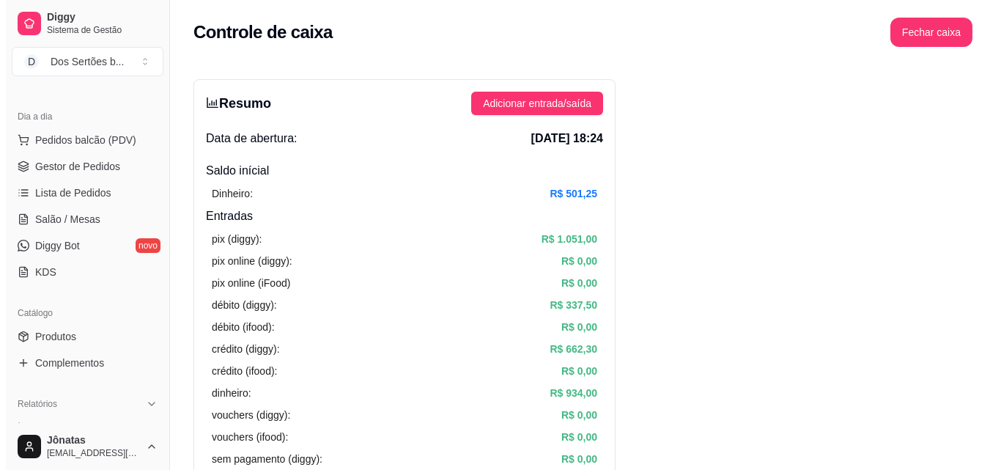
scroll to position [0, 0]
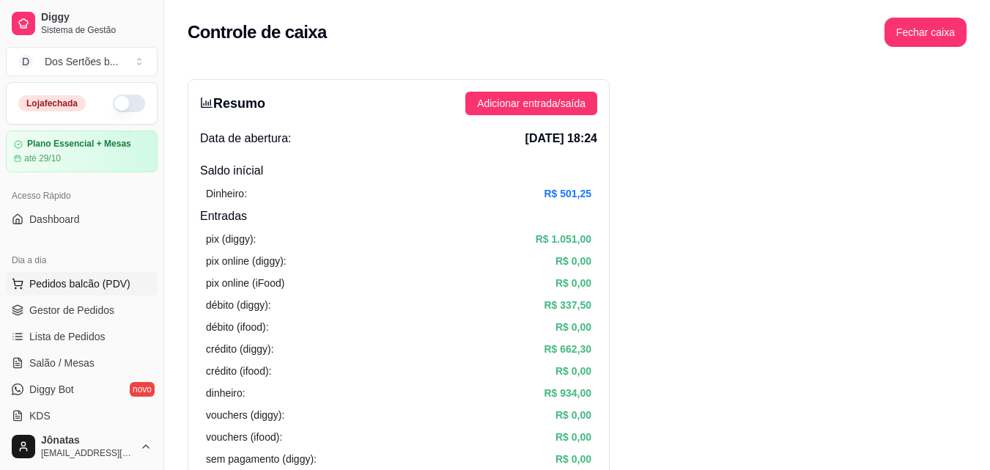
click at [41, 285] on span "Pedidos balcão (PDV)" at bounding box center [79, 283] width 101 height 15
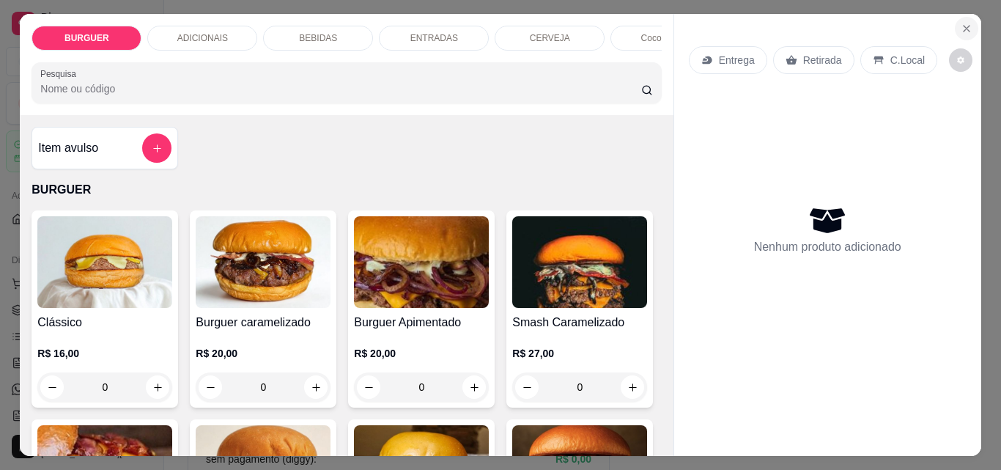
click at [961, 23] on icon "Close" at bounding box center [967, 29] width 12 height 12
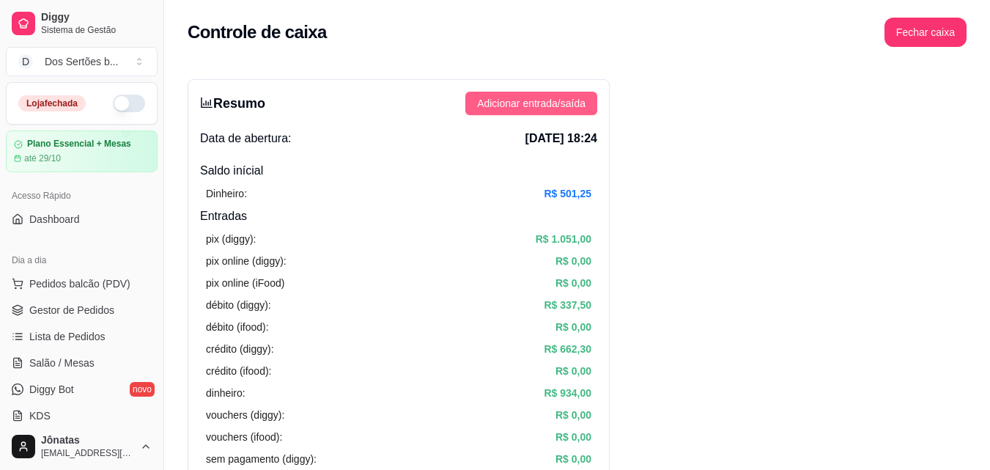
click at [506, 99] on span "Adicionar entrada/saída" at bounding box center [531, 103] width 108 height 16
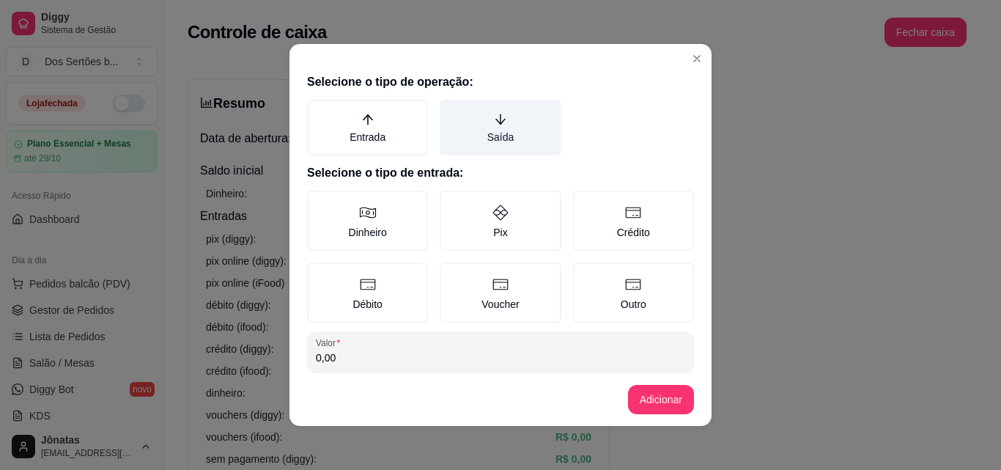
click at [494, 114] on icon "arrow-down" at bounding box center [500, 119] width 13 height 13
click at [451, 111] on button "Saída" at bounding box center [445, 105] width 12 height 12
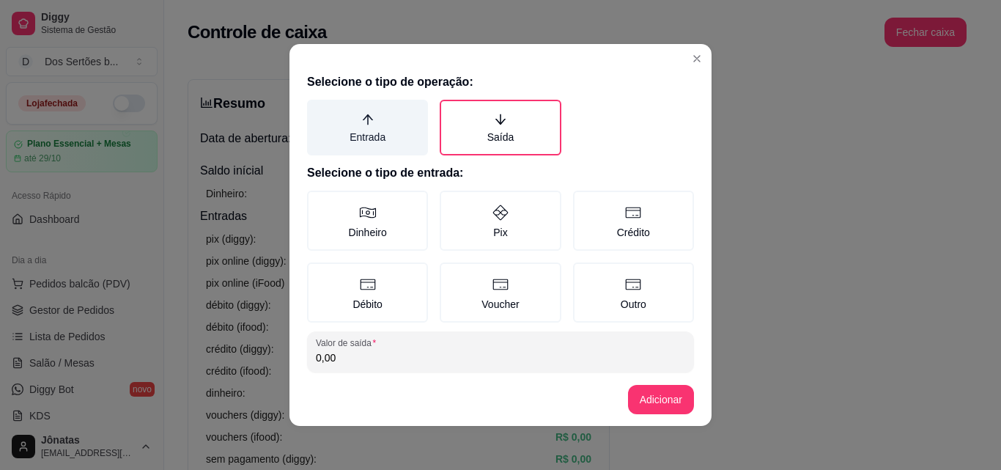
click at [363, 124] on icon "arrow-up" at bounding box center [367, 119] width 13 height 13
click at [318, 111] on button "Entrada" at bounding box center [312, 105] width 12 height 12
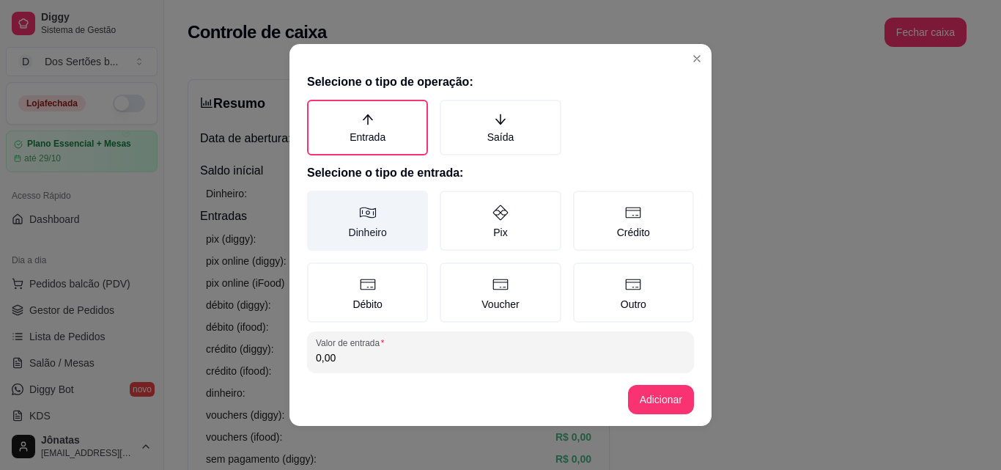
click at [348, 215] on label "Dinheiro" at bounding box center [367, 221] width 121 height 60
click at [318, 202] on button "Dinheiro" at bounding box center [312, 196] width 12 height 12
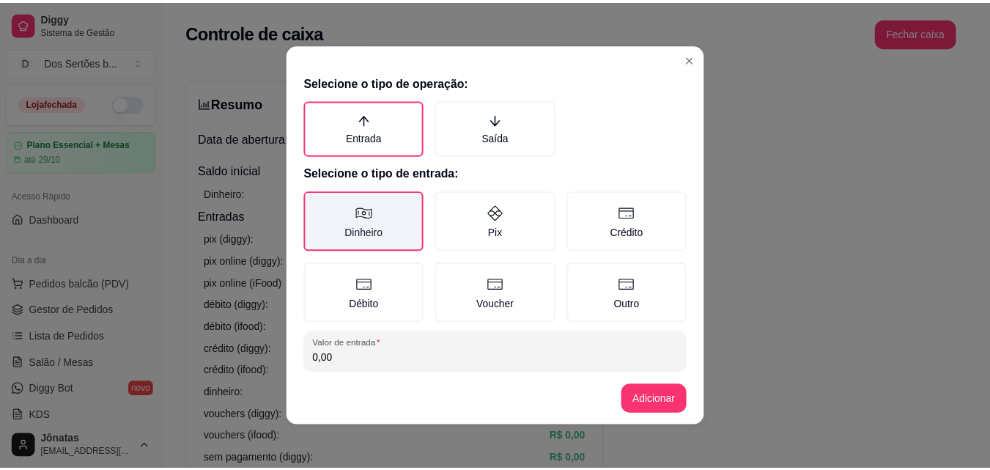
scroll to position [78, 0]
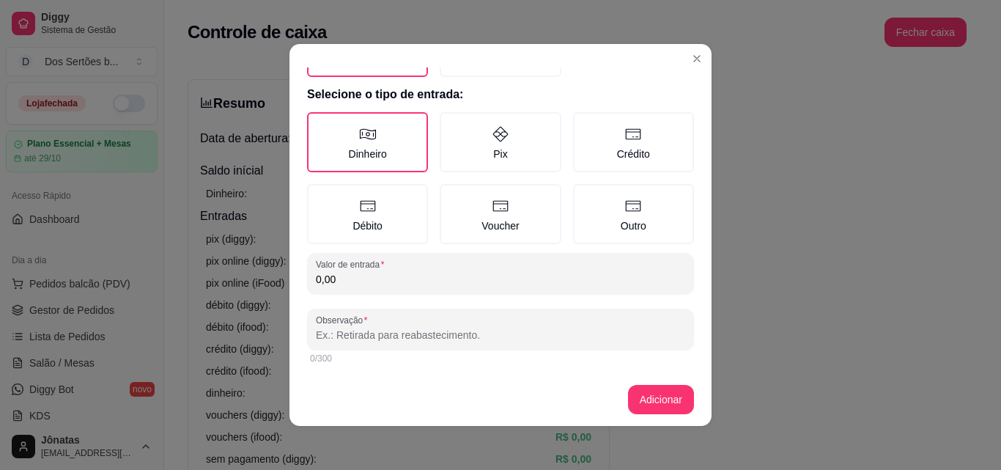
click at [337, 279] on input "0,00" at bounding box center [500, 279] width 369 height 15
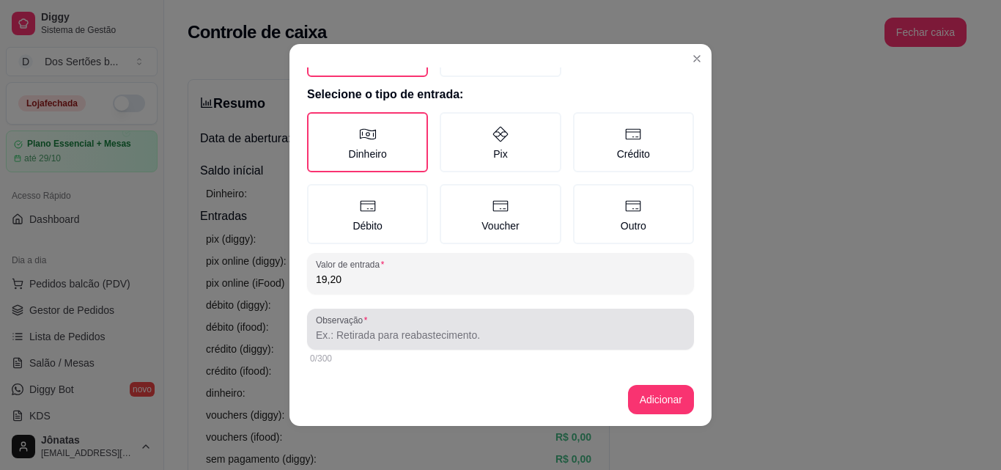
type input "19,20"
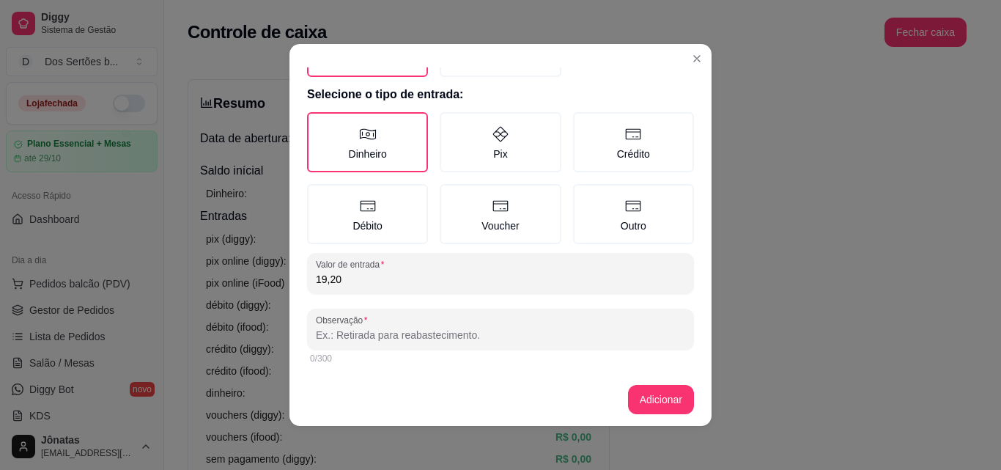
click at [319, 332] on input "Observação" at bounding box center [500, 335] width 369 height 15
type input "vitor pagou seu debito"
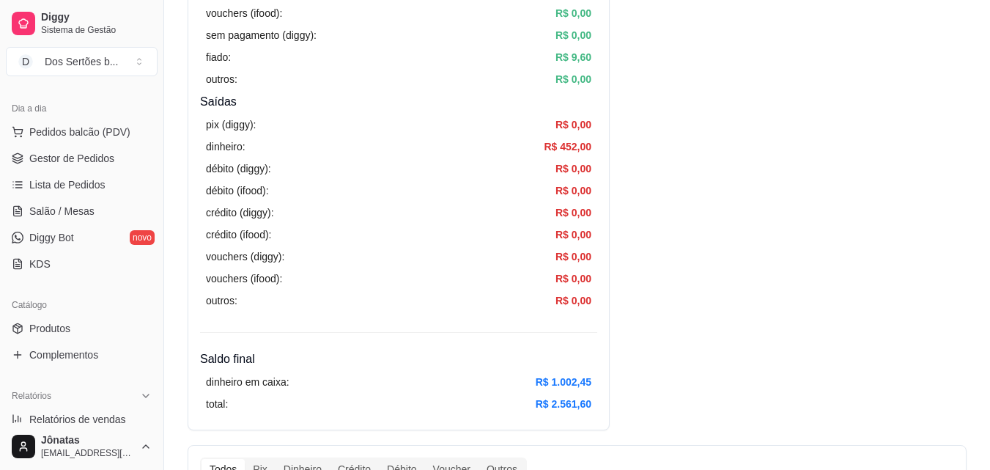
scroll to position [0, 0]
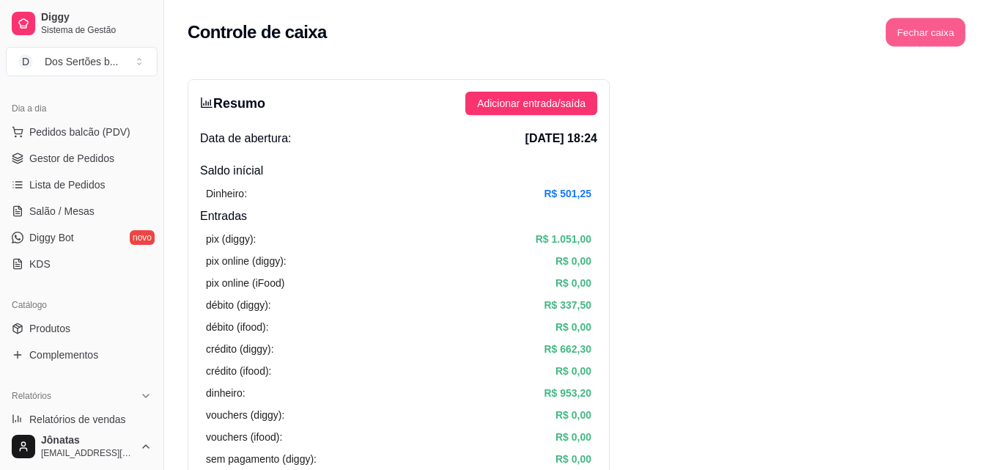
click at [906, 31] on button "Fechar caixa" at bounding box center [926, 32] width 80 height 29
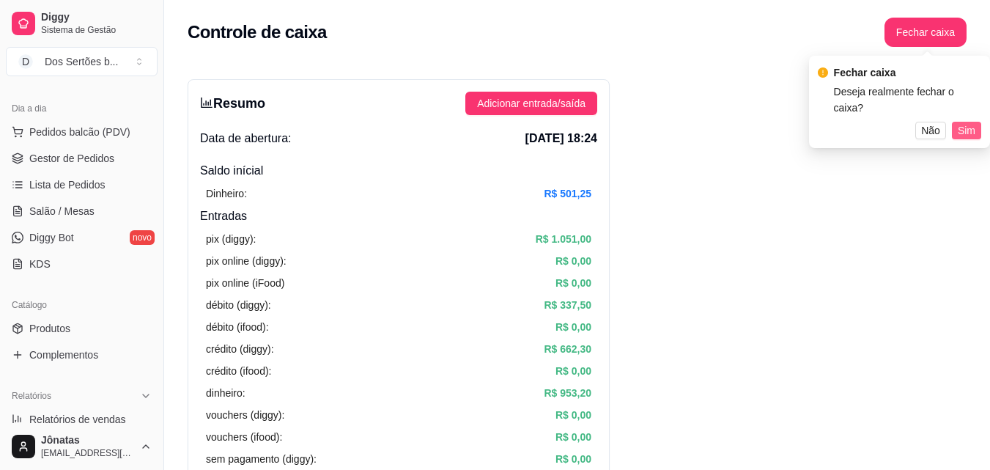
click at [963, 122] on span "Sim" at bounding box center [967, 130] width 18 height 16
